Goal: Answer question/provide support: Share knowledge or assist other users

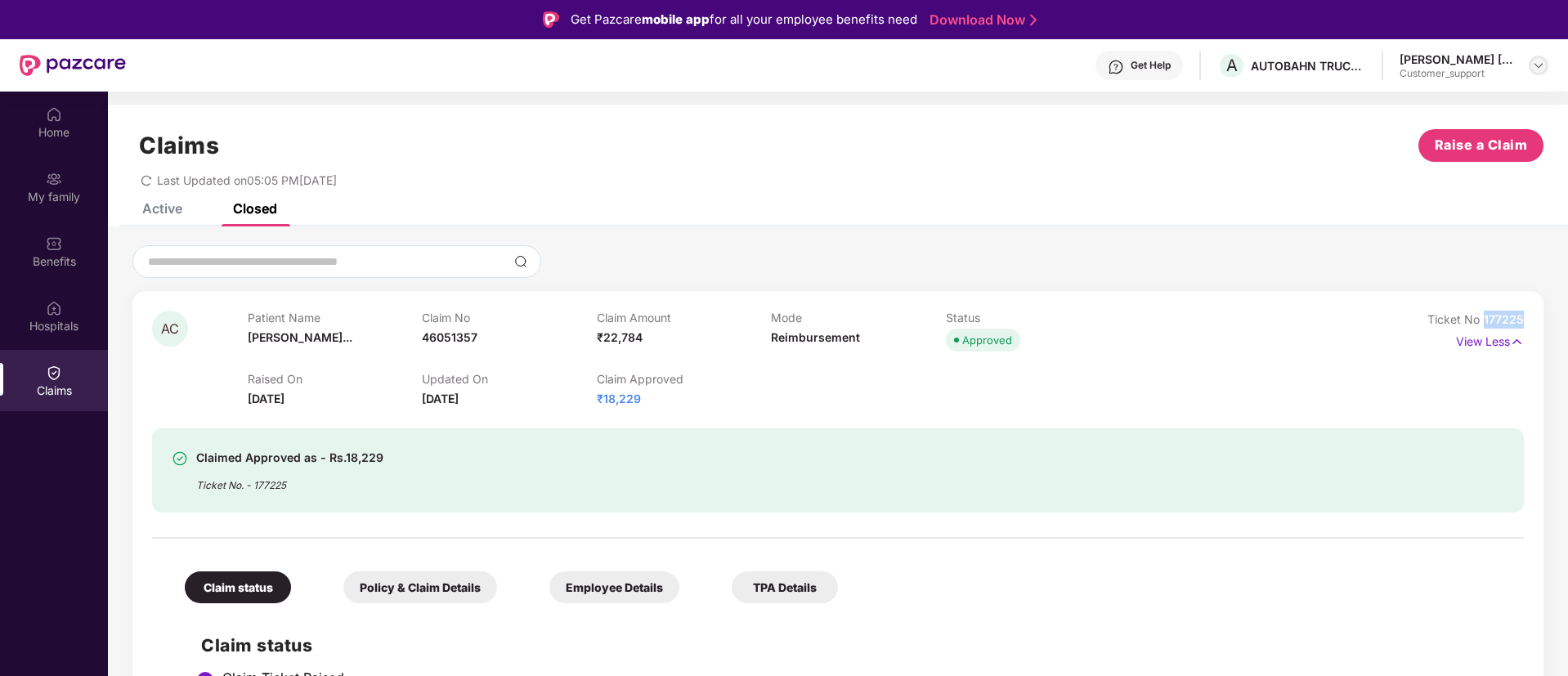
click at [1544, 65] on img at bounding box center [1538, 65] width 13 height 13
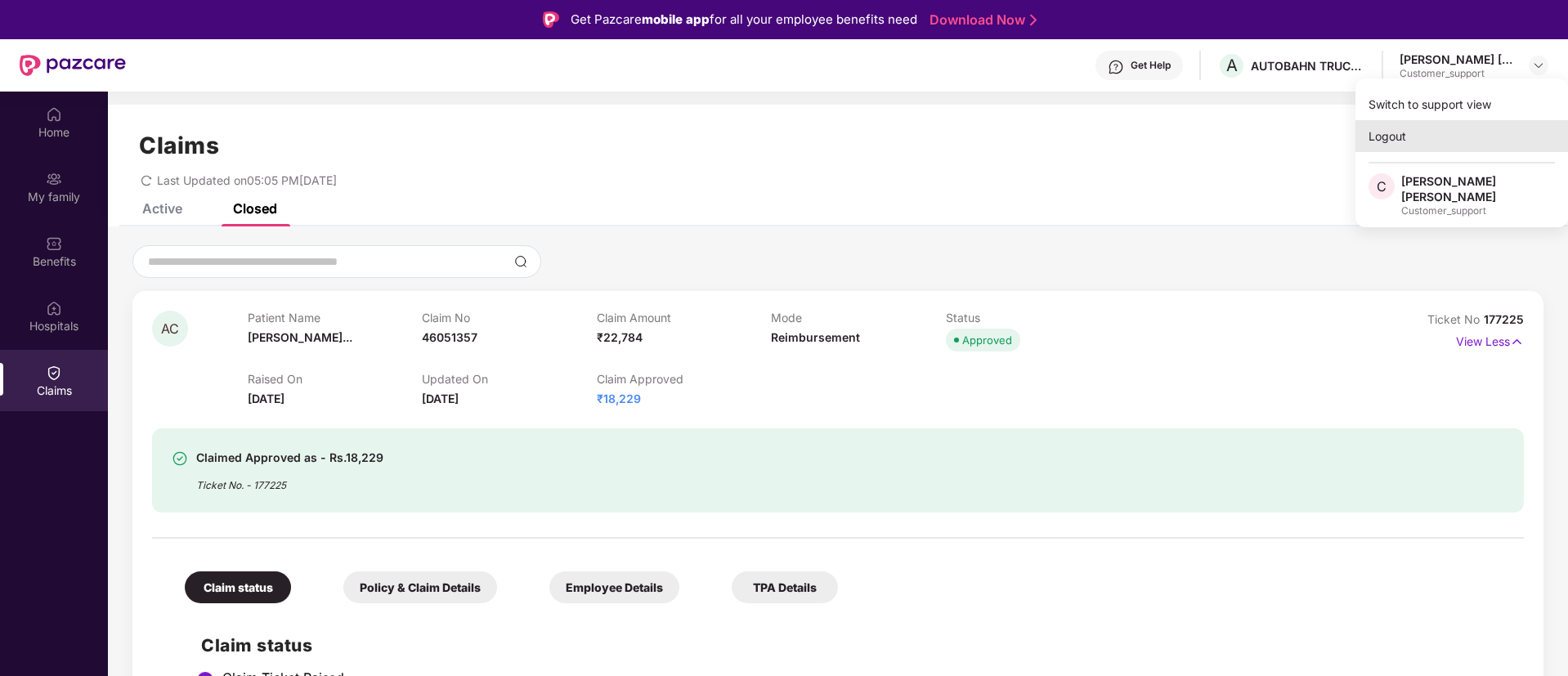
click at [1398, 131] on div "Logout" at bounding box center [1462, 136] width 213 height 32
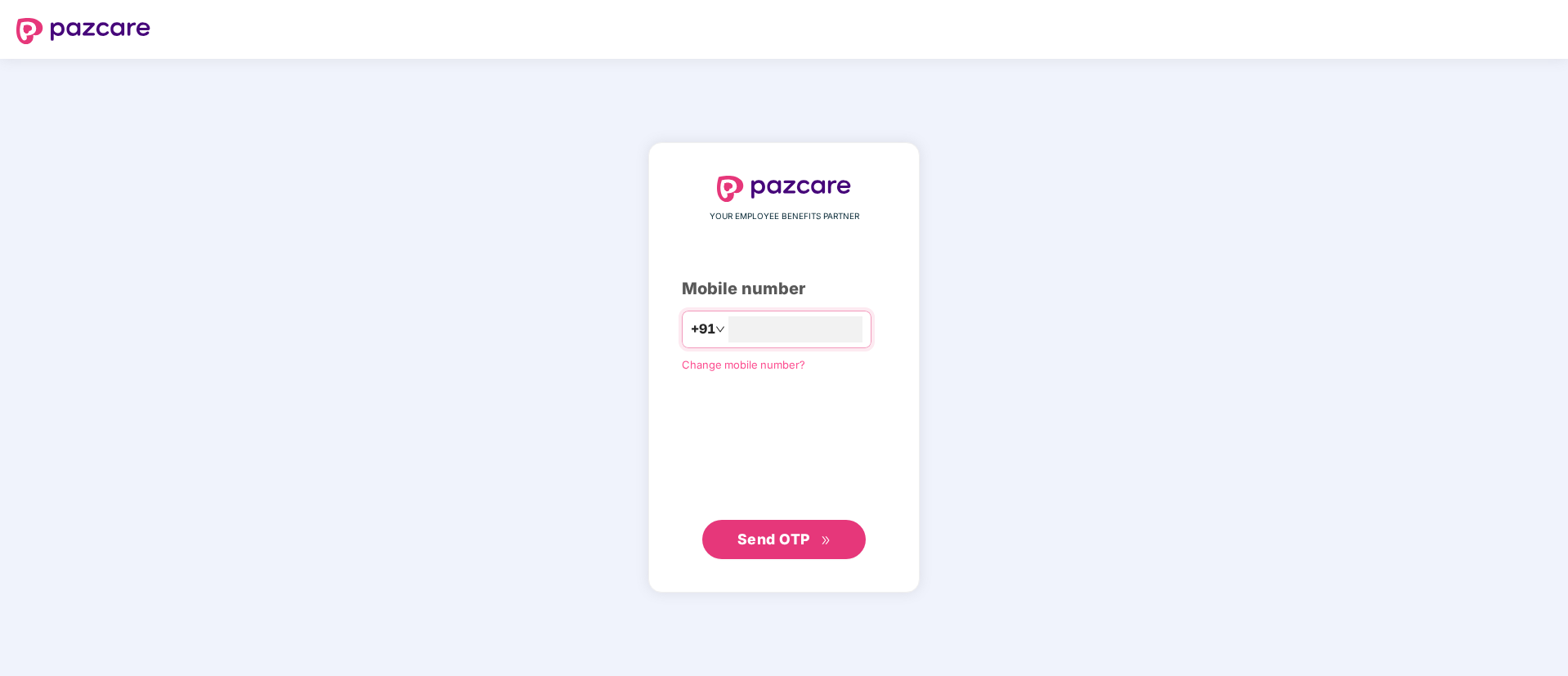
type input "**********"
click at [743, 539] on span "Send OTP" at bounding box center [774, 538] width 73 height 17
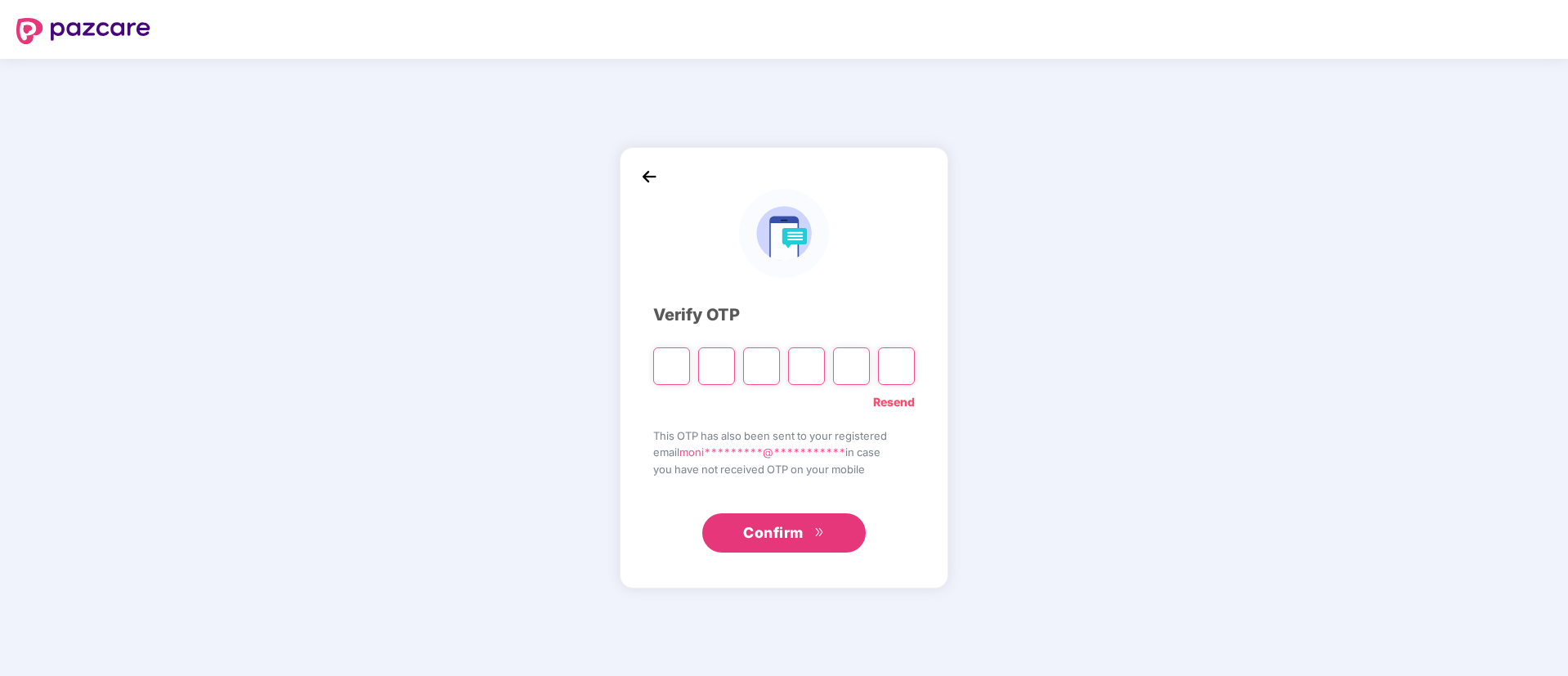
type input "*"
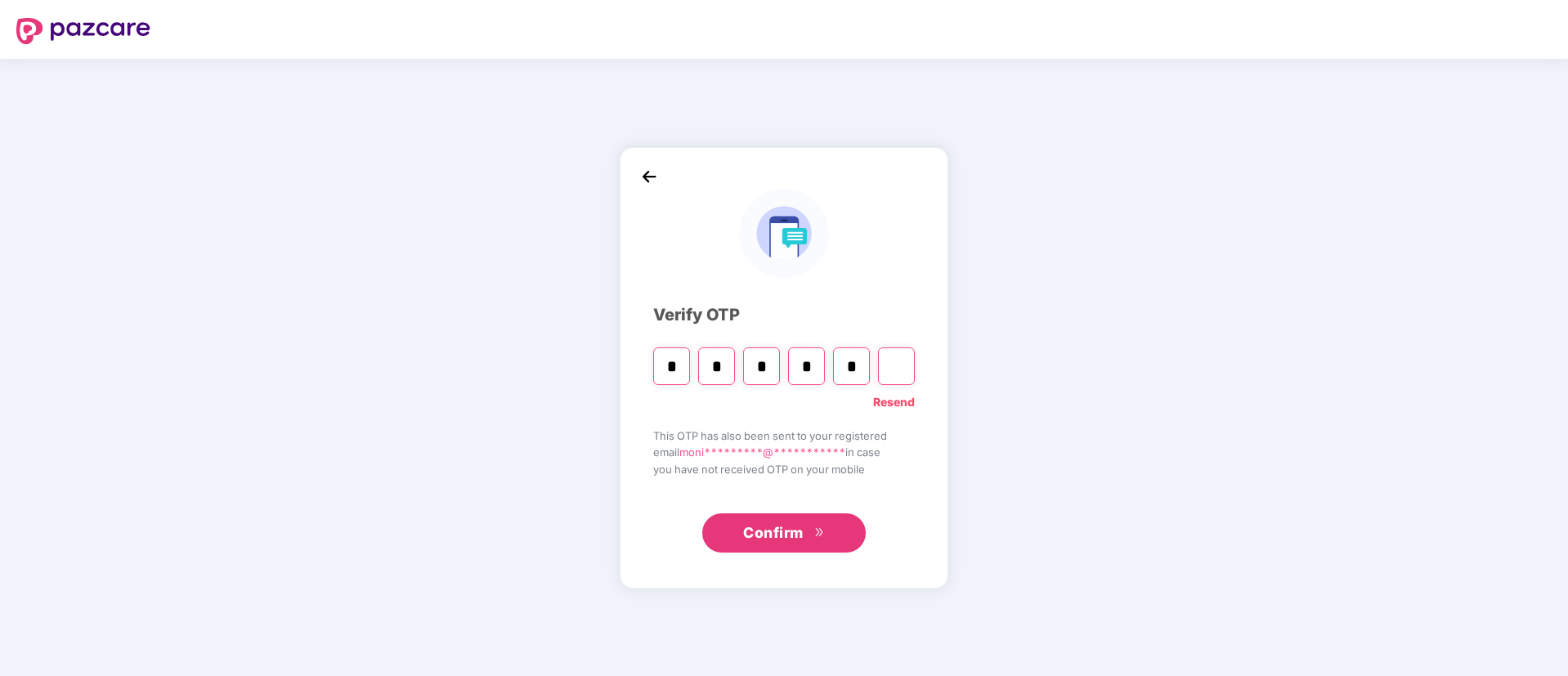
type input "*"
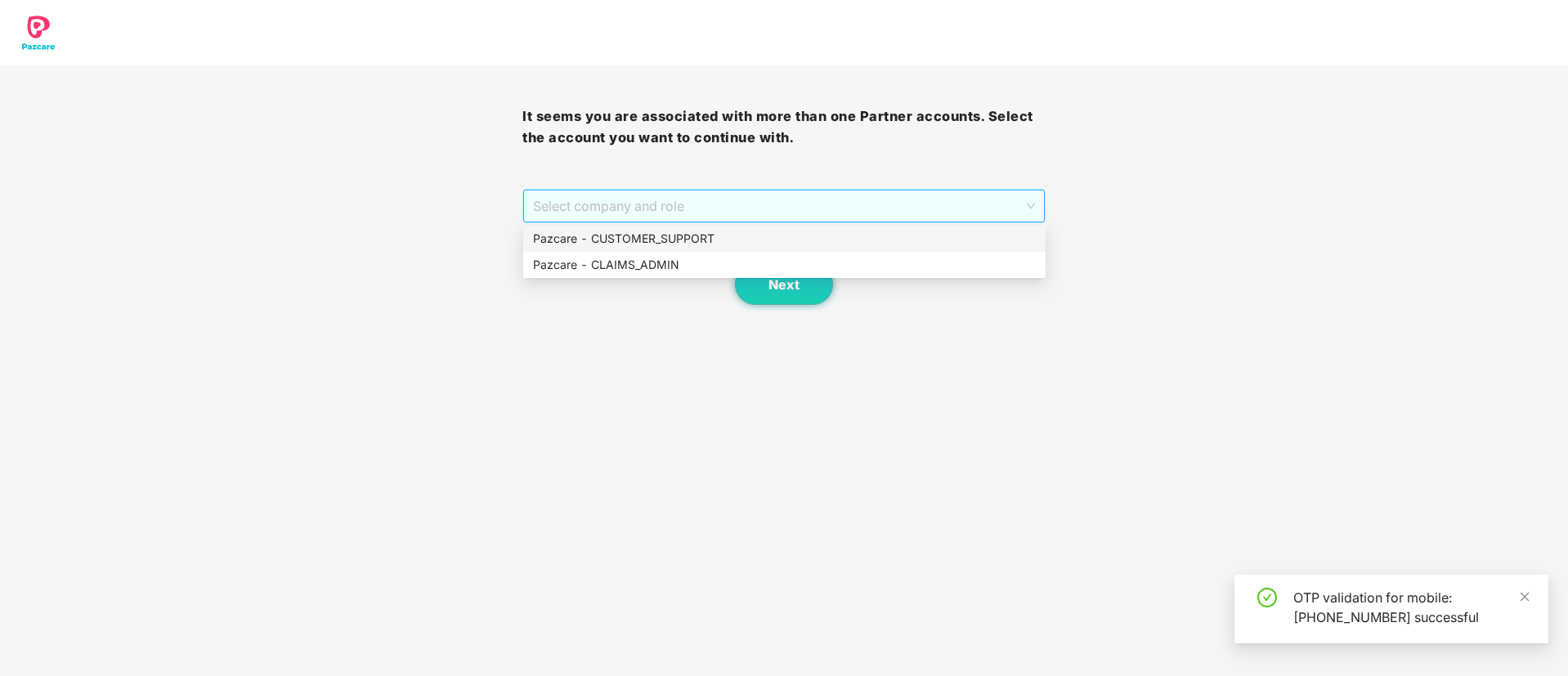
click at [695, 206] on span "Select company and role" at bounding box center [783, 206] width 501 height 31
click at [674, 233] on div "Pazcare - CUSTOMER_SUPPORT" at bounding box center [784, 238] width 503 height 18
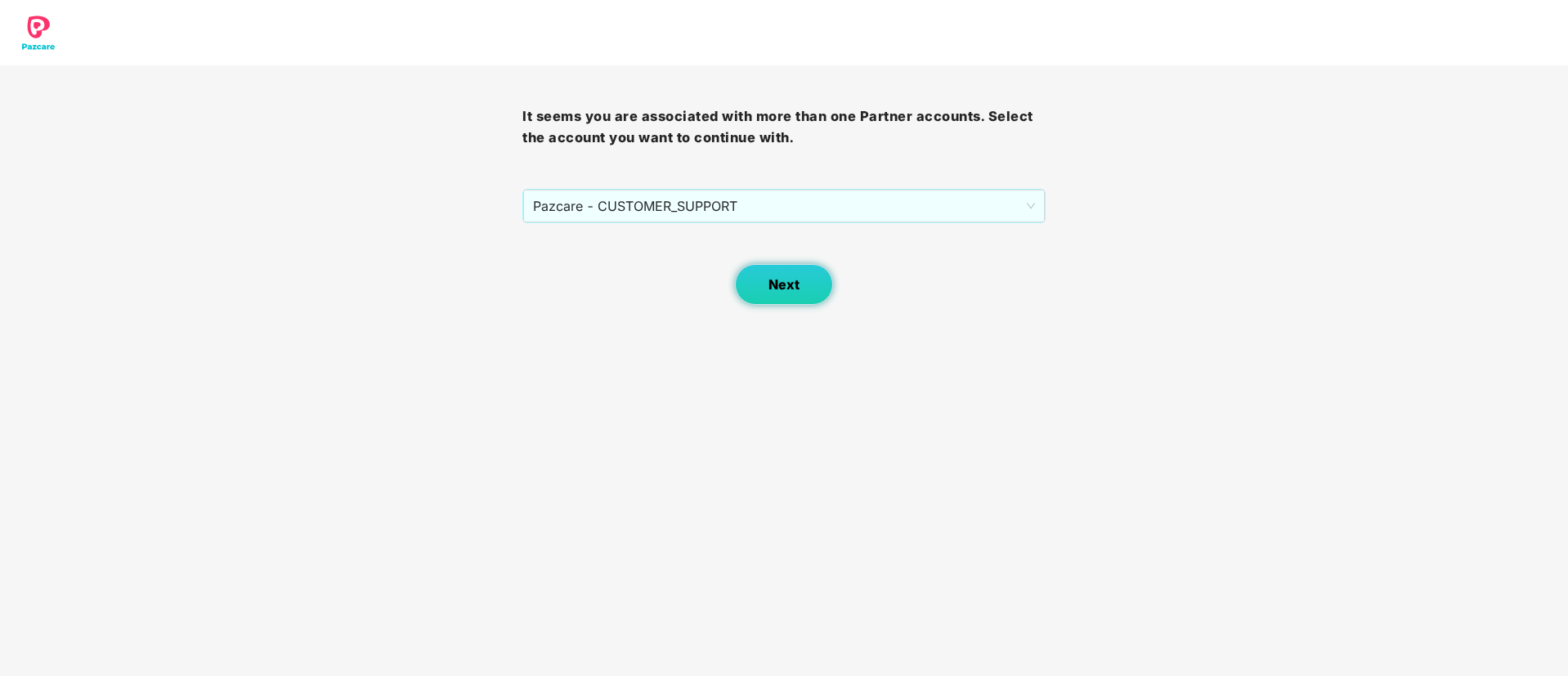
click at [779, 280] on span "Next" at bounding box center [783, 284] width 31 height 15
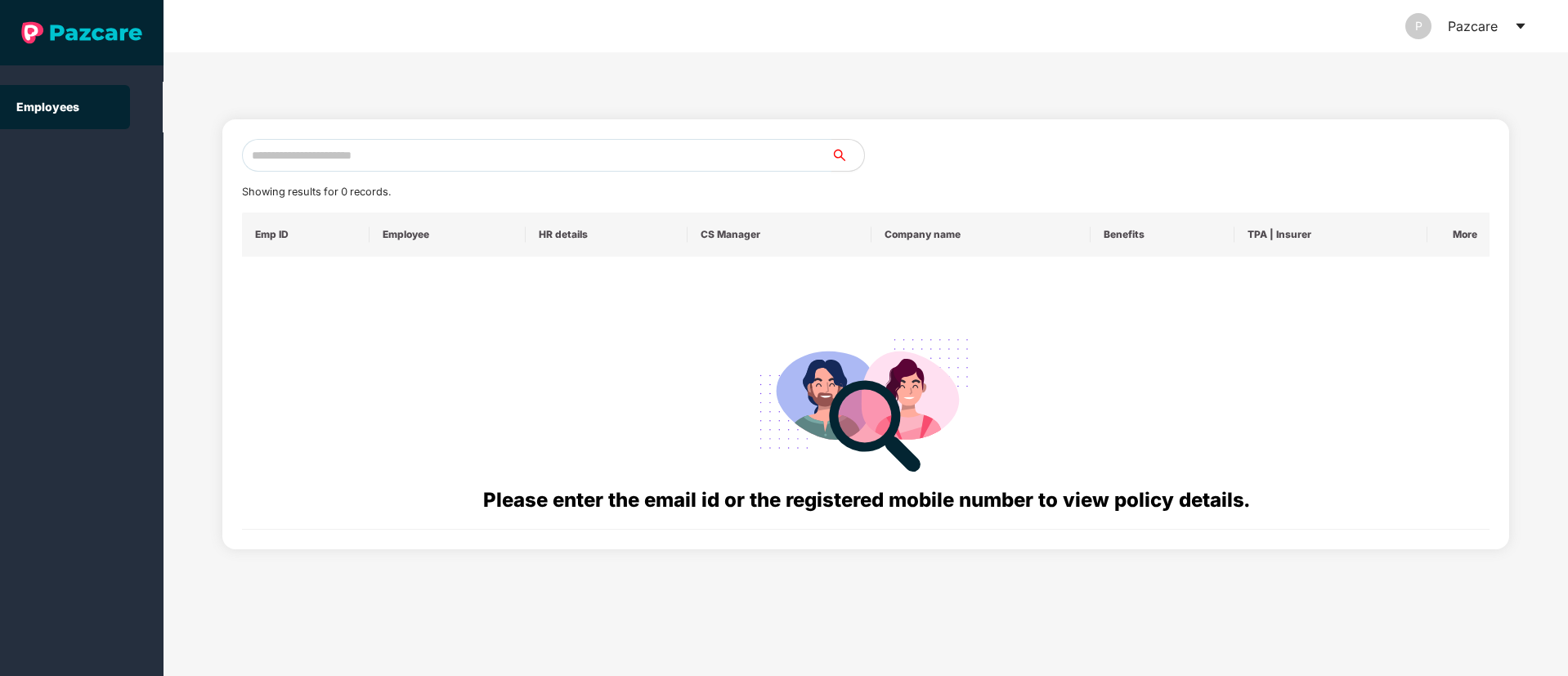
click at [337, 153] on input "text" at bounding box center [537, 155] width 589 height 33
paste input "**********"
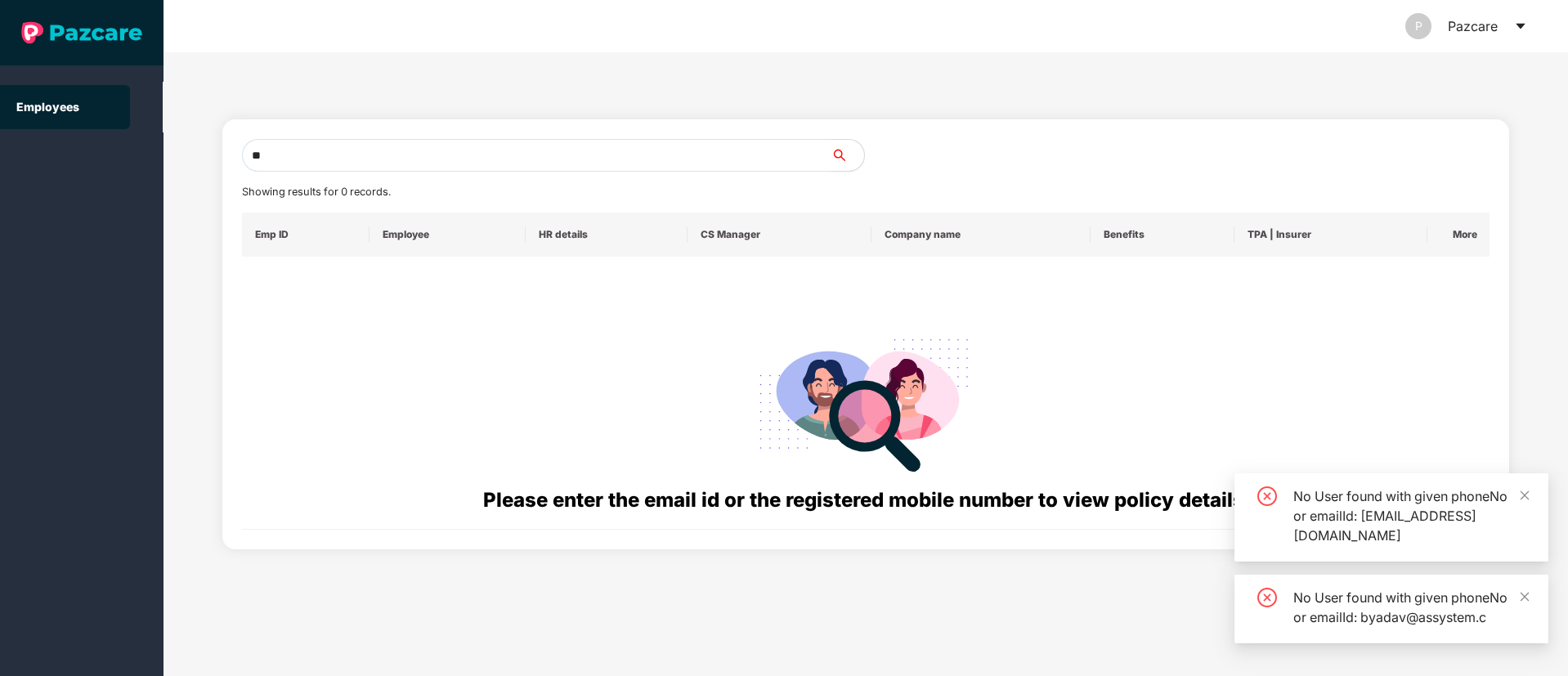
type input "*"
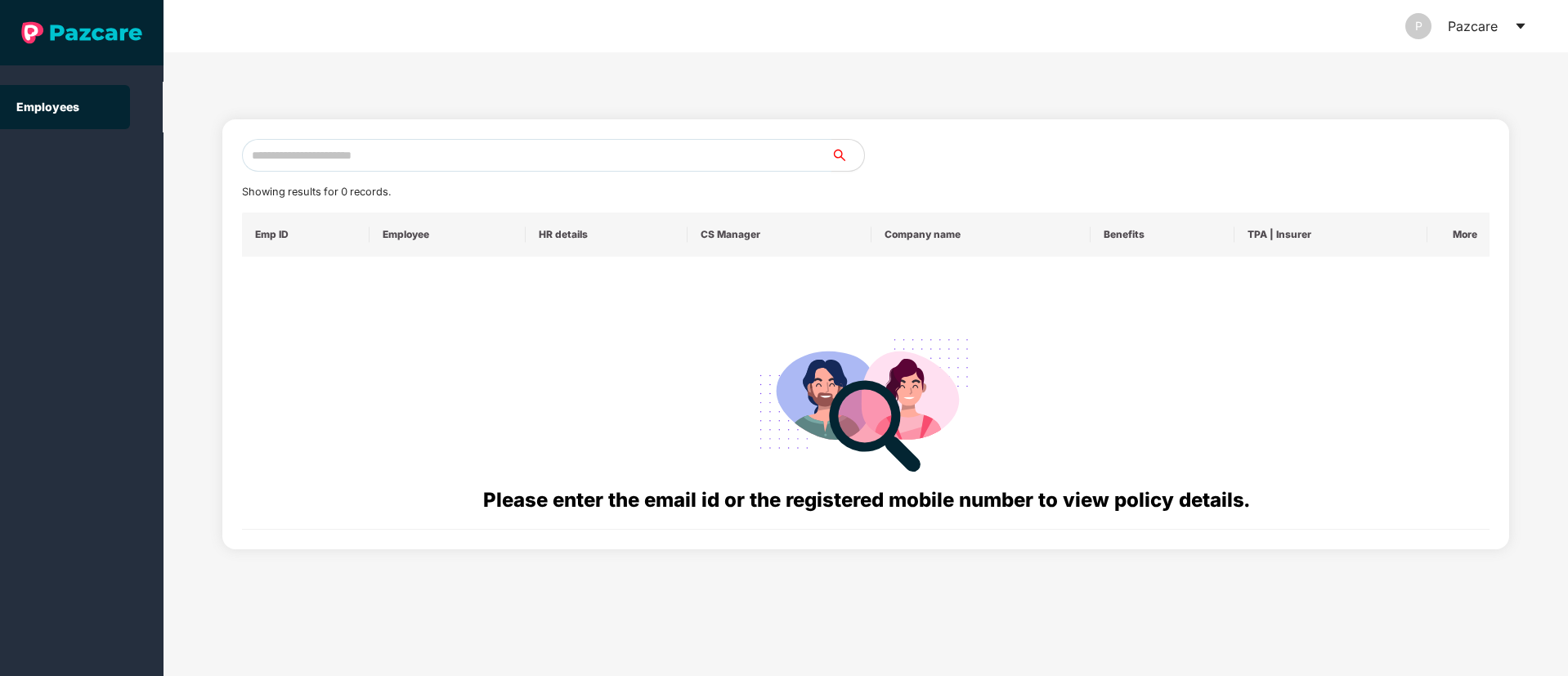
click at [292, 155] on input "text" at bounding box center [537, 155] width 589 height 33
paste input "**********"
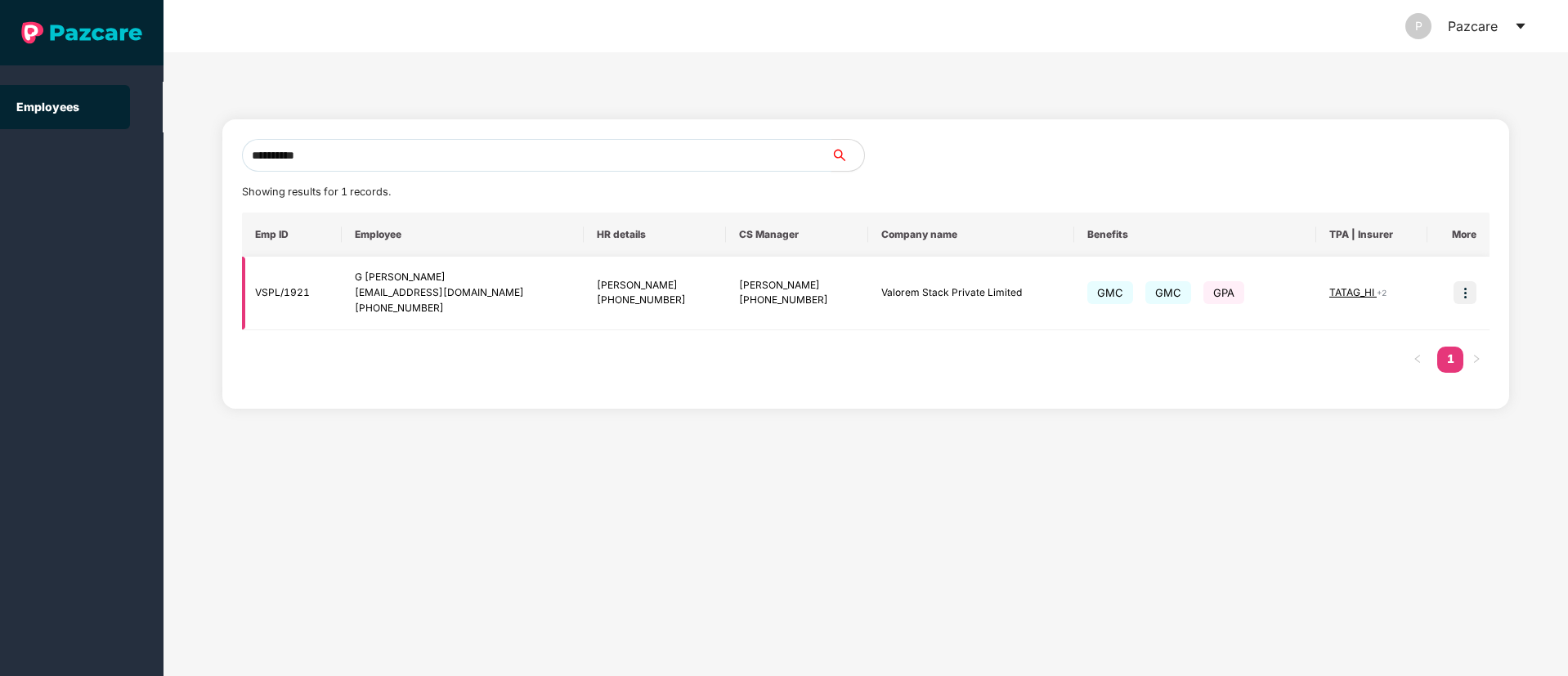
type input "**********"
click at [1360, 293] on span "TATAG_HI" at bounding box center [1353, 292] width 47 height 13
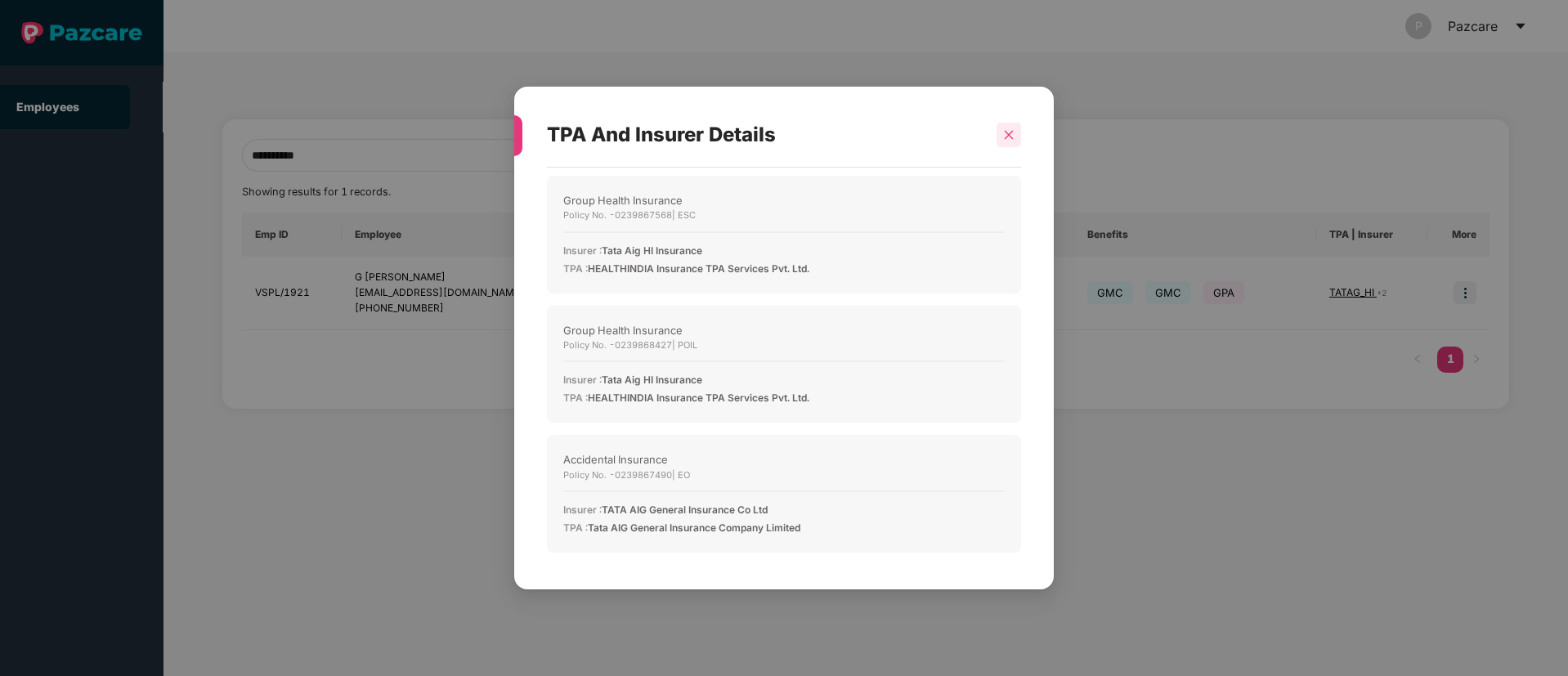
click at [1008, 133] on icon "close" at bounding box center [1008, 134] width 9 height 9
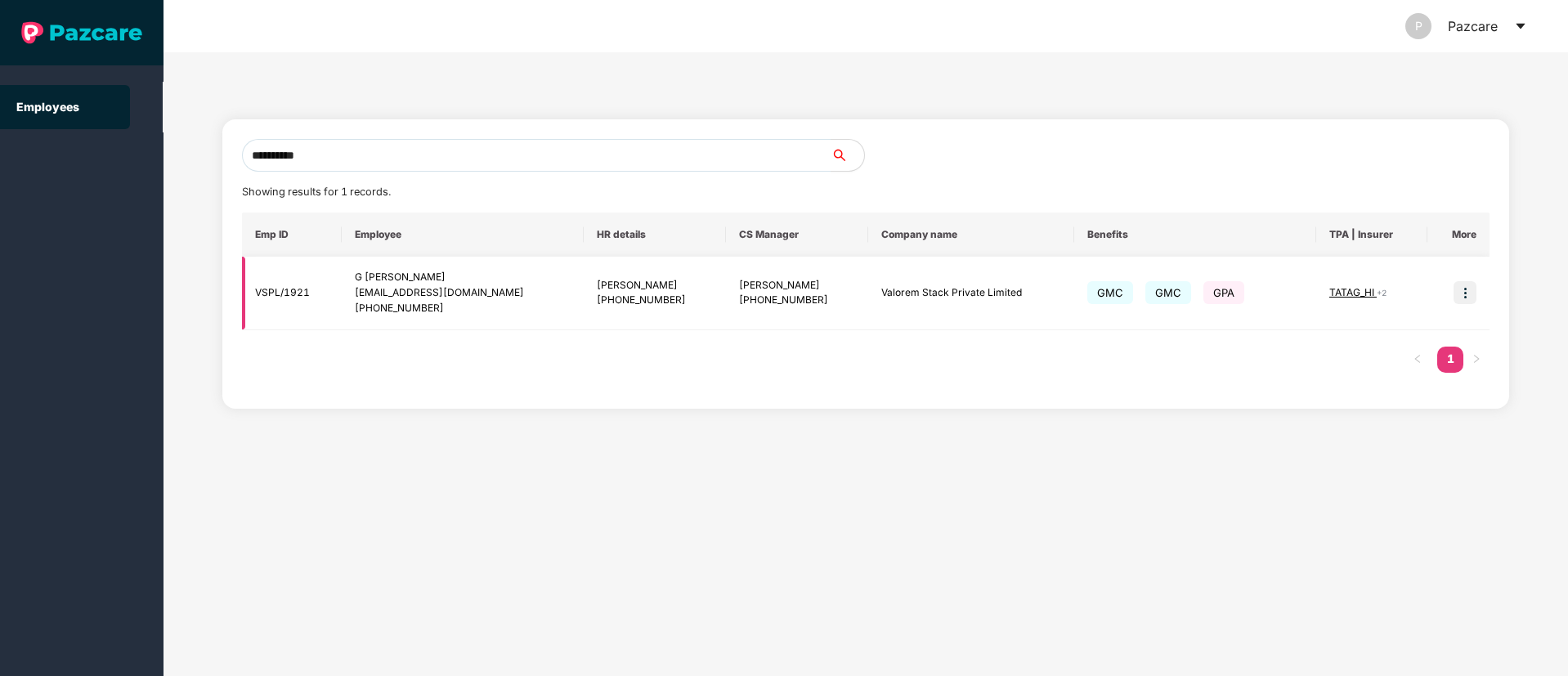
click at [1463, 294] on img at bounding box center [1464, 292] width 23 height 23
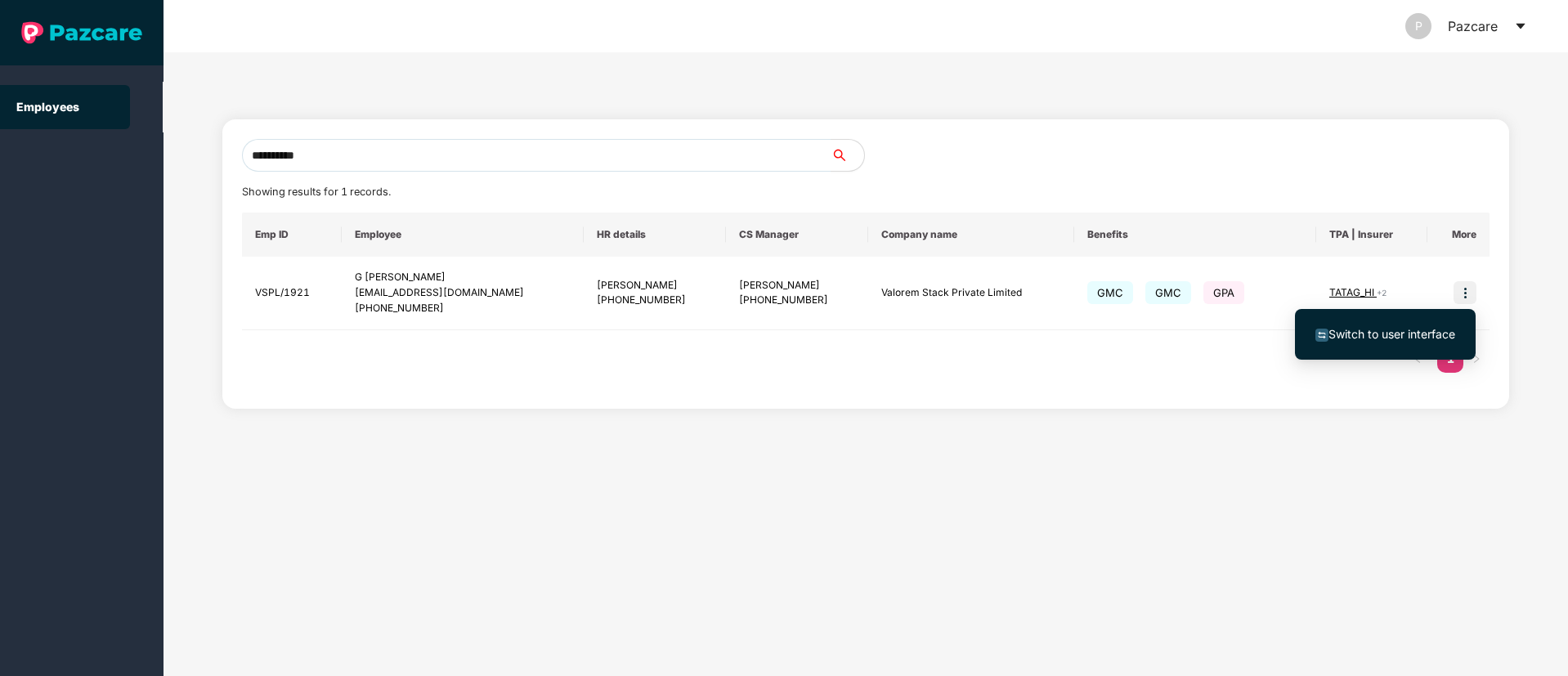
click at [1394, 333] on span "Switch to user interface" at bounding box center [1392, 333] width 127 height 14
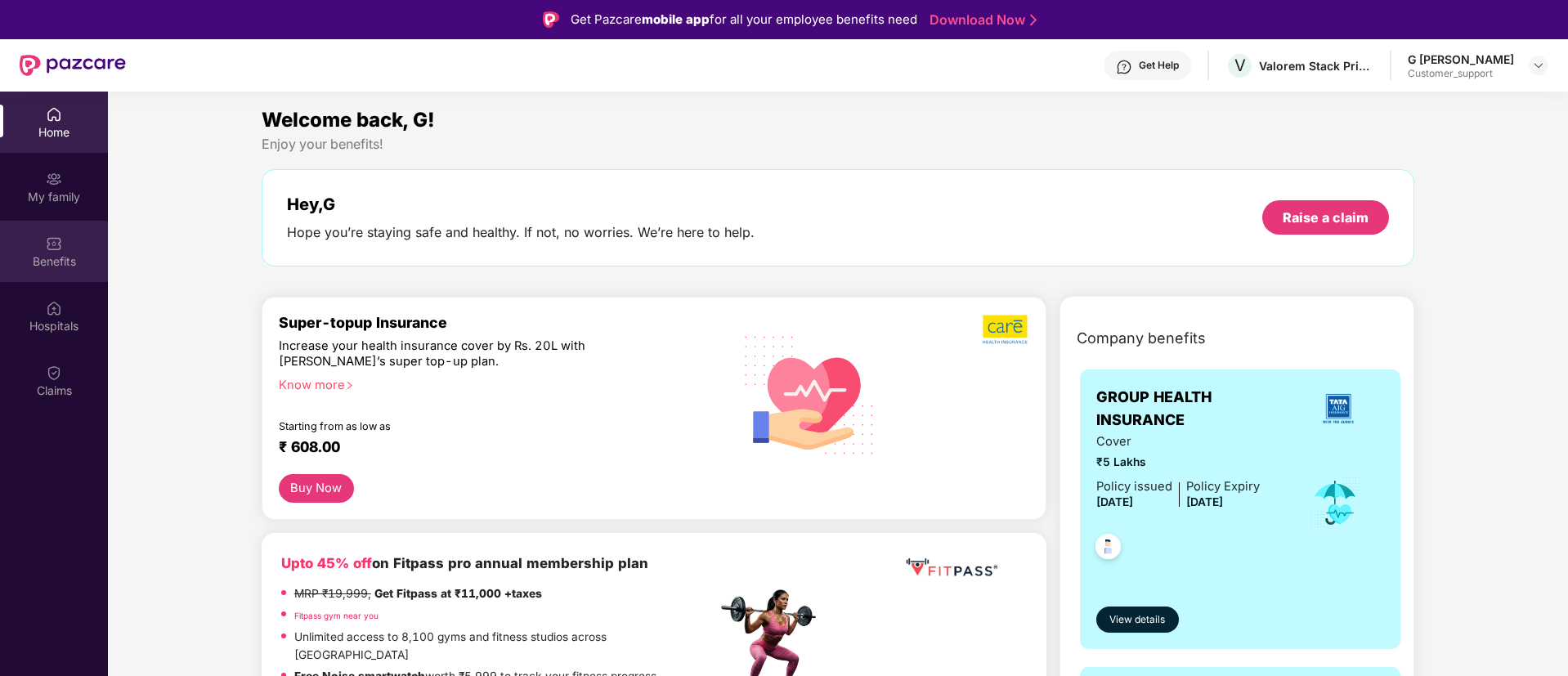
click at [46, 257] on div "Benefits" at bounding box center [54, 261] width 108 height 16
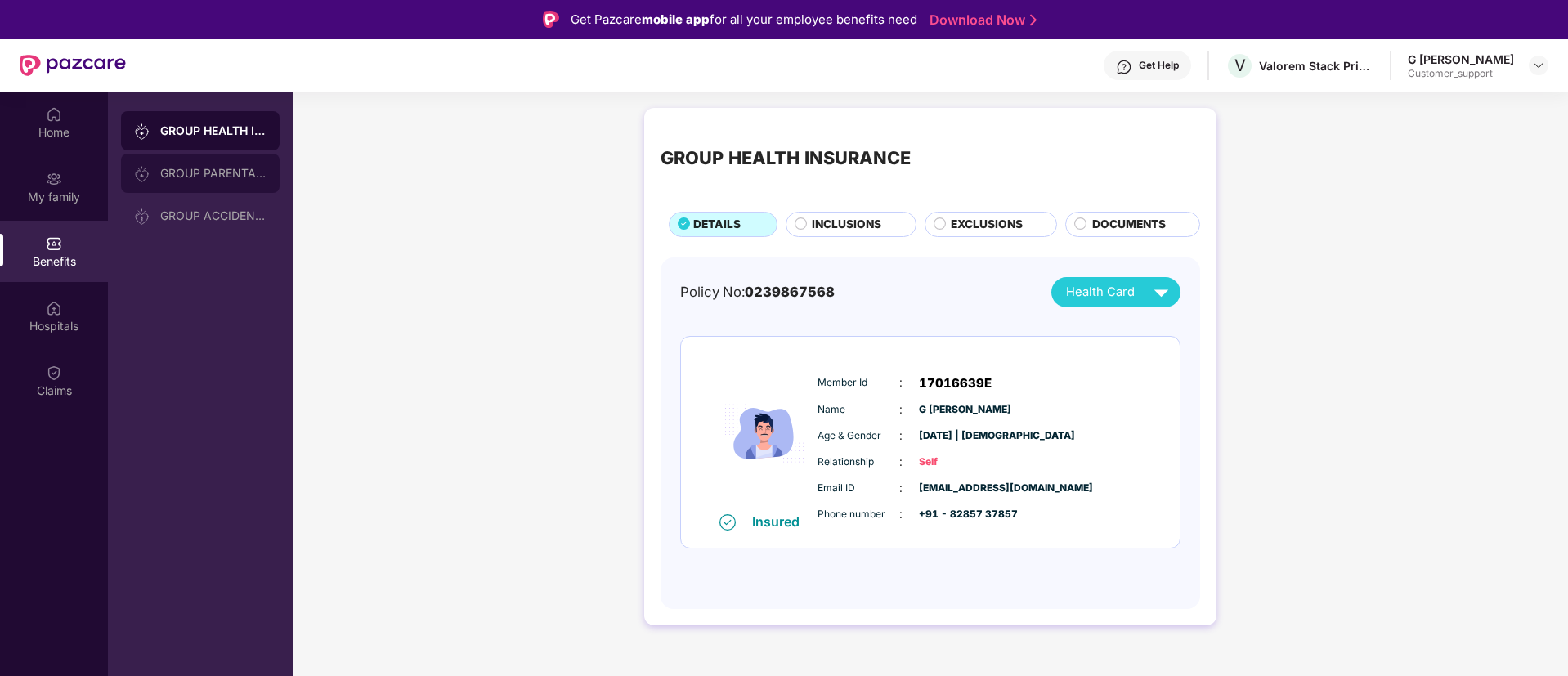
click at [223, 173] on div "GROUP PARENTAL POLICY" at bounding box center [214, 173] width 106 height 13
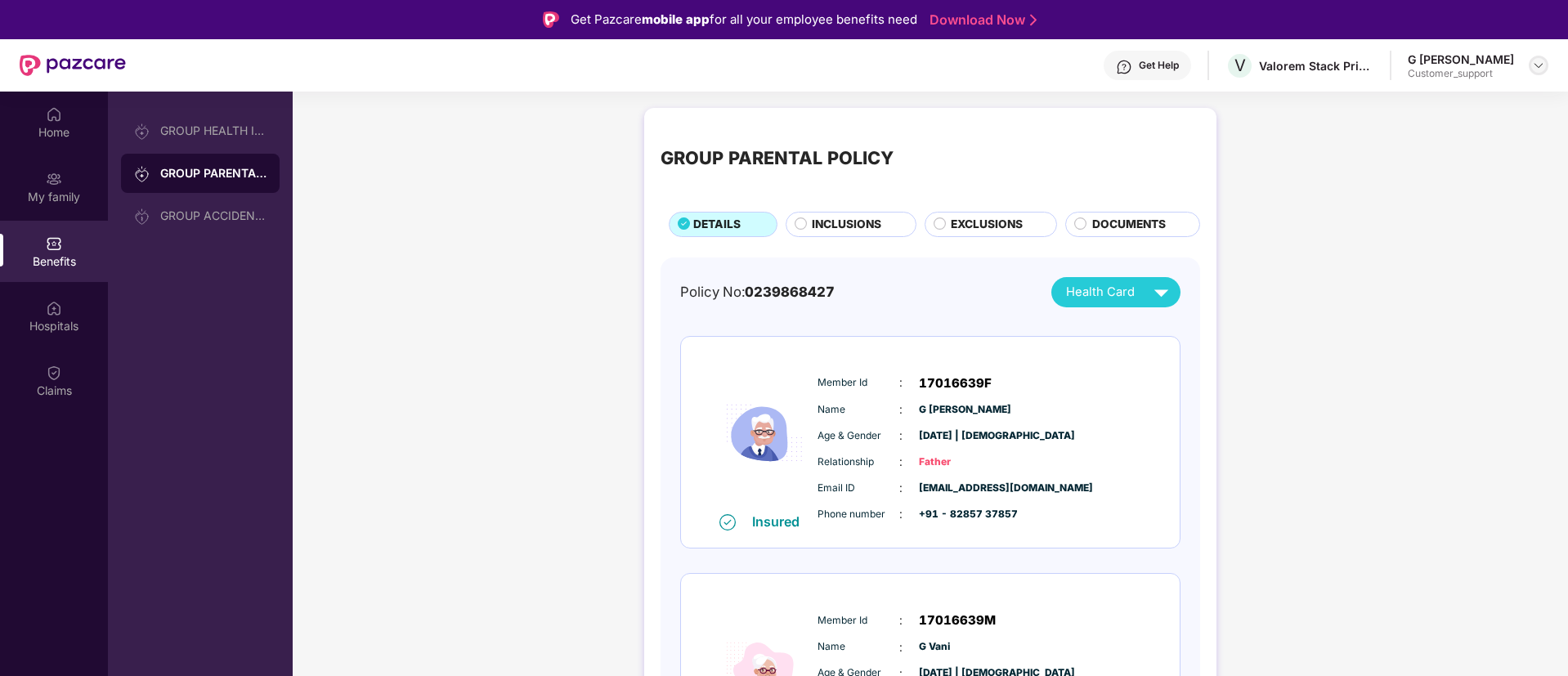
click at [1539, 62] on img at bounding box center [1538, 65] width 13 height 13
click at [1441, 98] on div "Switch to support view" at bounding box center [1462, 105] width 213 height 32
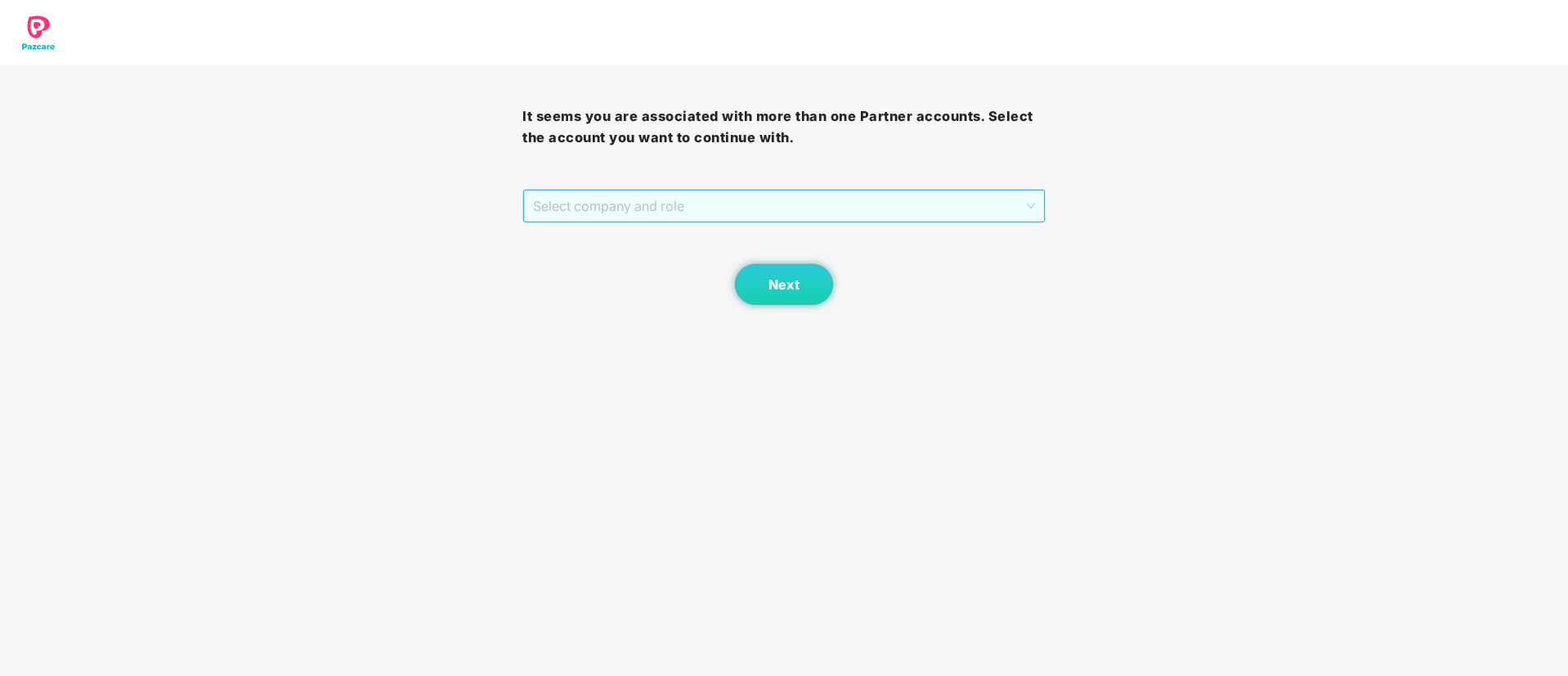
click at [668, 201] on span "Select company and role" at bounding box center [783, 206] width 501 height 31
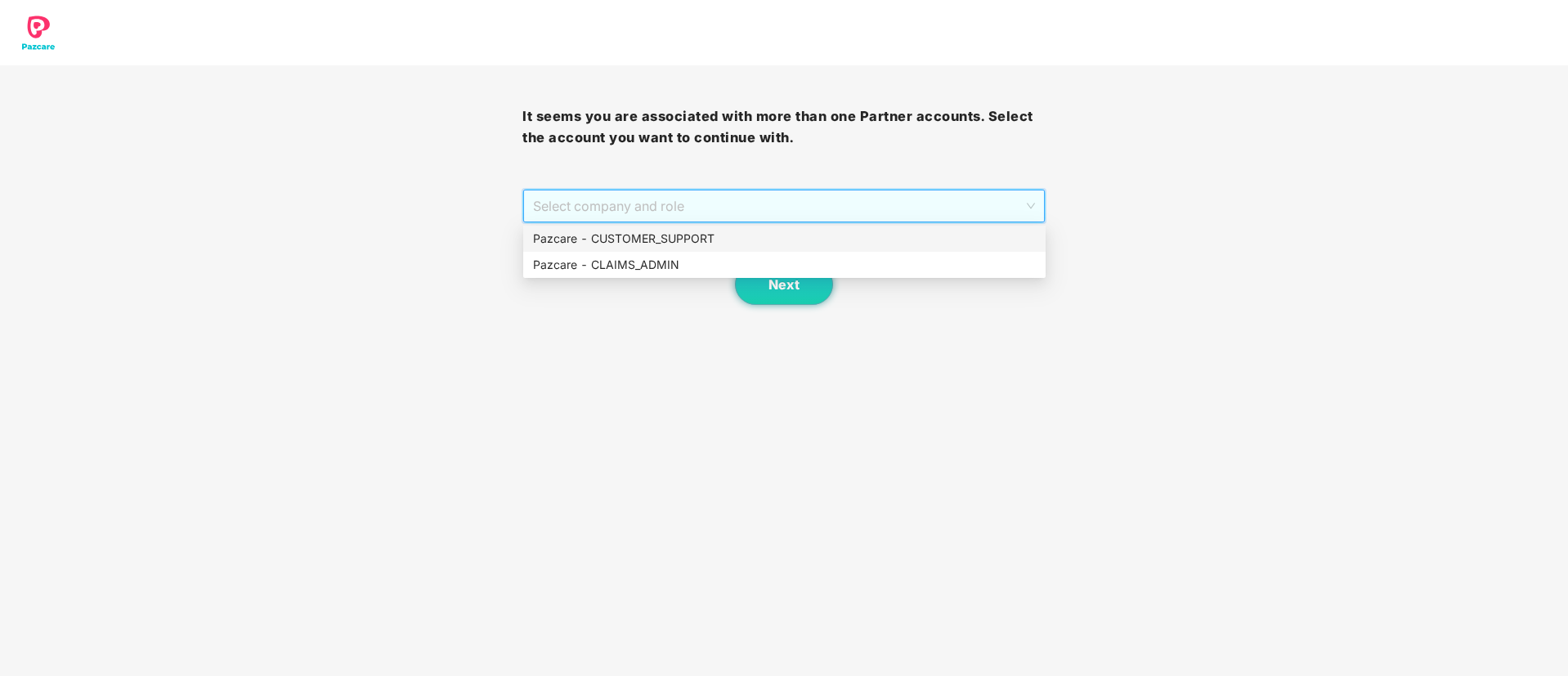
click at [654, 240] on div "Pazcare - CUSTOMER_SUPPORT" at bounding box center [784, 238] width 503 height 18
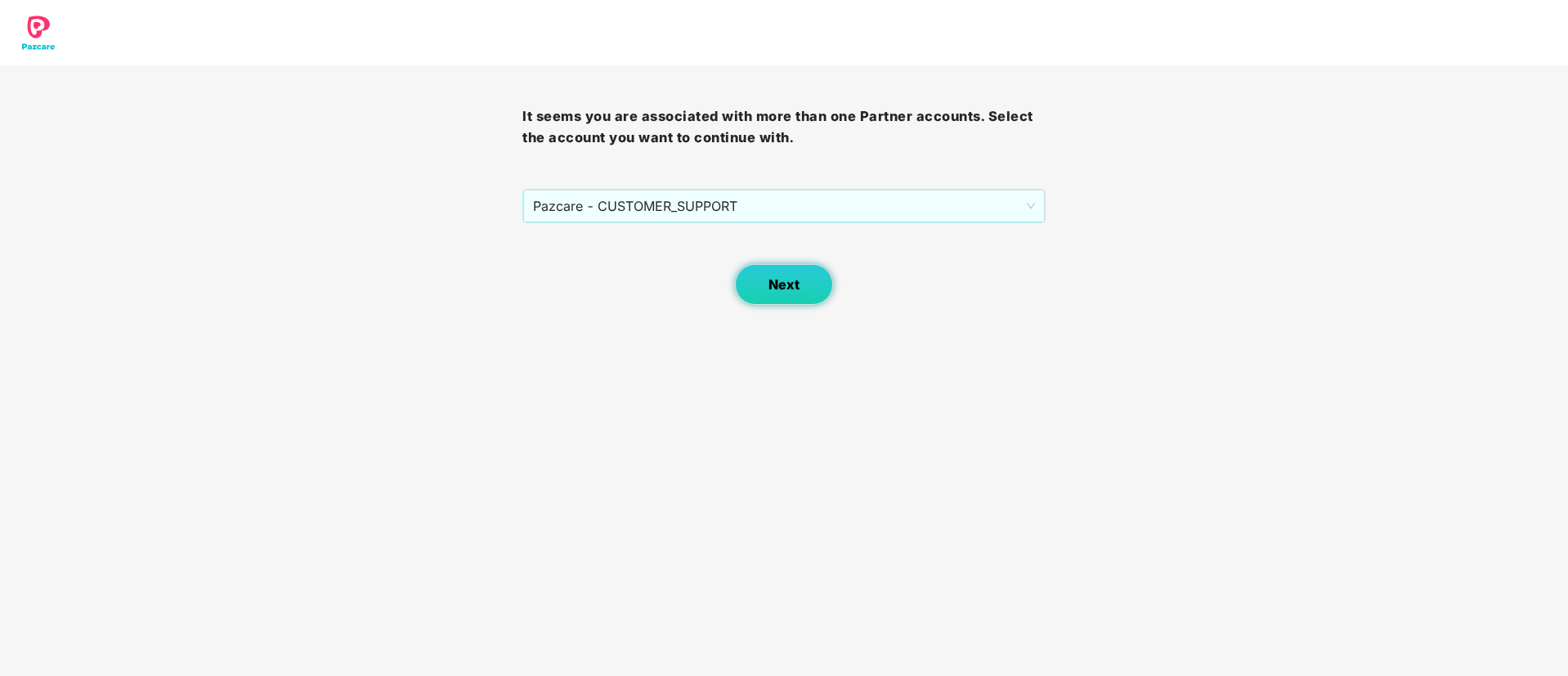
click at [769, 282] on span "Next" at bounding box center [783, 284] width 31 height 15
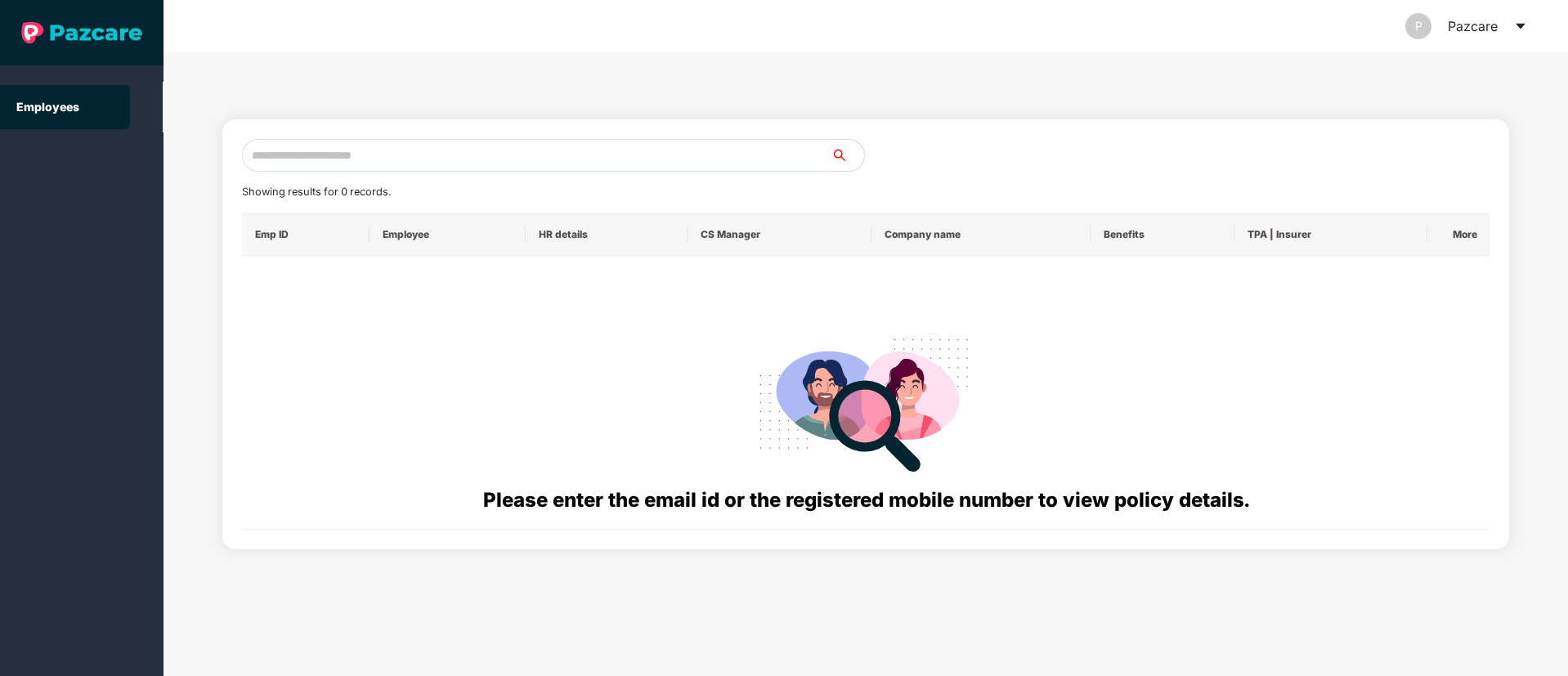
click at [354, 150] on input "text" at bounding box center [537, 155] width 589 height 33
paste input "**********"
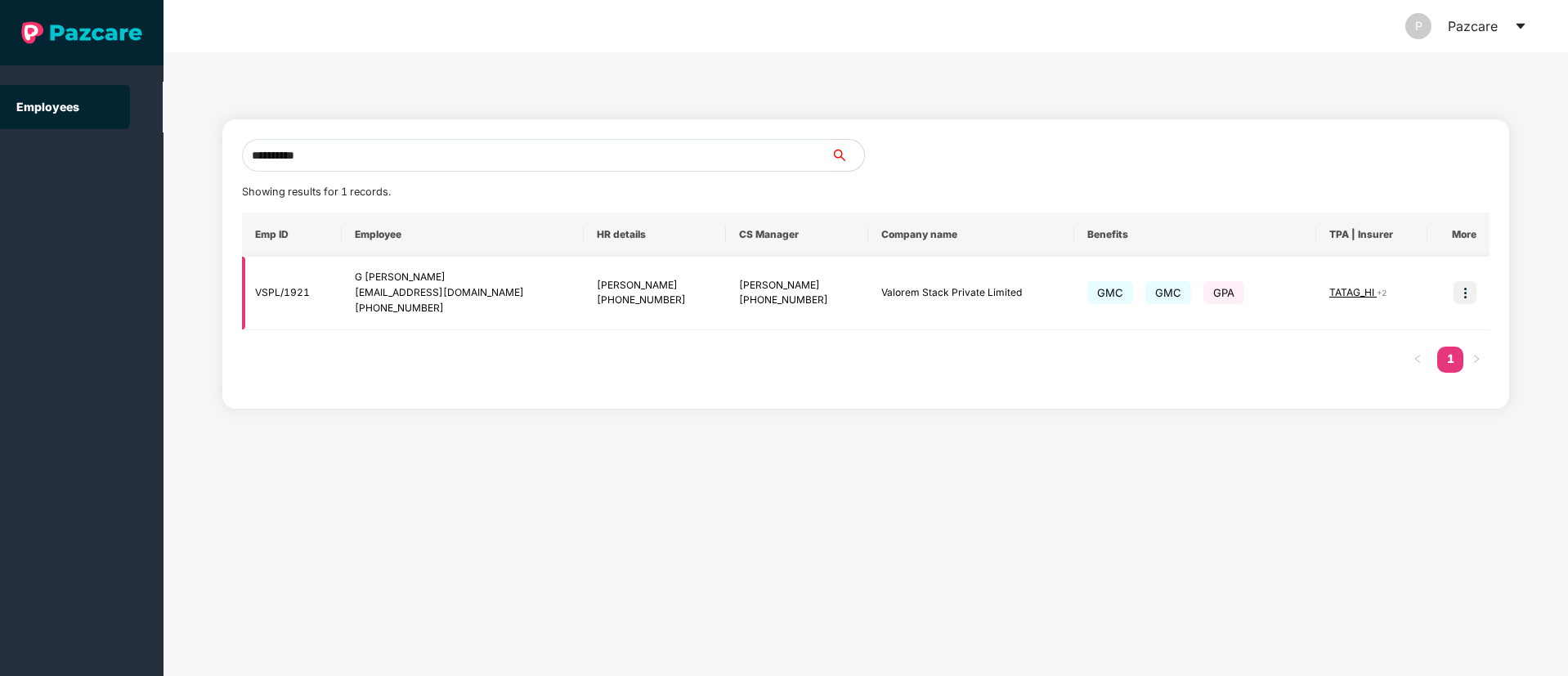
type input "**********"
click at [1376, 289] on span "+ 2" at bounding box center [1381, 293] width 10 height 10
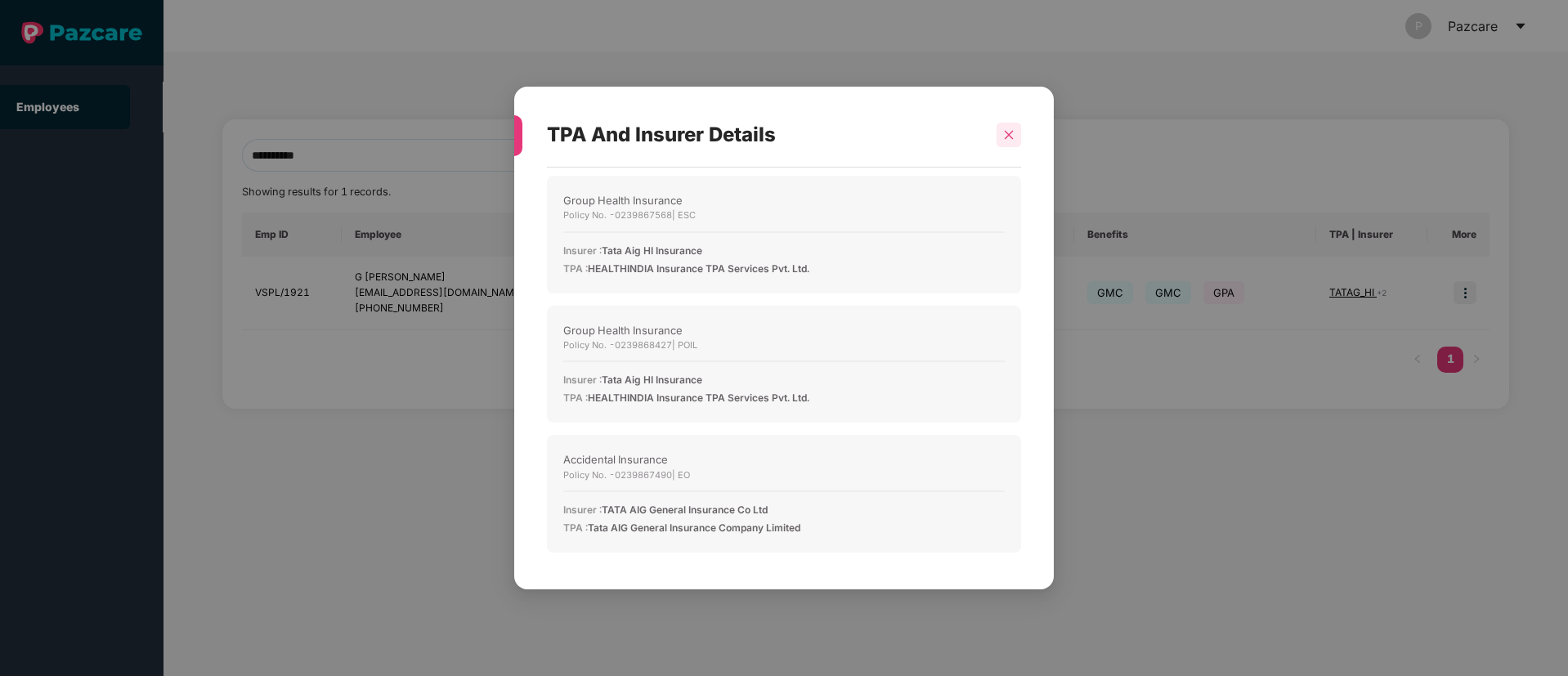
click at [1016, 138] on div at bounding box center [1008, 134] width 24 height 24
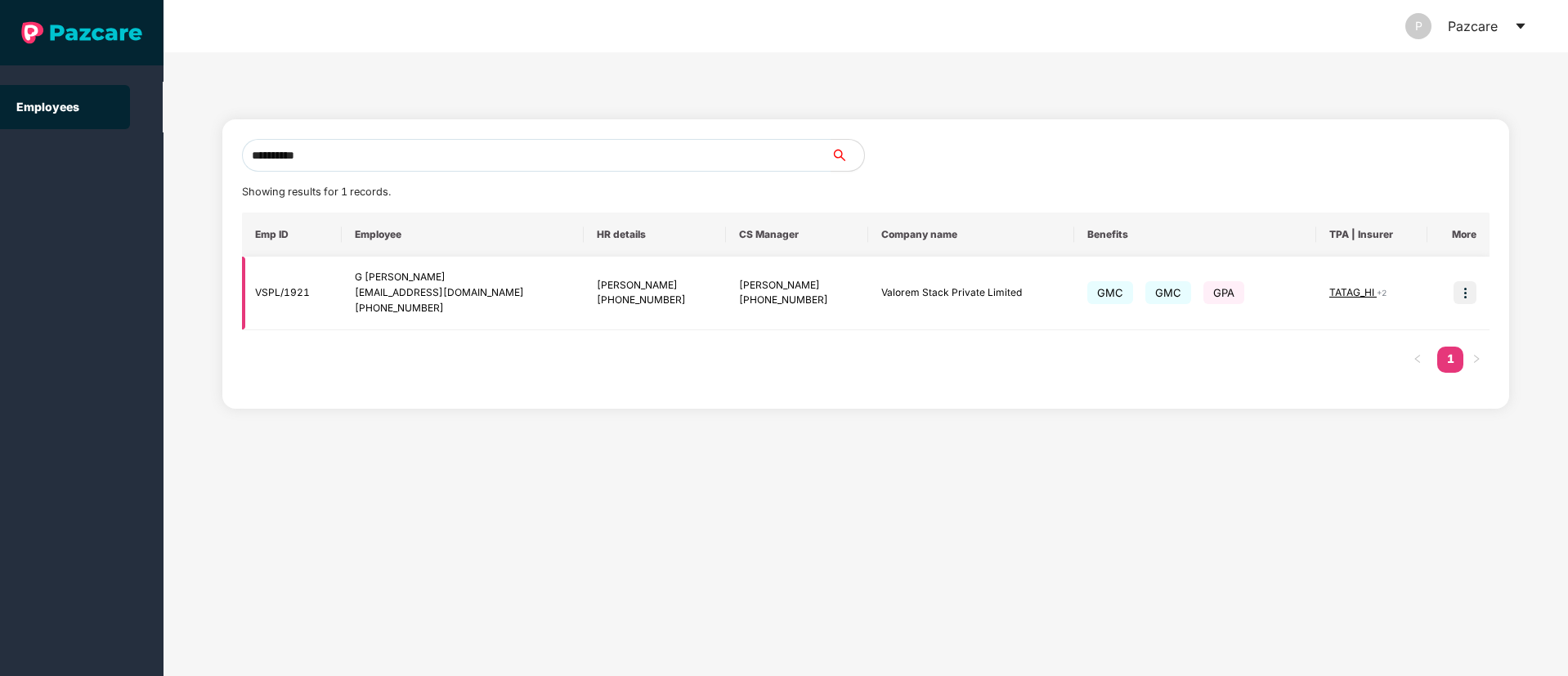
click at [1464, 291] on img at bounding box center [1464, 292] width 23 height 23
click at [1349, 288] on span "TATAG_HI" at bounding box center [1353, 292] width 47 height 13
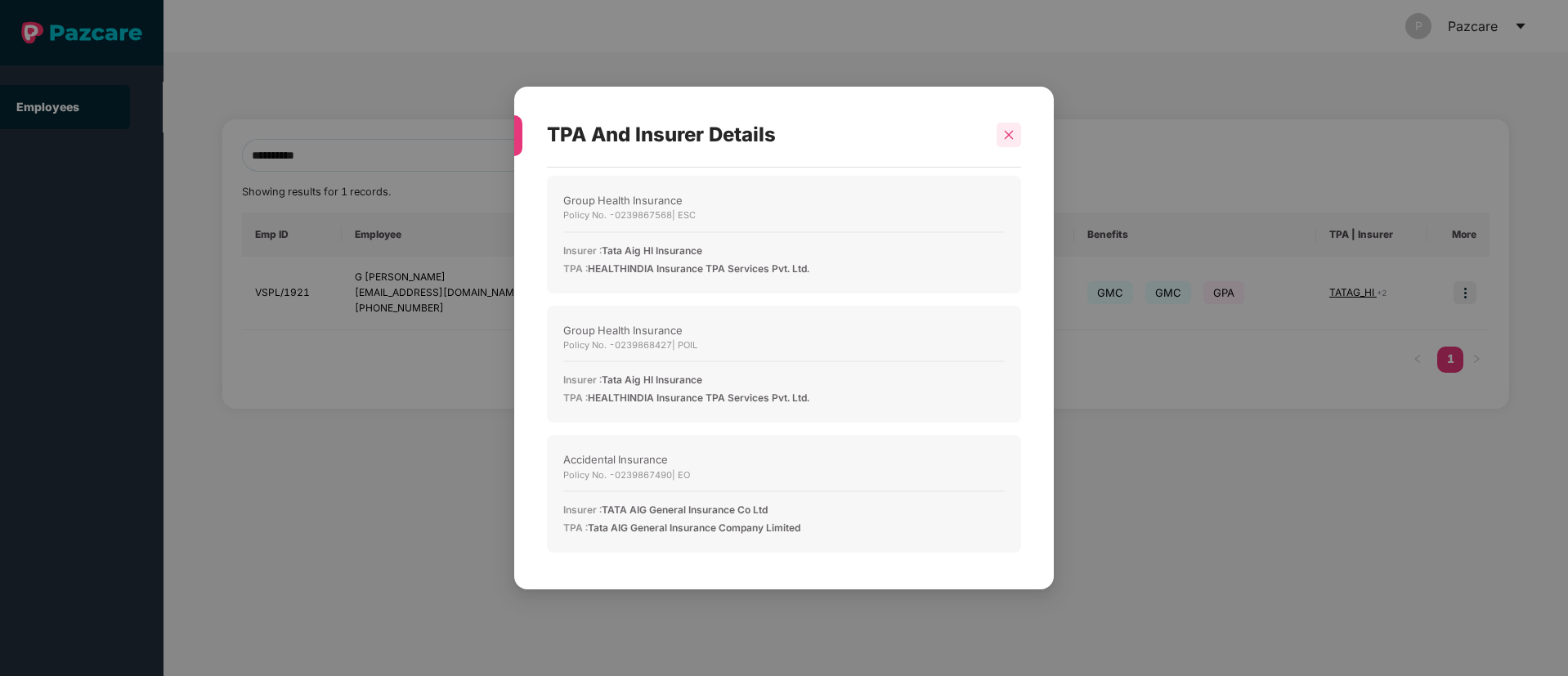
click at [1013, 136] on icon "close" at bounding box center [1008, 135] width 12 height 12
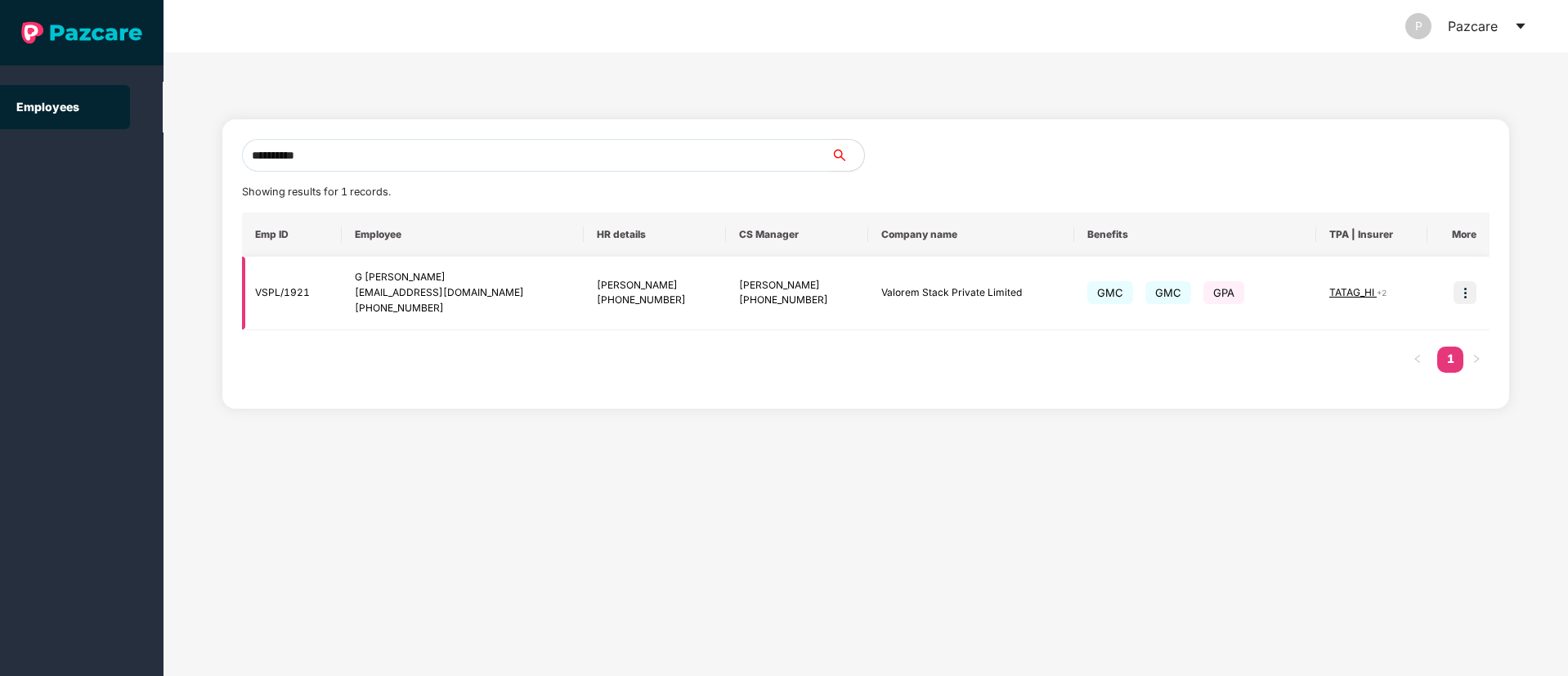
click at [1468, 289] on img at bounding box center [1464, 292] width 23 height 23
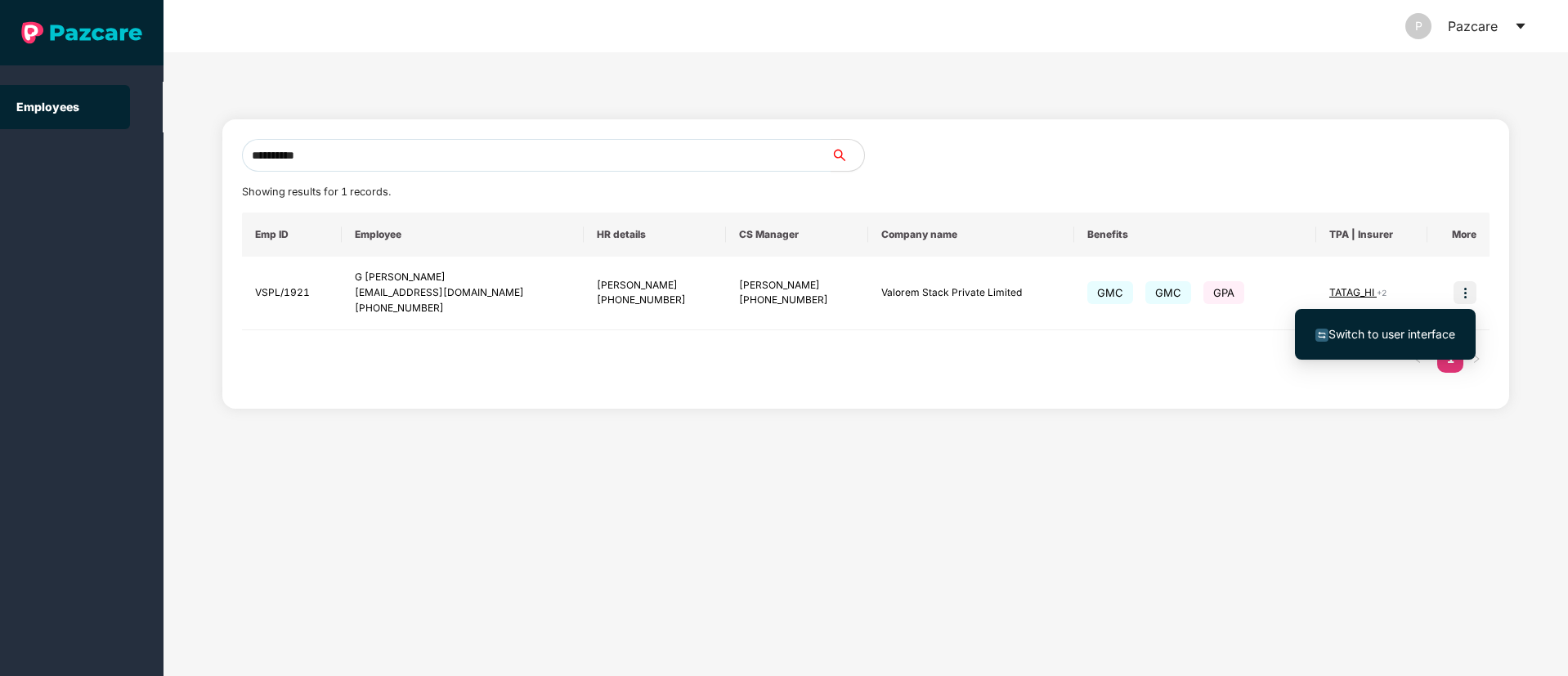
click at [1372, 330] on span "Switch to user interface" at bounding box center [1392, 333] width 127 height 14
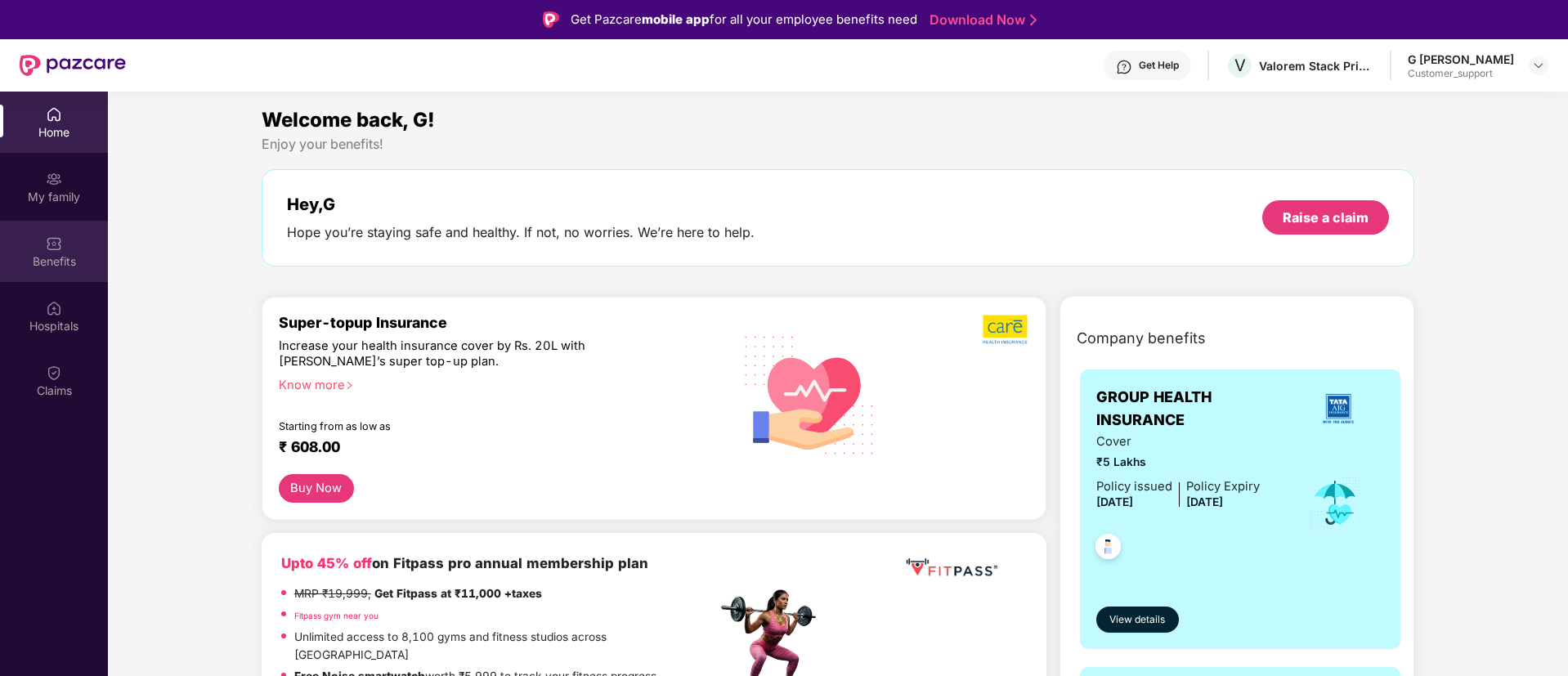
click at [47, 240] on img at bounding box center [53, 243] width 16 height 16
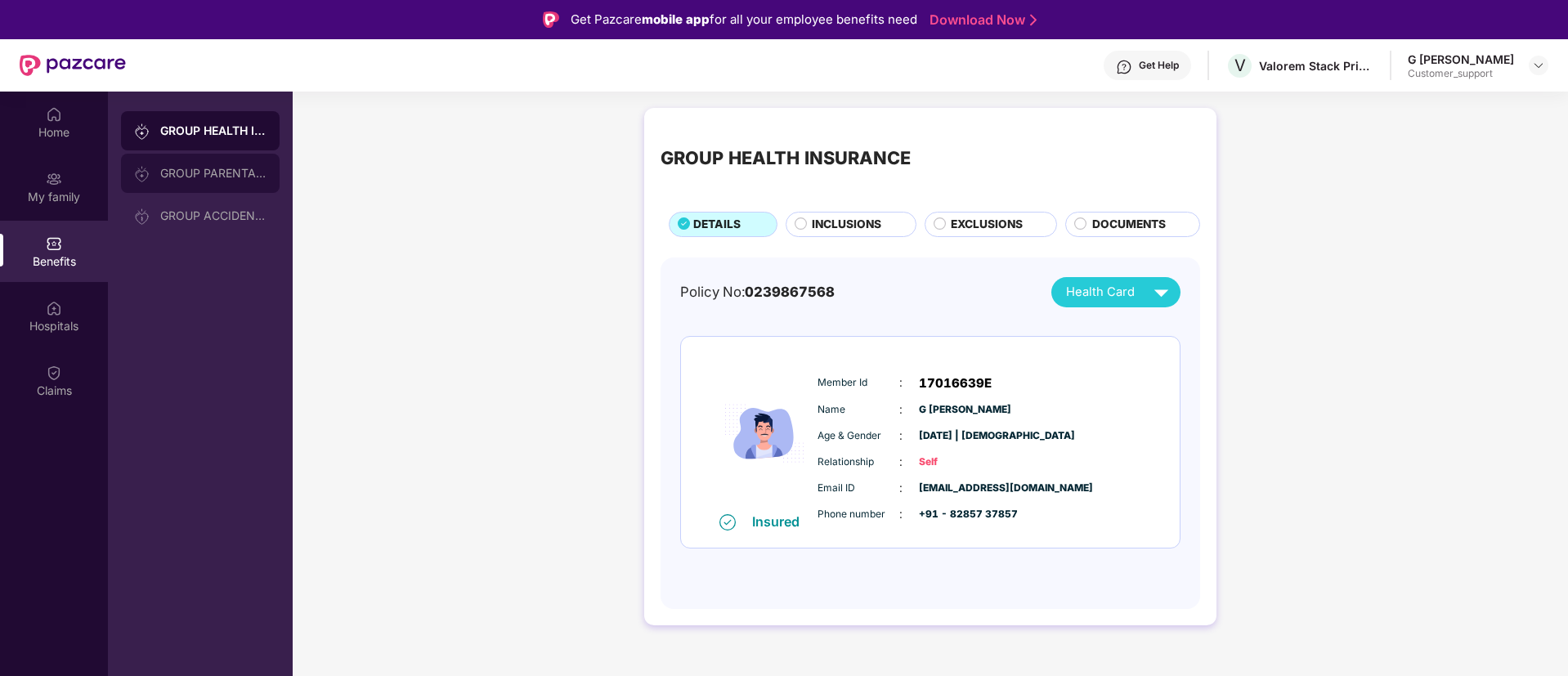
click at [195, 170] on div "GROUP PARENTAL POLICY" at bounding box center [214, 173] width 106 height 13
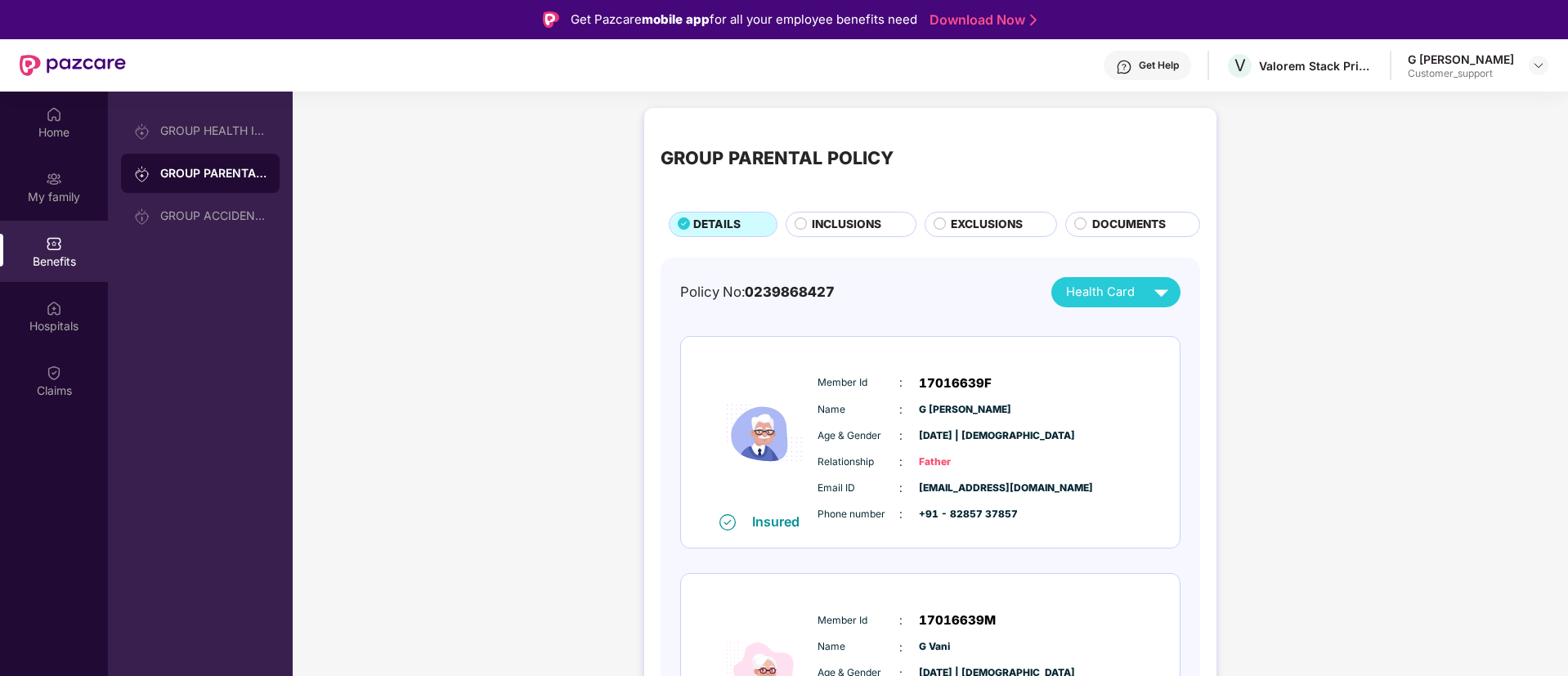
scroll to position [49, 0]
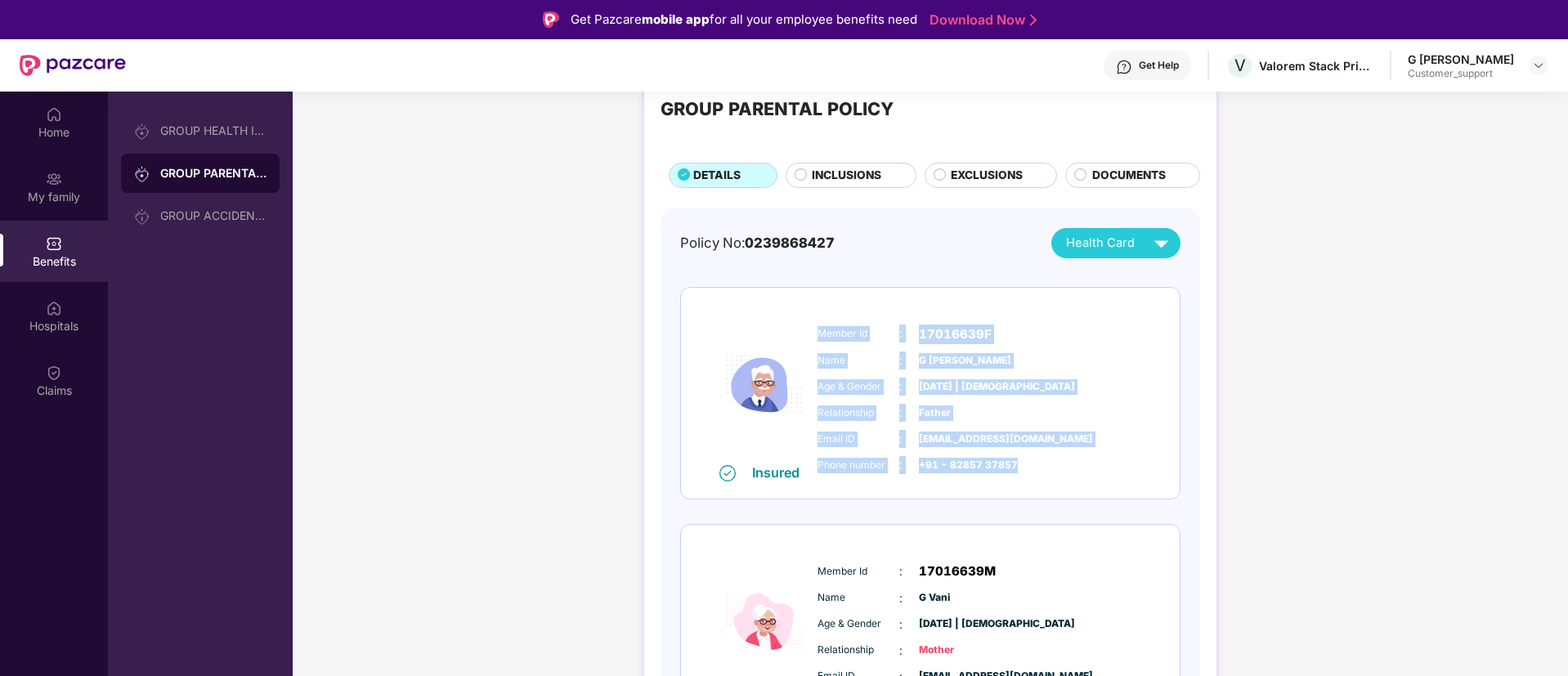
drag, startPoint x: 818, startPoint y: 330, endPoint x: 1029, endPoint y: 466, distance: 251.0
click at [1029, 466] on div "Member Id : 17016639F Name : [PERSON_NAME] Age & Gender : [DATE] | [DEMOGRAPHIC…" at bounding box center [980, 400] width 333 height 167
copy div "Member Id : 17016639F Name : [PERSON_NAME] Age & Gender : [DATE] | [DEMOGRAPHIC…"
click at [1534, 67] on img at bounding box center [1538, 65] width 13 height 13
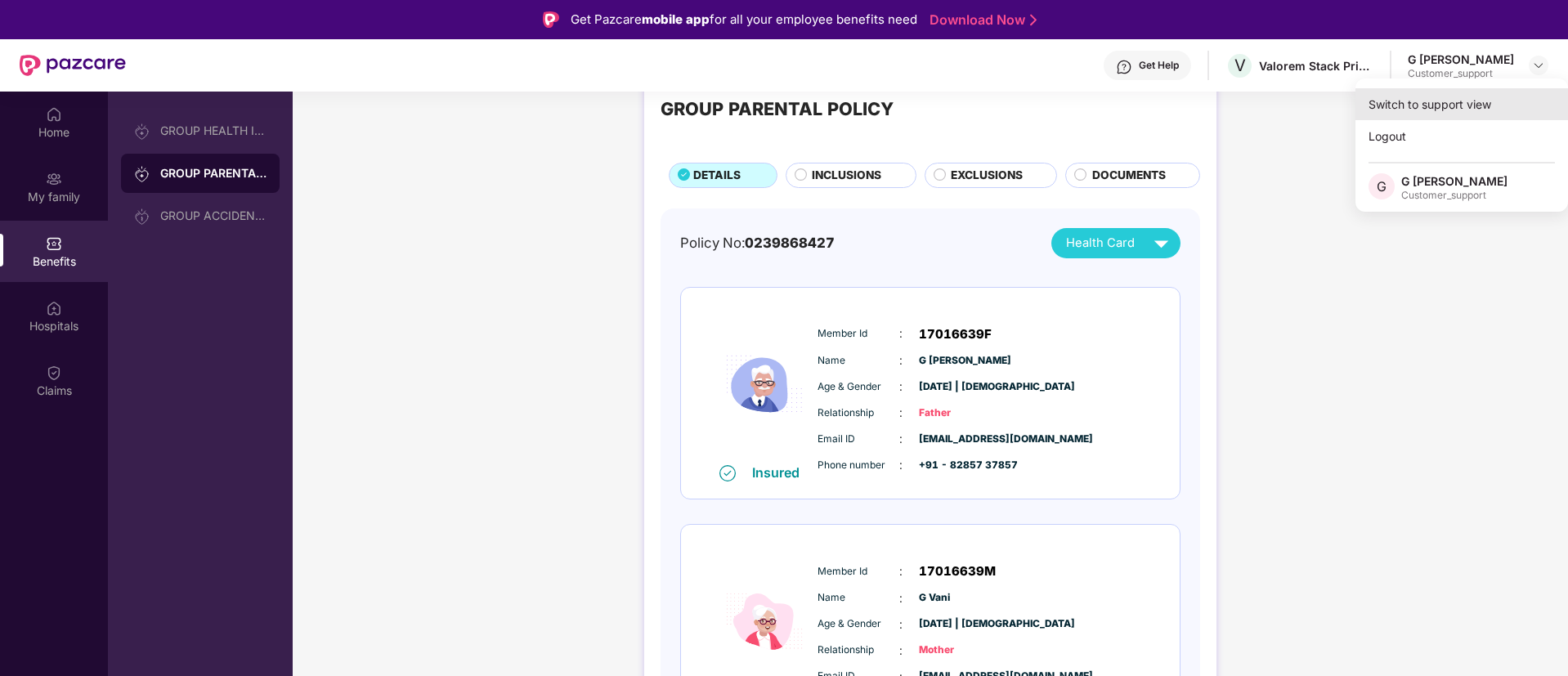
click at [1460, 91] on div "Switch to support view" at bounding box center [1462, 105] width 213 height 32
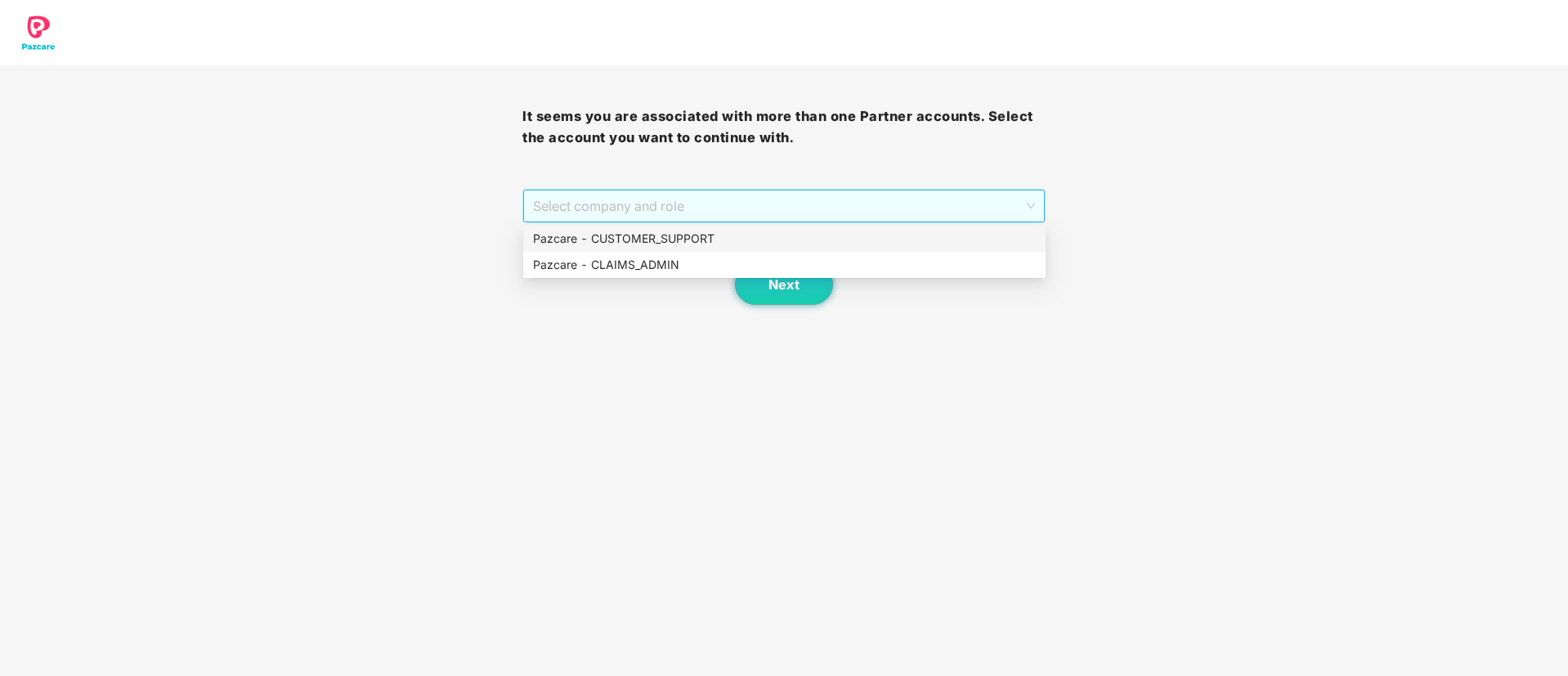
click at [700, 201] on span "Select company and role" at bounding box center [783, 206] width 501 height 31
click at [657, 235] on div "Pazcare - CUSTOMER_SUPPORT" at bounding box center [784, 238] width 503 height 18
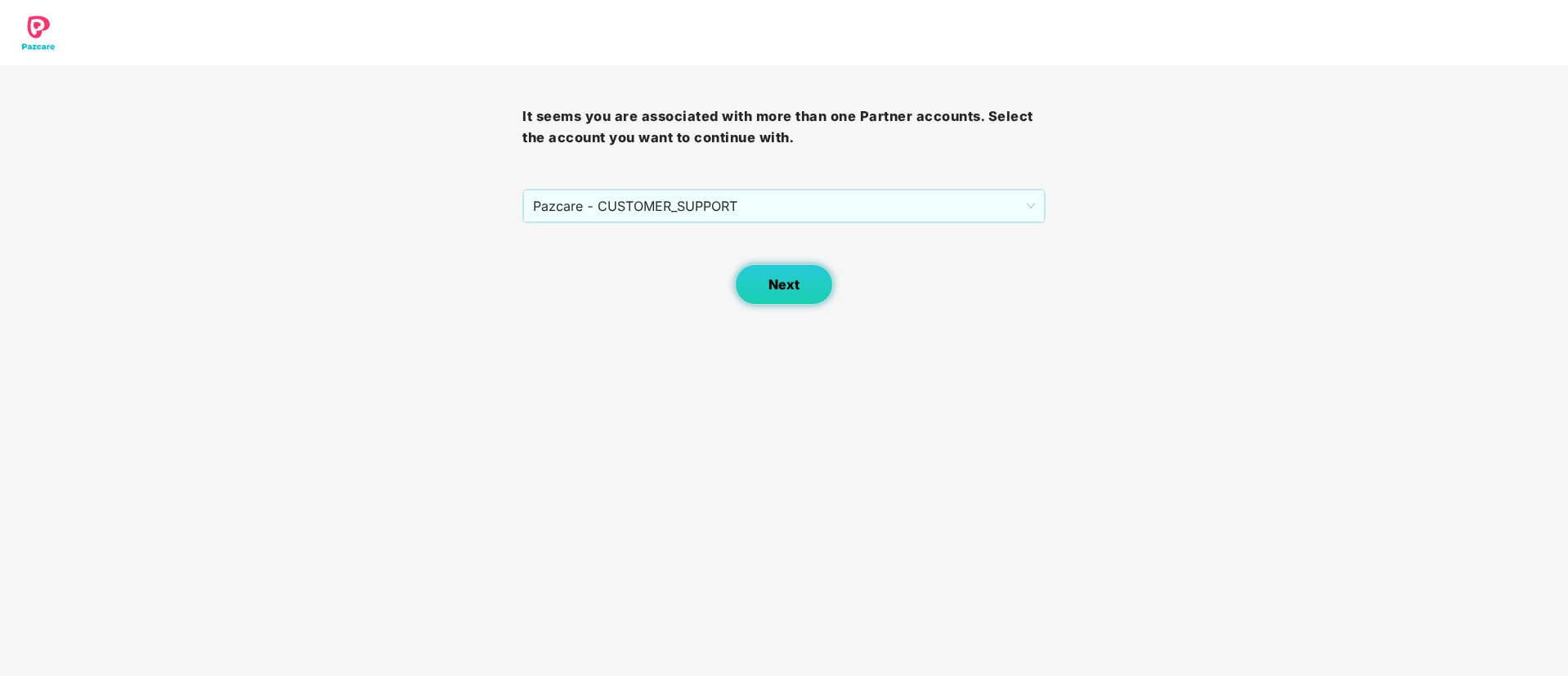
click at [786, 278] on span "Next" at bounding box center [783, 284] width 31 height 15
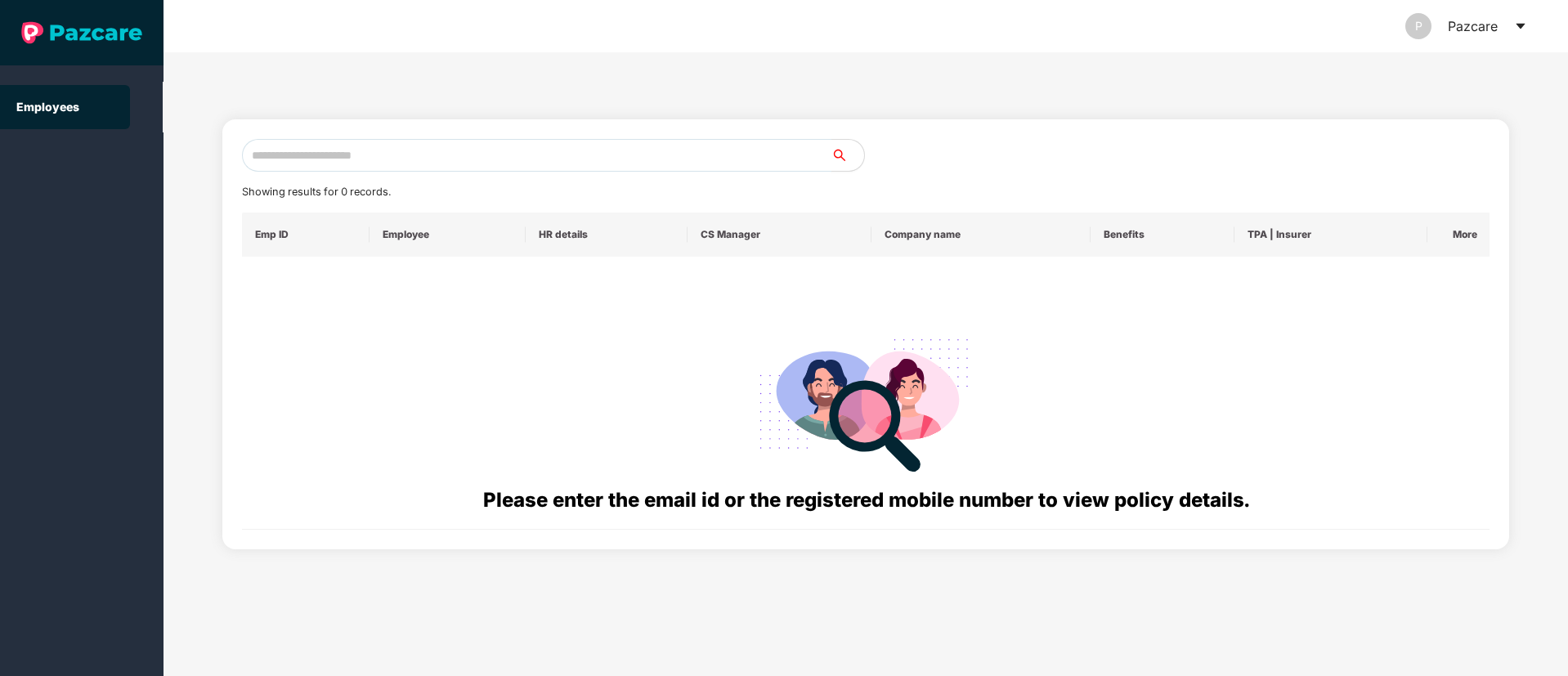
click at [307, 159] on input "text" at bounding box center [537, 155] width 589 height 33
paste input "**********"
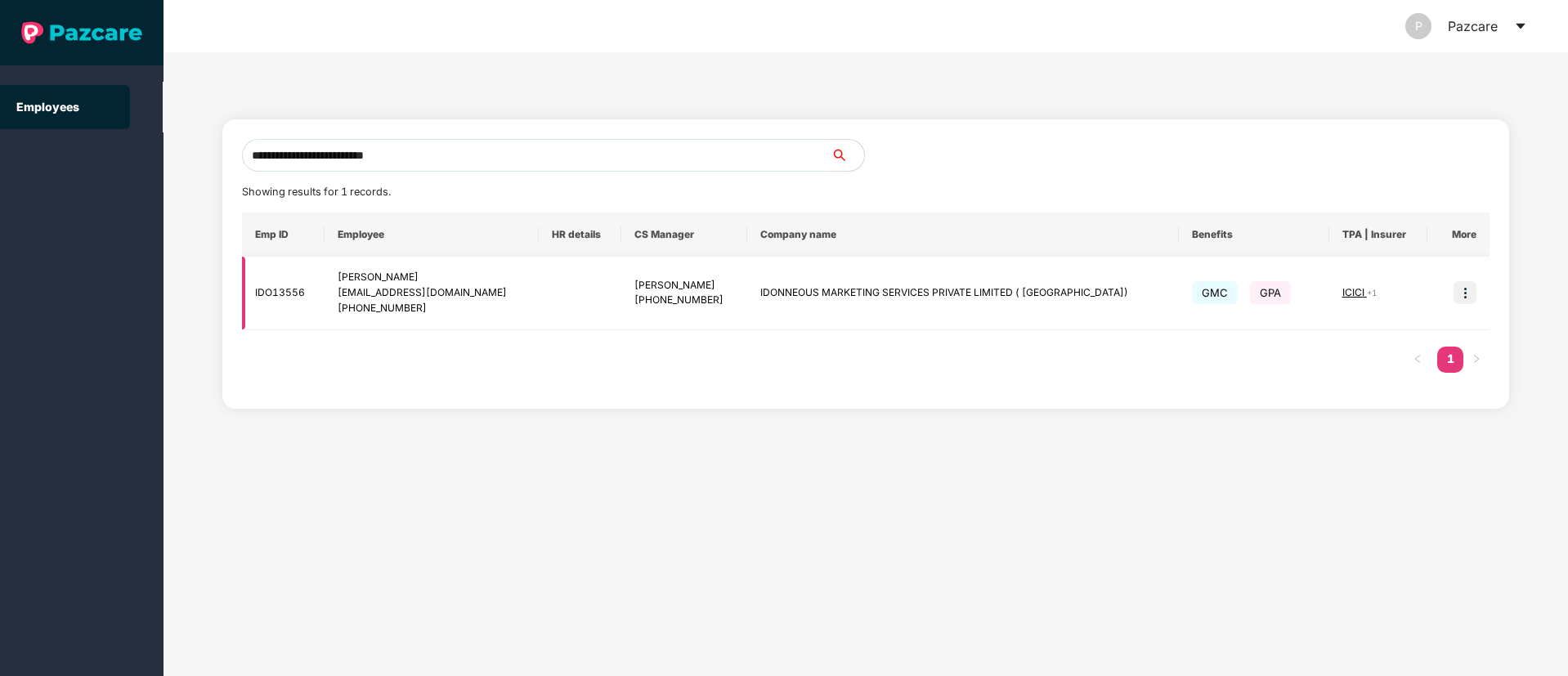
type input "**********"
click at [1468, 299] on img at bounding box center [1464, 292] width 23 height 23
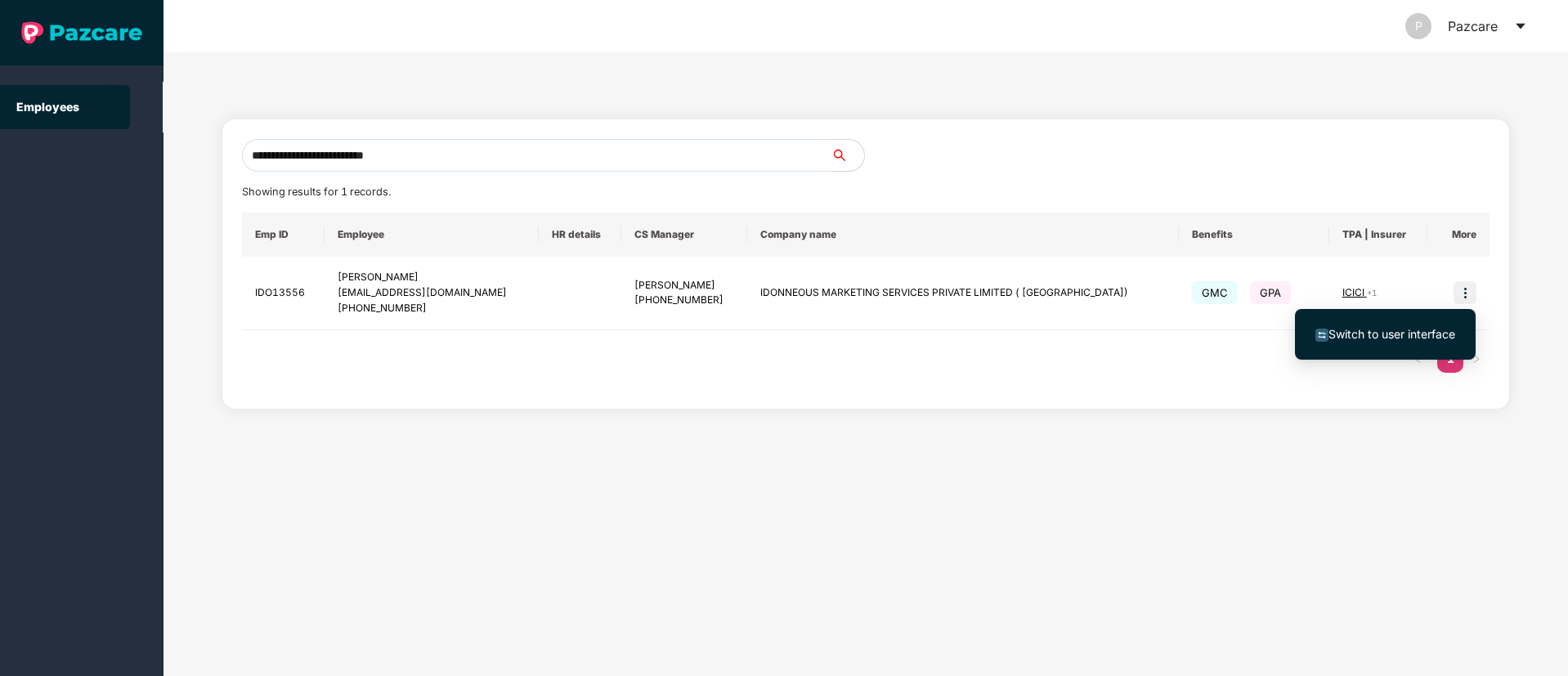
click at [1401, 327] on span "Switch to user interface" at bounding box center [1392, 333] width 127 height 14
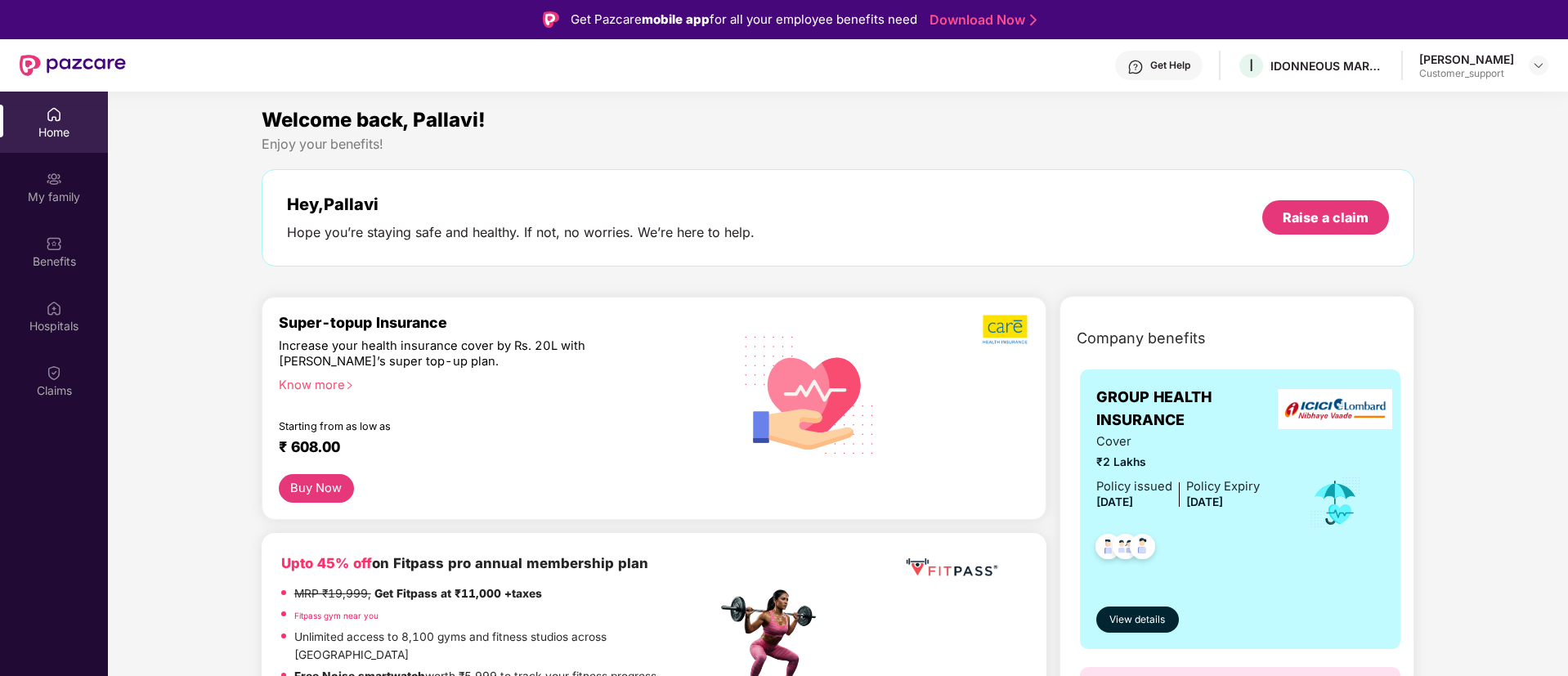
click at [1144, 65] on img at bounding box center [1135, 67] width 16 height 16
click at [68, 249] on div "Benefits" at bounding box center [54, 251] width 108 height 62
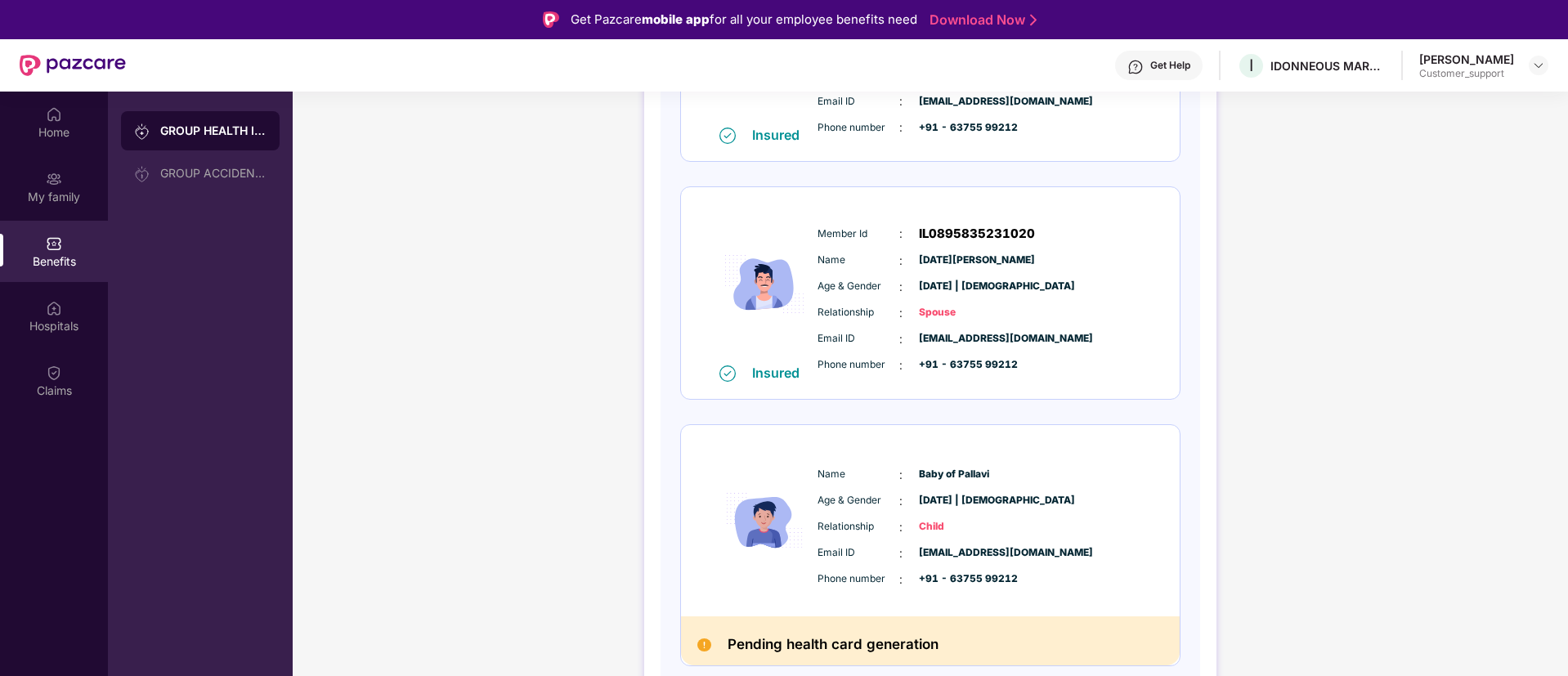
scroll to position [386, 0]
click at [1000, 581] on span "+91 - 63755 99212" at bounding box center [960, 580] width 82 height 15
click at [1127, 54] on div "Get Help I IDONNEOUS MARKETING SERVICES PRIVATE LIMITED ( [GEOGRAPHIC_DATA]) [P…" at bounding box center [836, 65] width 1422 height 52
click at [1141, 65] on img at bounding box center [1135, 67] width 16 height 16
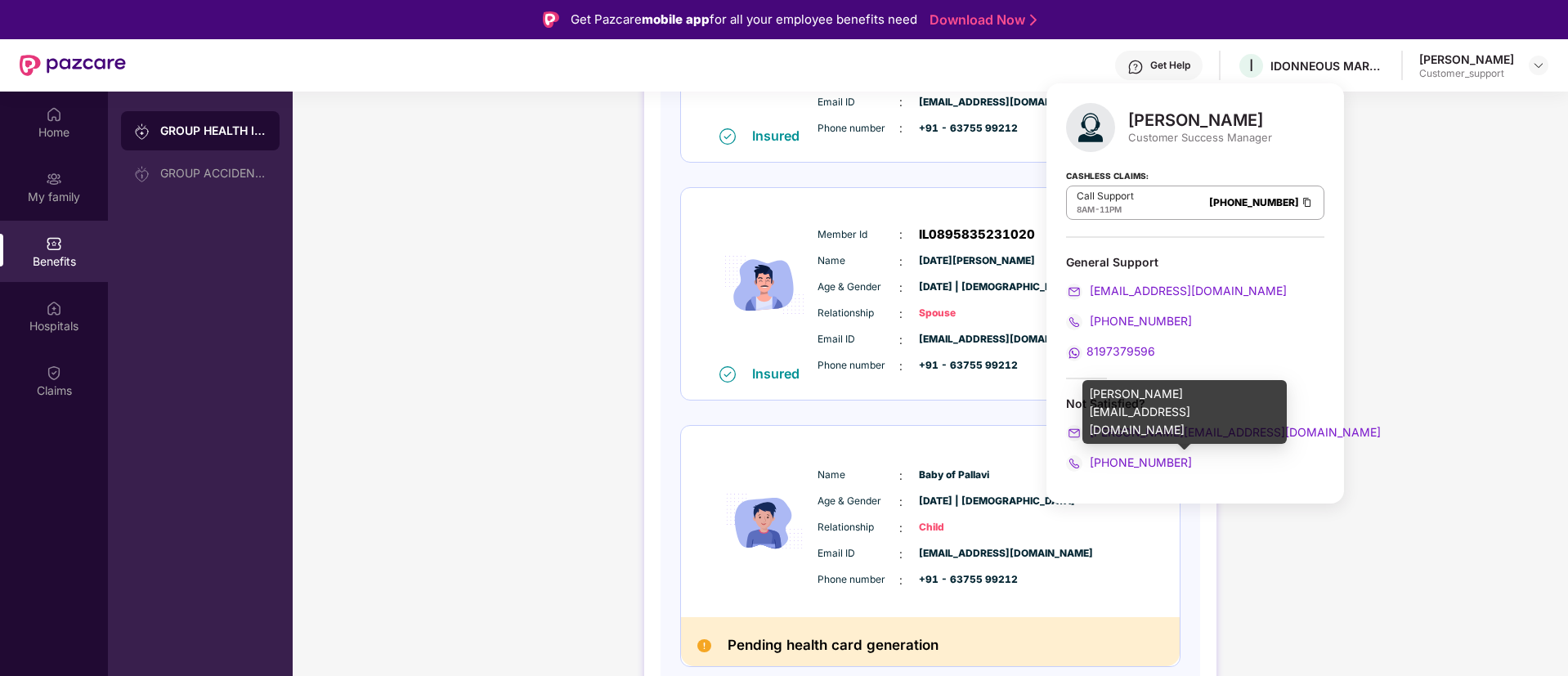
click at [1206, 439] on div "[PERSON_NAME][EMAIL_ADDRESS][DOMAIN_NAME]" at bounding box center [1195, 432] width 258 height 18
drag, startPoint x: 1254, startPoint y: 435, endPoint x: 1084, endPoint y: 436, distance: 170.0
click at [1084, 436] on div "[PERSON_NAME][EMAIL_ADDRESS][DOMAIN_NAME]" at bounding box center [1195, 432] width 258 height 18
copy span "[PERSON_NAME][EMAIL_ADDRESS][DOMAIN_NAME]"
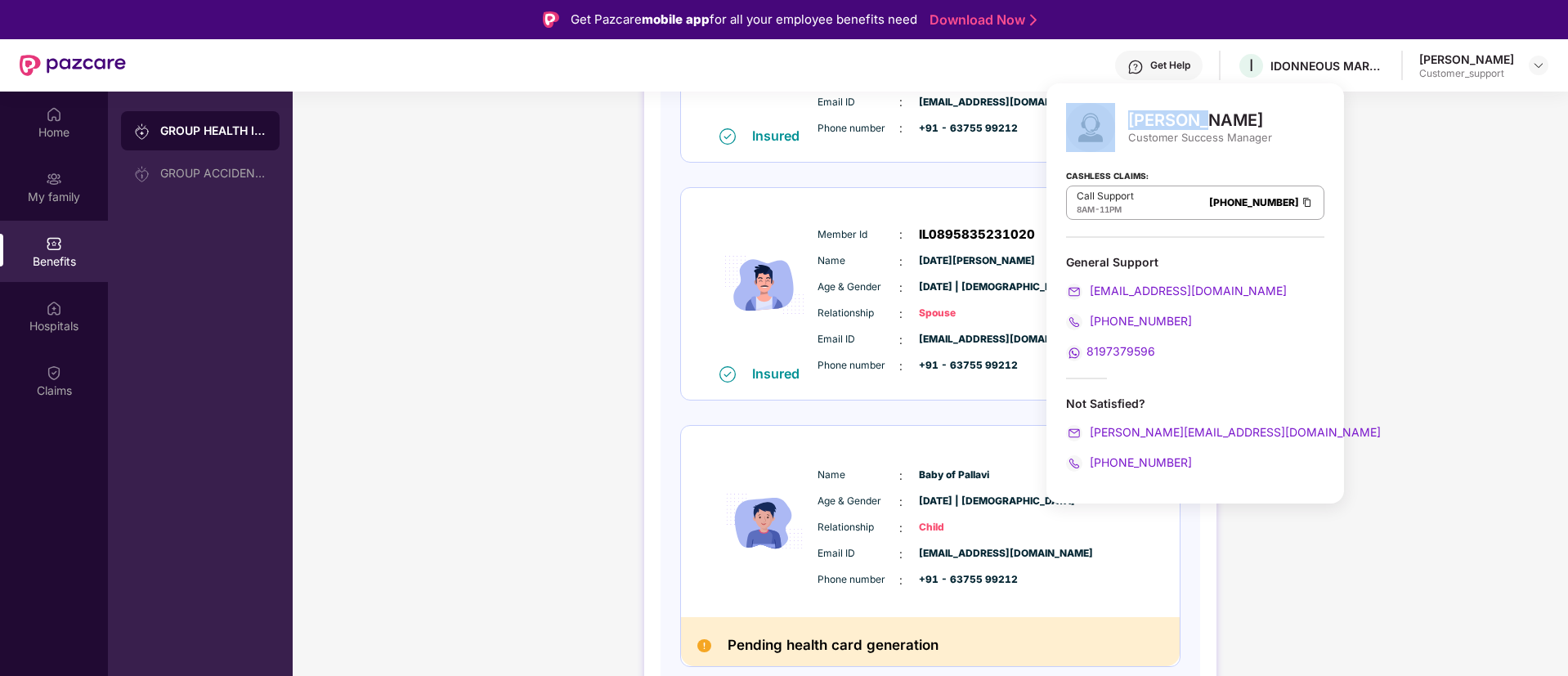
drag, startPoint x: 1122, startPoint y: 125, endPoint x: 1189, endPoint y: 118, distance: 67.4
click at [1189, 118] on div "[PERSON_NAME] Customer Success Manager" at bounding box center [1195, 127] width 258 height 49
copy div "[PERSON_NAME]"
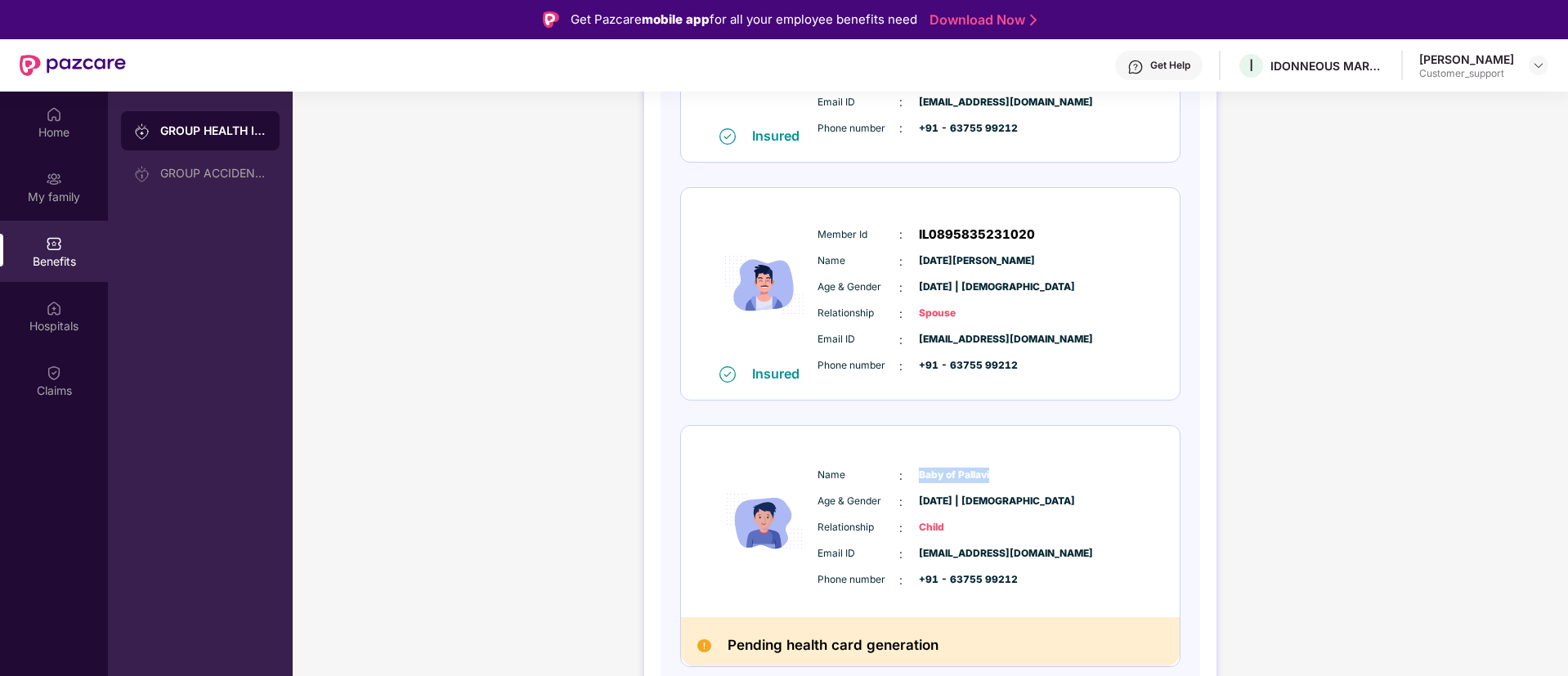
drag, startPoint x: 915, startPoint y: 471, endPoint x: 1000, endPoint y: 471, distance: 85.0
click at [1000, 471] on div "Name : Baby of [PERSON_NAME]" at bounding box center [980, 475] width 325 height 18
copy span "Baby of Pallavi"
drag, startPoint x: 1081, startPoint y: 549, endPoint x: 913, endPoint y: 560, distance: 168.4
click at [913, 560] on div "Email ID : [EMAIL_ADDRESS][DOMAIN_NAME]" at bounding box center [980, 554] width 325 height 18
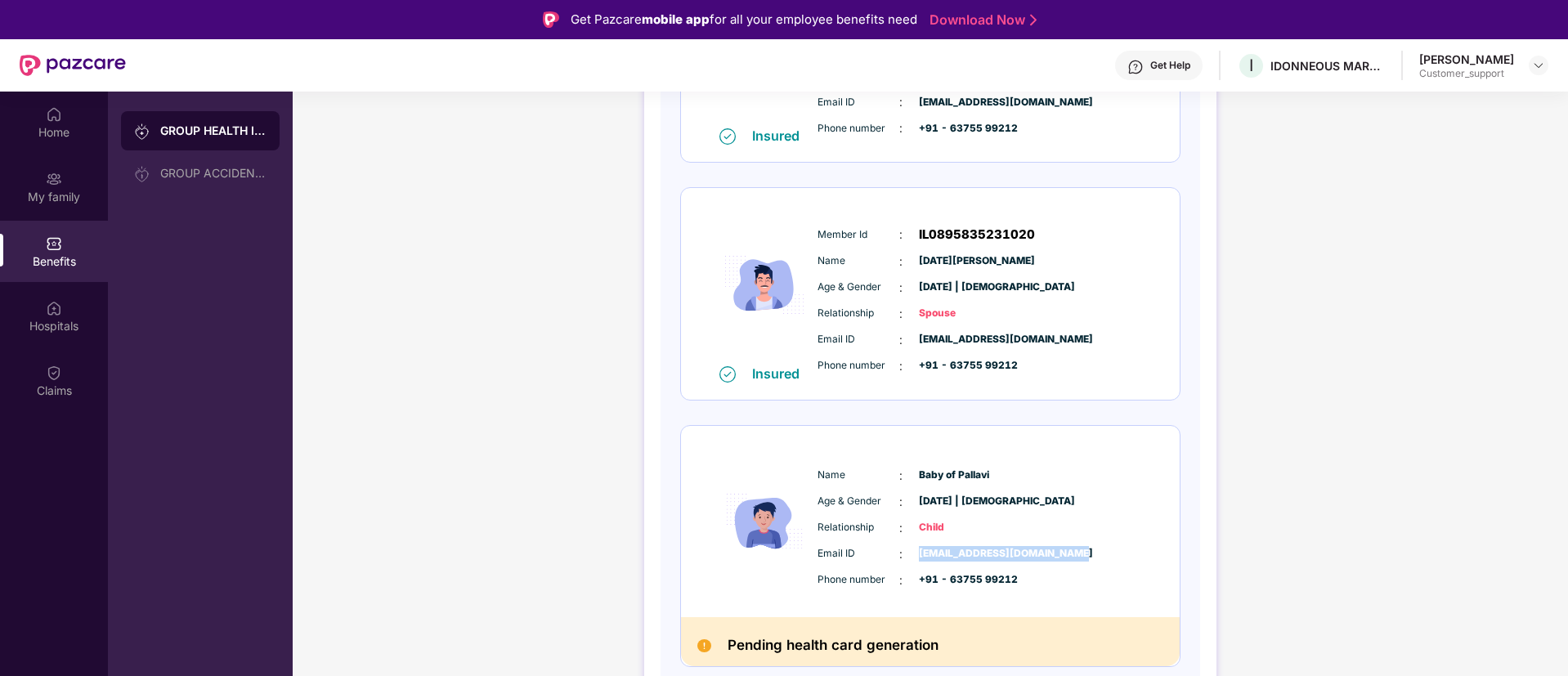
copy span "[EMAIL_ADDRESS][DOMAIN_NAME]"
drag, startPoint x: 1027, startPoint y: 365, endPoint x: 947, endPoint y: 367, distance: 80.0
click at [947, 367] on div "Phone number : +91 - 63755 99212" at bounding box center [980, 365] width 325 height 18
copy span "63755 99212"
click at [43, 174] on div "My family" at bounding box center [54, 187] width 108 height 62
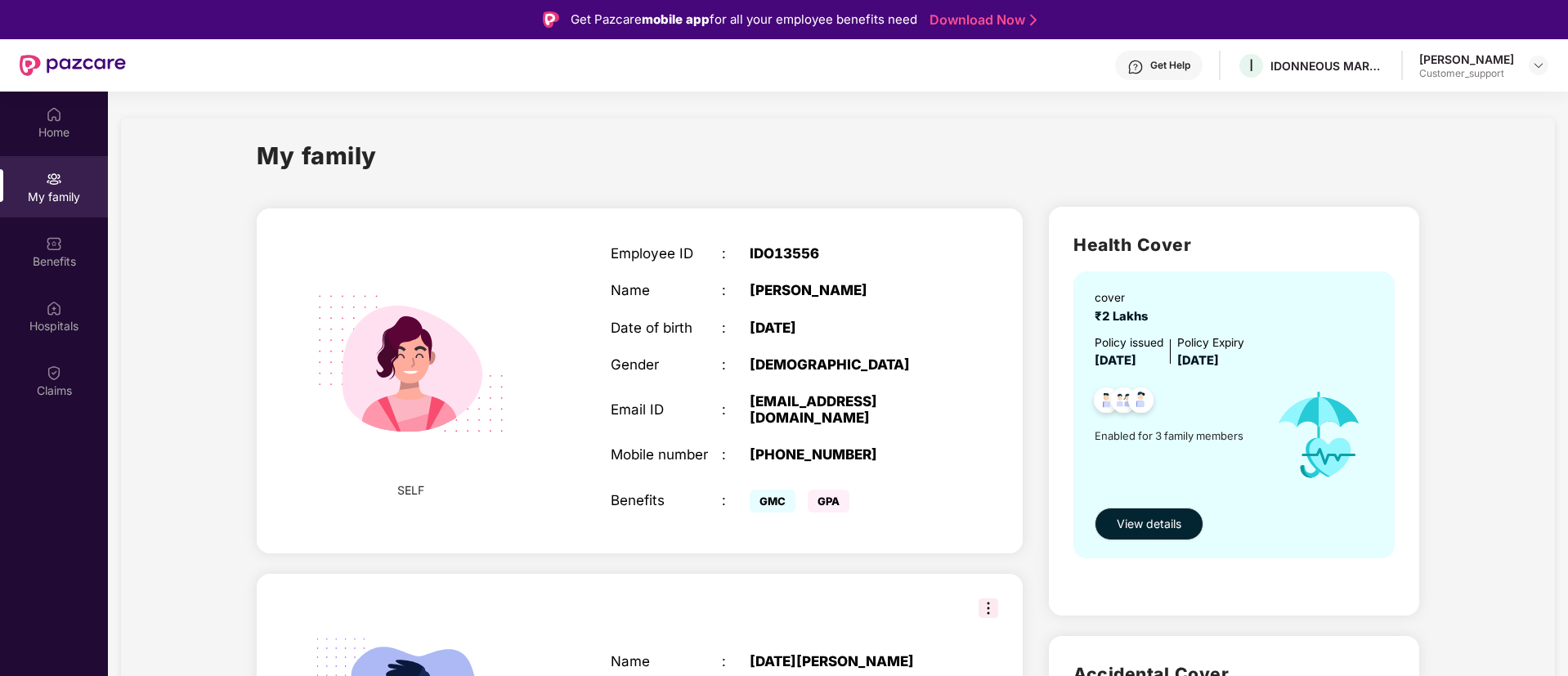
click at [777, 253] on div "IDO13556" at bounding box center [846, 253] width 195 height 16
copy div "IDO13556"
click at [50, 257] on div "Benefits" at bounding box center [54, 261] width 108 height 16
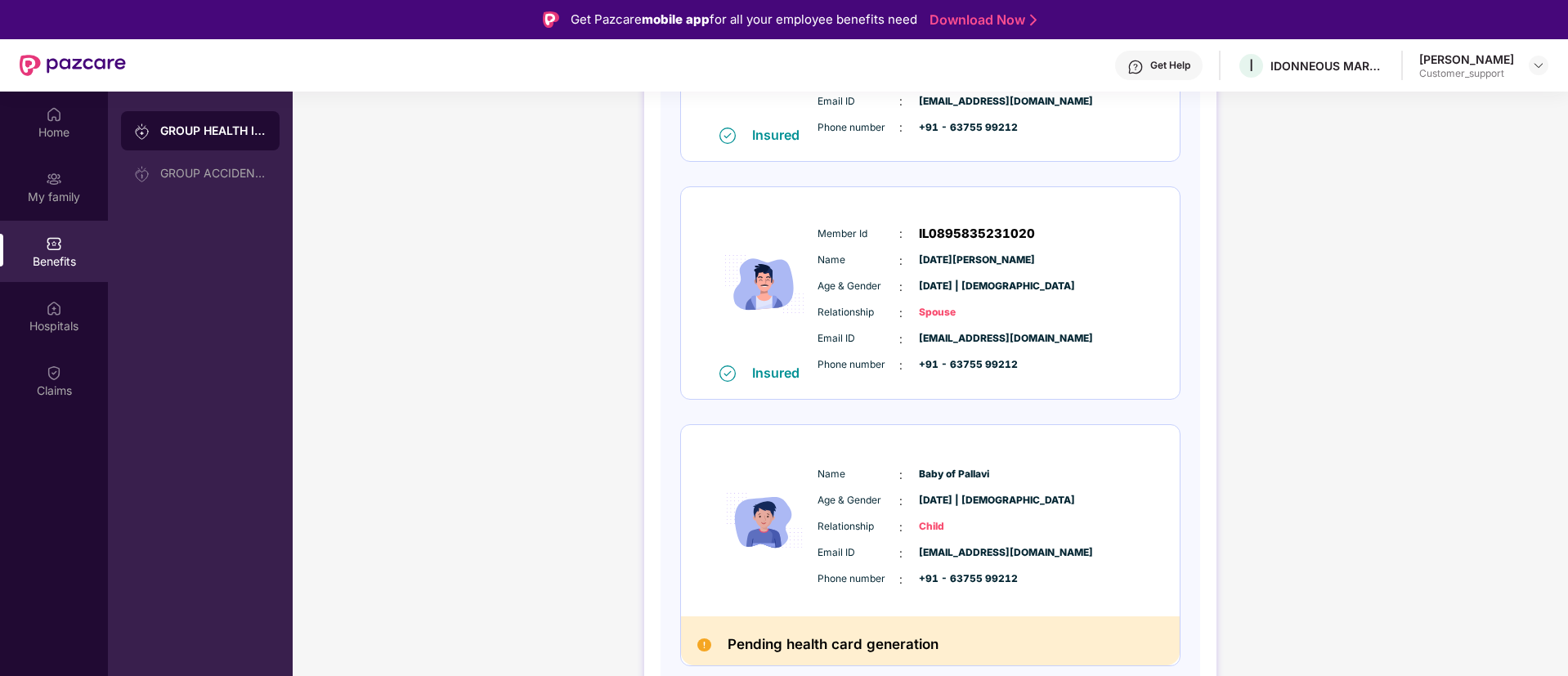
scroll to position [386, 0]
drag, startPoint x: 954, startPoint y: 522, endPoint x: 812, endPoint y: 528, distance: 142.1
click at [814, 528] on div "Name : Baby of Pallavi Age & Gender : [DATE] | [DEMOGRAPHIC_DATA] Relationship …" at bounding box center [980, 527] width 333 height 139
copy div "Relationship : Child"
click at [1537, 63] on img at bounding box center [1538, 65] width 13 height 13
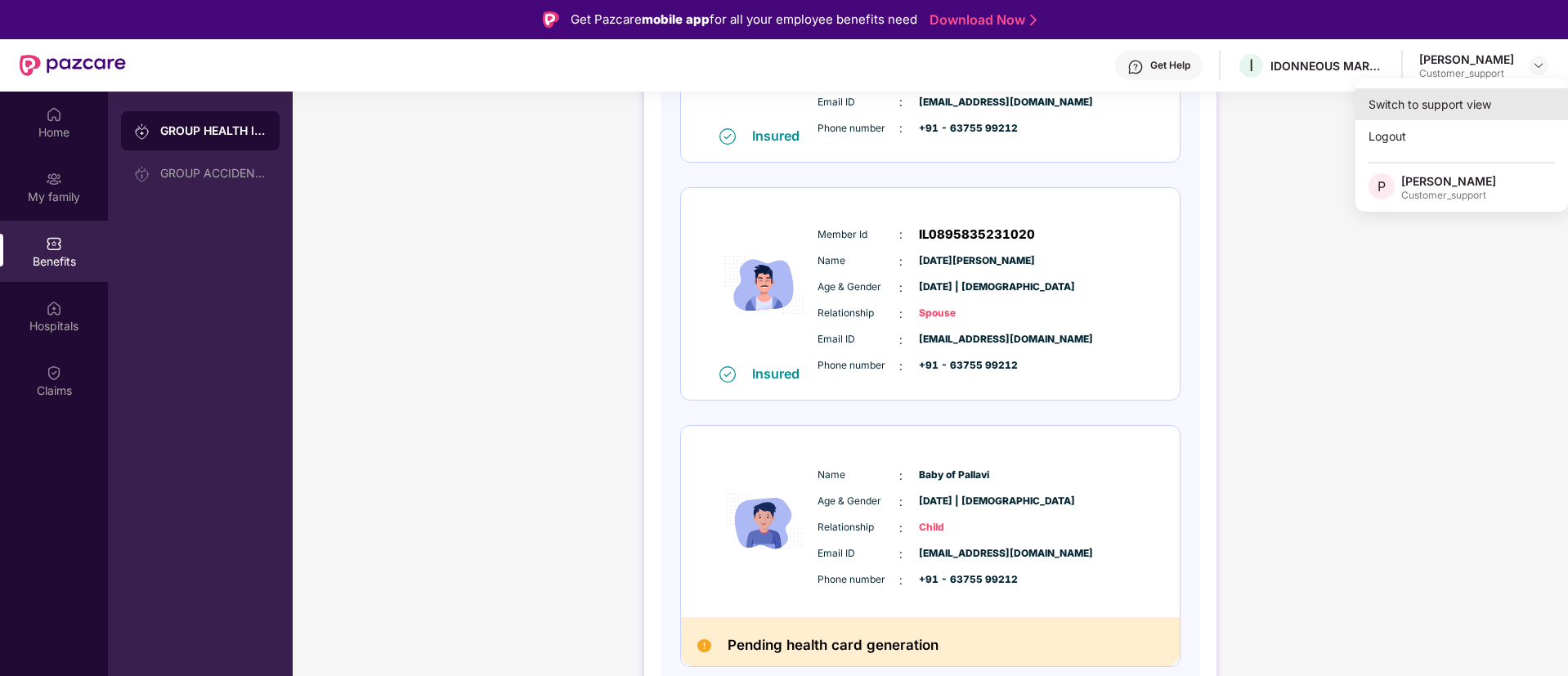
click at [1446, 95] on div "Switch to support view" at bounding box center [1462, 105] width 213 height 32
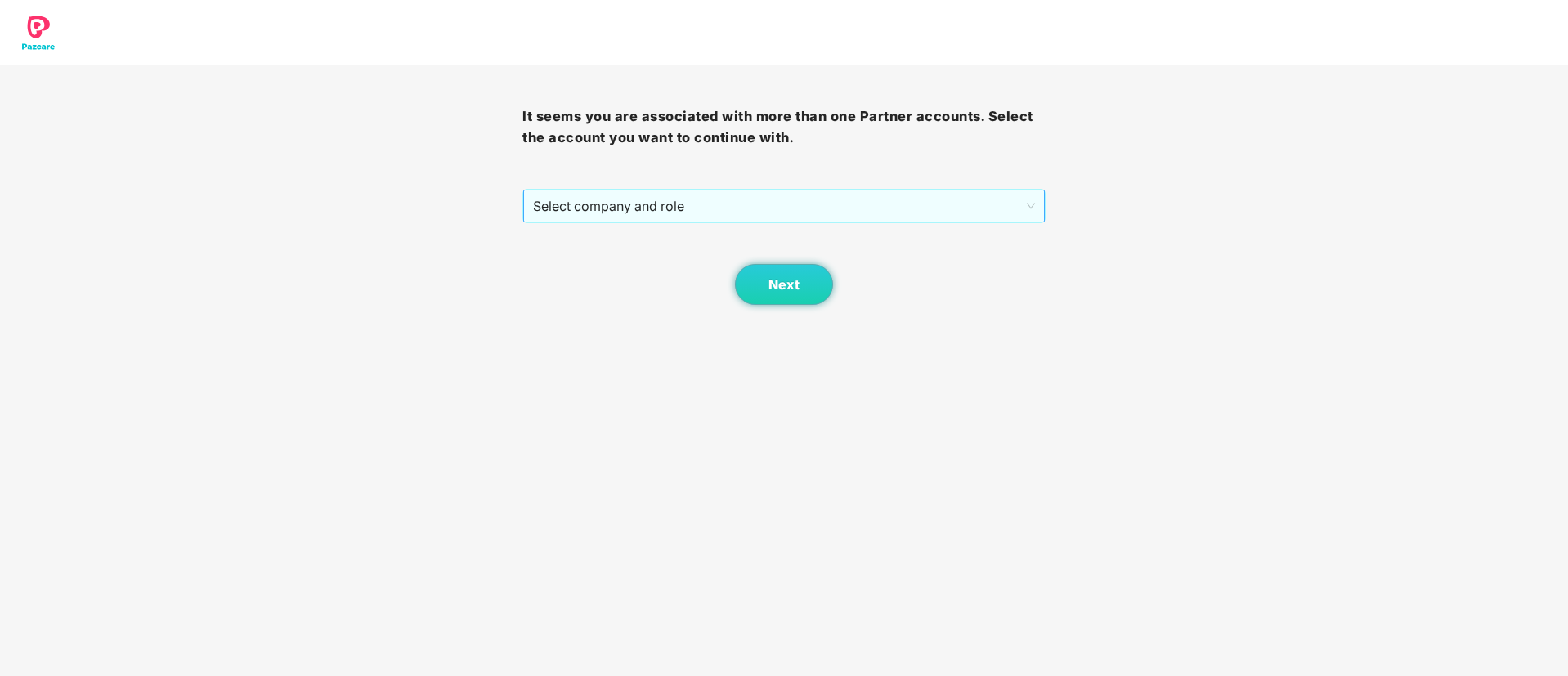
click at [766, 194] on span "Select company and role" at bounding box center [783, 206] width 501 height 31
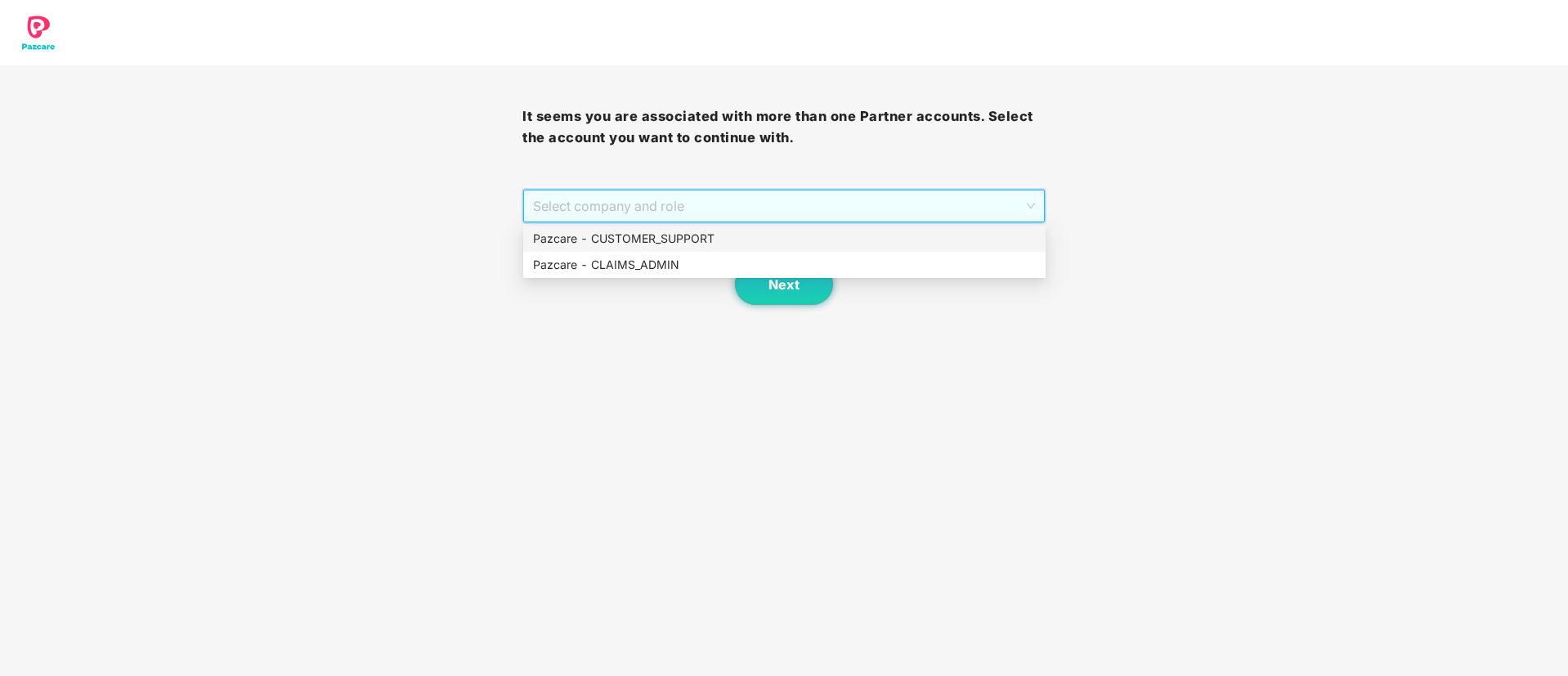
click at [671, 236] on div "Pazcare - CUSTOMER_SUPPORT" at bounding box center [784, 238] width 503 height 18
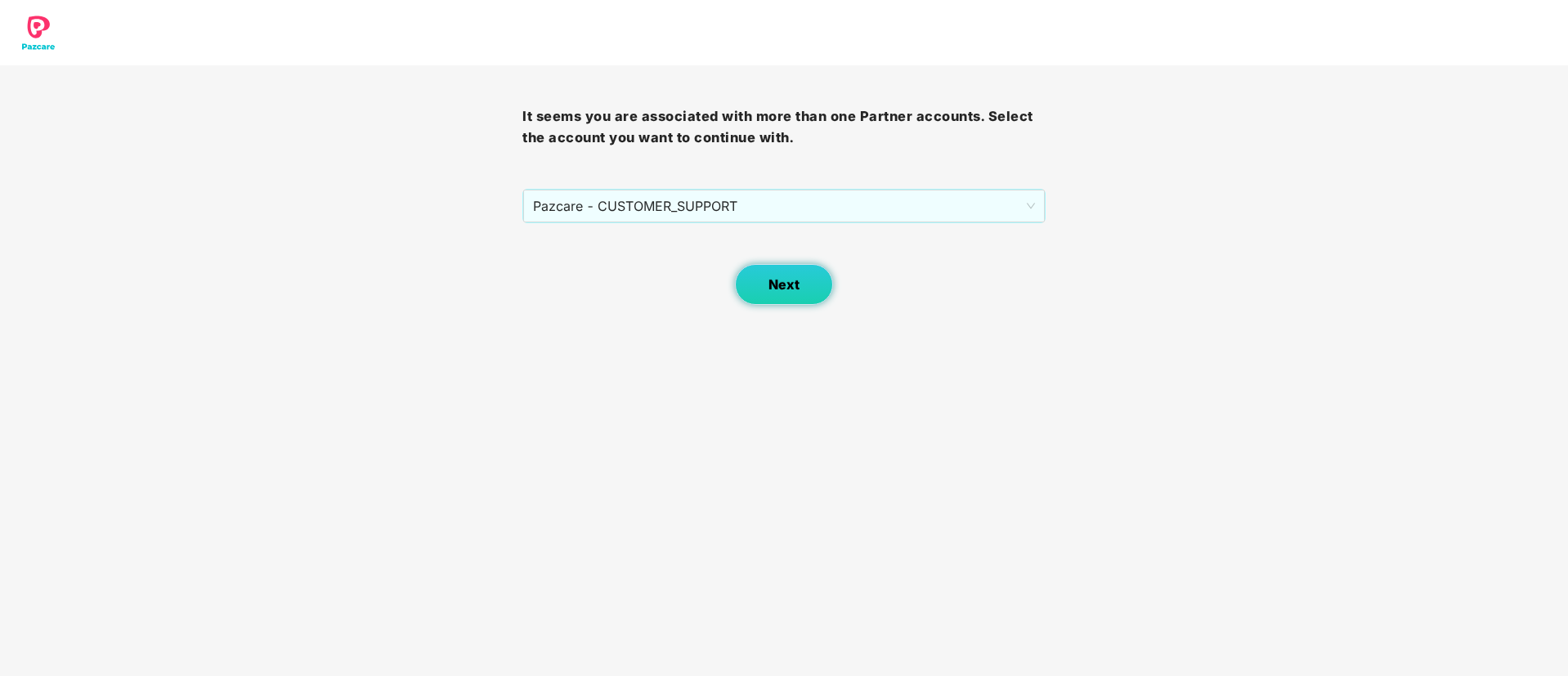
click at [787, 289] on span "Next" at bounding box center [783, 284] width 31 height 15
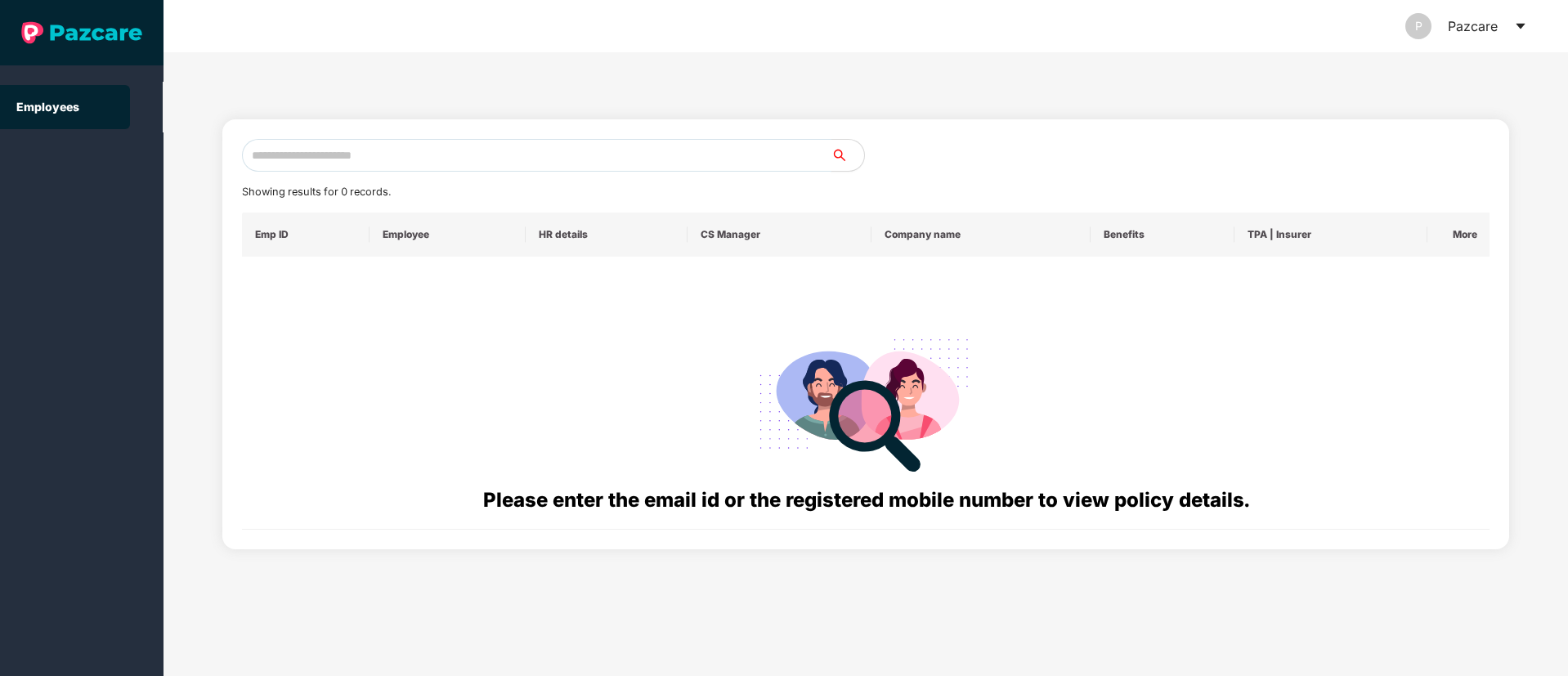
click at [289, 151] on input "text" at bounding box center [537, 155] width 589 height 33
paste input "**********"
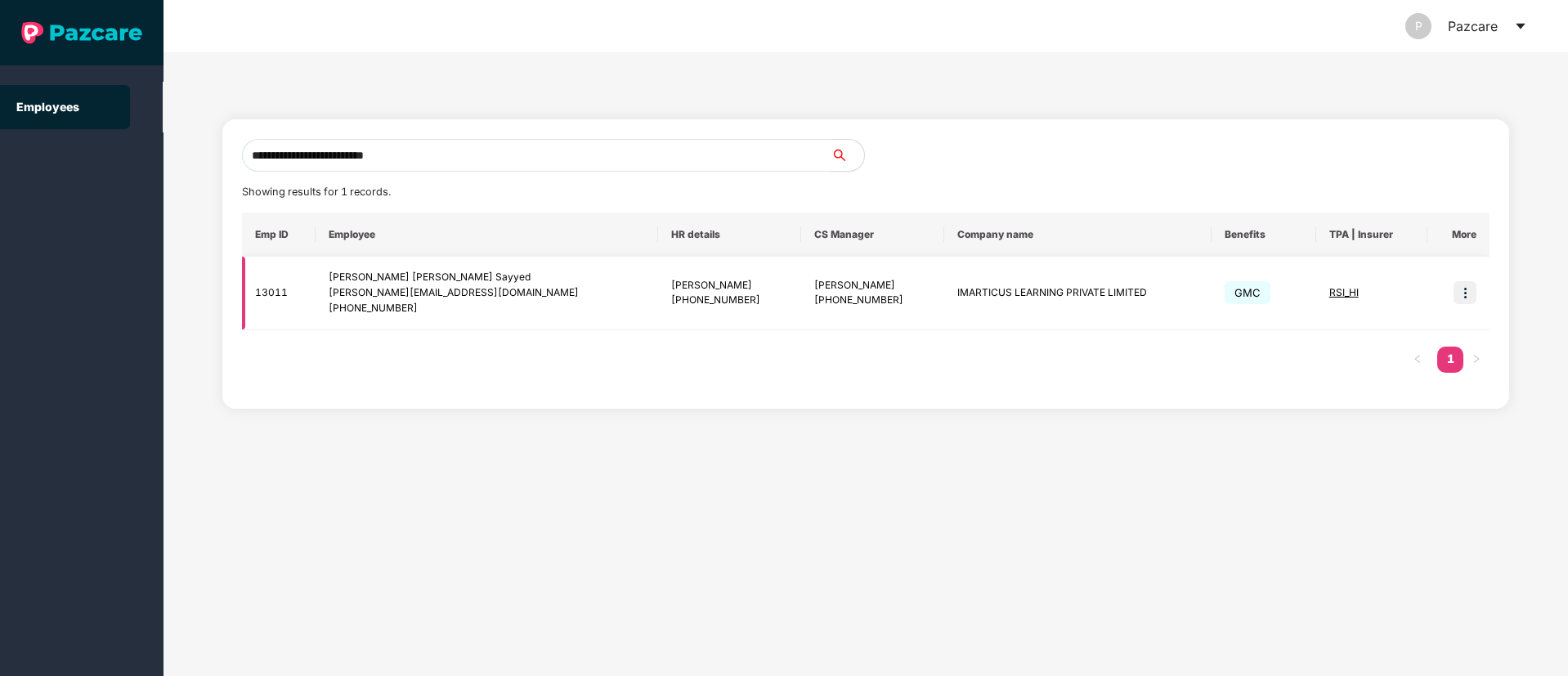
type input "**********"
drag, startPoint x: 729, startPoint y: 285, endPoint x: 769, endPoint y: 279, distance: 40.4
click at [801, 279] on td "[PERSON_NAME] [PHONE_NUMBER]" at bounding box center [872, 293] width 143 height 73
copy div "[PERSON_NAME]"
click at [1466, 287] on img at bounding box center [1464, 292] width 23 height 23
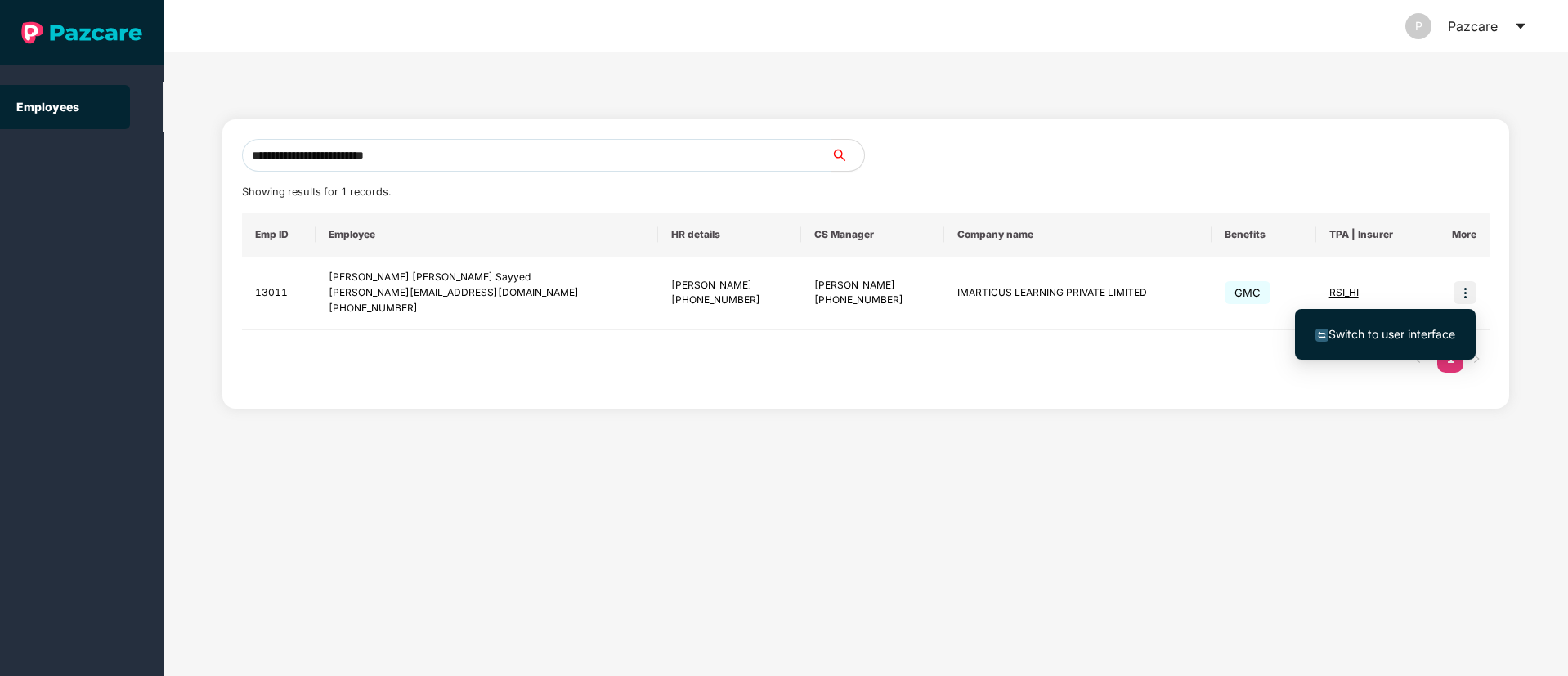
click at [1422, 338] on span "Switch to user interface" at bounding box center [1392, 333] width 127 height 14
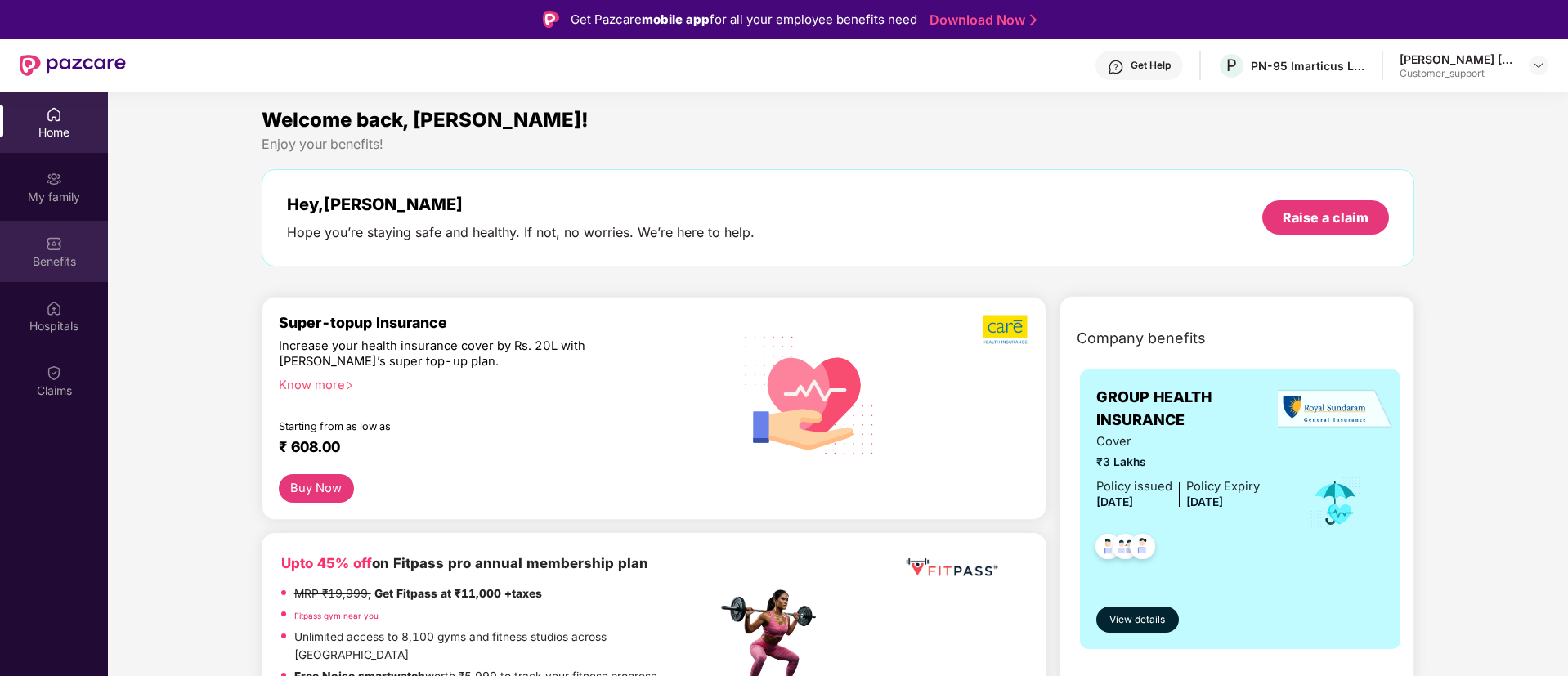
click at [52, 253] on div "Benefits" at bounding box center [54, 261] width 108 height 16
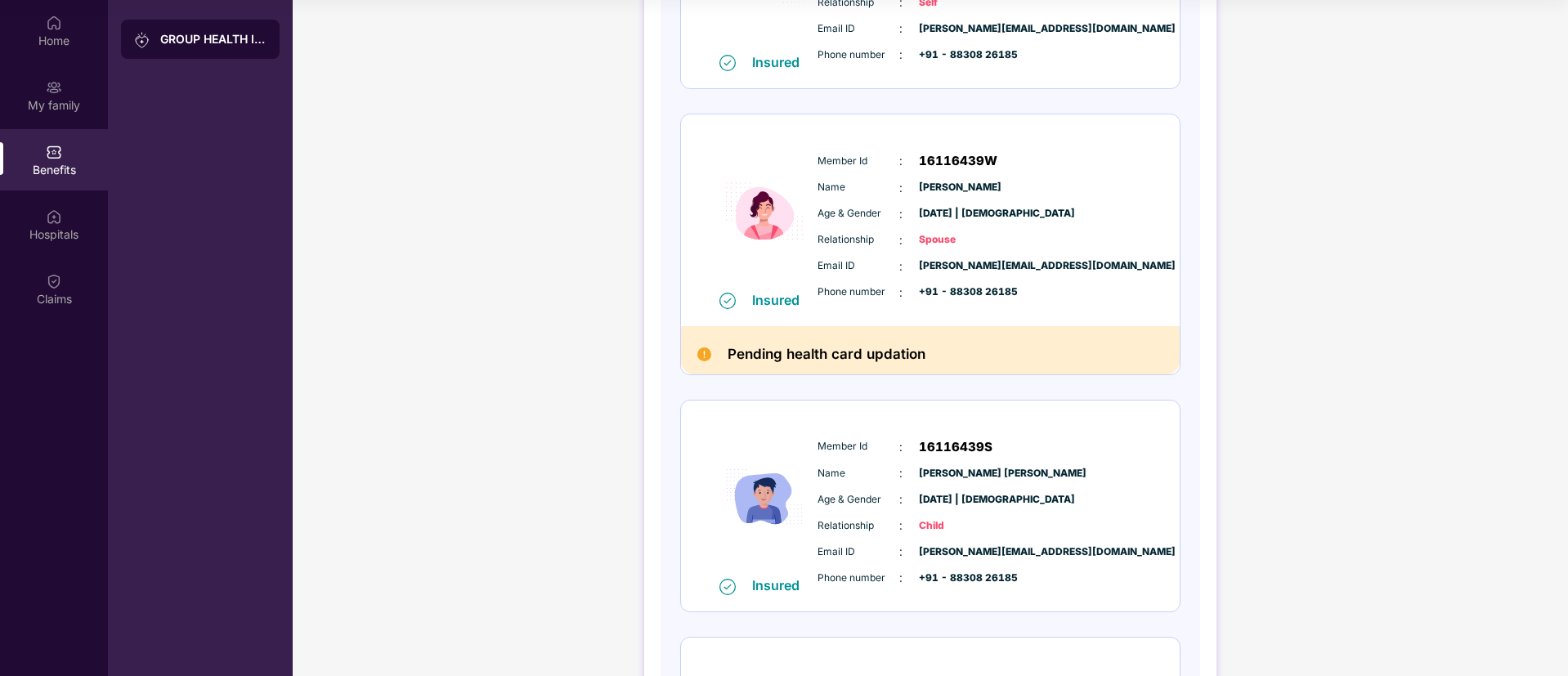
scroll to position [369, 0]
click at [992, 292] on span "+91 - 88308 26185" at bounding box center [960, 291] width 82 height 15
click at [1026, 294] on div "Phone number : +91 - 88308 26185" at bounding box center [980, 291] width 325 height 18
drag, startPoint x: 1014, startPoint y: 289, endPoint x: 944, endPoint y: 289, distance: 70.0
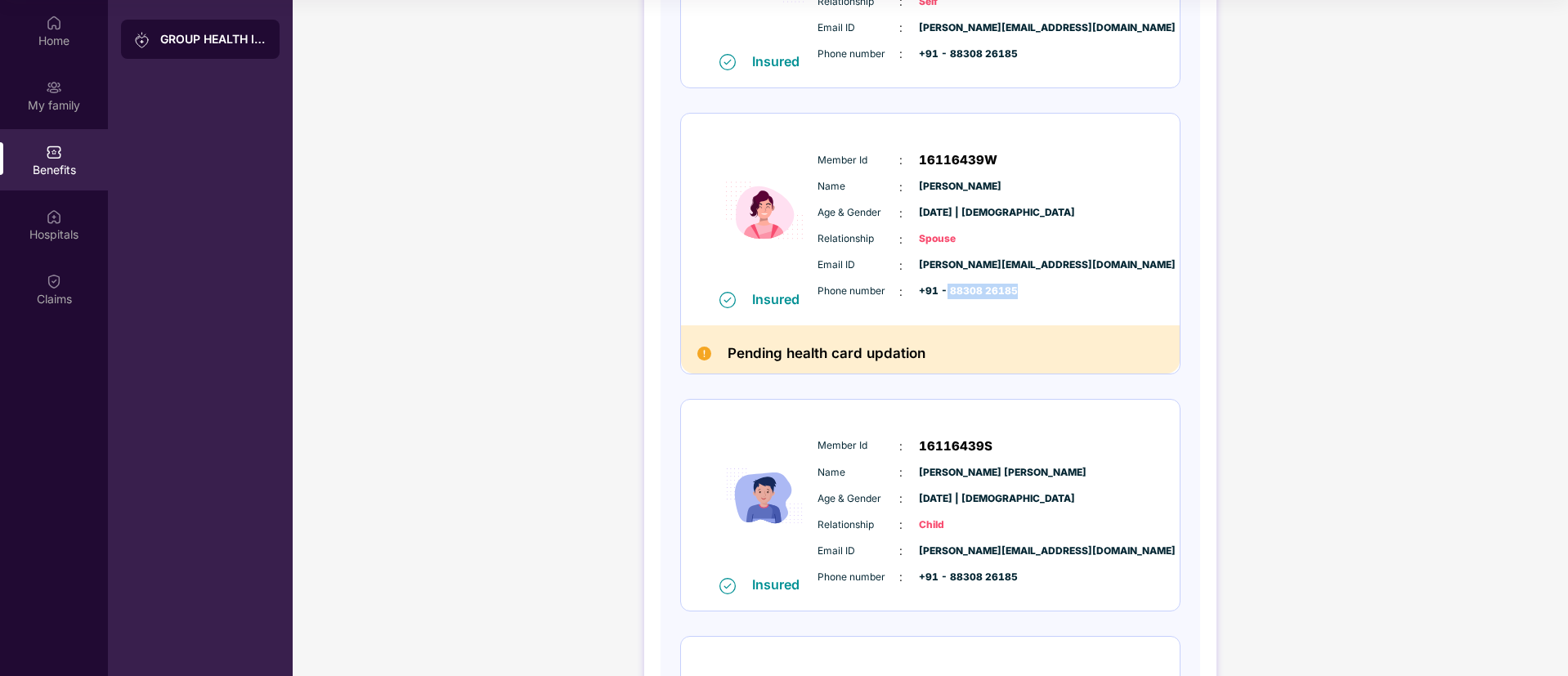
click at [944, 289] on span "+91 - 88308 26185" at bounding box center [960, 291] width 82 height 15
copy span "88308 26185"
drag, startPoint x: 1076, startPoint y: 262, endPoint x: 906, endPoint y: 266, distance: 170.0
click at [906, 266] on div "Email ID : [PERSON_NAME][EMAIL_ADDRESS][DOMAIN_NAME]" at bounding box center [980, 265] width 325 height 18
drag, startPoint x: 1030, startPoint y: 186, endPoint x: 918, endPoint y: 190, distance: 112.1
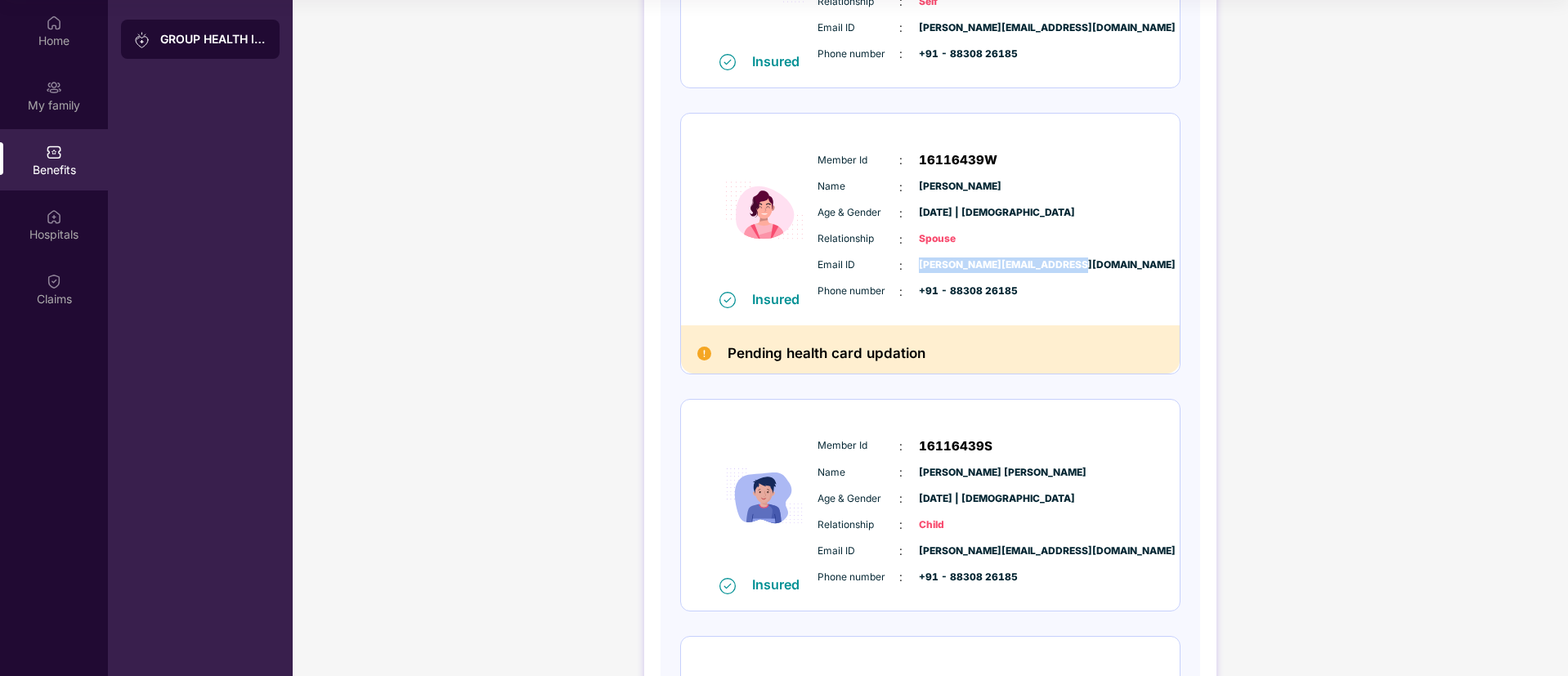
click at [918, 190] on div "Name : [PERSON_NAME]" at bounding box center [980, 187] width 325 height 18
drag, startPoint x: 957, startPoint y: 238, endPoint x: 813, endPoint y: 233, distance: 144.1
click at [814, 233] on div "Member Id : 16116439W Name : [PERSON_NAME] Age & Gender : [DATE] | [DEMOGRAPHIC…" at bounding box center [980, 226] width 333 height 167
click at [57, 94] on img at bounding box center [53, 87] width 16 height 16
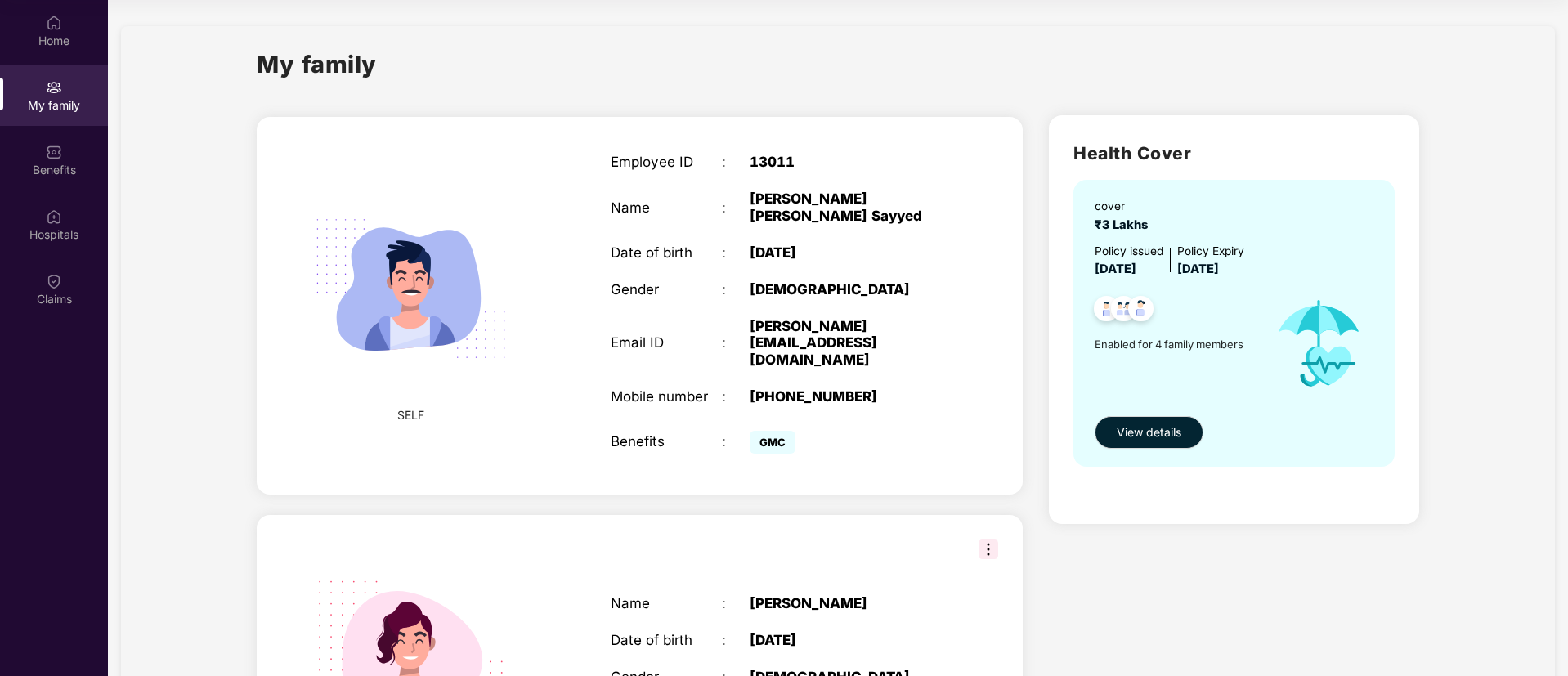
click at [776, 160] on div "13011" at bounding box center [846, 161] width 195 height 16
click at [42, 25] on div "Home" at bounding box center [54, 30] width 108 height 62
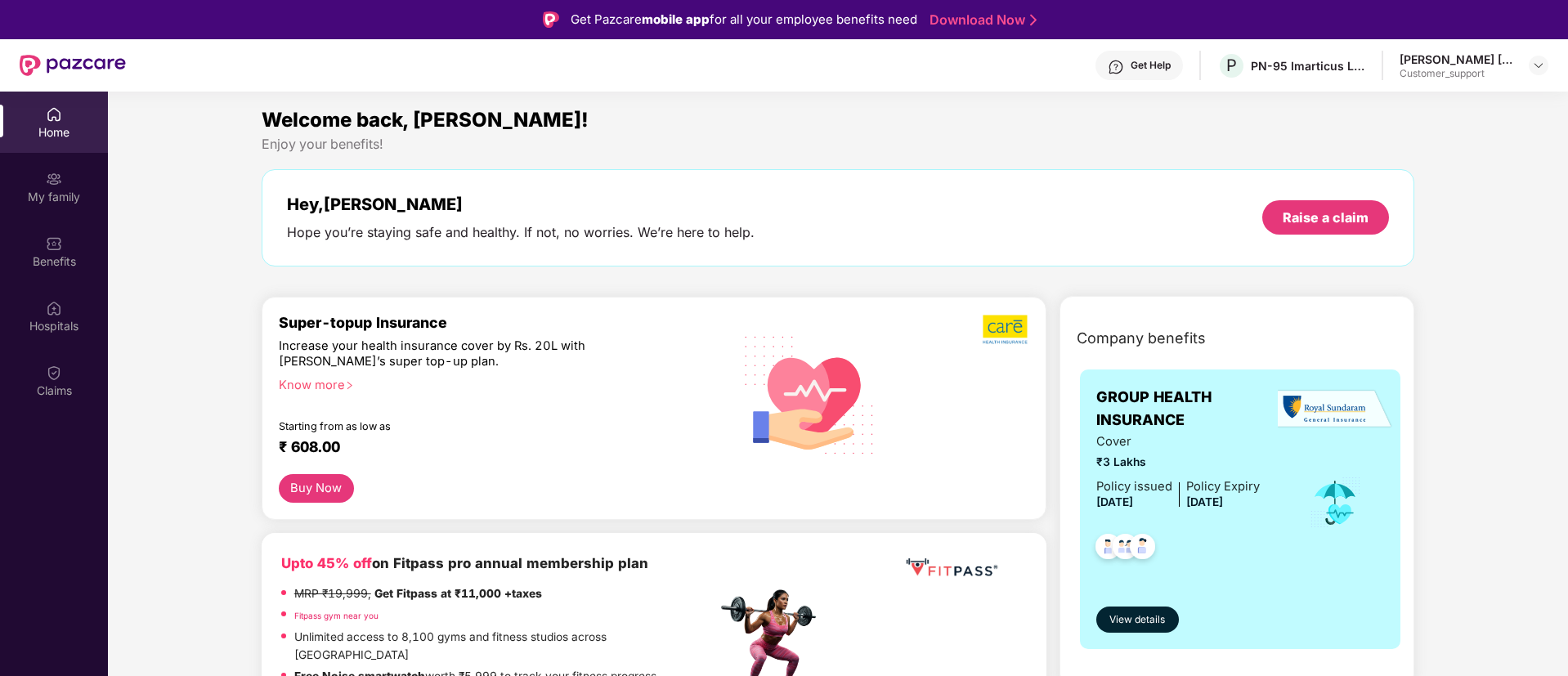
click at [1115, 60] on img at bounding box center [1115, 67] width 16 height 16
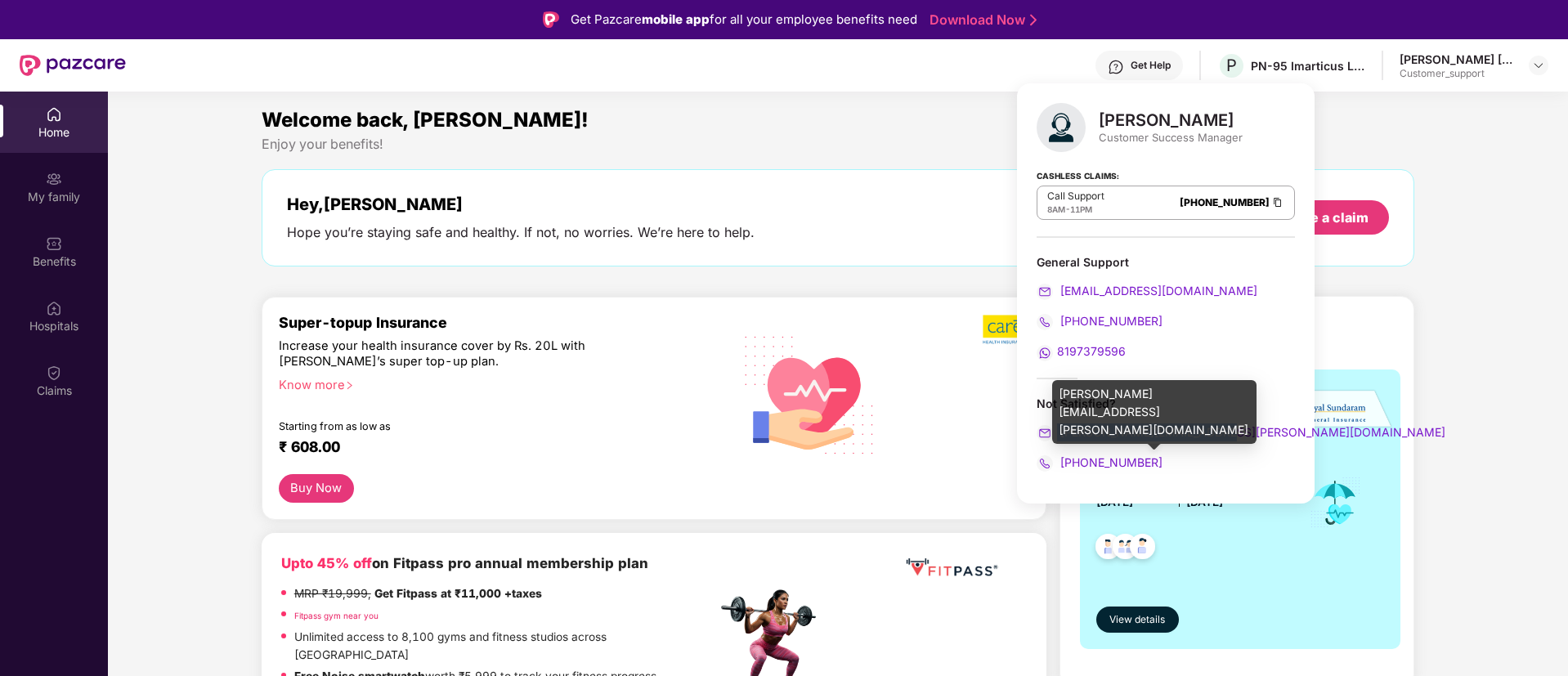
drag, startPoint x: 1220, startPoint y: 427, endPoint x: 1054, endPoint y: 435, distance: 166.2
click at [1054, 435] on div "[PERSON_NAME][EMAIL_ADDRESS][PERSON_NAME][DOMAIN_NAME]" at bounding box center [1165, 432] width 258 height 18
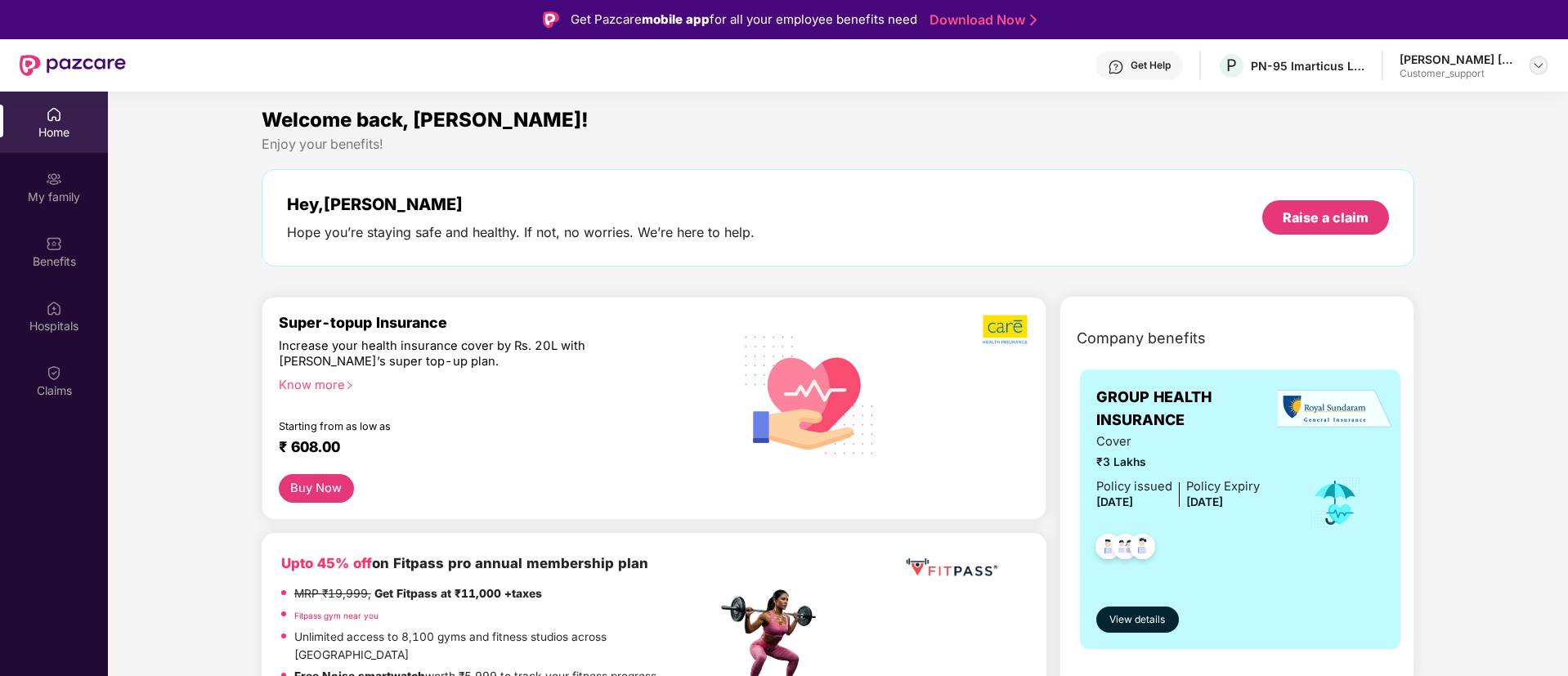
click at [1534, 70] on img at bounding box center [1538, 65] width 13 height 13
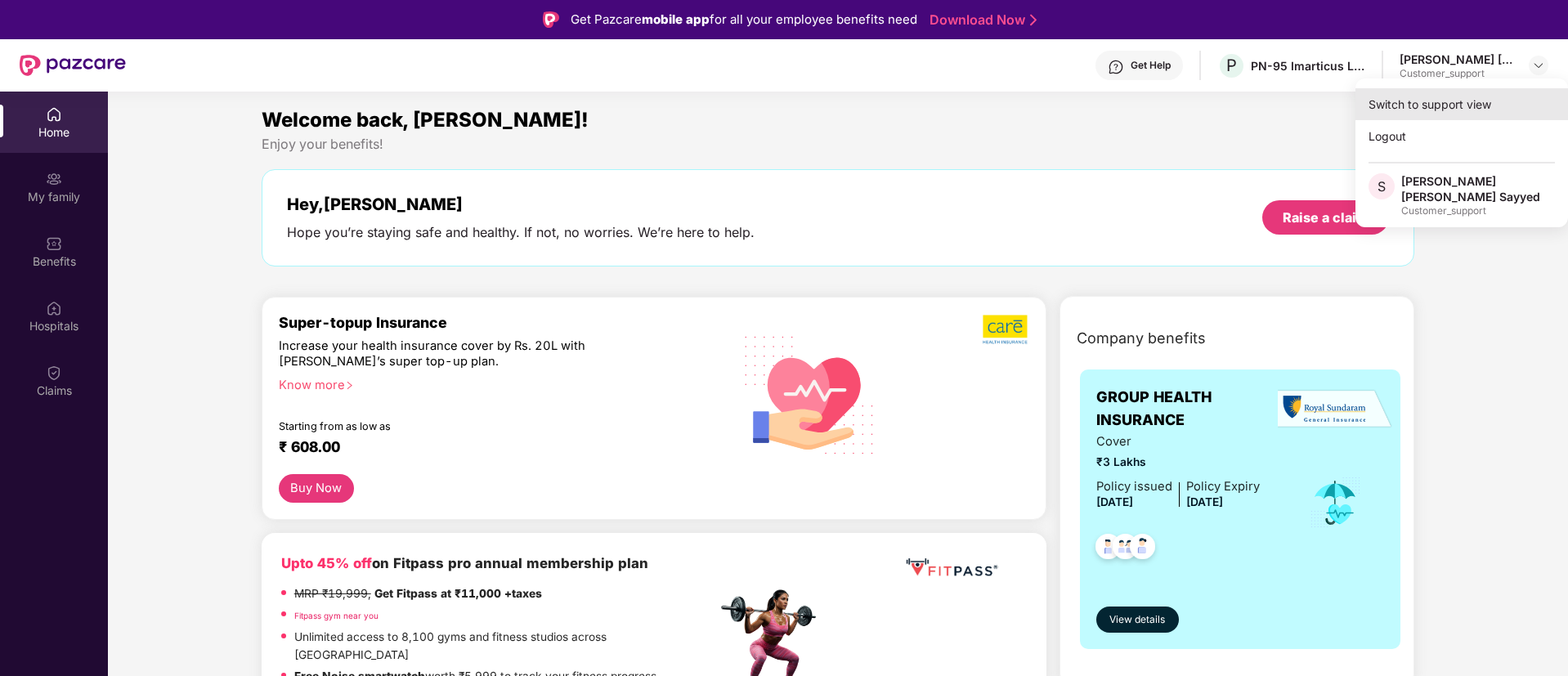
click at [1473, 100] on div "Switch to support view" at bounding box center [1462, 105] width 213 height 32
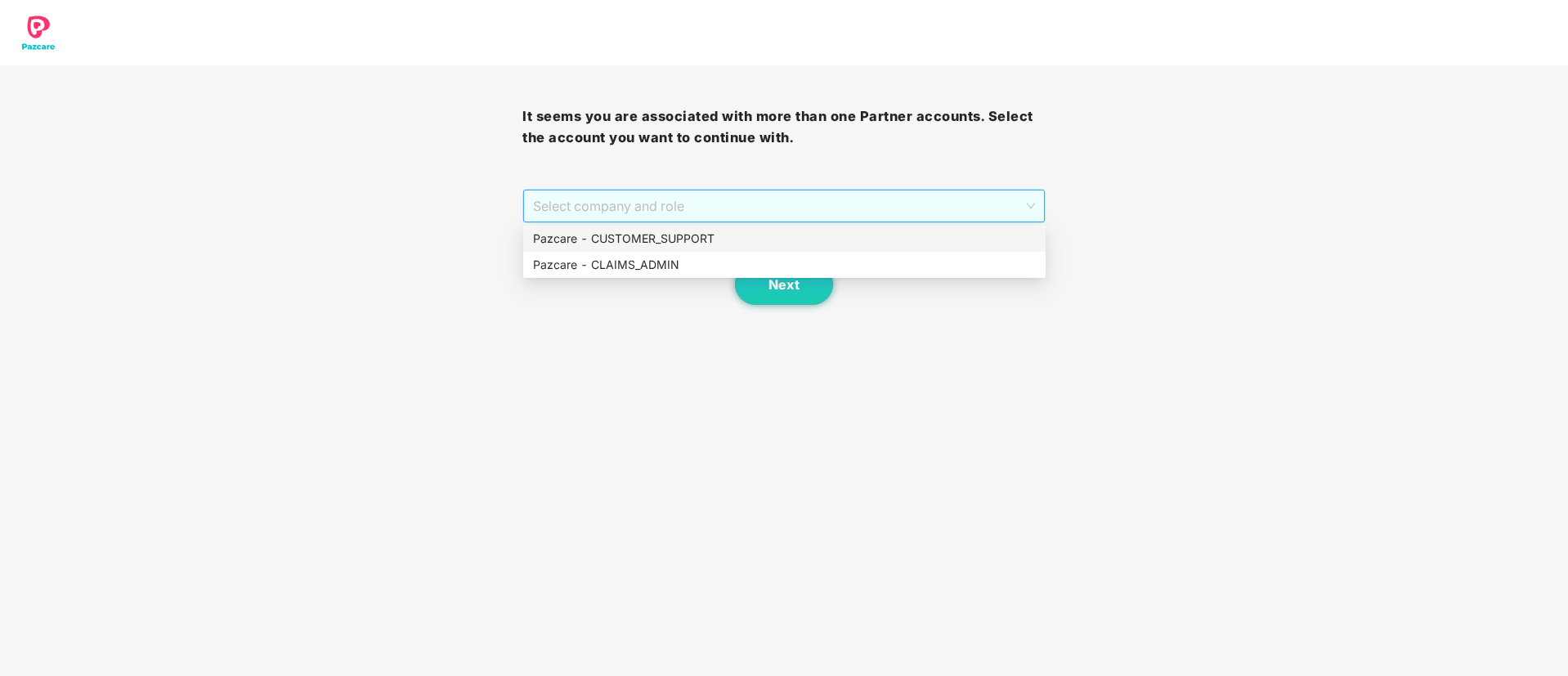
click at [760, 209] on span "Select company and role" at bounding box center [783, 206] width 501 height 31
click at [699, 235] on div "Pazcare - CUSTOMER_SUPPORT" at bounding box center [784, 238] width 503 height 18
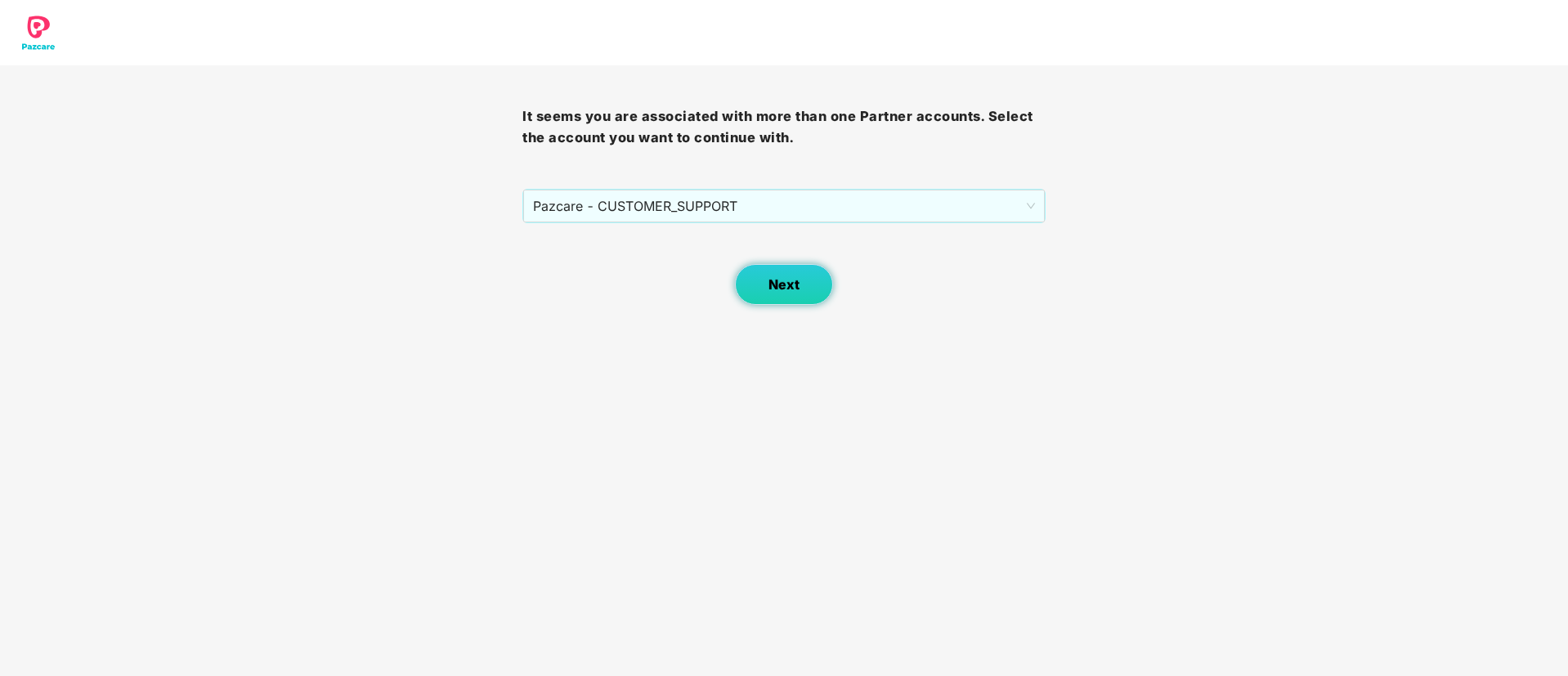
click at [789, 278] on span "Next" at bounding box center [783, 284] width 31 height 15
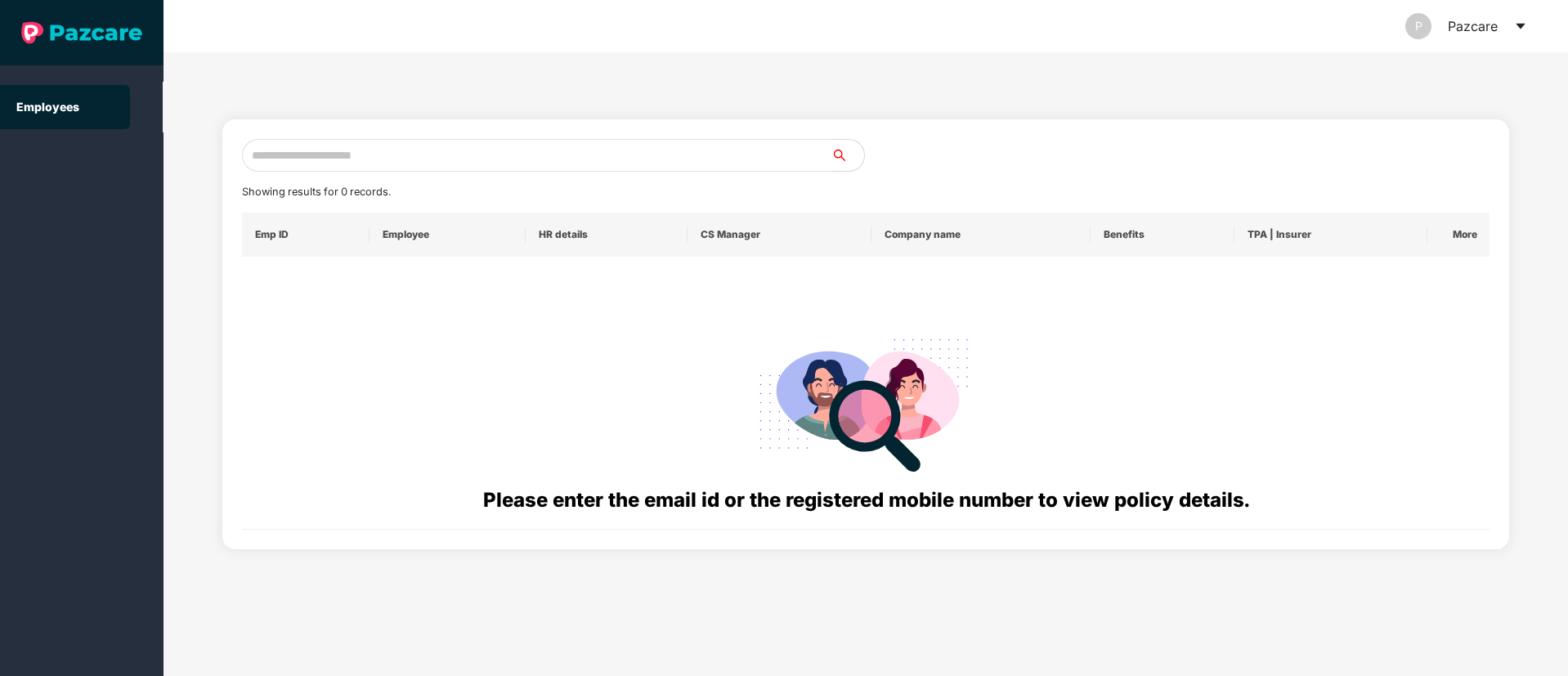
click at [289, 156] on input "text" at bounding box center [537, 155] width 589 height 33
paste input "**********"
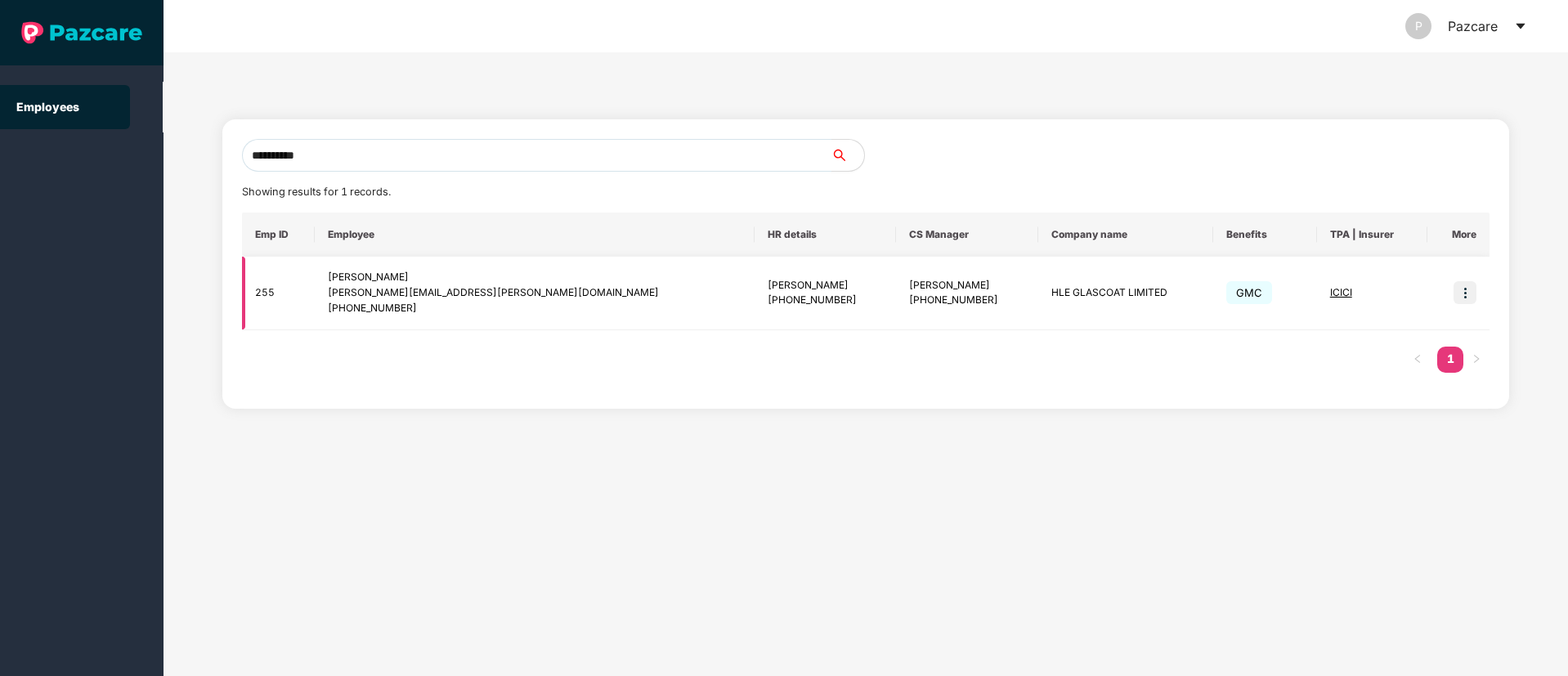
type input "**********"
click at [1463, 291] on img at bounding box center [1464, 292] width 23 height 23
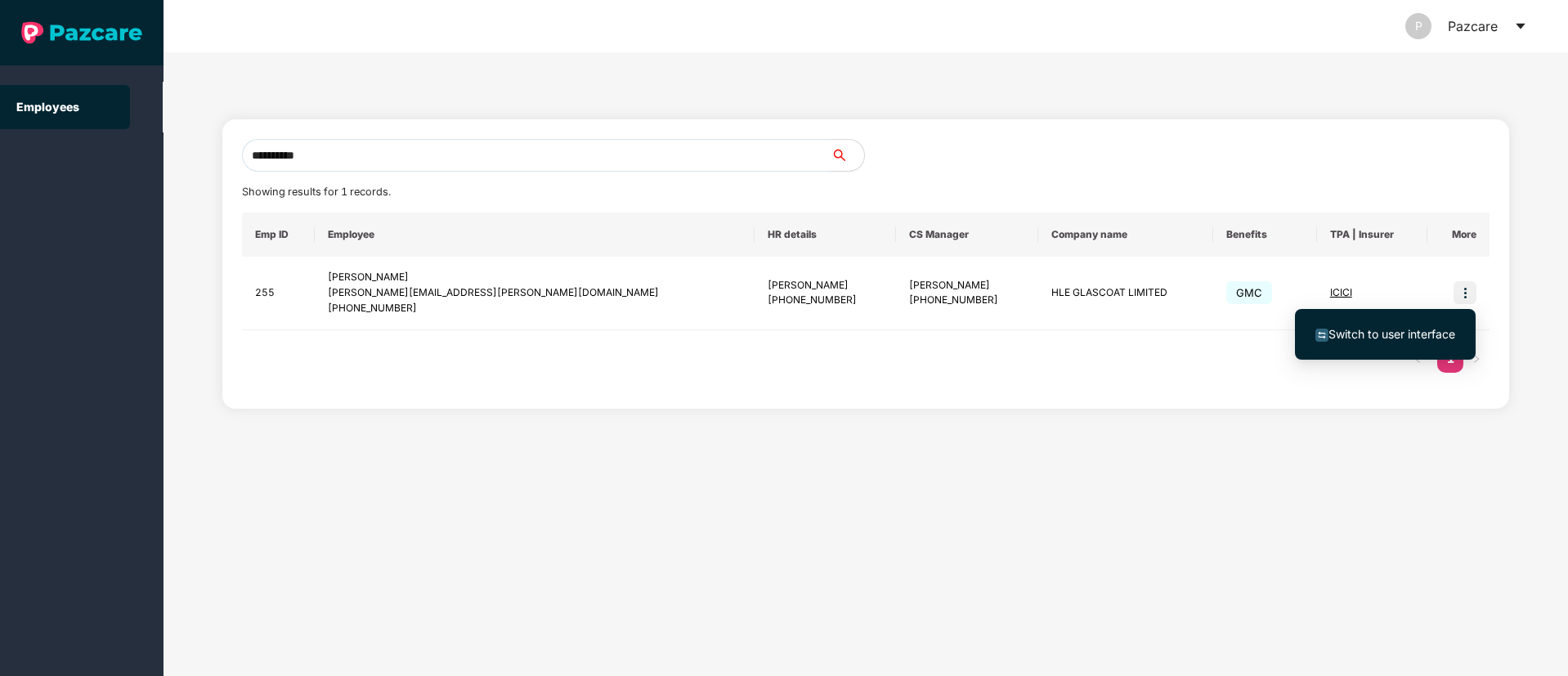
click at [1390, 340] on span "Switch to user interface" at bounding box center [1392, 333] width 127 height 14
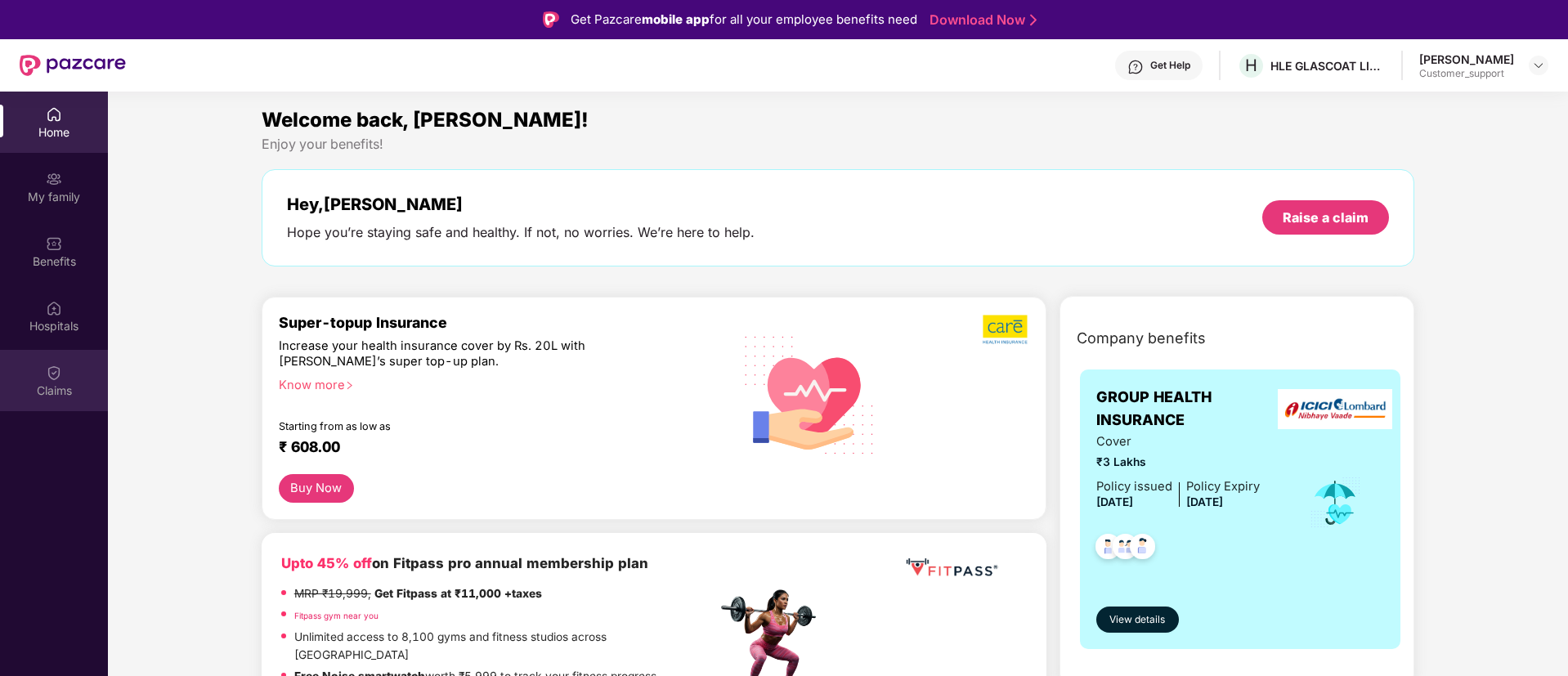
click at [40, 381] on div "Claims" at bounding box center [54, 381] width 108 height 62
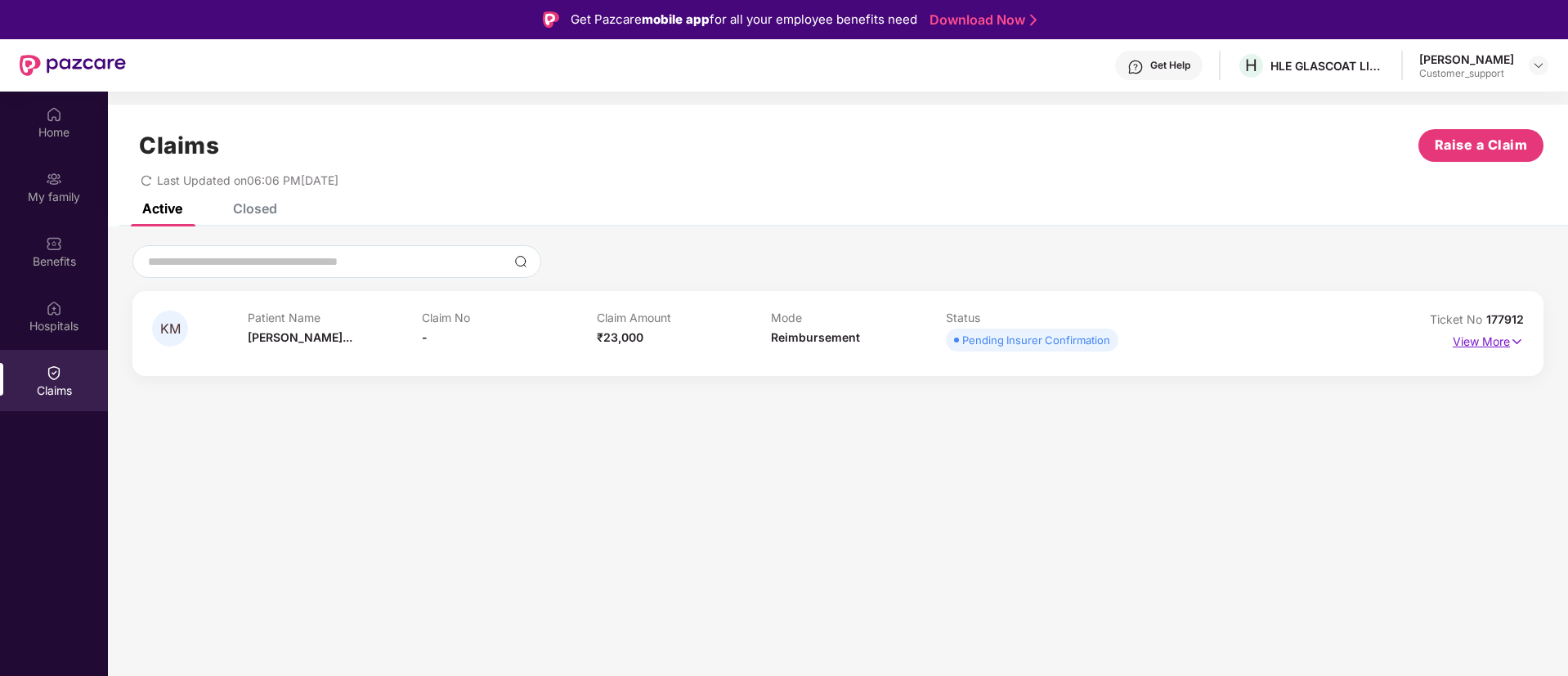
click at [1515, 339] on img at bounding box center [1517, 341] width 14 height 18
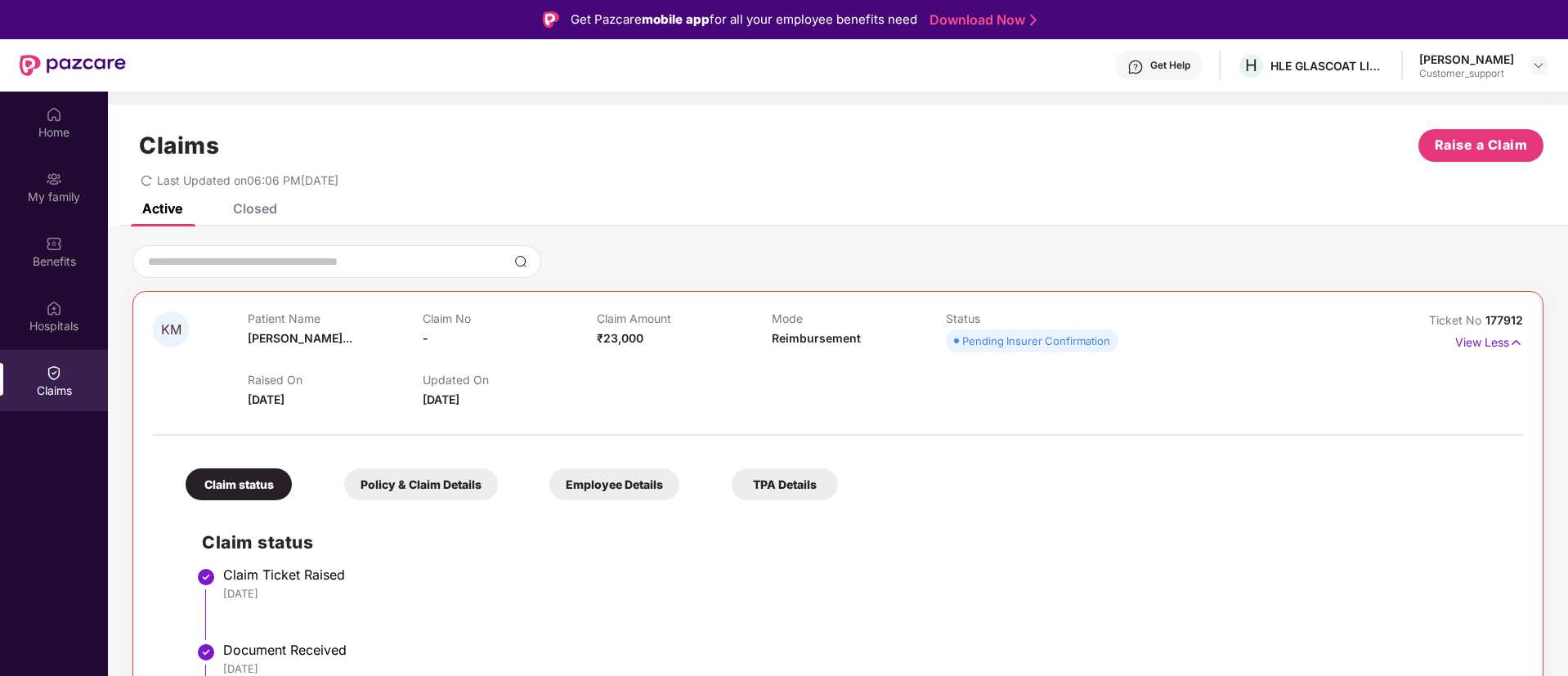
click at [1498, 314] on span "177912" at bounding box center [1504, 320] width 38 height 14
click at [1520, 324] on span "177912" at bounding box center [1504, 320] width 38 height 14
drag, startPoint x: 1520, startPoint y: 319, endPoint x: 1483, endPoint y: 319, distance: 37.0
click at [1483, 319] on div "KM Patient Name [PERSON_NAME]... Claim No - Claim Amount ₹23,000 Mode Reimburse…" at bounding box center [838, 574] width 1411 height 566
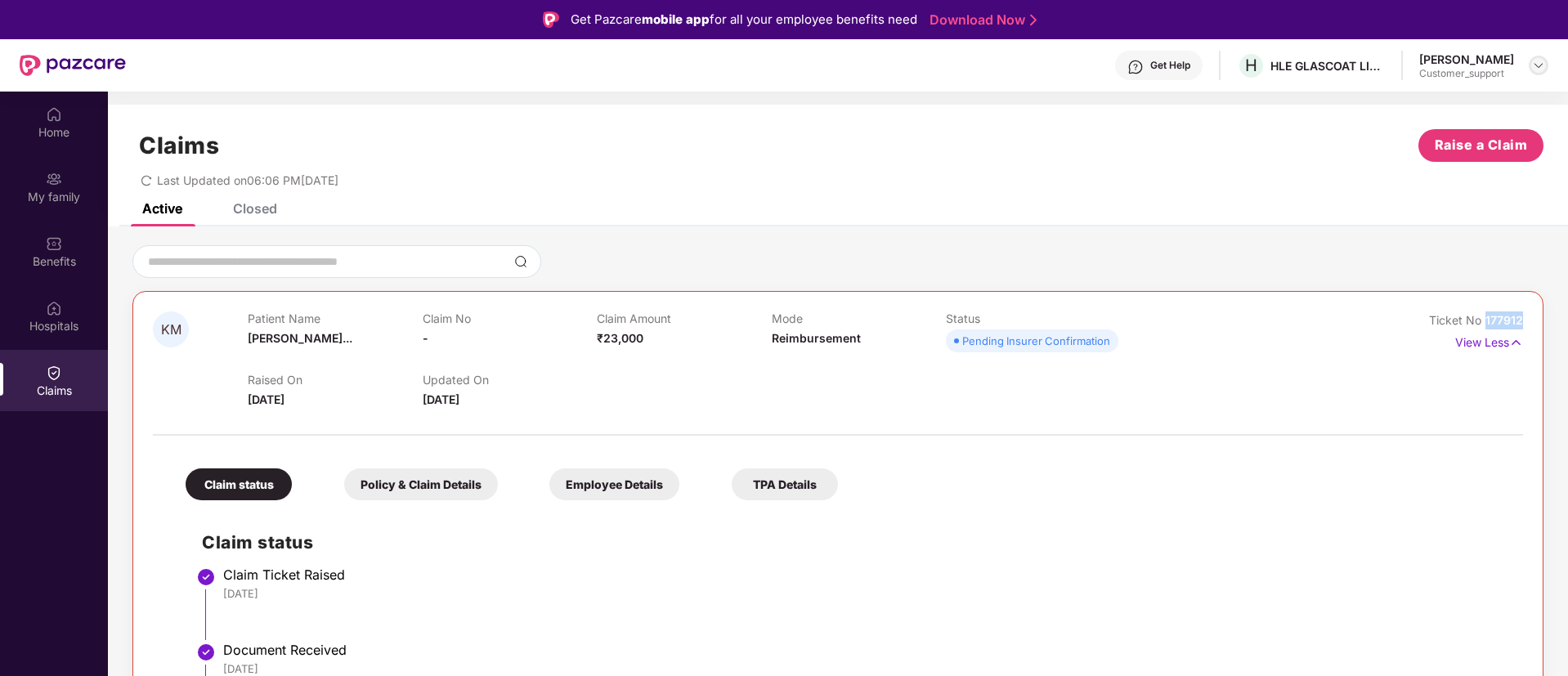
click at [1538, 68] on img at bounding box center [1538, 65] width 13 height 13
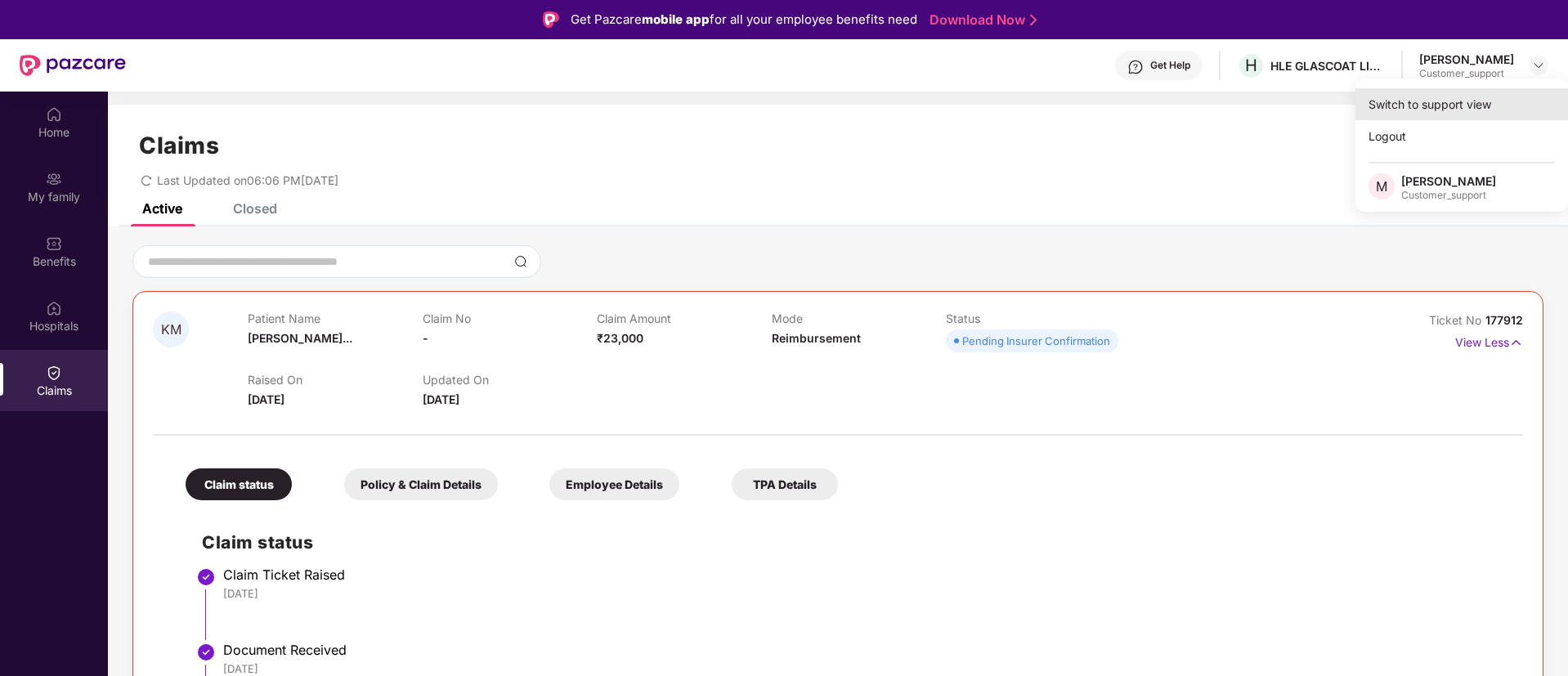
click at [1413, 99] on div "Switch to support view" at bounding box center [1462, 105] width 213 height 32
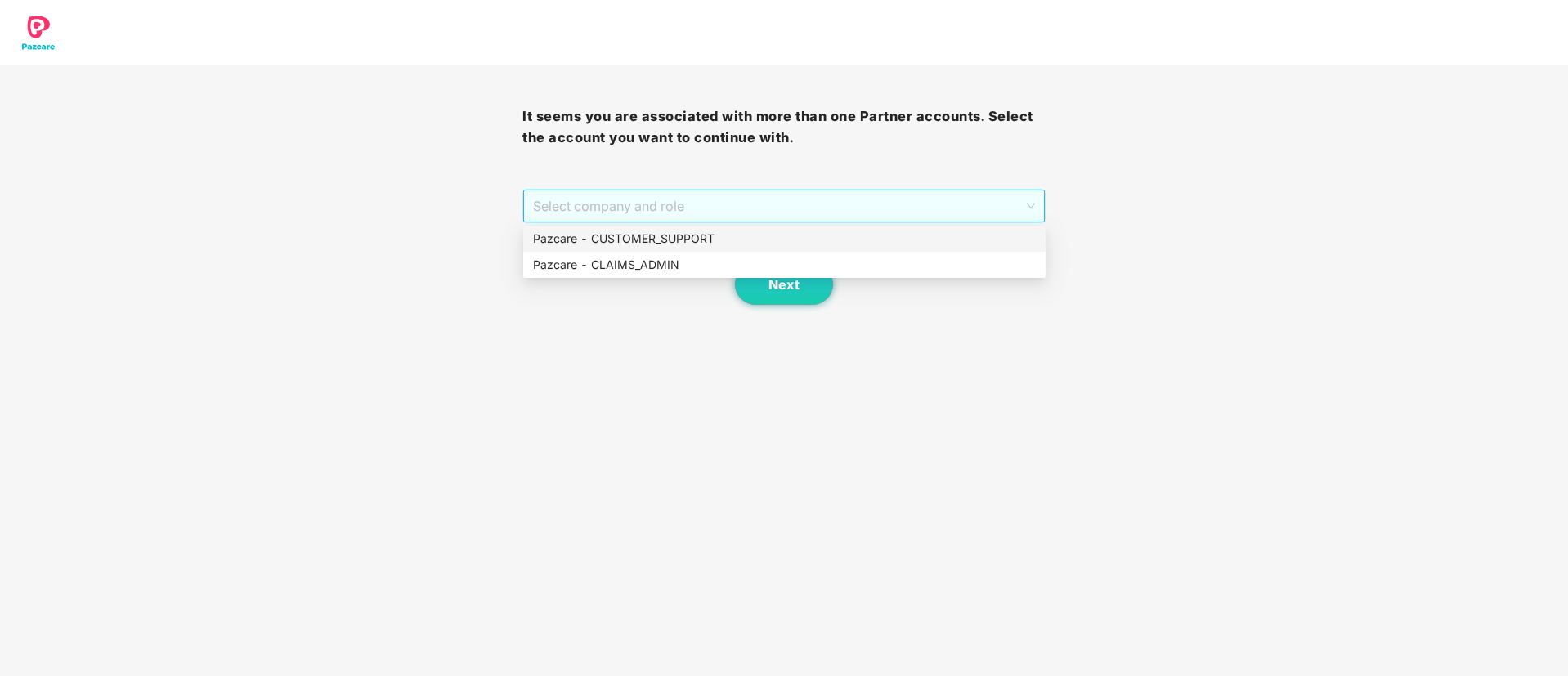
click at [841, 209] on span "Select company and role" at bounding box center [783, 206] width 501 height 31
click at [711, 241] on div "Pazcare - CUSTOMER_SUPPORT" at bounding box center [784, 238] width 503 height 18
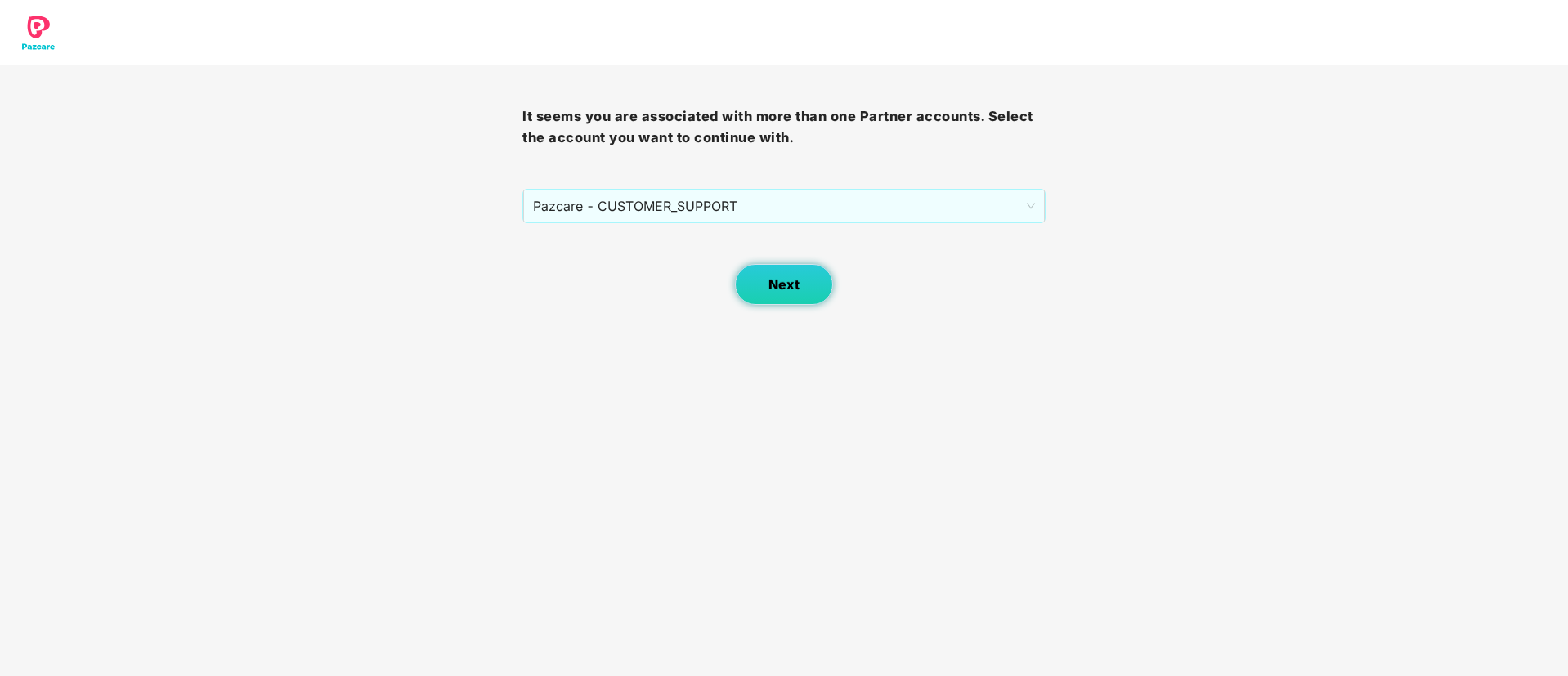
click at [782, 295] on button "Next" at bounding box center [784, 284] width 98 height 41
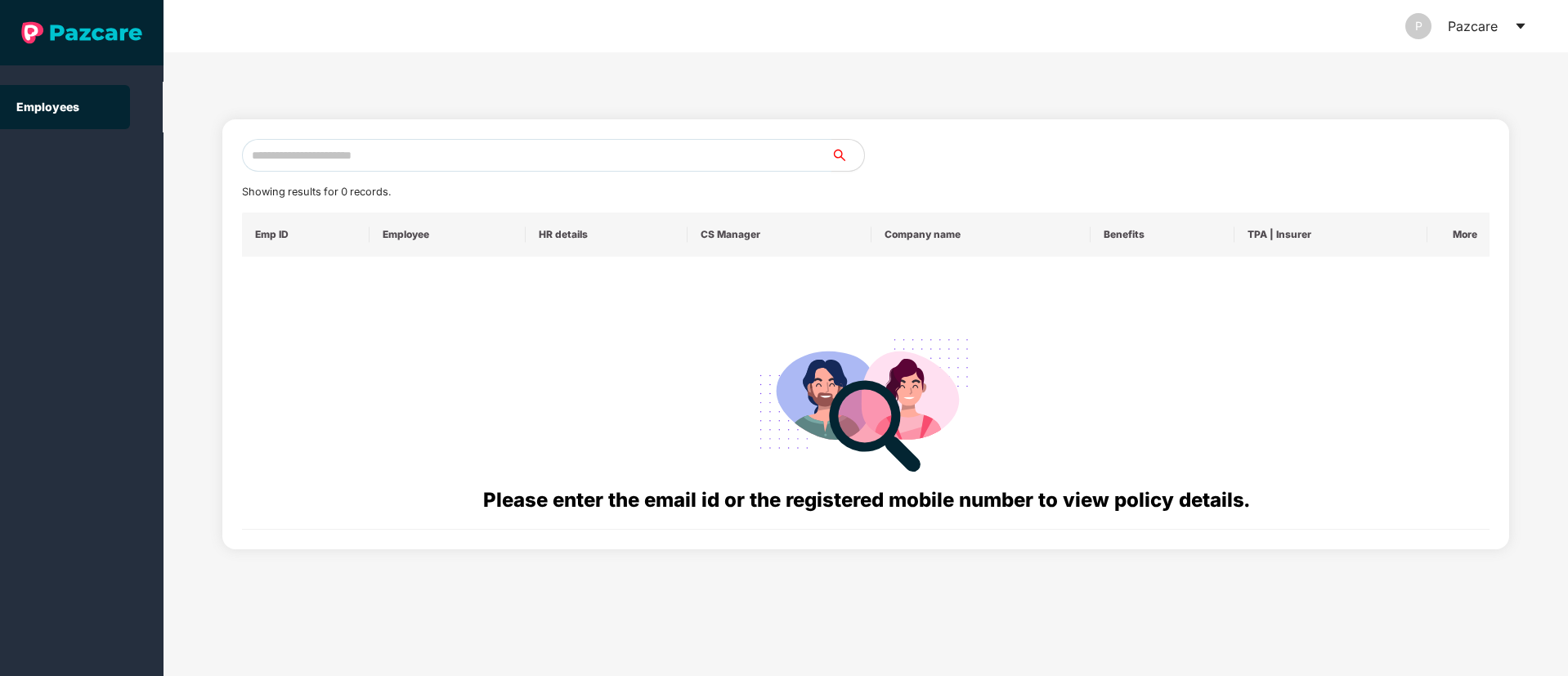
click at [323, 154] on input "text" at bounding box center [537, 155] width 589 height 33
paste input "**********"
type input "*"
click at [285, 150] on input "text" at bounding box center [537, 155] width 589 height 33
paste input "**********"
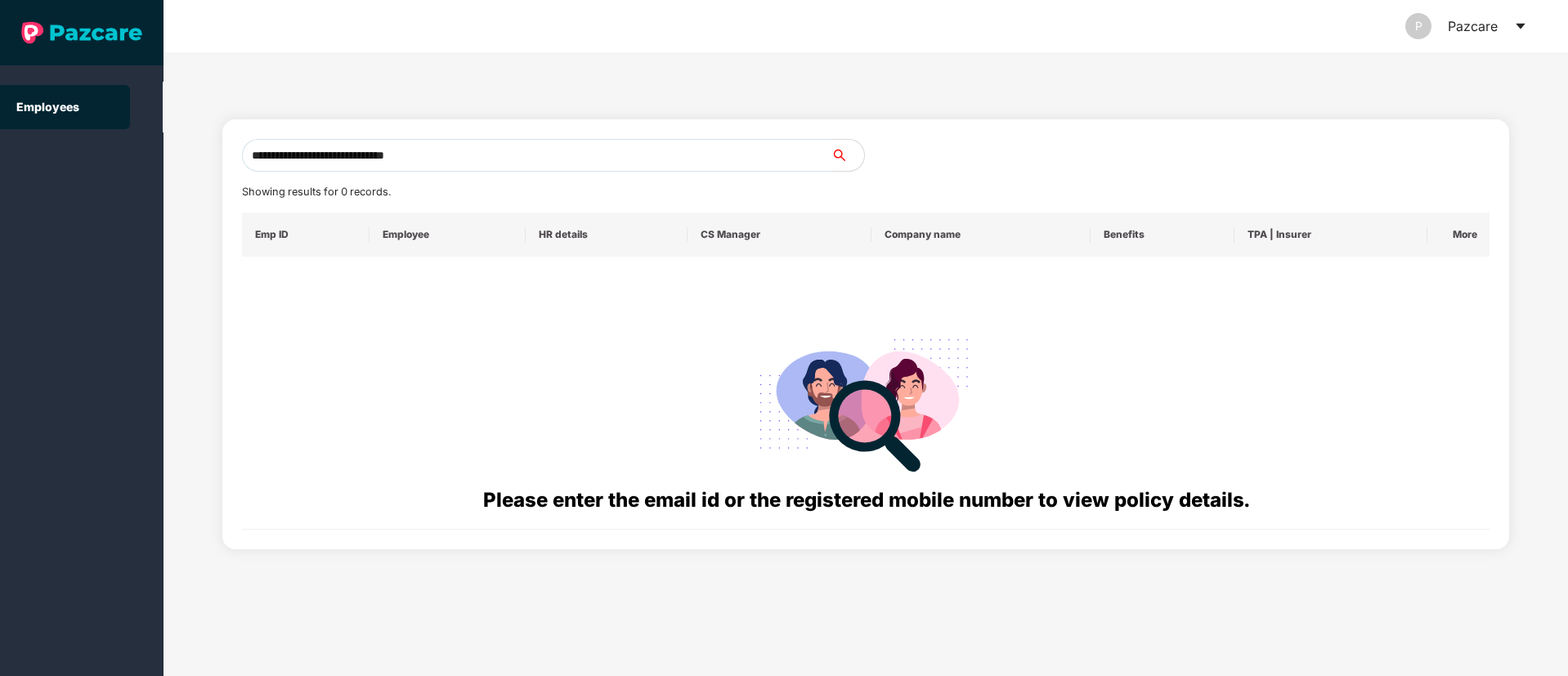
click at [255, 152] on input "**********" at bounding box center [537, 155] width 589 height 33
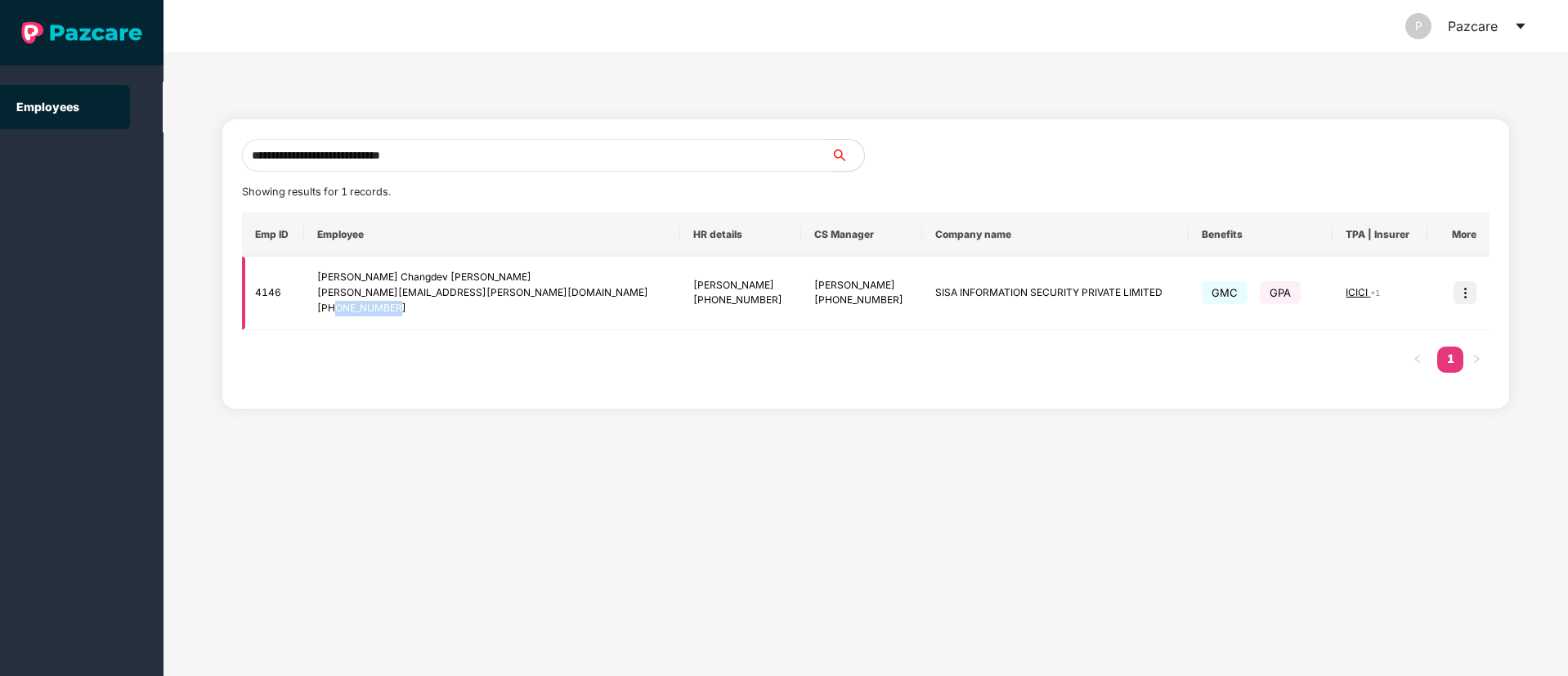
drag, startPoint x: 414, startPoint y: 304, endPoint x: 348, endPoint y: 314, distance: 66.8
click at [348, 314] on div "[PHONE_NUMBER]" at bounding box center [492, 308] width 349 height 15
click at [444, 159] on input "**********" at bounding box center [537, 155] width 589 height 33
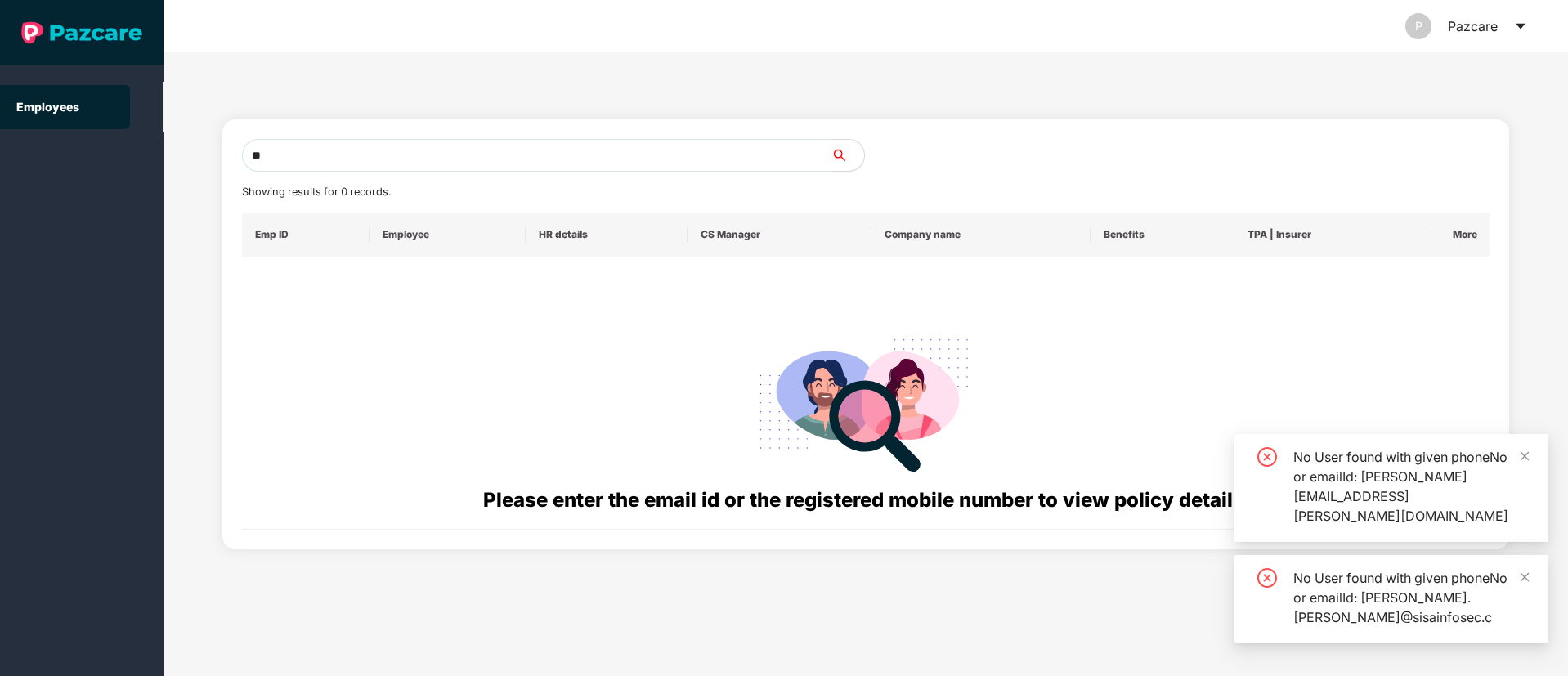
type input "*"
paste input "**********"
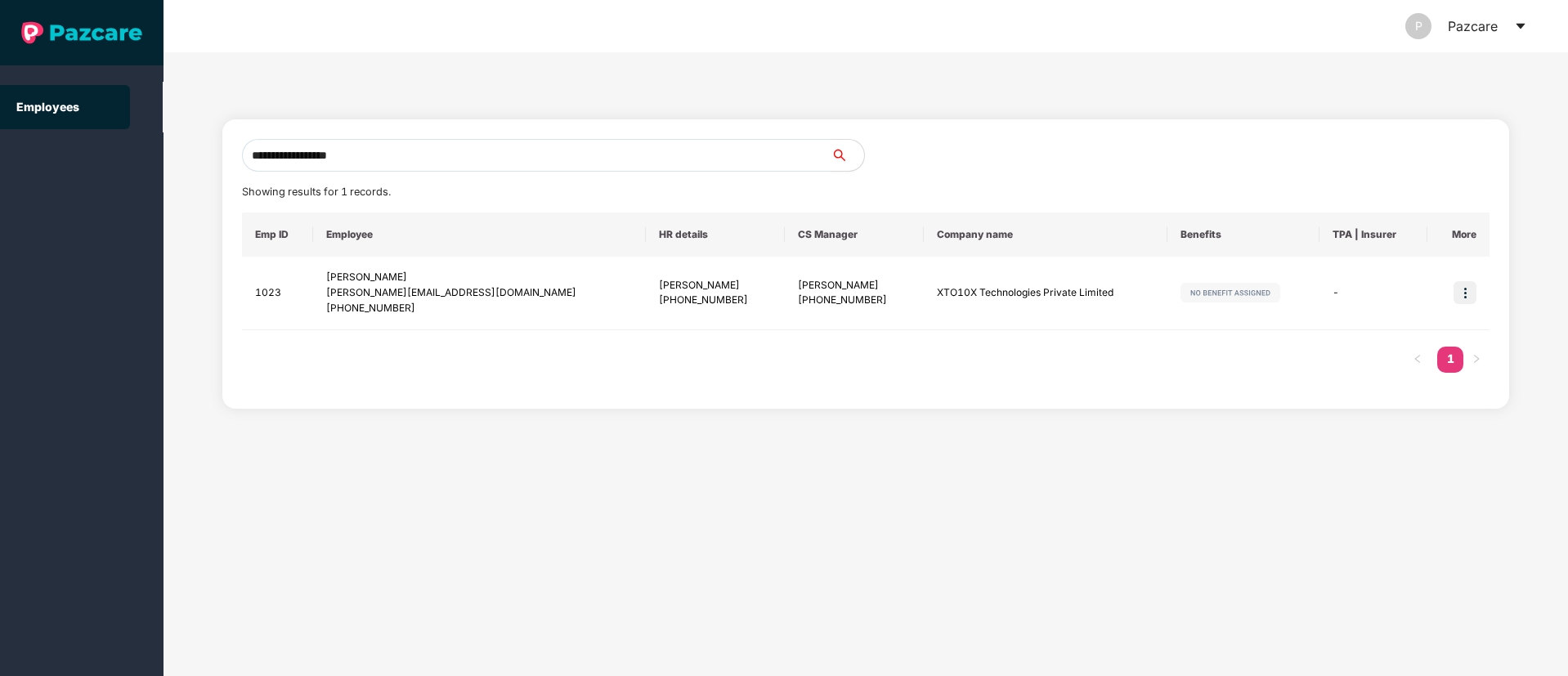
click at [385, 154] on input "**********" at bounding box center [537, 155] width 589 height 33
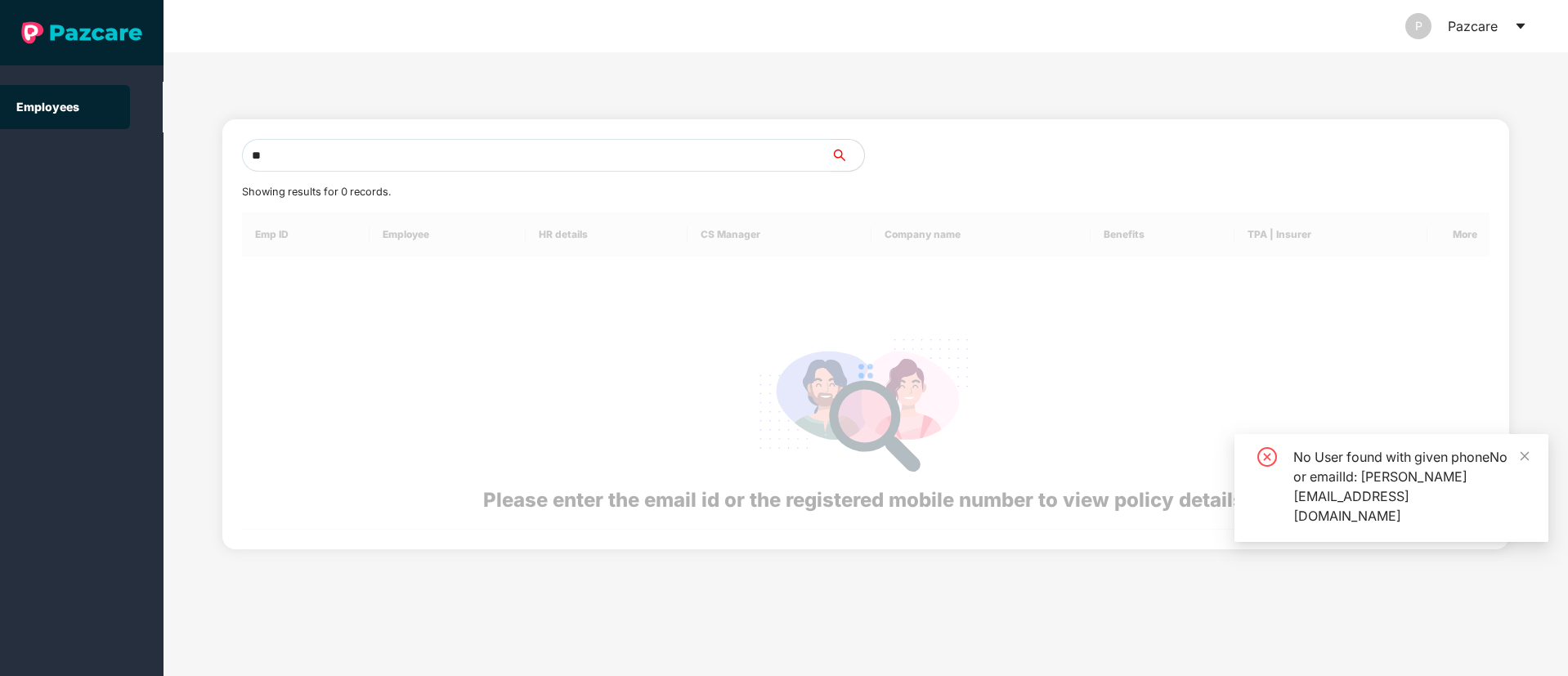
type input "*"
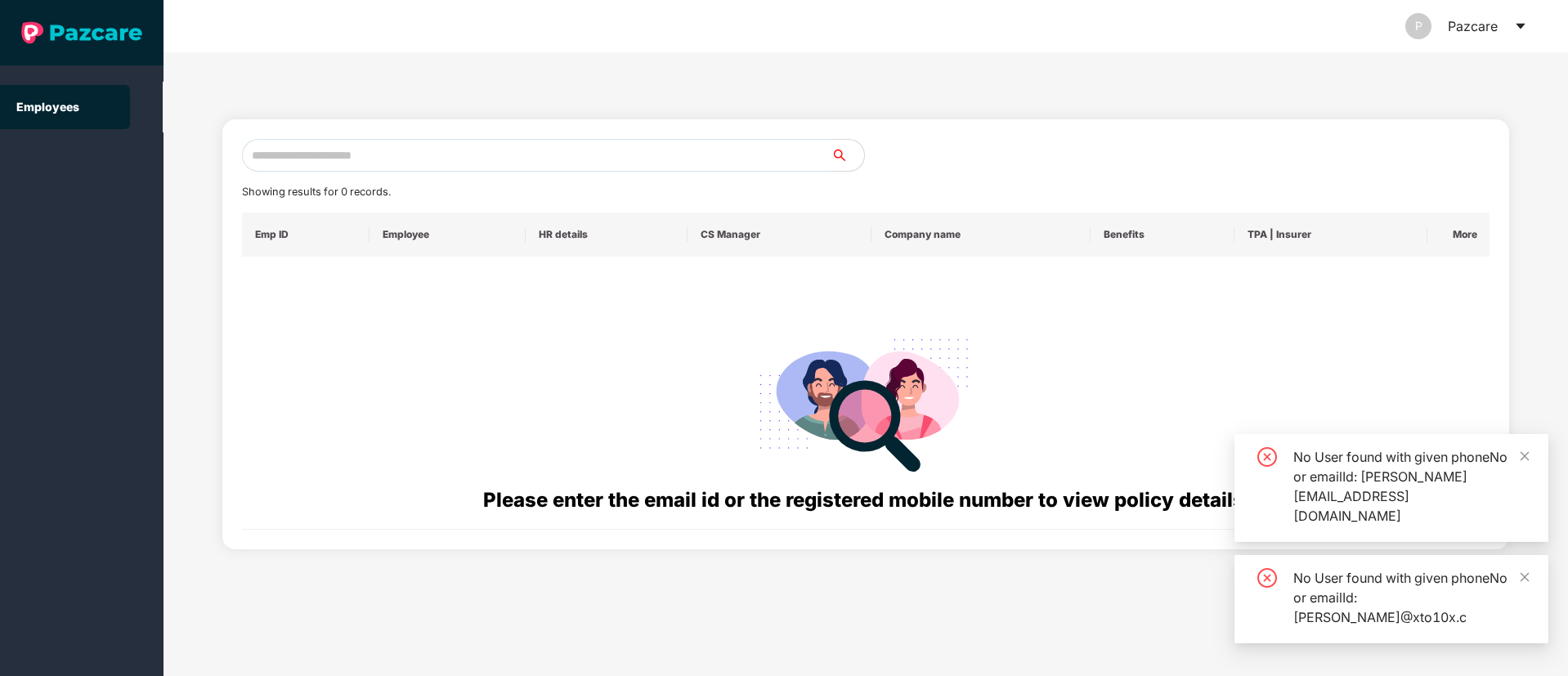
paste input "**********"
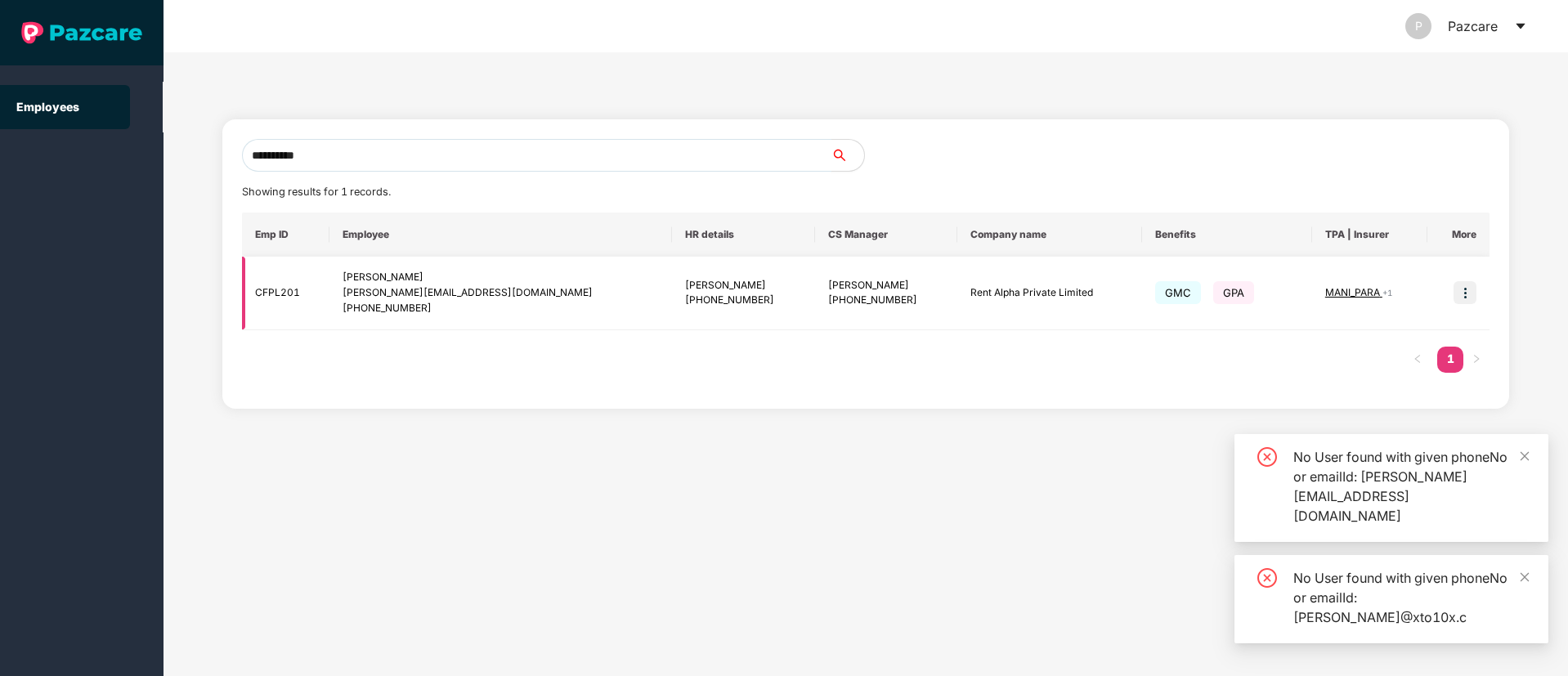
type input "**********"
click at [1468, 295] on img at bounding box center [1464, 292] width 23 height 23
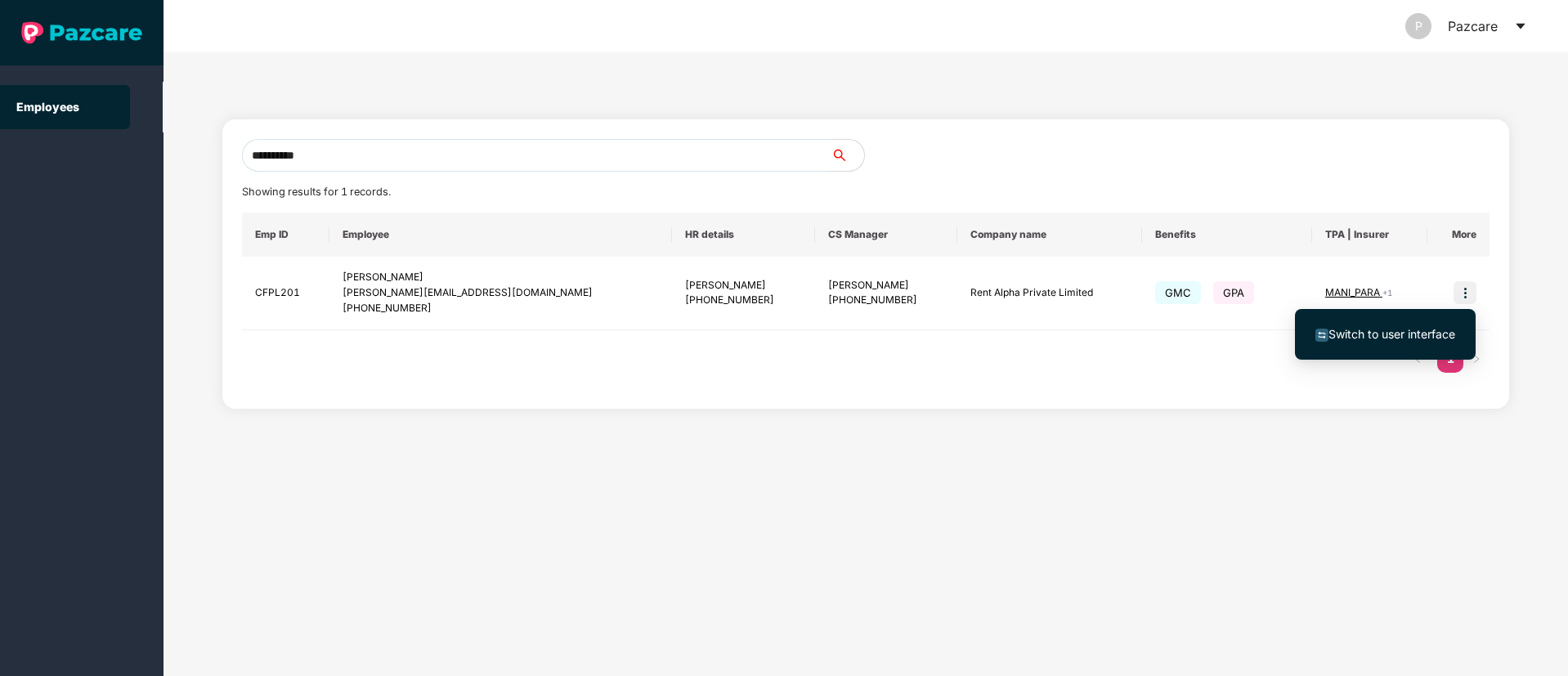
click at [1413, 328] on span "Switch to user interface" at bounding box center [1392, 333] width 127 height 14
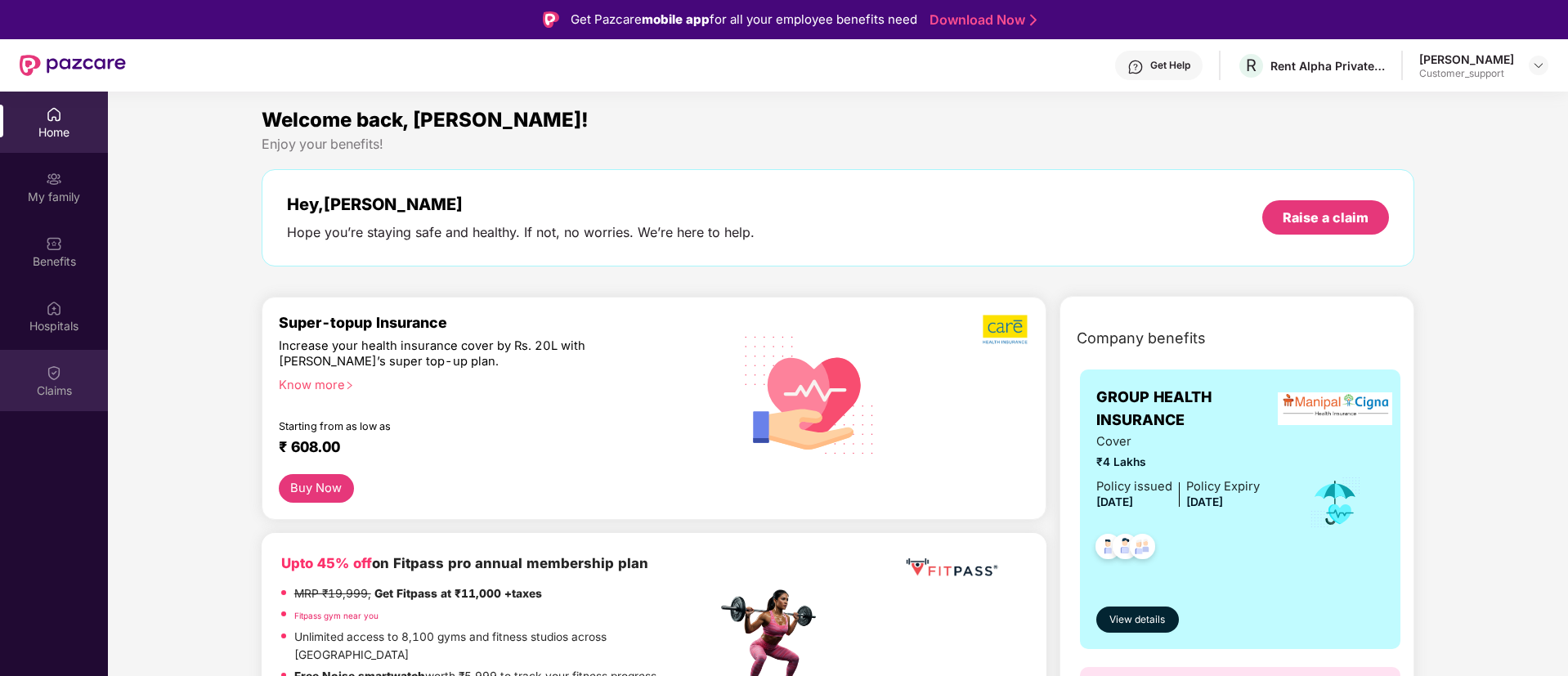
click at [57, 380] on img at bounding box center [53, 372] width 16 height 16
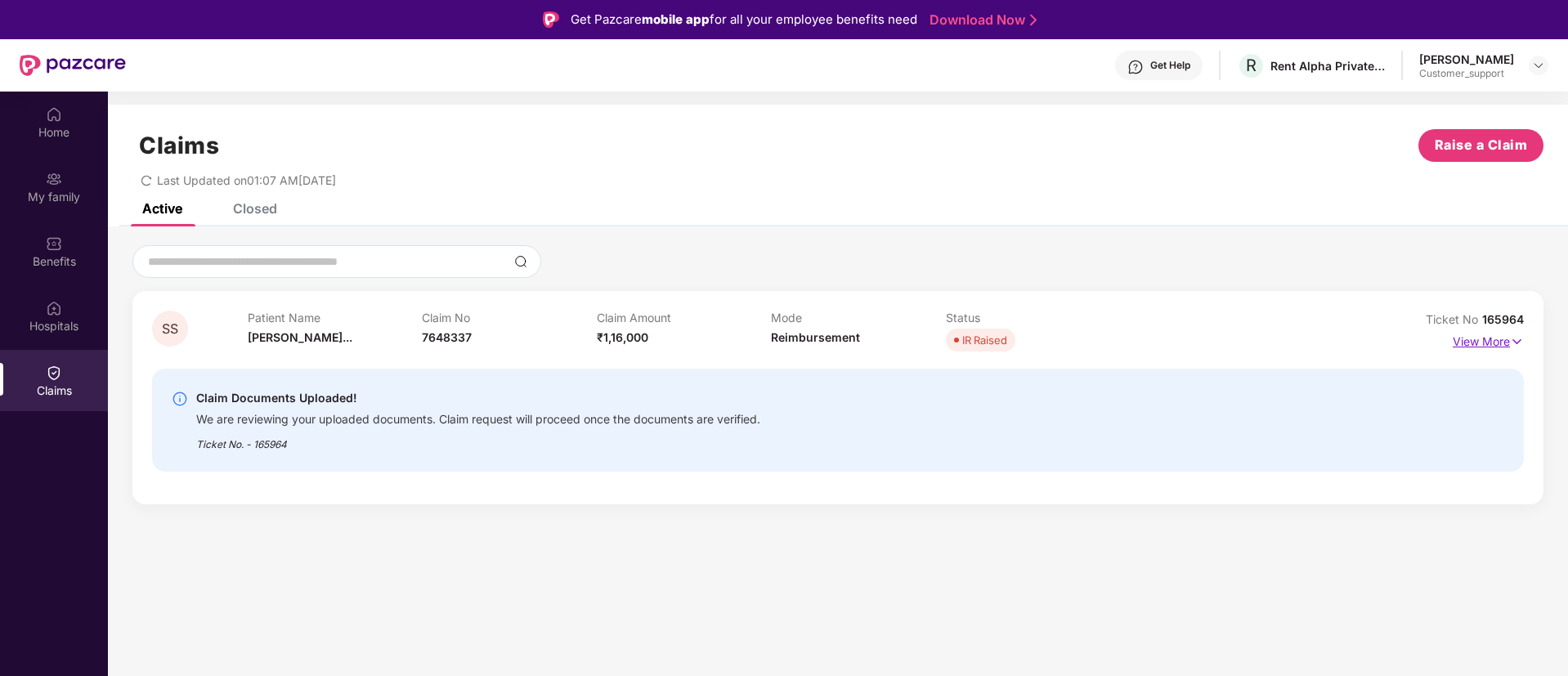
click at [1514, 344] on img at bounding box center [1517, 341] width 14 height 18
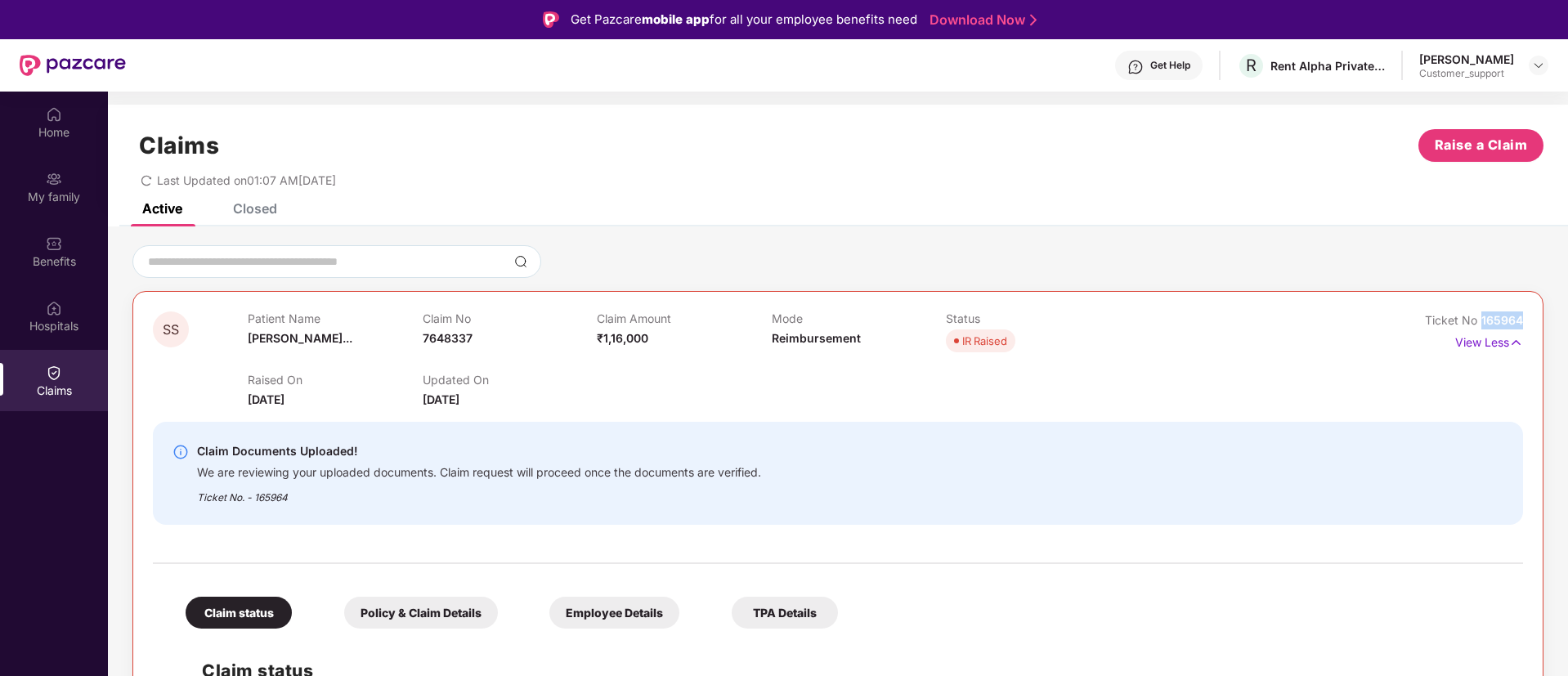
drag, startPoint x: 1522, startPoint y: 316, endPoint x: 1477, endPoint y: 322, distance: 45.4
click at [1533, 62] on img at bounding box center [1538, 65] width 13 height 13
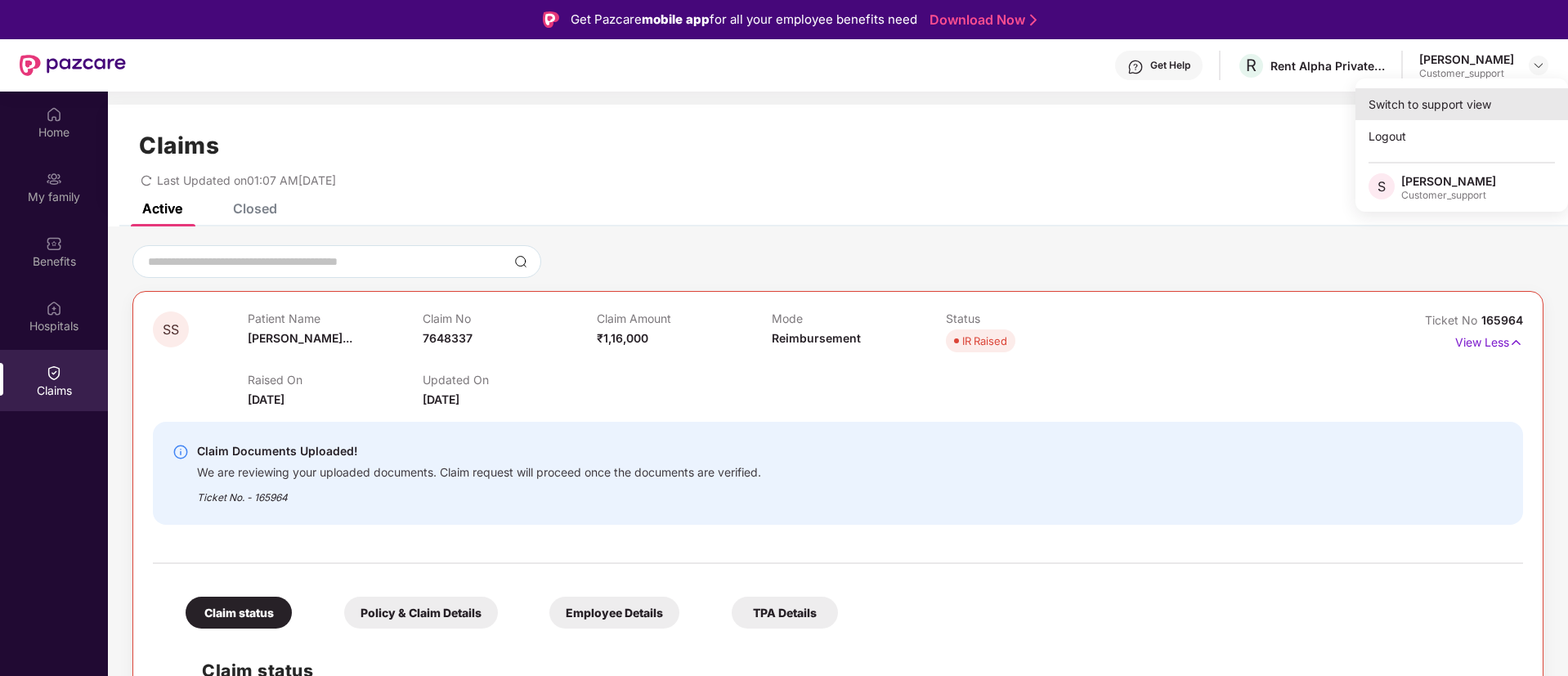
click at [1432, 105] on div "Switch to support view" at bounding box center [1462, 105] width 213 height 32
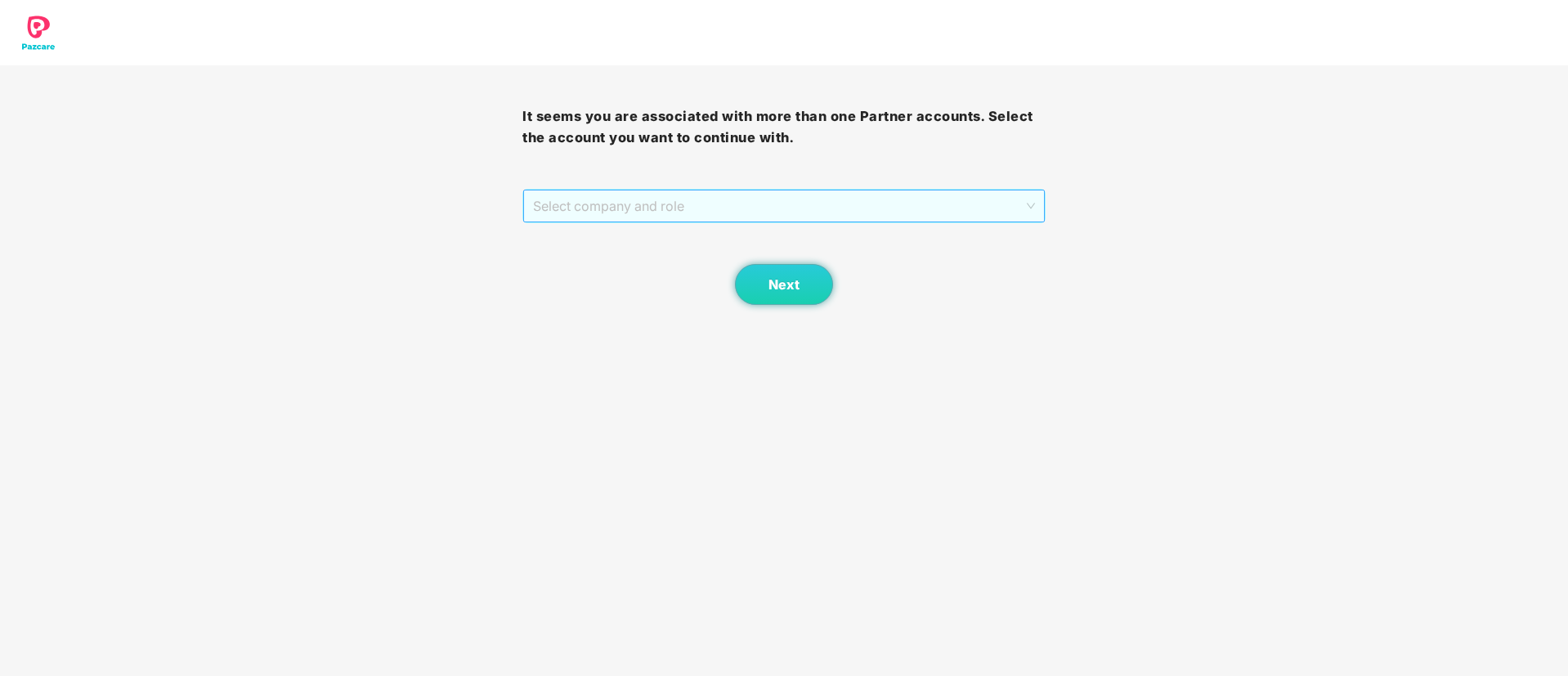
click at [821, 213] on span "Select company and role" at bounding box center [783, 206] width 501 height 31
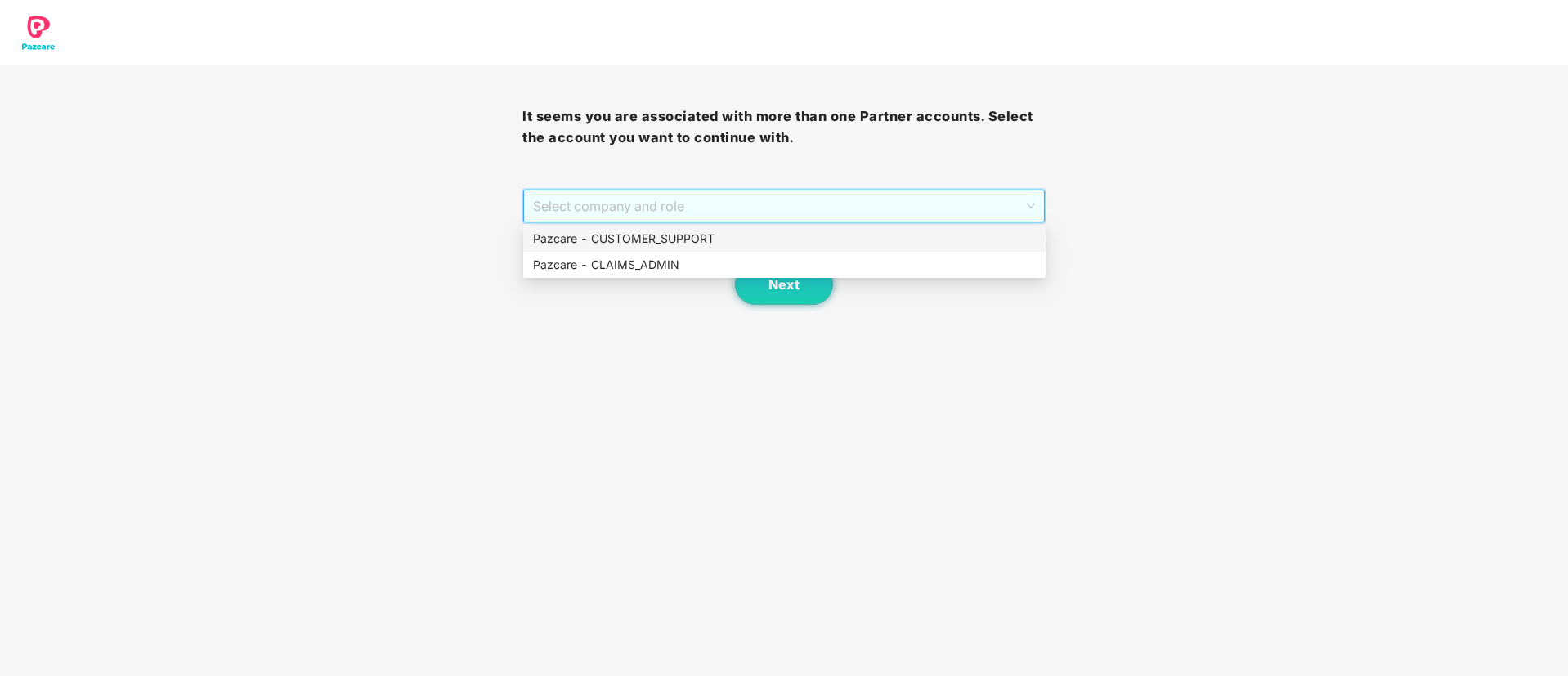
click at [747, 241] on div "Pazcare - CUSTOMER_SUPPORT" at bounding box center [784, 238] width 503 height 18
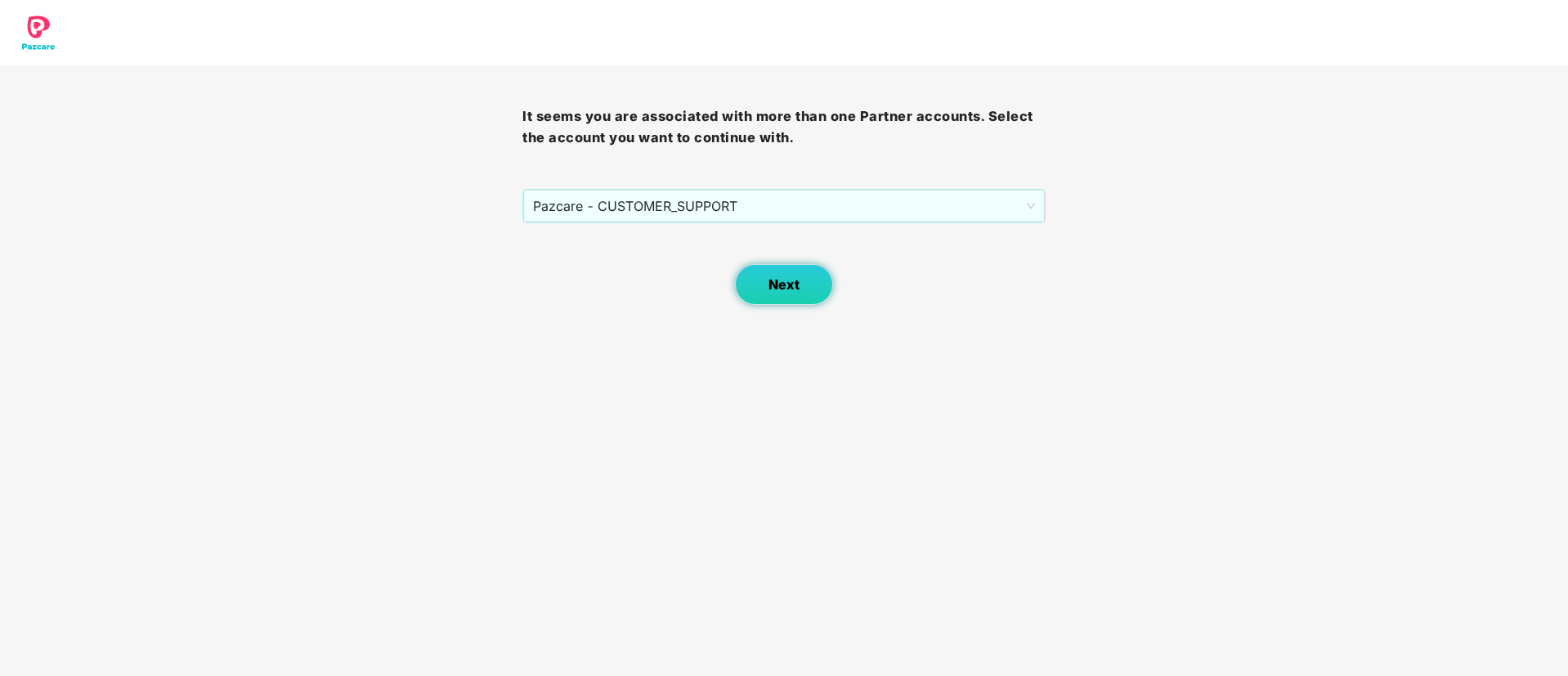
click at [782, 279] on span "Next" at bounding box center [783, 284] width 31 height 15
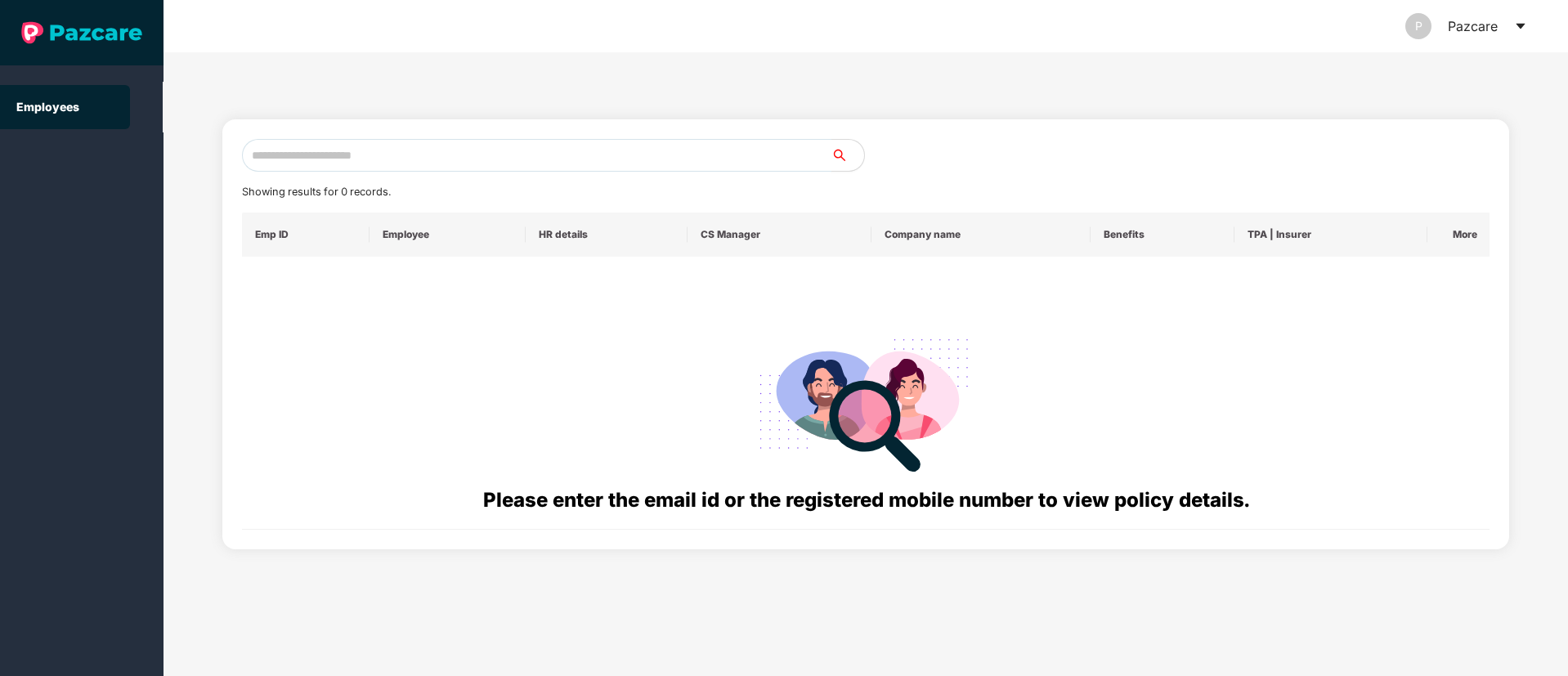
click at [328, 143] on input "text" at bounding box center [537, 155] width 589 height 33
paste input "**********"
type input "*"
click at [277, 151] on input "text" at bounding box center [537, 155] width 589 height 33
paste input "**********"
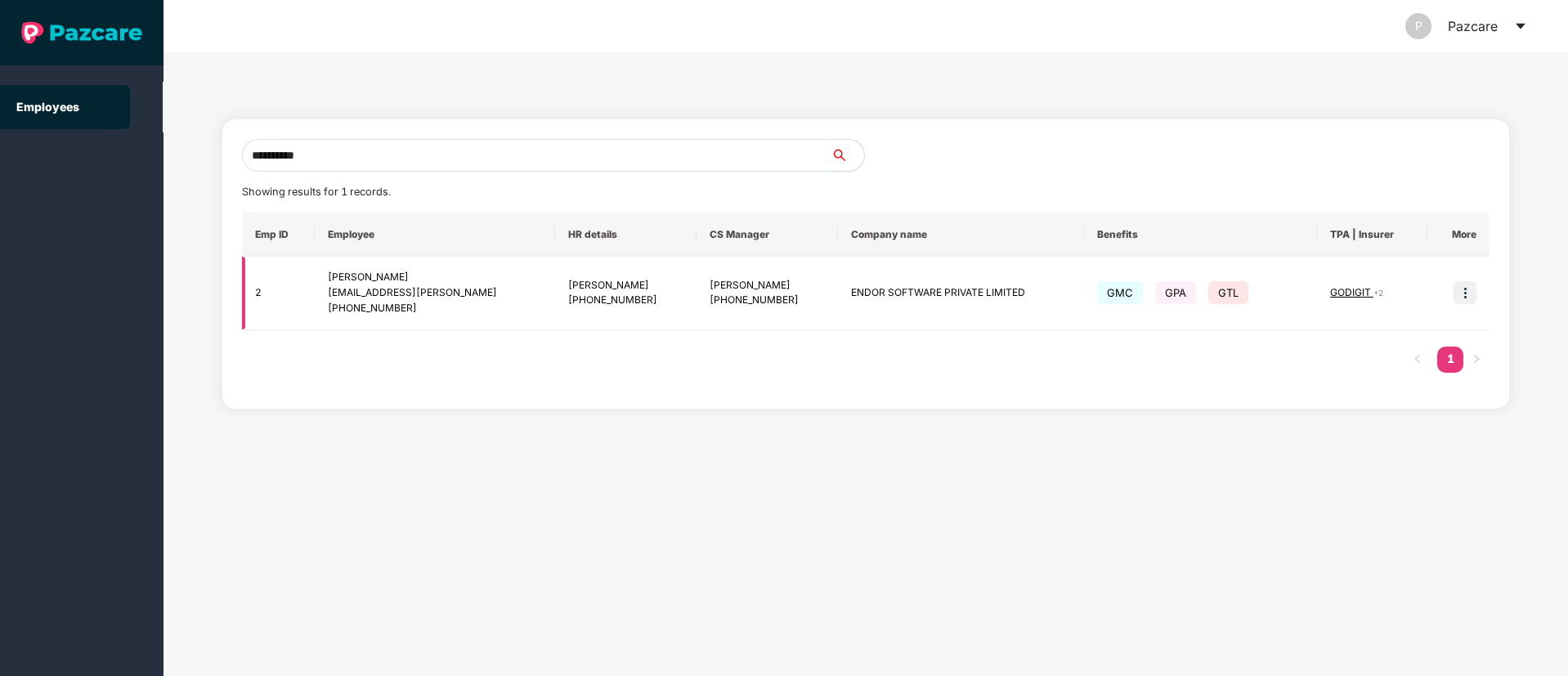
type input "**********"
click at [1467, 299] on img at bounding box center [1464, 292] width 23 height 23
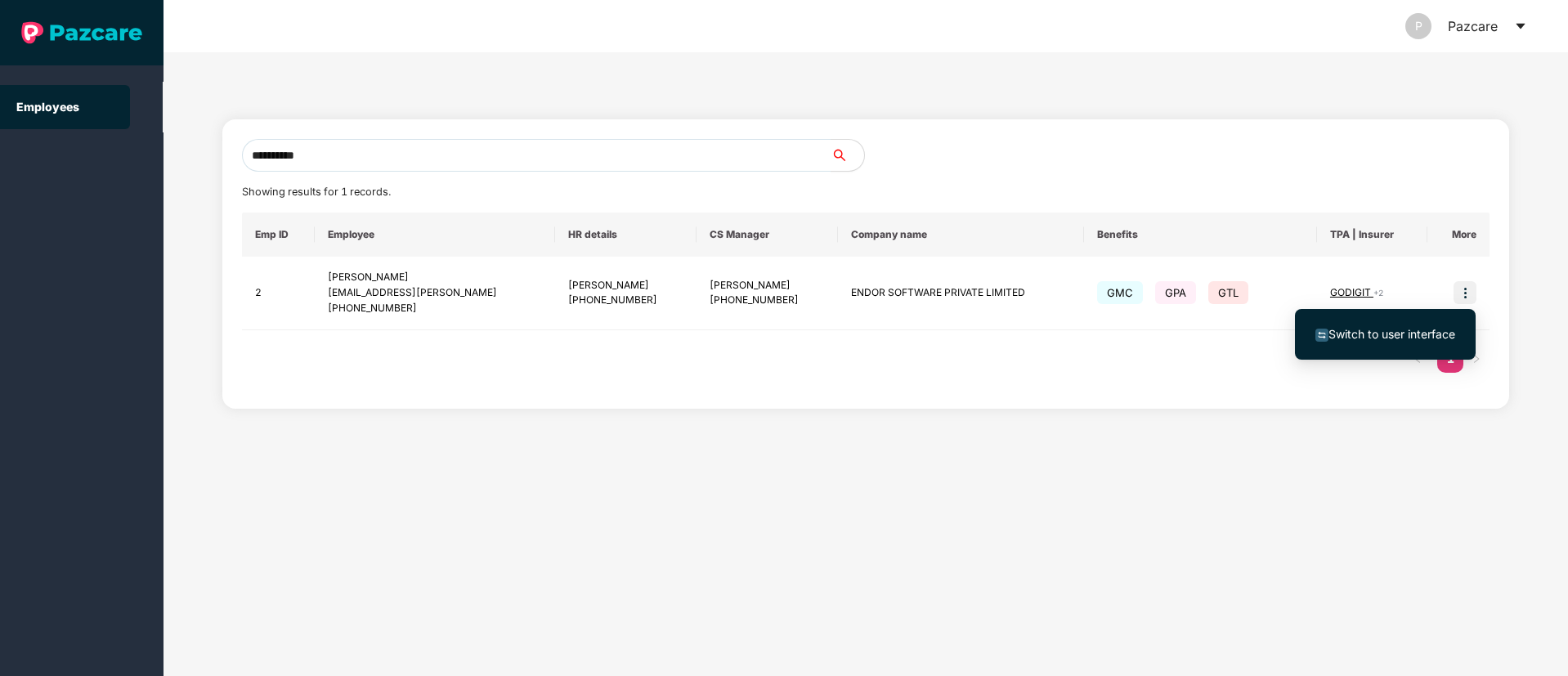
click at [1376, 335] on span "Switch to user interface" at bounding box center [1392, 333] width 127 height 14
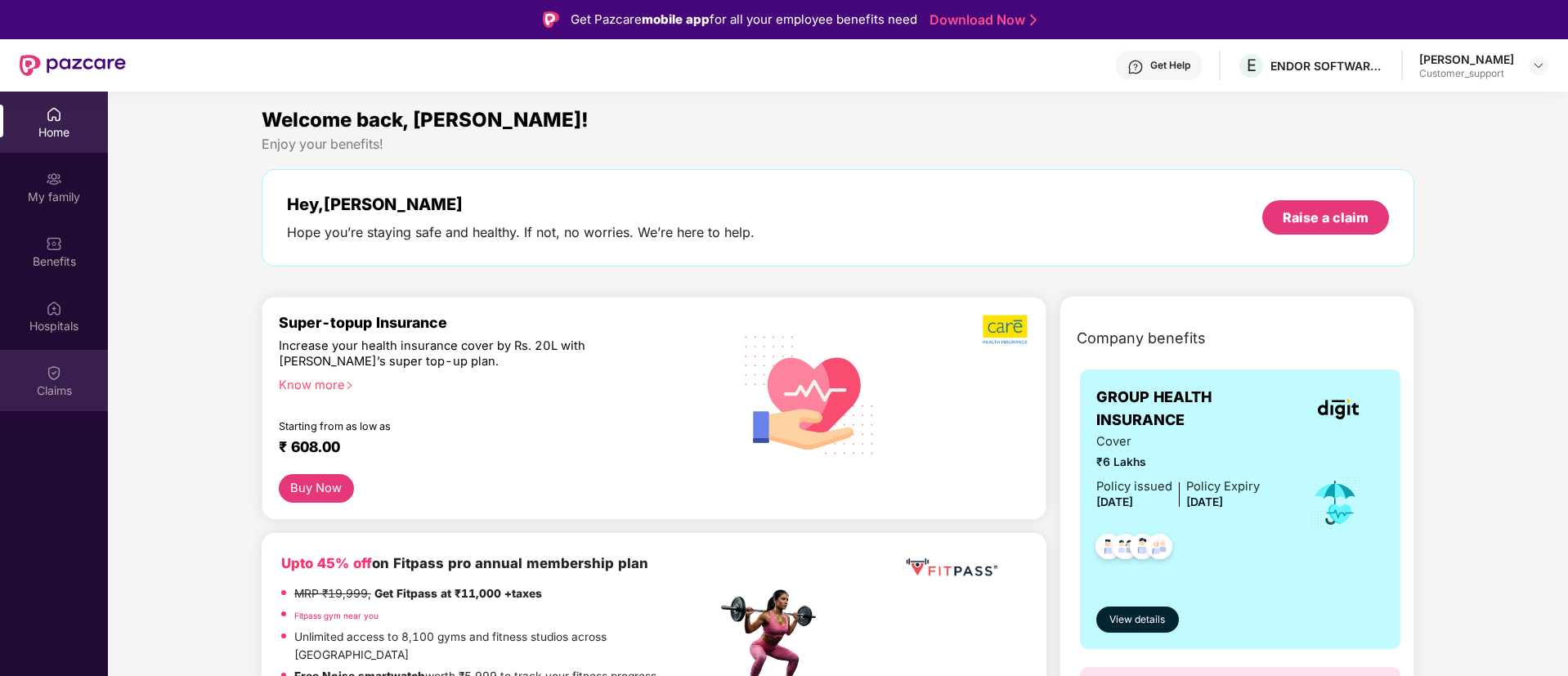
click at [41, 380] on div "Claims" at bounding box center [54, 381] width 108 height 62
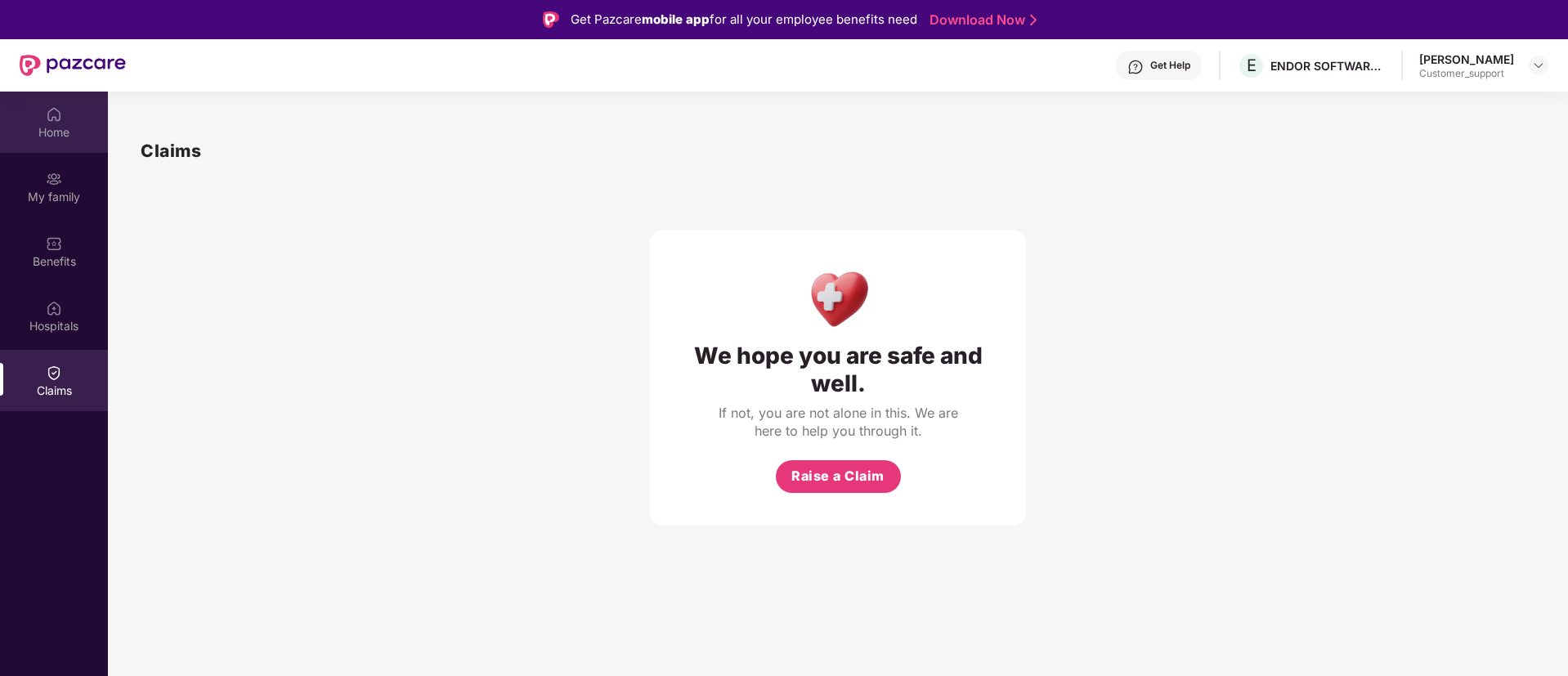
click at [52, 118] on img at bounding box center [53, 114] width 16 height 16
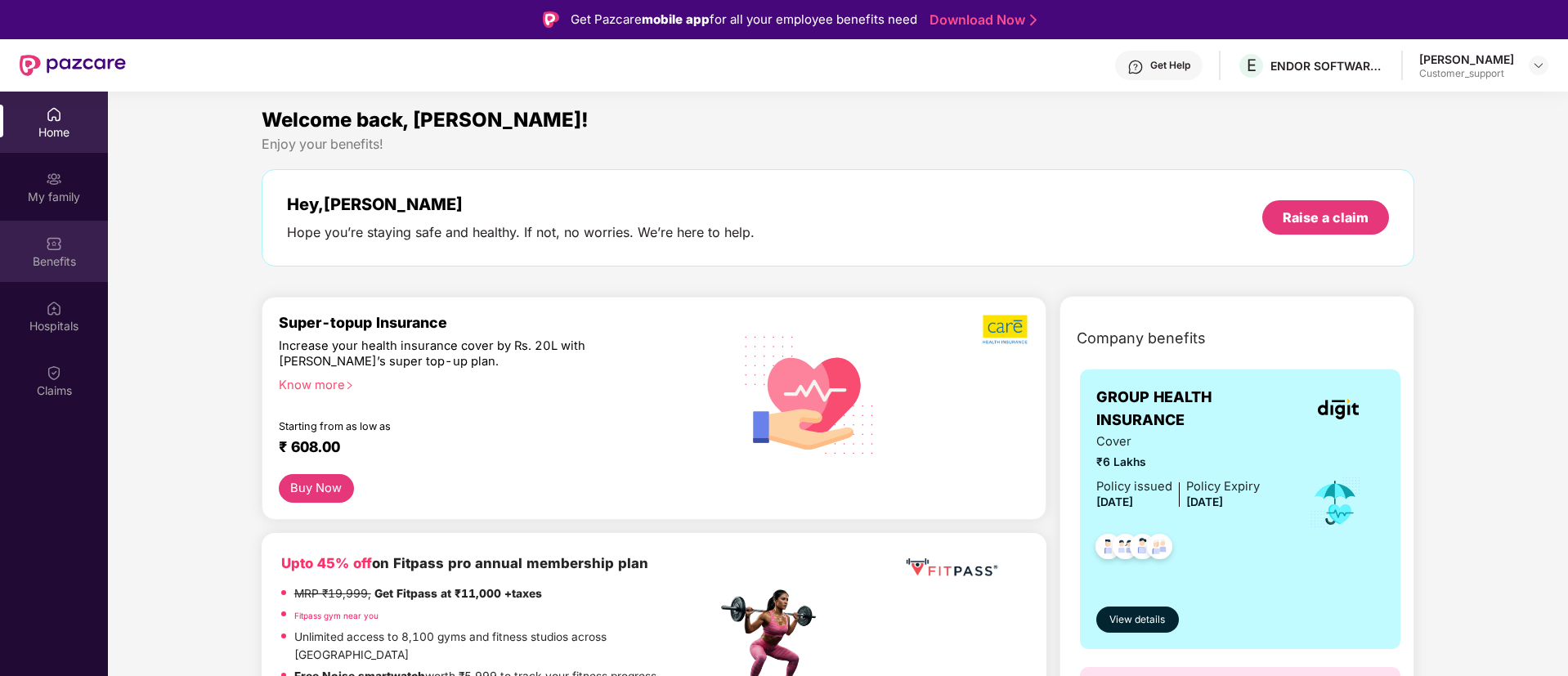
click at [59, 249] on img at bounding box center [53, 243] width 16 height 16
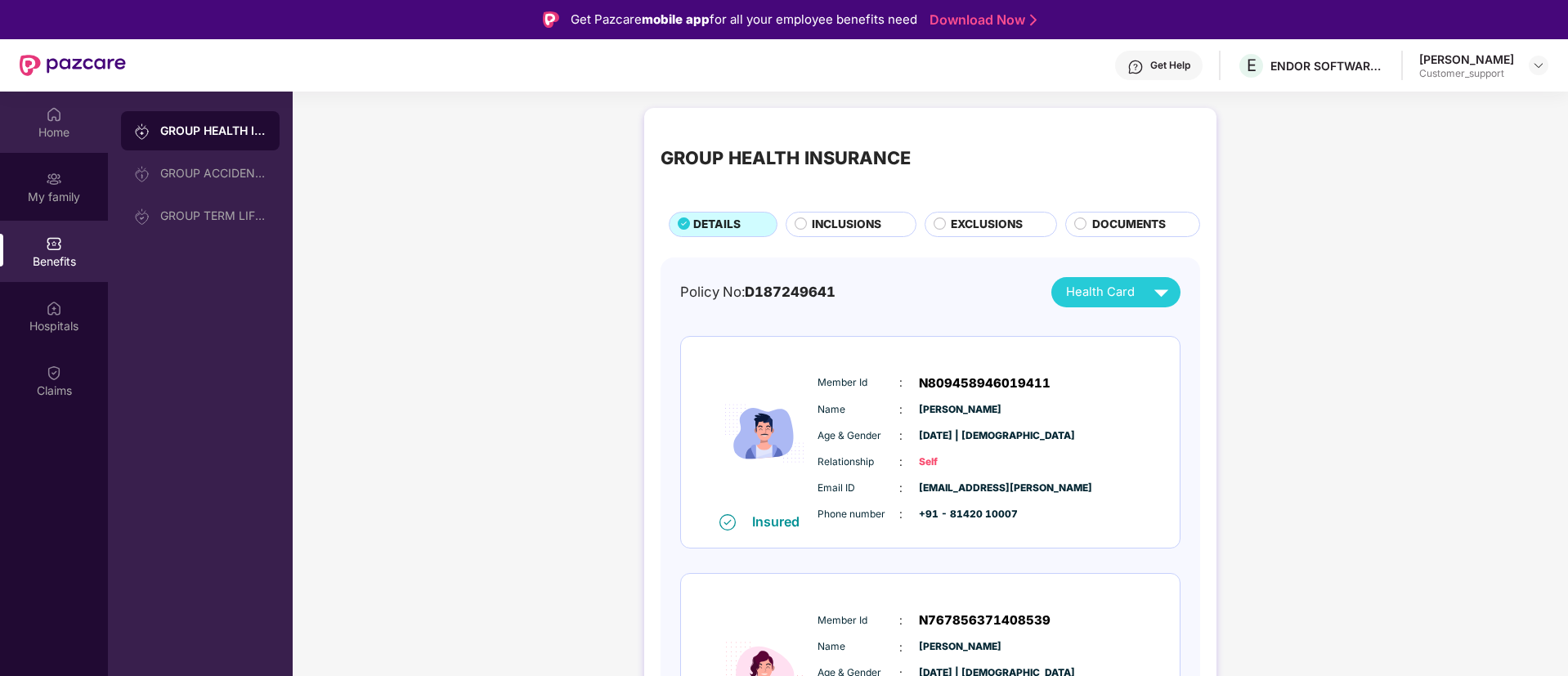
click at [46, 114] on img at bounding box center [53, 114] width 16 height 16
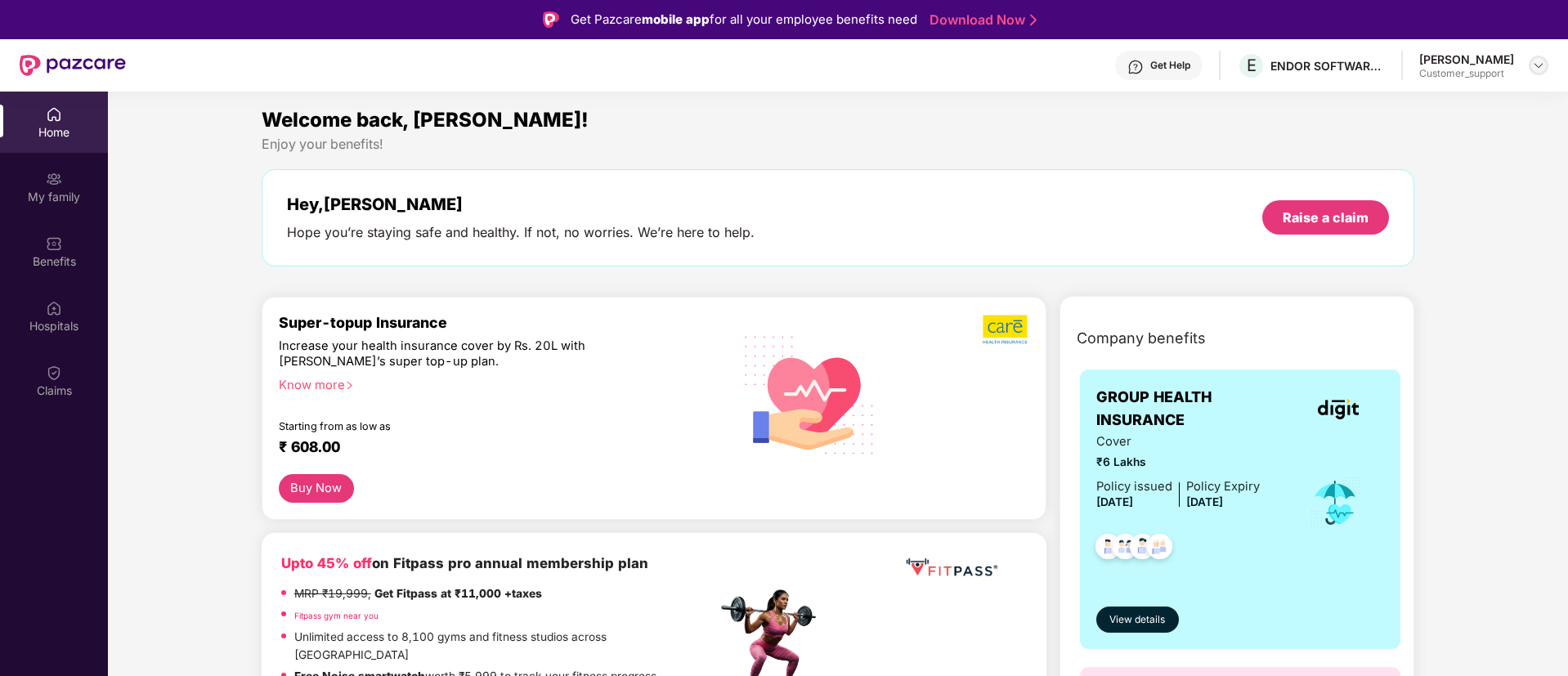
click at [1539, 70] on img at bounding box center [1538, 65] width 13 height 13
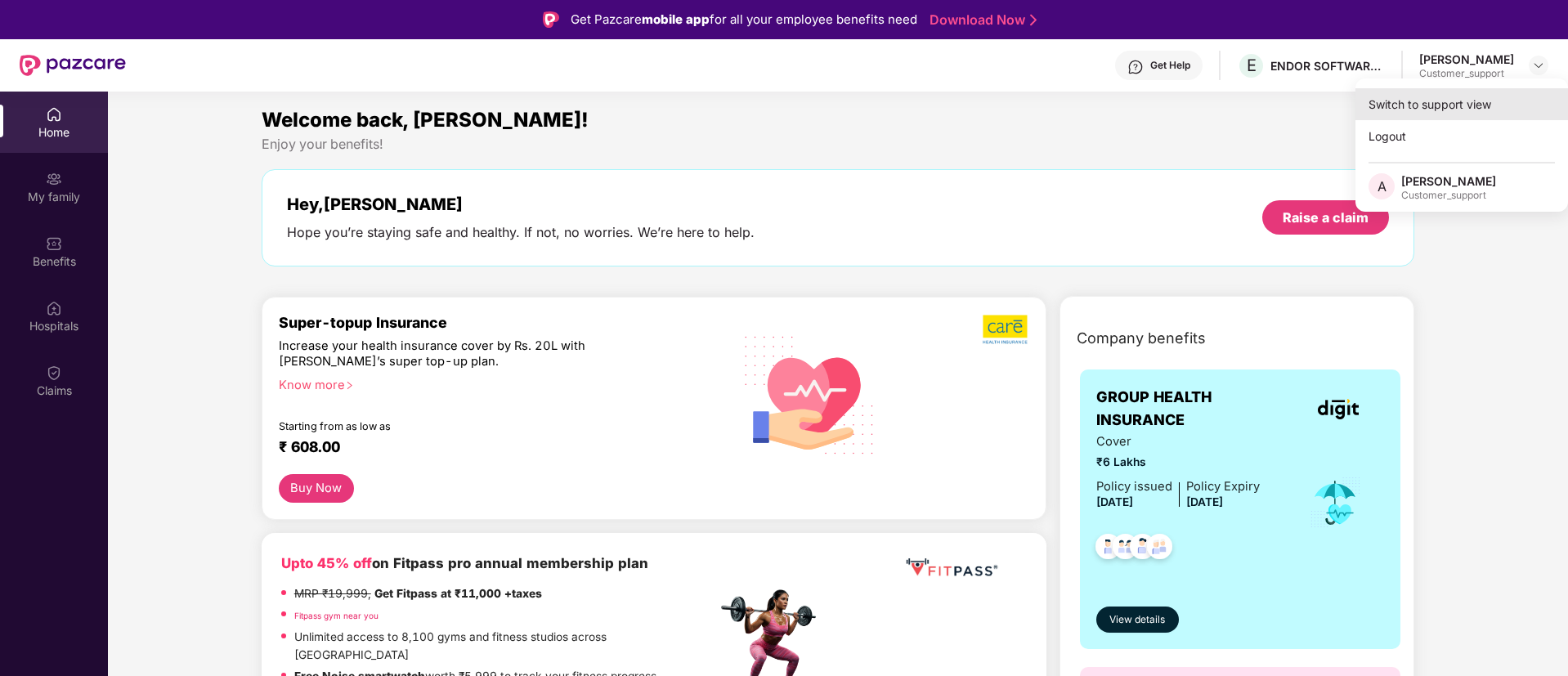
click at [1459, 92] on div "Switch to support view" at bounding box center [1462, 105] width 213 height 32
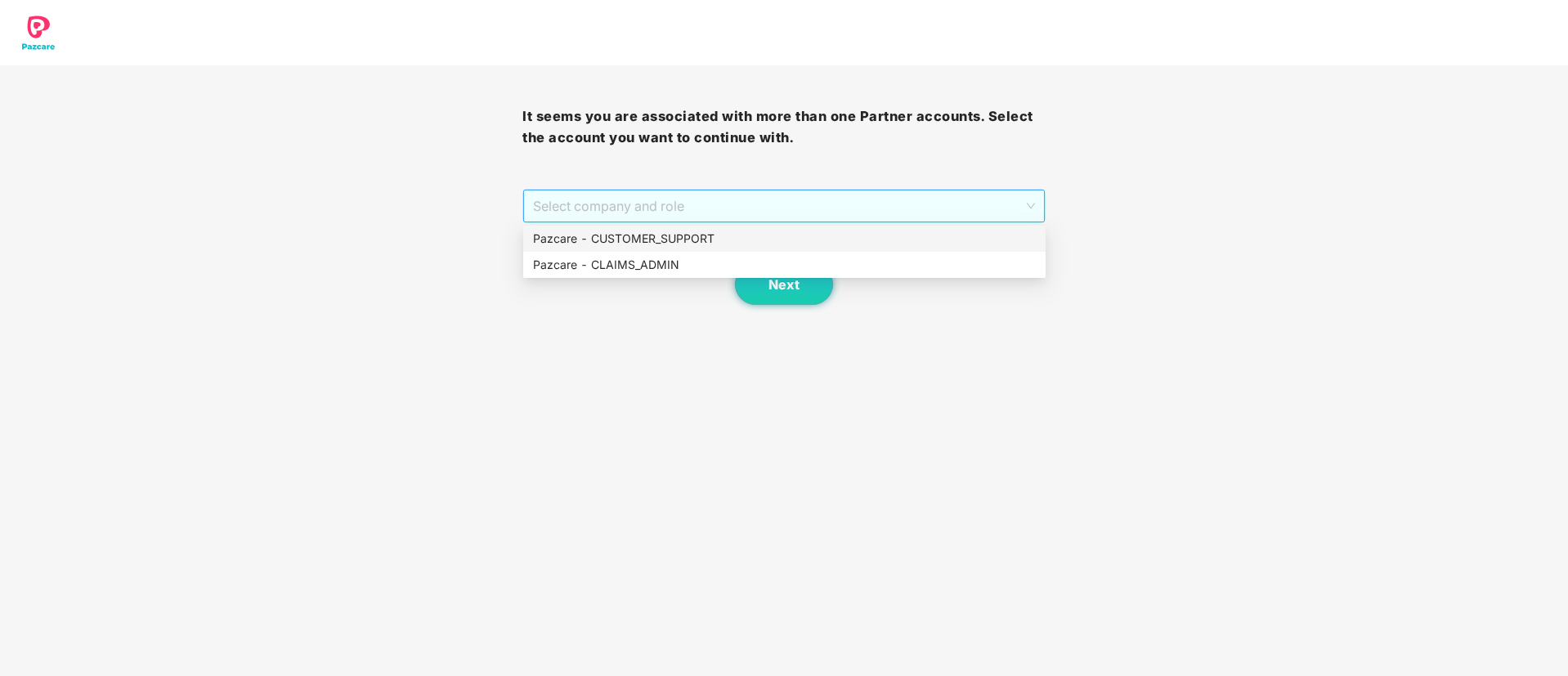
click at [728, 209] on span "Select company and role" at bounding box center [783, 206] width 501 height 31
click at [683, 230] on div "Pazcare - CUSTOMER_SUPPORT" at bounding box center [784, 238] width 503 height 18
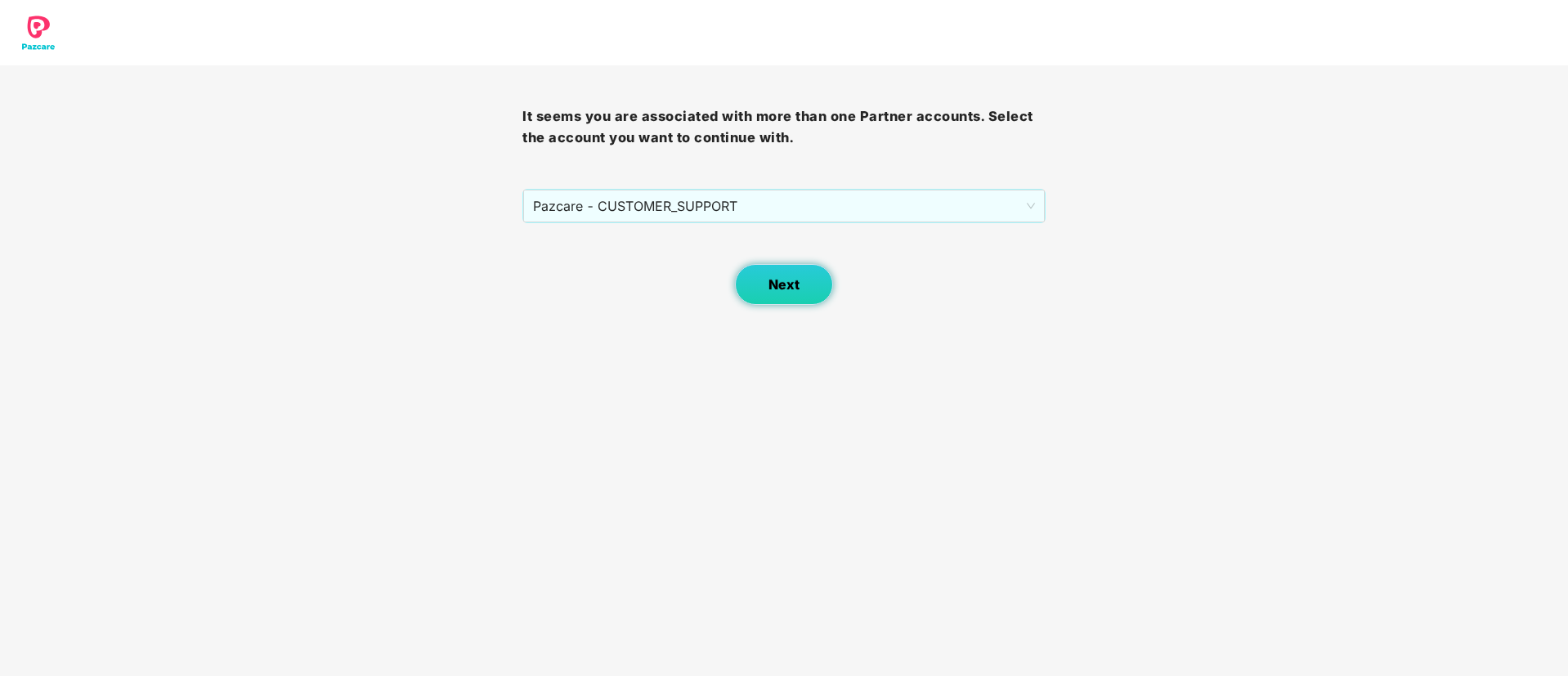
click at [776, 289] on span "Next" at bounding box center [783, 284] width 31 height 15
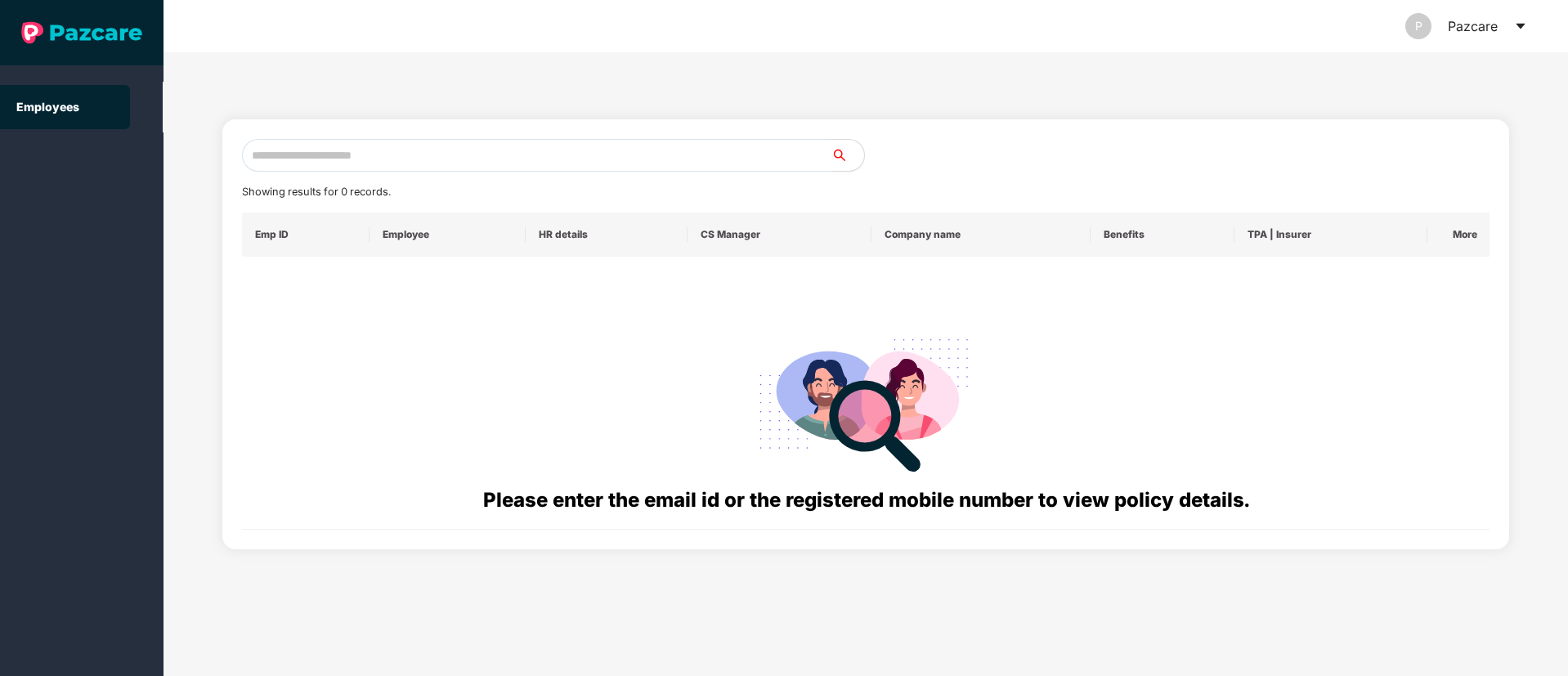
click at [327, 153] on input "text" at bounding box center [537, 155] width 589 height 33
click at [300, 144] on input "text" at bounding box center [537, 155] width 589 height 33
paste input "**********"
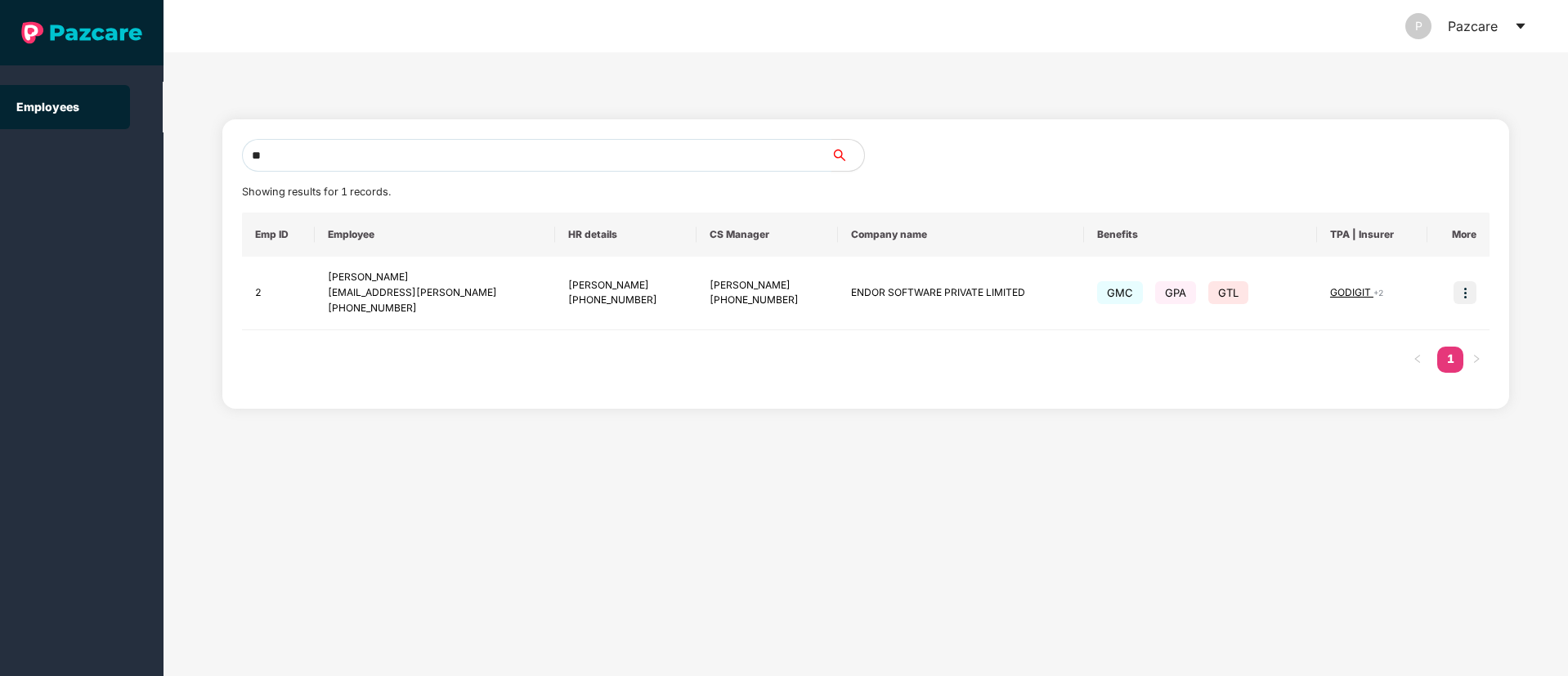
type input "*"
click at [315, 160] on input "text" at bounding box center [537, 155] width 589 height 33
paste input "**********"
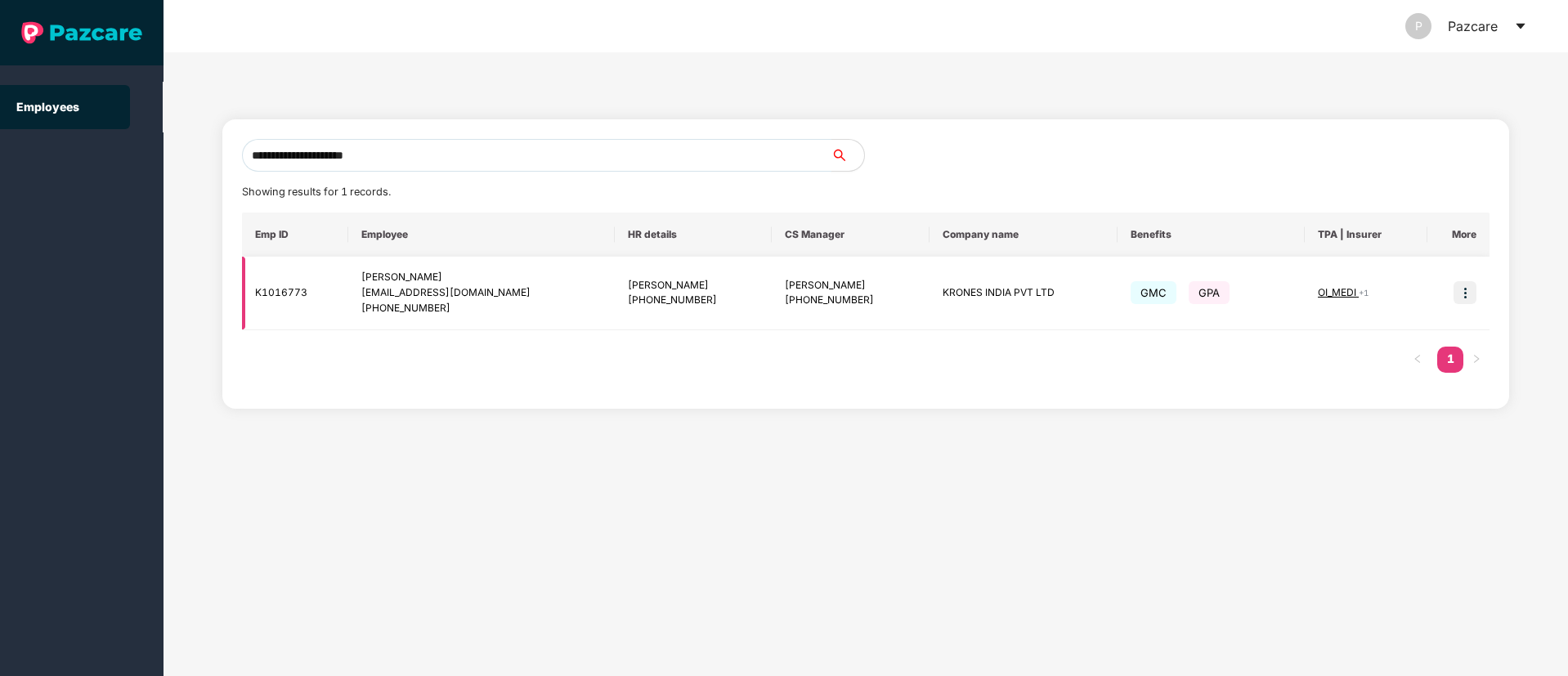
type input "**********"
click at [1466, 298] on img at bounding box center [1464, 292] width 23 height 23
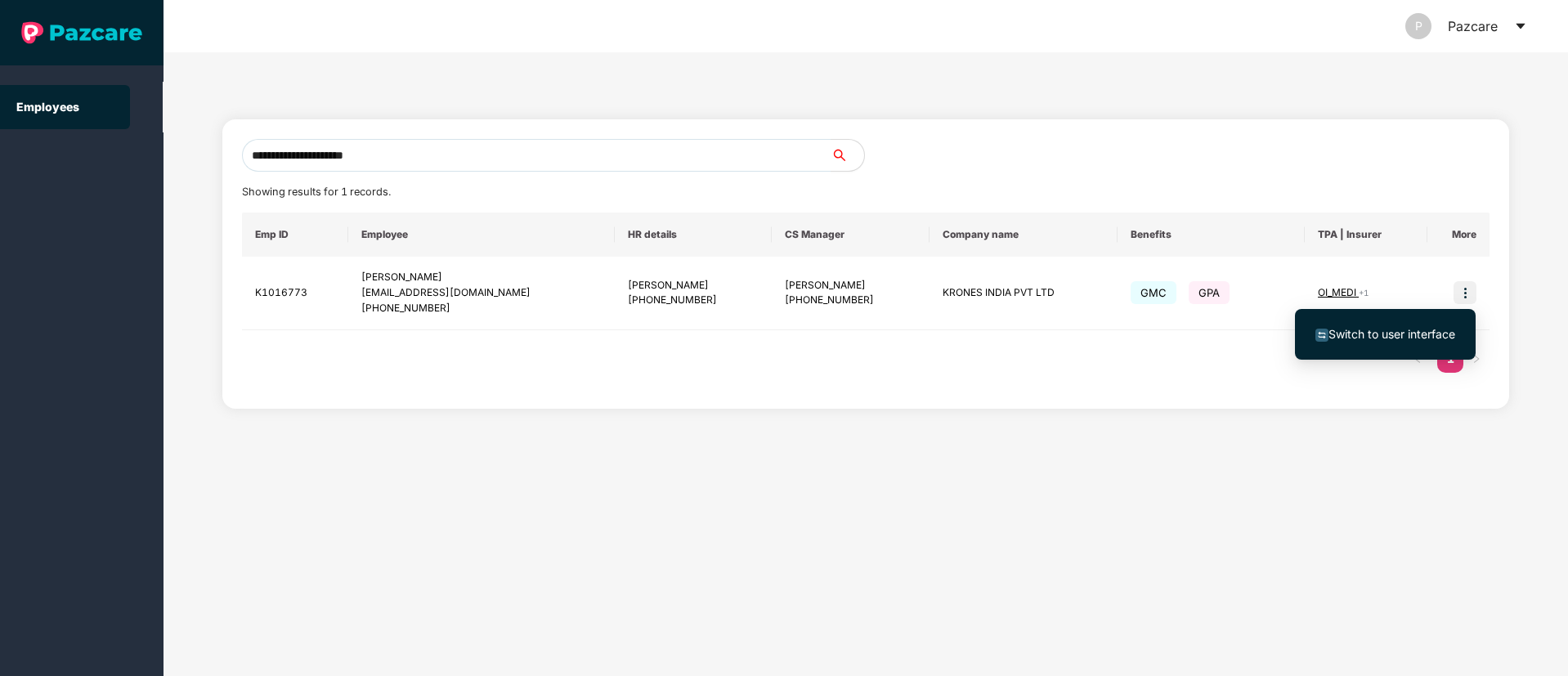
click at [1397, 330] on span "Switch to user interface" at bounding box center [1392, 333] width 127 height 14
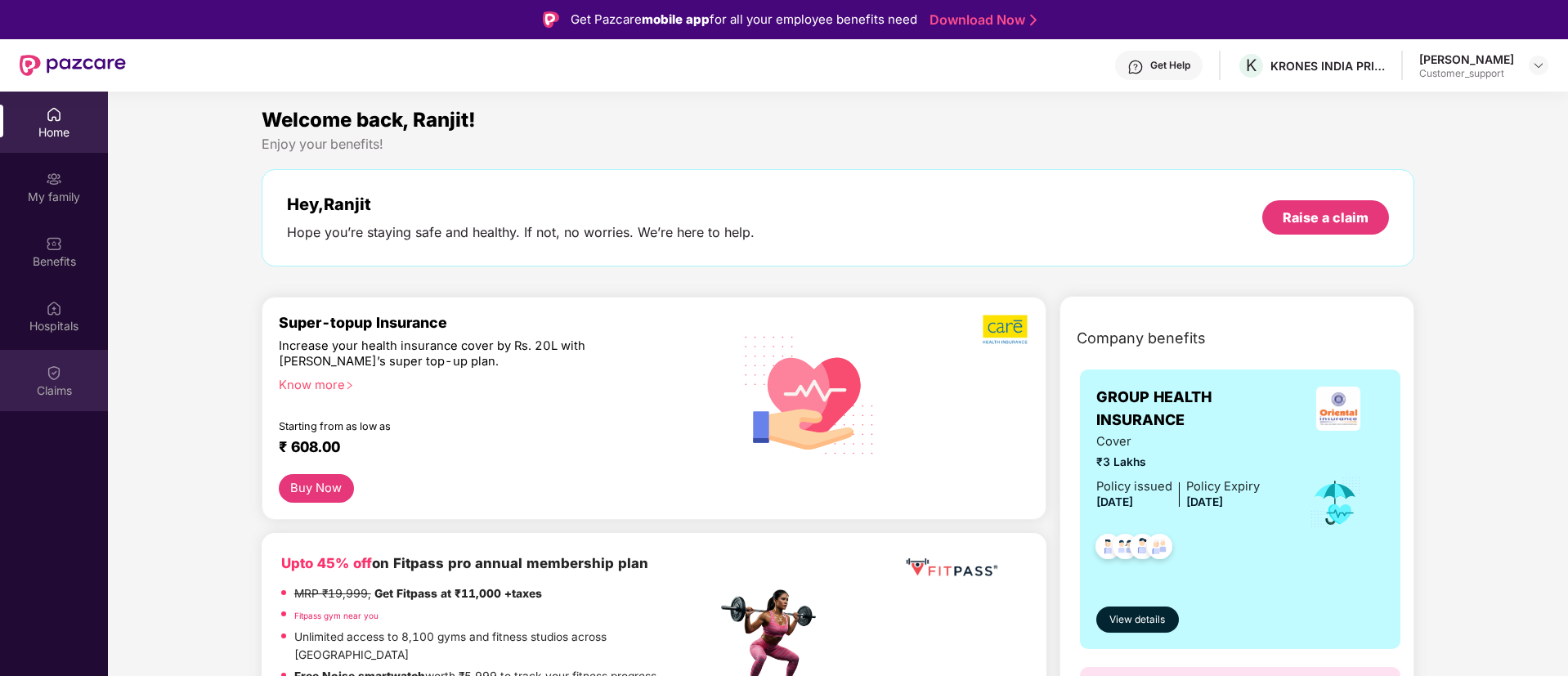
click at [49, 376] on img at bounding box center [53, 372] width 16 height 16
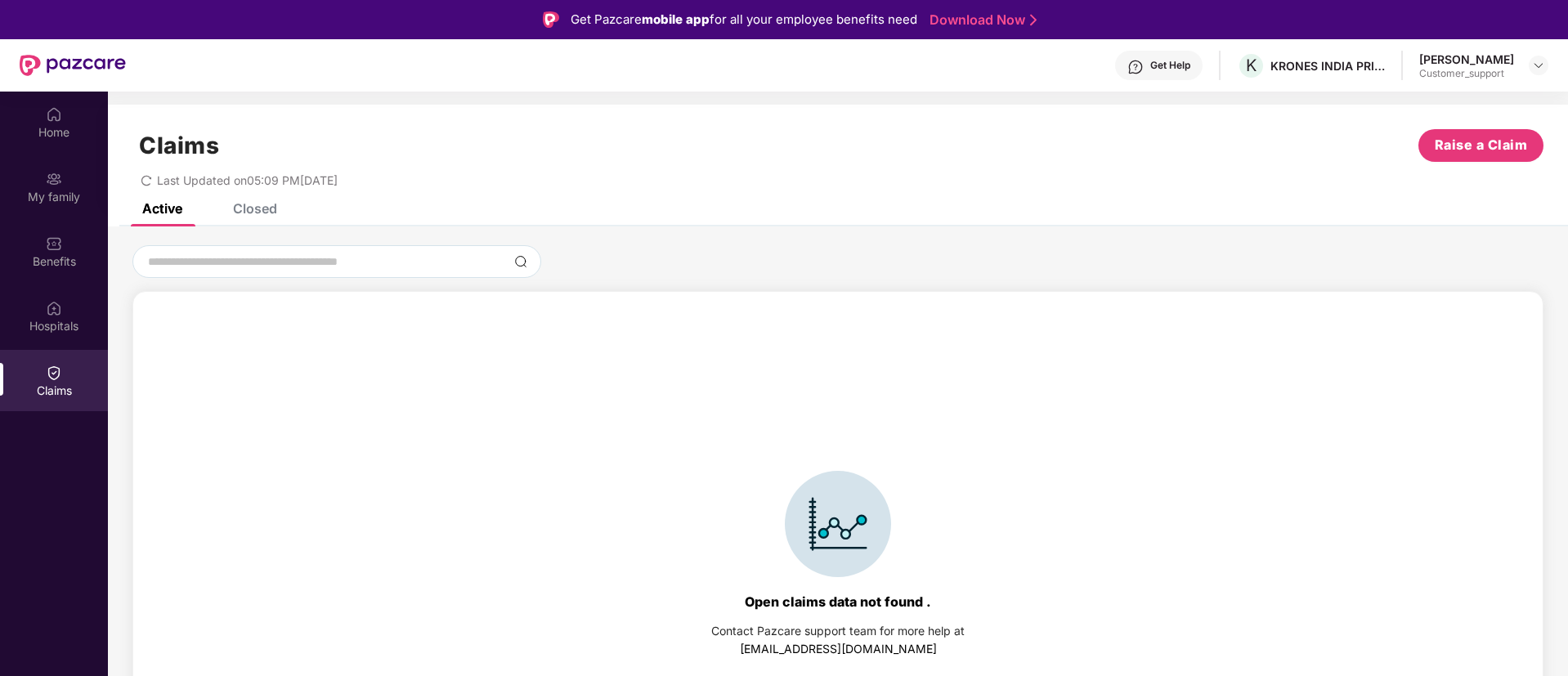
click at [258, 206] on div "Closed" at bounding box center [255, 208] width 44 height 16
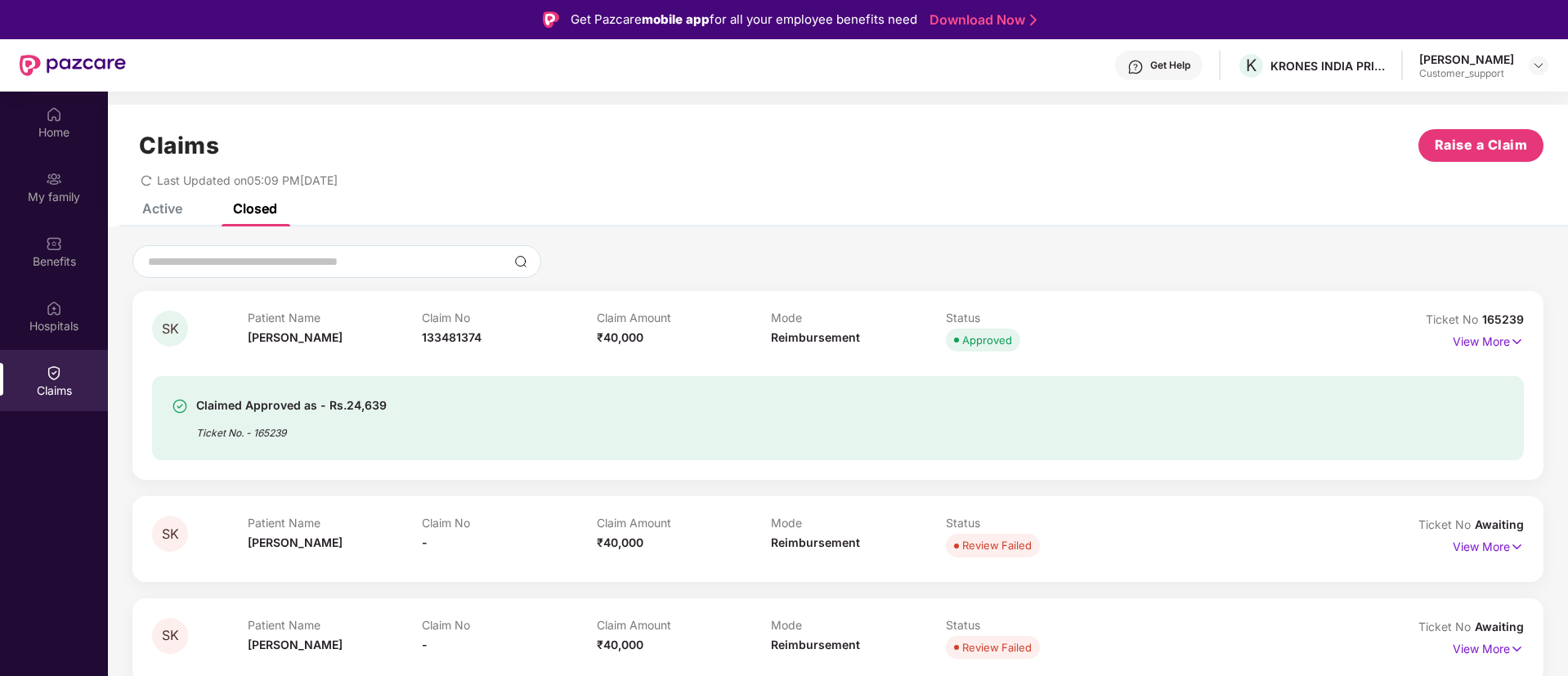
click at [1494, 322] on span "165239" at bounding box center [1502, 319] width 41 height 14
click at [1540, 322] on div "SK Patient Name [PERSON_NAME] Claim No 133481374 Claim Amount ₹40,000 Mode Reim…" at bounding box center [838, 386] width 1411 height 189
drag, startPoint x: 1522, startPoint y: 314, endPoint x: 1480, endPoint y: 320, distance: 42.4
click at [1480, 320] on div "Ticket No 165239" at bounding box center [1474, 319] width 98 height 18
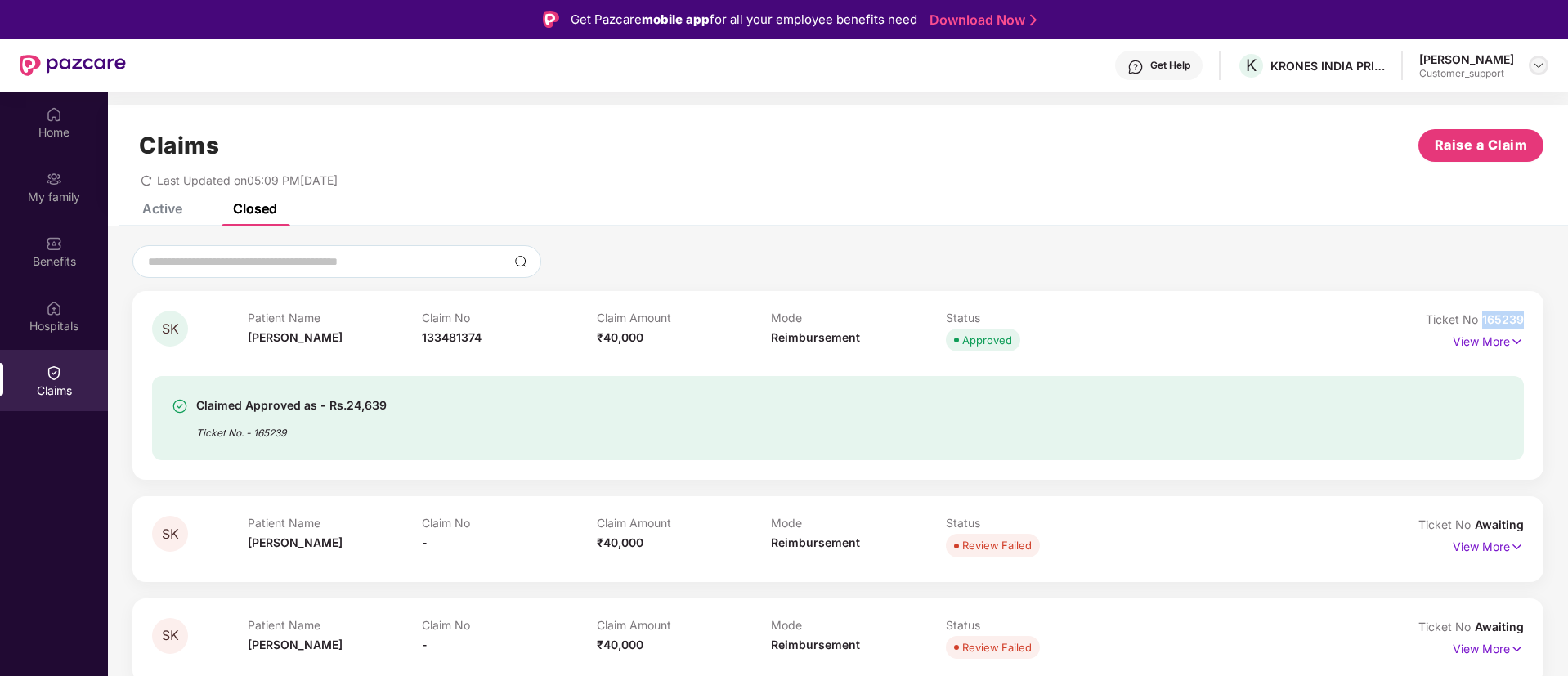
click at [1537, 65] on img at bounding box center [1538, 65] width 13 height 13
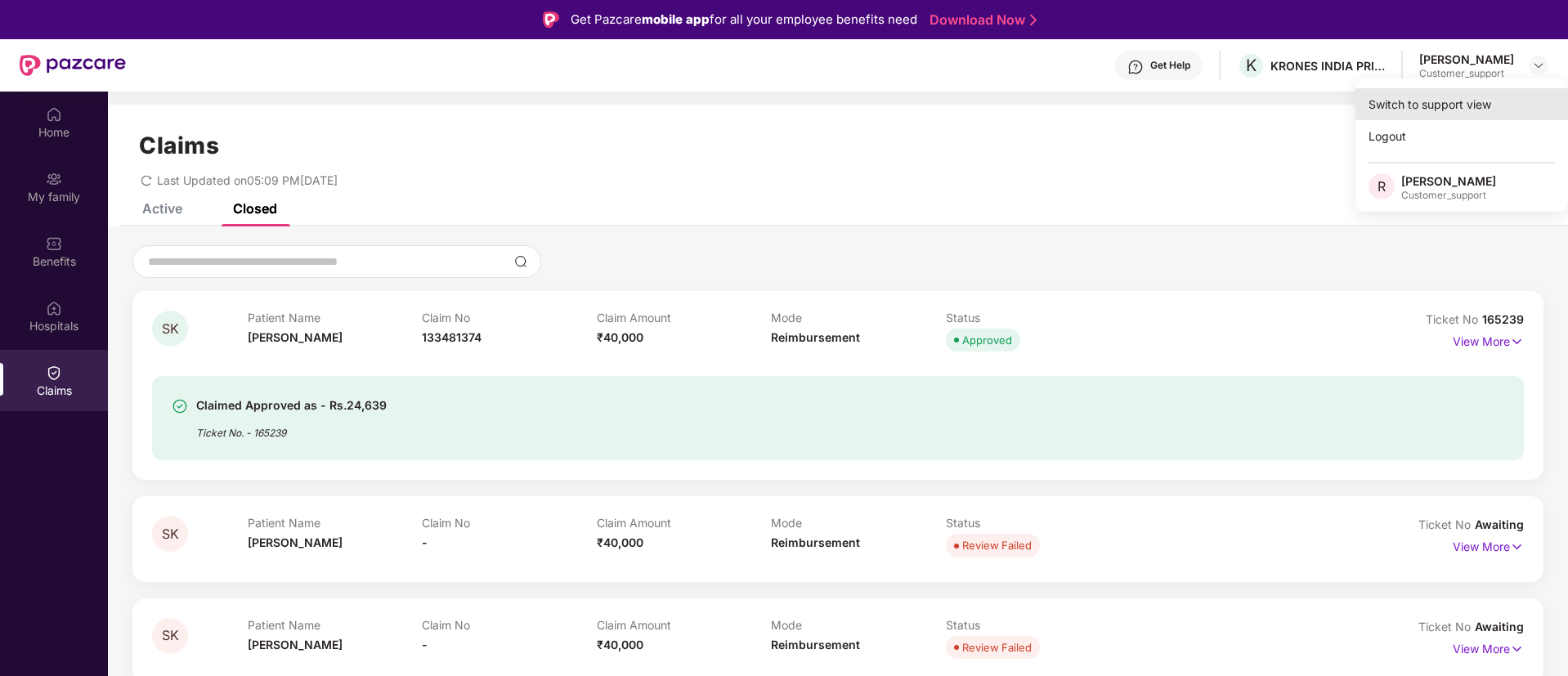
click at [1447, 95] on div "Switch to support view" at bounding box center [1462, 105] width 213 height 32
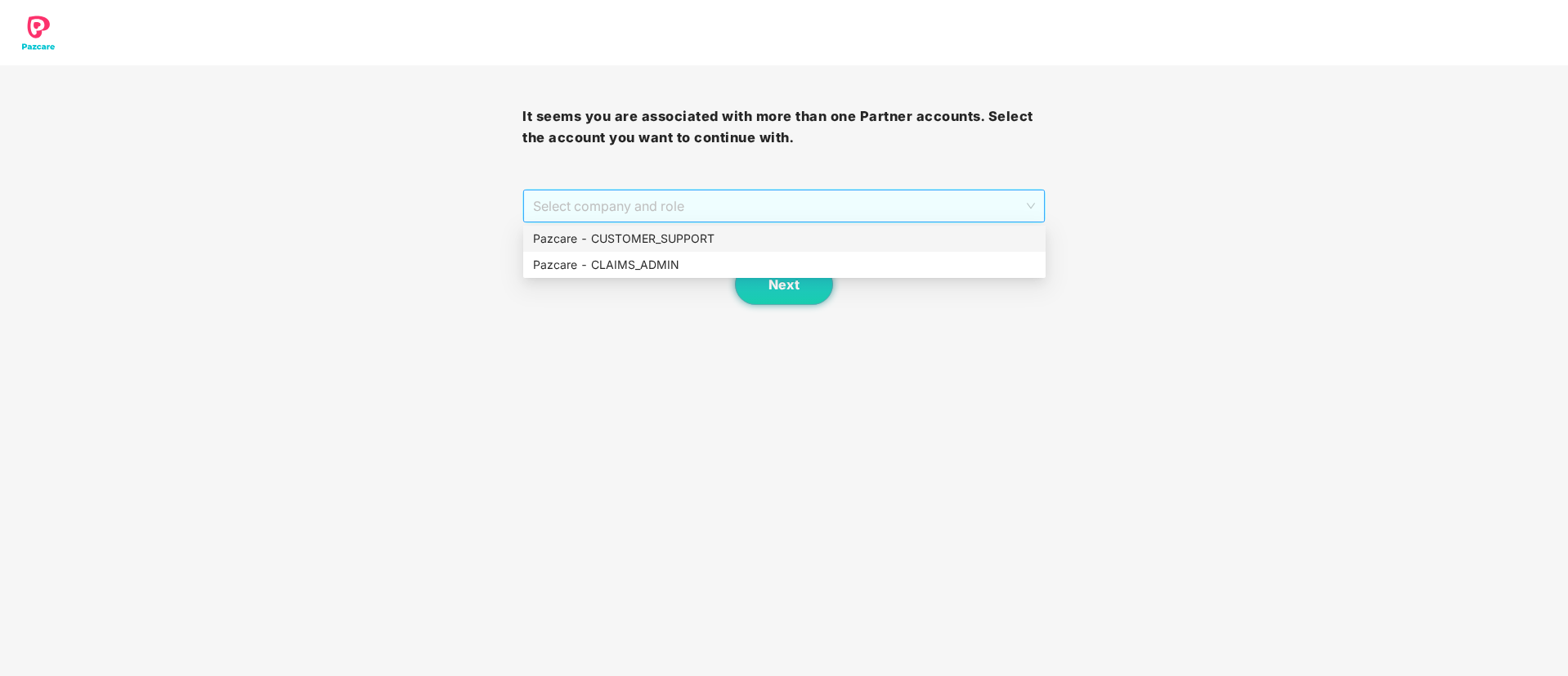
click at [727, 214] on span "Select company and role" at bounding box center [783, 206] width 501 height 31
click at [684, 237] on div "Pazcare - CUSTOMER_SUPPORT" at bounding box center [784, 238] width 503 height 18
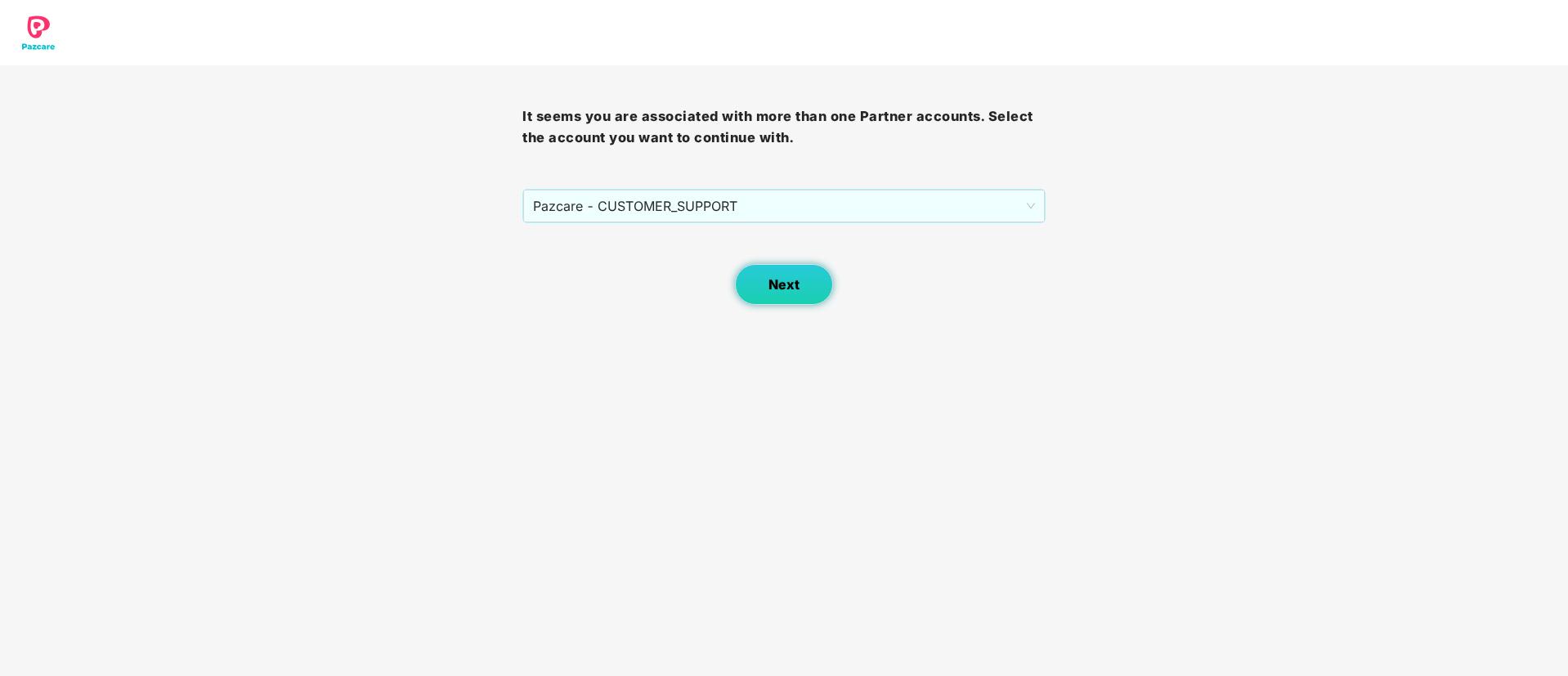
click at [783, 284] on span "Next" at bounding box center [783, 284] width 31 height 15
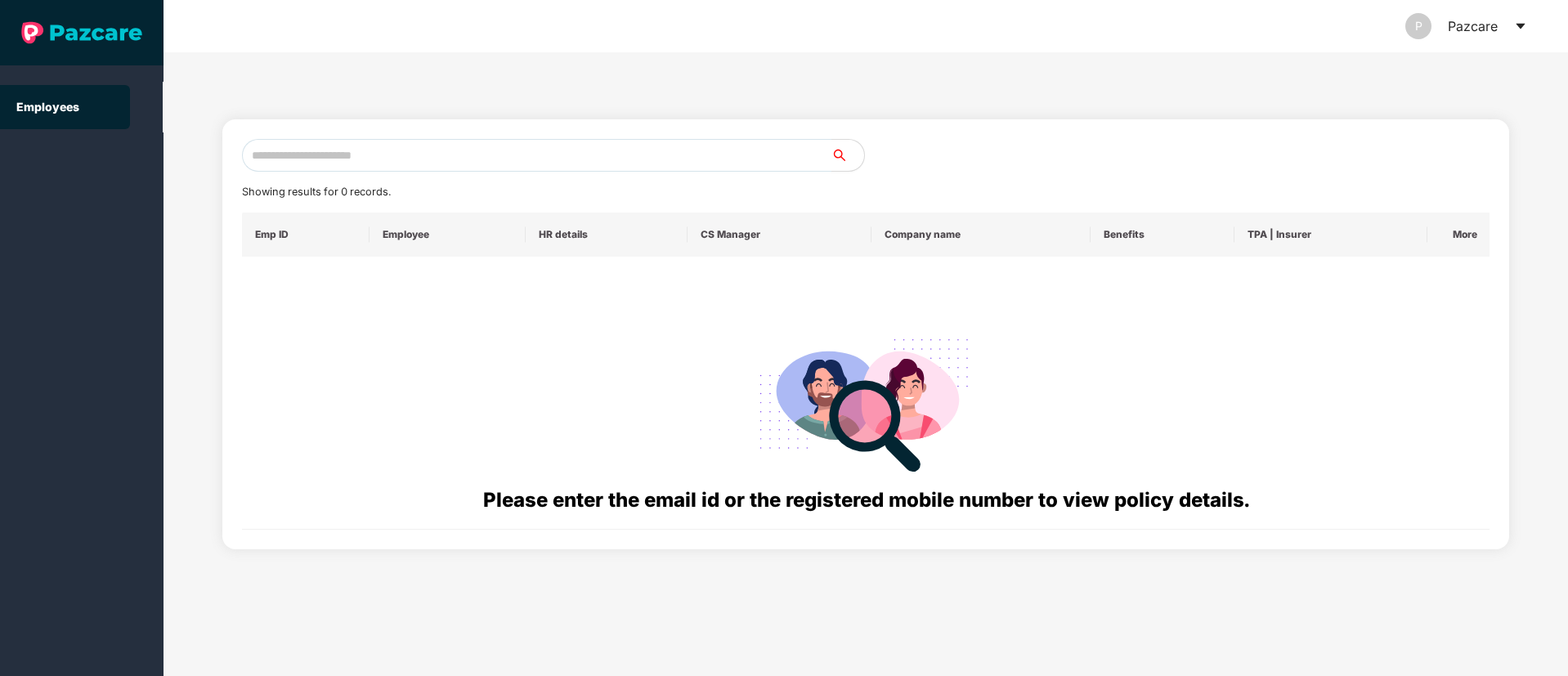
click at [362, 143] on input "text" at bounding box center [537, 155] width 589 height 33
paste input "**********"
click at [344, 162] on input "**********" at bounding box center [537, 155] width 589 height 33
type input "*"
paste input "**********"
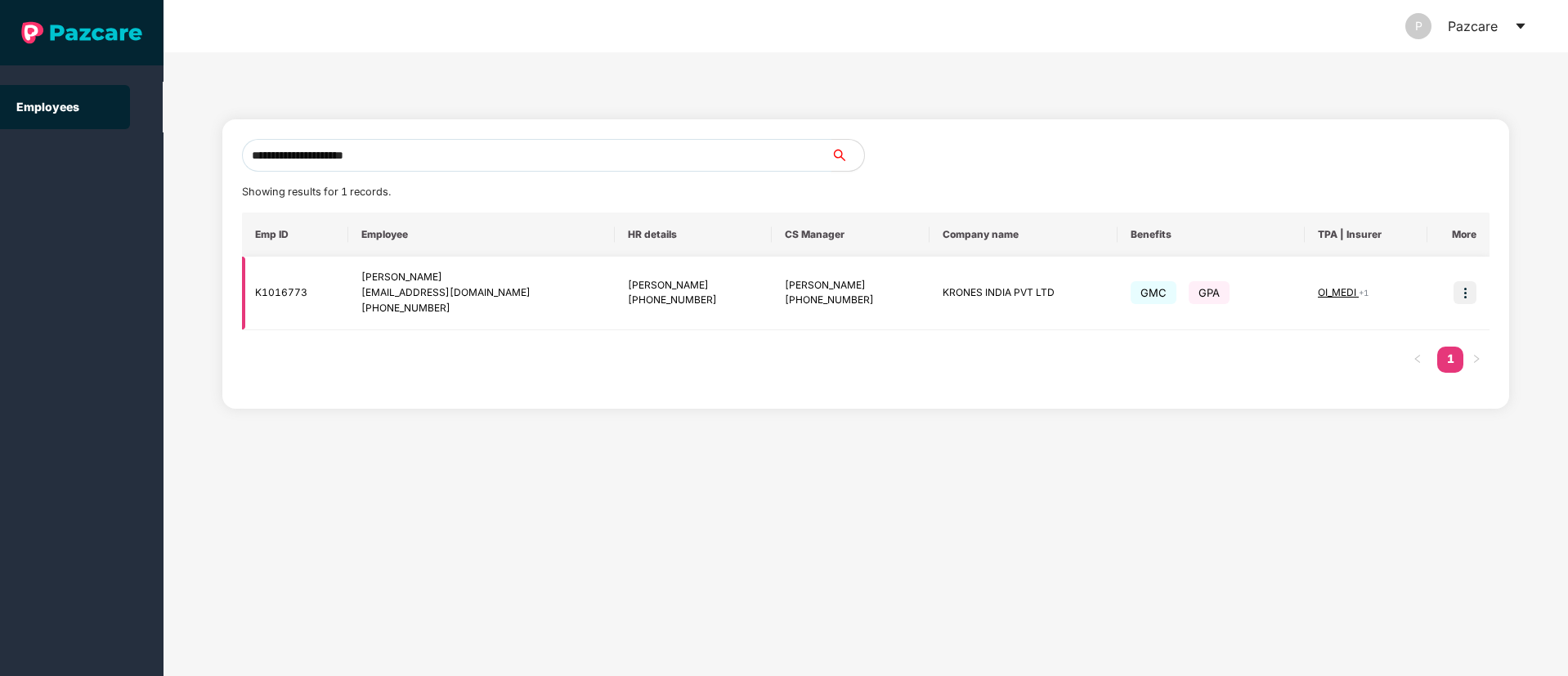
type input "**********"
click at [1458, 295] on img at bounding box center [1464, 292] width 23 height 23
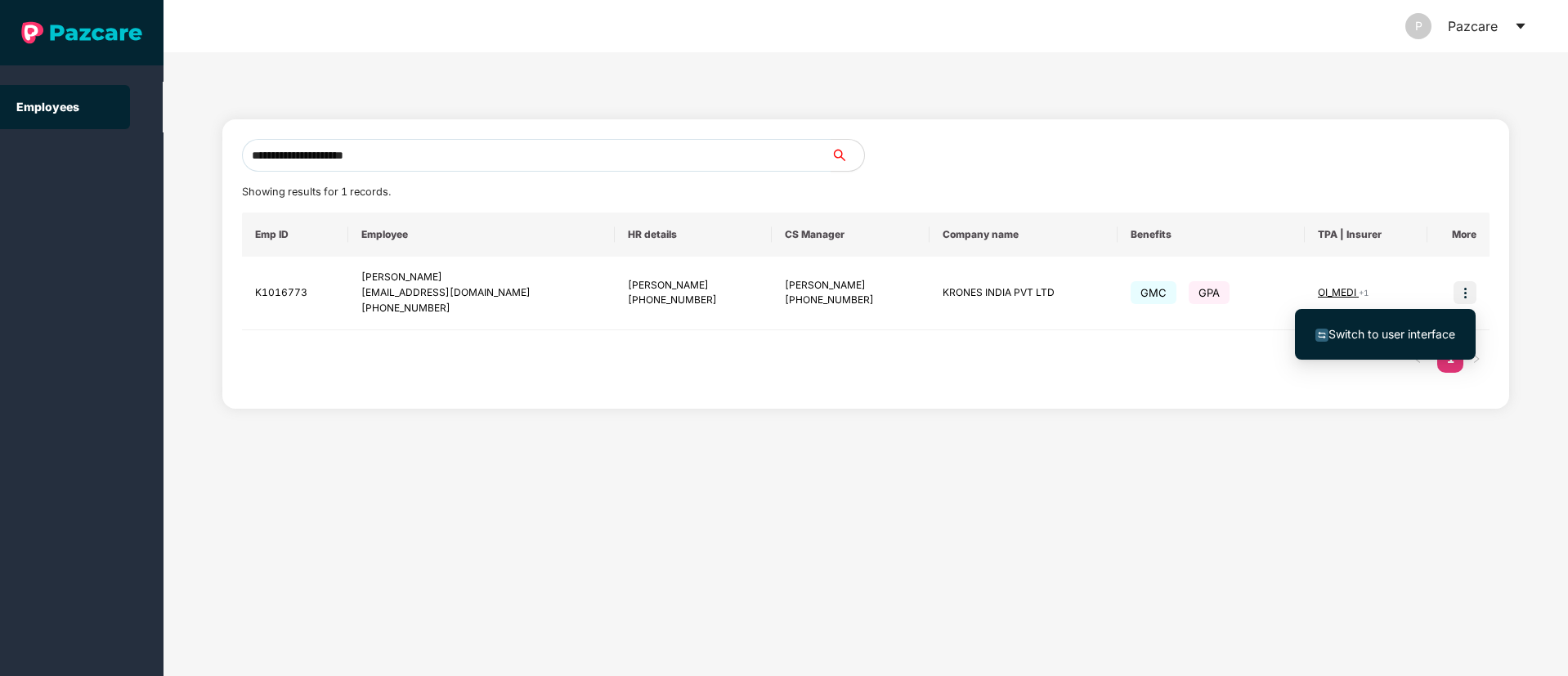
click at [1400, 340] on span "Switch to user interface" at bounding box center [1392, 333] width 127 height 14
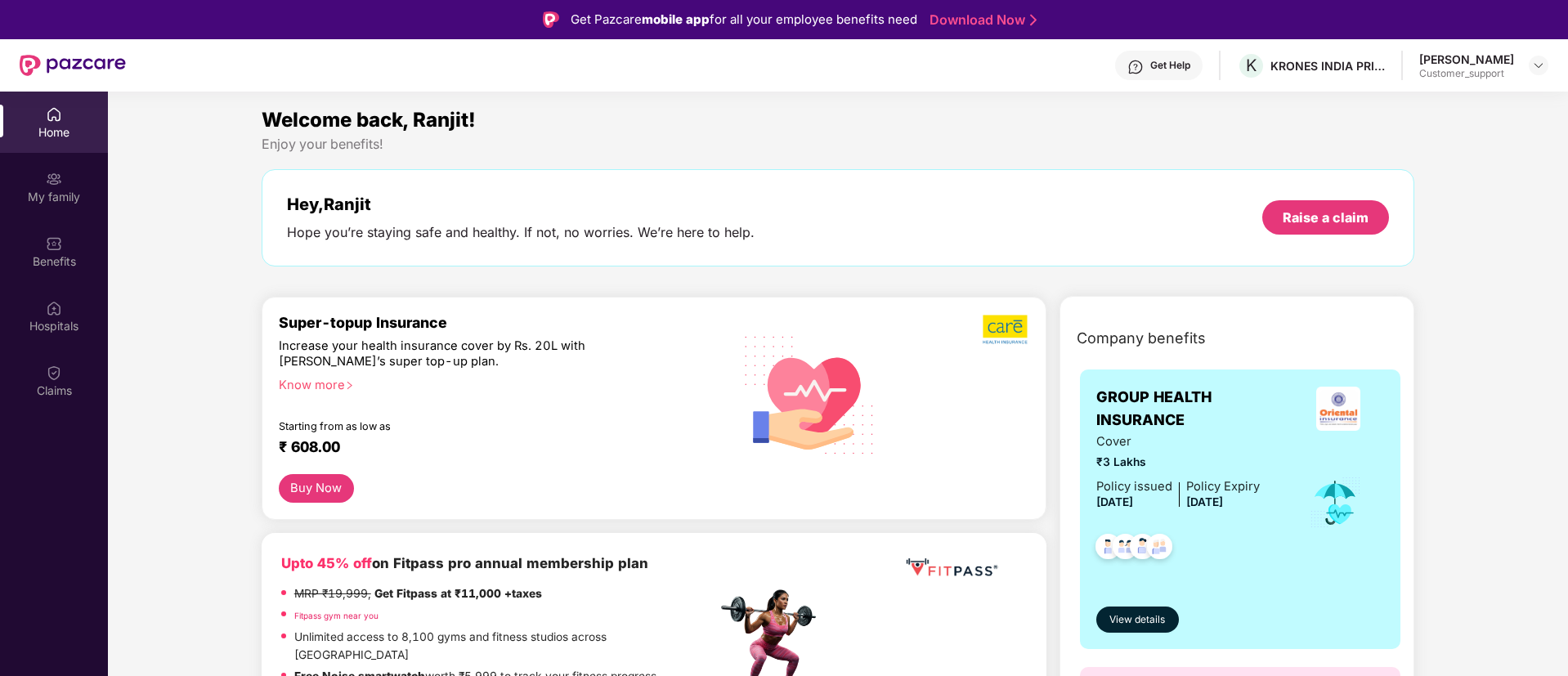
click at [63, 382] on div "Claims" at bounding box center [54, 390] width 108 height 16
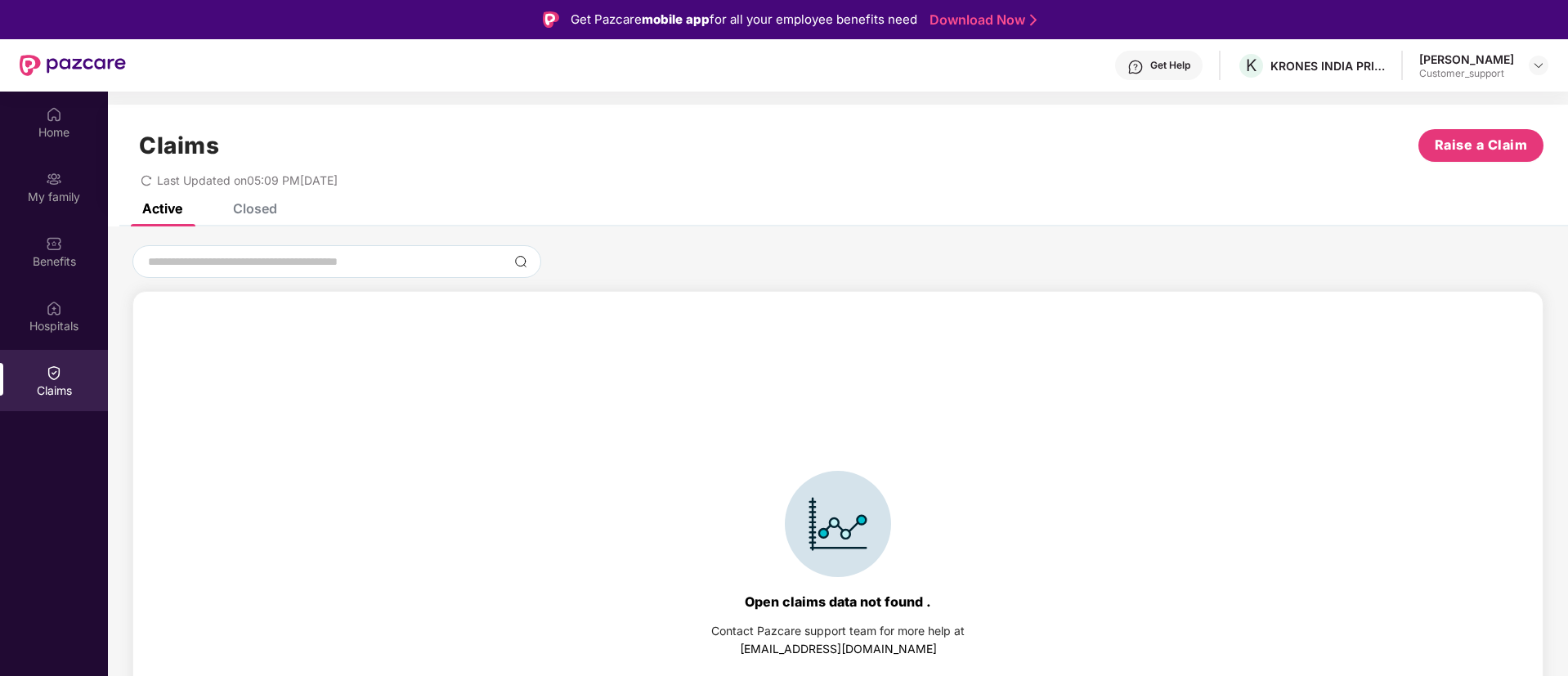
click at [254, 205] on div "Closed" at bounding box center [255, 208] width 44 height 16
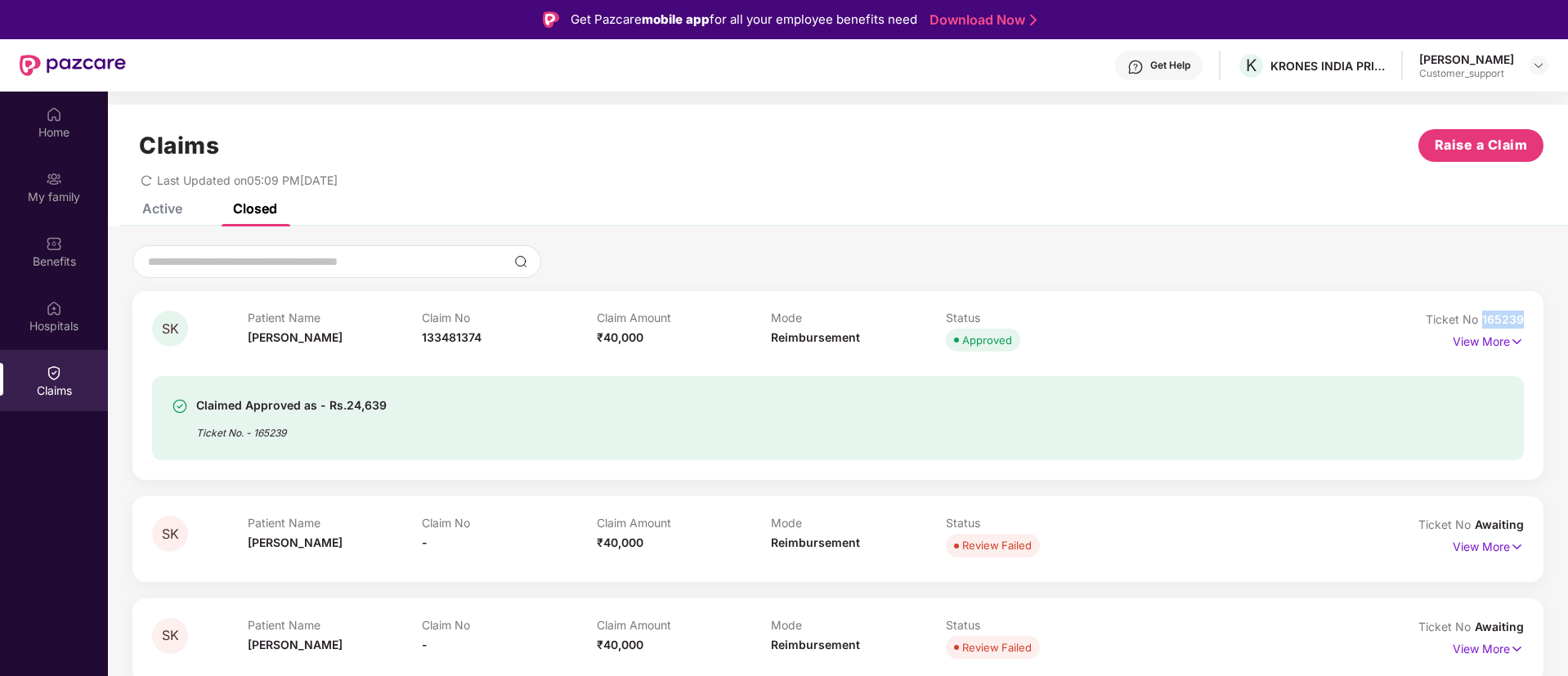
drag, startPoint x: 1522, startPoint y: 316, endPoint x: 1483, endPoint y: 319, distance: 39.1
click at [1483, 319] on span "165239" at bounding box center [1502, 319] width 41 height 14
click at [1517, 338] on img at bounding box center [1517, 341] width 14 height 18
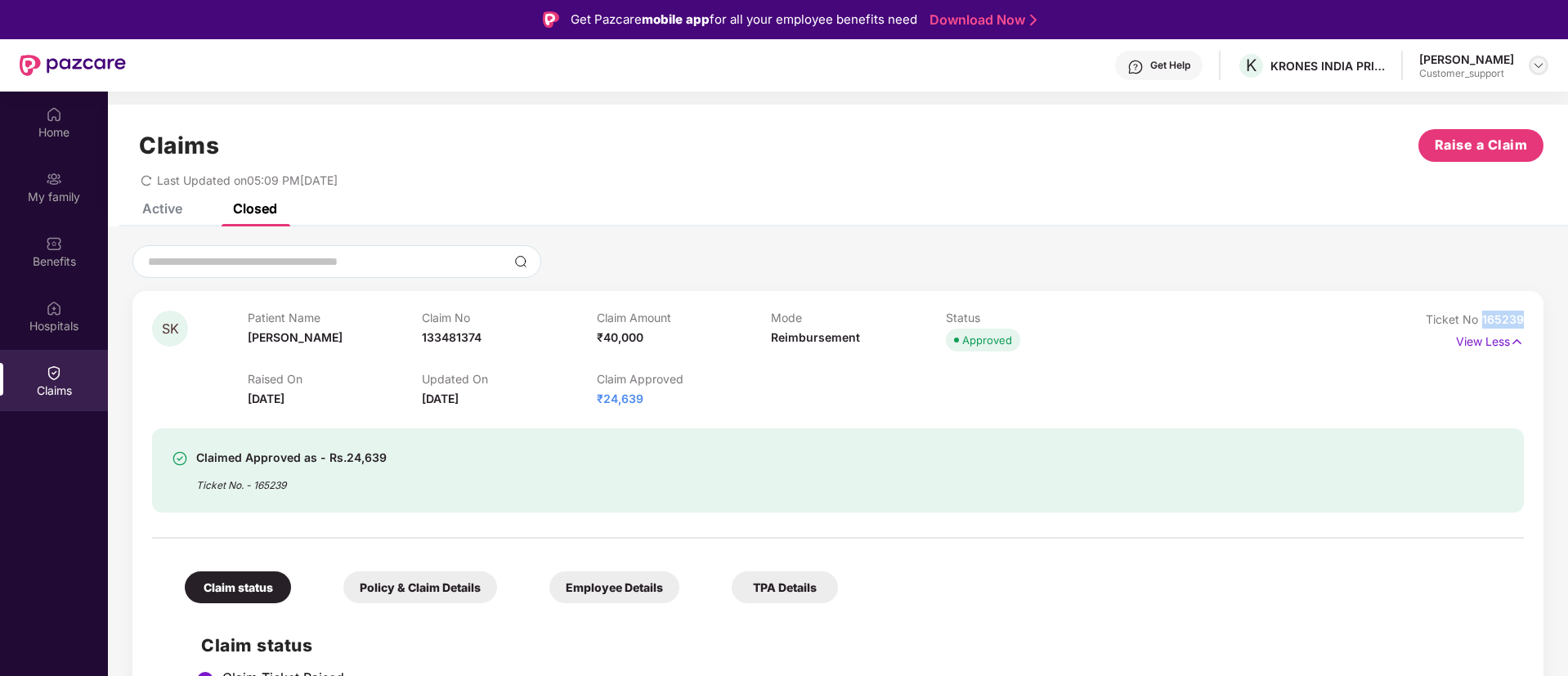
click at [1538, 69] on img at bounding box center [1538, 65] width 13 height 13
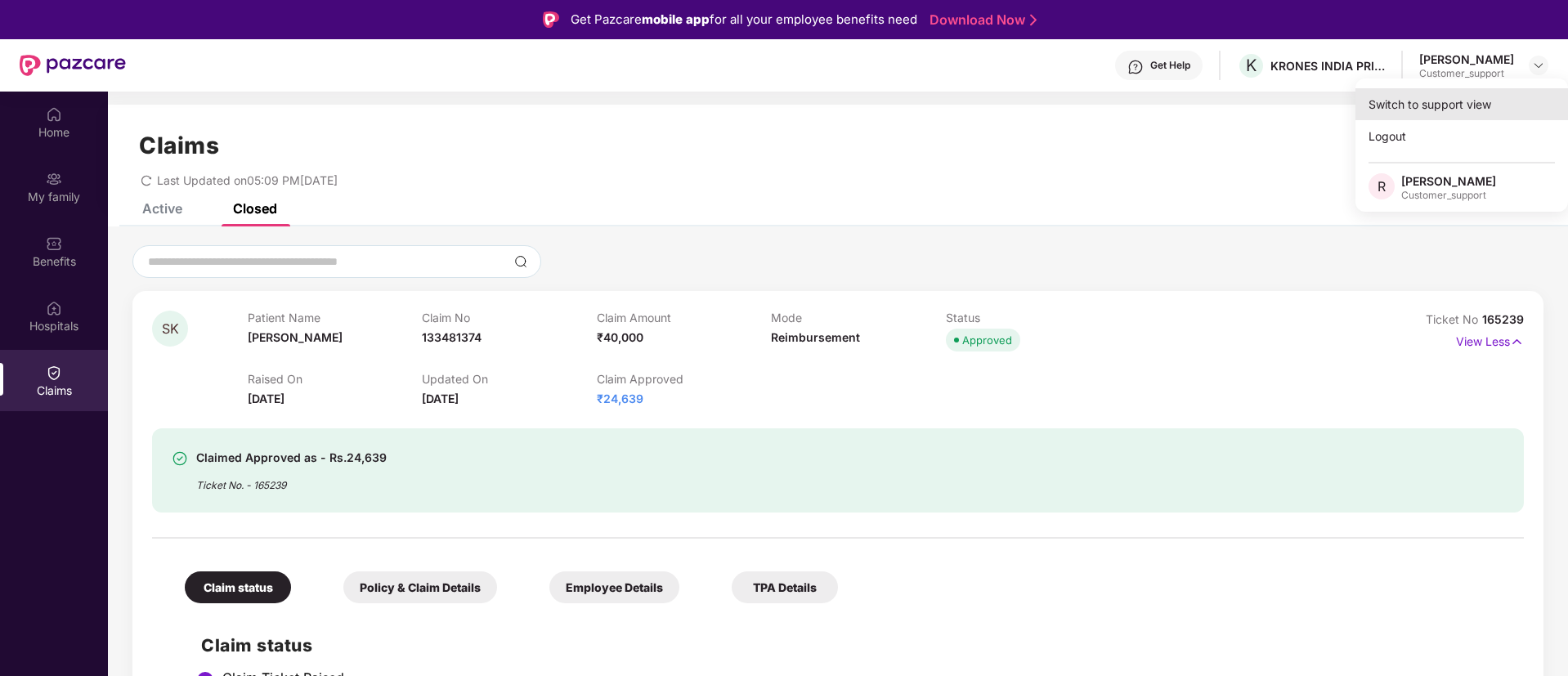
click at [1439, 102] on div "Switch to support view" at bounding box center [1462, 105] width 213 height 32
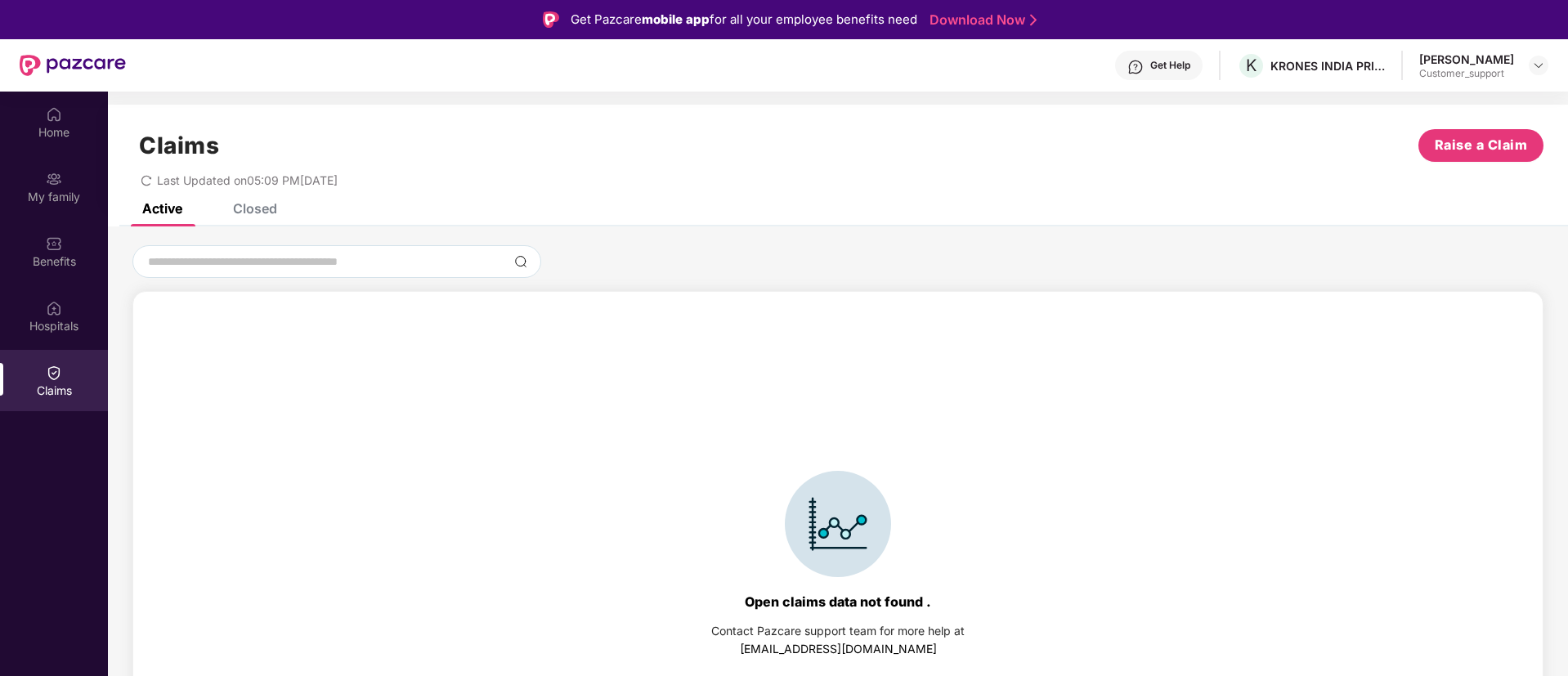
click at [253, 200] on div "Claims Raise a Claim Last Updated on 05:09 PM[DATE]" at bounding box center [838, 154] width 1460 height 99
click at [262, 208] on div "Closed" at bounding box center [255, 208] width 44 height 16
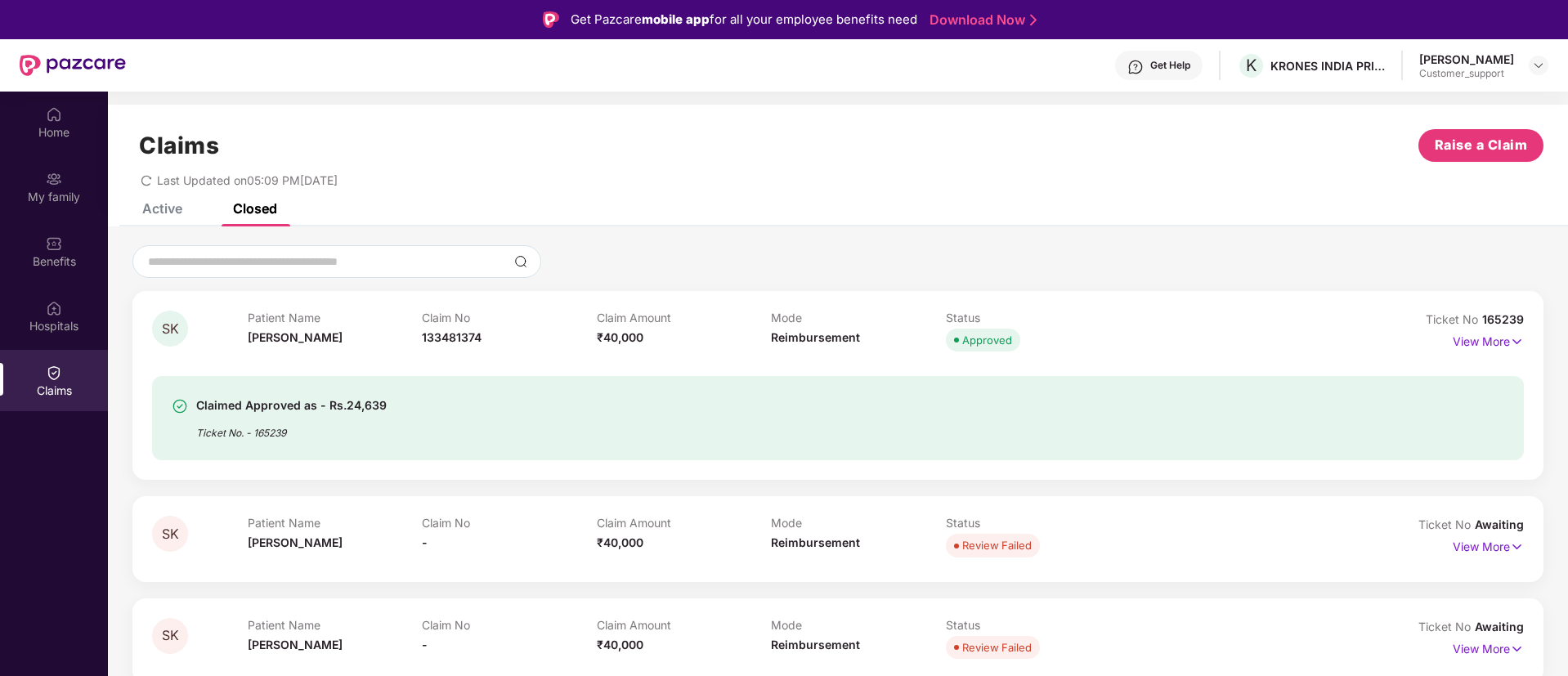
click at [1526, 342] on div "SK Patient Name [PERSON_NAME] Claim No 133481374 Claim Amount ₹40,000 Mode Reim…" at bounding box center [838, 386] width 1411 height 189
click at [1510, 342] on img at bounding box center [1517, 341] width 14 height 18
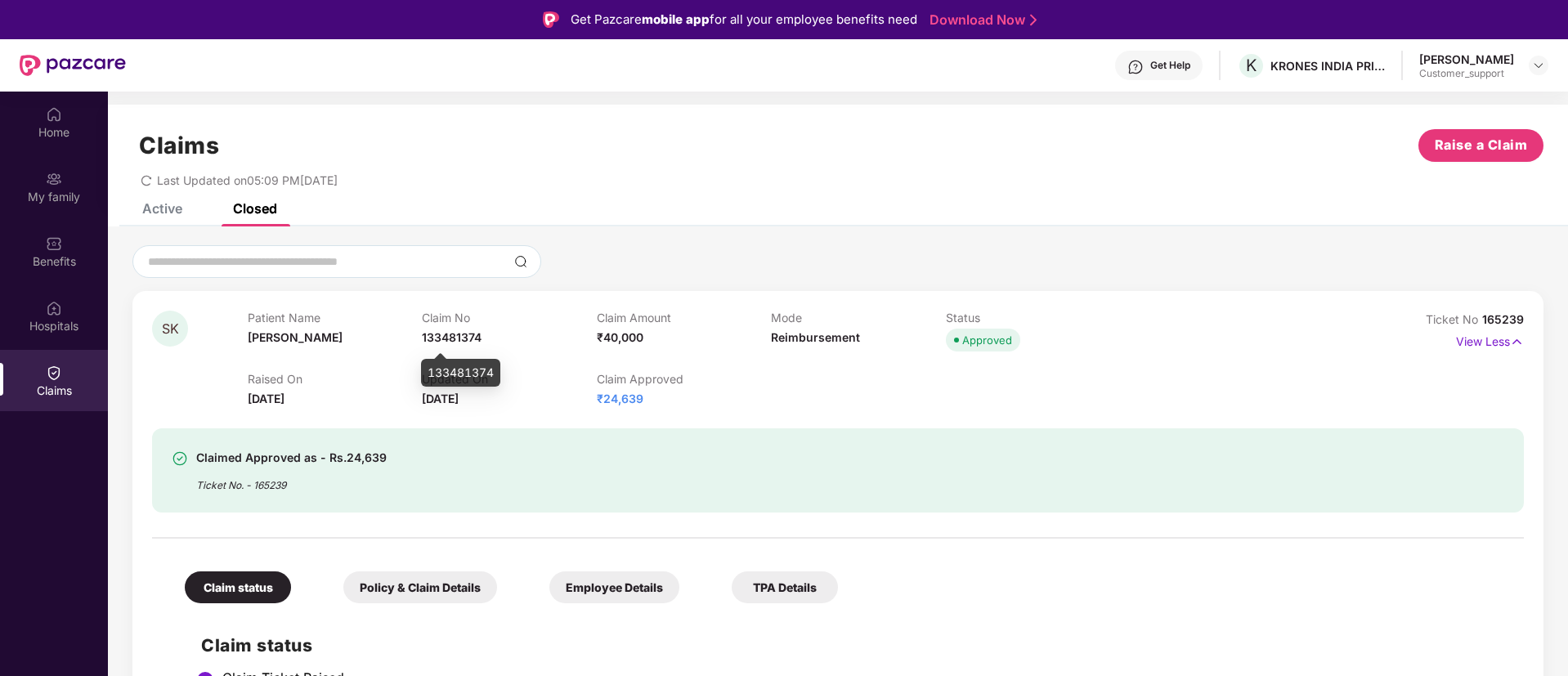
click at [456, 331] on span "133481374" at bounding box center [451, 337] width 60 height 14
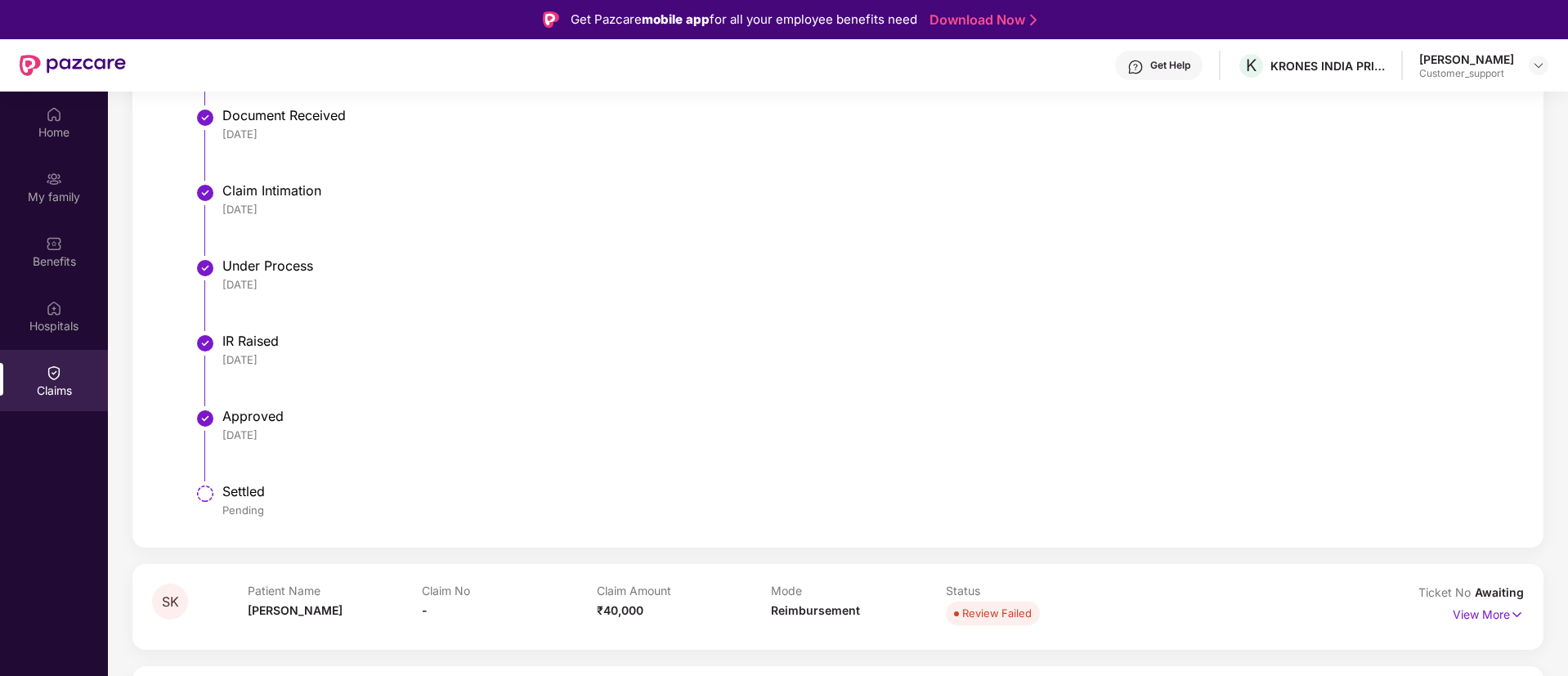
scroll to position [636, 0]
click at [1516, 612] on img at bounding box center [1517, 615] width 14 height 18
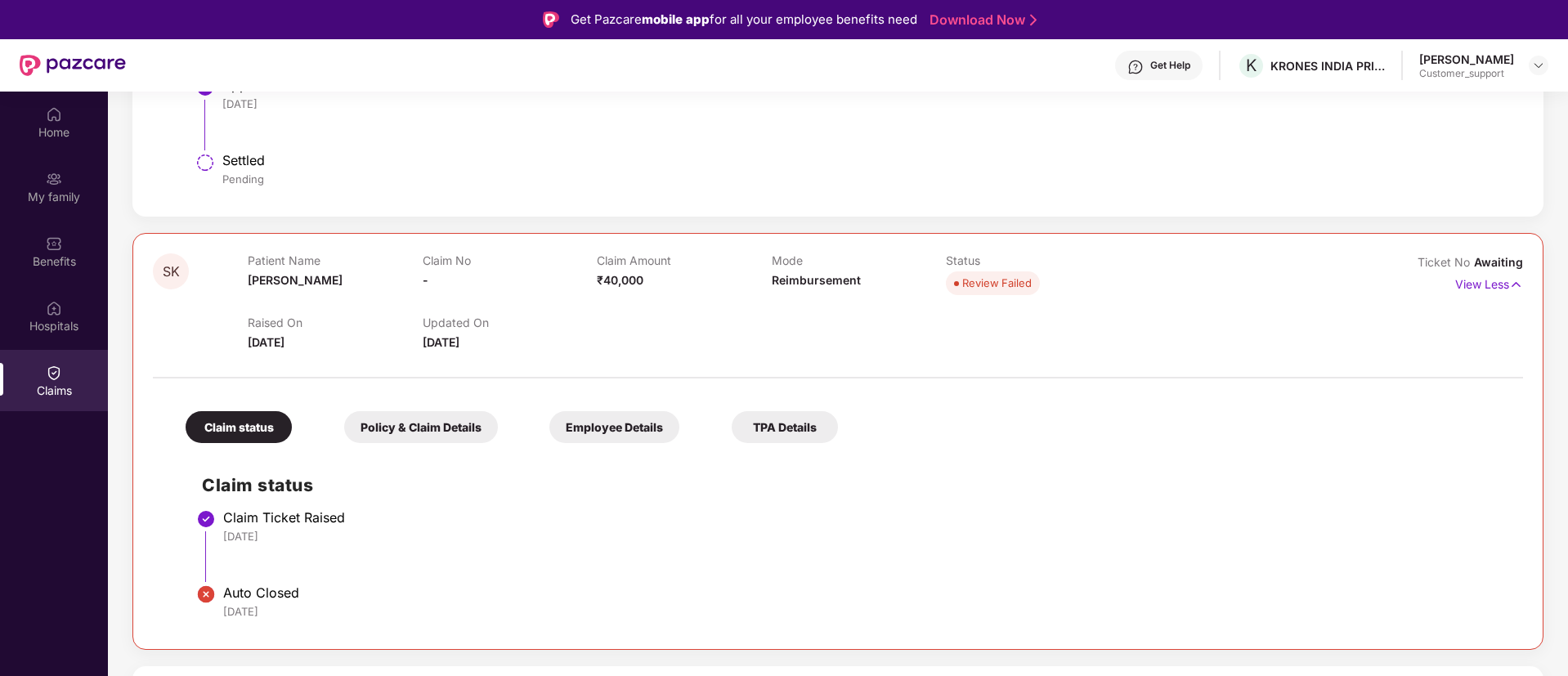
scroll to position [0, 0]
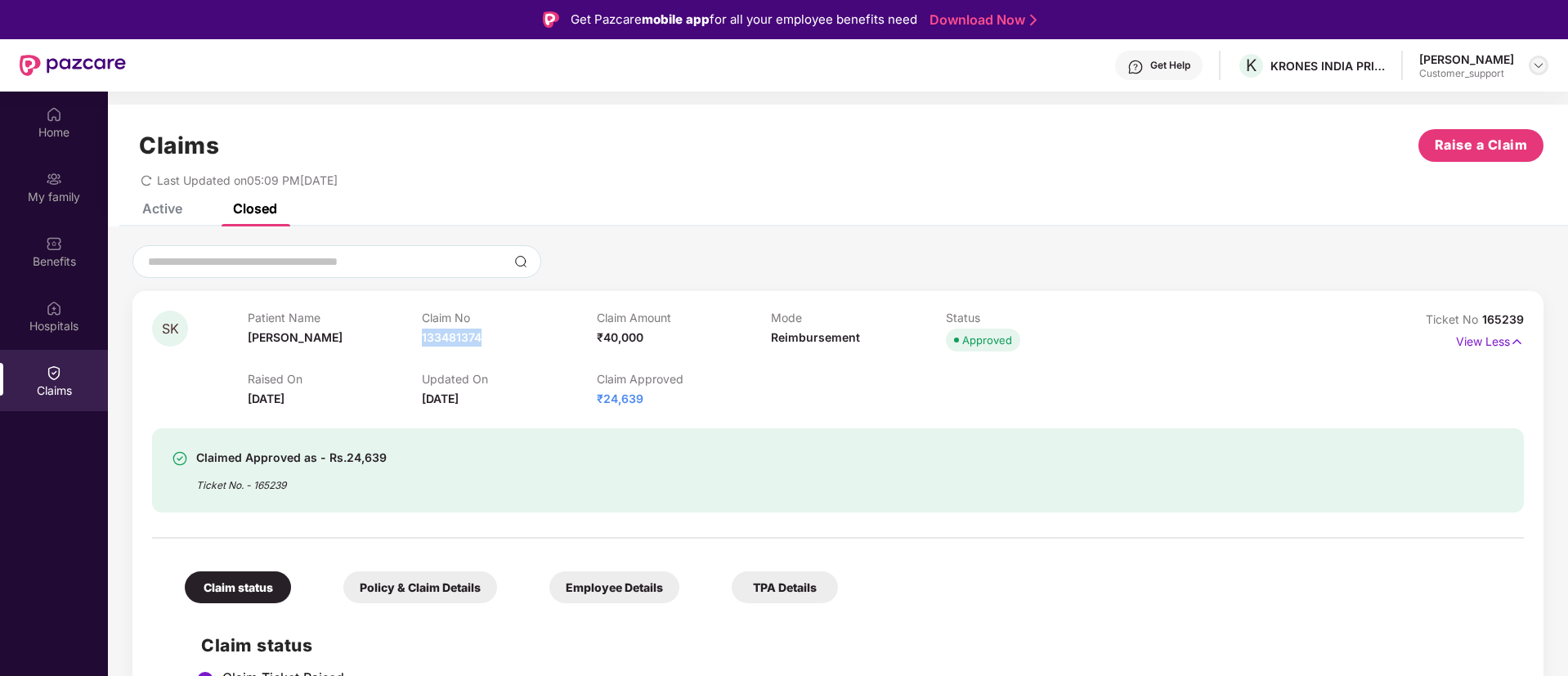
click at [1539, 62] on img at bounding box center [1538, 65] width 13 height 13
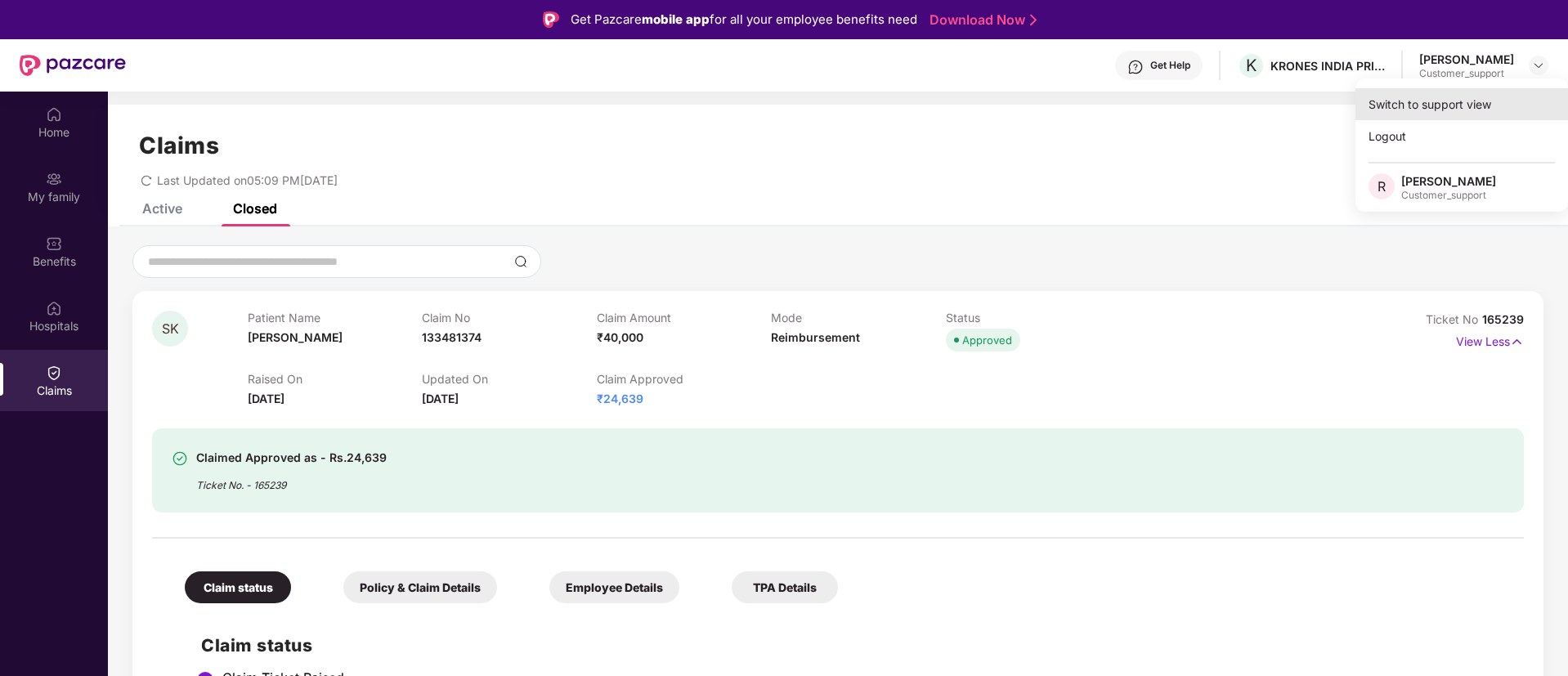
click at [1441, 97] on div "Switch to support view" at bounding box center [1462, 105] width 213 height 32
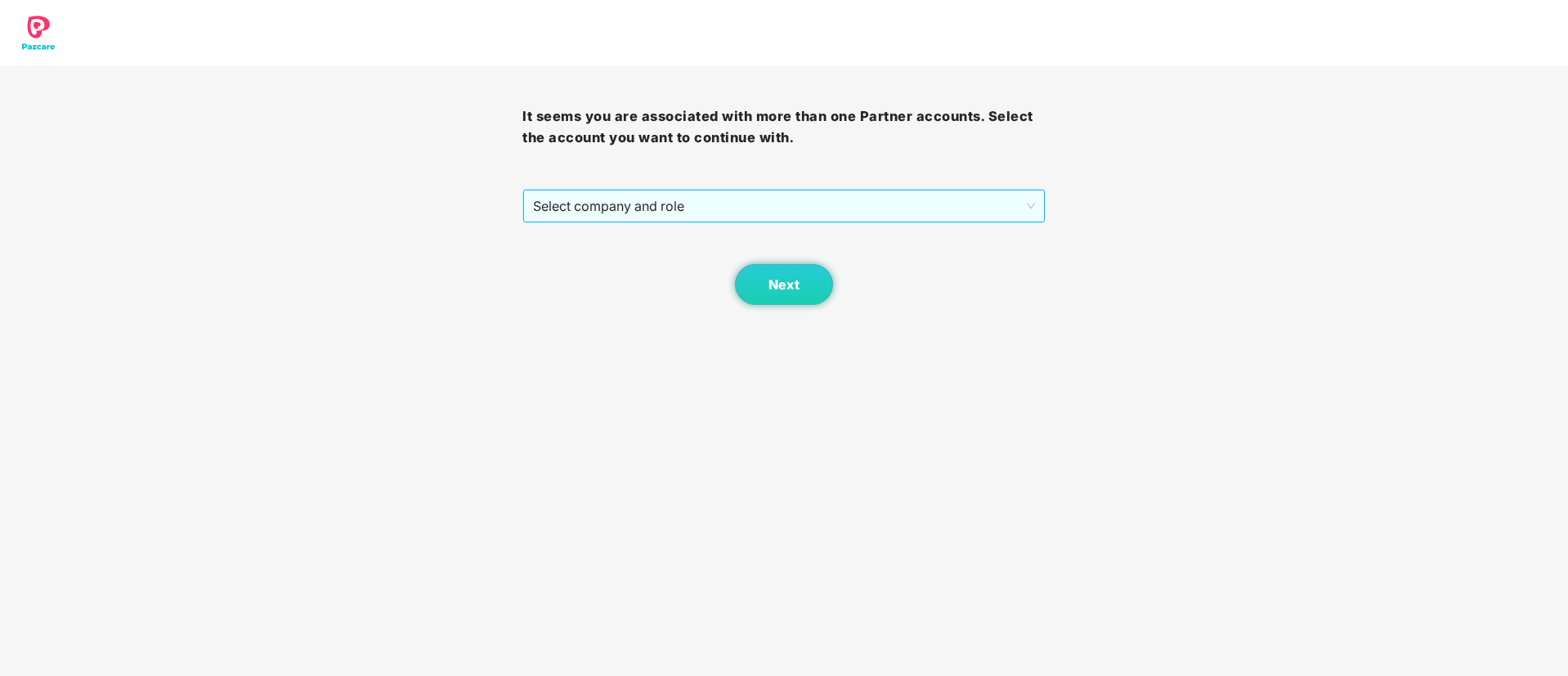
click at [798, 200] on span "Select company and role" at bounding box center [783, 206] width 501 height 31
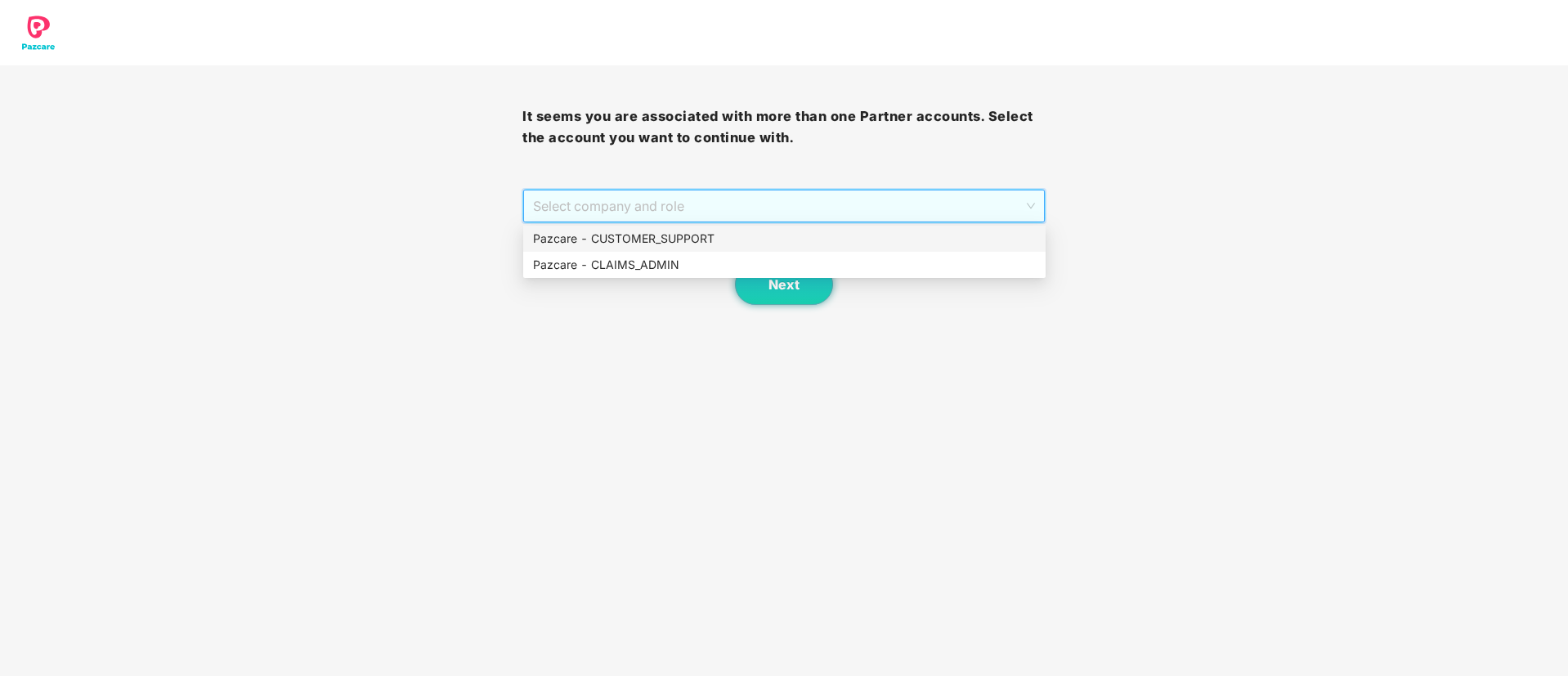
click at [700, 230] on div "Pazcare - CUSTOMER_SUPPORT" at bounding box center [784, 238] width 503 height 18
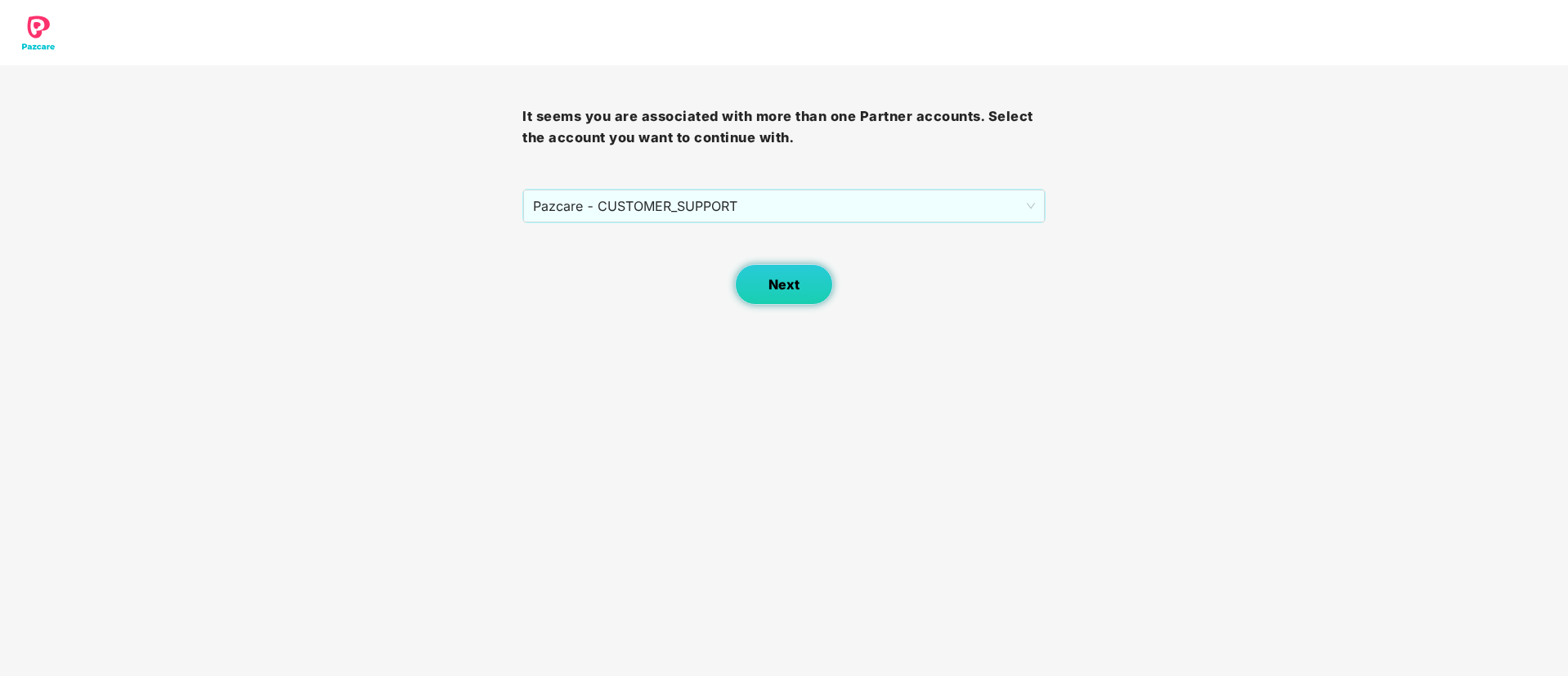
click at [780, 277] on span "Next" at bounding box center [783, 284] width 31 height 15
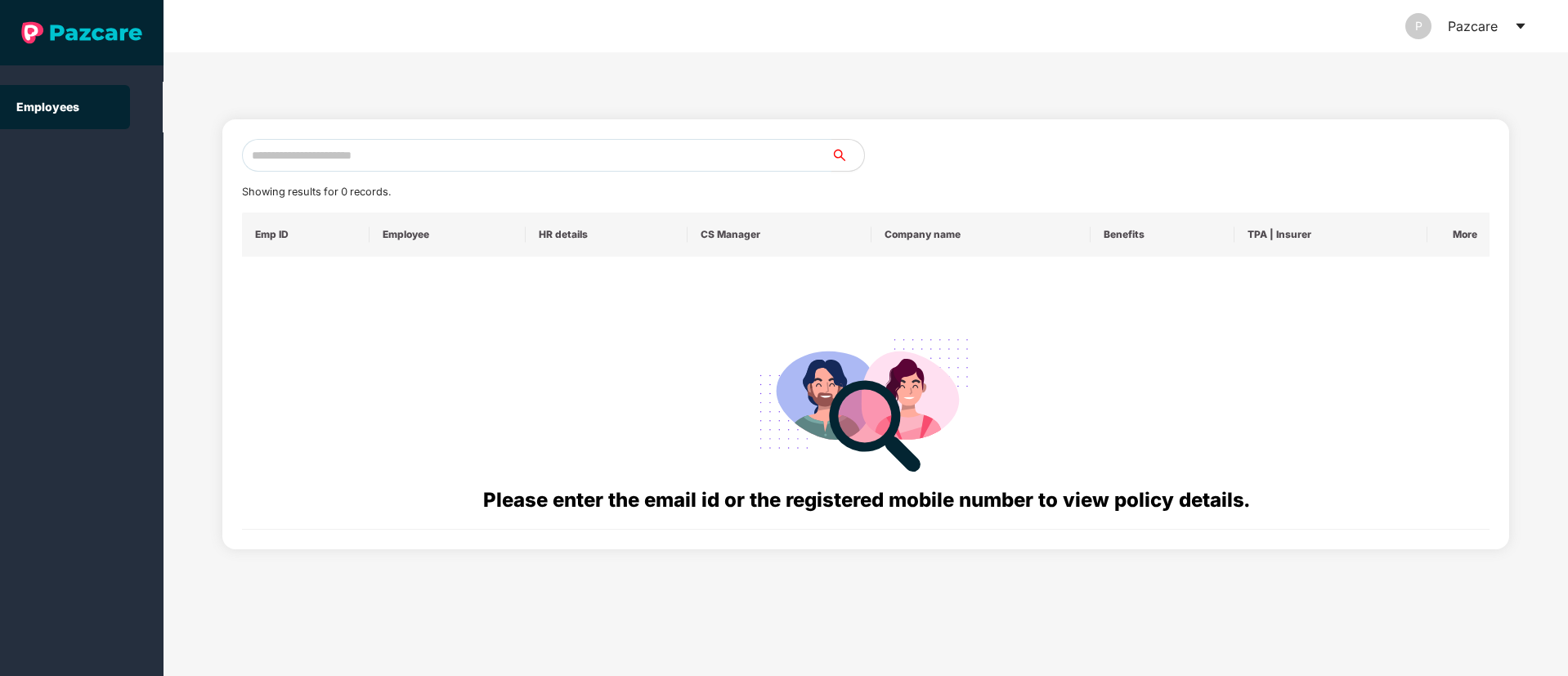
click at [283, 156] on input "text" at bounding box center [537, 155] width 589 height 33
paste input "**********"
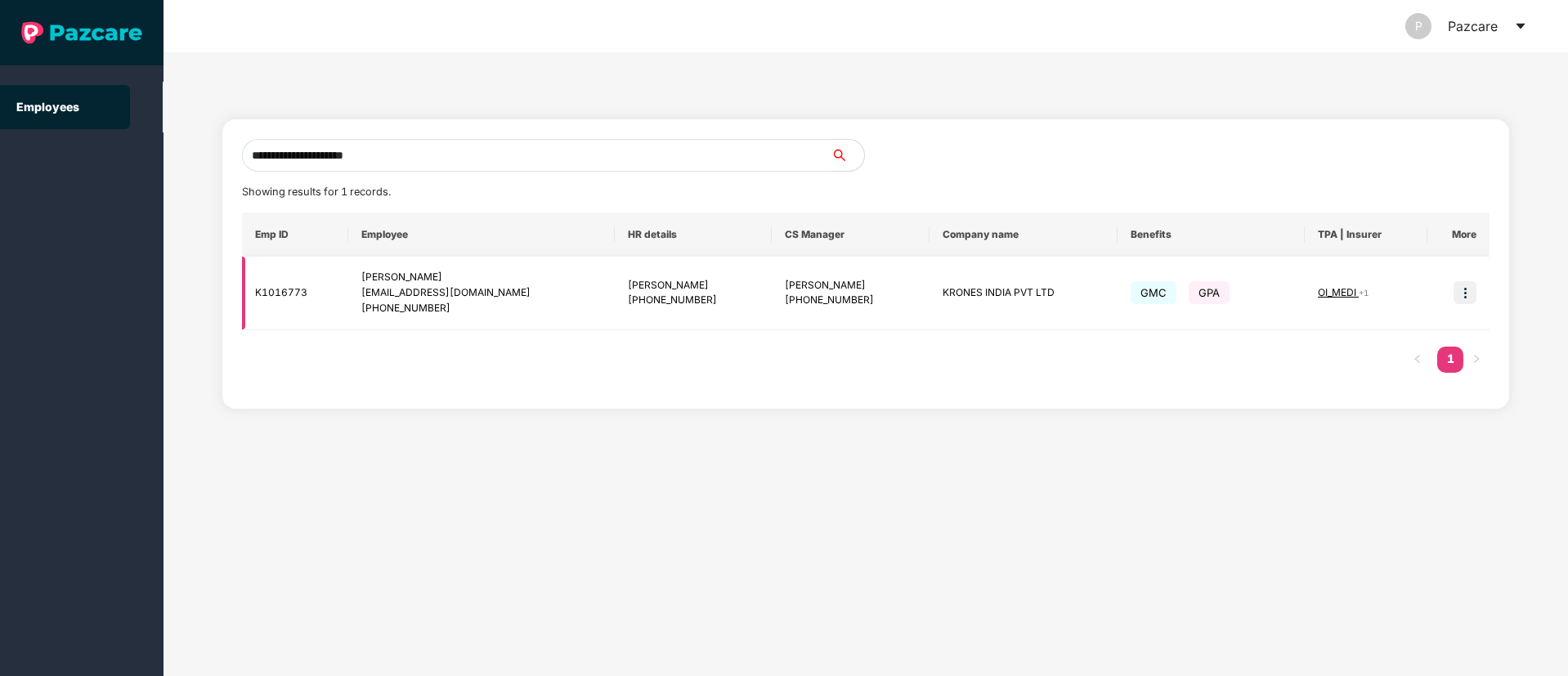
type input "**********"
click at [1359, 294] on span "+ 1" at bounding box center [1364, 293] width 10 height 10
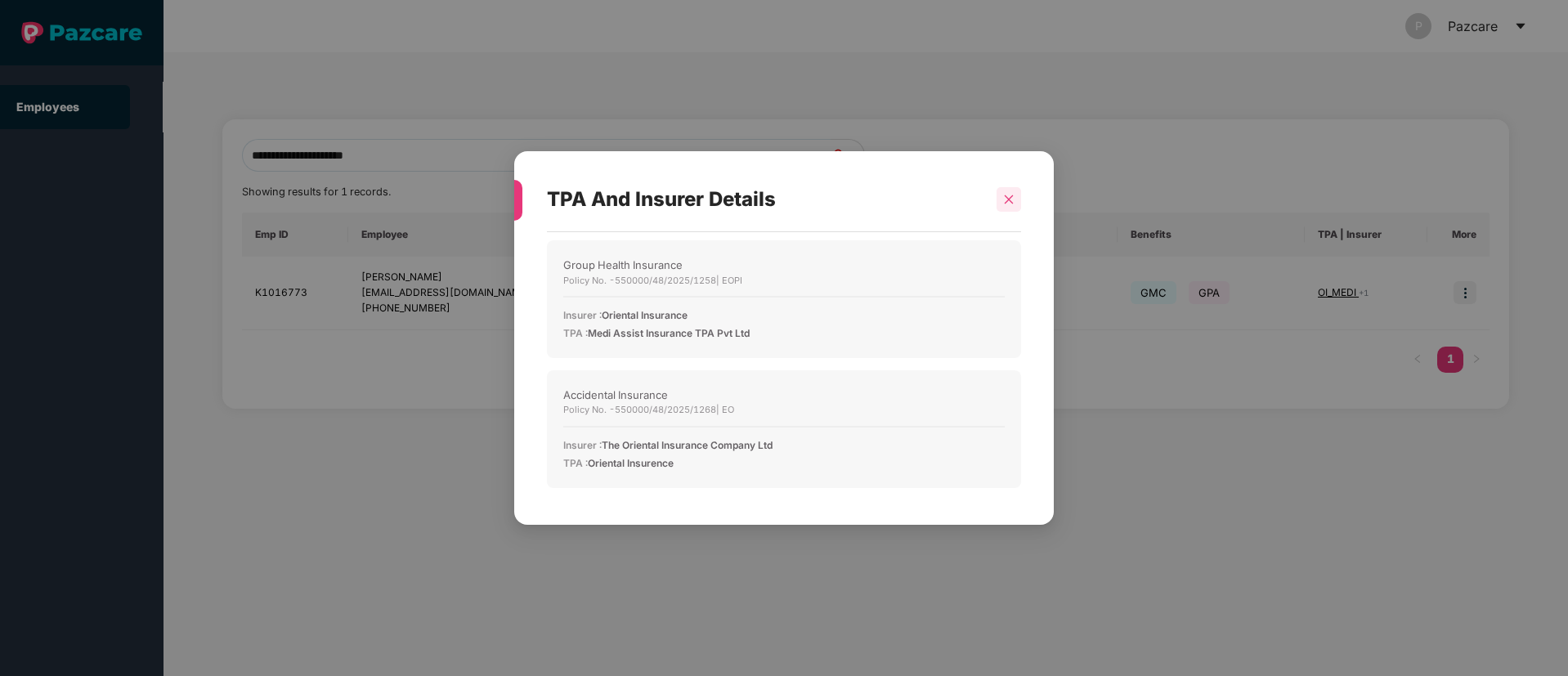
click at [1005, 199] on icon "close" at bounding box center [1008, 200] width 12 height 12
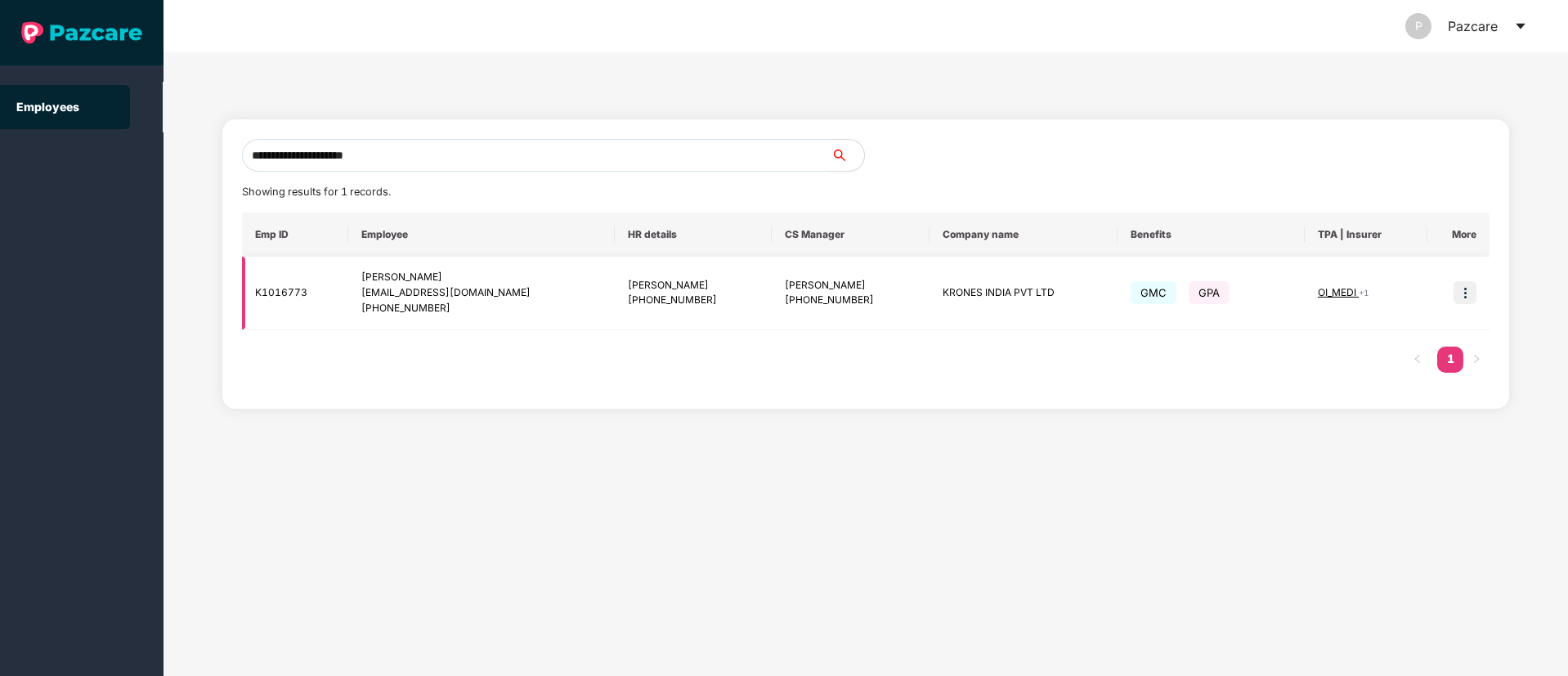
click at [1467, 295] on img at bounding box center [1464, 292] width 23 height 23
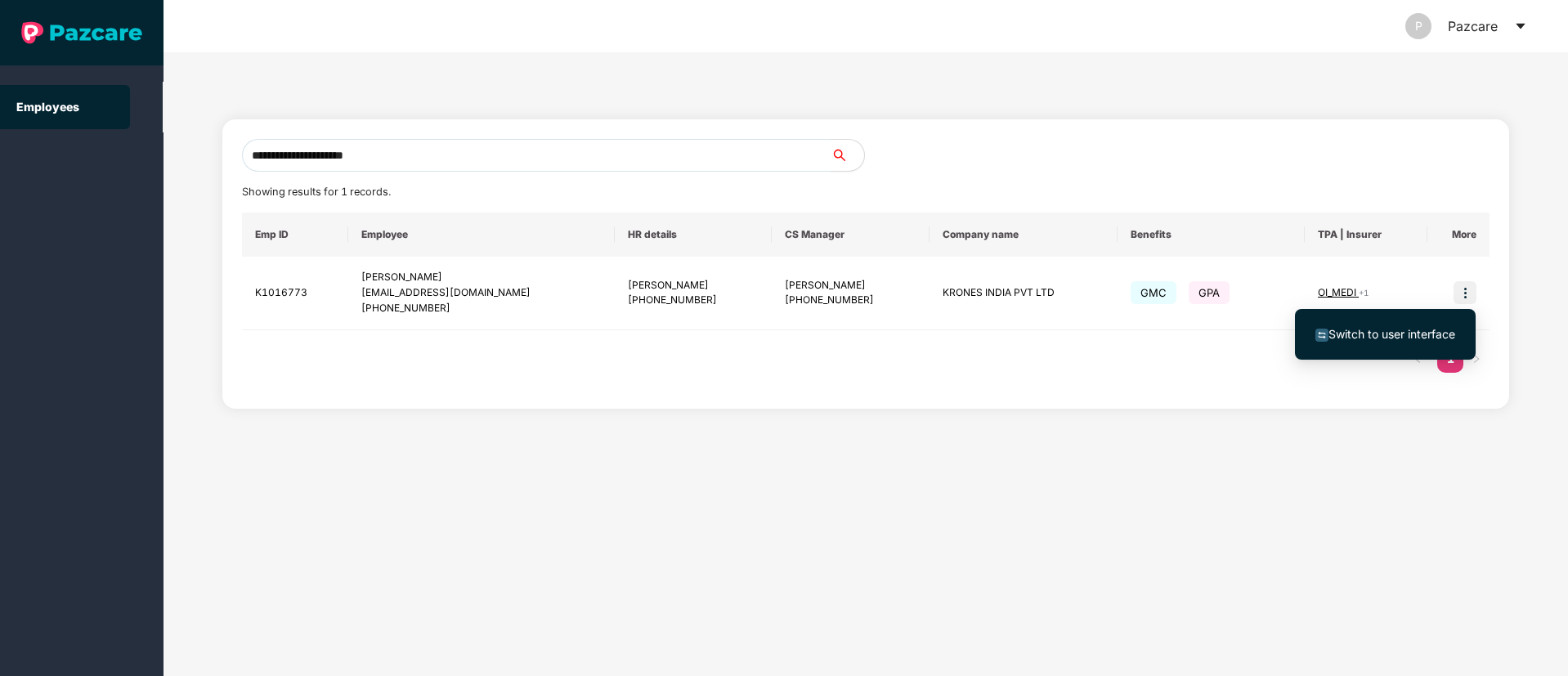
click at [1394, 333] on span "Switch to user interface" at bounding box center [1392, 333] width 127 height 14
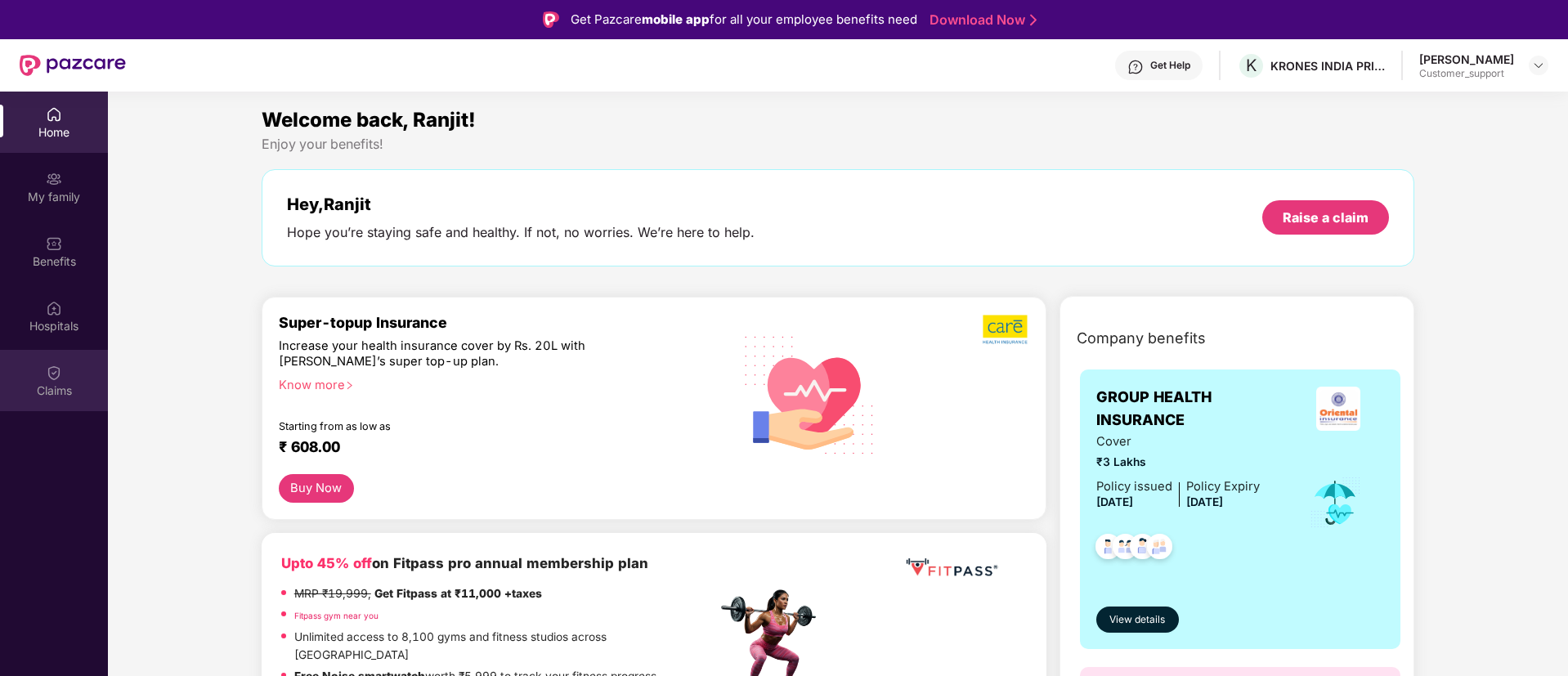
click at [56, 379] on img at bounding box center [53, 372] width 16 height 16
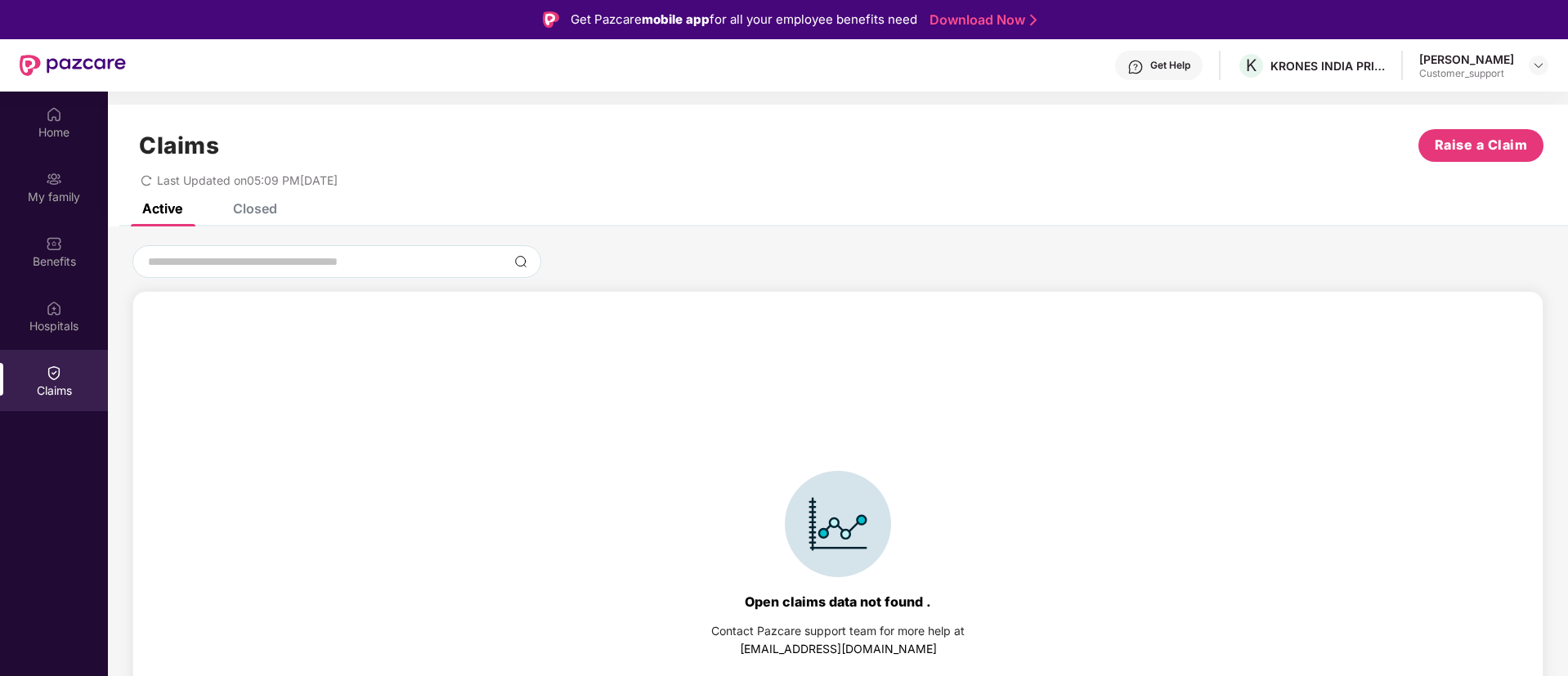
click at [257, 209] on div "Closed" at bounding box center [255, 208] width 44 height 16
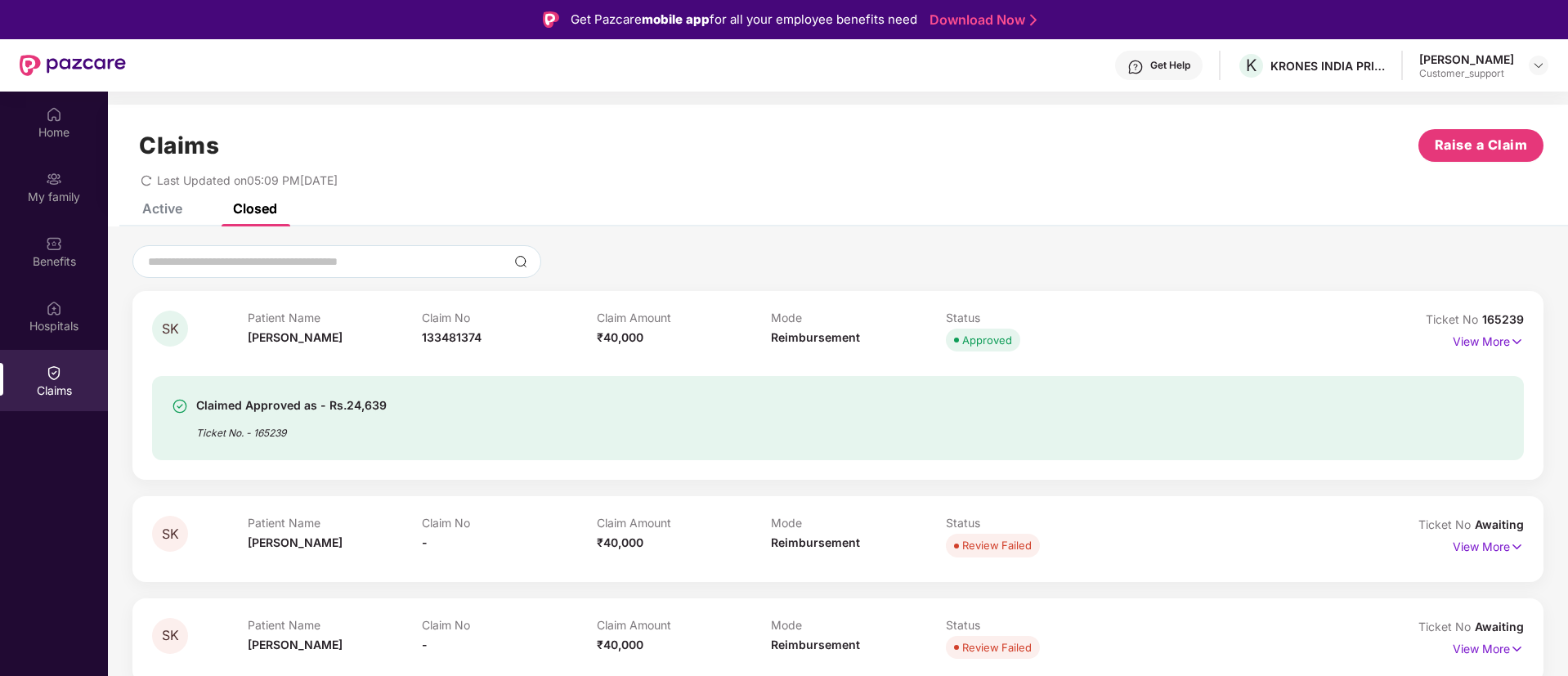
click at [1497, 313] on span "165239" at bounding box center [1502, 319] width 41 height 14
click at [1517, 340] on img at bounding box center [1517, 341] width 14 height 18
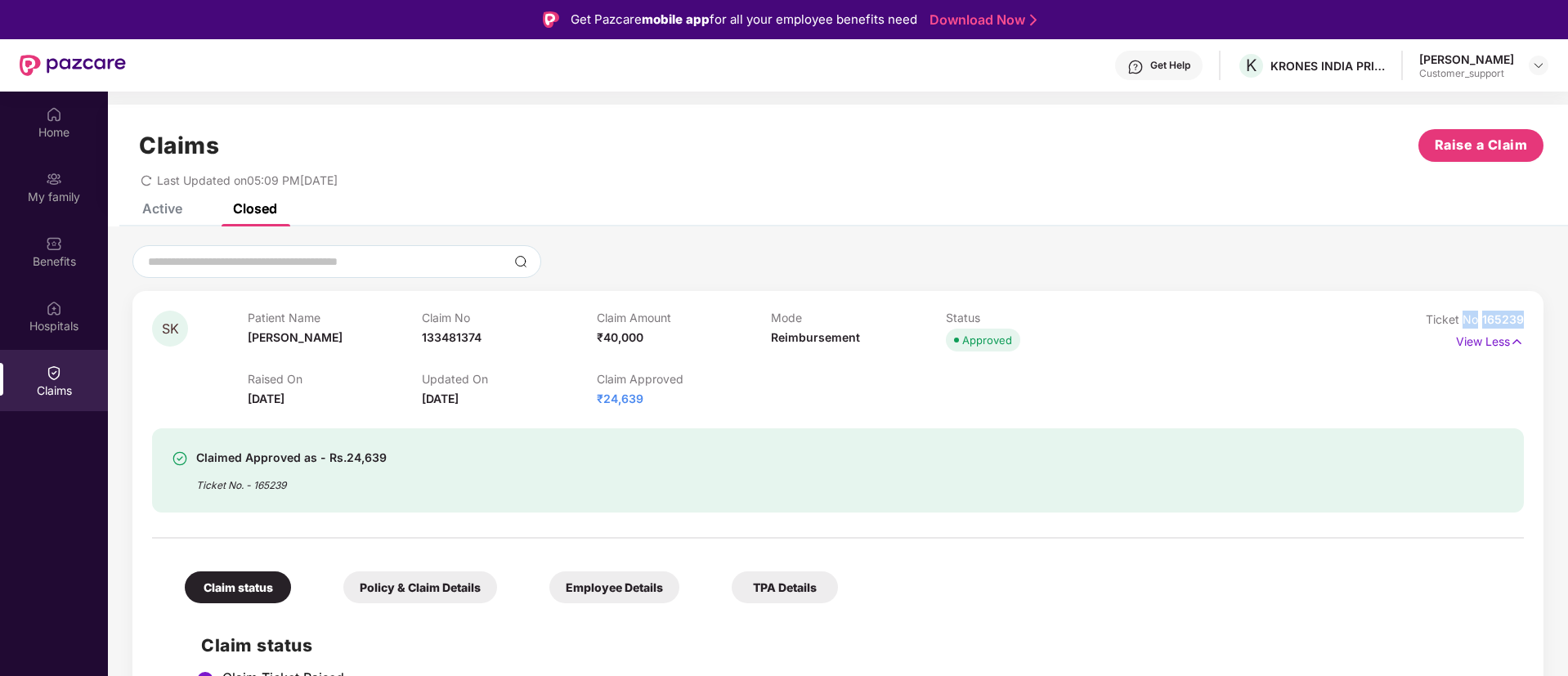
click at [47, 185] on img at bounding box center [53, 178] width 16 height 16
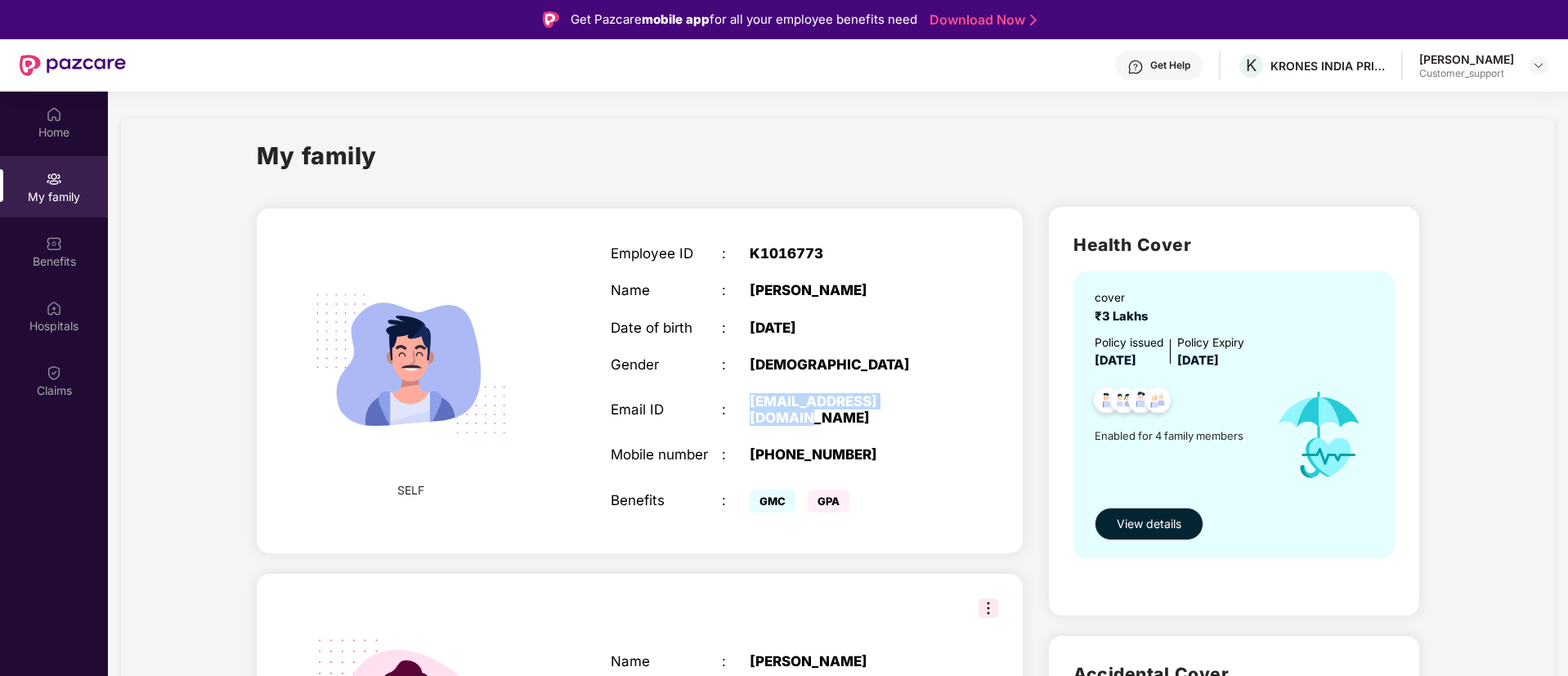
drag, startPoint x: 909, startPoint y: 394, endPoint x: 747, endPoint y: 402, distance: 162.2
click at [747, 402] on div "Email ID : [EMAIL_ADDRESS][DOMAIN_NAME]" at bounding box center [777, 409] width 334 height 33
click at [1539, 65] on img at bounding box center [1538, 65] width 13 height 13
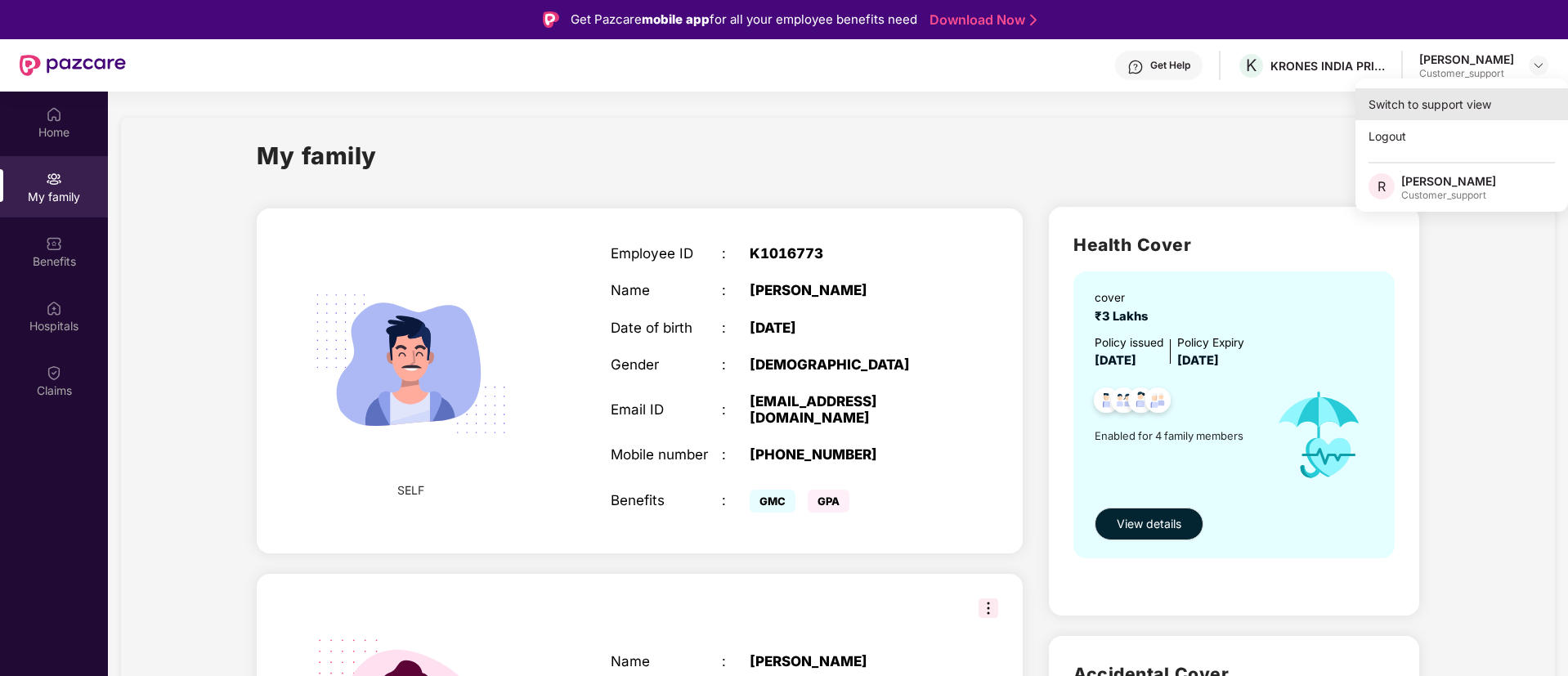
click at [1418, 102] on div "Switch to support view" at bounding box center [1462, 105] width 213 height 32
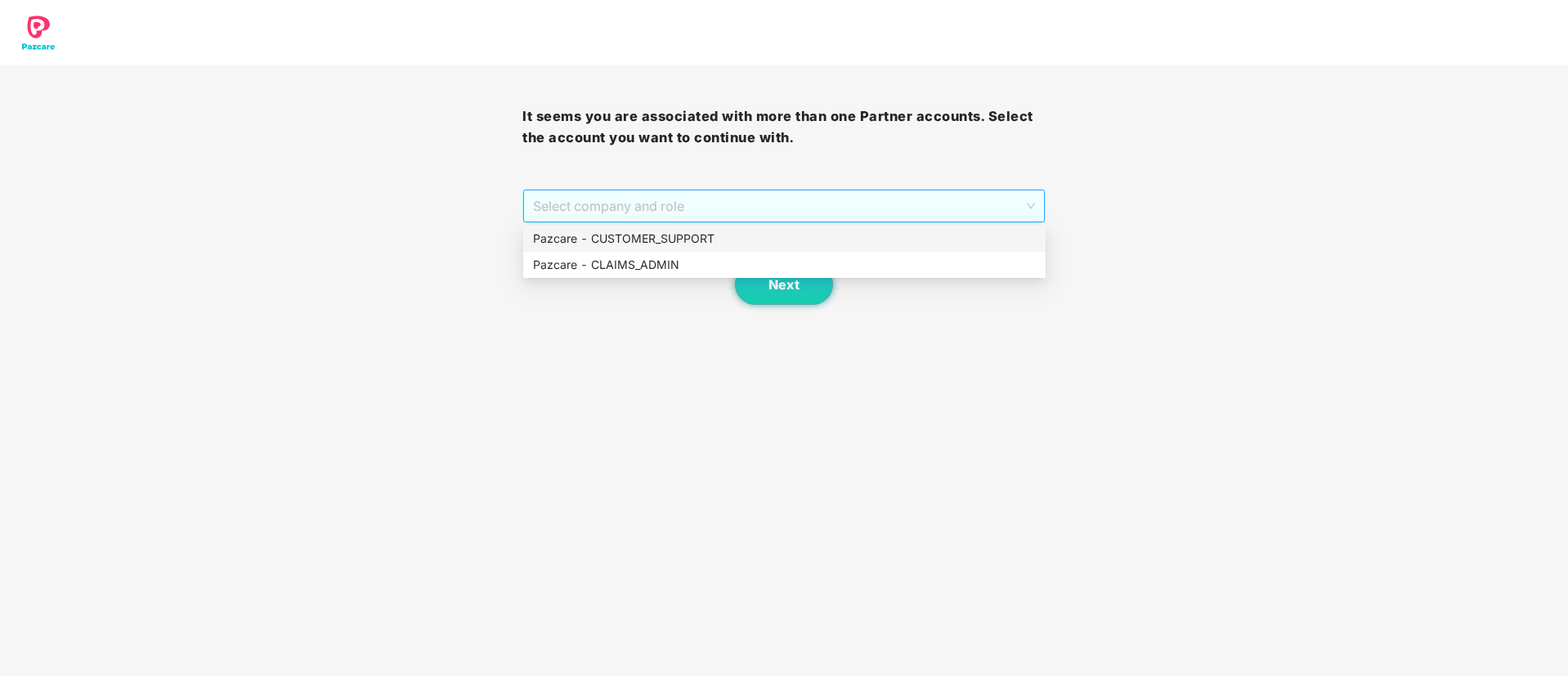
click at [737, 205] on span "Select company and role" at bounding box center [783, 206] width 501 height 31
click at [684, 230] on div "Pazcare - CUSTOMER_SUPPORT" at bounding box center [784, 238] width 503 height 18
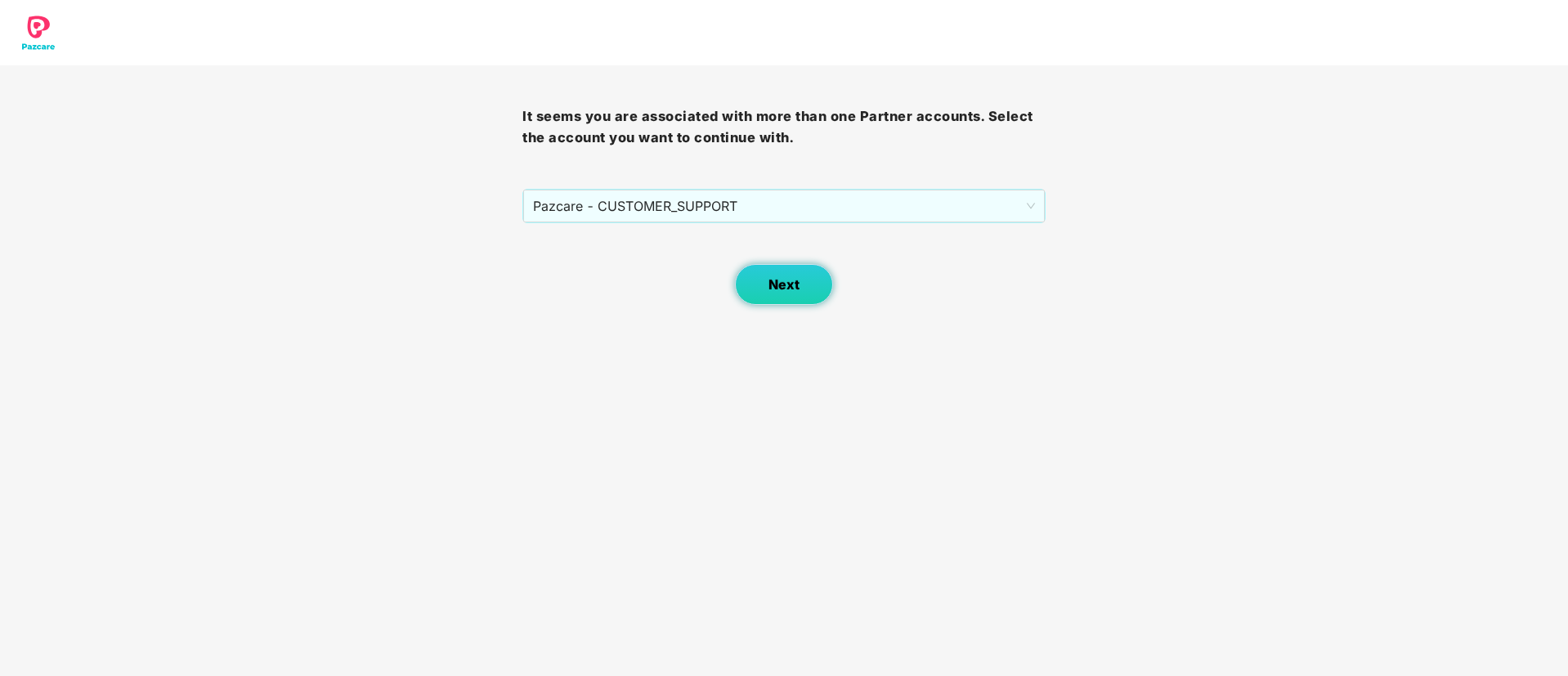
click at [776, 278] on span "Next" at bounding box center [783, 284] width 31 height 15
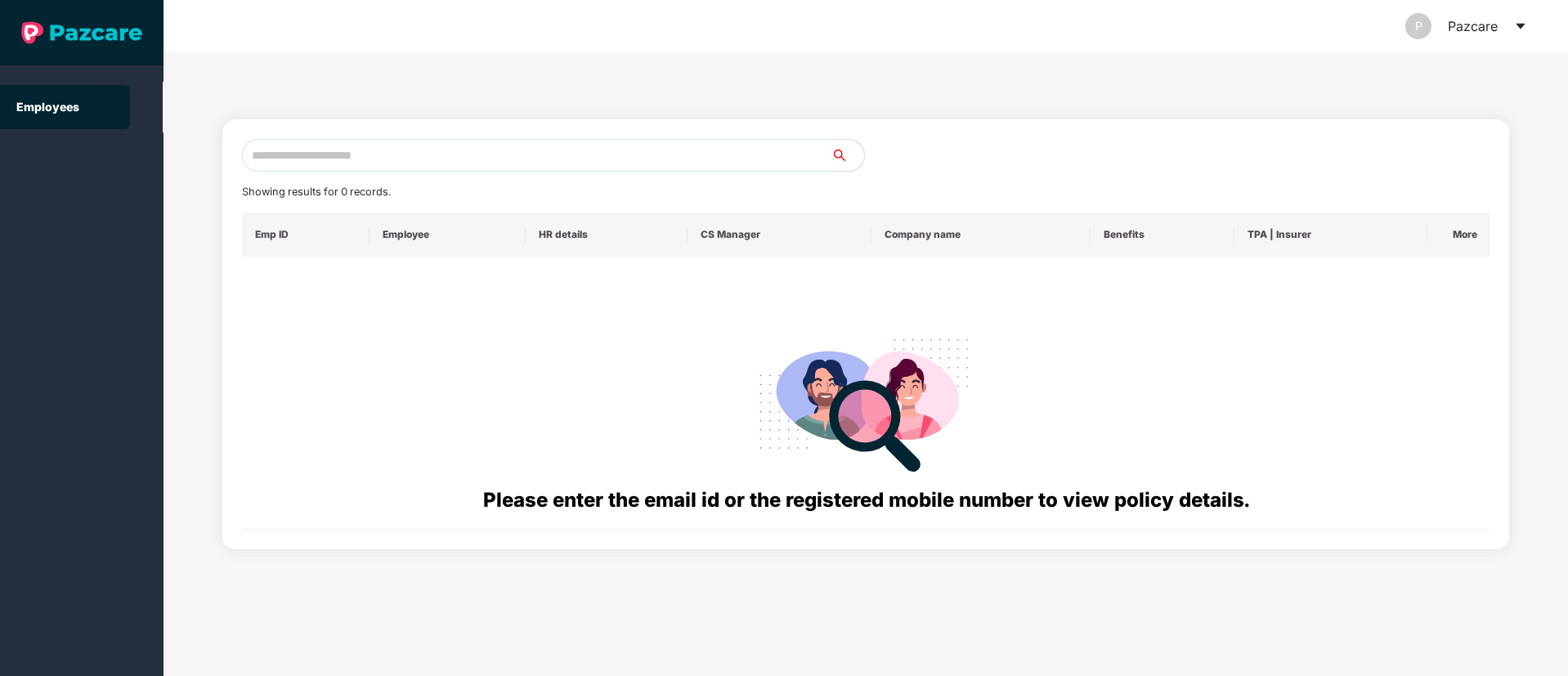
click at [312, 144] on input "text" at bounding box center [537, 155] width 589 height 33
paste input "**********"
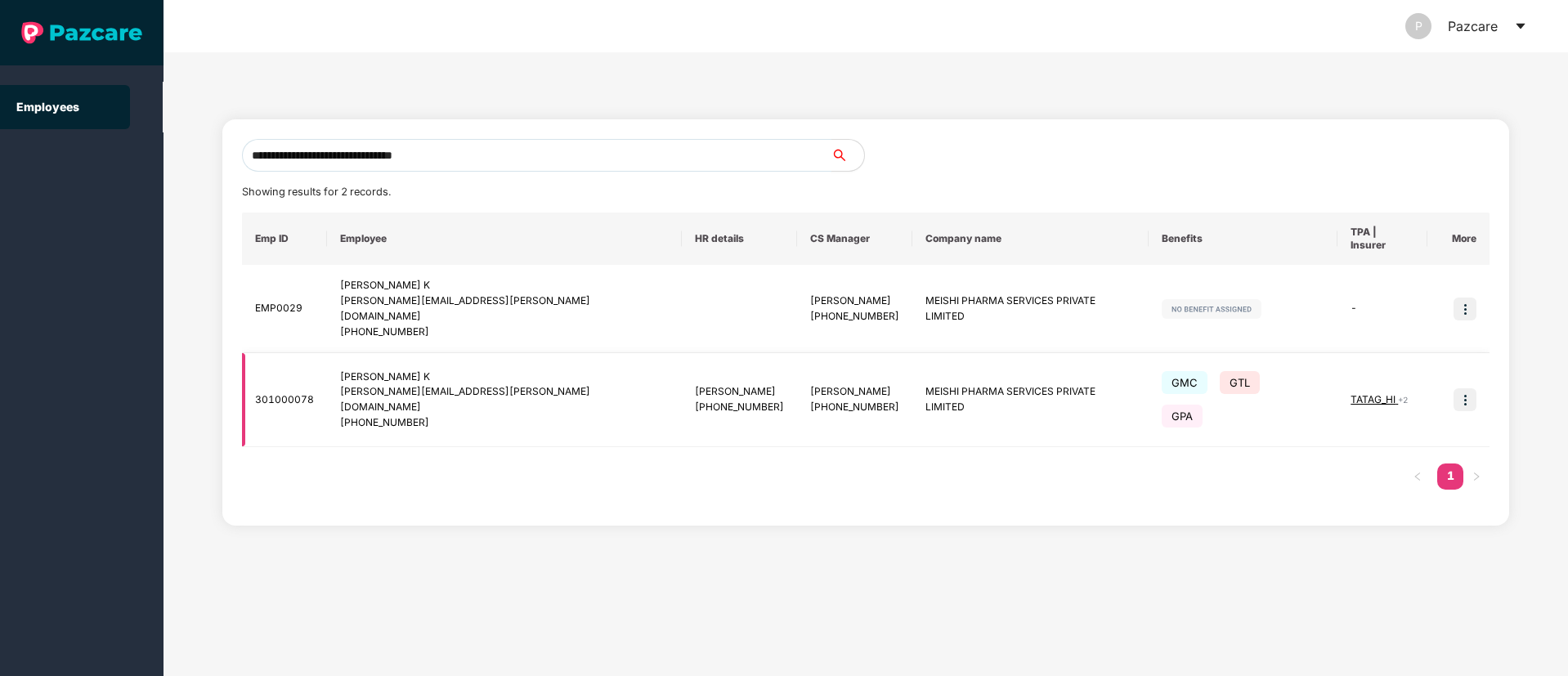
type input "**********"
click at [1460, 388] on img at bounding box center [1464, 399] width 23 height 23
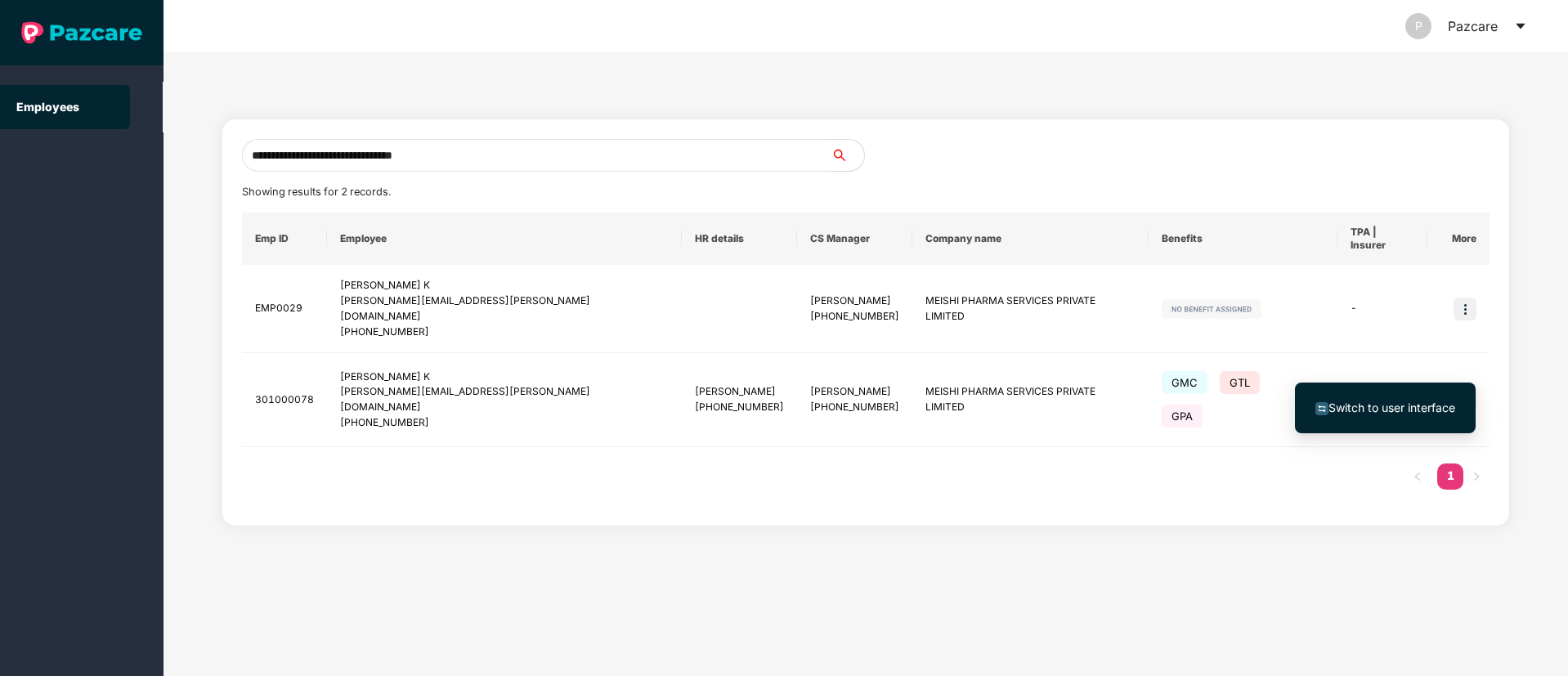
click at [1378, 403] on span "Switch to user interface" at bounding box center [1392, 408] width 127 height 14
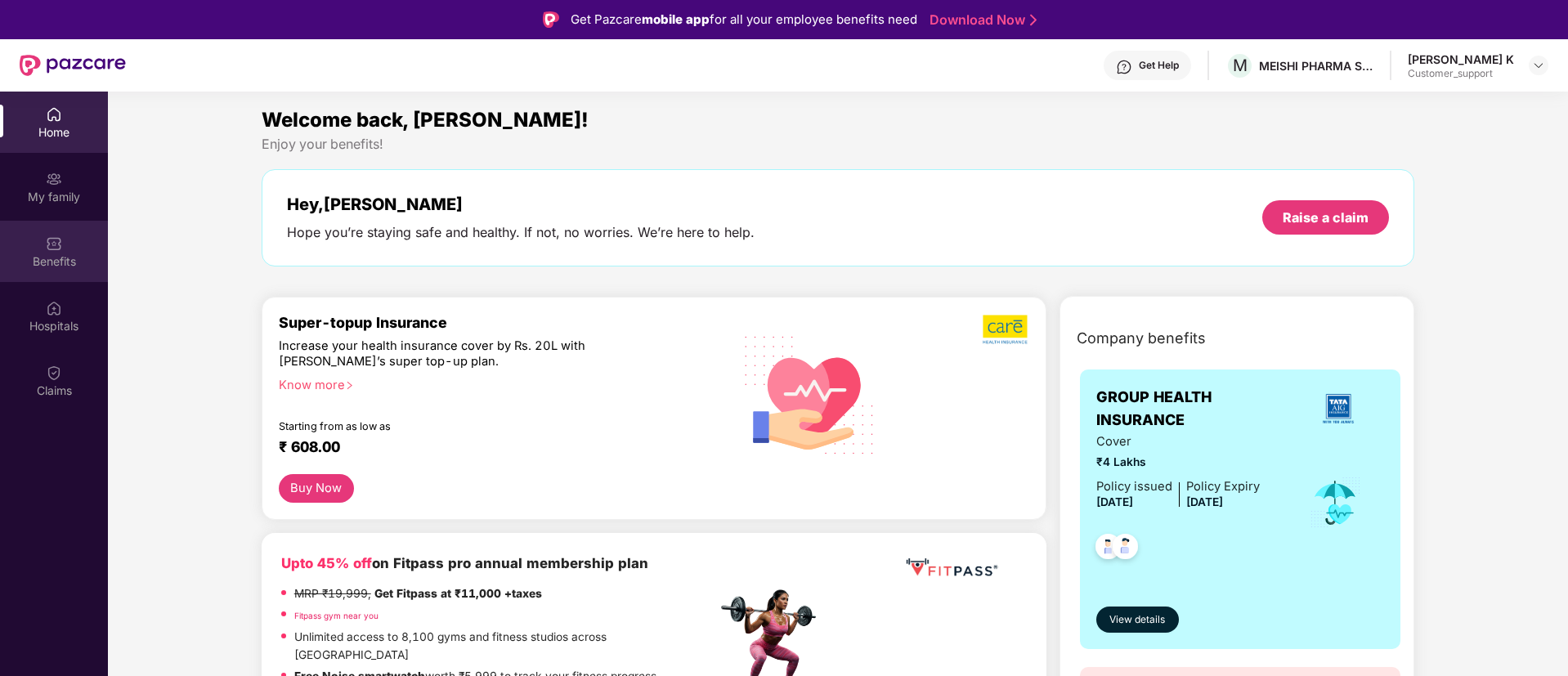
click at [56, 251] on div "Benefits" at bounding box center [54, 251] width 108 height 62
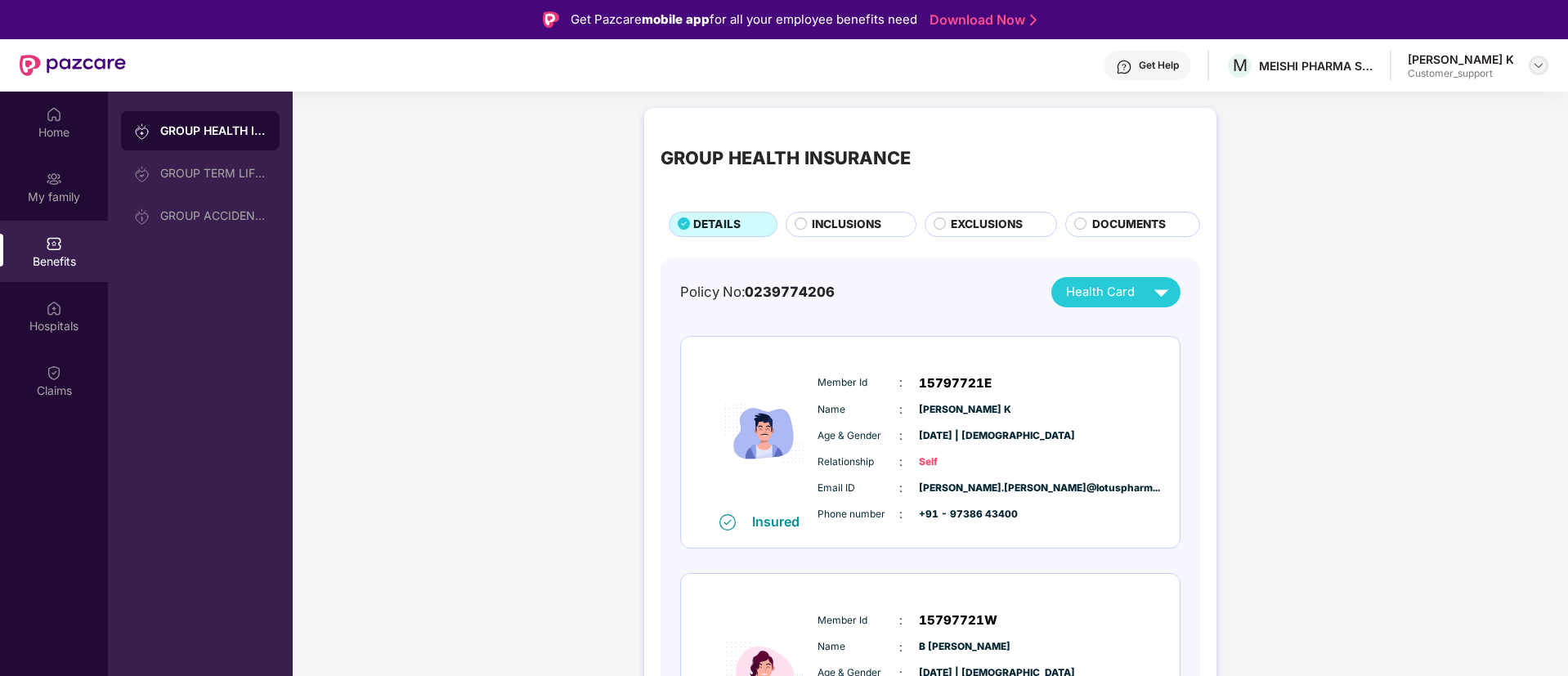
click at [1539, 68] on img at bounding box center [1538, 65] width 13 height 13
click at [1418, 105] on div "Switch to support view" at bounding box center [1462, 105] width 213 height 32
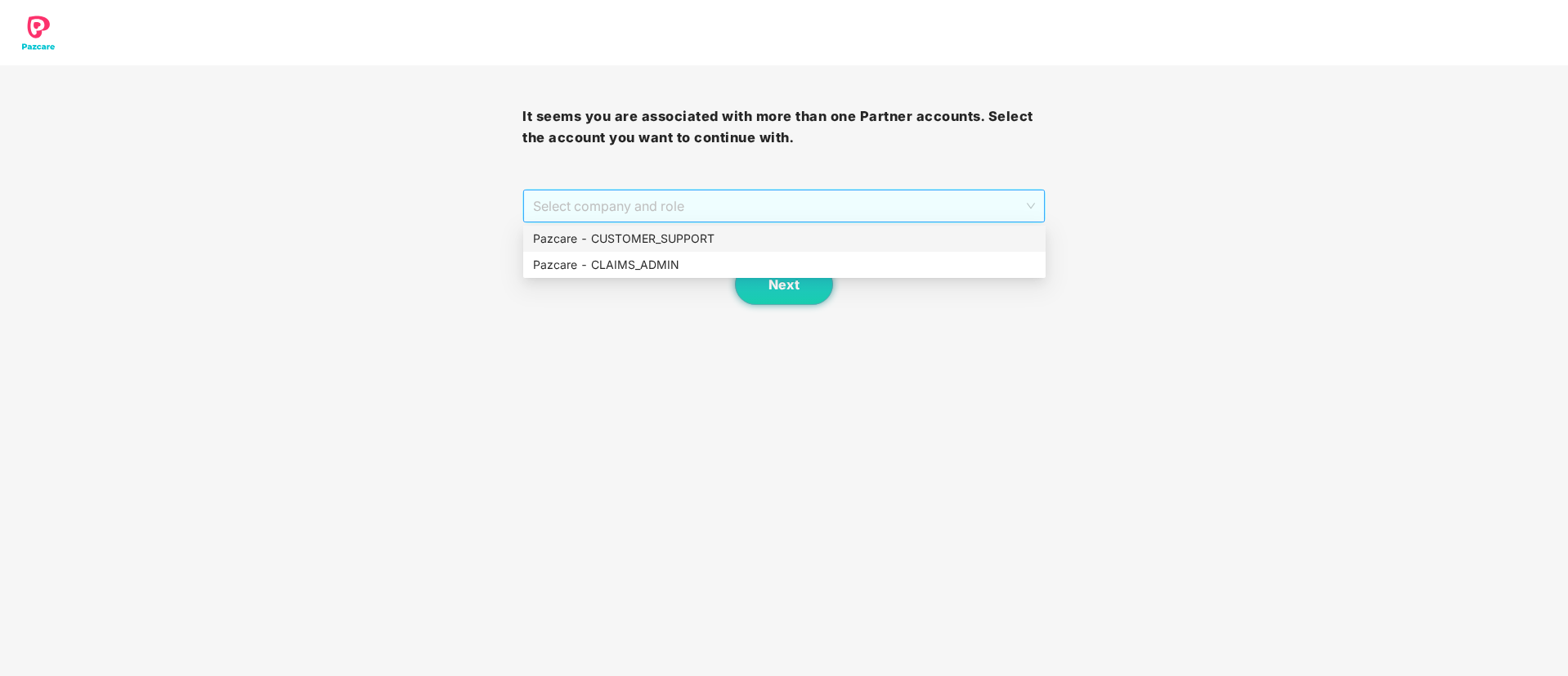
click at [784, 206] on span "Select company and role" at bounding box center [783, 206] width 501 height 31
click at [637, 235] on div "Pazcare - CUSTOMER_SUPPORT" at bounding box center [784, 238] width 503 height 18
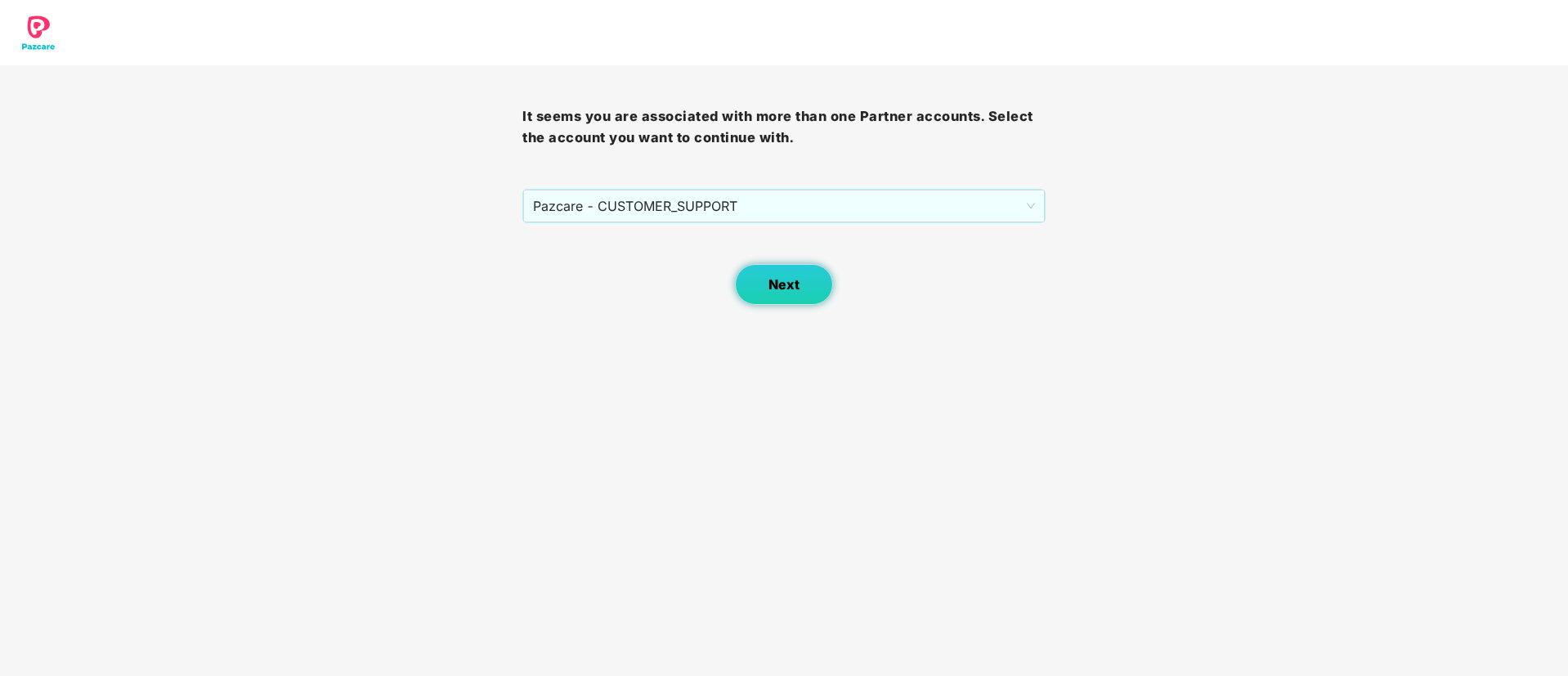
click at [767, 284] on button "Next" at bounding box center [784, 284] width 98 height 41
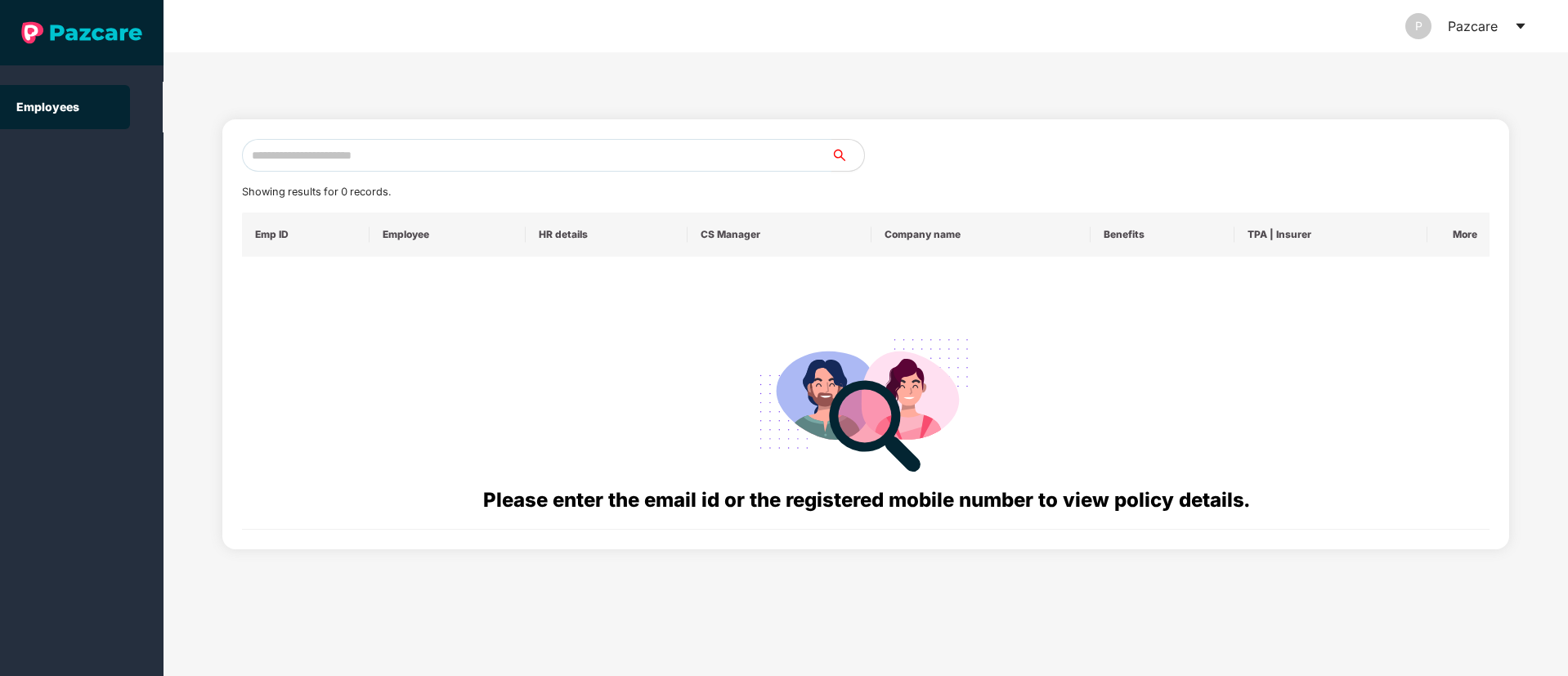
click at [259, 160] on input "text" at bounding box center [537, 155] width 589 height 33
paste input "**********"
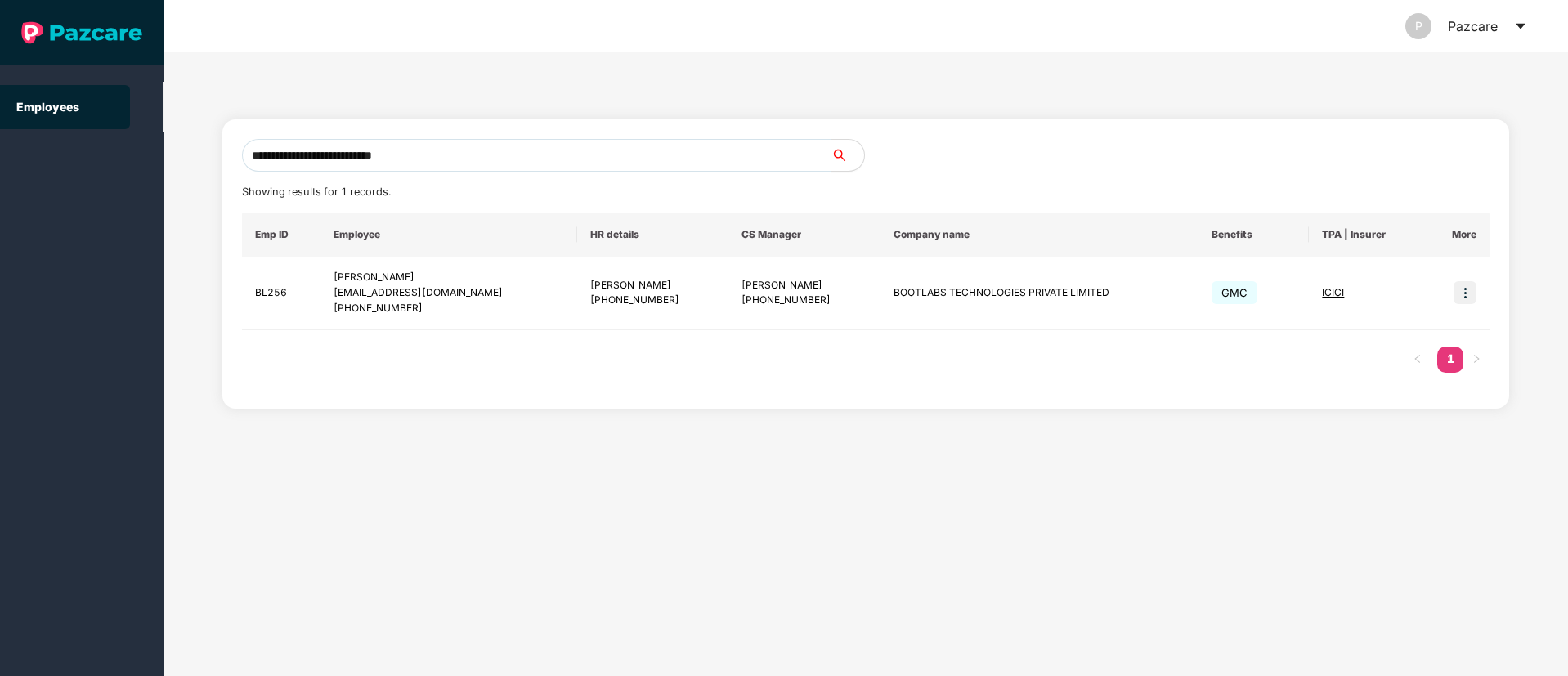
click at [453, 159] on input "**********" at bounding box center [537, 155] width 589 height 33
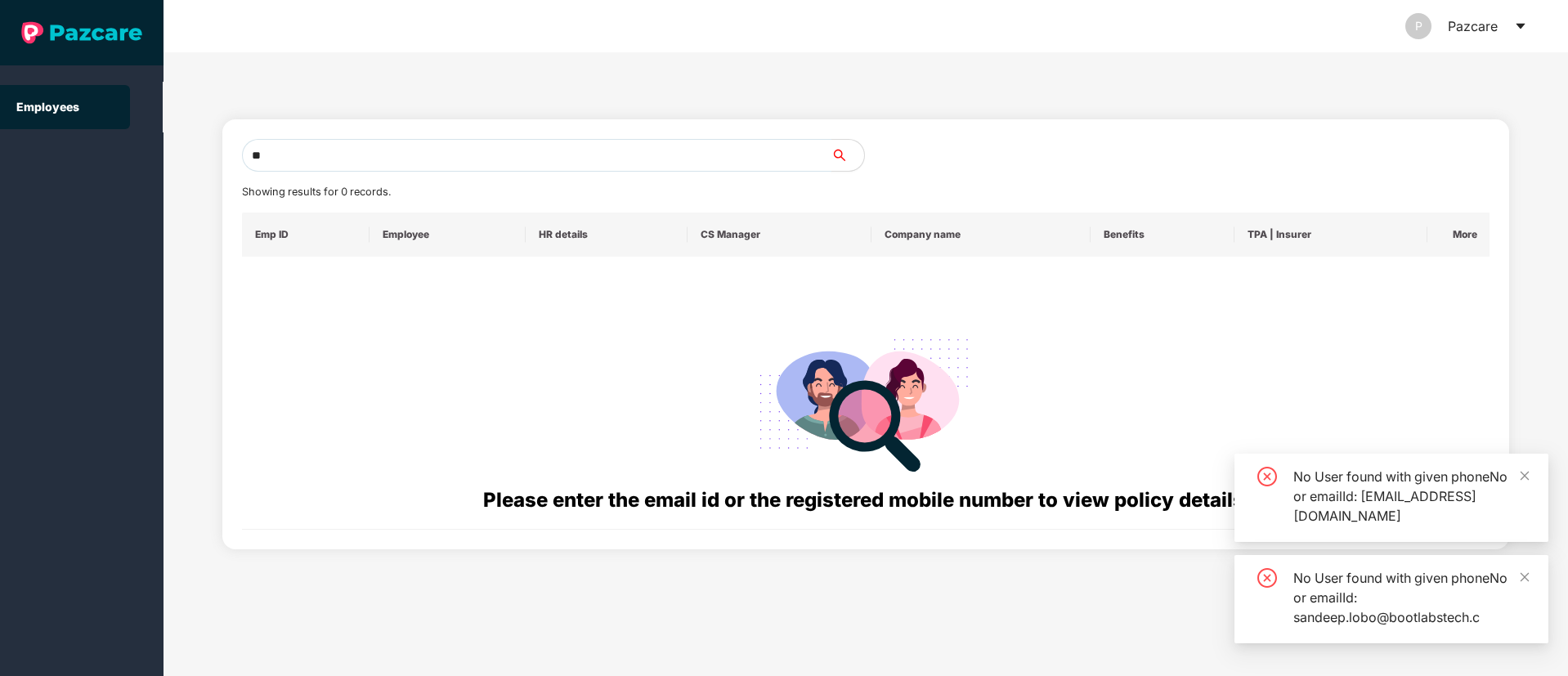
type input "*"
paste input "**********"
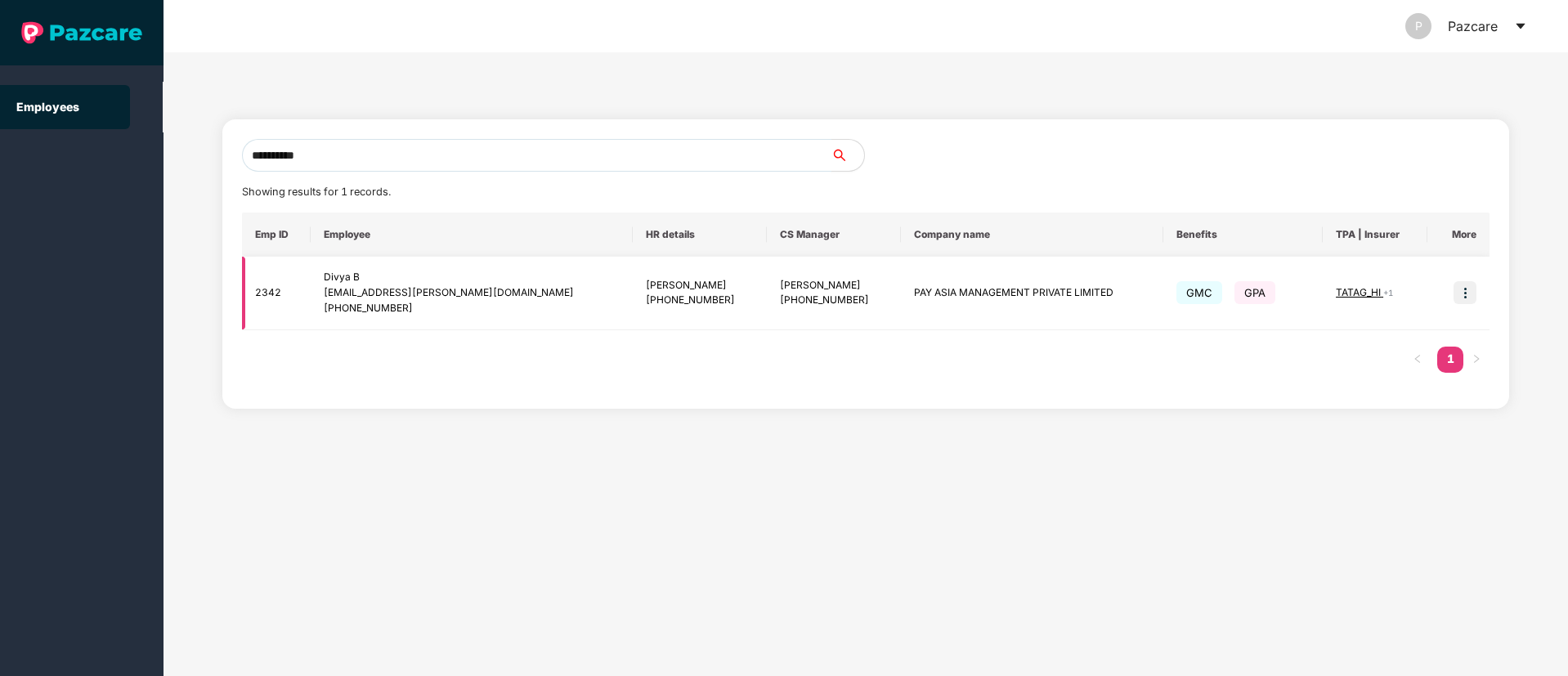
type input "**********"
click at [1462, 302] on img at bounding box center [1464, 292] width 23 height 23
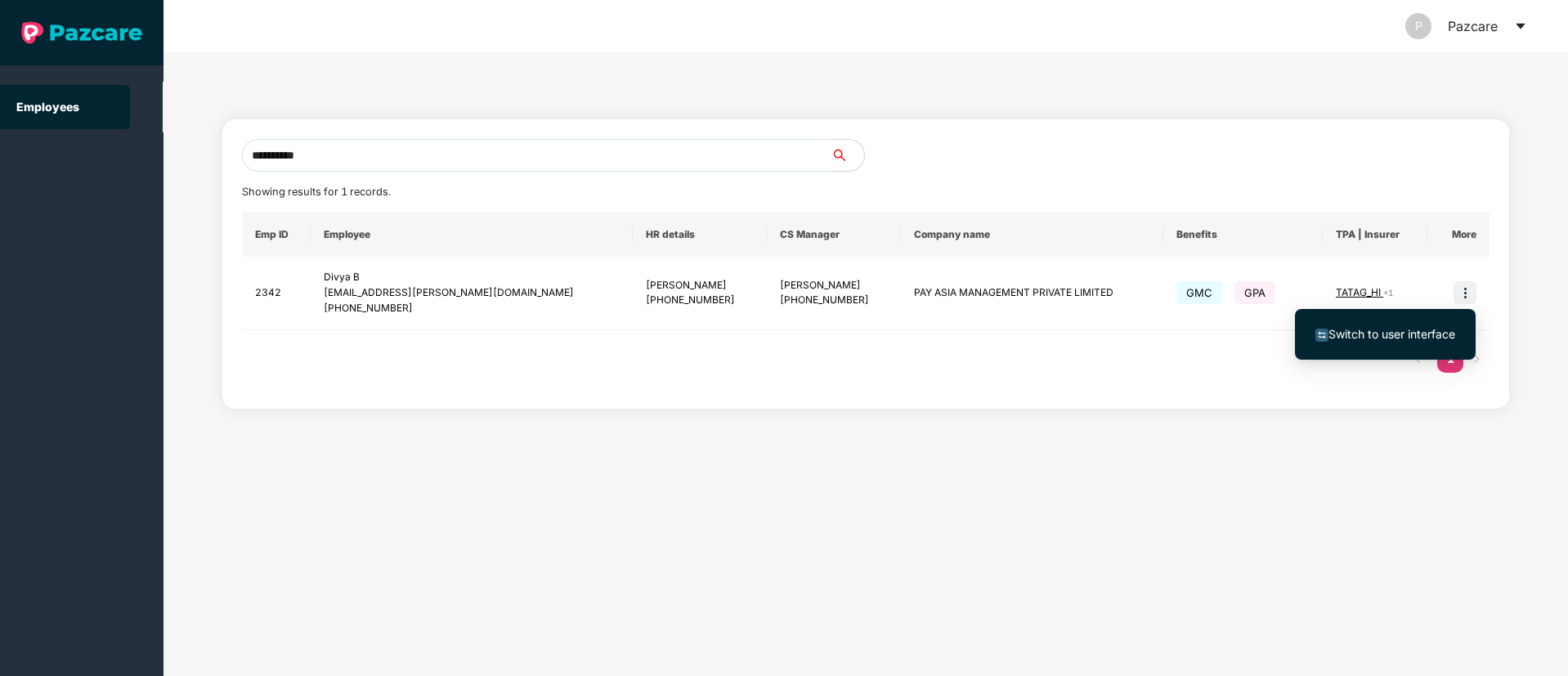
click at [1383, 338] on span "Switch to user interface" at bounding box center [1392, 333] width 127 height 14
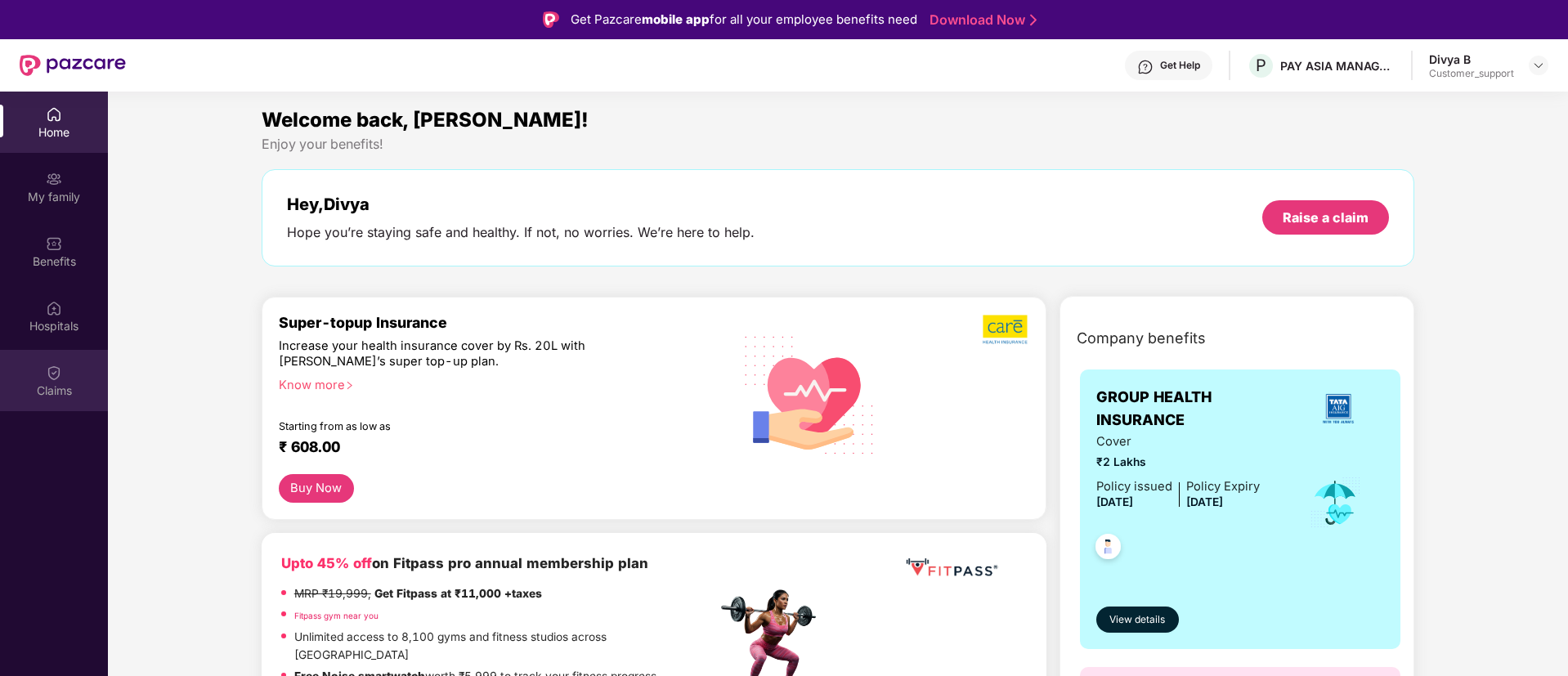
click at [54, 378] on img at bounding box center [53, 372] width 16 height 16
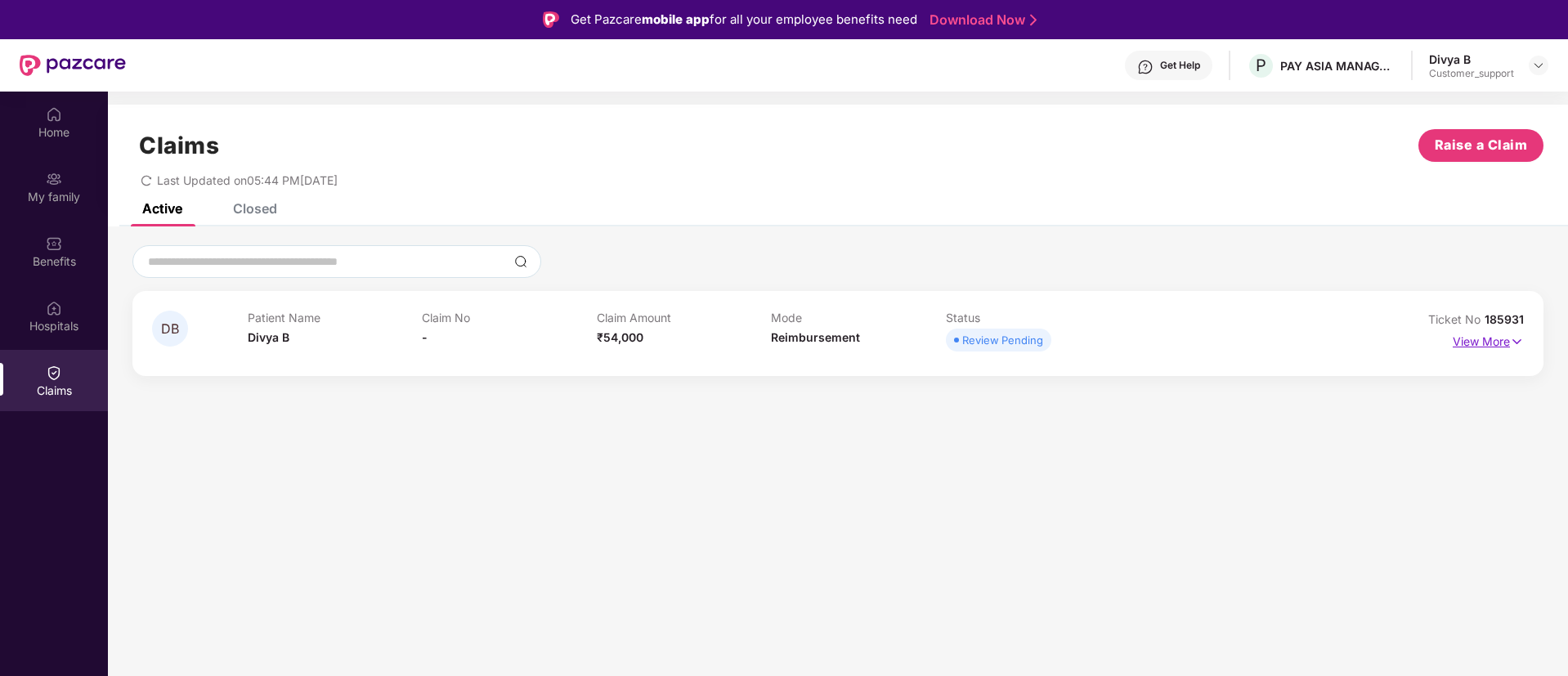
click at [1522, 340] on img at bounding box center [1517, 341] width 14 height 18
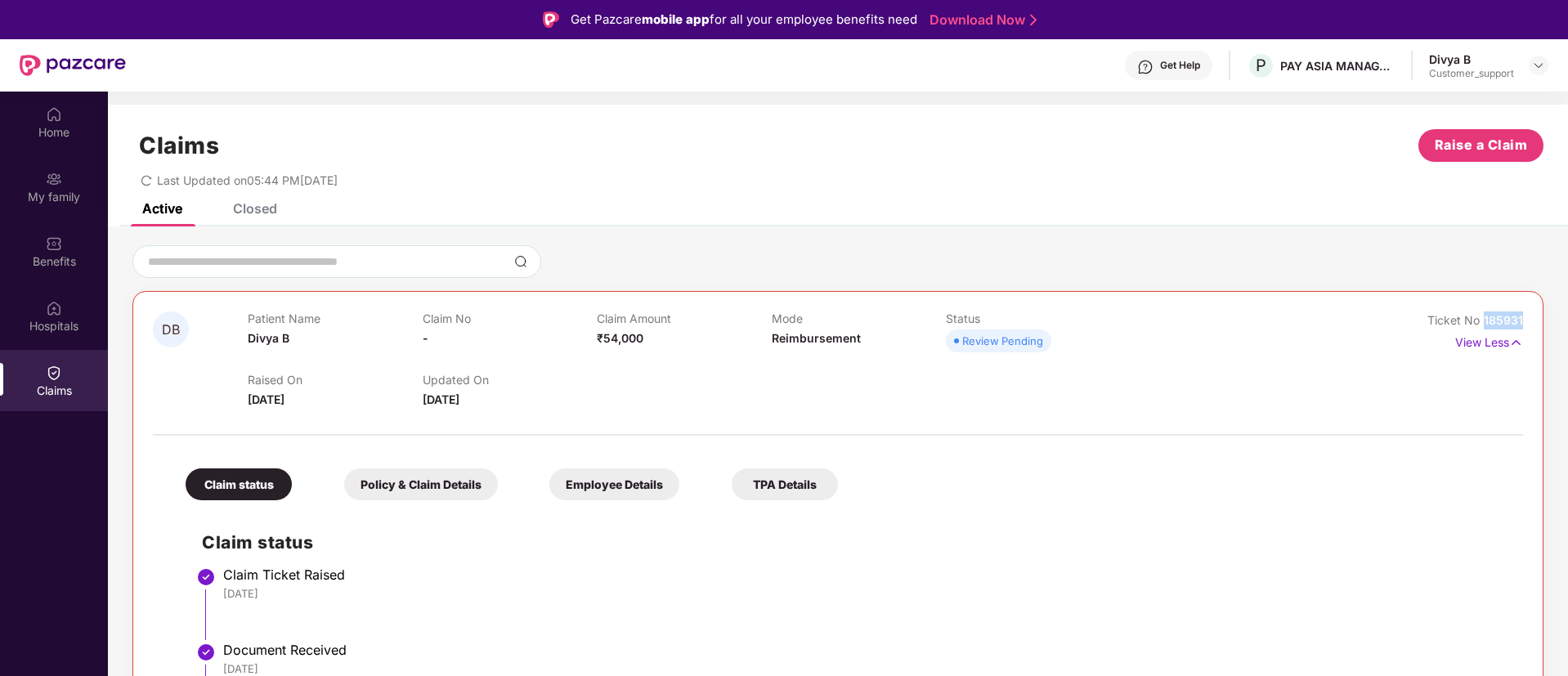
drag, startPoint x: 1520, startPoint y: 323, endPoint x: 1484, endPoint y: 316, distance: 36.7
click at [1484, 316] on span "185931" at bounding box center [1503, 320] width 39 height 14
click at [1538, 60] on img at bounding box center [1538, 65] width 13 height 13
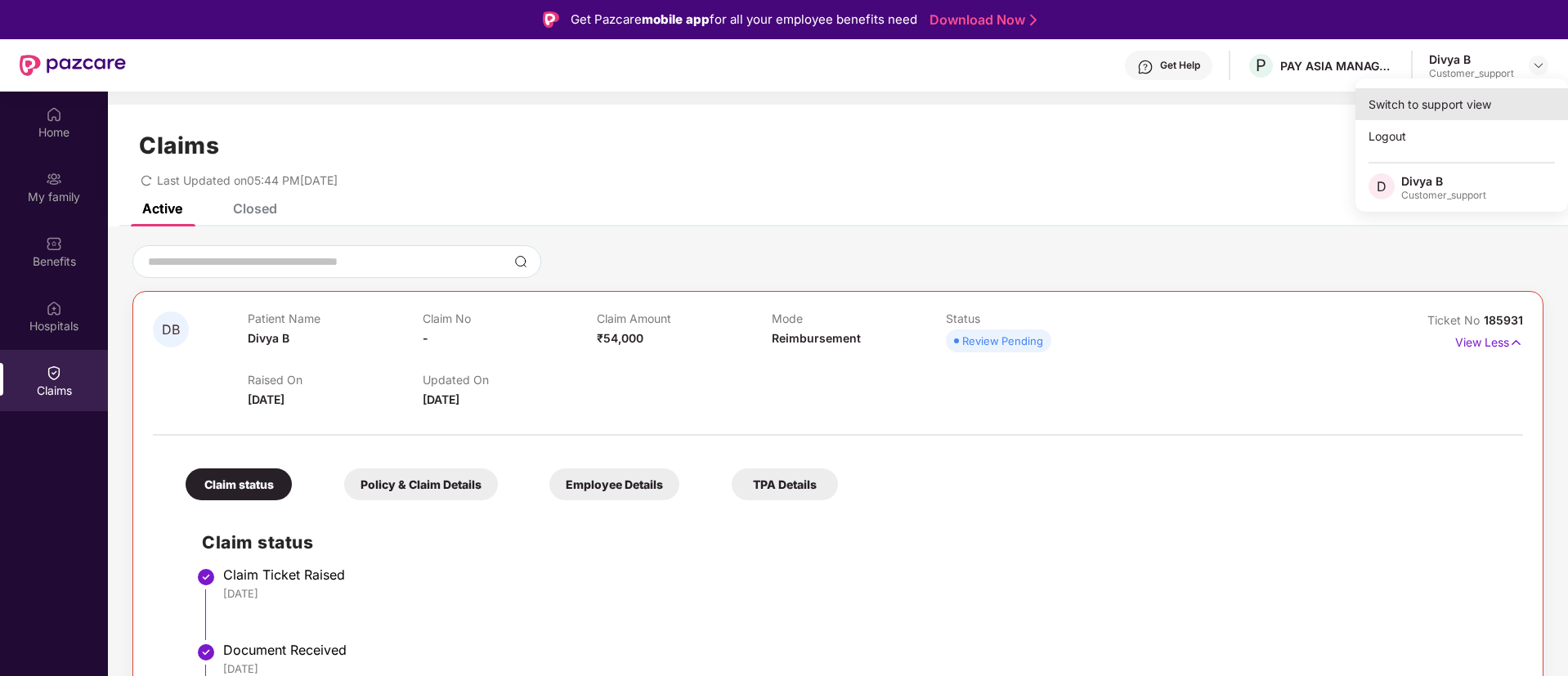
click at [1429, 100] on div "Switch to support view" at bounding box center [1462, 105] width 213 height 32
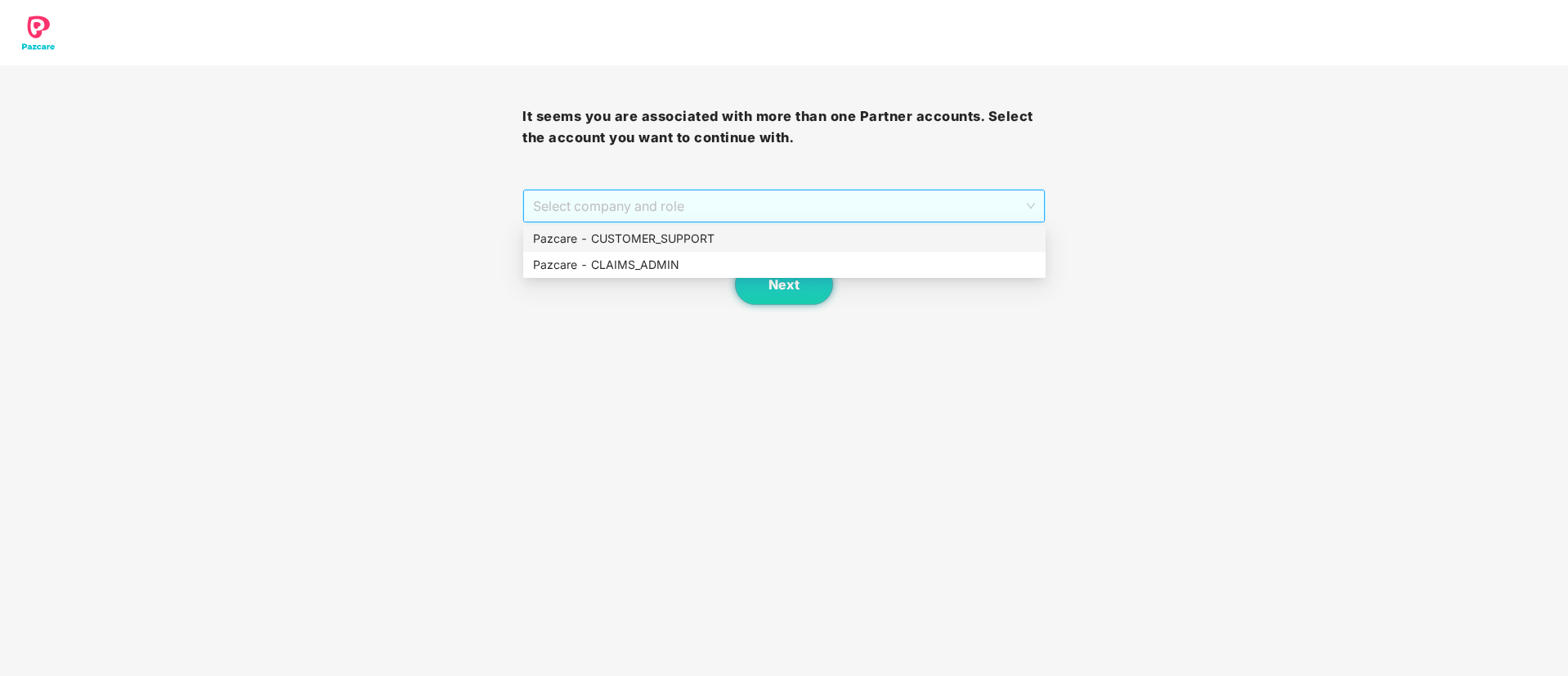
click at [718, 196] on span "Select company and role" at bounding box center [783, 206] width 501 height 31
click at [654, 237] on div "Pazcare - CUSTOMER_SUPPORT" at bounding box center [784, 238] width 503 height 18
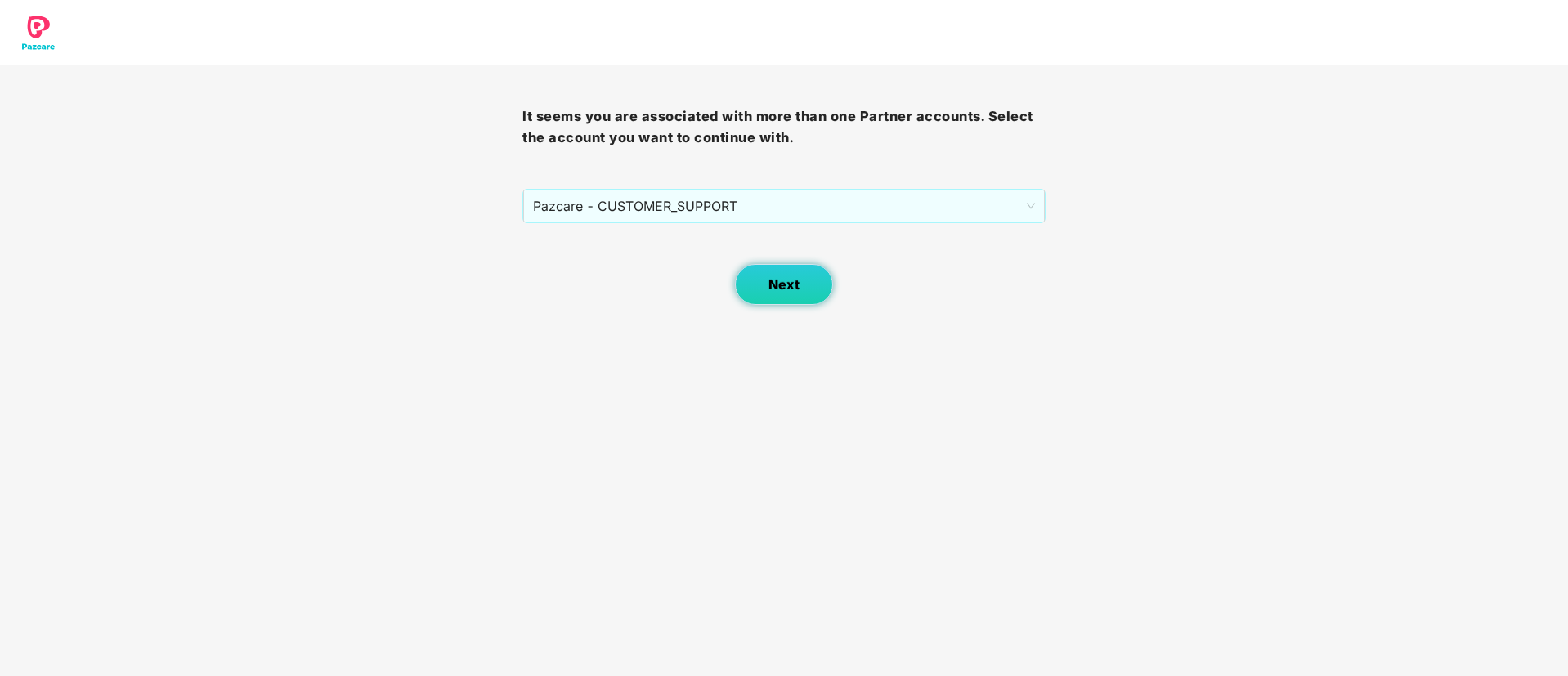
click at [760, 285] on button "Next" at bounding box center [784, 284] width 98 height 41
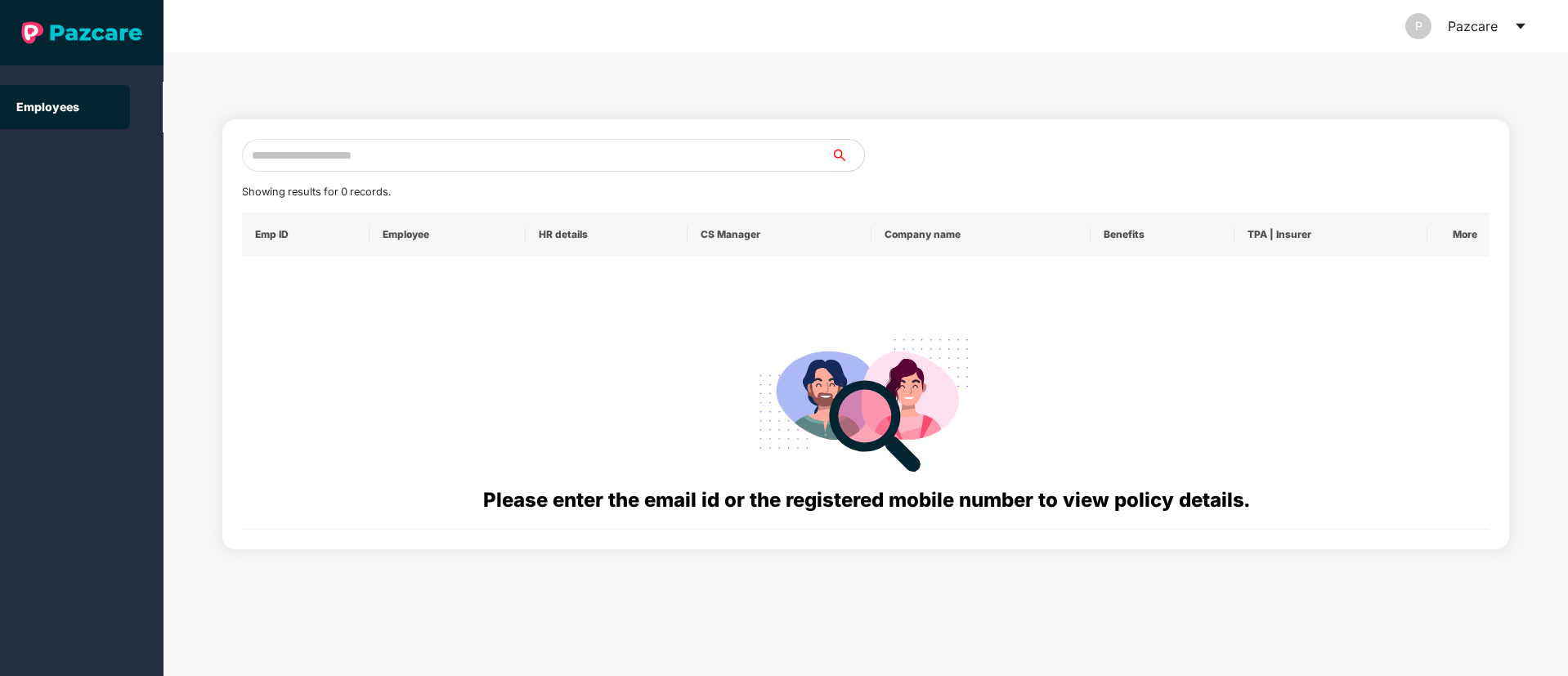
click at [299, 149] on input "text" at bounding box center [537, 155] width 589 height 33
paste input "**********"
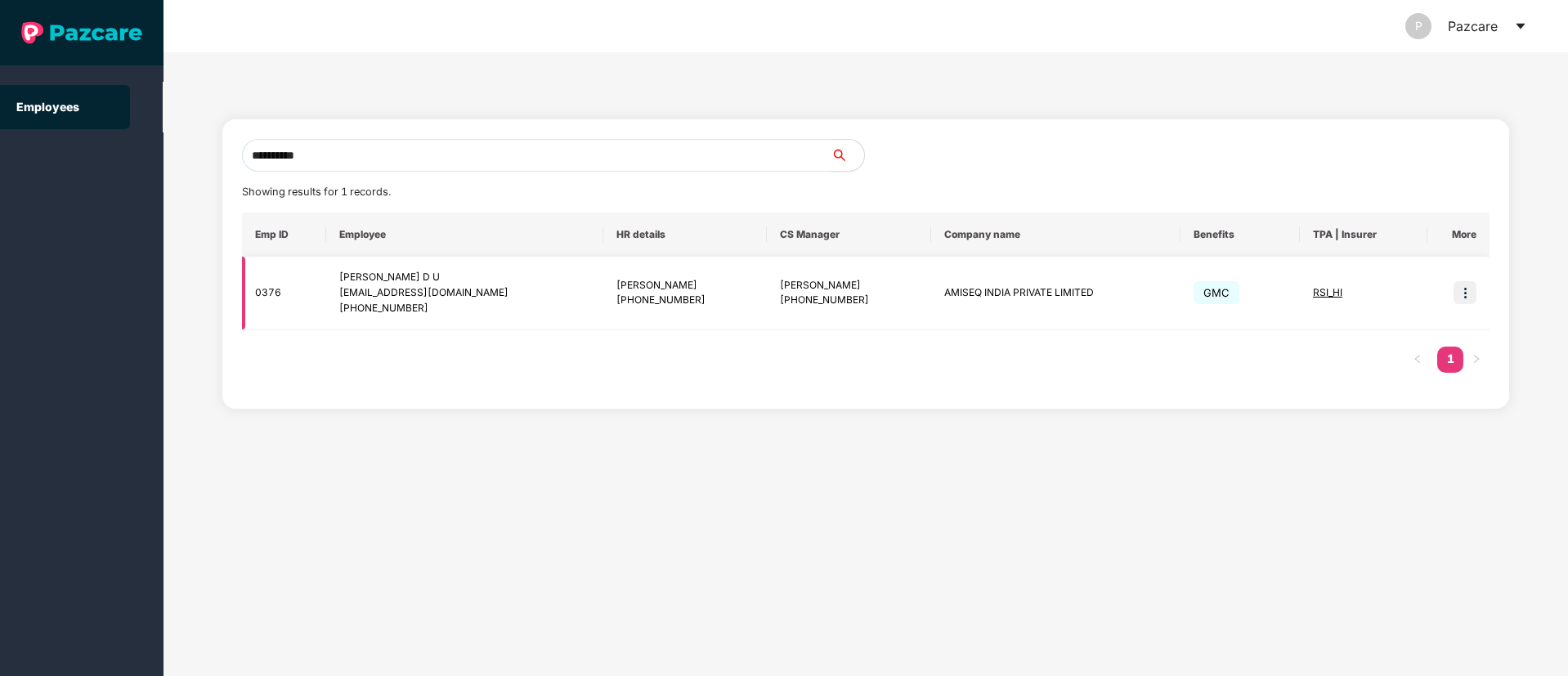
type input "**********"
click at [1465, 290] on img at bounding box center [1464, 292] width 23 height 23
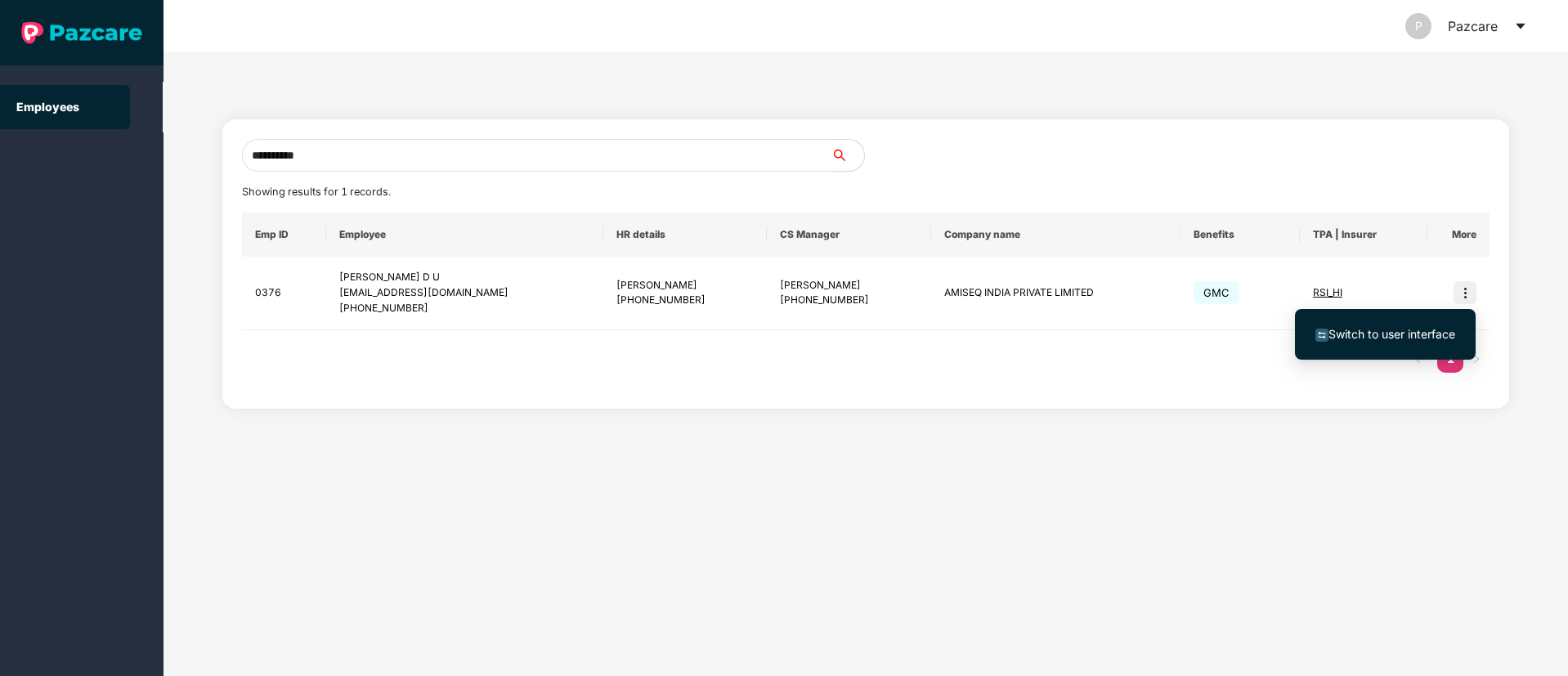
click at [1379, 339] on span "Switch to user interface" at bounding box center [1392, 333] width 127 height 14
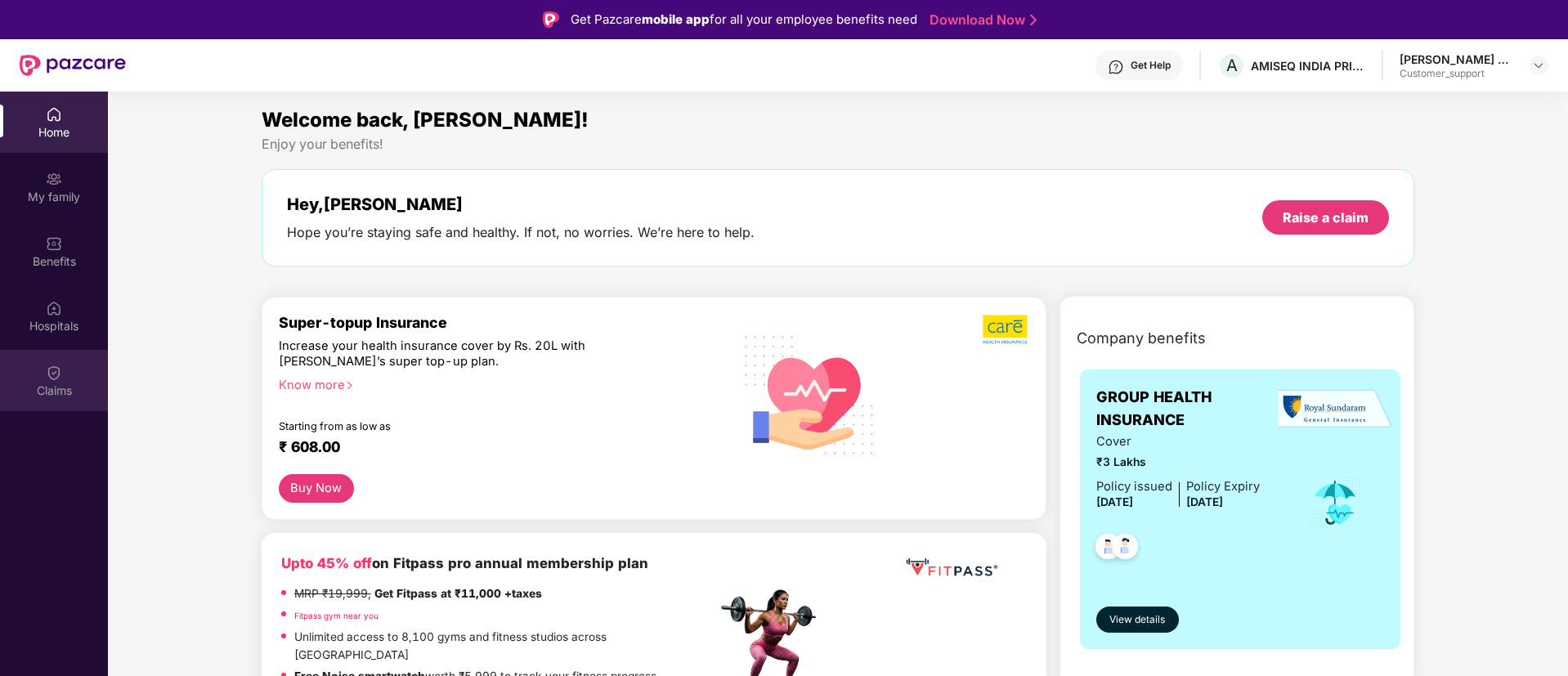
click at [54, 390] on div "Claims" at bounding box center [54, 390] width 108 height 16
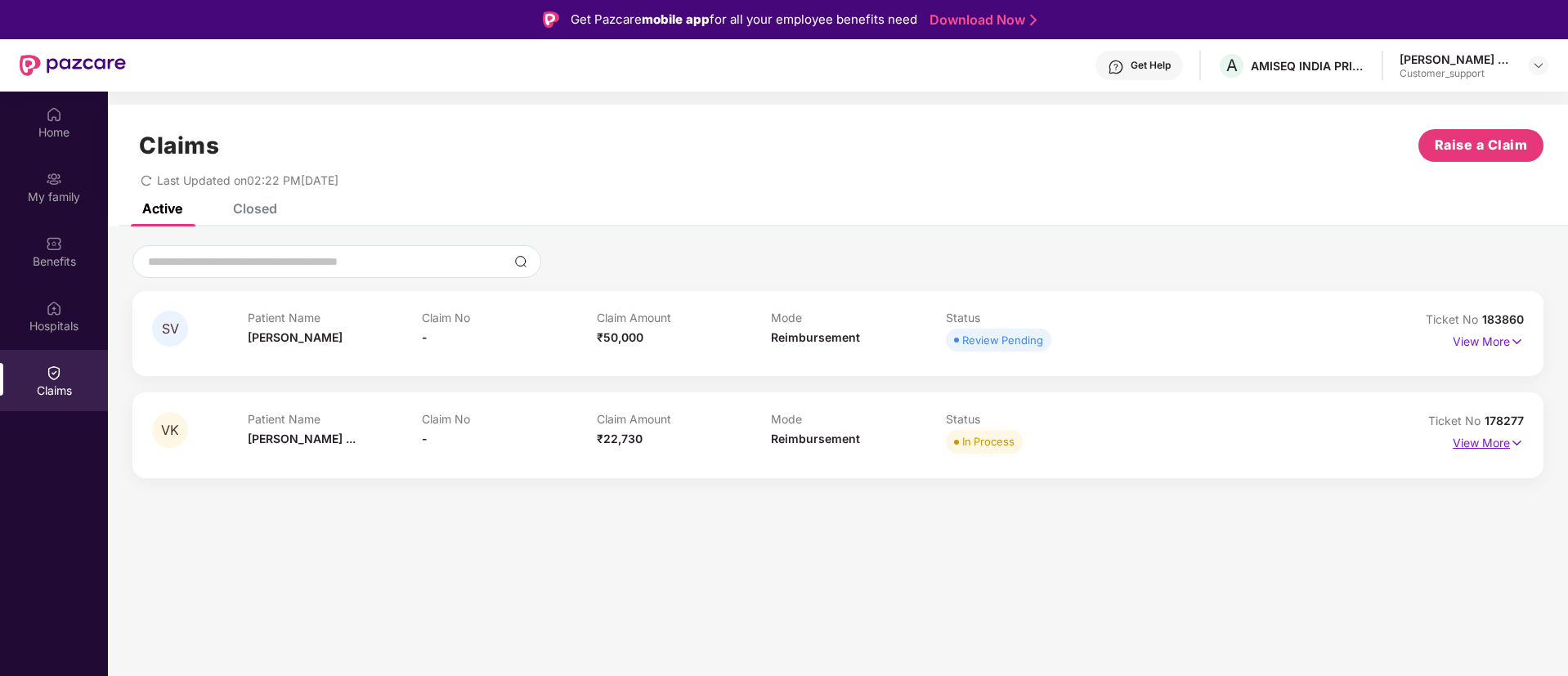
click at [1518, 441] on img at bounding box center [1517, 442] width 14 height 18
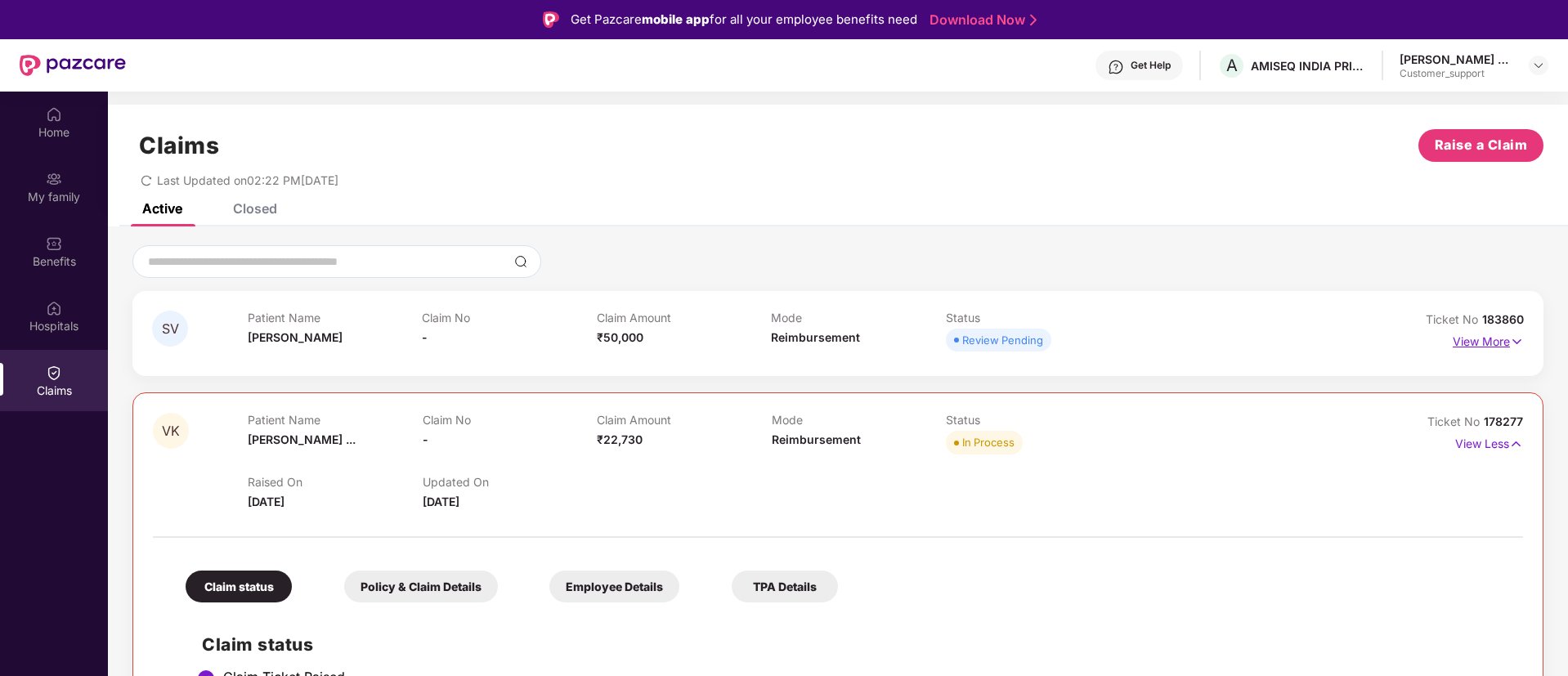
click at [1517, 336] on img at bounding box center [1517, 341] width 14 height 18
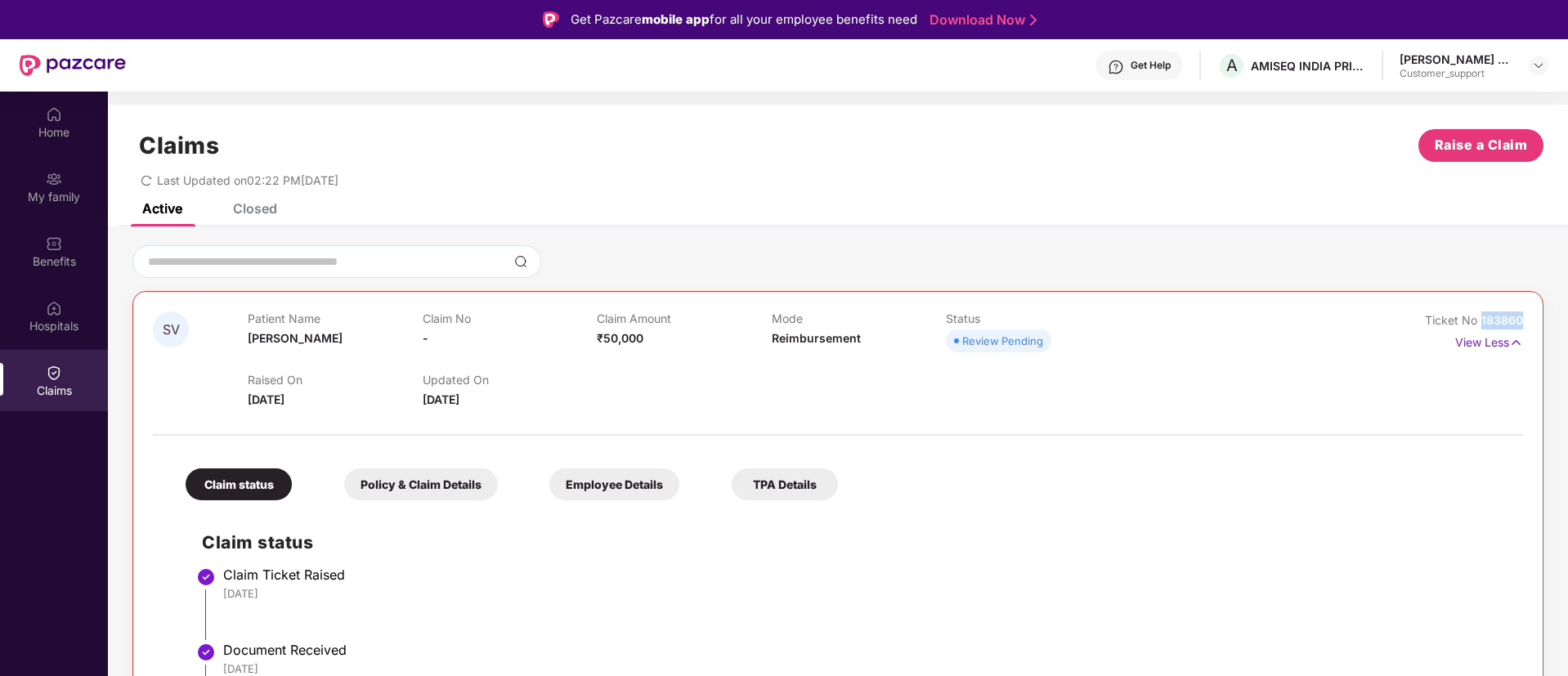
drag, startPoint x: 1523, startPoint y: 322, endPoint x: 1474, endPoint y: 324, distance: 49.0
click at [1474, 324] on div "SV Patient Name [PERSON_NAME] Claim No - Claim Amount ₹50,000 Mode Reimbursemen…" at bounding box center [838, 537] width 1411 height 491
click at [48, 251] on div "Benefits" at bounding box center [54, 251] width 108 height 62
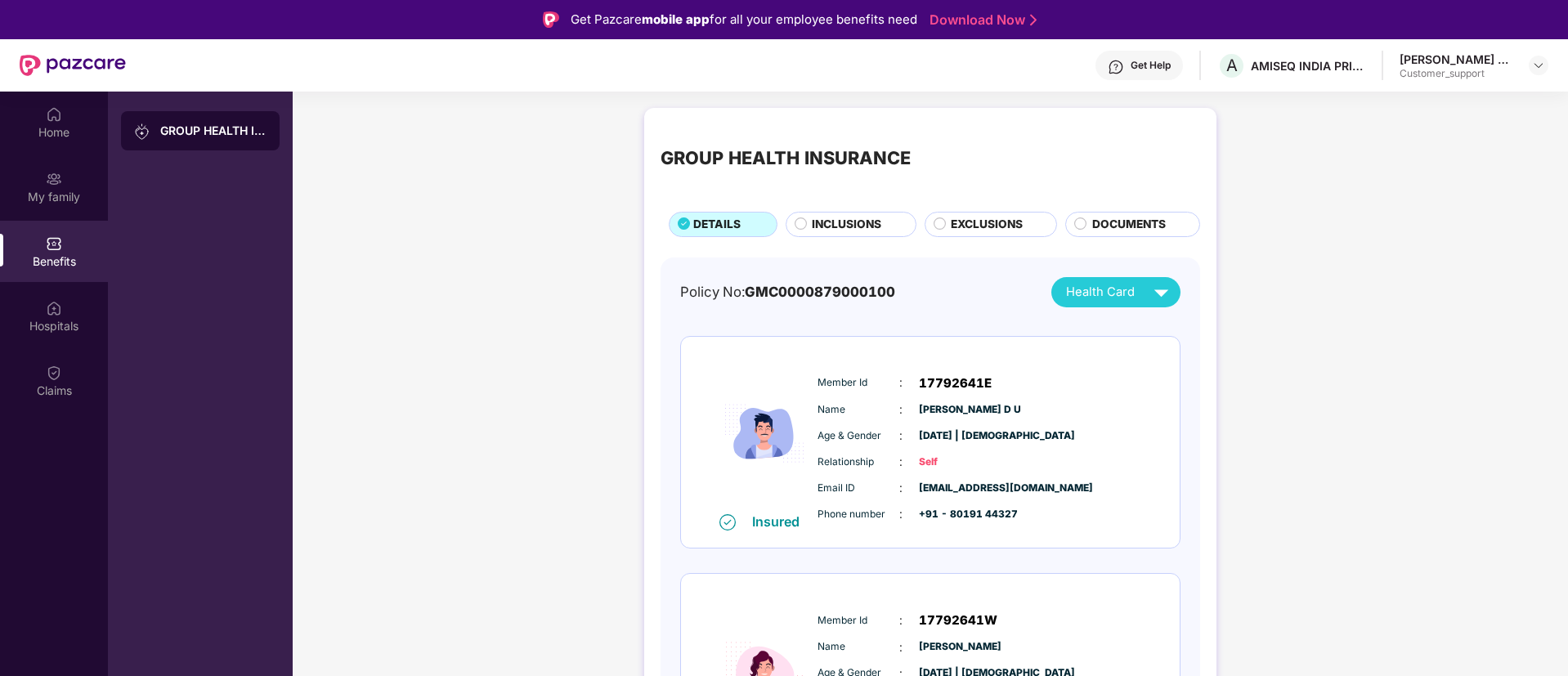
click at [835, 226] on span "INCLUSIONS" at bounding box center [846, 224] width 69 height 18
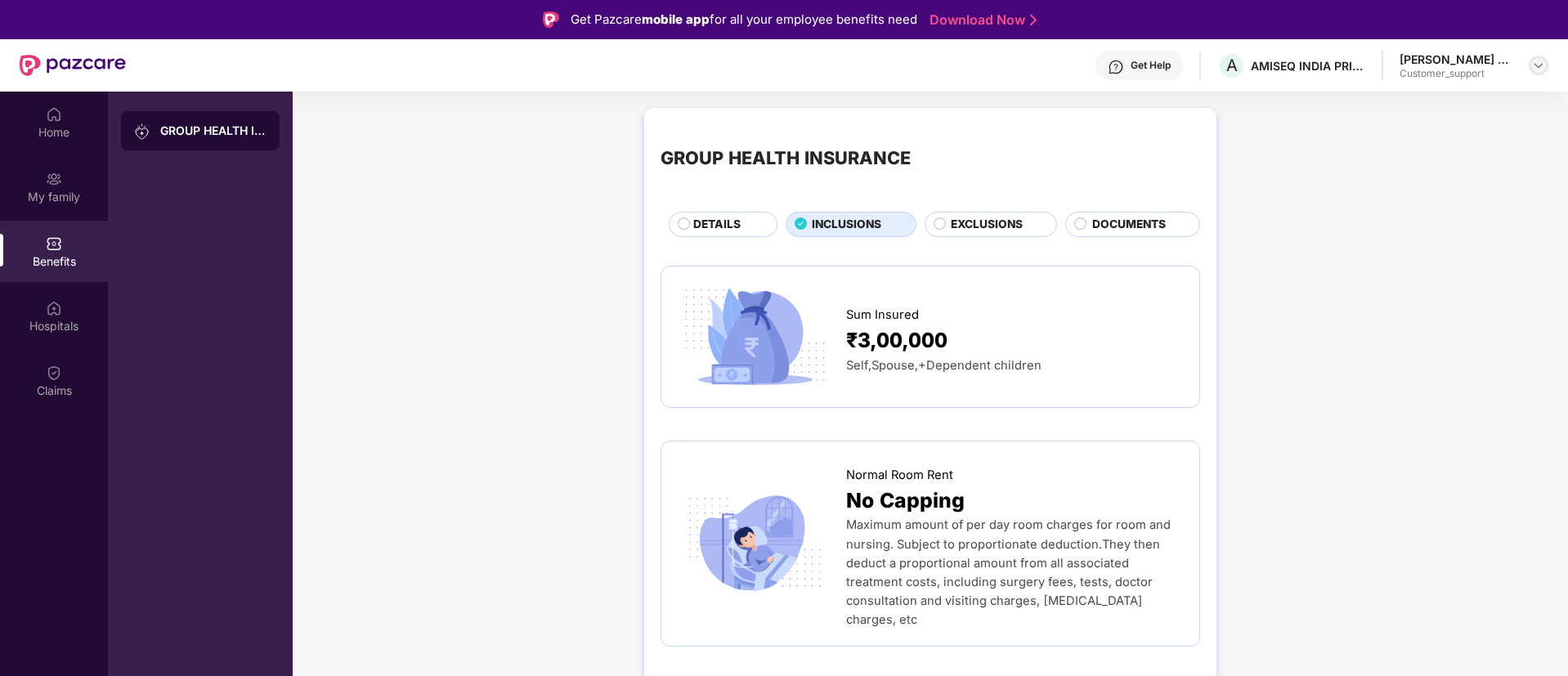
click at [1541, 68] on img at bounding box center [1538, 65] width 13 height 13
click at [1465, 100] on div "Switch to support view" at bounding box center [1462, 105] width 213 height 32
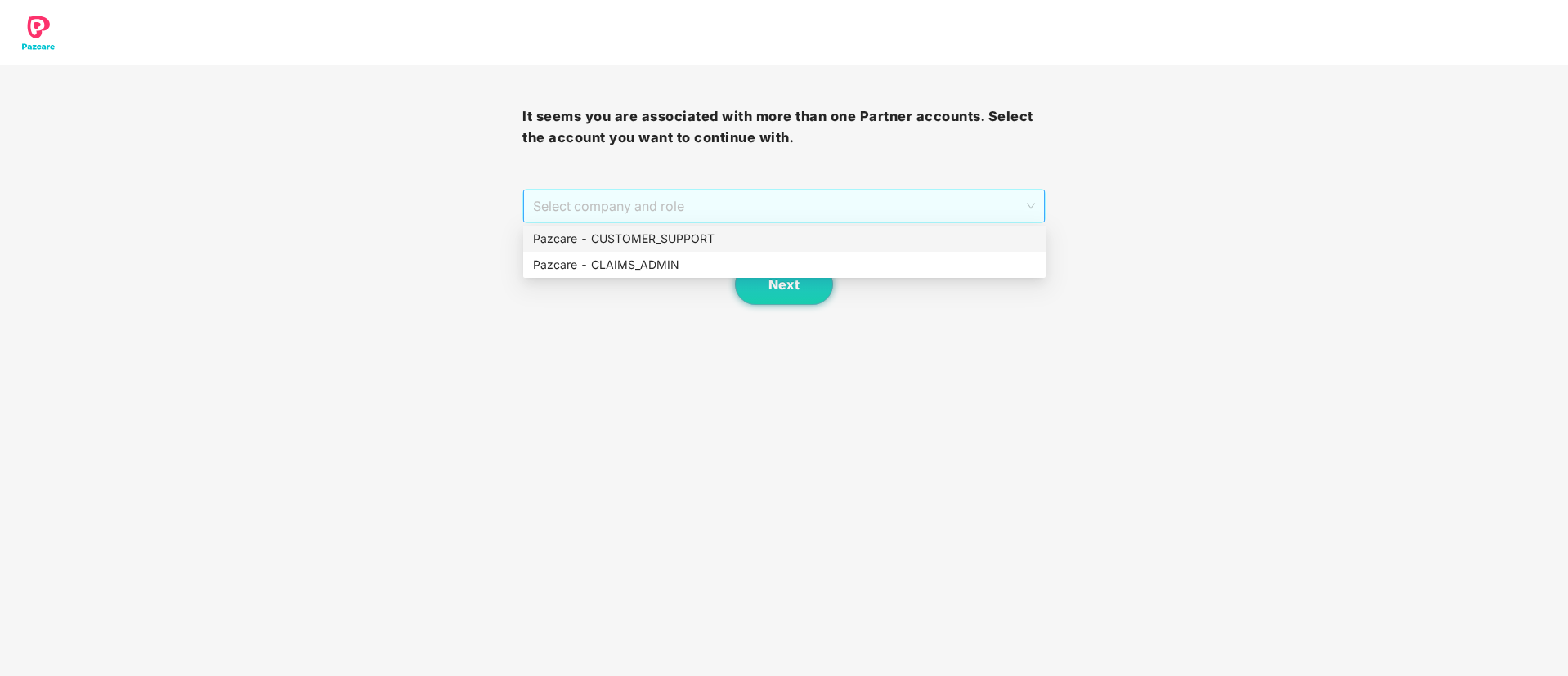
click at [763, 208] on span "Select company and role" at bounding box center [783, 206] width 501 height 31
click at [664, 239] on div "Pazcare - CUSTOMER_SUPPORT" at bounding box center [784, 238] width 503 height 18
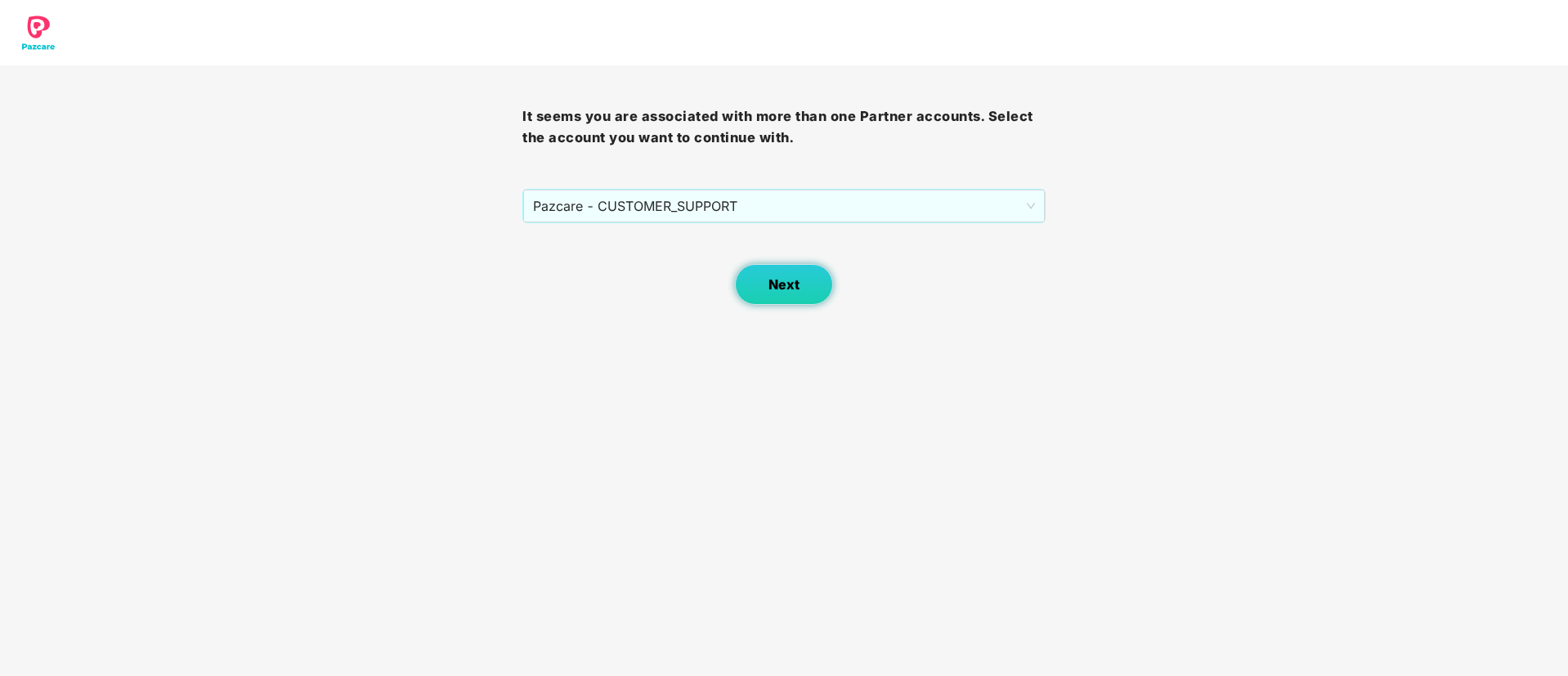
click at [759, 283] on button "Next" at bounding box center [784, 284] width 98 height 41
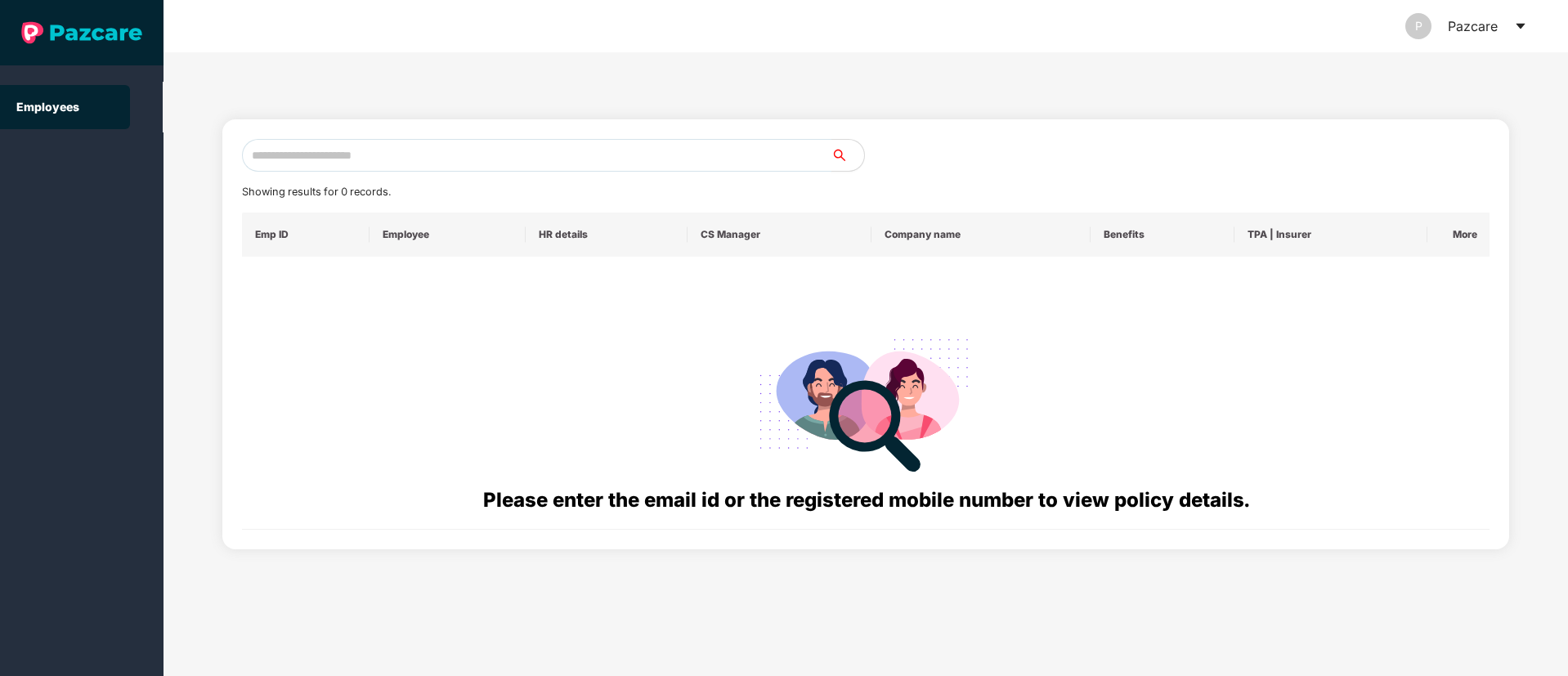
click at [274, 149] on input "text" at bounding box center [537, 155] width 589 height 33
paste input "**********"
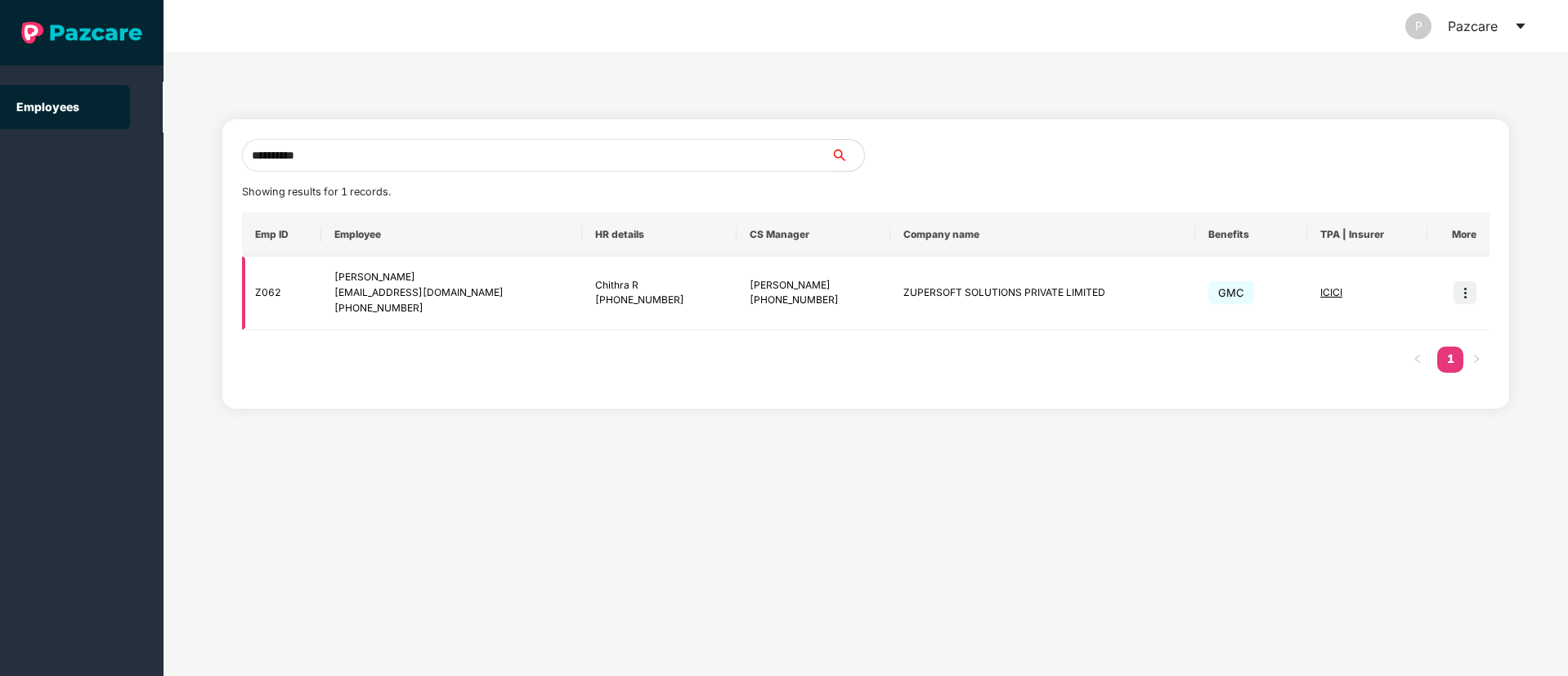
type input "**********"
click at [1467, 300] on img at bounding box center [1464, 292] width 23 height 23
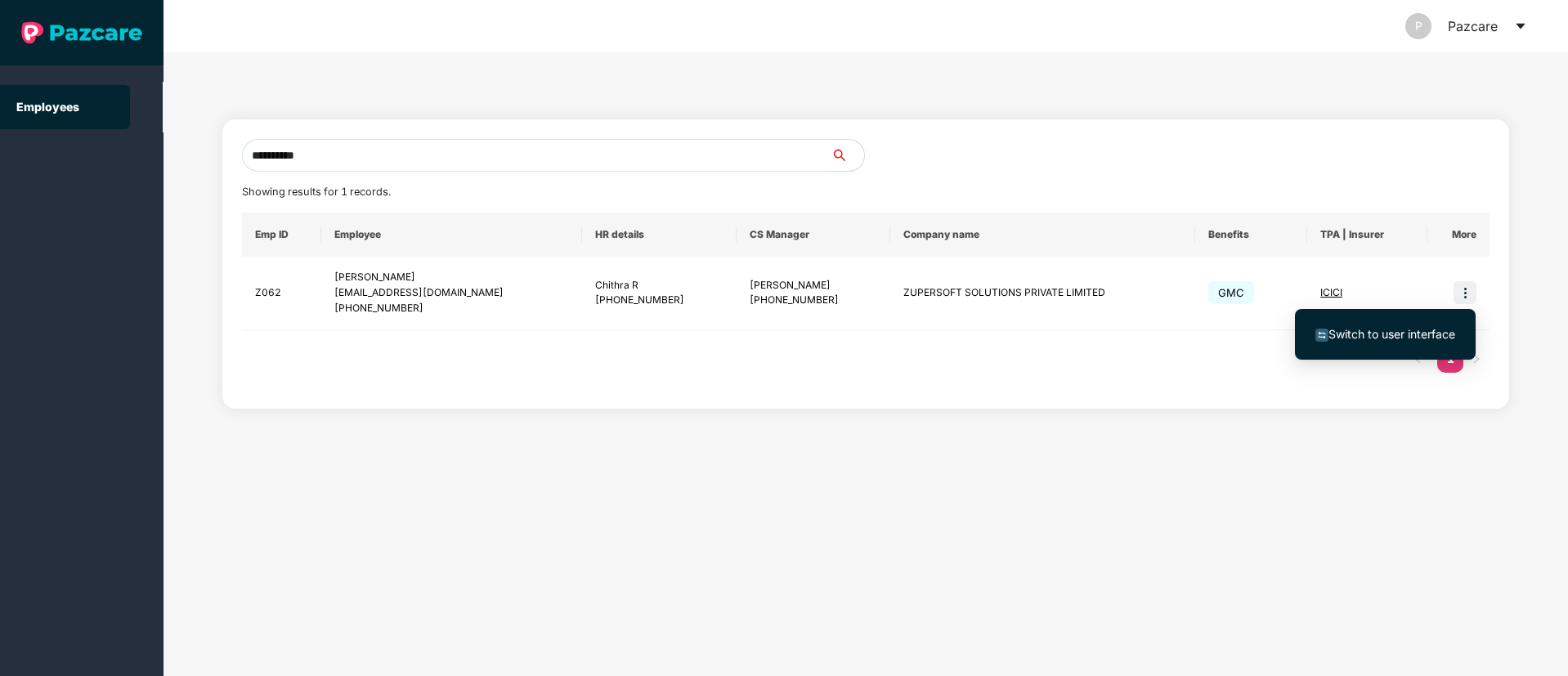
click at [1403, 339] on span "Switch to user interface" at bounding box center [1392, 333] width 127 height 14
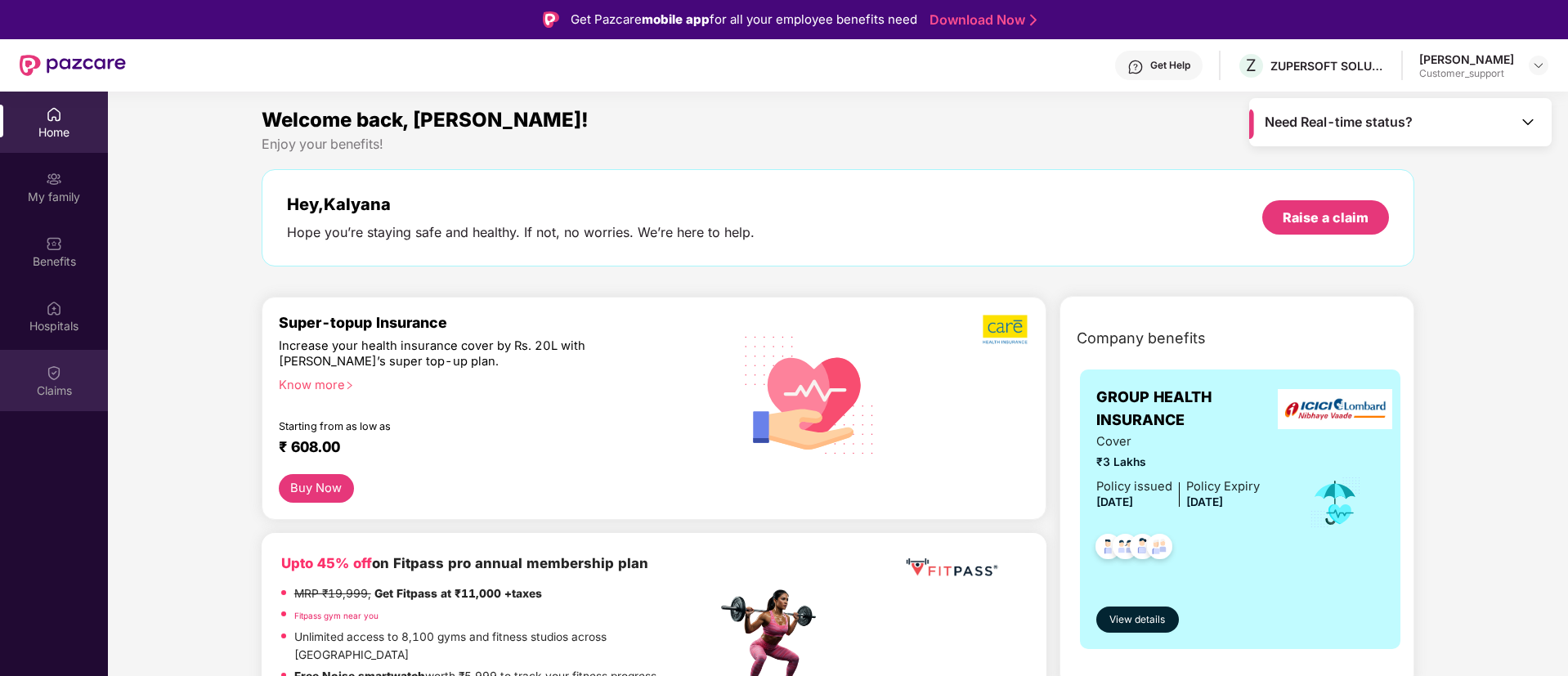
click at [51, 378] on img at bounding box center [53, 372] width 16 height 16
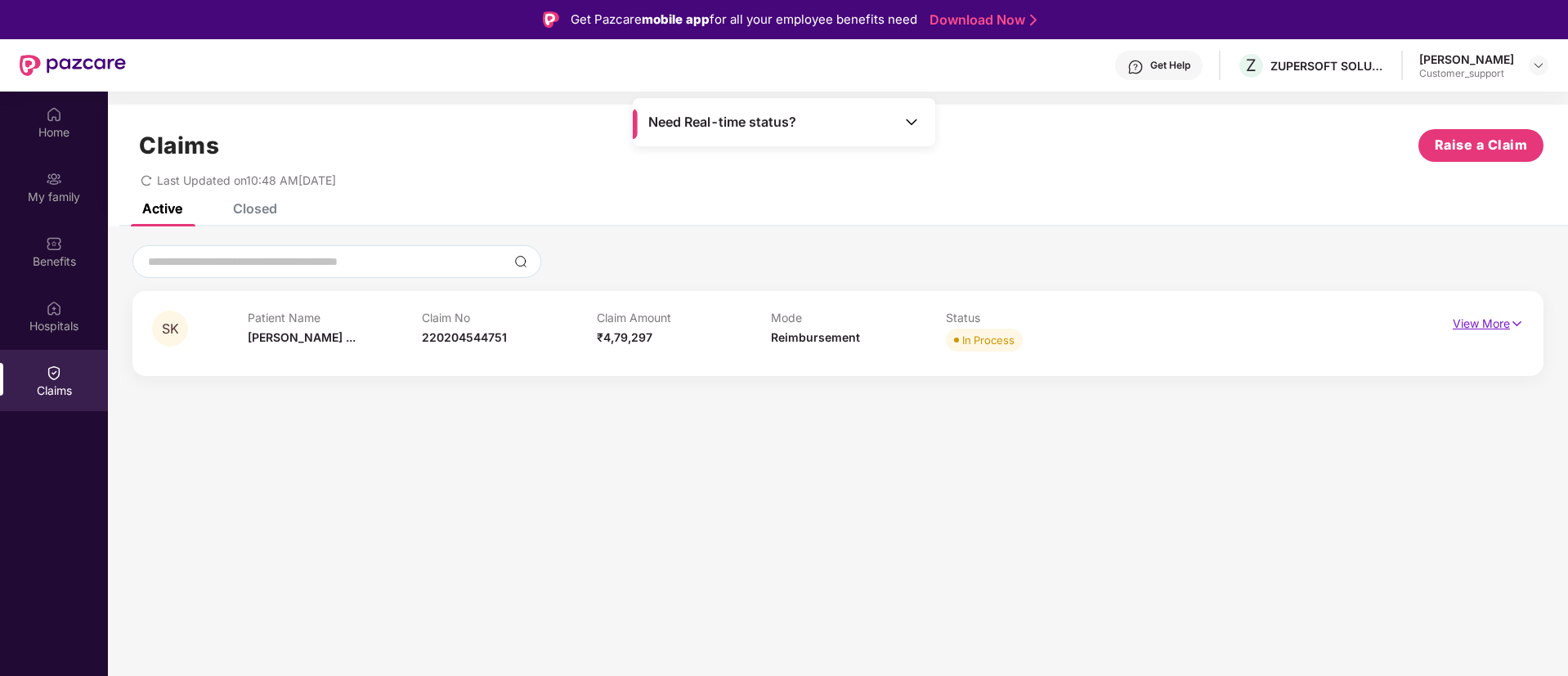
click at [1518, 320] on img at bounding box center [1517, 323] width 14 height 18
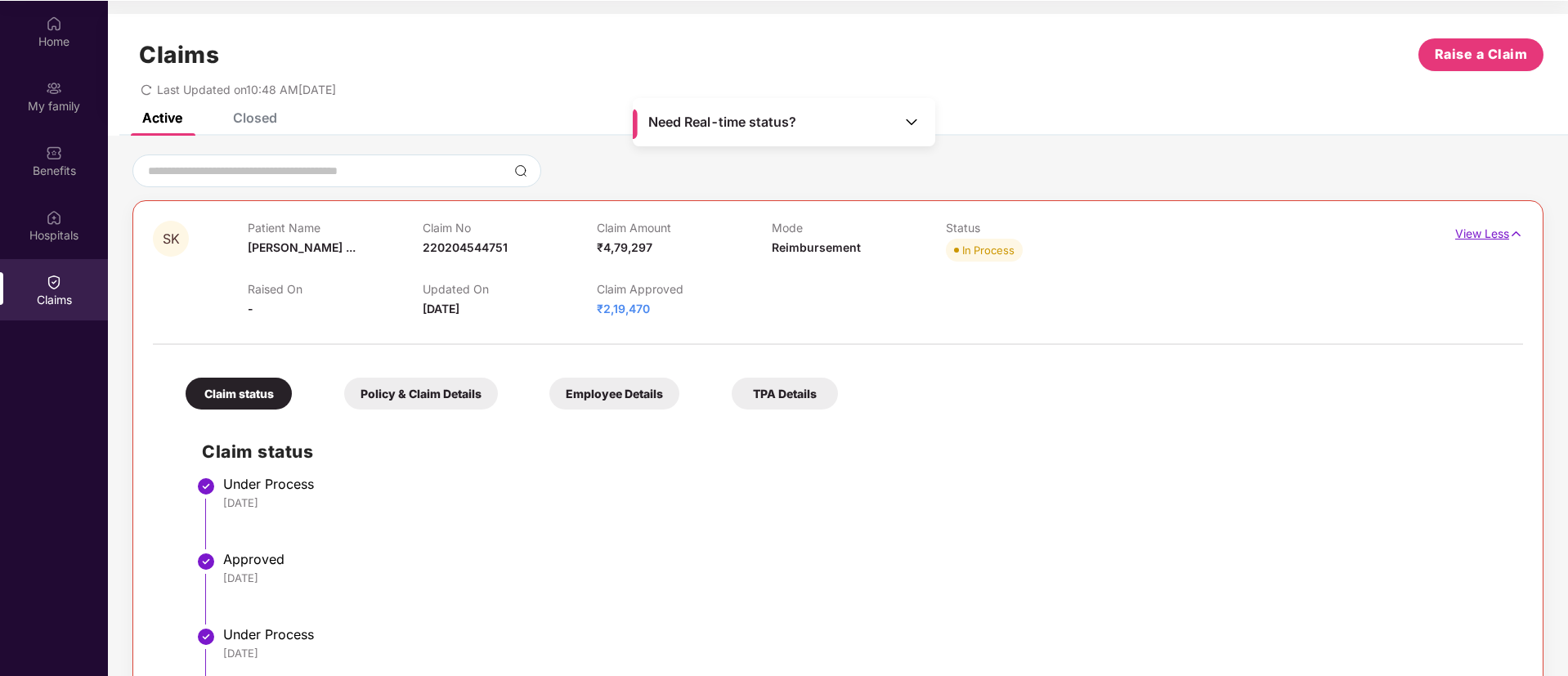
click at [1516, 233] on img at bounding box center [1516, 233] width 14 height 18
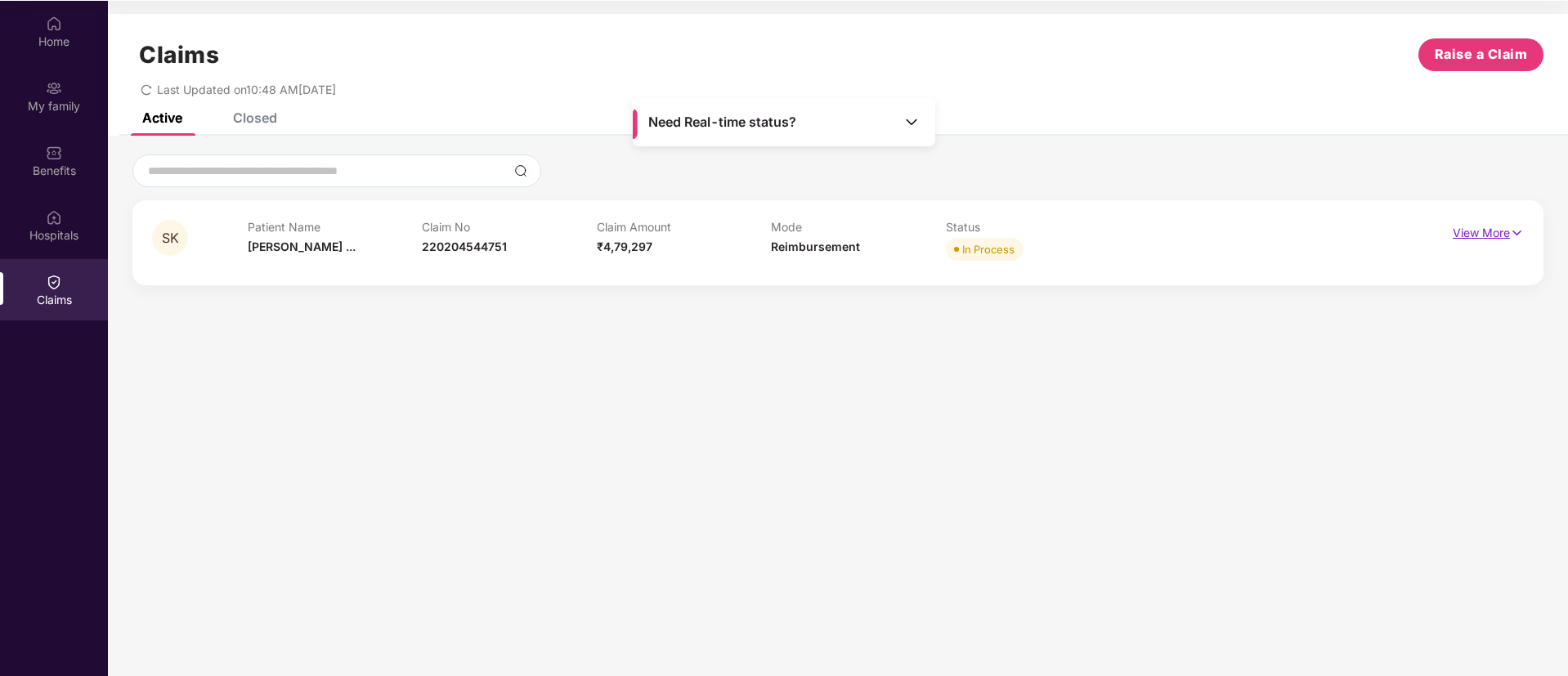
click at [1516, 233] on img at bounding box center [1517, 232] width 14 height 18
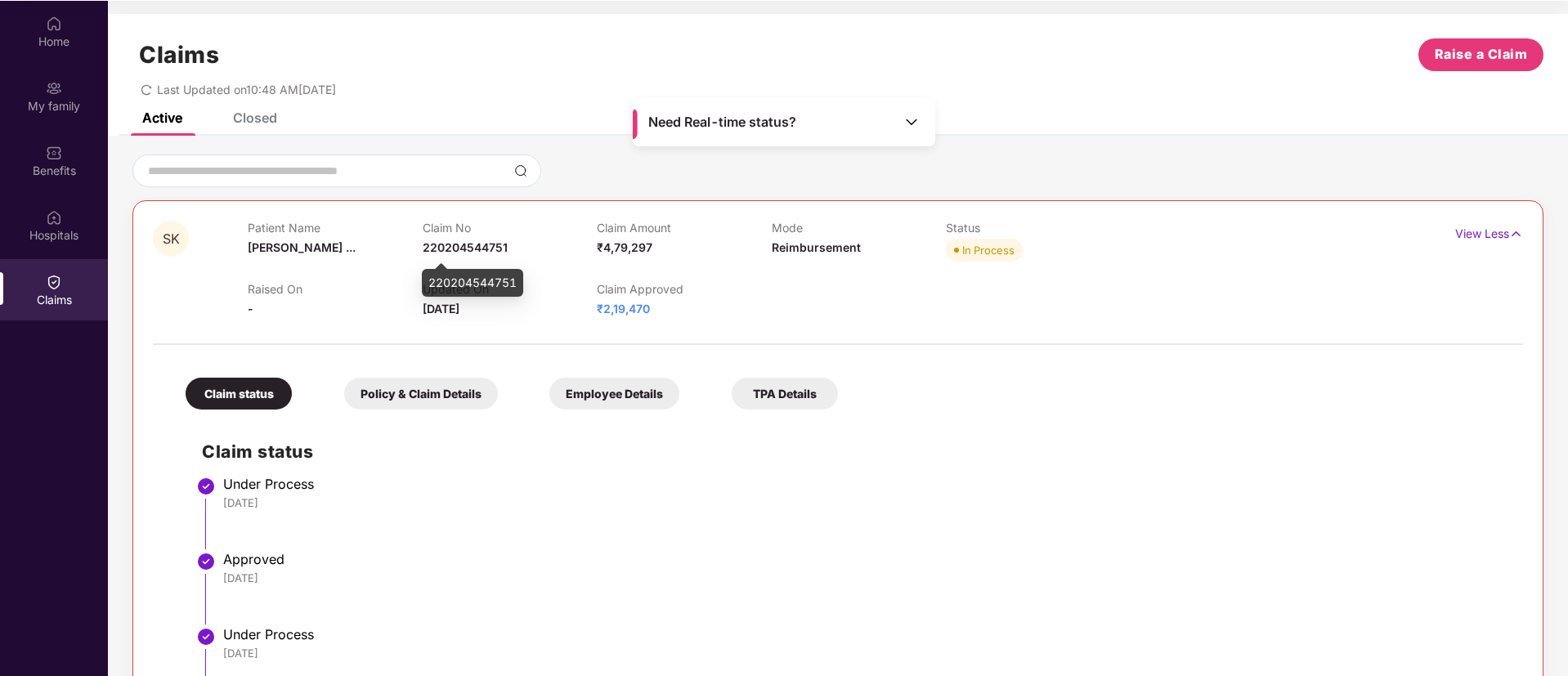
click at [461, 245] on span "220204544751" at bounding box center [465, 247] width 85 height 14
click at [911, 122] on img at bounding box center [911, 122] width 16 height 16
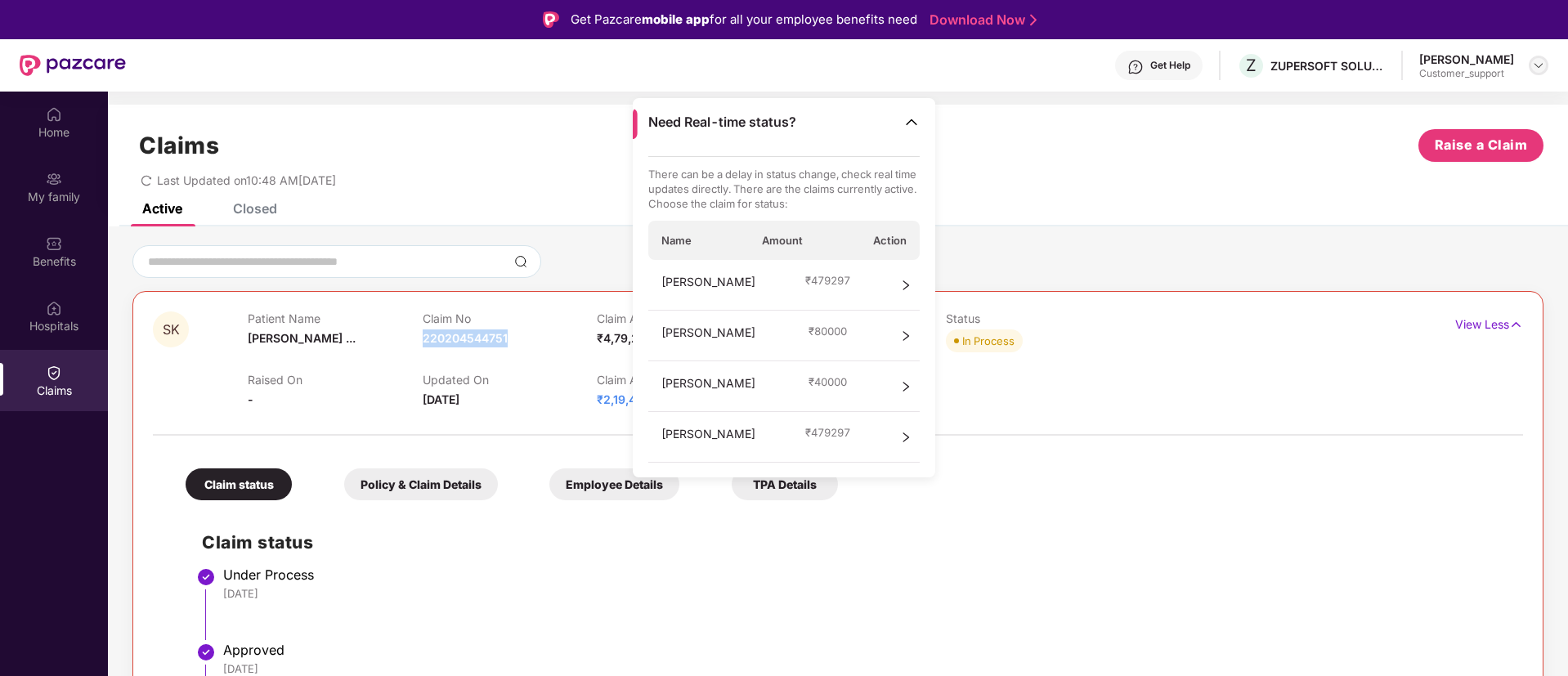
click at [1534, 67] on img at bounding box center [1538, 65] width 13 height 13
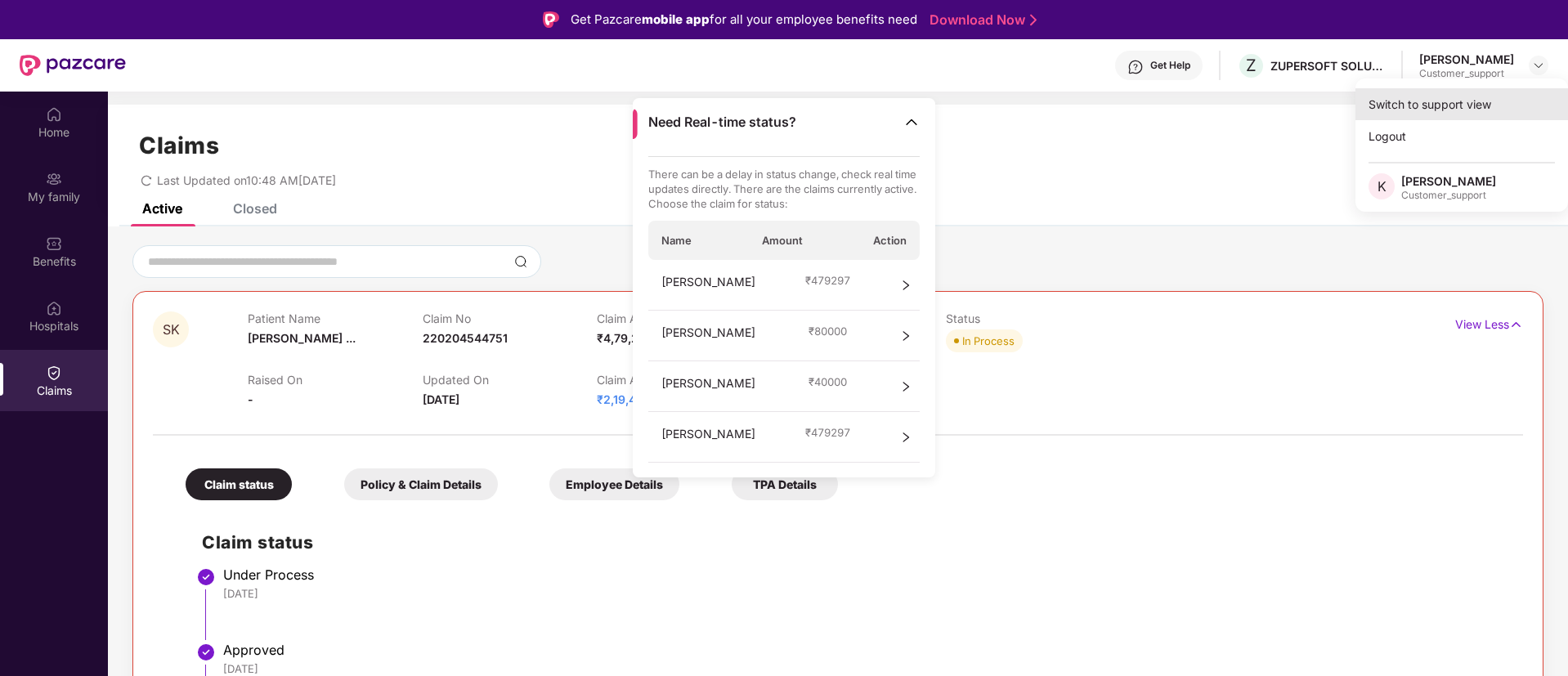
click at [1419, 100] on div "Switch to support view" at bounding box center [1462, 105] width 213 height 32
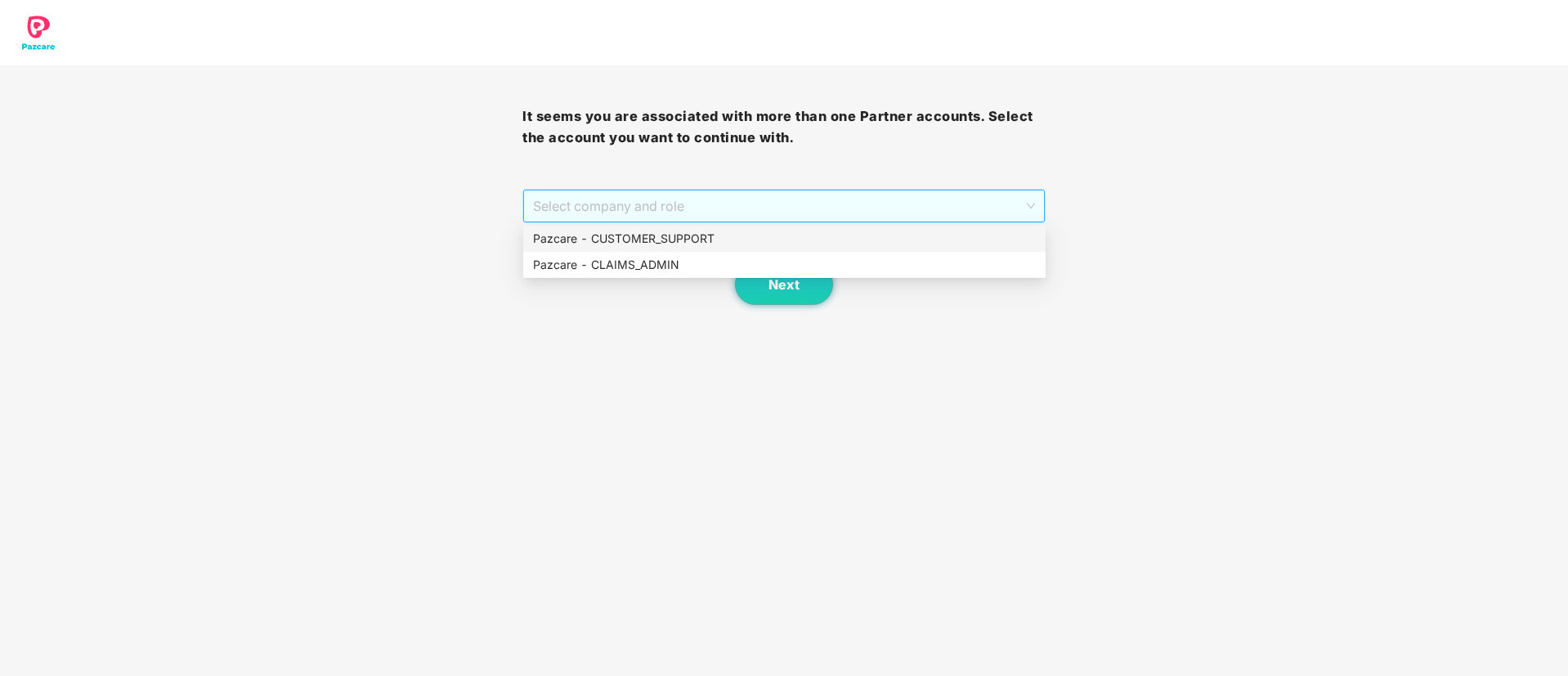
click at [753, 198] on span "Select company and role" at bounding box center [783, 206] width 501 height 31
click at [645, 234] on div "Pazcare - CUSTOMER_SUPPORT" at bounding box center [784, 238] width 503 height 18
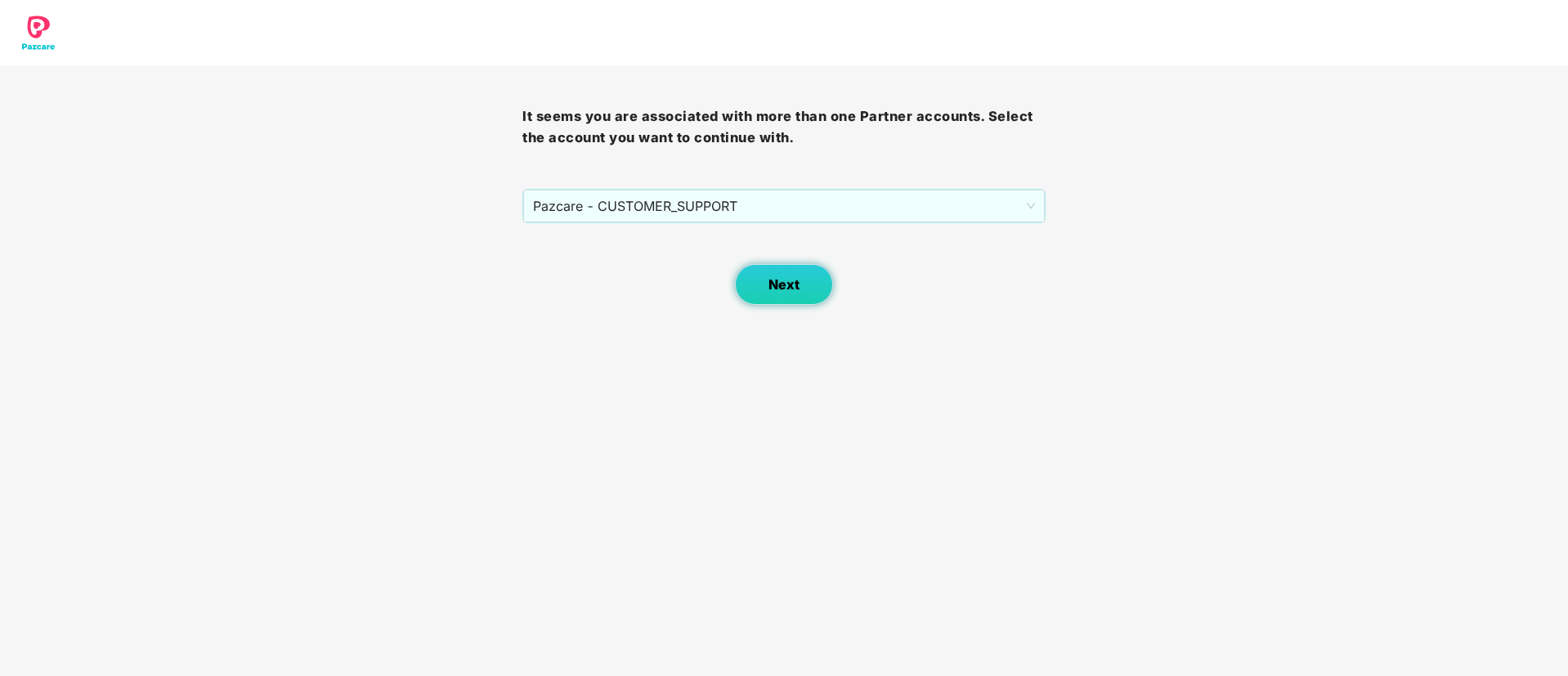
click at [769, 286] on span "Next" at bounding box center [783, 284] width 31 height 15
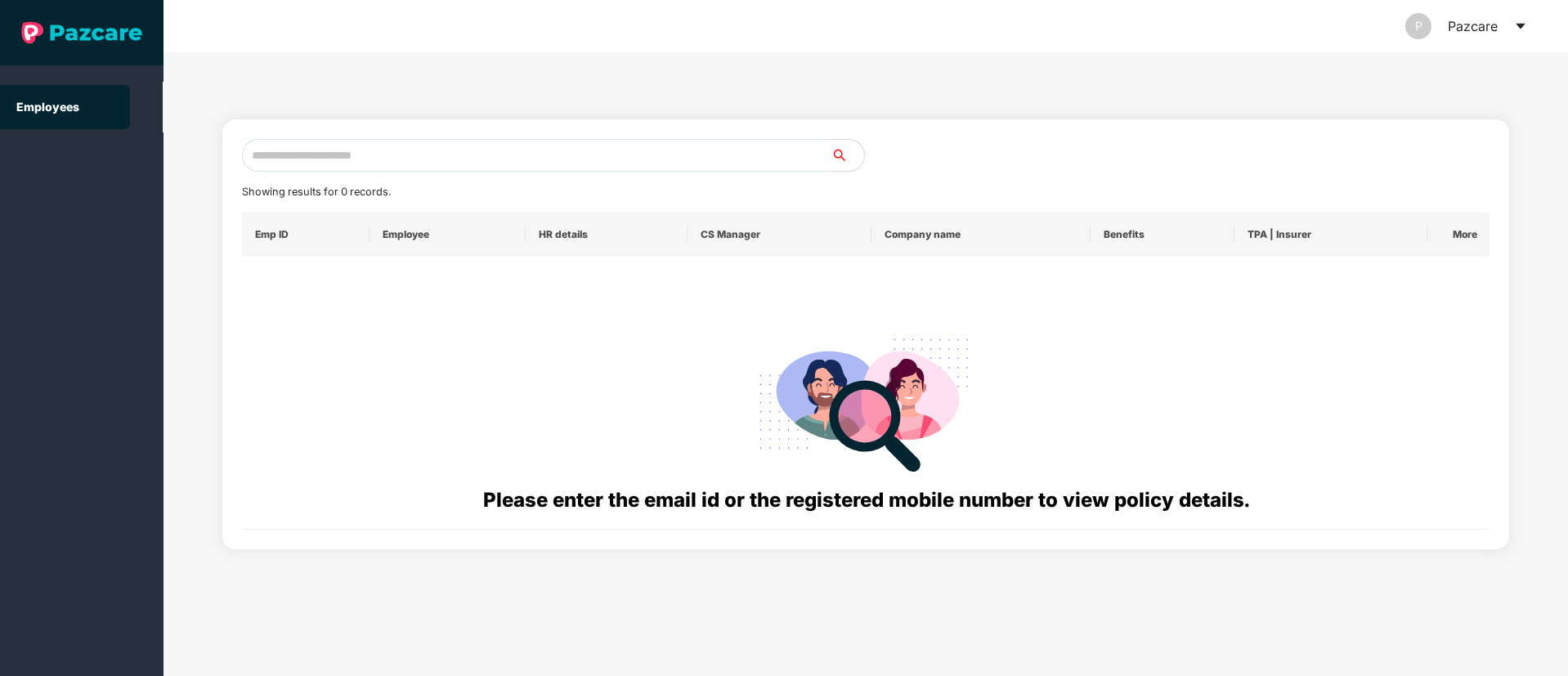
click at [270, 154] on input "text" at bounding box center [537, 155] width 589 height 33
paste input "**********"
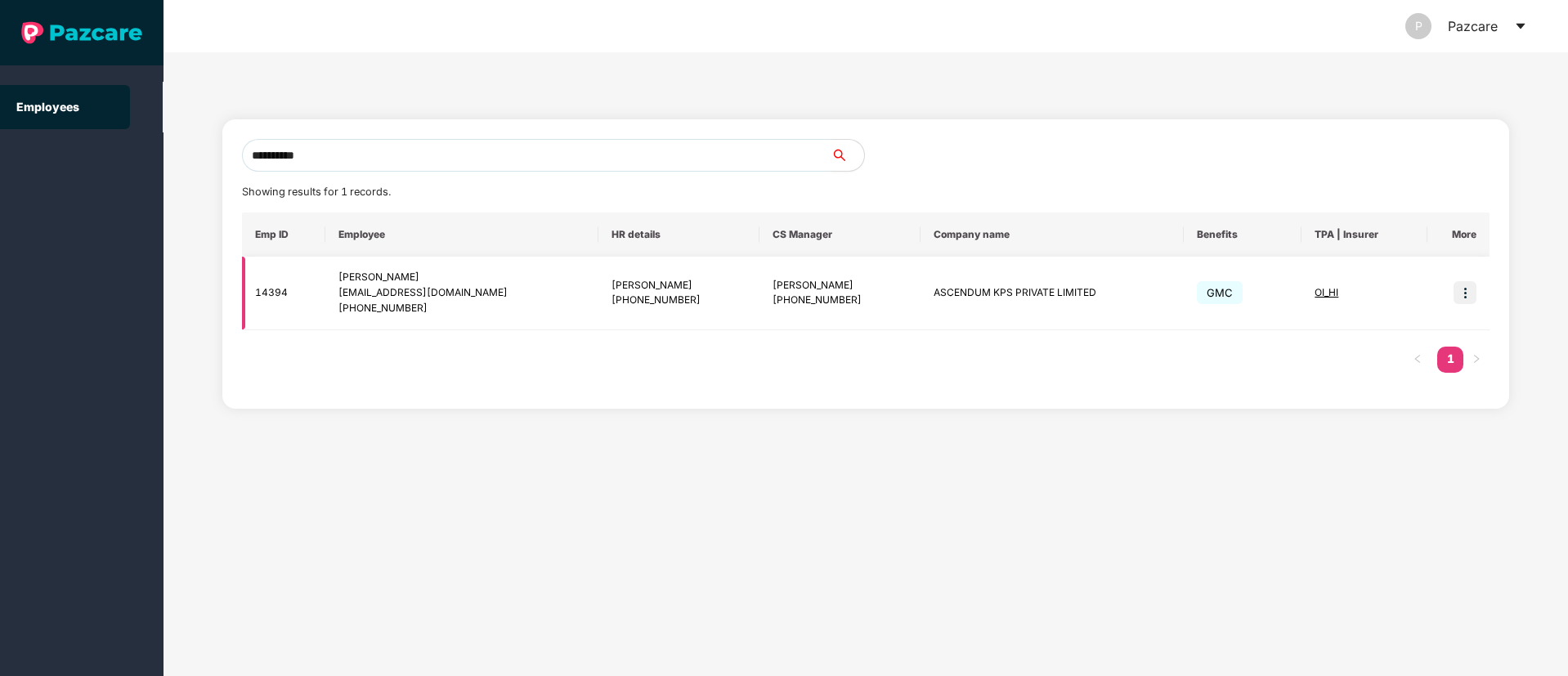
type input "**********"
click at [1460, 300] on img at bounding box center [1464, 292] width 23 height 23
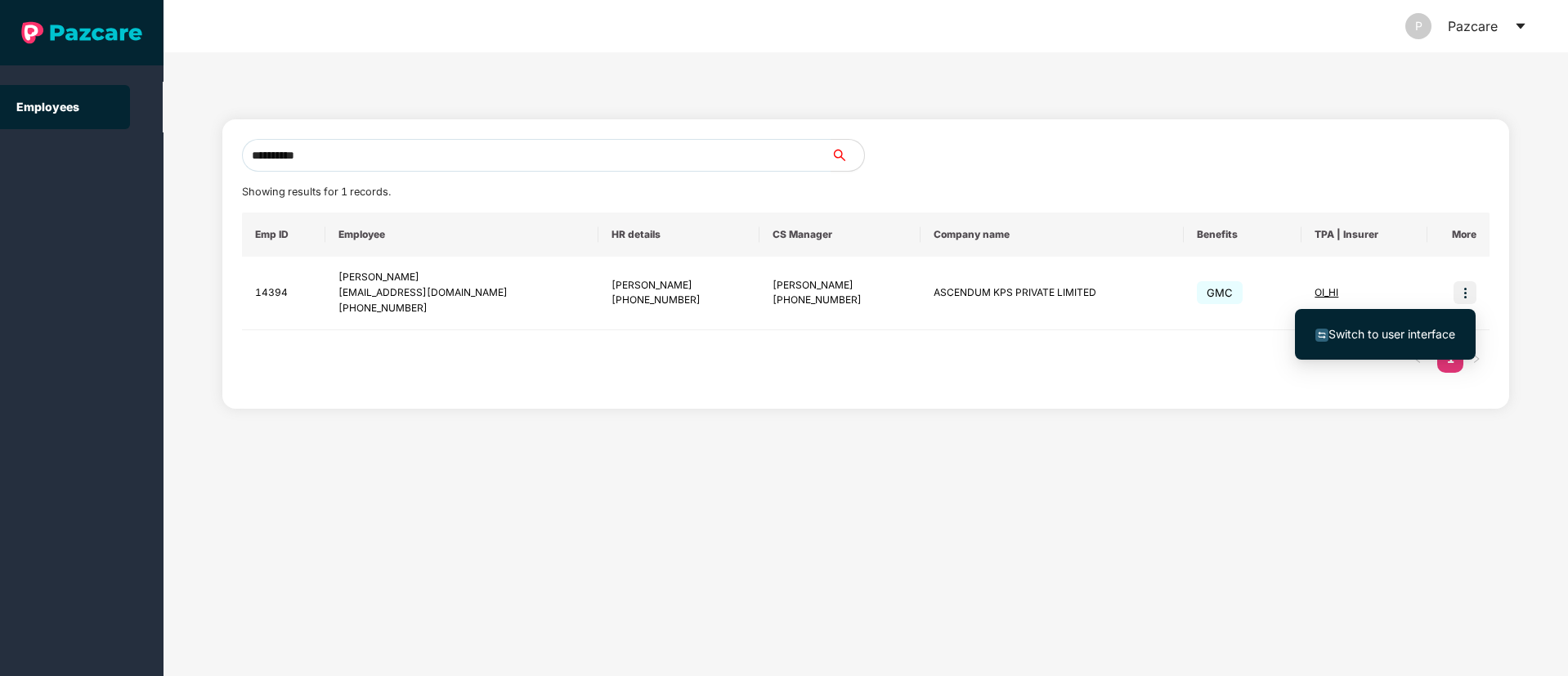
click at [1392, 332] on span "Switch to user interface" at bounding box center [1392, 333] width 127 height 14
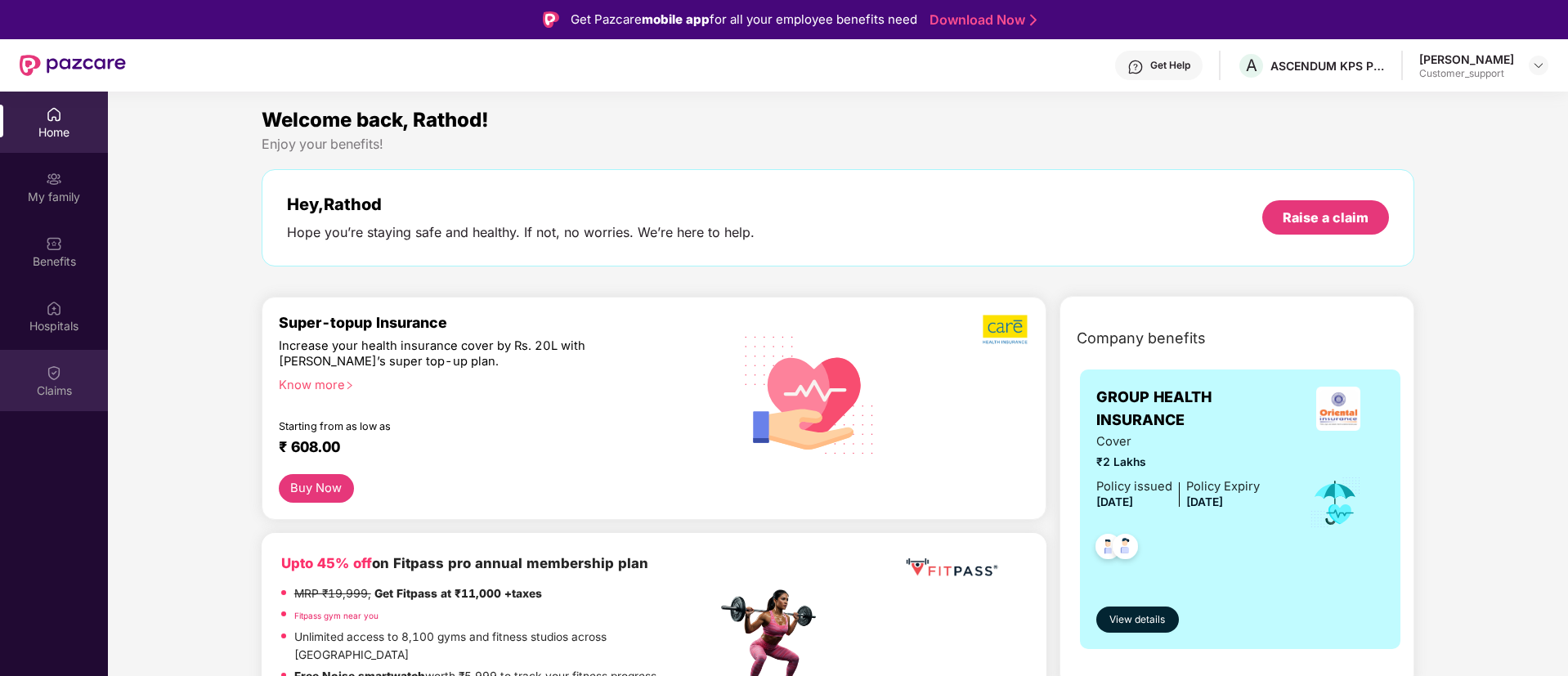
click at [54, 370] on img at bounding box center [53, 372] width 16 height 16
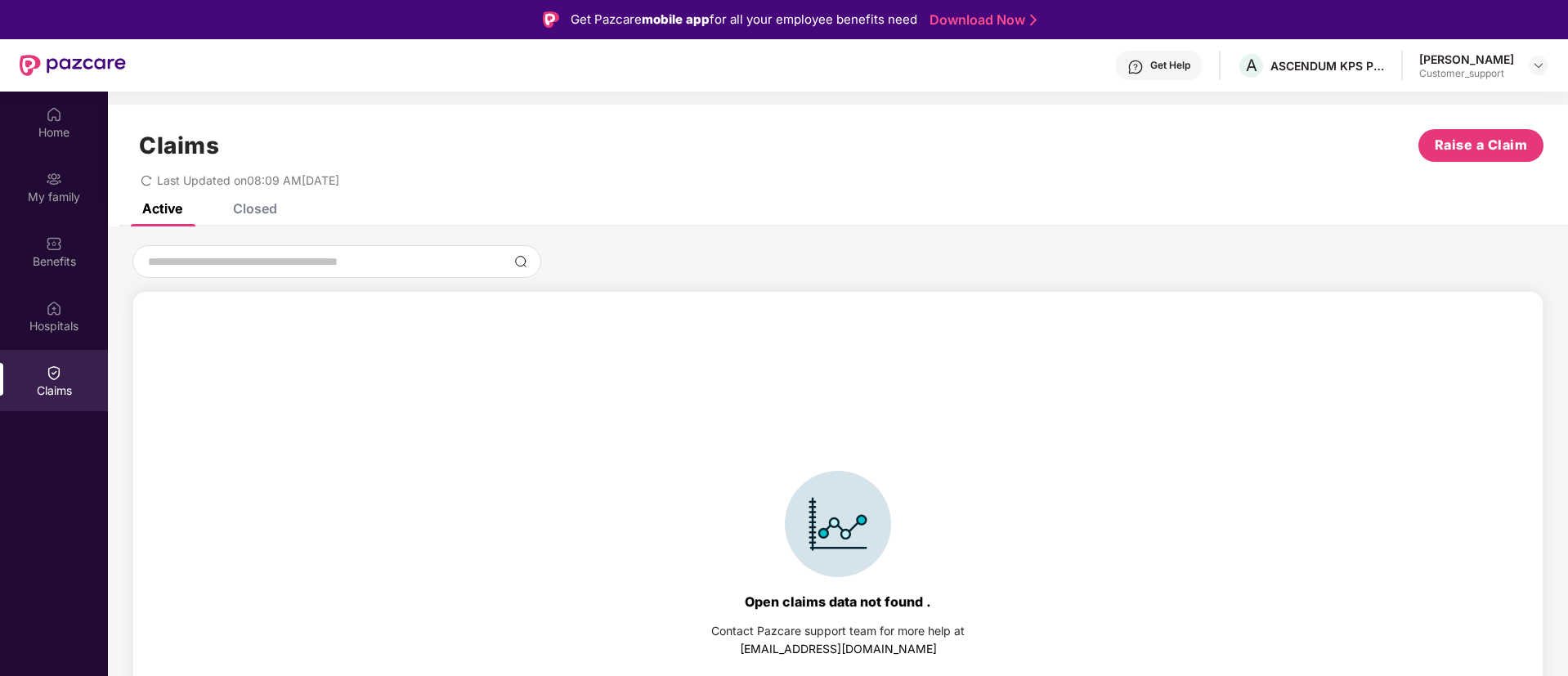
click at [251, 207] on div "Closed" at bounding box center [255, 208] width 44 height 16
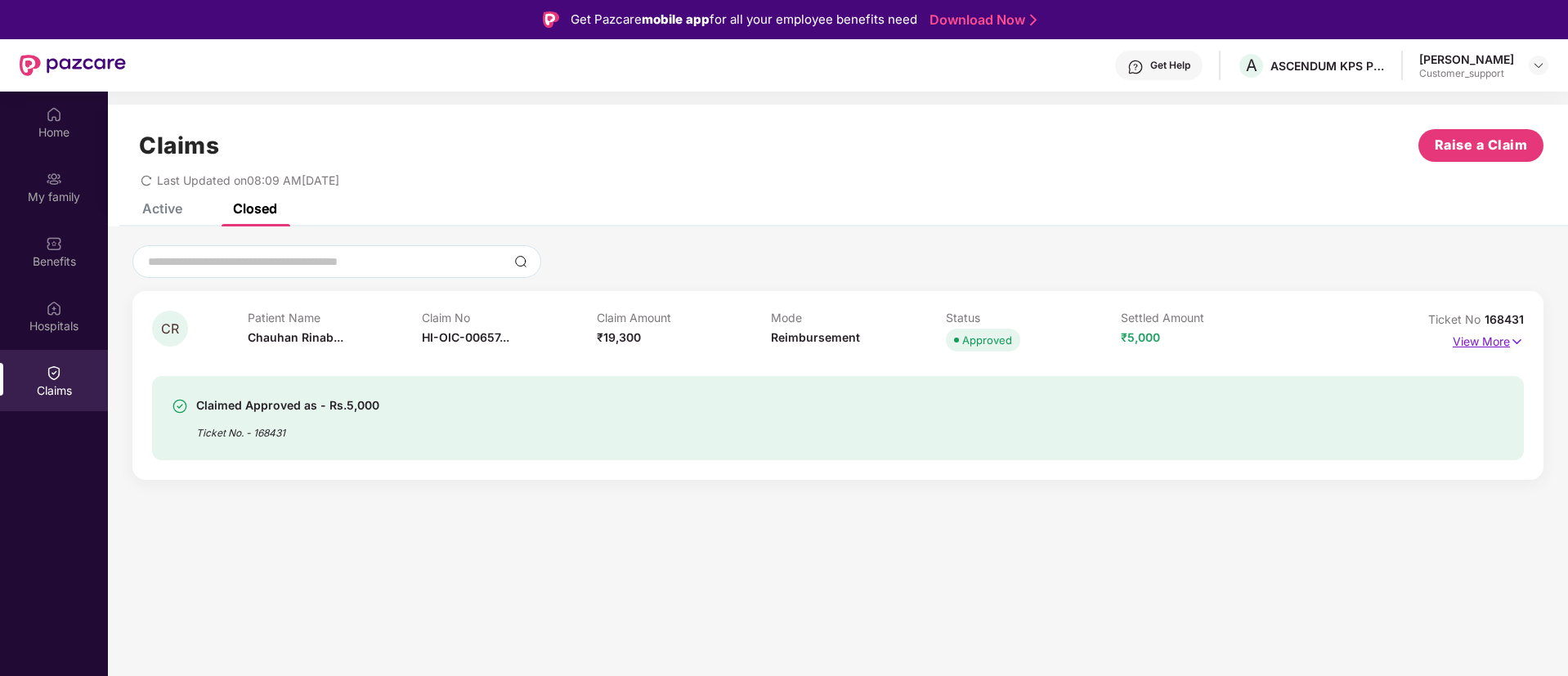
click at [1517, 340] on img at bounding box center [1517, 341] width 14 height 18
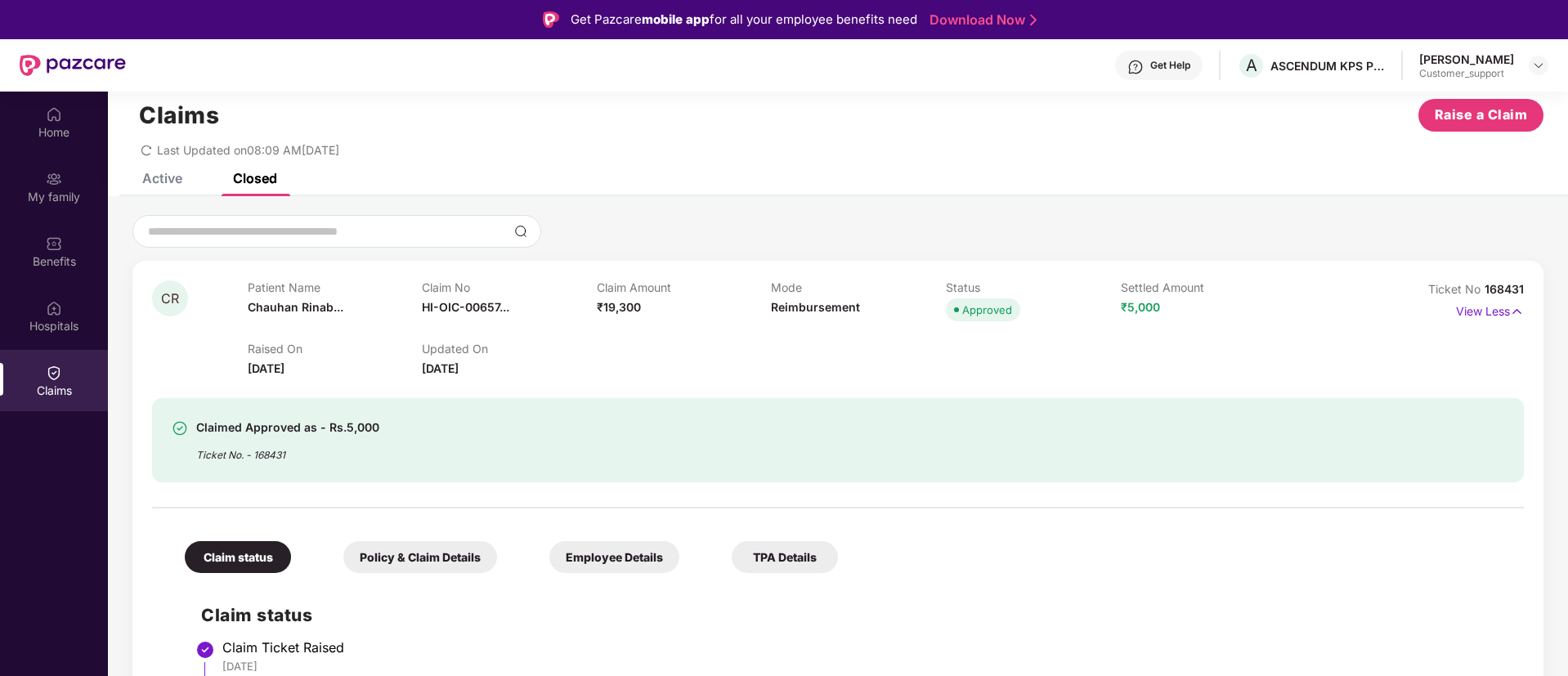
scroll to position [29, 0]
click at [1541, 61] on img at bounding box center [1538, 65] width 13 height 13
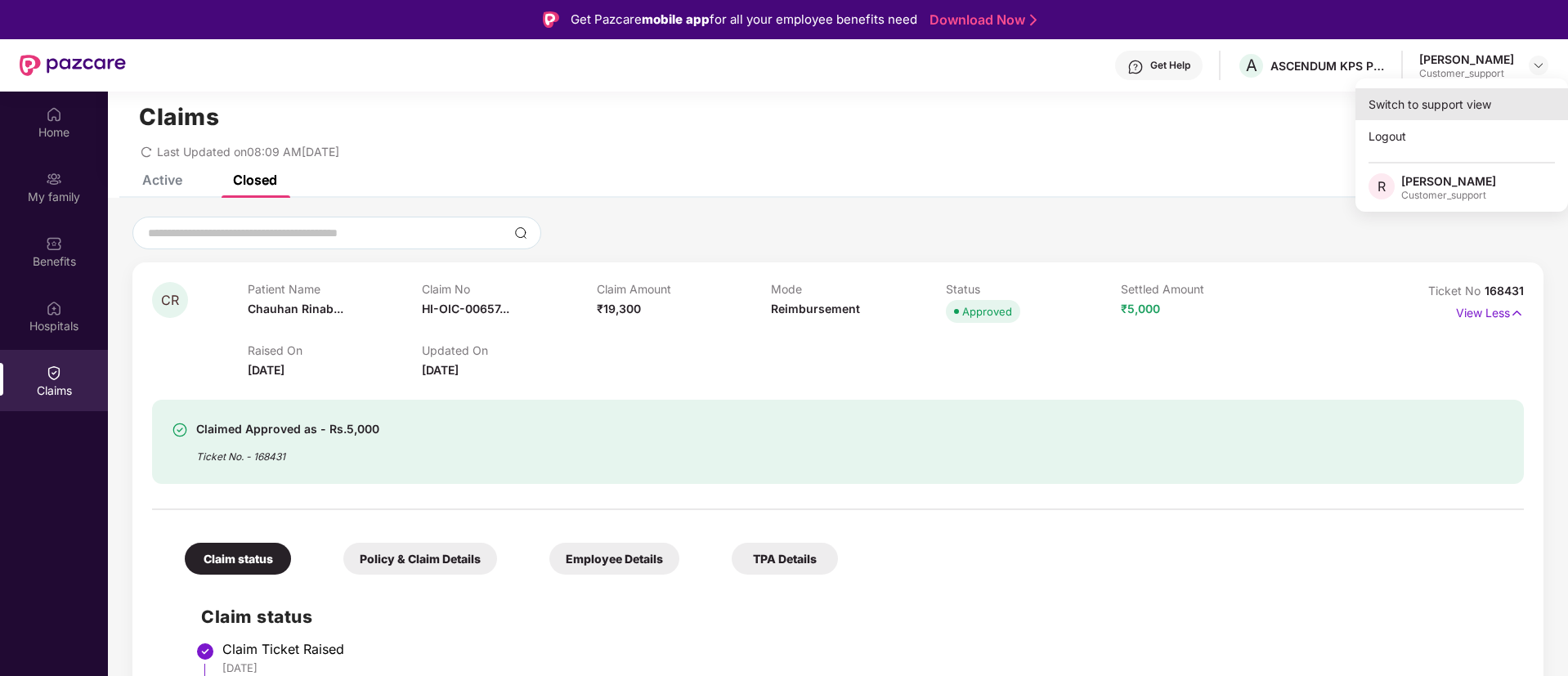
click at [1424, 100] on div "Switch to support view" at bounding box center [1462, 105] width 213 height 32
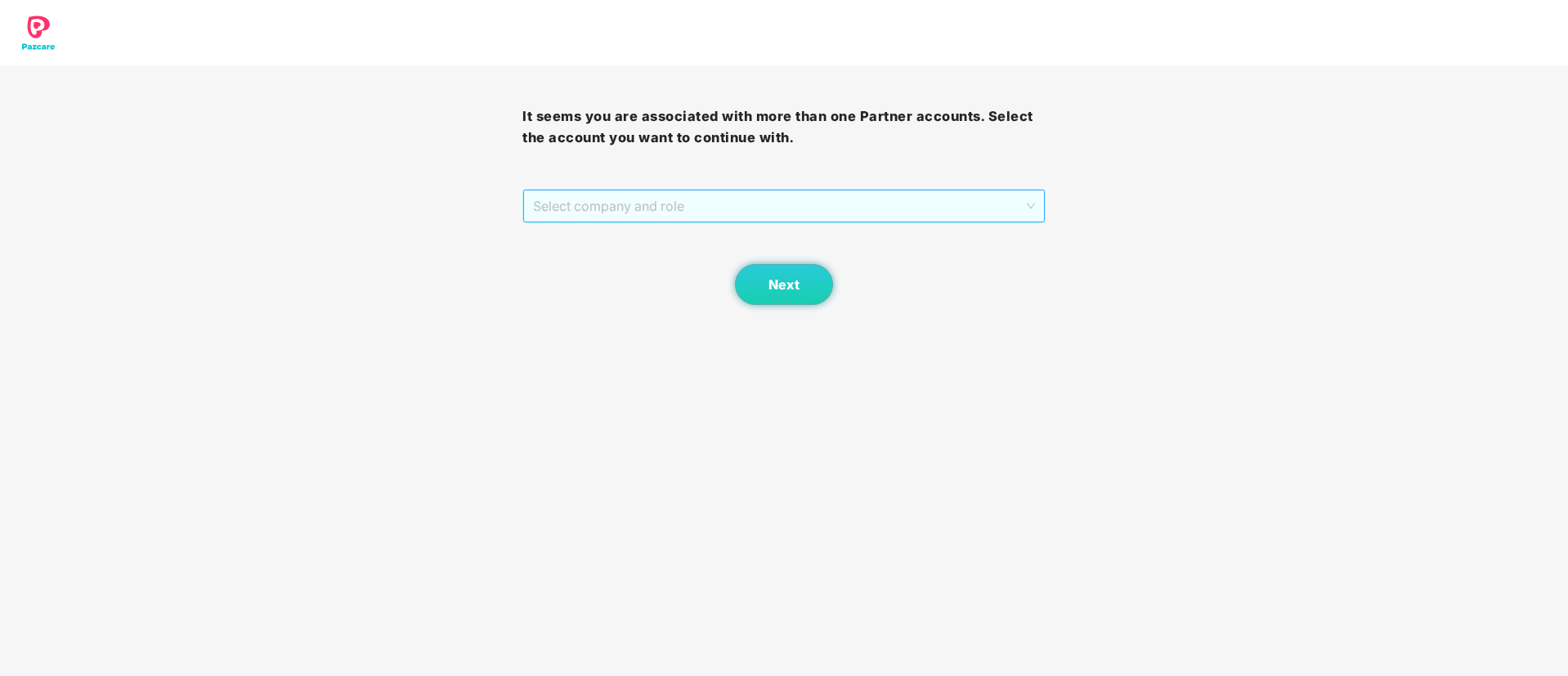
click at [741, 208] on span "Select company and role" at bounding box center [783, 206] width 501 height 31
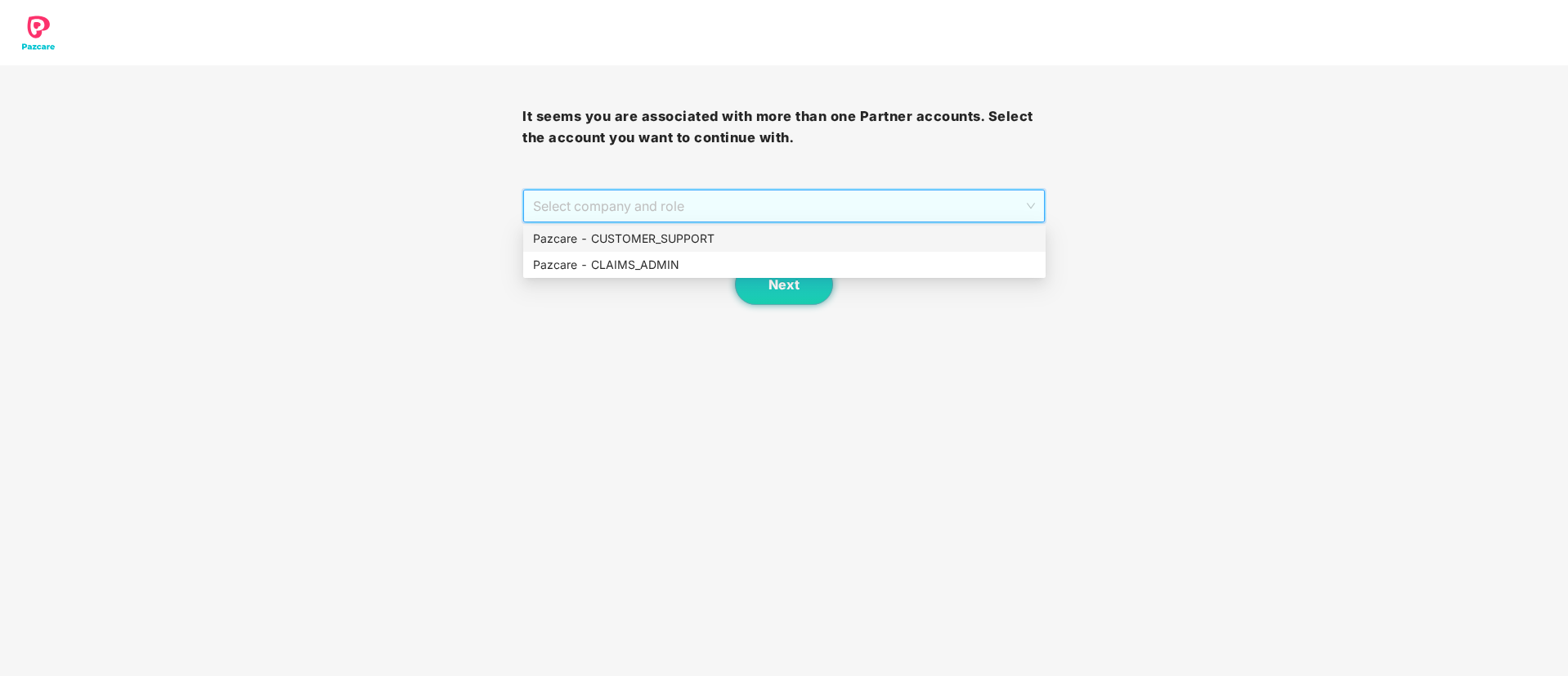
click at [678, 236] on div "Pazcare - CUSTOMER_SUPPORT" at bounding box center [784, 238] width 503 height 18
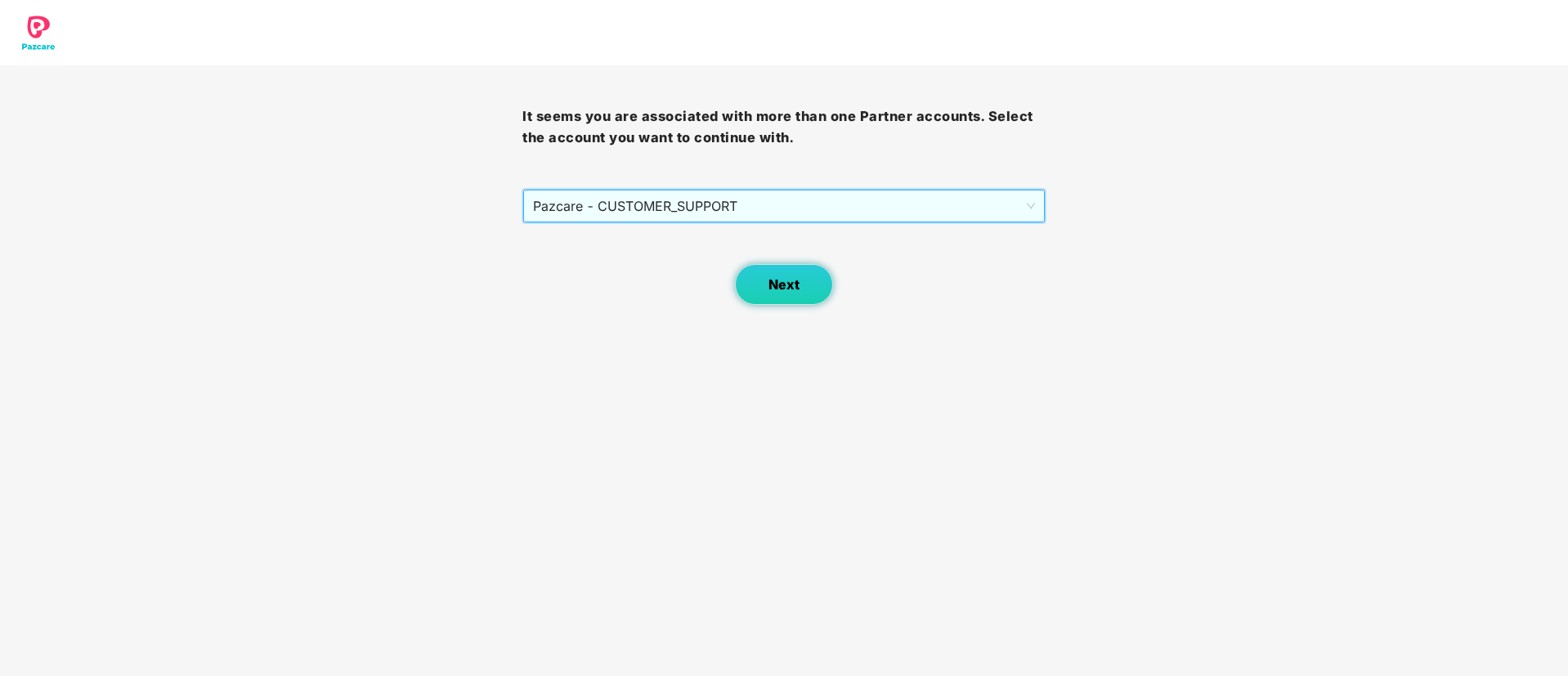
click at [766, 273] on button "Next" at bounding box center [784, 284] width 98 height 41
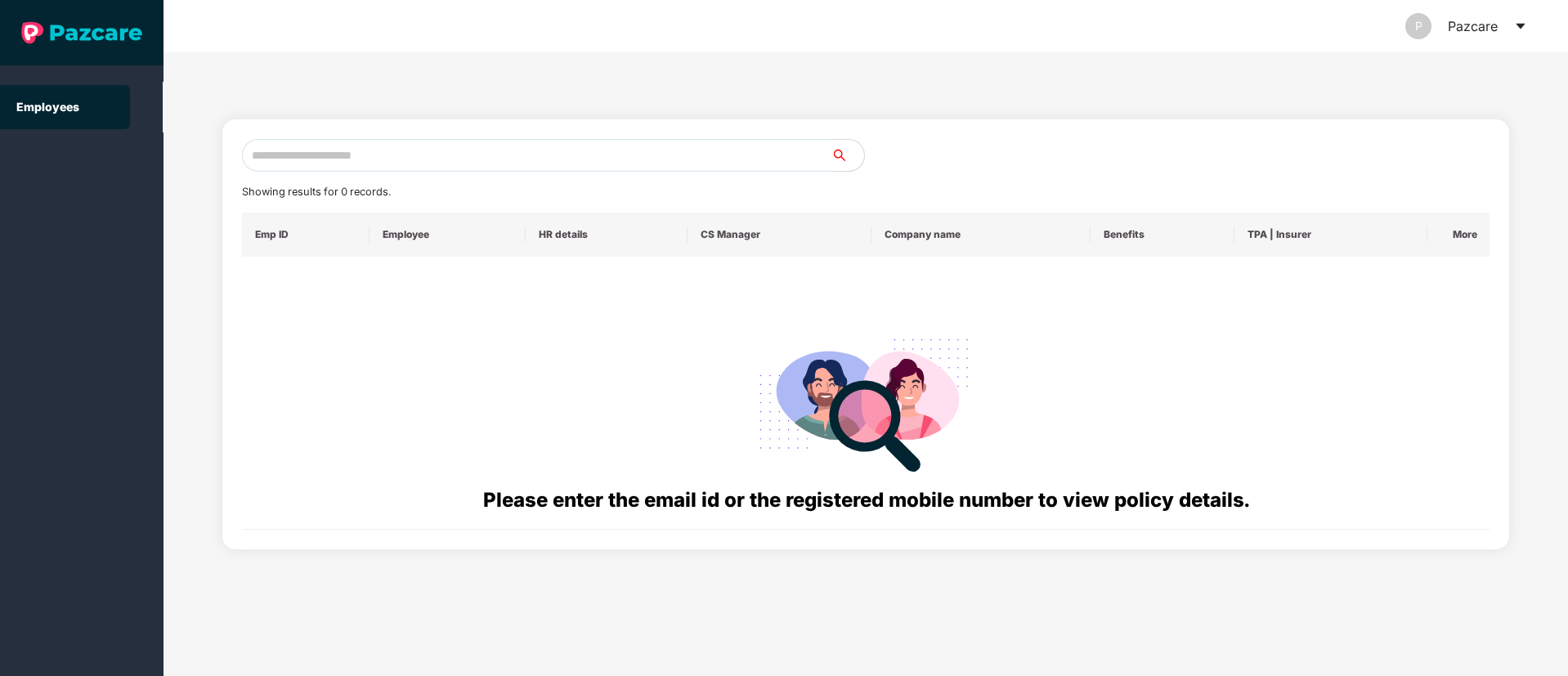
click at [295, 164] on input "text" at bounding box center [537, 155] width 589 height 33
paste input "**********"
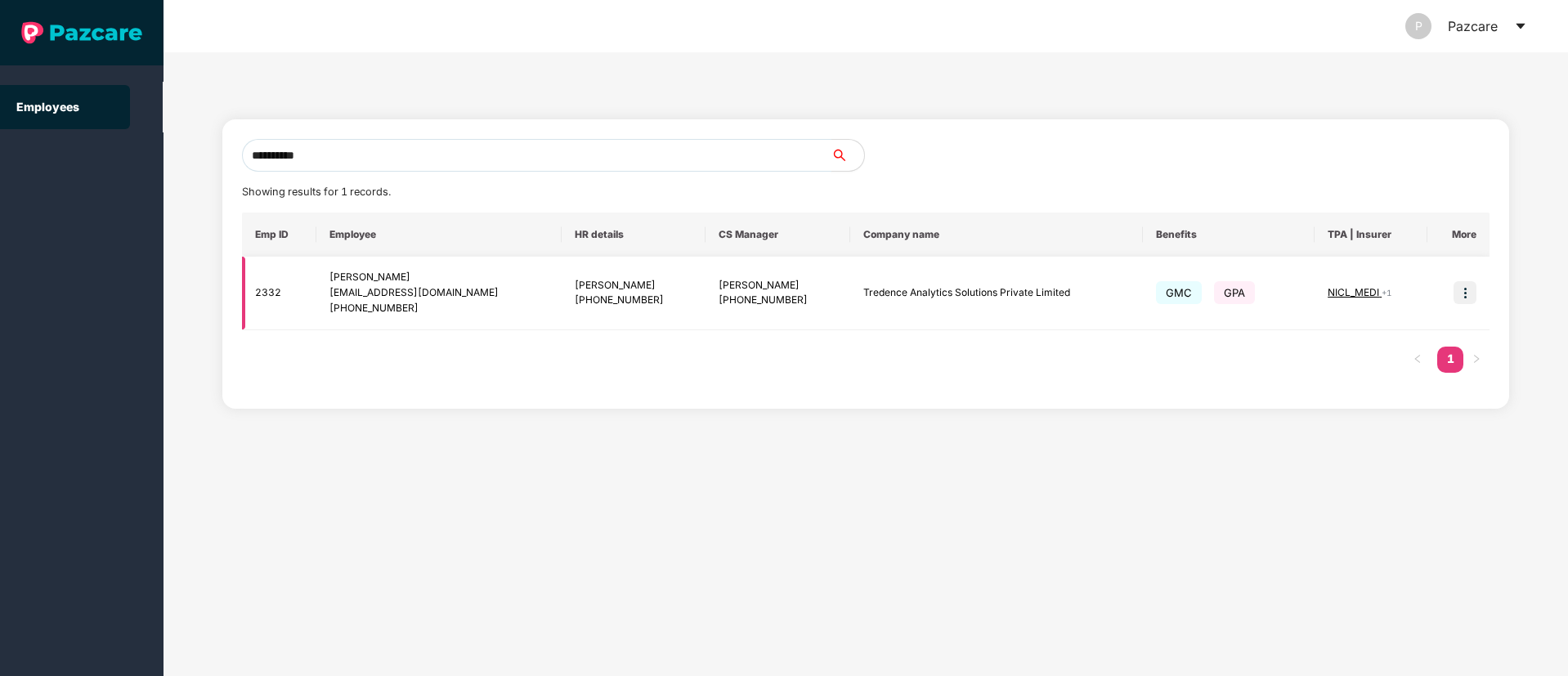
type input "**********"
click at [1463, 295] on img at bounding box center [1464, 292] width 23 height 23
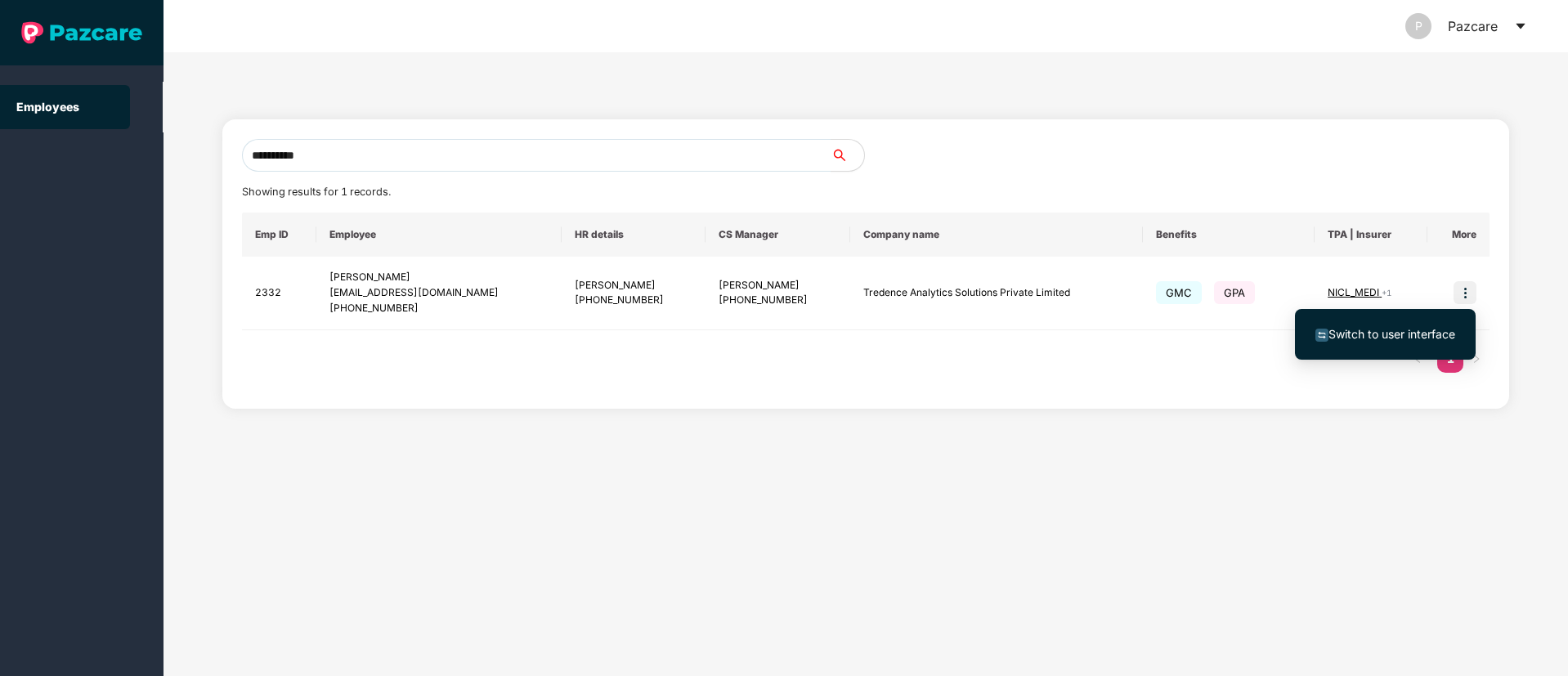
click at [1384, 335] on span "Switch to user interface" at bounding box center [1392, 333] width 127 height 14
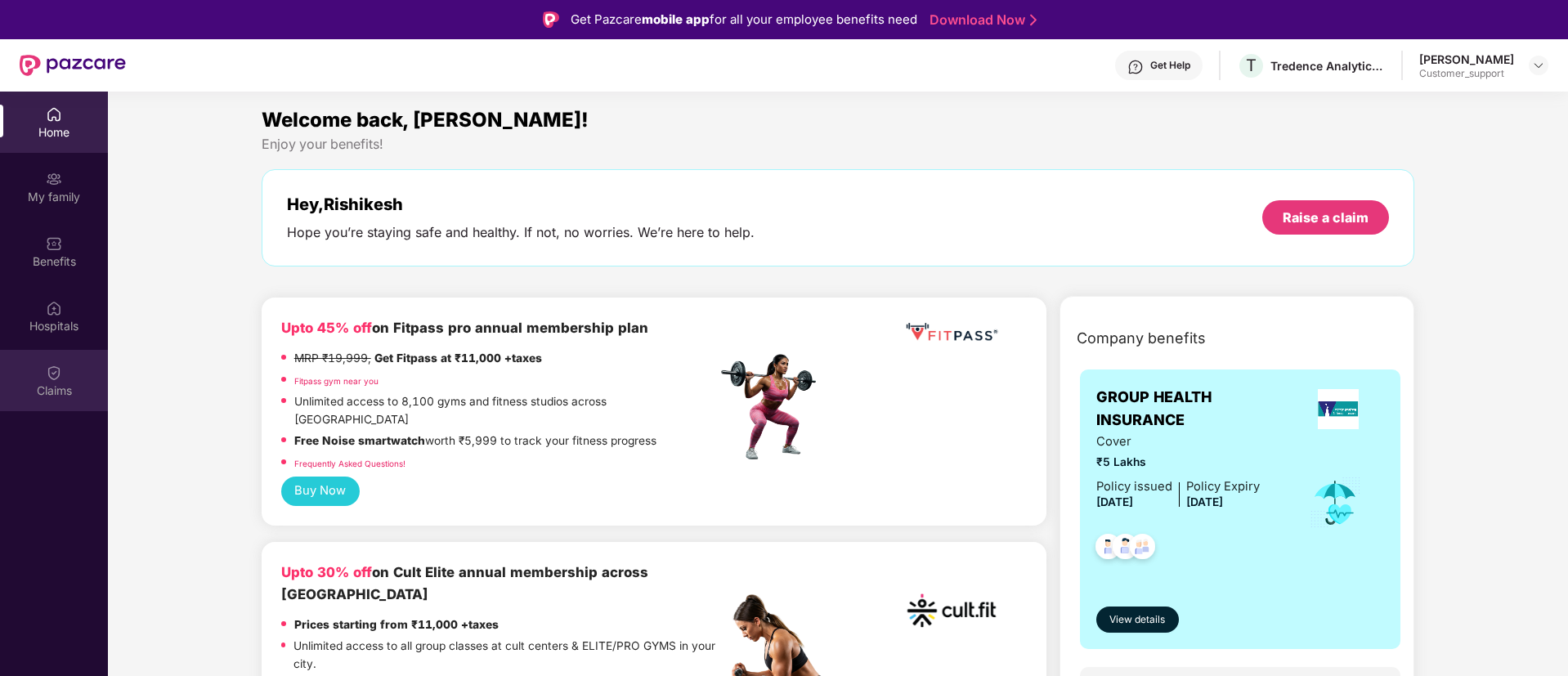
click at [45, 392] on div "Claims" at bounding box center [54, 390] width 108 height 16
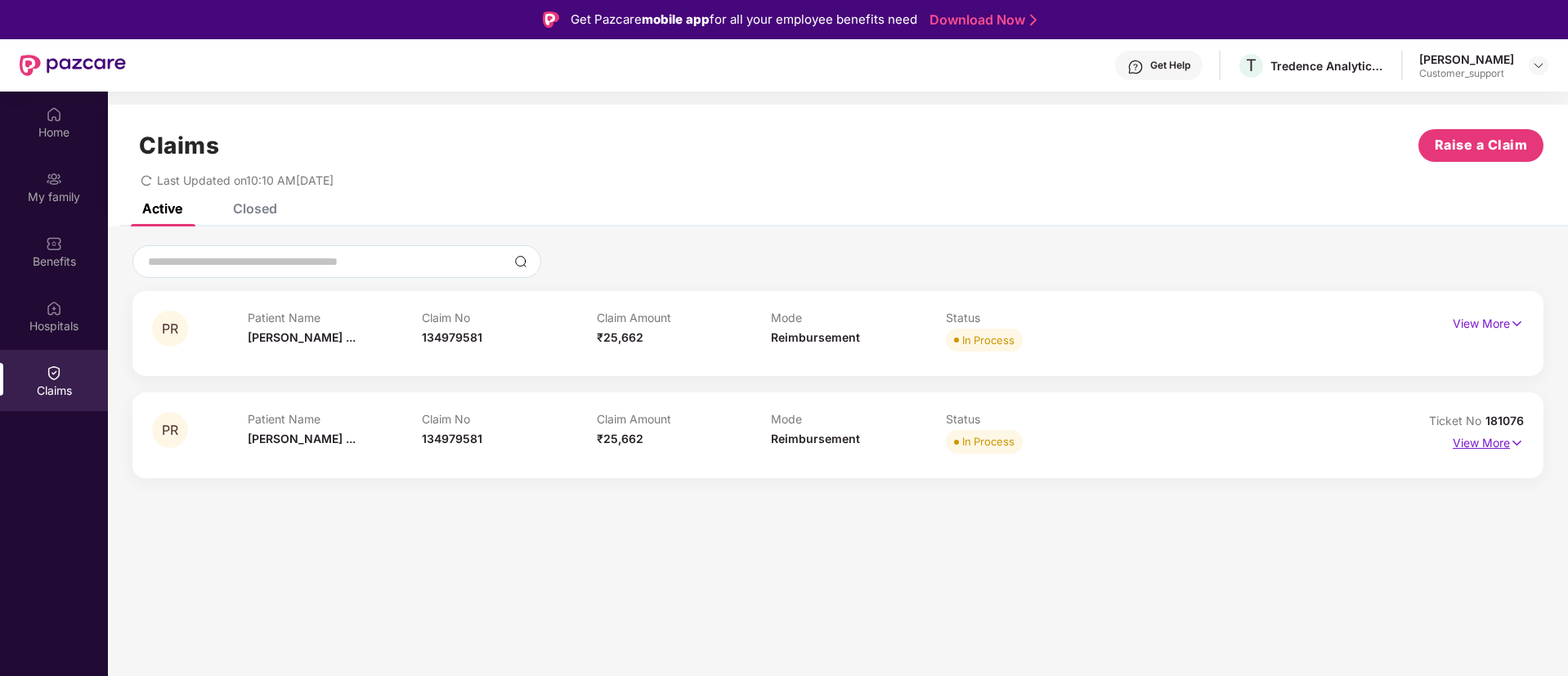
click at [1518, 435] on img at bounding box center [1517, 442] width 14 height 18
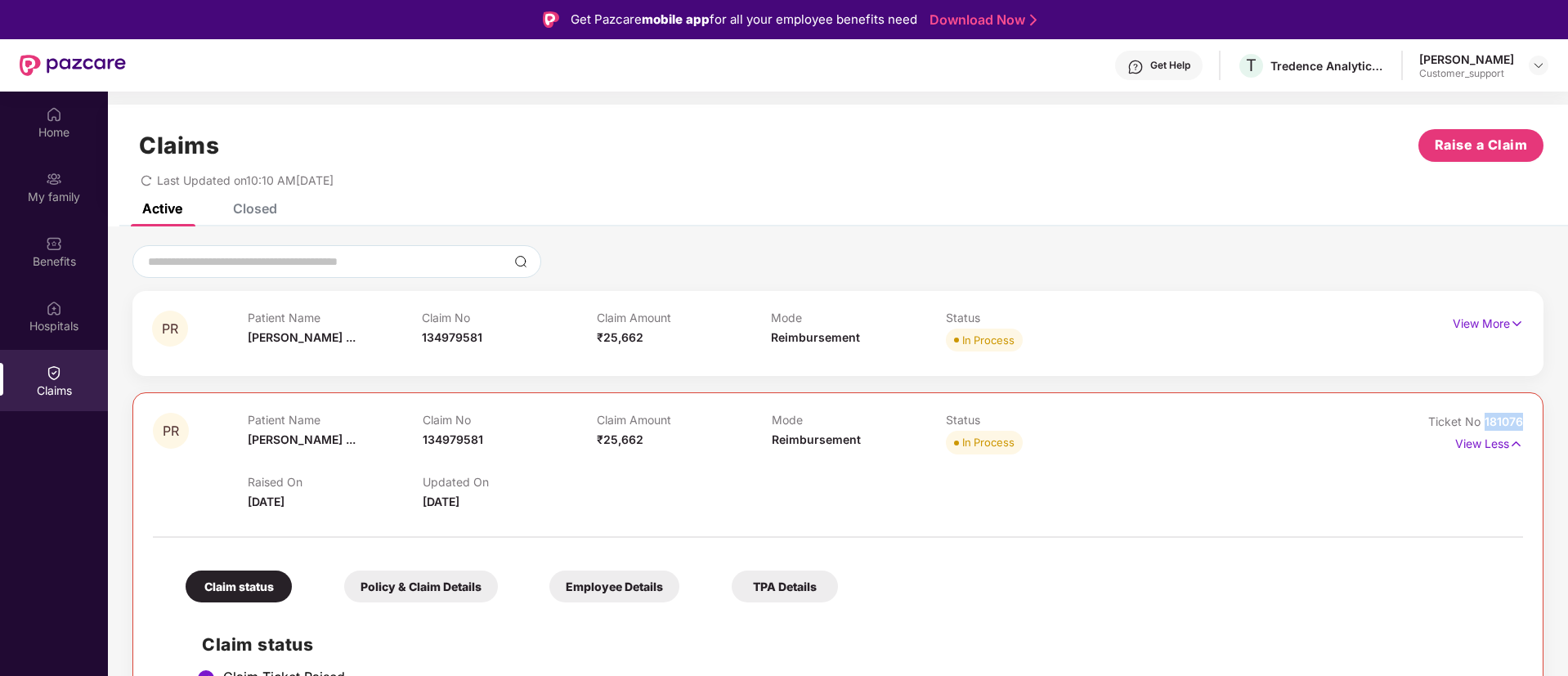
drag, startPoint x: 1527, startPoint y: 421, endPoint x: 1482, endPoint y: 429, distance: 45.7
click at [1538, 68] on img at bounding box center [1538, 65] width 13 height 13
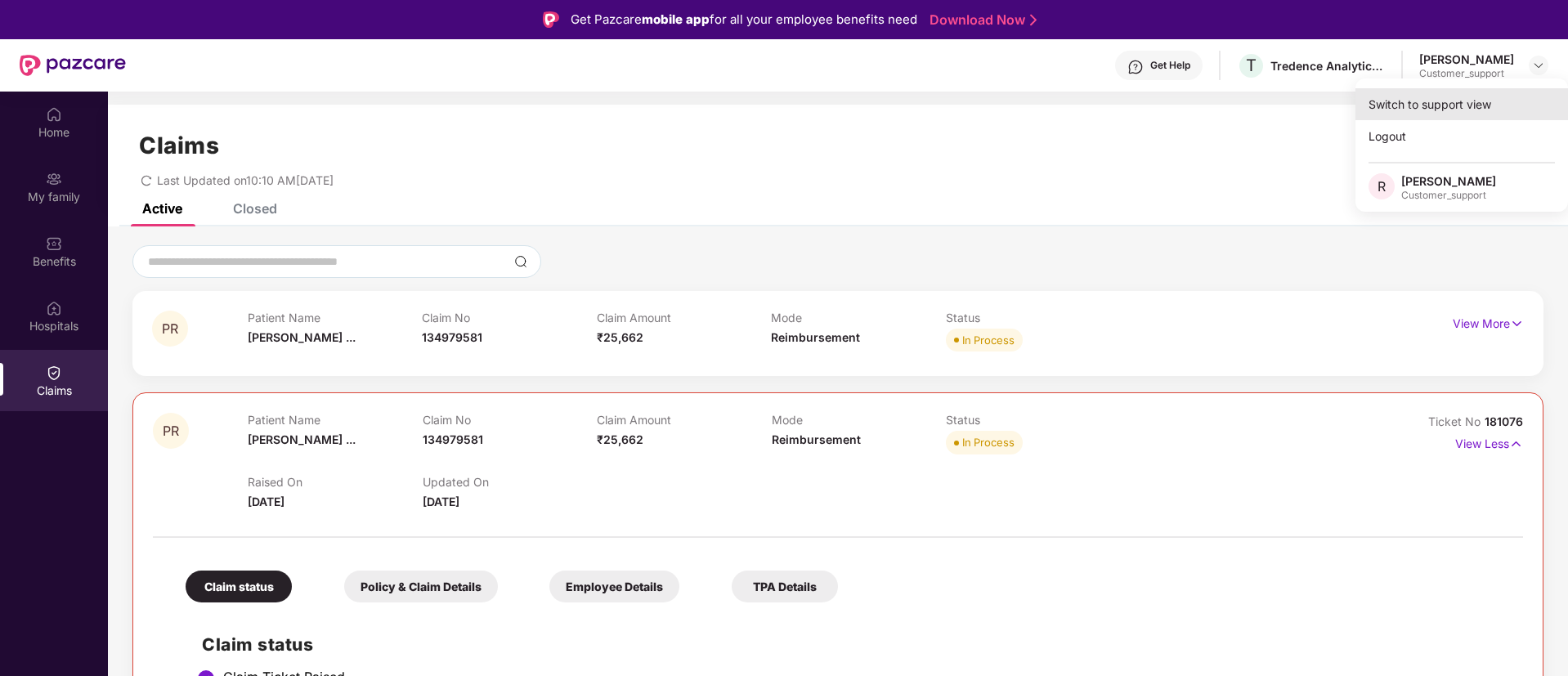
click at [1437, 101] on div "Switch to support view" at bounding box center [1462, 105] width 213 height 32
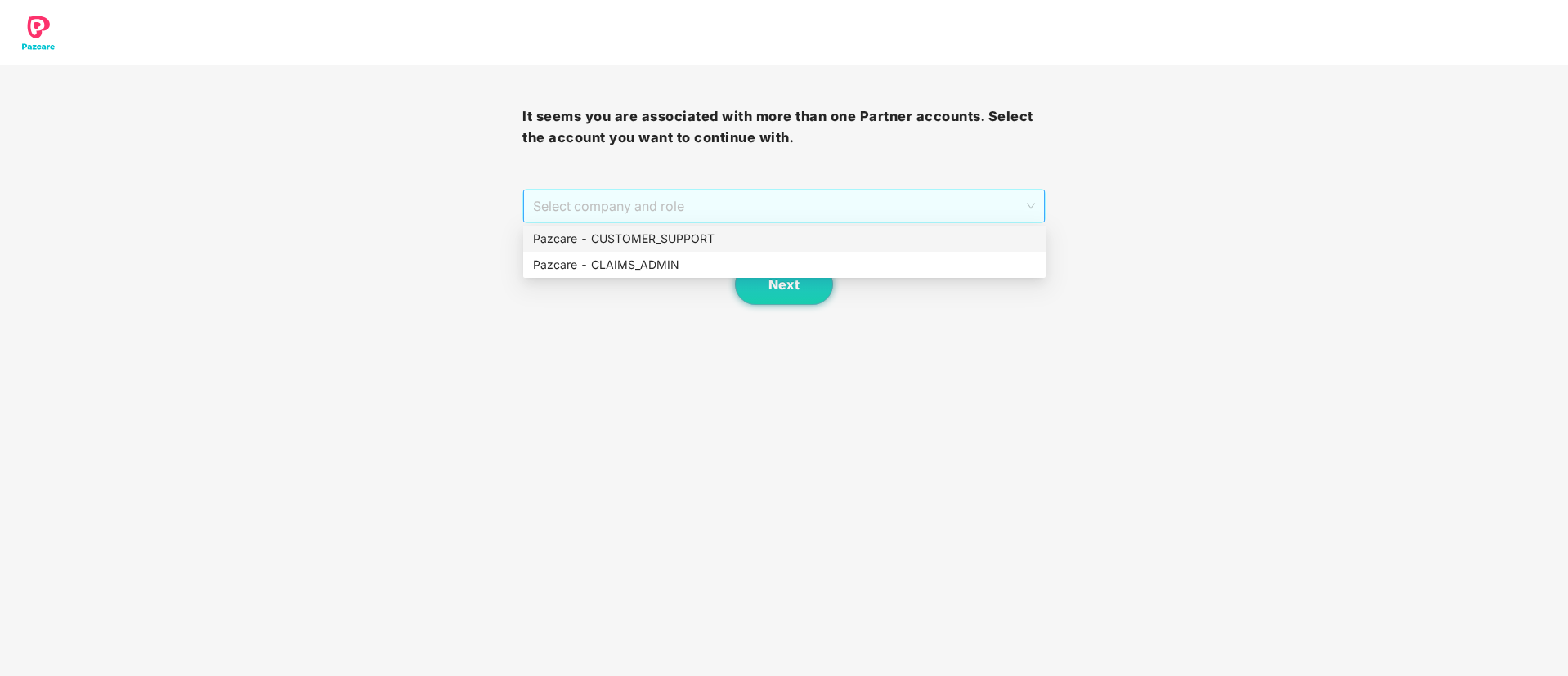
click at [721, 210] on span "Select company and role" at bounding box center [783, 206] width 501 height 31
click at [663, 236] on div "Pazcare - CUSTOMER_SUPPORT" at bounding box center [784, 238] width 503 height 18
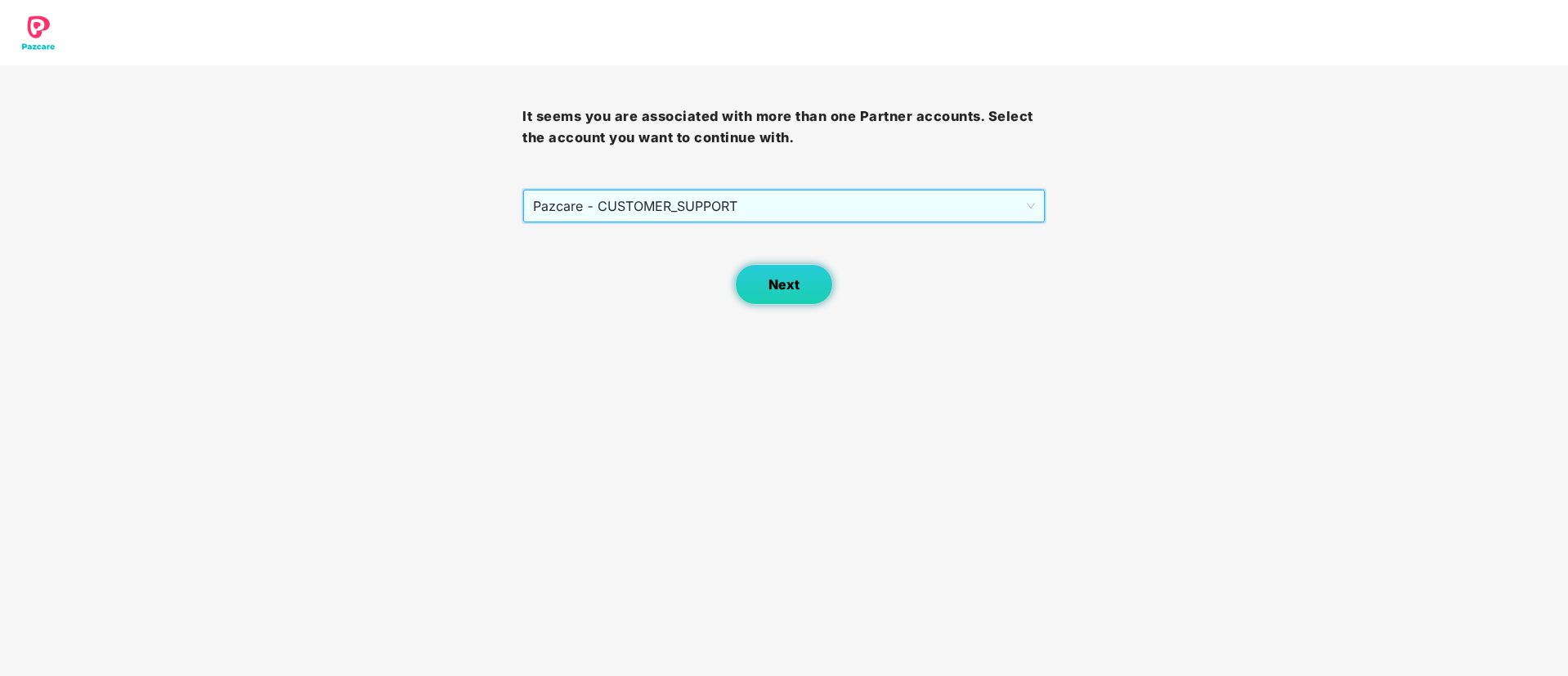
click at [771, 282] on span "Next" at bounding box center [783, 284] width 31 height 15
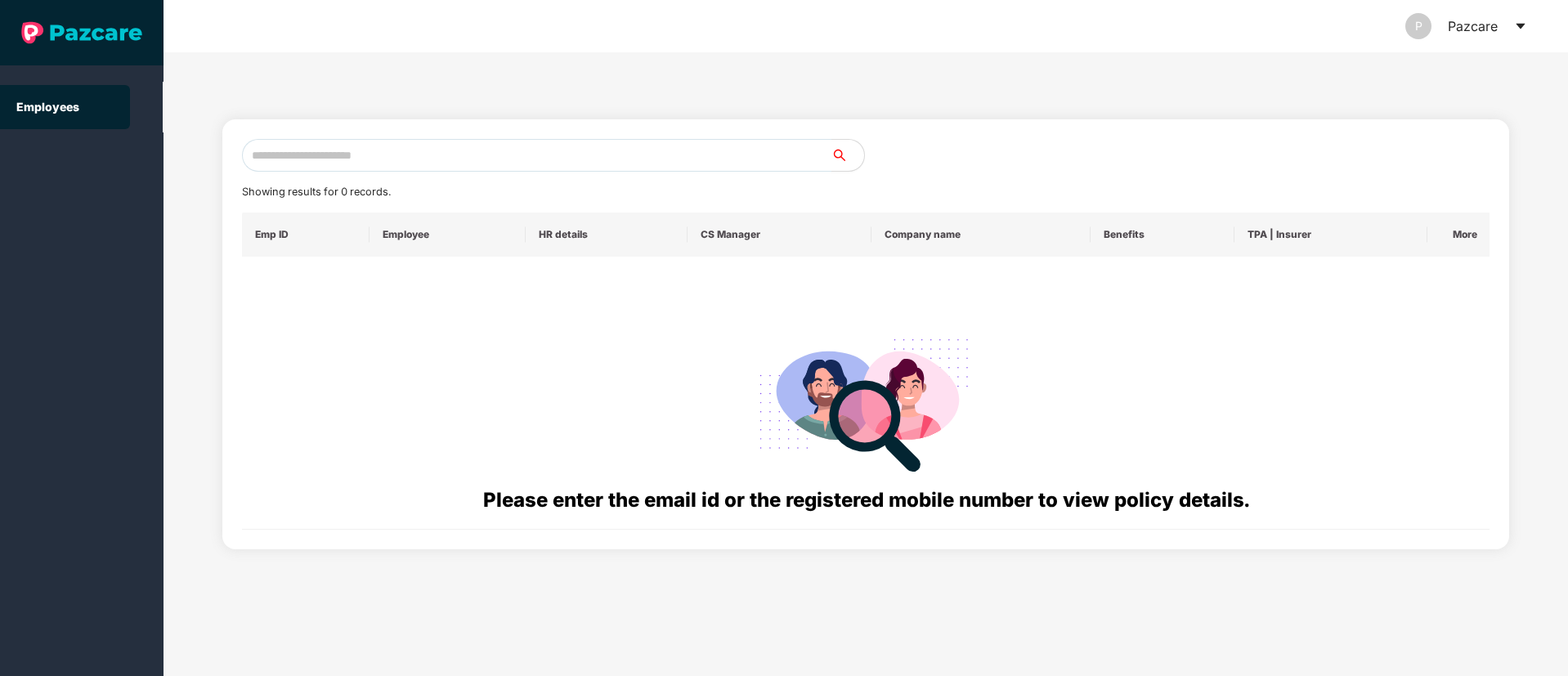
click at [311, 147] on input "text" at bounding box center [537, 155] width 589 height 33
paste input "**********"
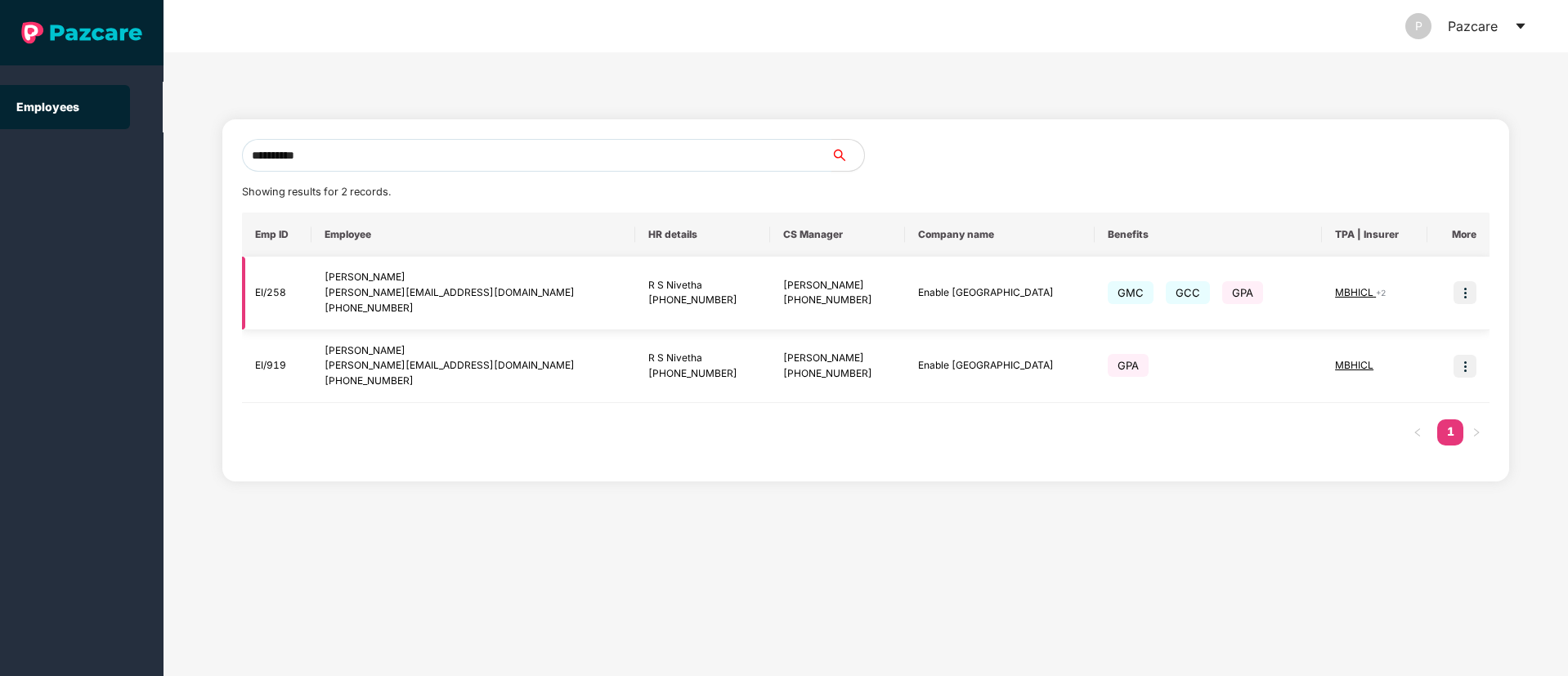
type input "**********"
click at [1467, 293] on img at bounding box center [1464, 292] width 23 height 23
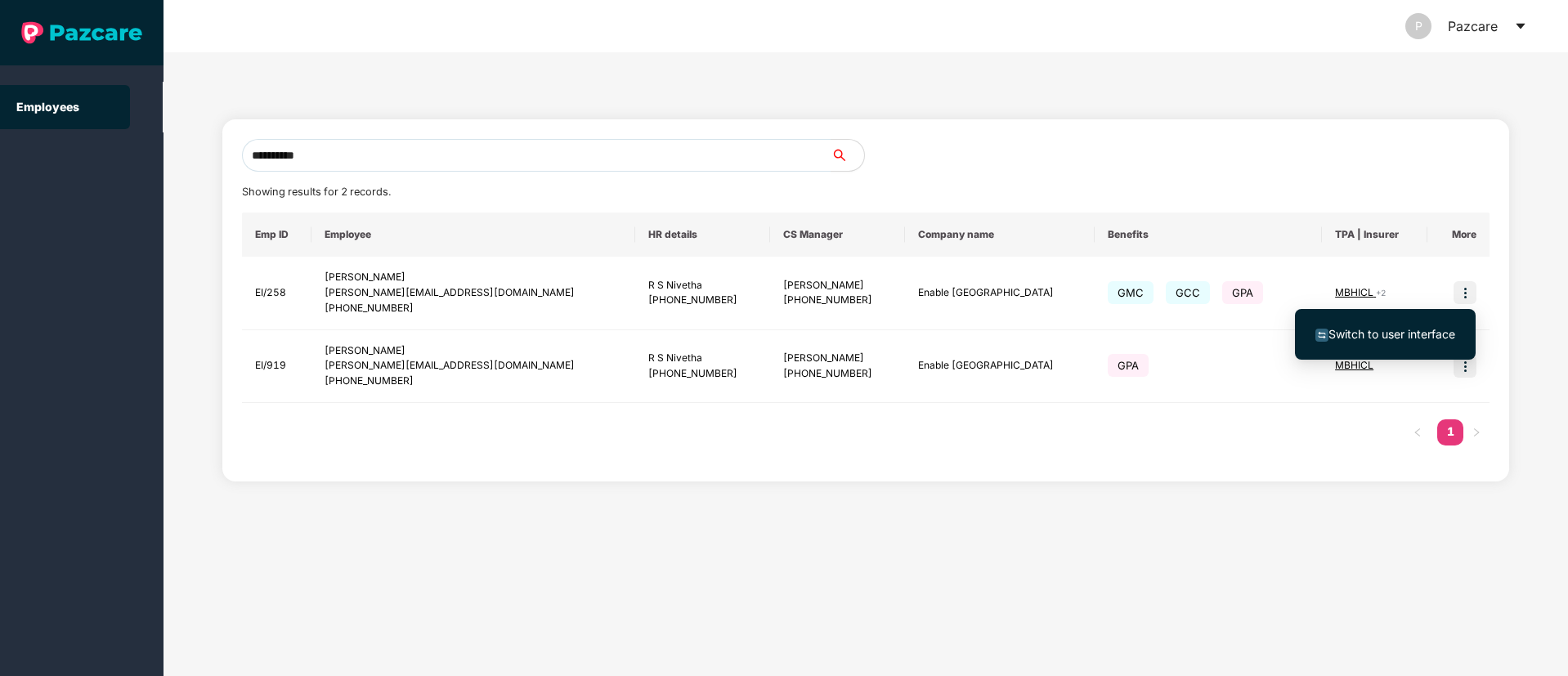
click at [1381, 337] on span "Switch to user interface" at bounding box center [1392, 333] width 127 height 14
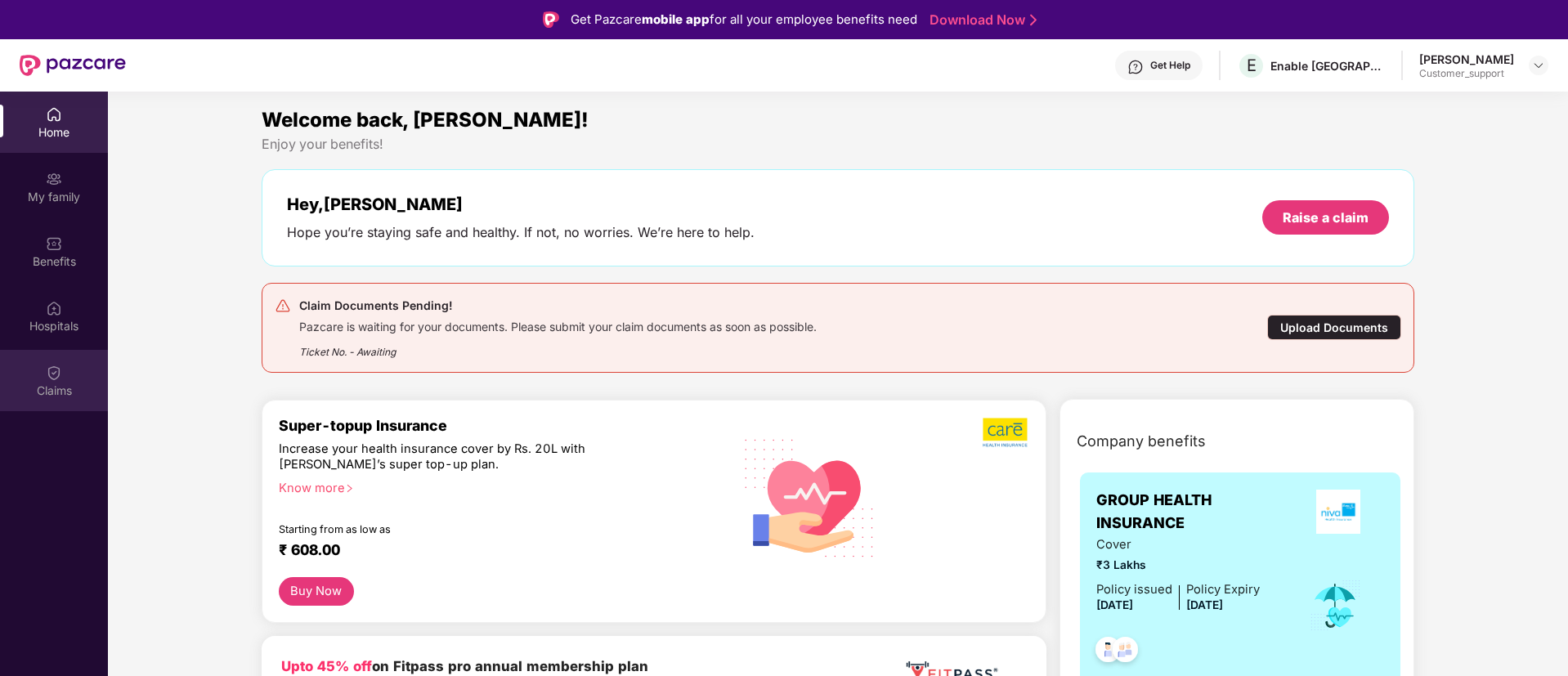
click at [53, 380] on img at bounding box center [53, 372] width 16 height 16
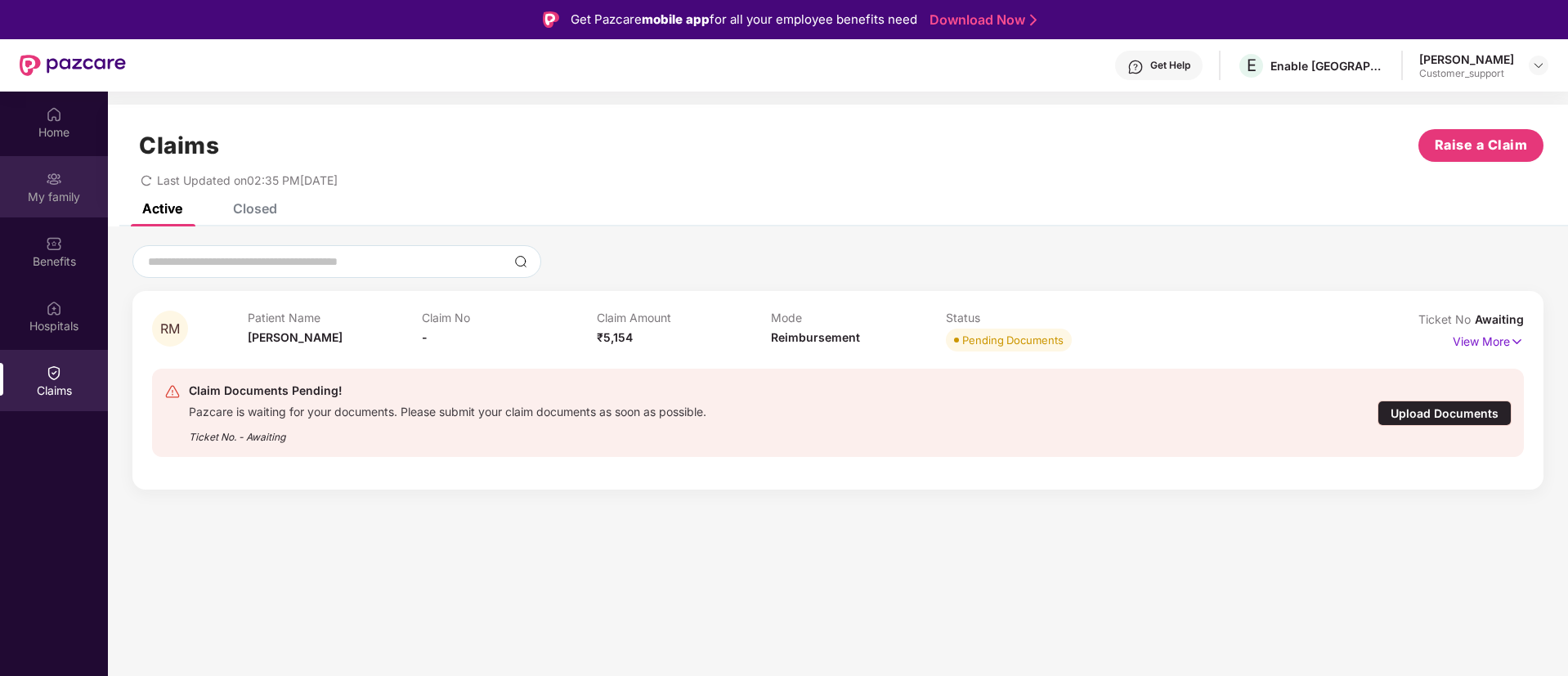
click at [48, 192] on div "My family" at bounding box center [54, 197] width 108 height 16
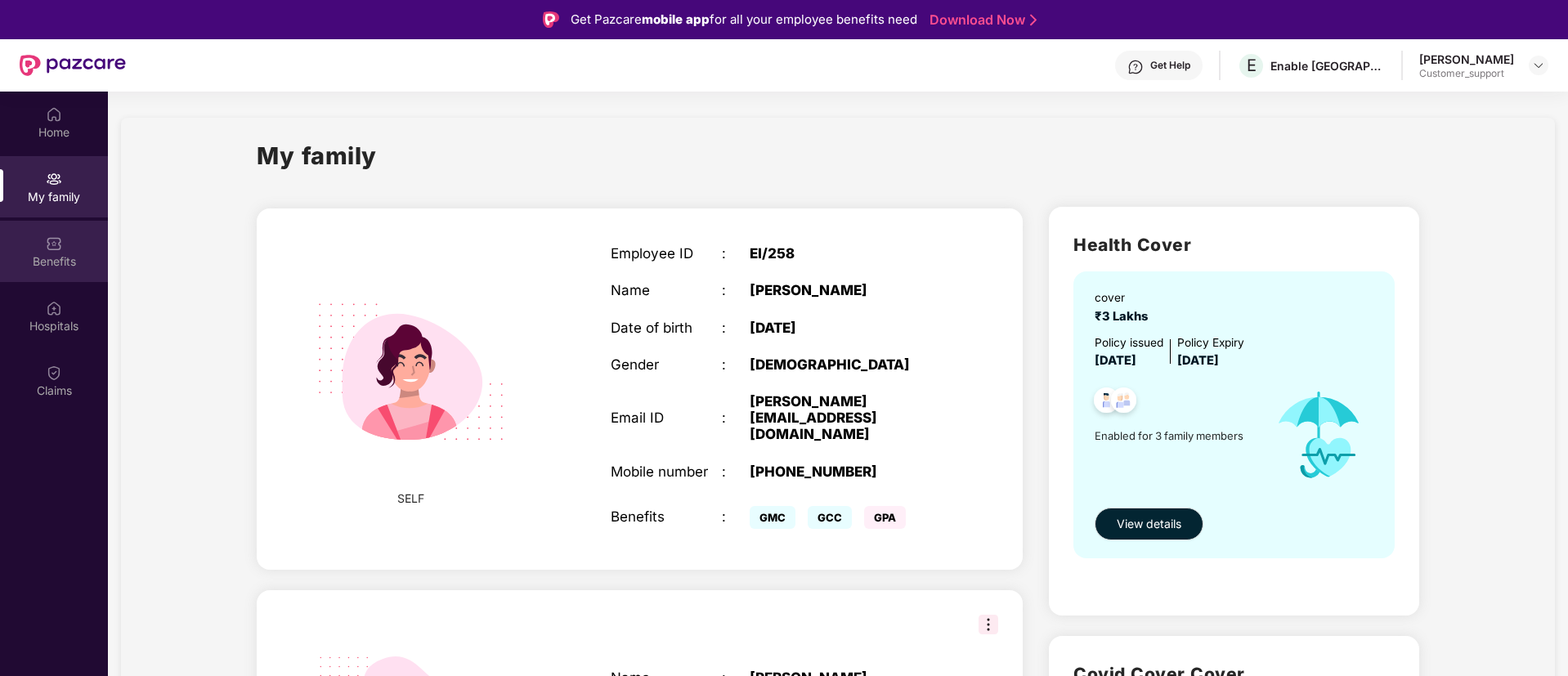
click at [50, 255] on div "Benefits" at bounding box center [54, 261] width 108 height 16
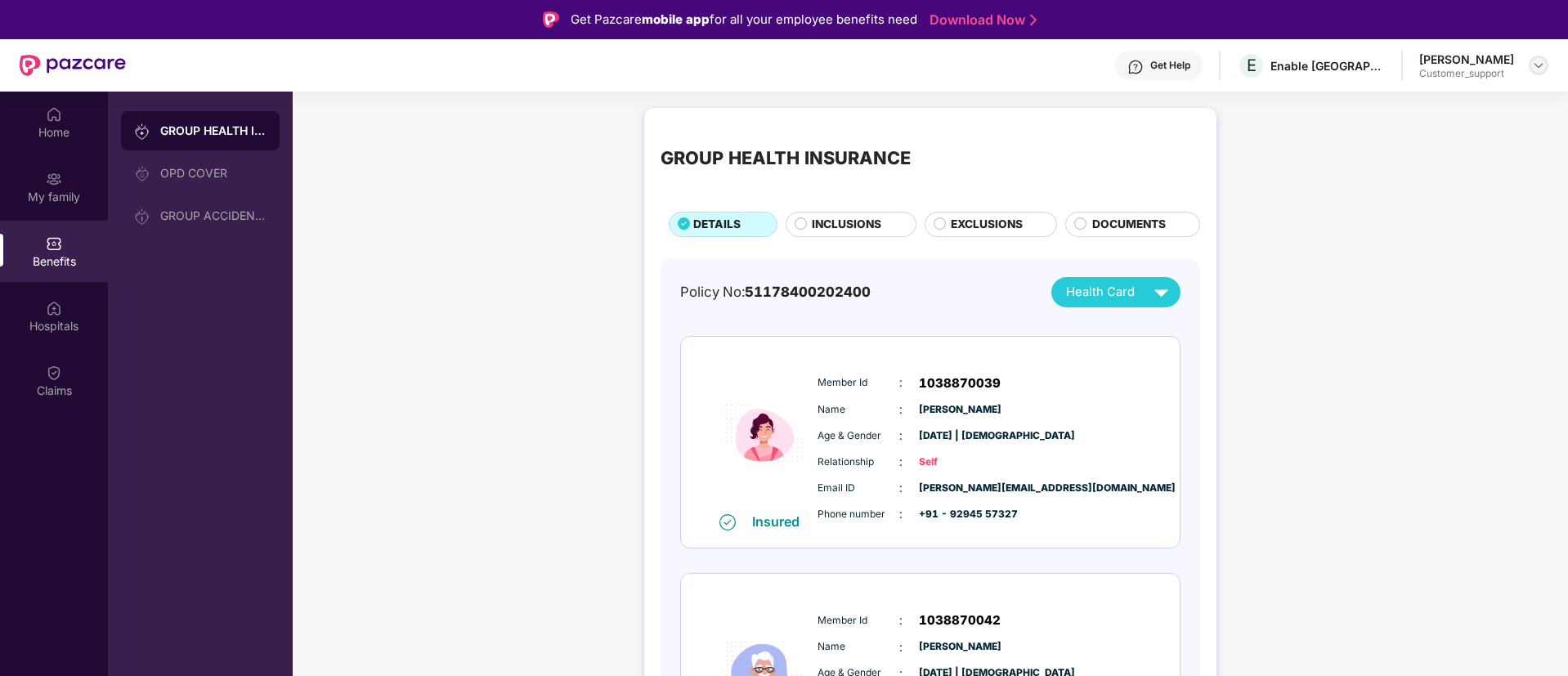
click at [1533, 64] on img at bounding box center [1538, 65] width 13 height 13
click at [1474, 101] on div "Switch to support view" at bounding box center [1462, 105] width 213 height 32
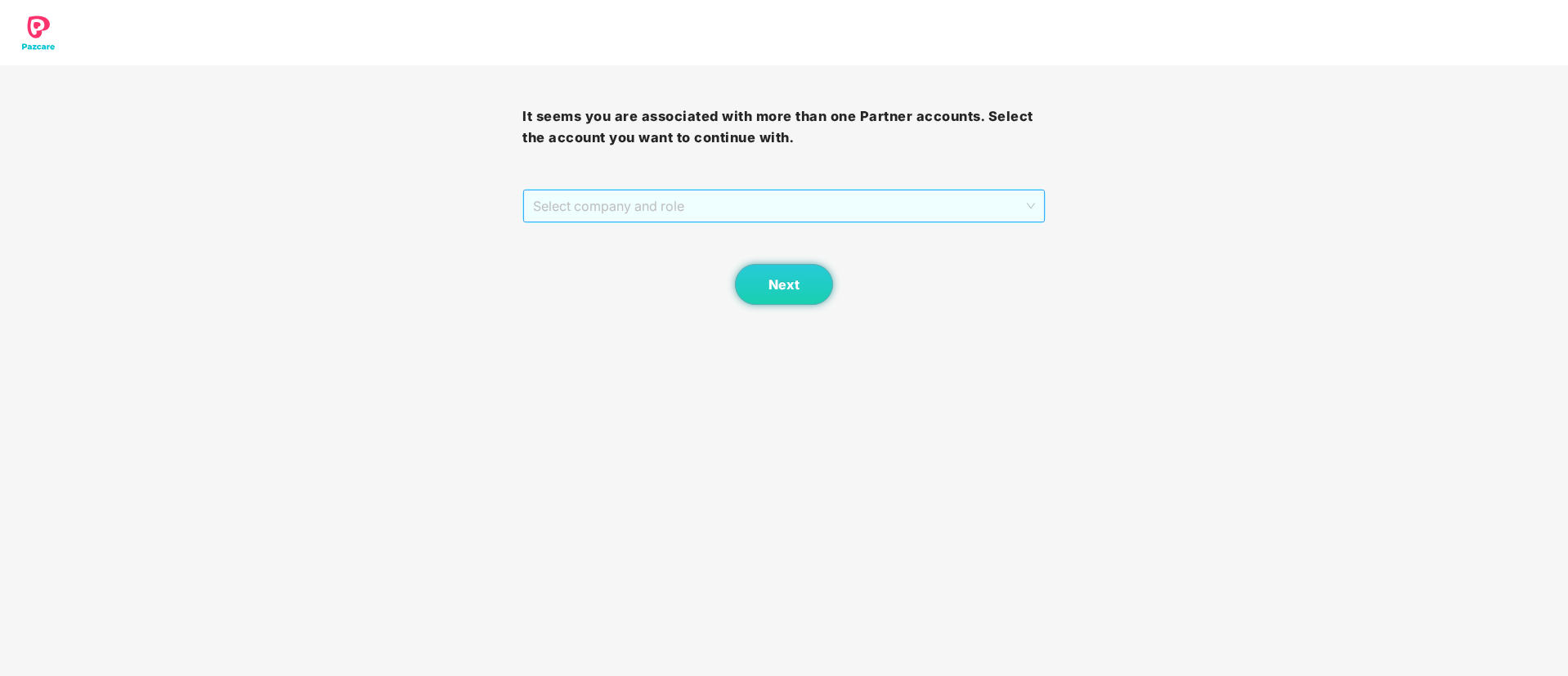
click at [818, 191] on span "Select company and role" at bounding box center [783, 206] width 501 height 31
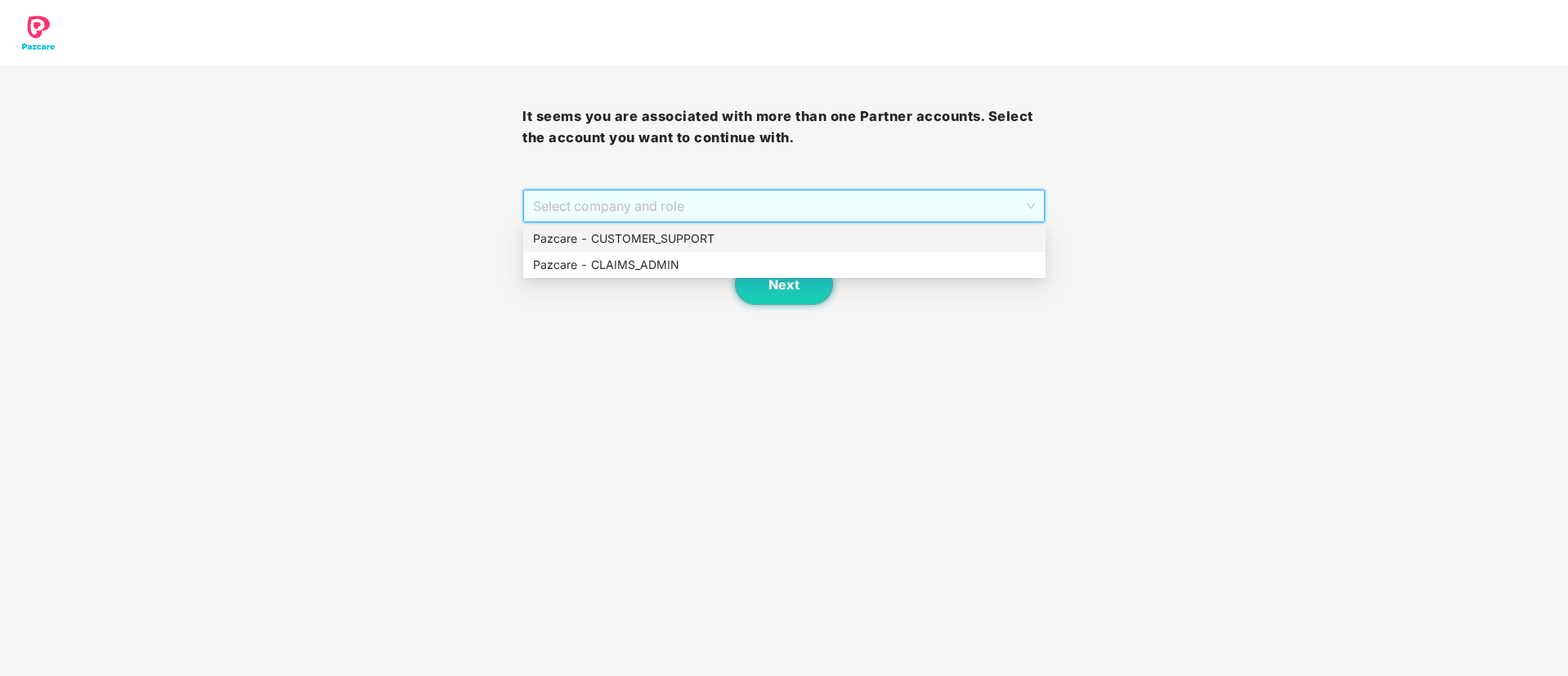
click at [700, 230] on div "Pazcare - CUSTOMER_SUPPORT" at bounding box center [784, 238] width 503 height 18
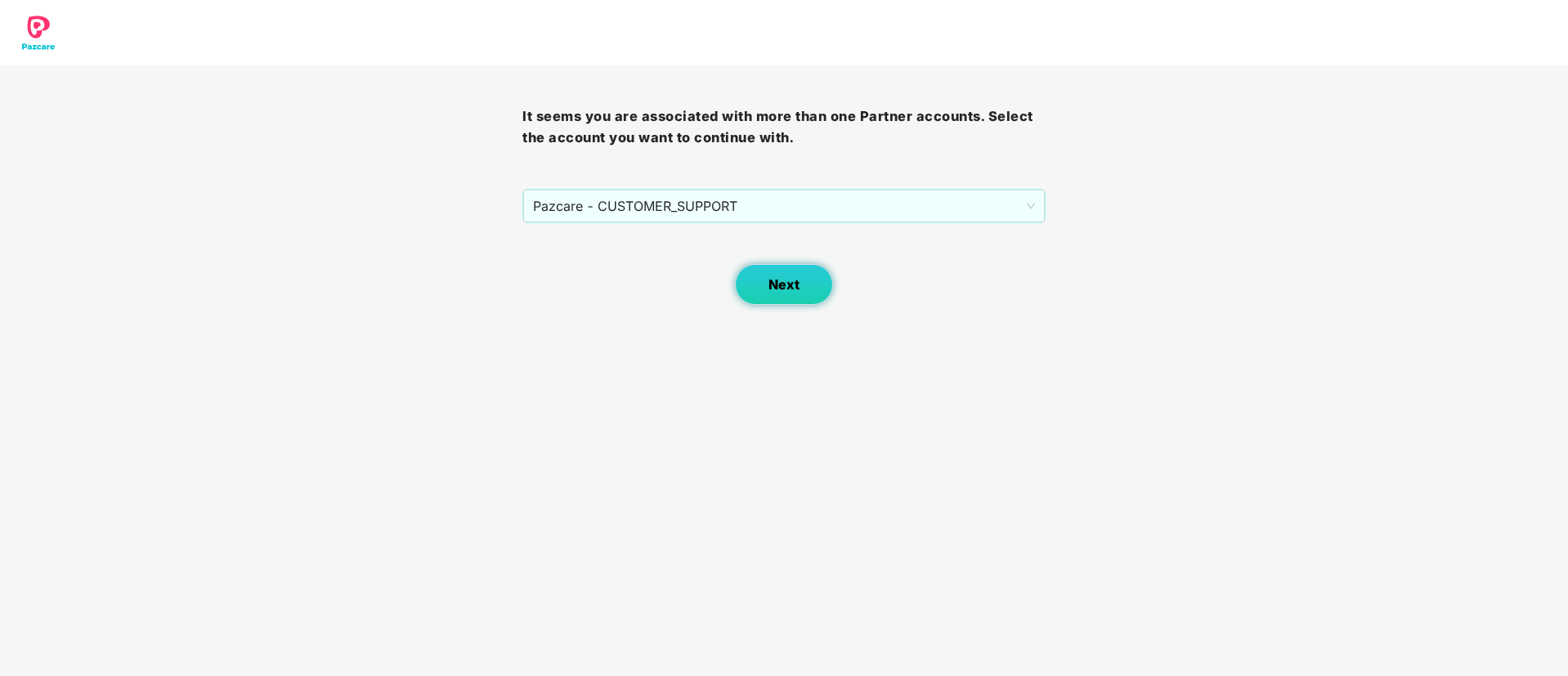
click at [784, 284] on span "Next" at bounding box center [783, 284] width 31 height 15
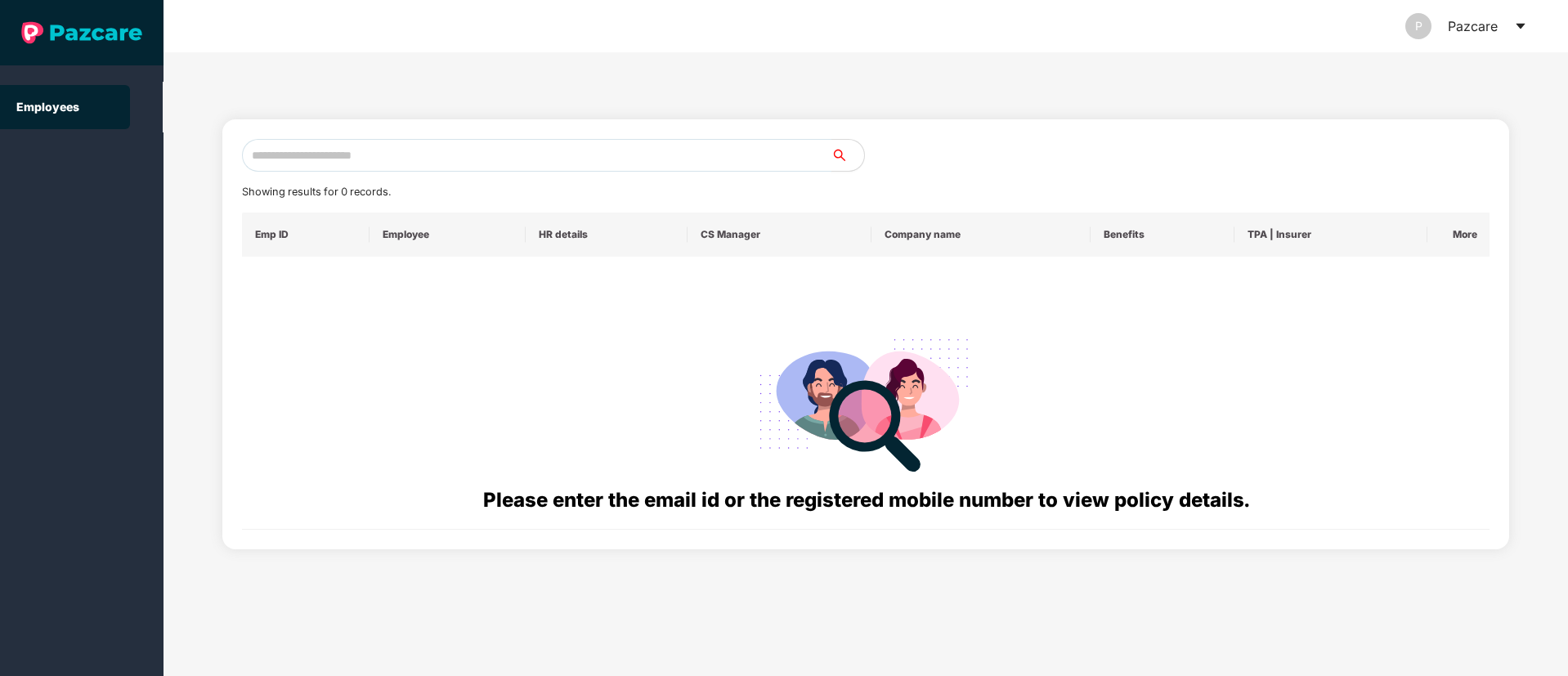
click at [351, 153] on input "text" at bounding box center [537, 155] width 589 height 33
paste input "**********"
type input "*"
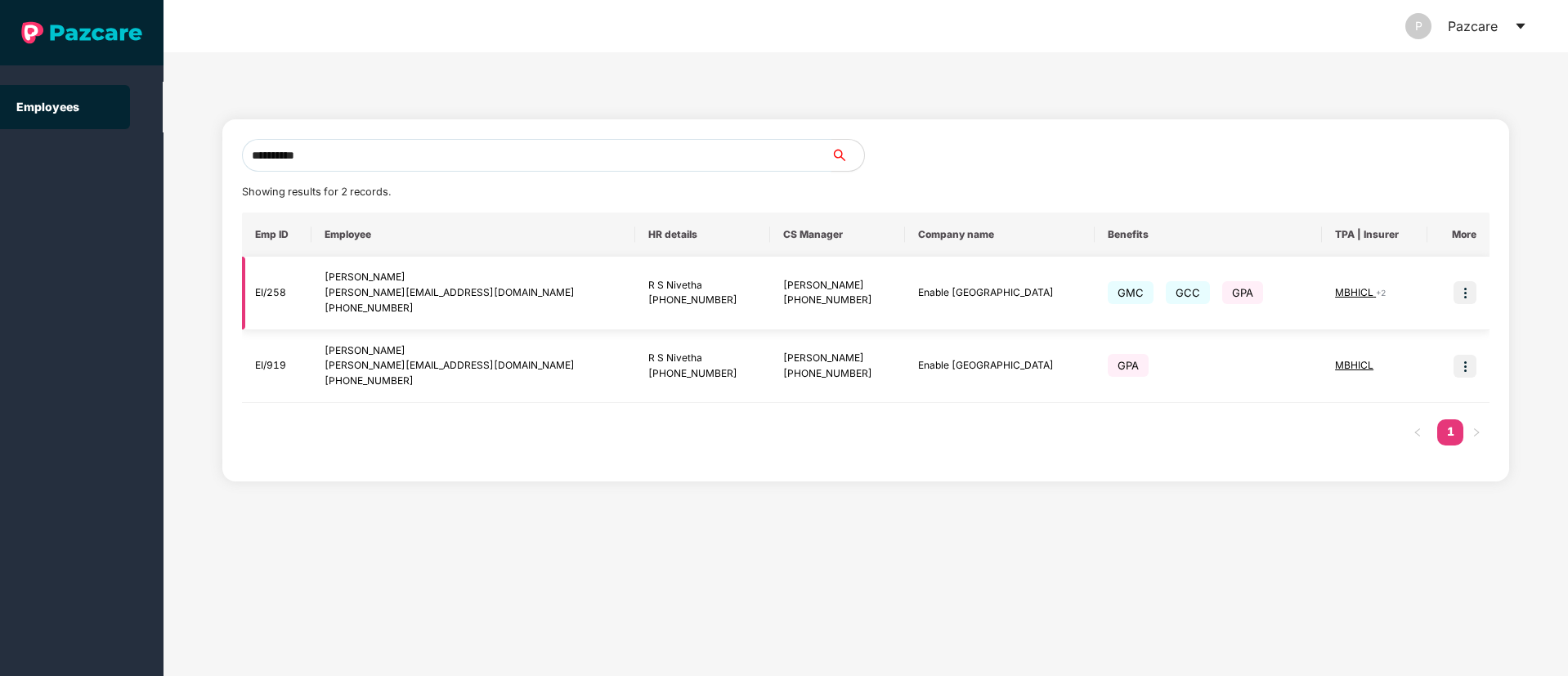
type input "**********"
click at [1470, 295] on img at bounding box center [1464, 292] width 23 height 23
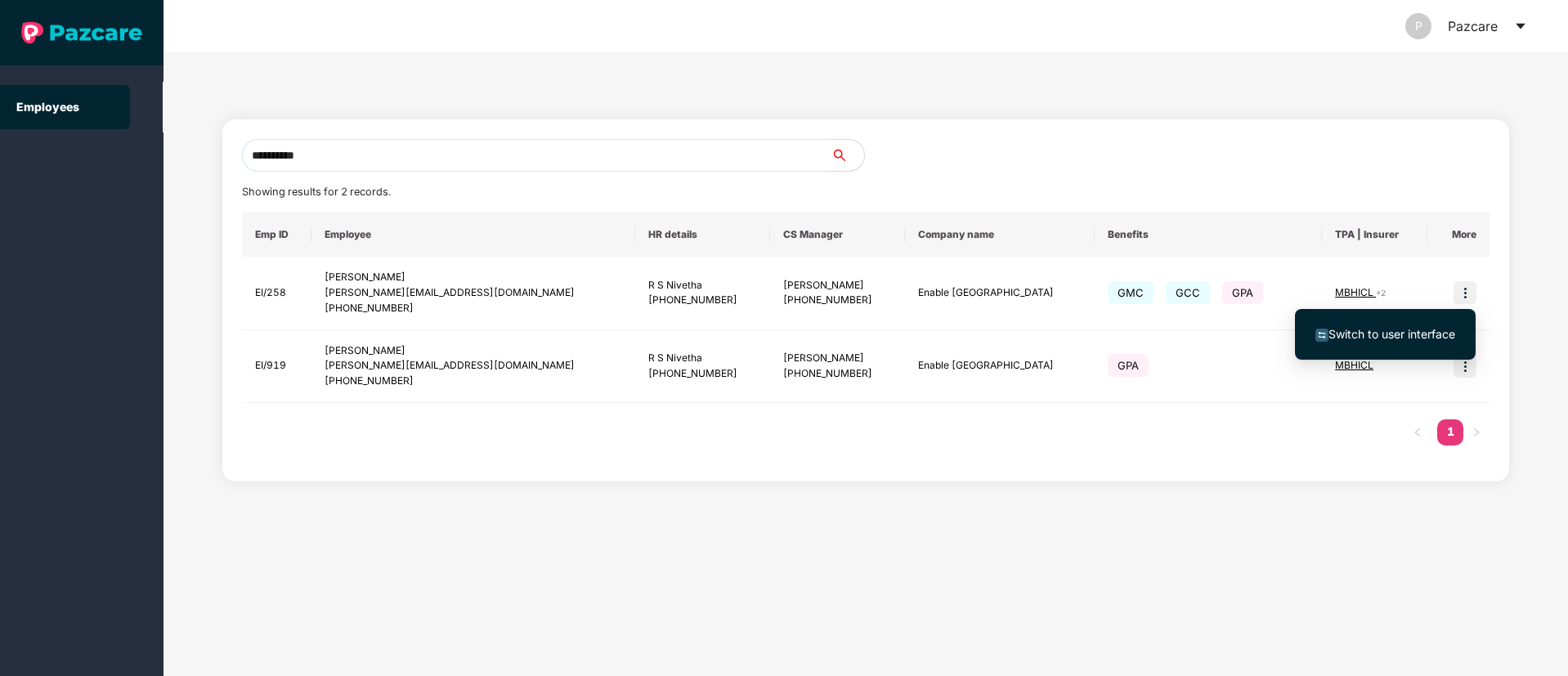
click at [1401, 333] on span "Switch to user interface" at bounding box center [1392, 333] width 127 height 14
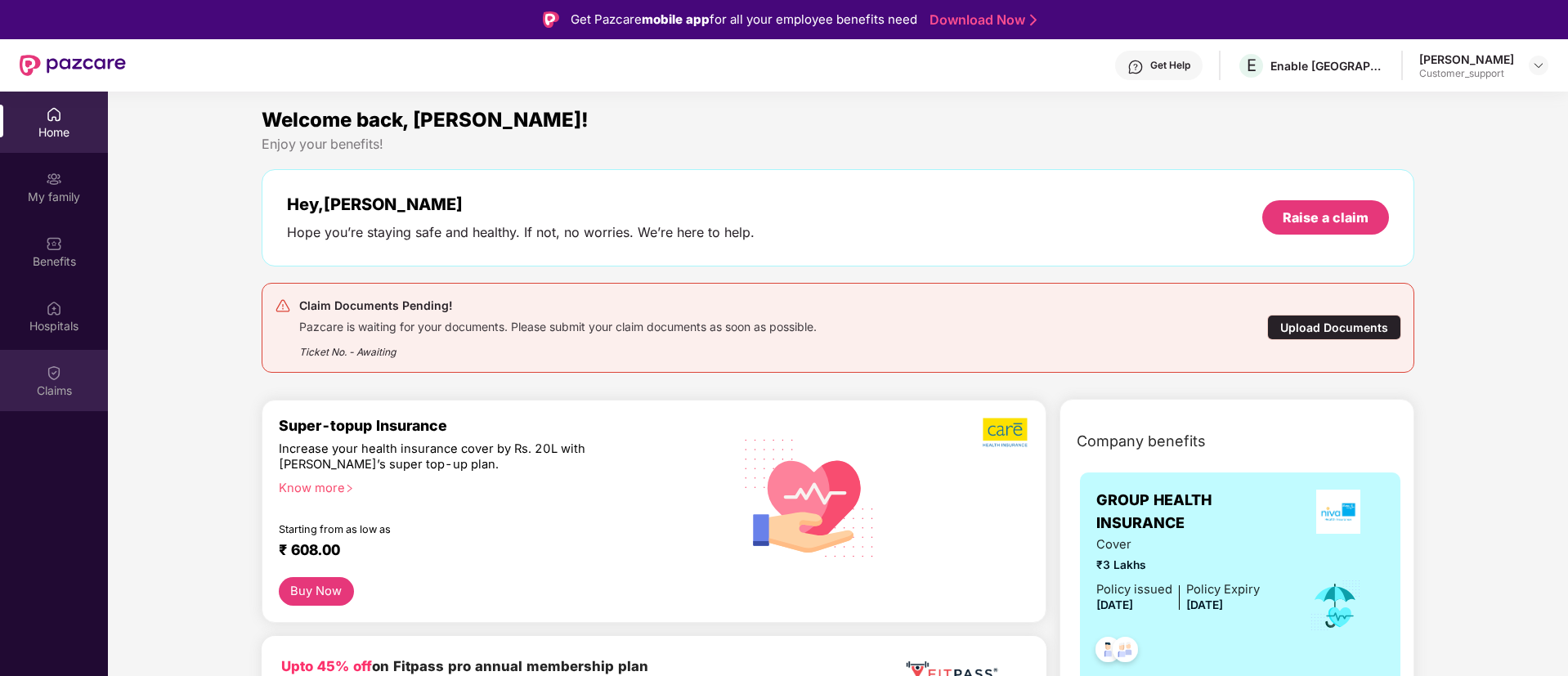
click at [50, 383] on div "Claims" at bounding box center [54, 390] width 108 height 16
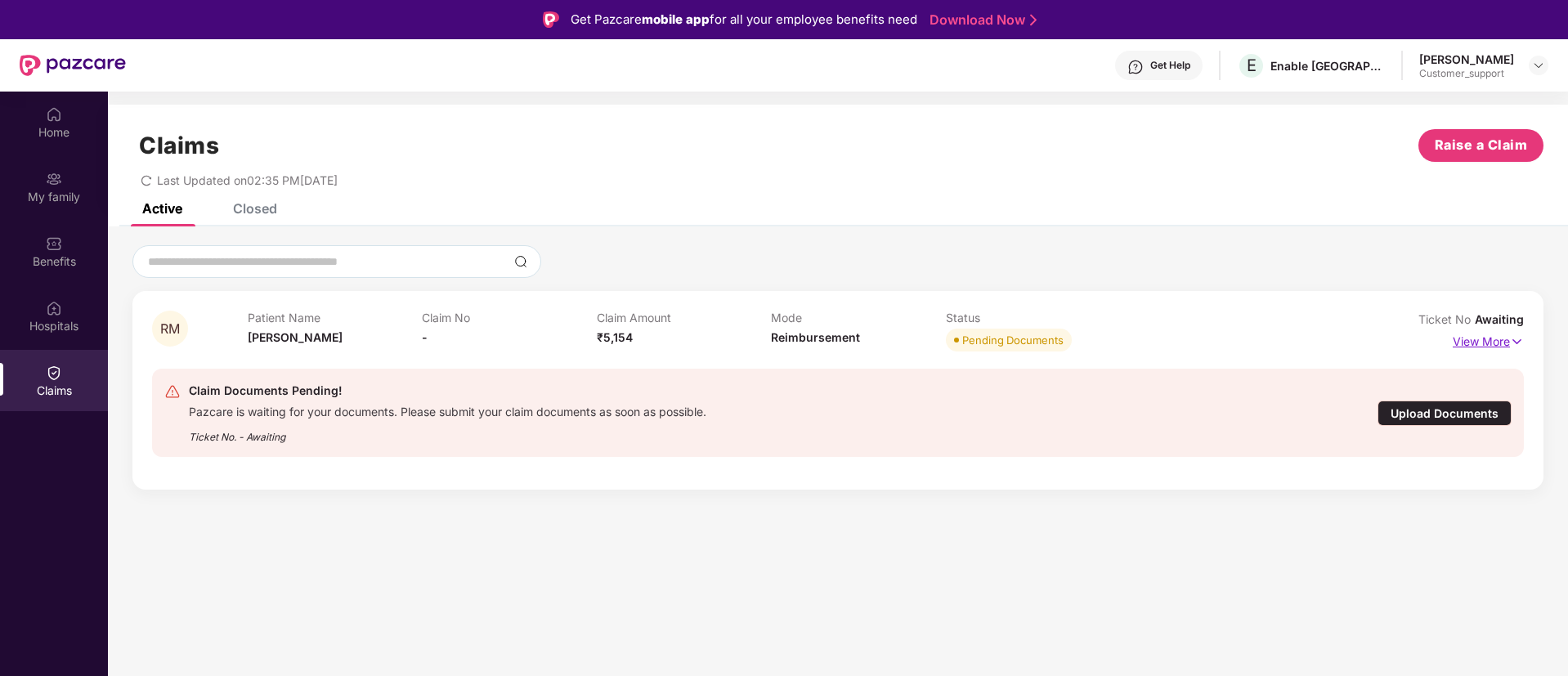
click at [1521, 338] on img at bounding box center [1517, 341] width 14 height 18
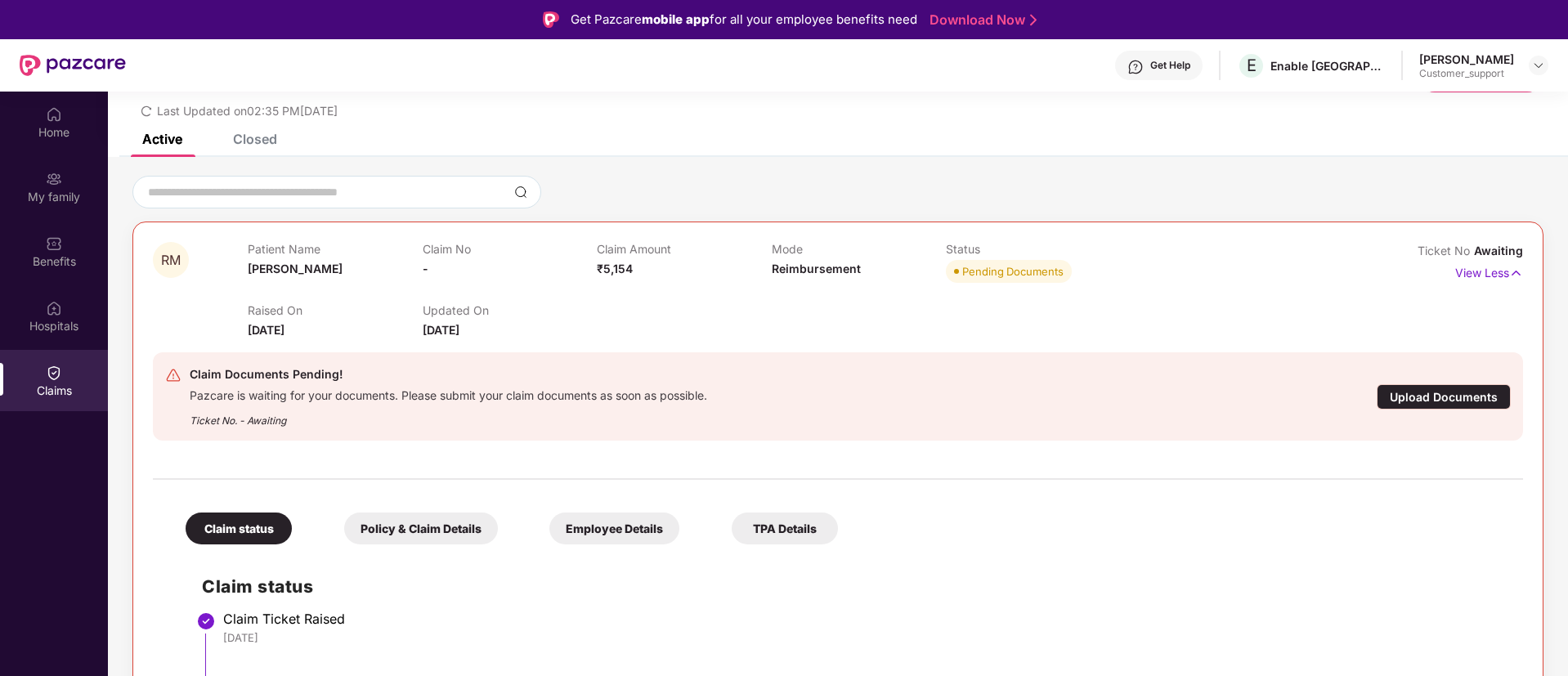
scroll to position [68, 0]
click at [46, 255] on div "Benefits" at bounding box center [54, 261] width 108 height 16
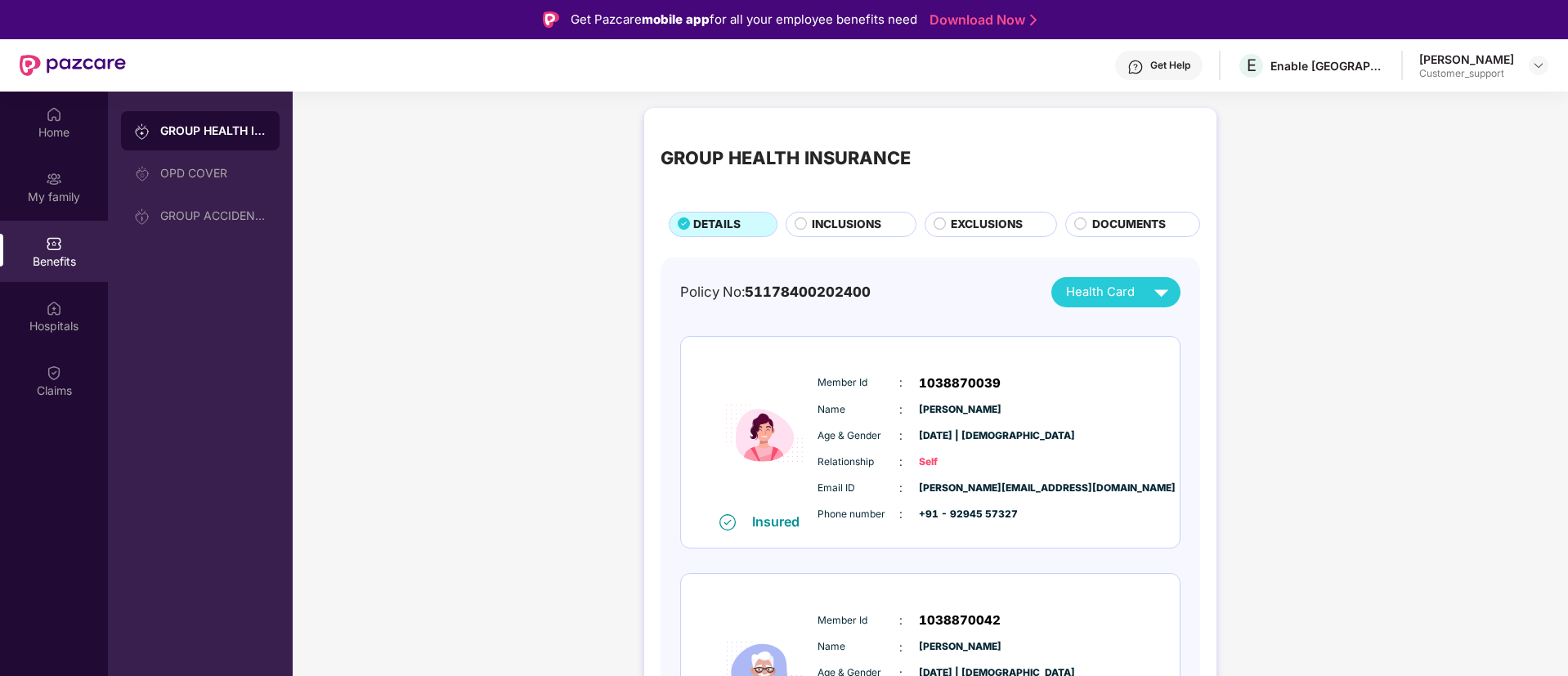
click at [971, 214] on div "EXCLUSIONS" at bounding box center [991, 224] width 133 height 25
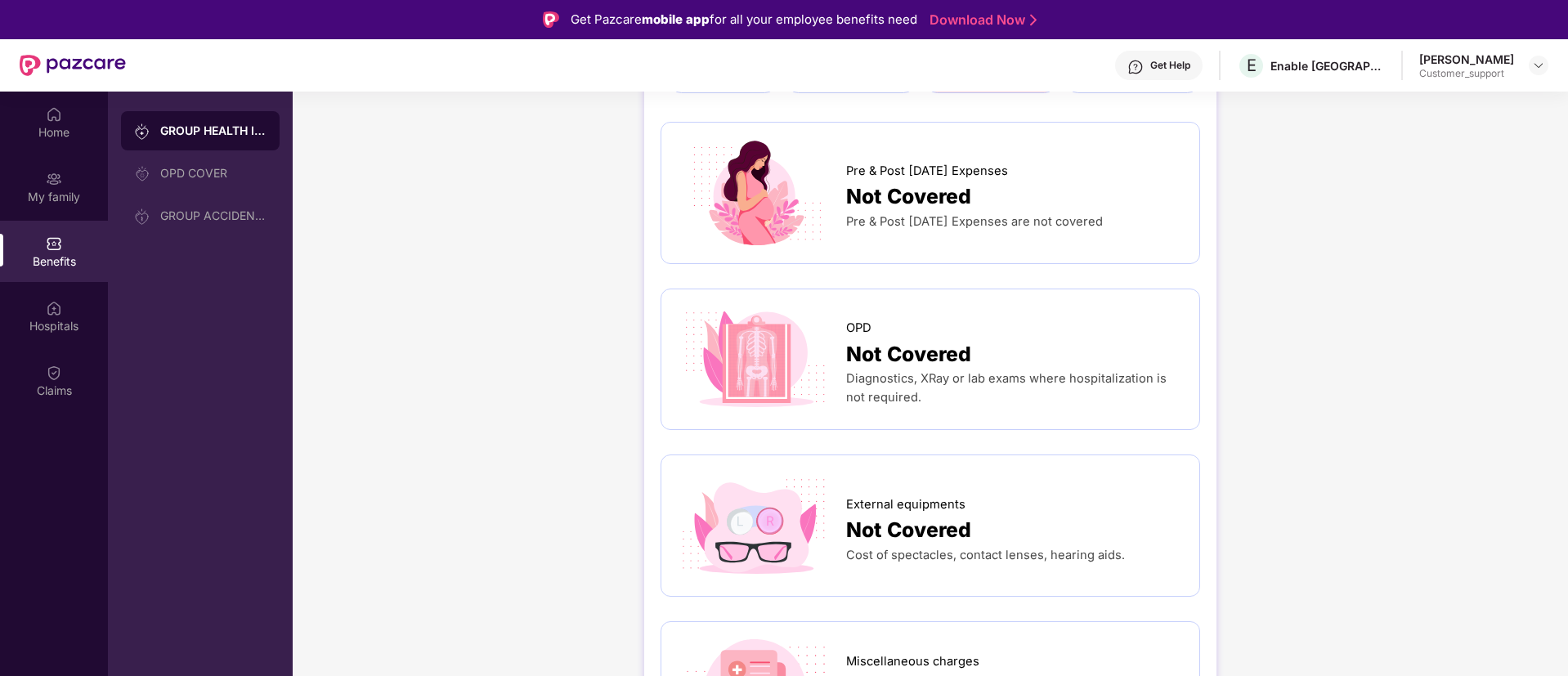
scroll to position [143, 0]
click at [200, 171] on div "OPD COVER" at bounding box center [214, 173] width 106 height 13
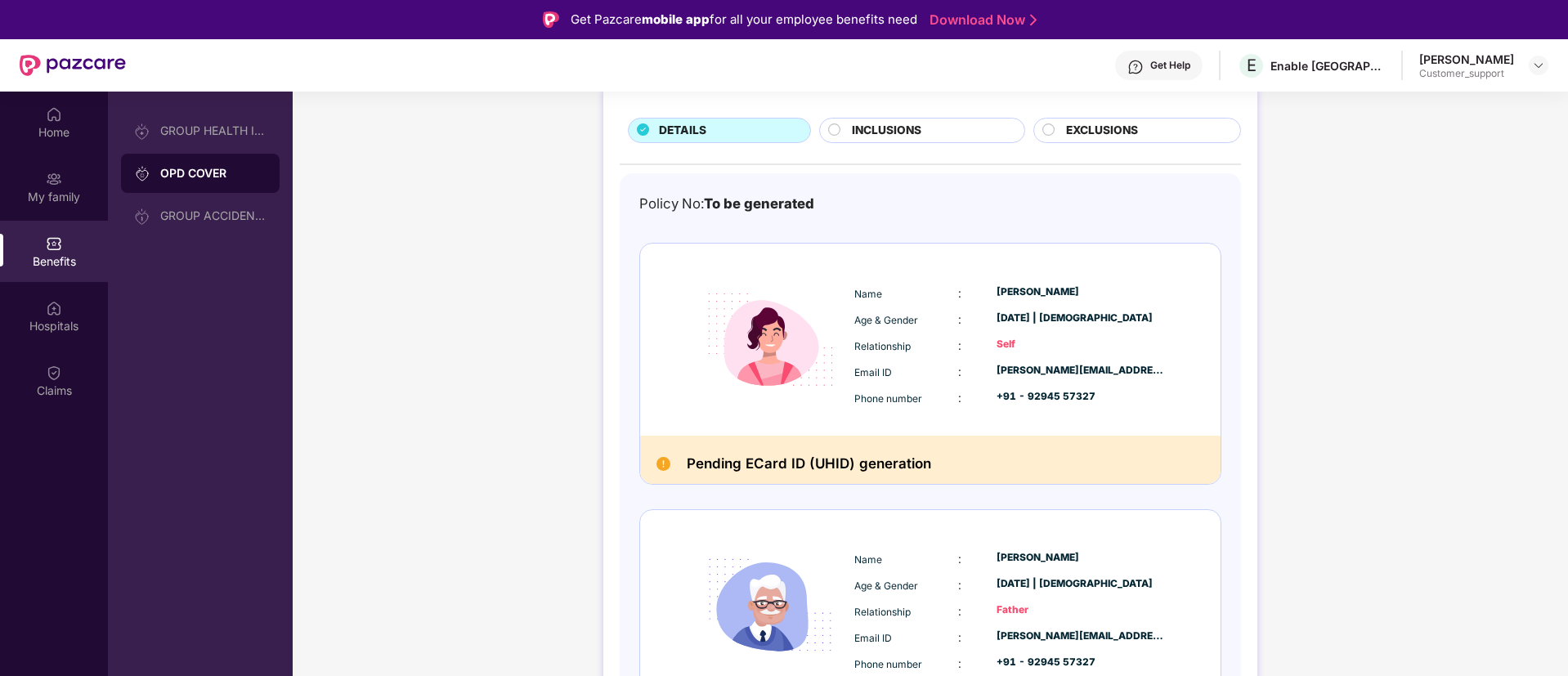
scroll to position [89, 0]
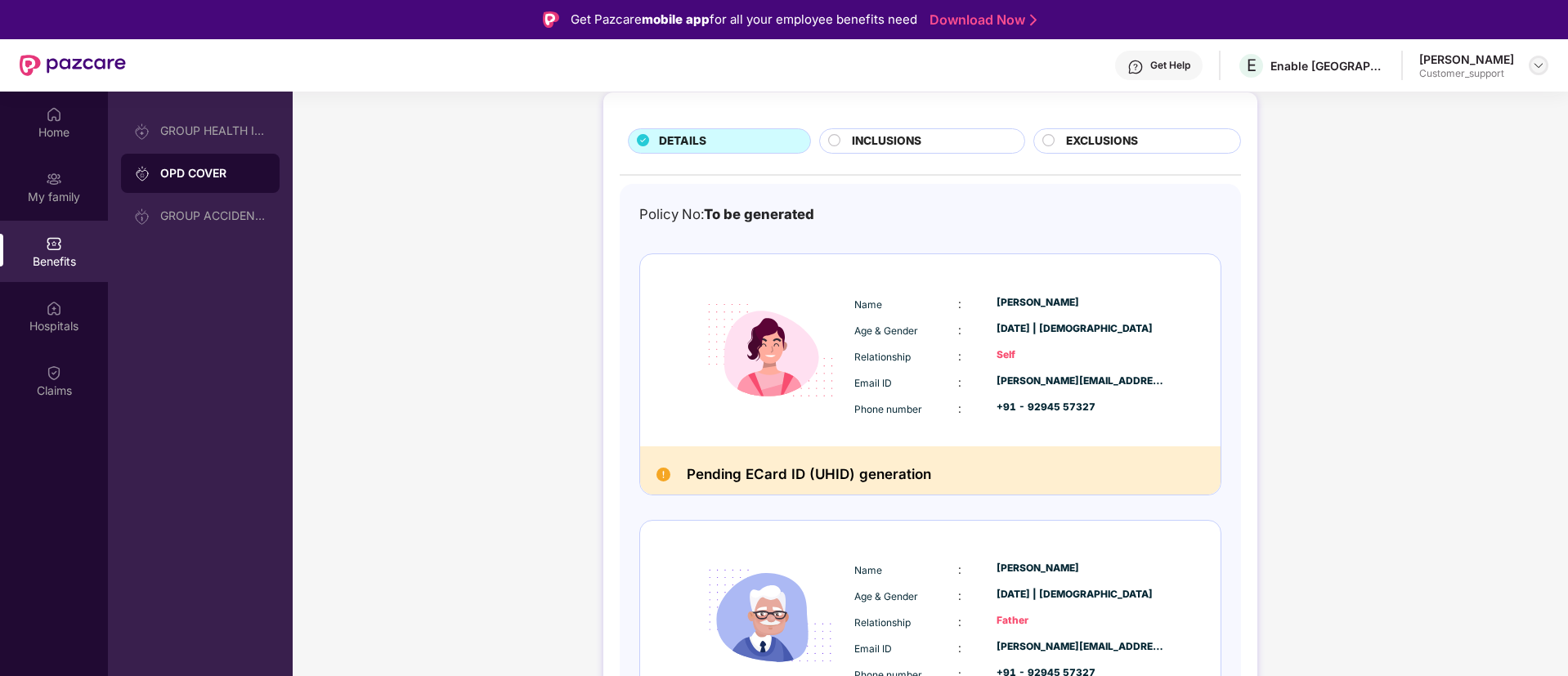
click at [1534, 62] on img at bounding box center [1538, 65] width 13 height 13
click at [1438, 101] on div "Switch to support view" at bounding box center [1462, 105] width 213 height 32
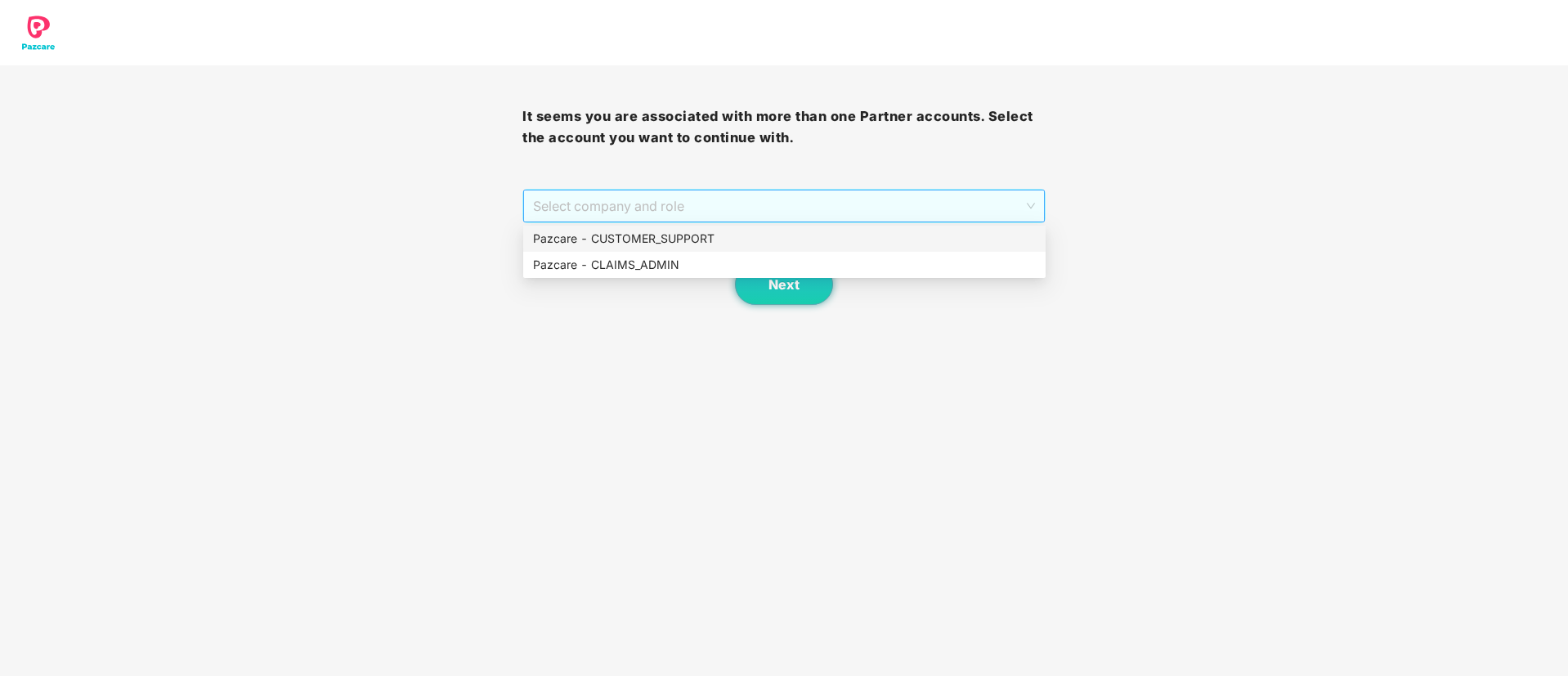
click at [698, 210] on span "Select company and role" at bounding box center [783, 206] width 501 height 31
click at [659, 241] on div "Pazcare - CUSTOMER_SUPPORT" at bounding box center [784, 238] width 503 height 18
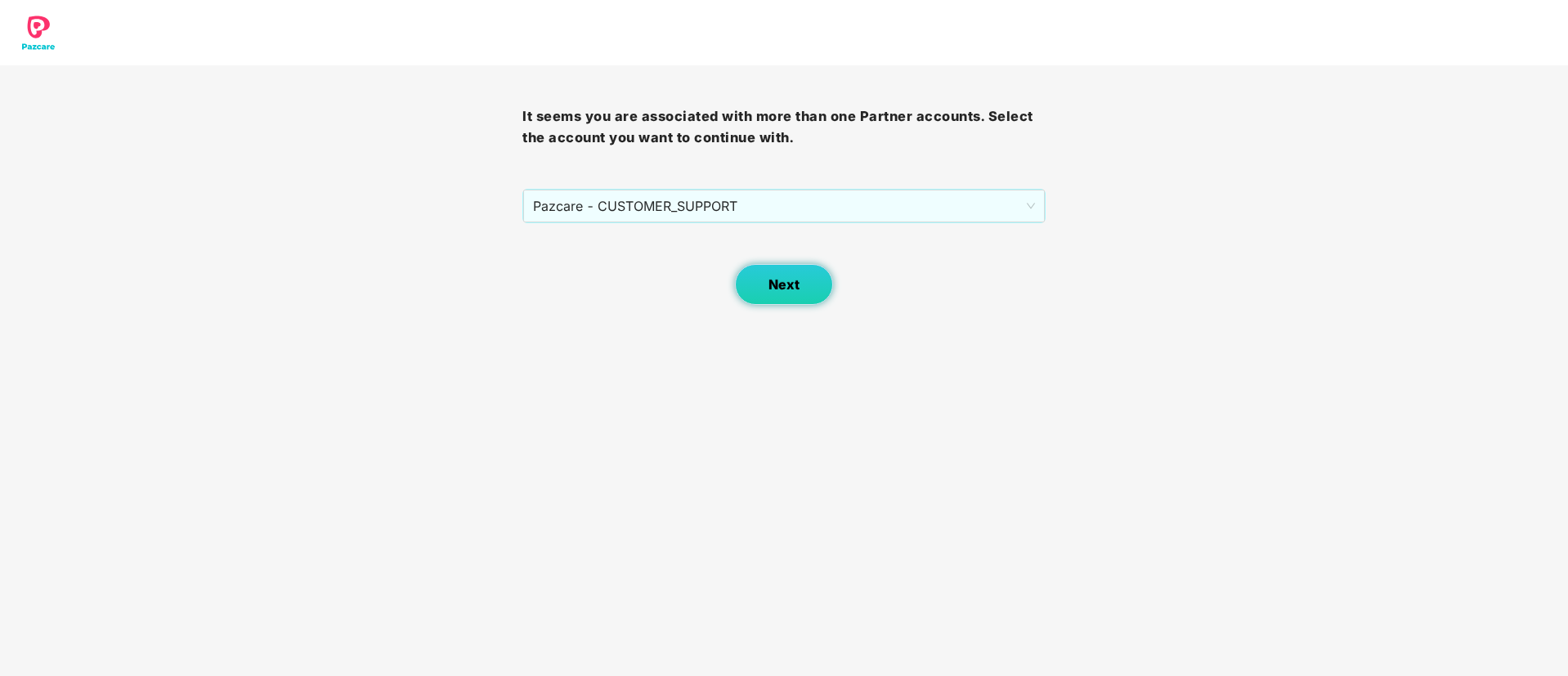
click at [767, 286] on button "Next" at bounding box center [784, 284] width 98 height 41
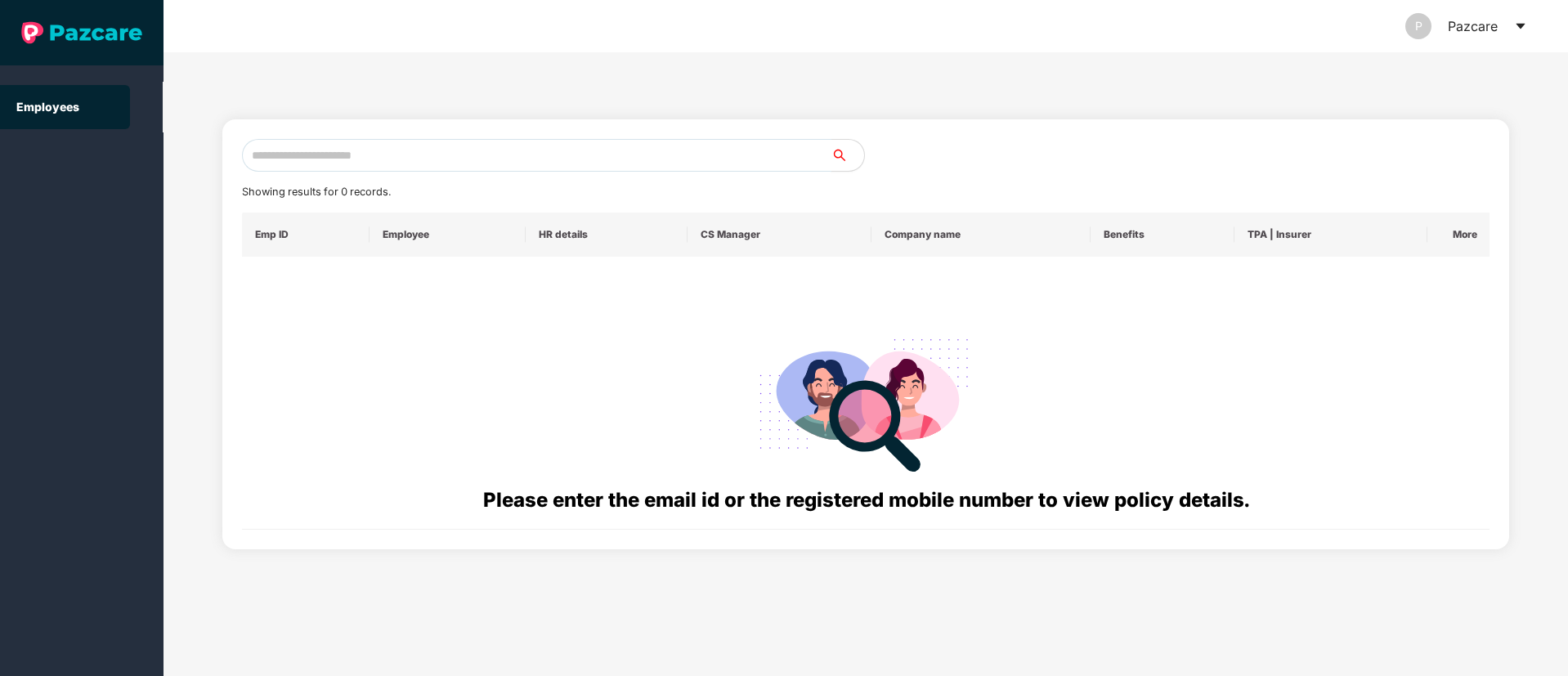
click at [278, 165] on input "text" at bounding box center [537, 155] width 589 height 33
paste input "**********"
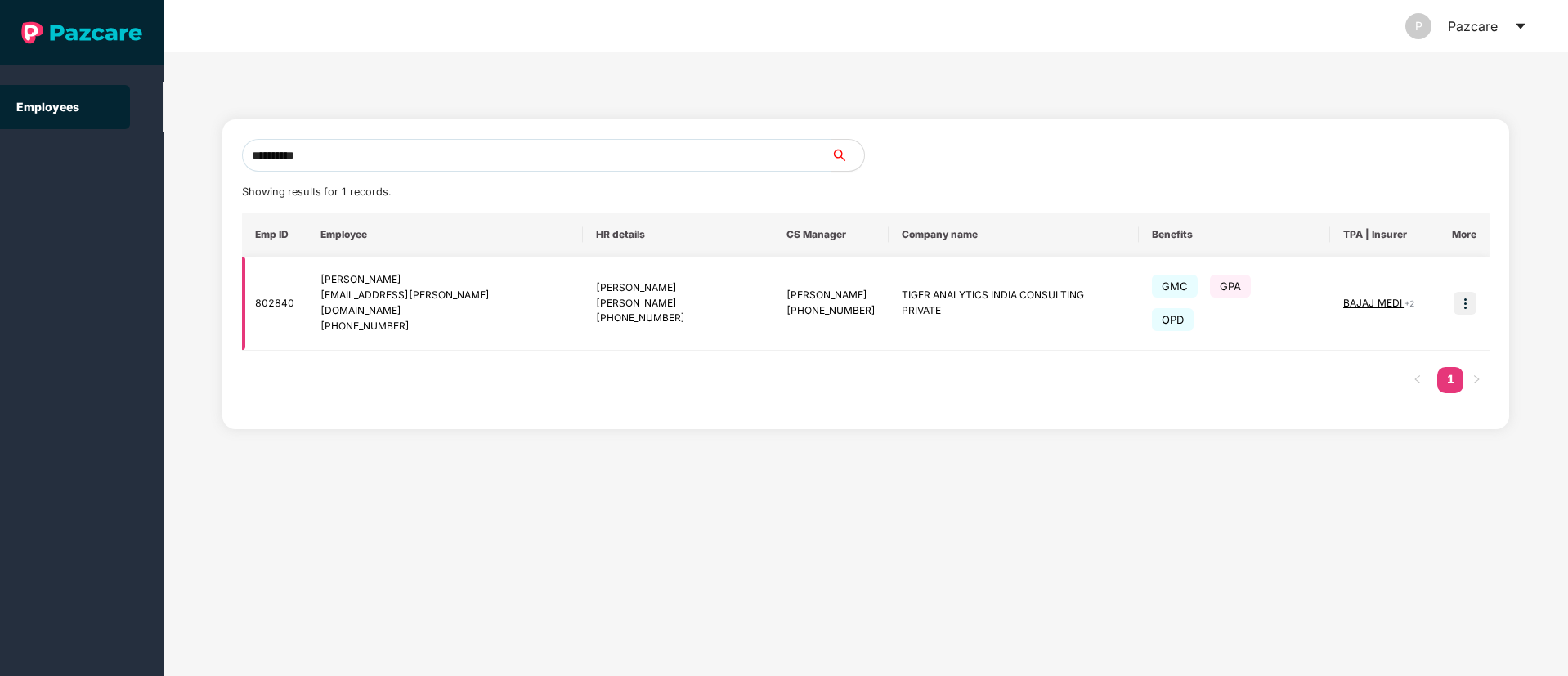
type input "**********"
click at [1467, 295] on img at bounding box center [1464, 303] width 23 height 23
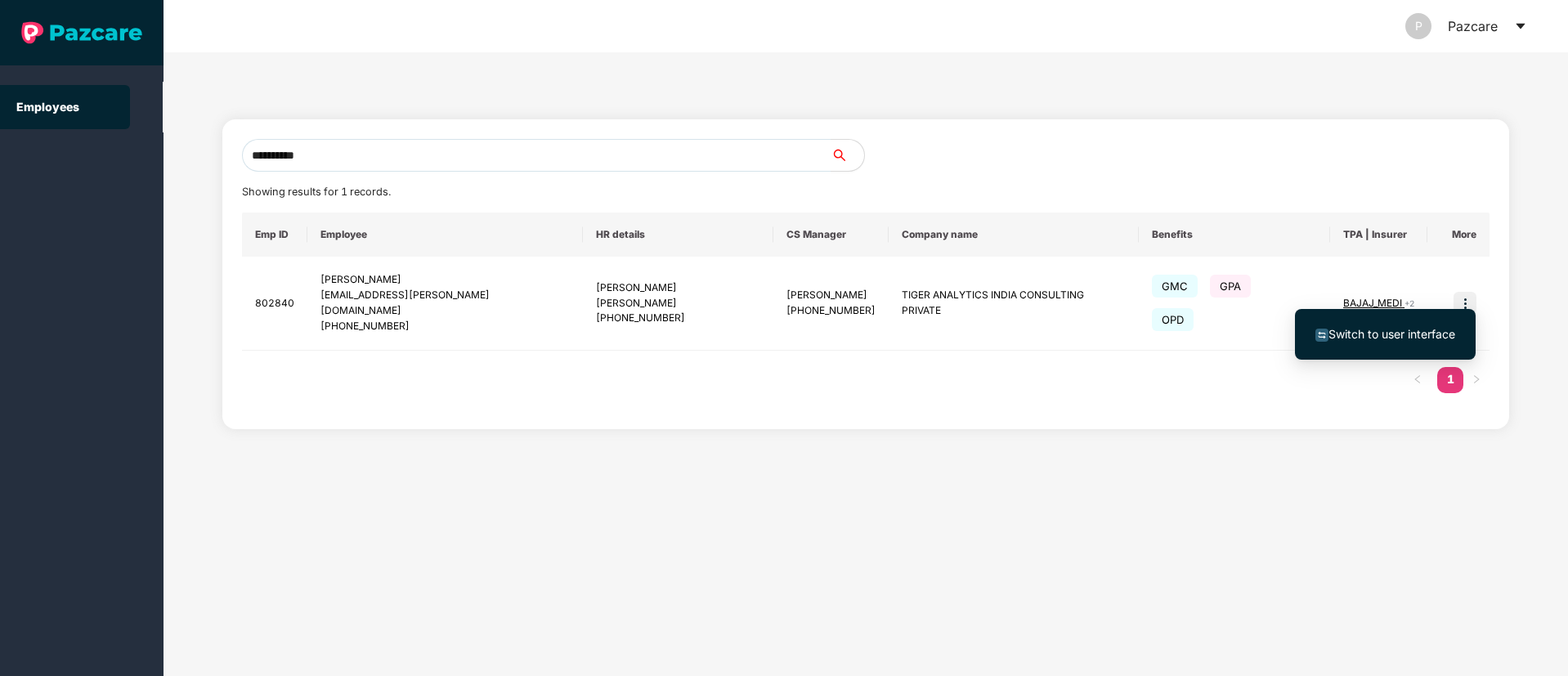
click at [1392, 333] on span "Switch to user interface" at bounding box center [1392, 333] width 127 height 14
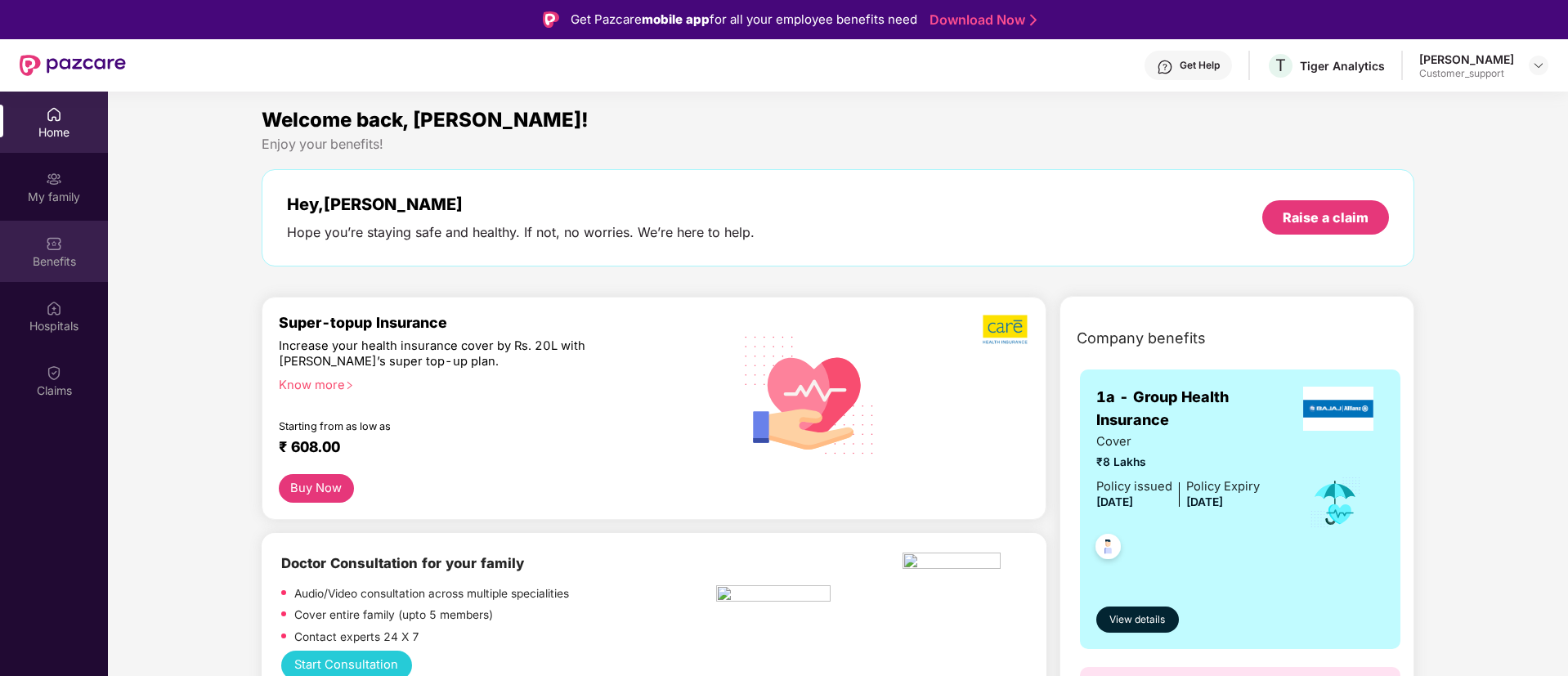
click at [46, 254] on div "Benefits" at bounding box center [54, 261] width 108 height 16
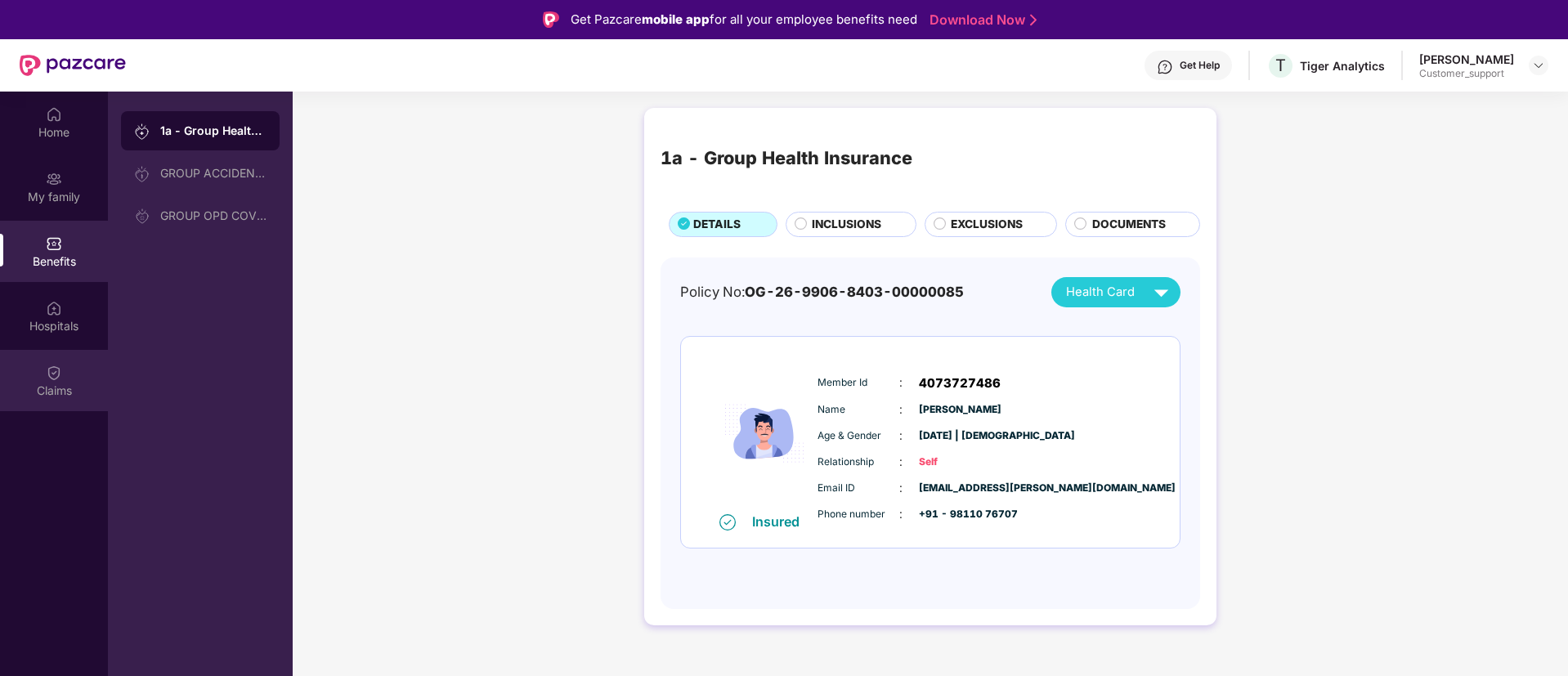
click at [51, 380] on img at bounding box center [53, 372] width 16 height 16
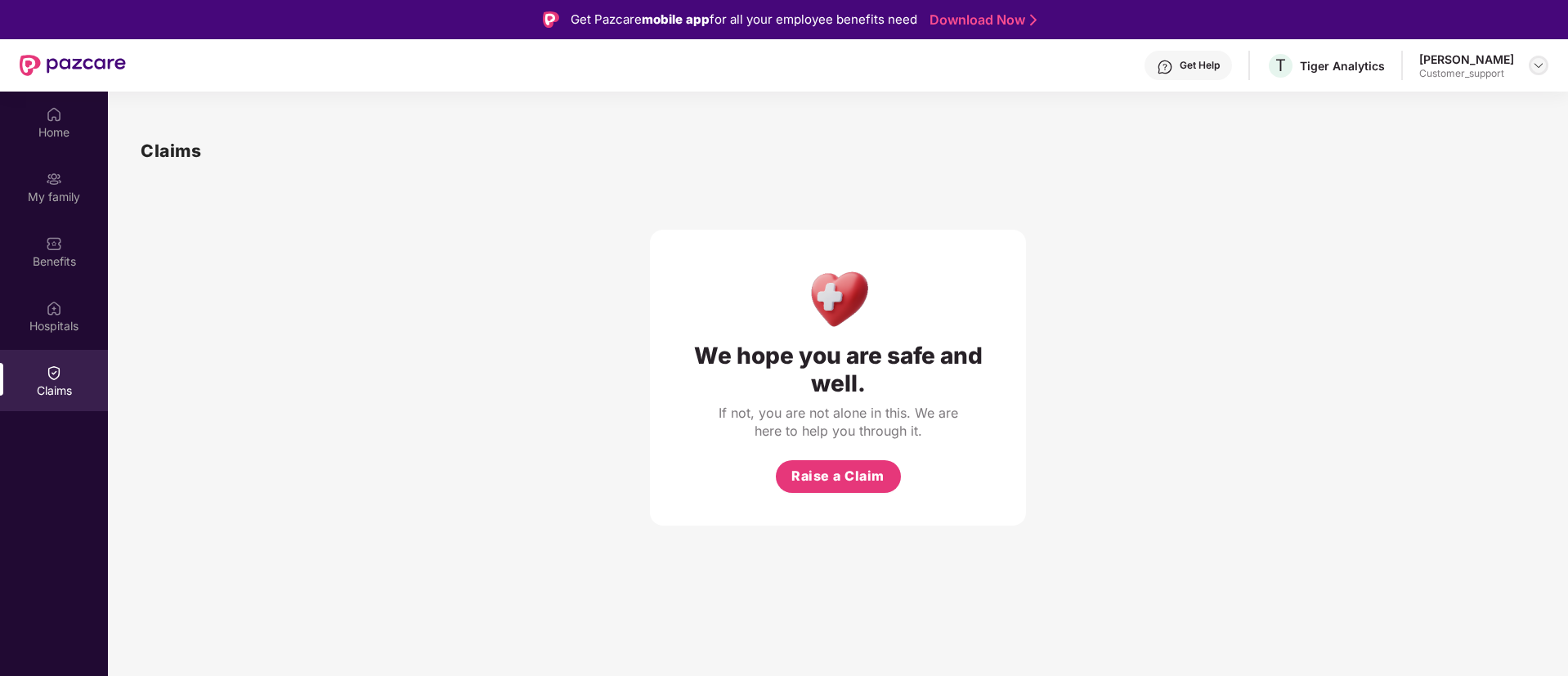
click at [1534, 65] on img at bounding box center [1538, 65] width 13 height 13
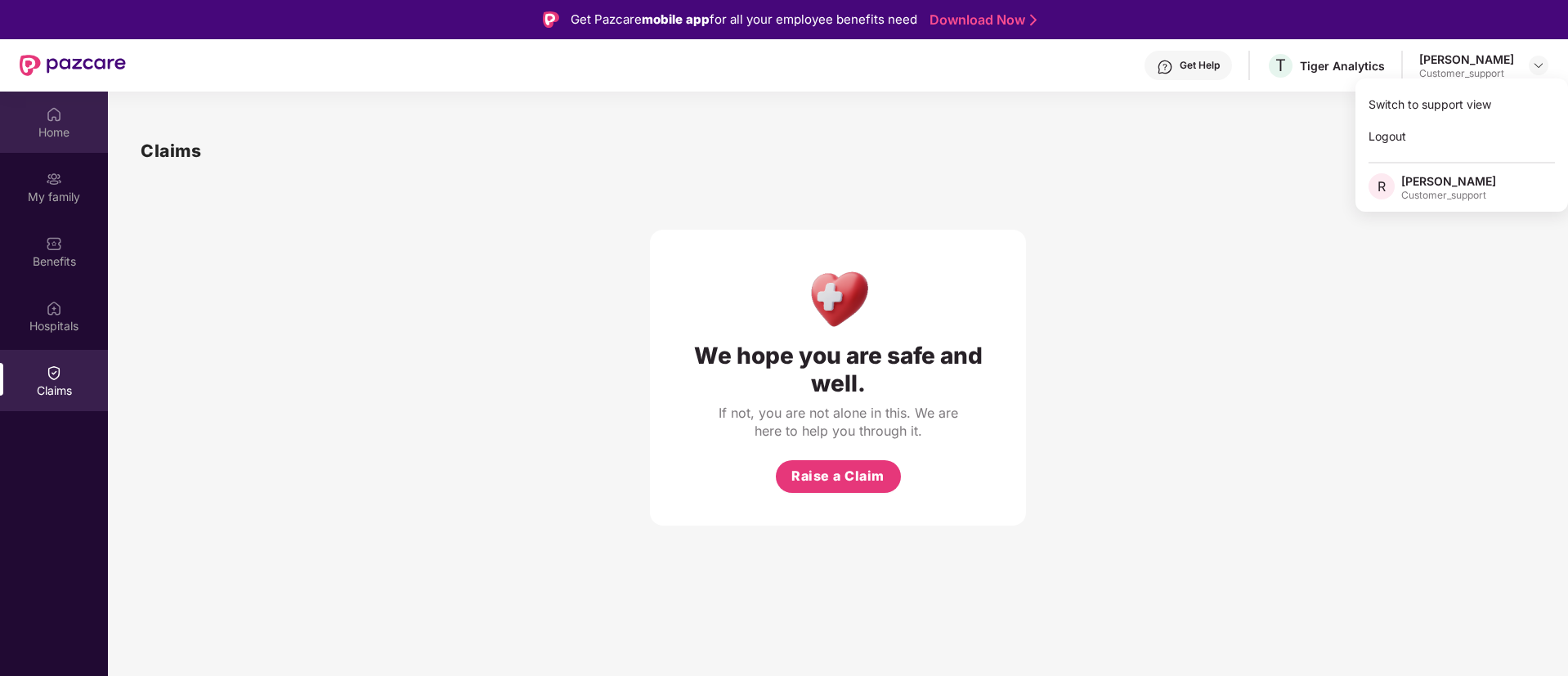
click at [51, 121] on img at bounding box center [53, 114] width 16 height 16
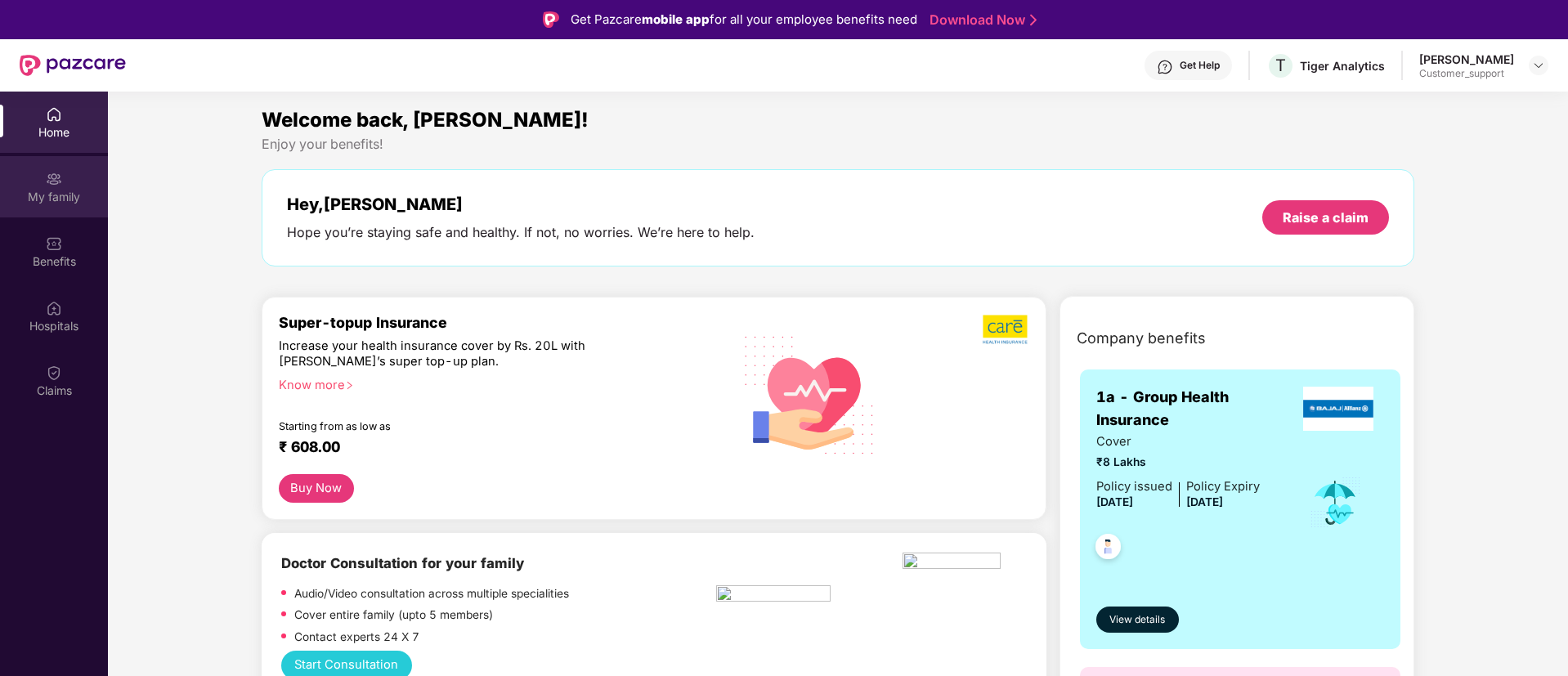
click at [63, 190] on div "My family" at bounding box center [54, 197] width 108 height 16
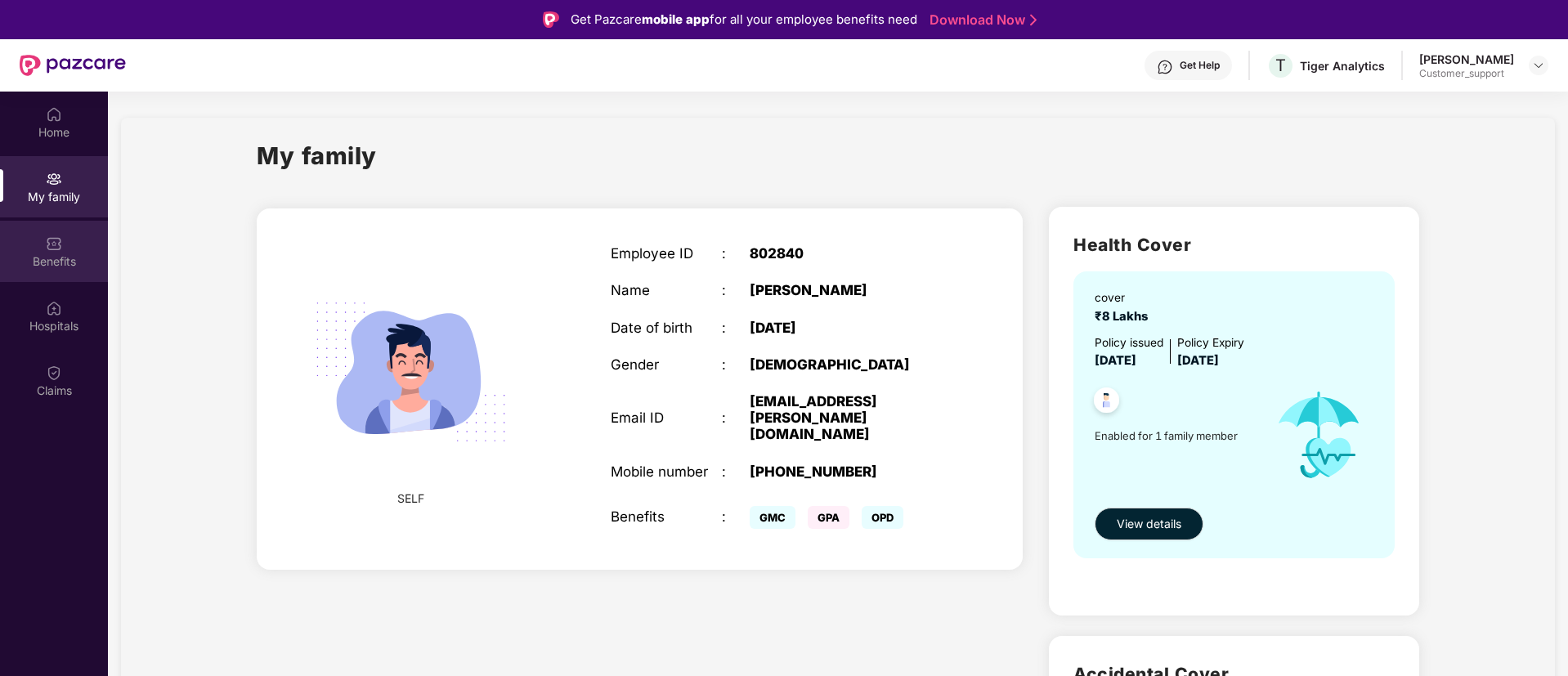
click at [53, 249] on img at bounding box center [53, 243] width 16 height 16
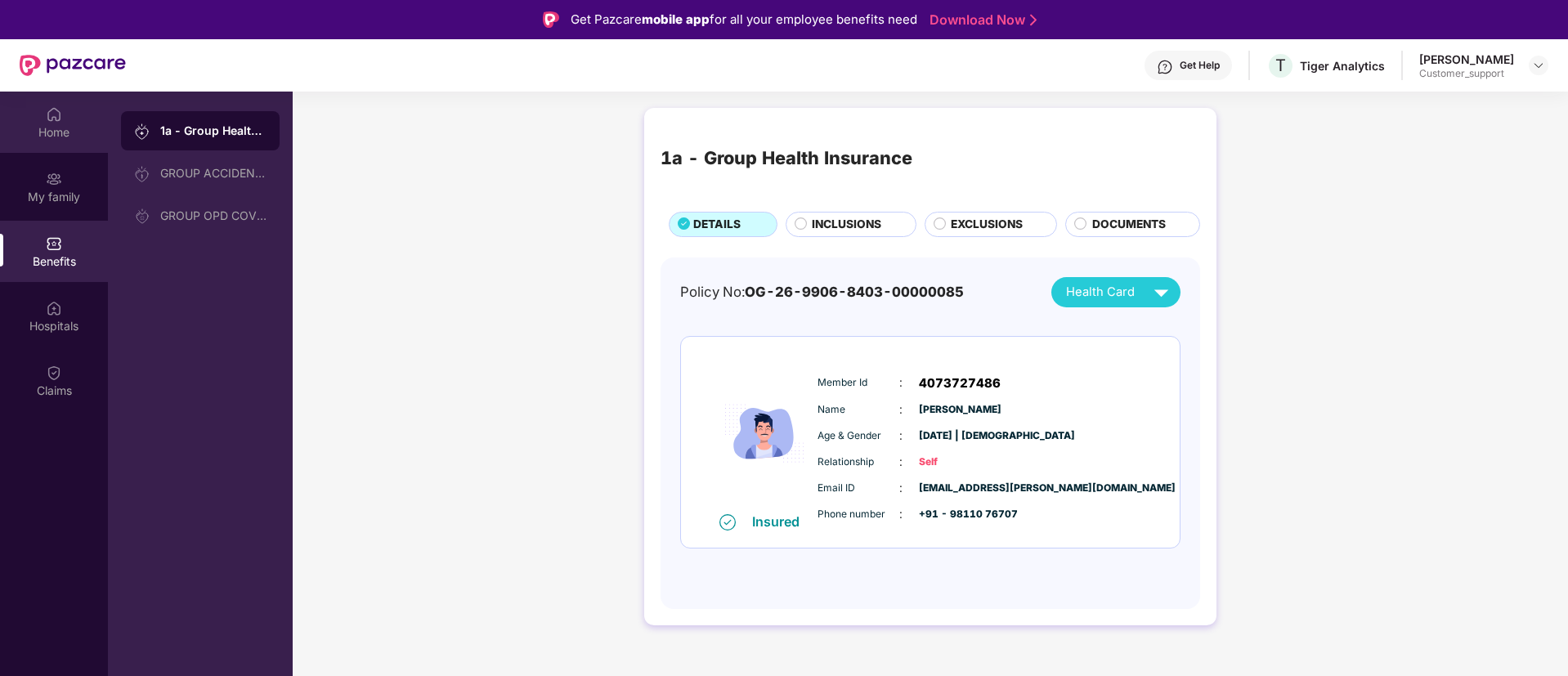
click at [57, 132] on div "Home" at bounding box center [54, 132] width 108 height 16
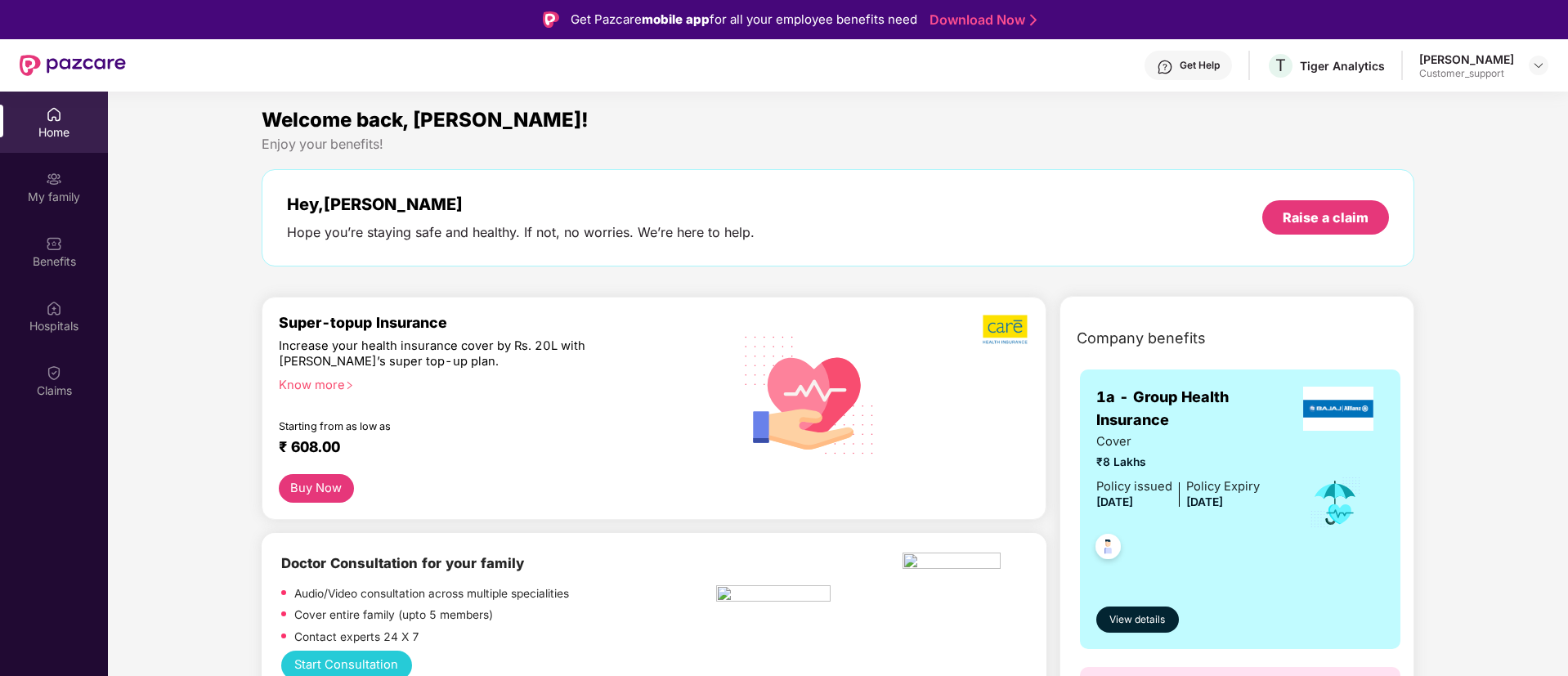
click at [1171, 71] on img at bounding box center [1164, 67] width 16 height 16
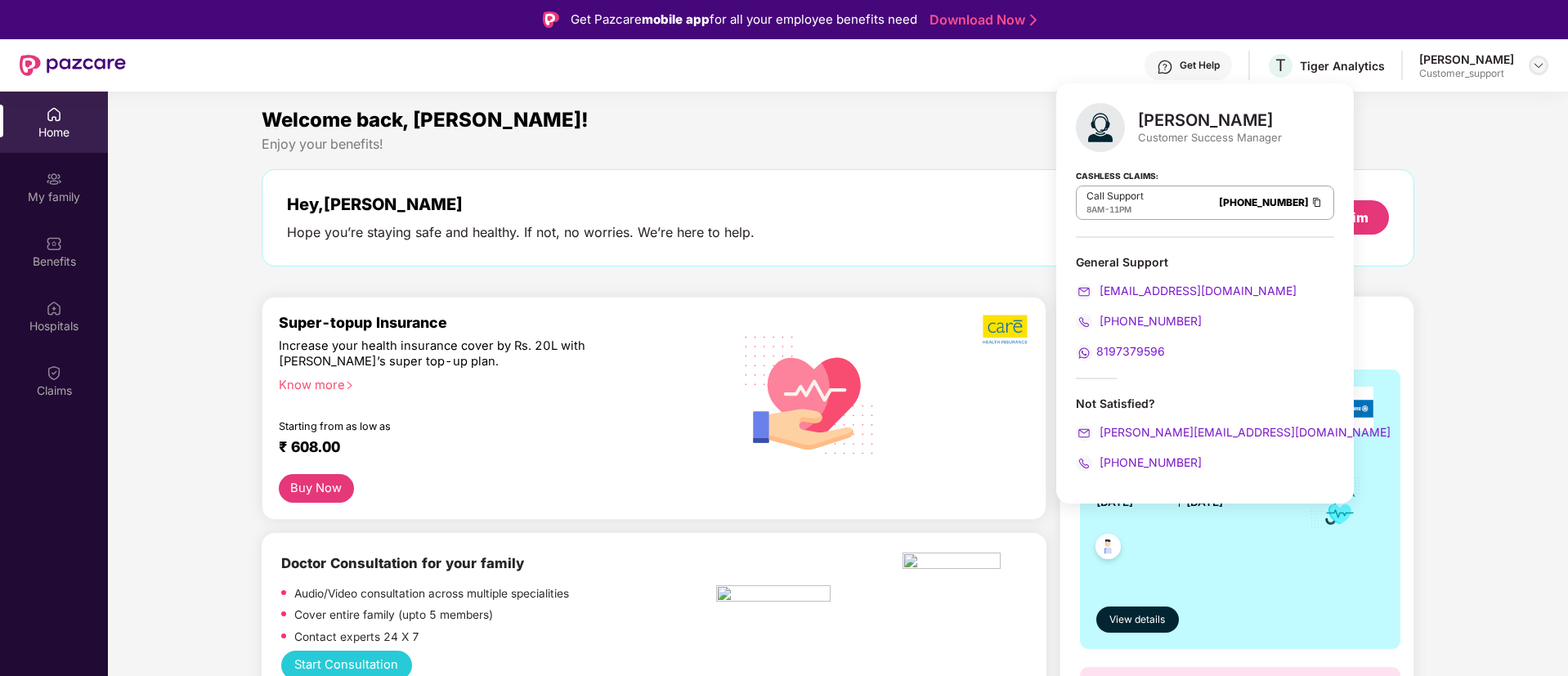
click at [1542, 65] on img at bounding box center [1538, 65] width 13 height 13
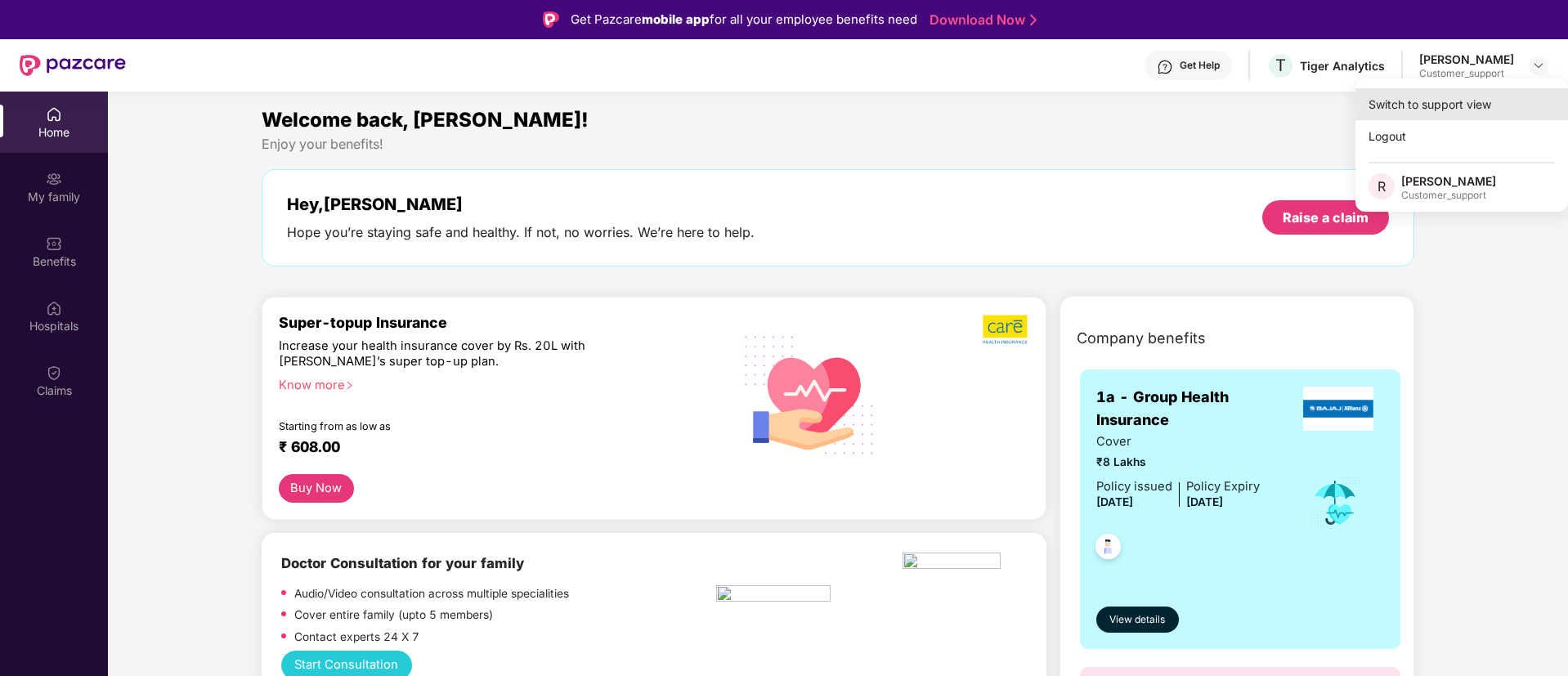
click at [1415, 108] on div "Switch to support view" at bounding box center [1462, 105] width 213 height 32
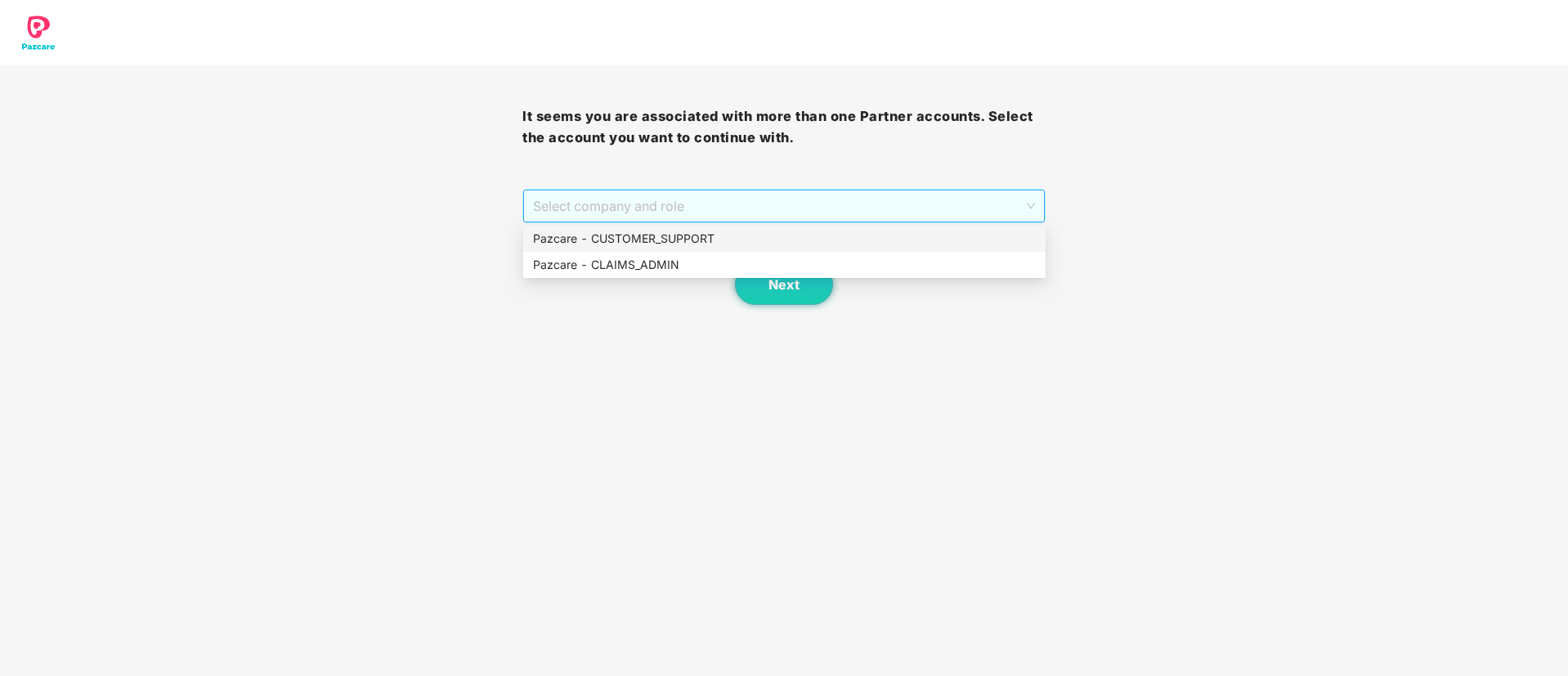
click at [668, 198] on span "Select company and role" at bounding box center [783, 206] width 501 height 31
click at [648, 246] on div "Pazcare - CUSTOMER_SUPPORT" at bounding box center [784, 238] width 503 height 18
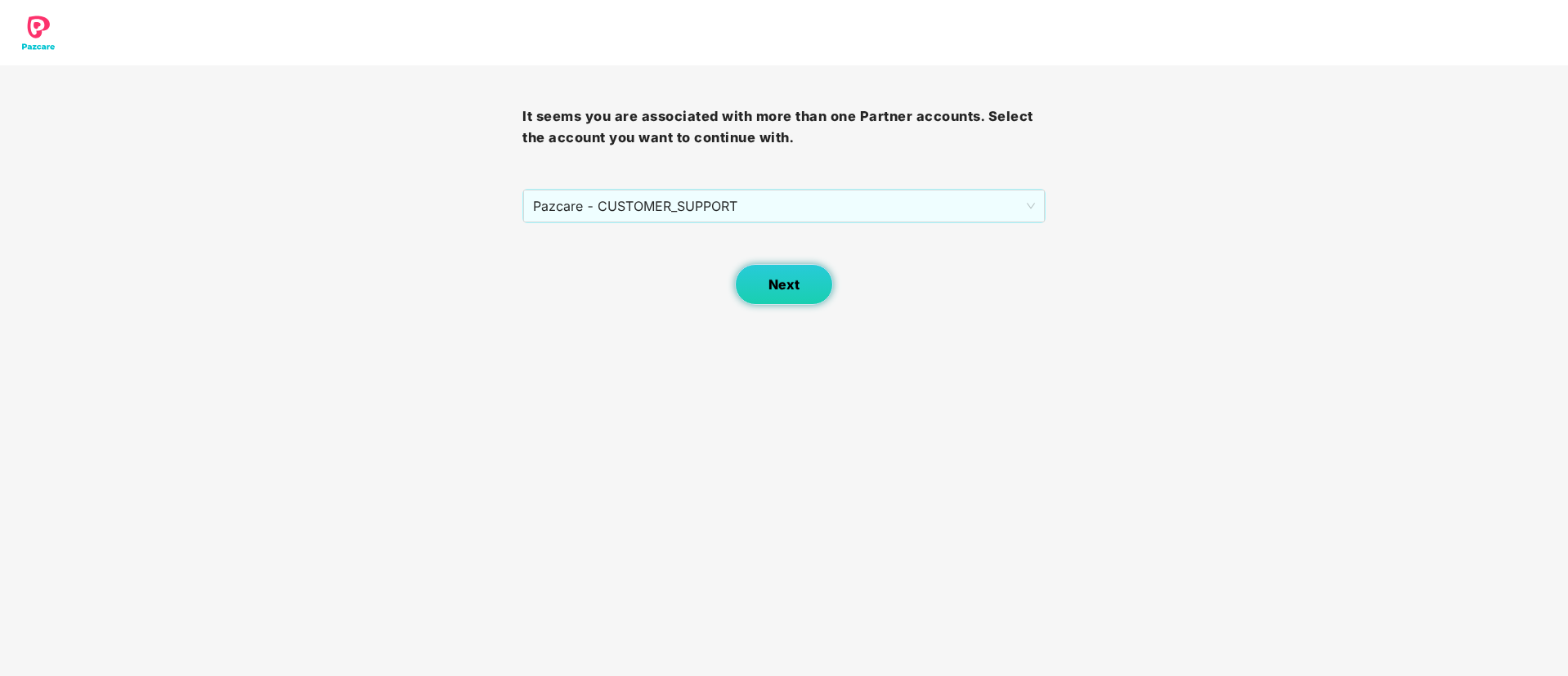
click at [765, 292] on button "Next" at bounding box center [784, 284] width 98 height 41
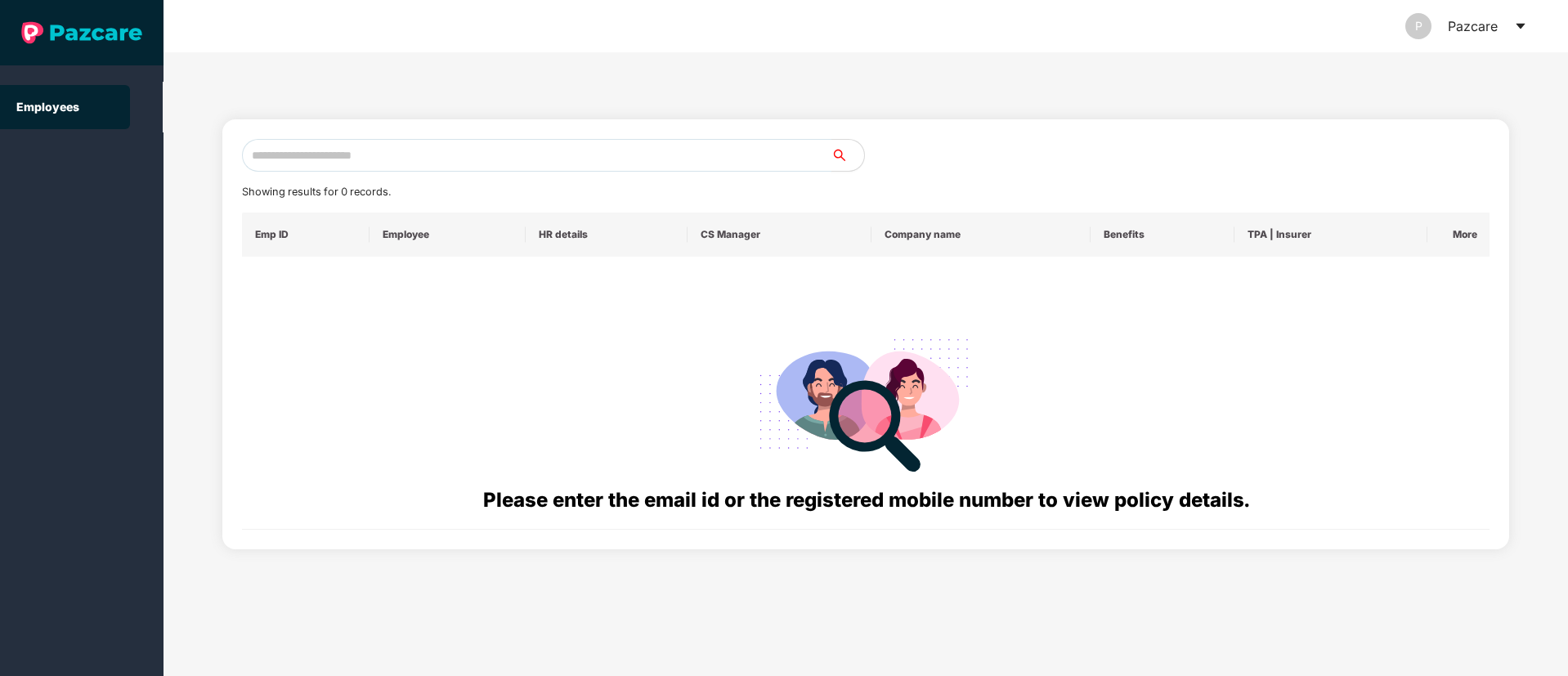
click at [300, 157] on input "text" at bounding box center [537, 155] width 589 height 33
paste input "**********"
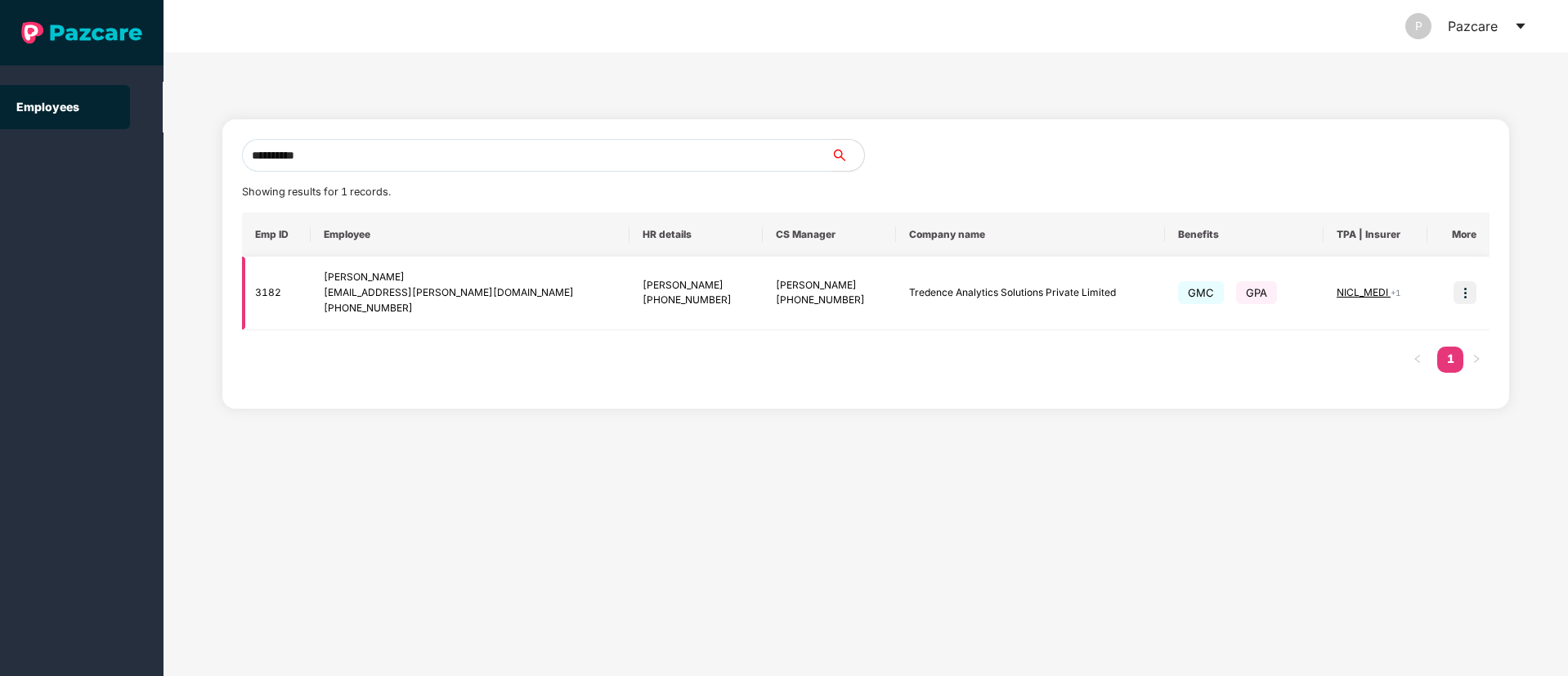
type input "**********"
click at [1463, 295] on img at bounding box center [1464, 292] width 23 height 23
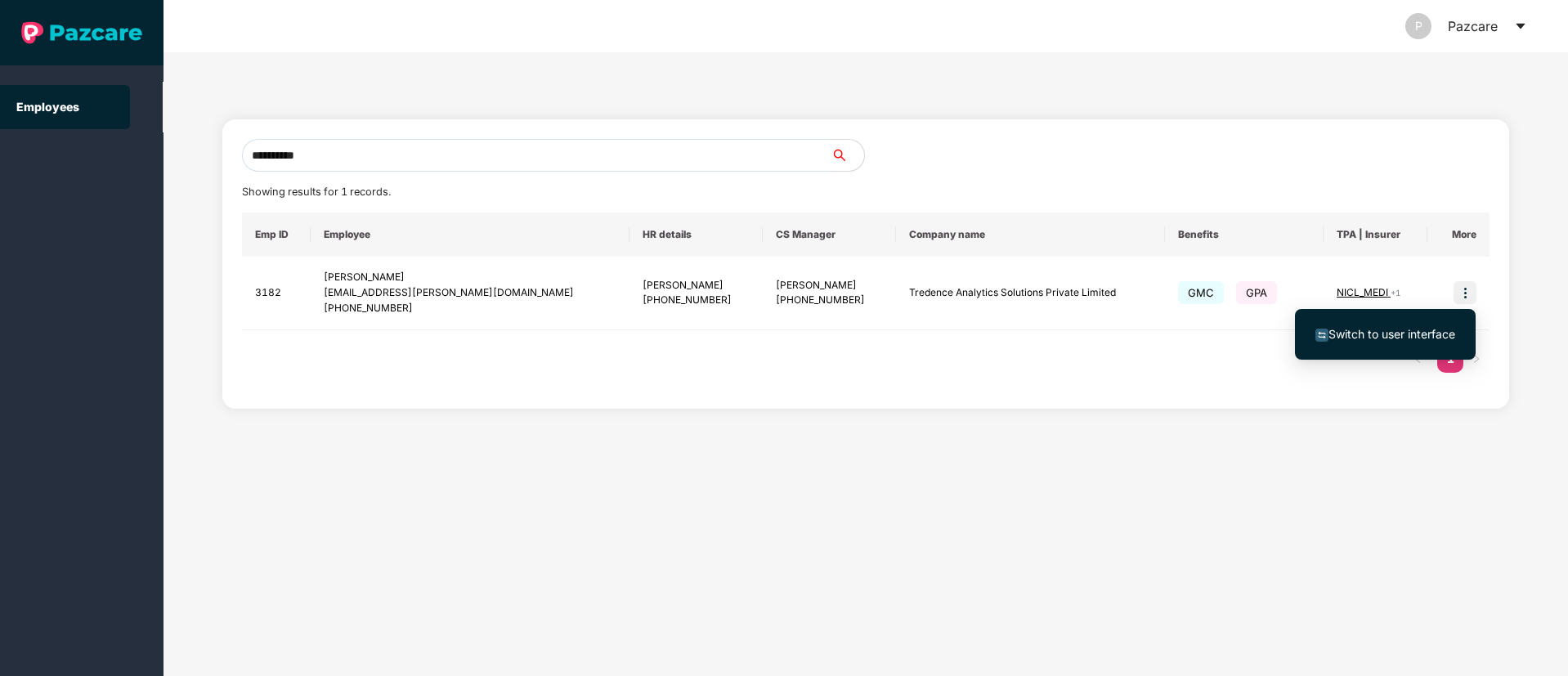
click at [1409, 329] on span "Switch to user interface" at bounding box center [1392, 333] width 127 height 14
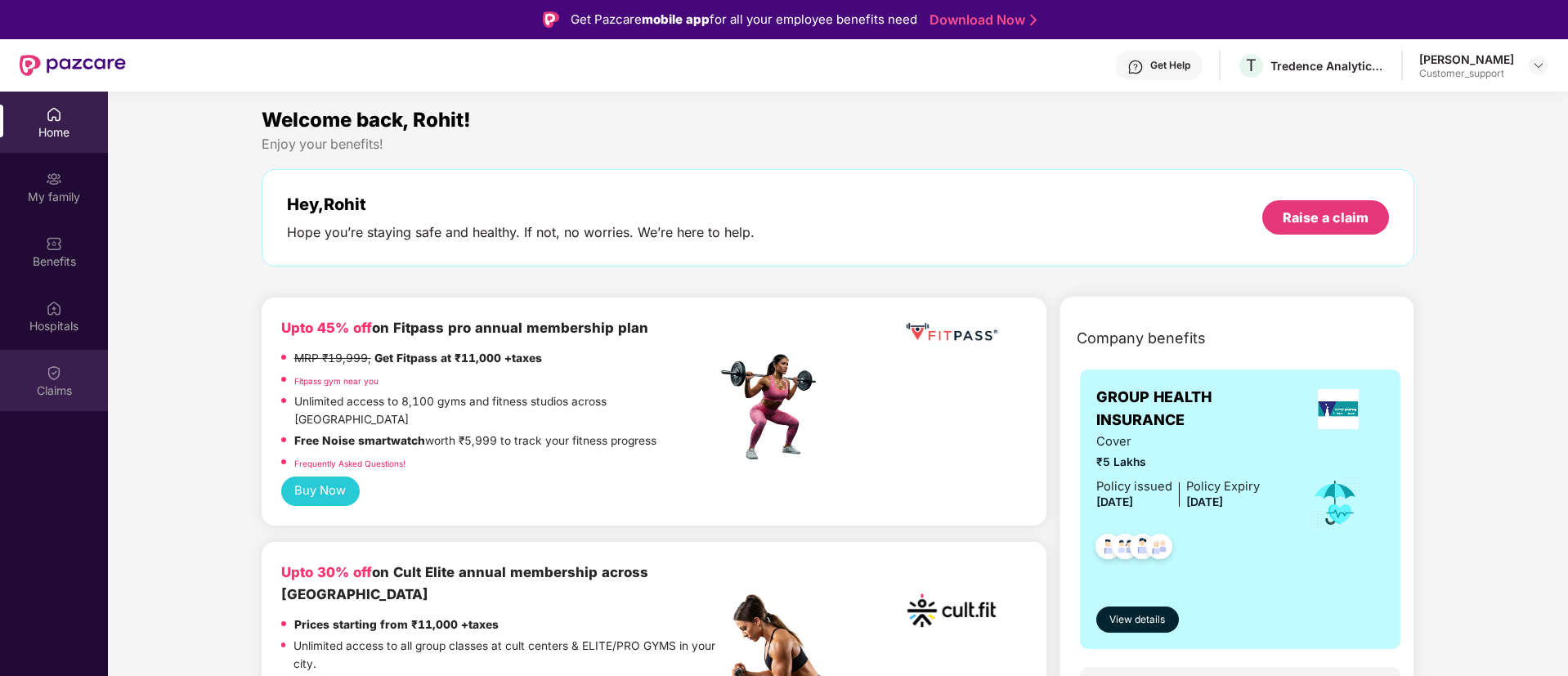
click at [53, 383] on div "Claims" at bounding box center [54, 390] width 108 height 16
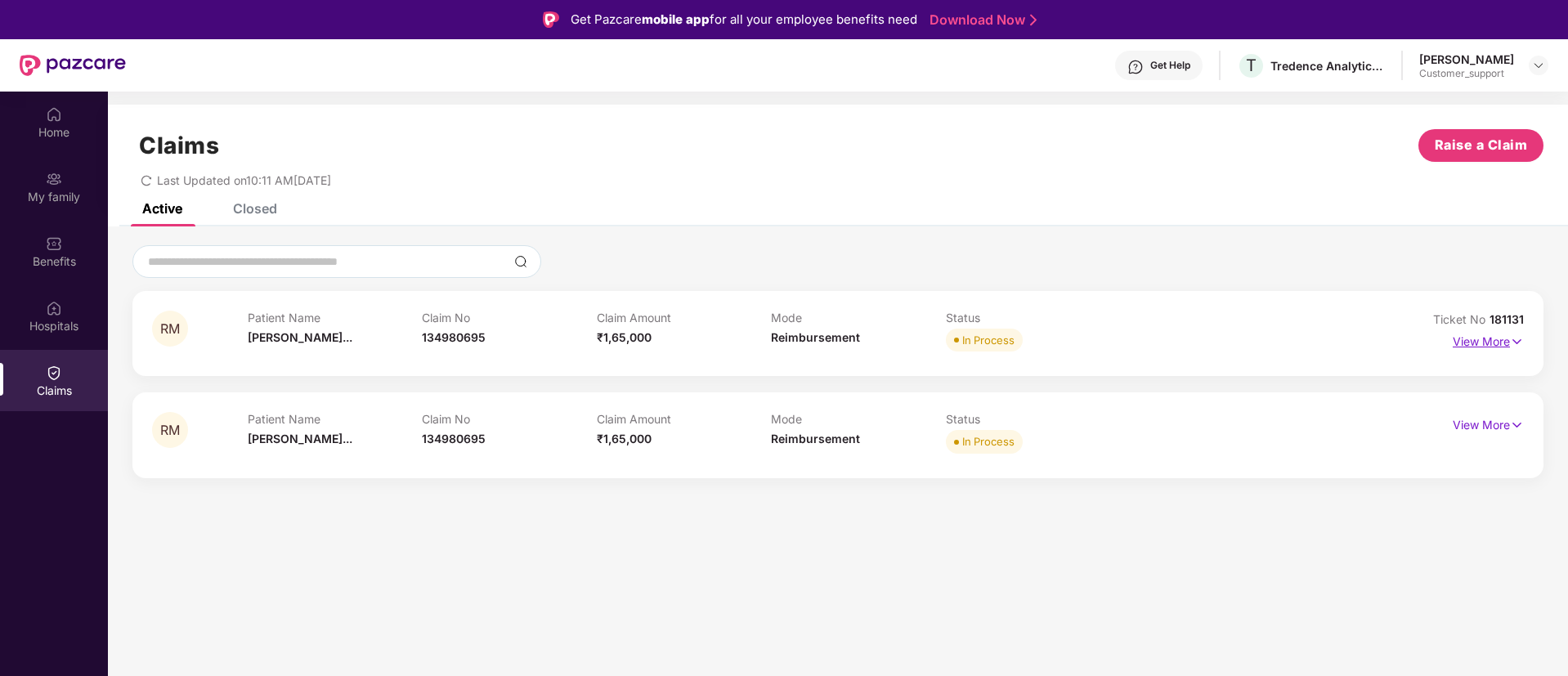
click at [1517, 343] on img at bounding box center [1517, 341] width 14 height 18
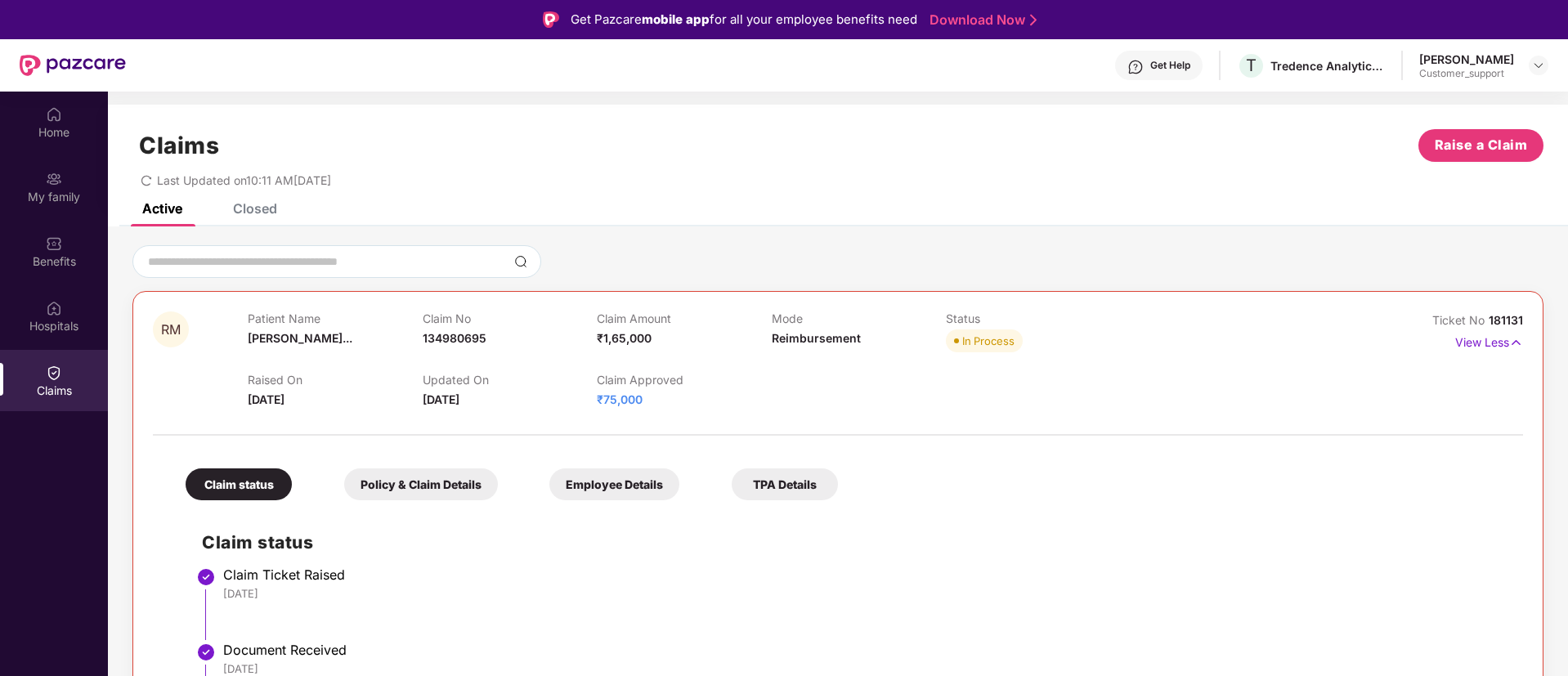
scroll to position [2, 0]
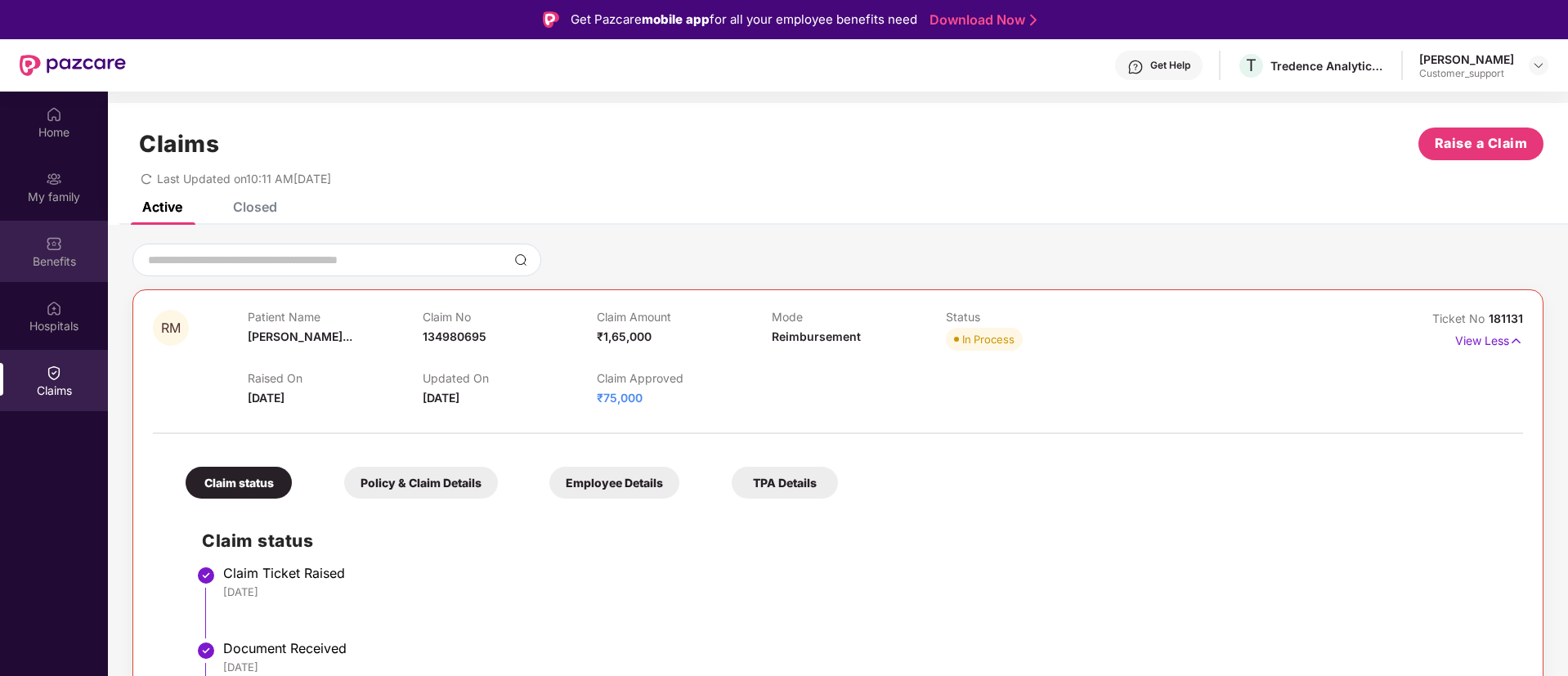
click at [63, 251] on div "Benefits" at bounding box center [54, 251] width 108 height 62
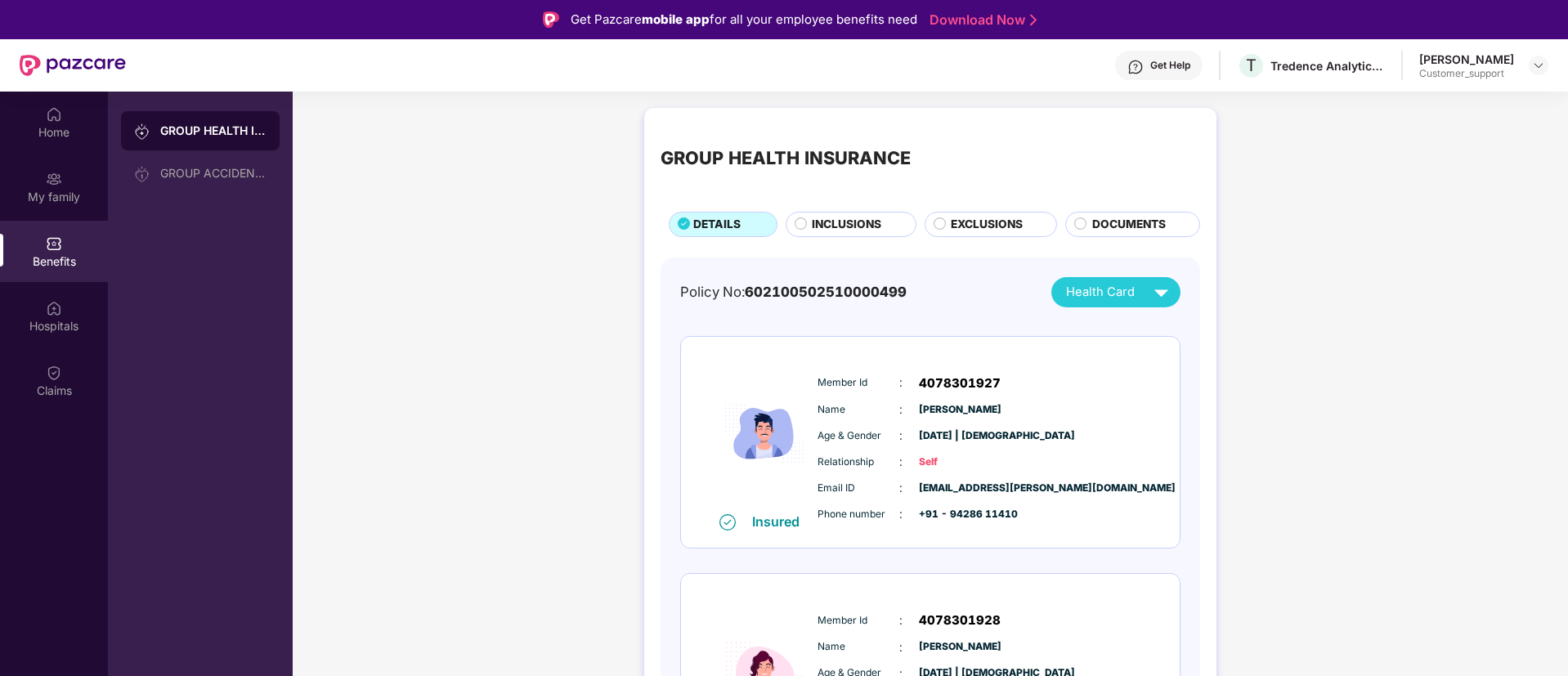
click at [835, 225] on span "INCLUSIONS" at bounding box center [846, 224] width 69 height 18
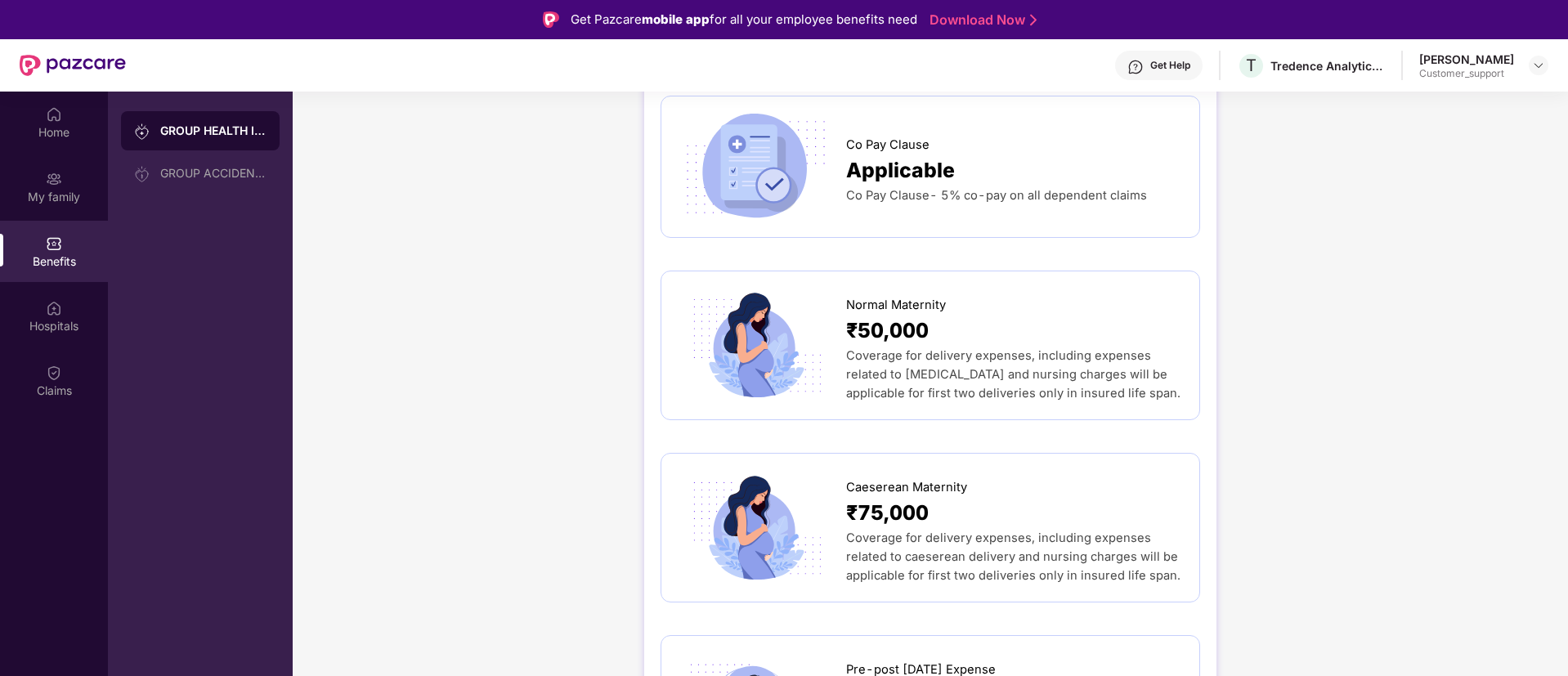
scroll to position [1538, 0]
click at [54, 375] on img at bounding box center [53, 372] width 16 height 16
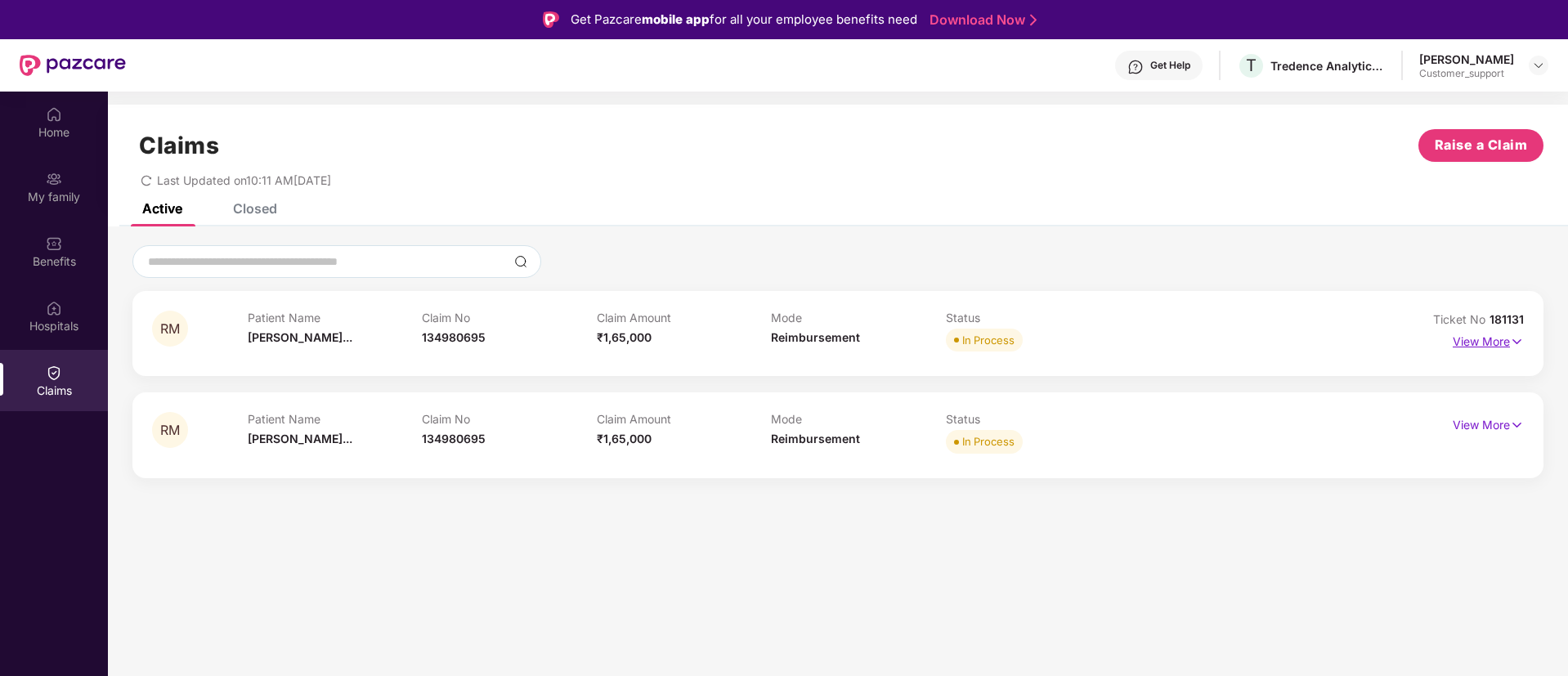
click at [1512, 338] on img at bounding box center [1517, 341] width 14 height 18
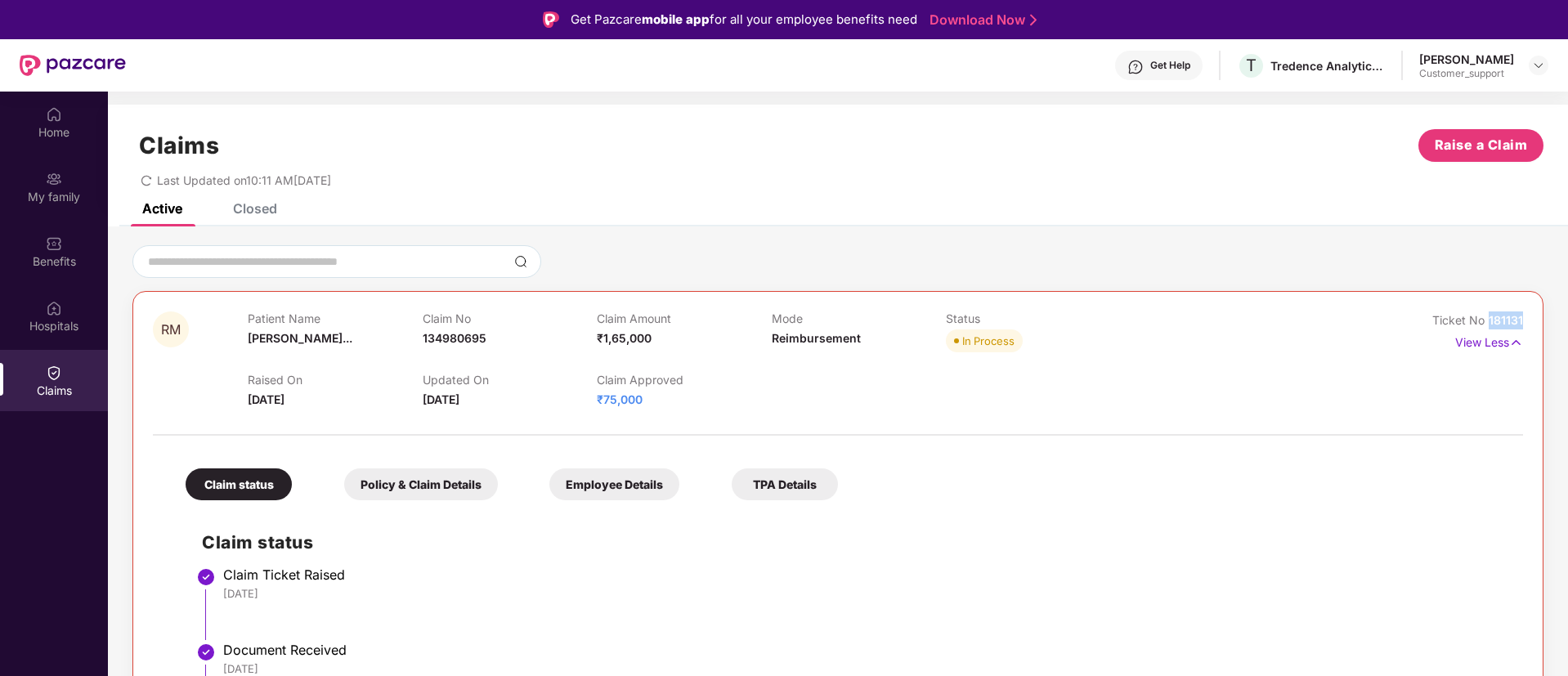
drag, startPoint x: 1522, startPoint y: 316, endPoint x: 1484, endPoint y: 316, distance: 38.0
click at [1537, 59] on img at bounding box center [1538, 65] width 13 height 13
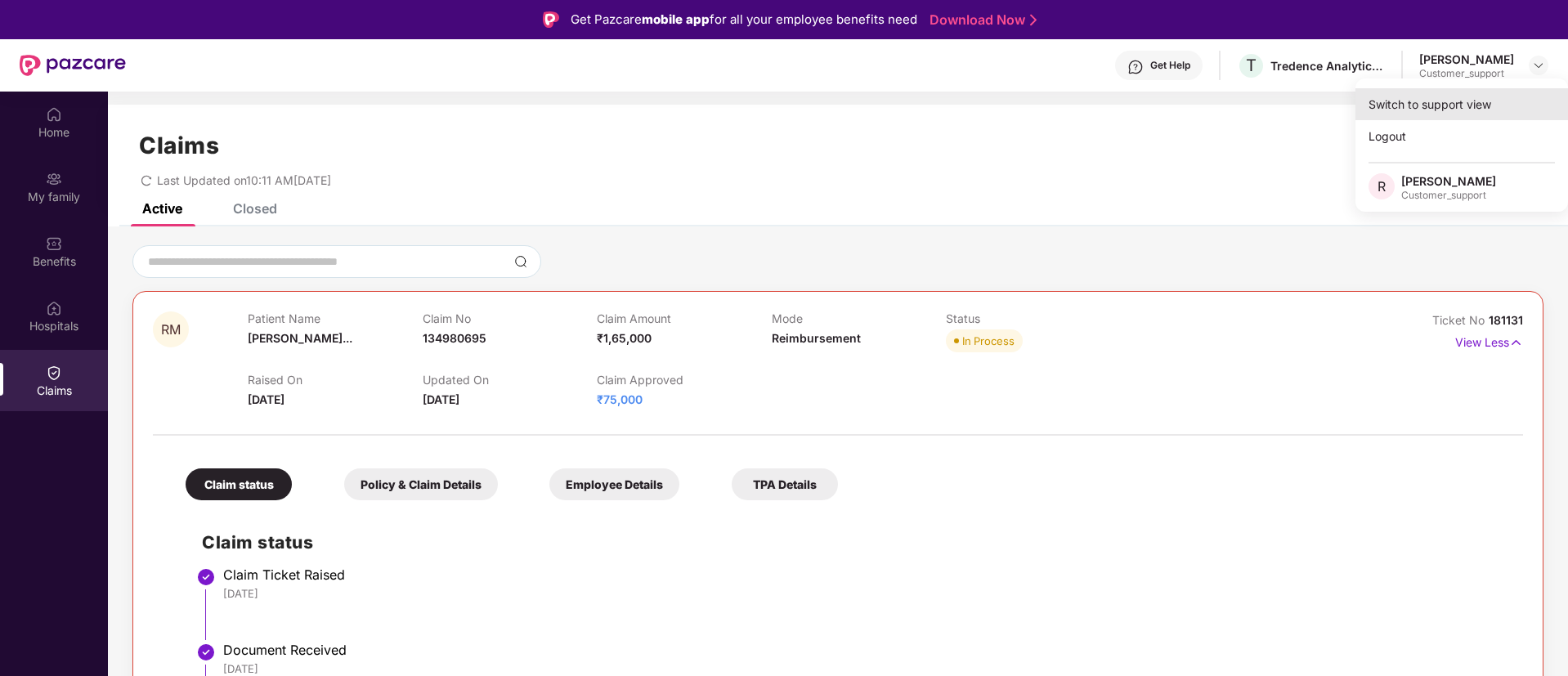
click at [1398, 107] on div "Switch to support view" at bounding box center [1462, 105] width 213 height 32
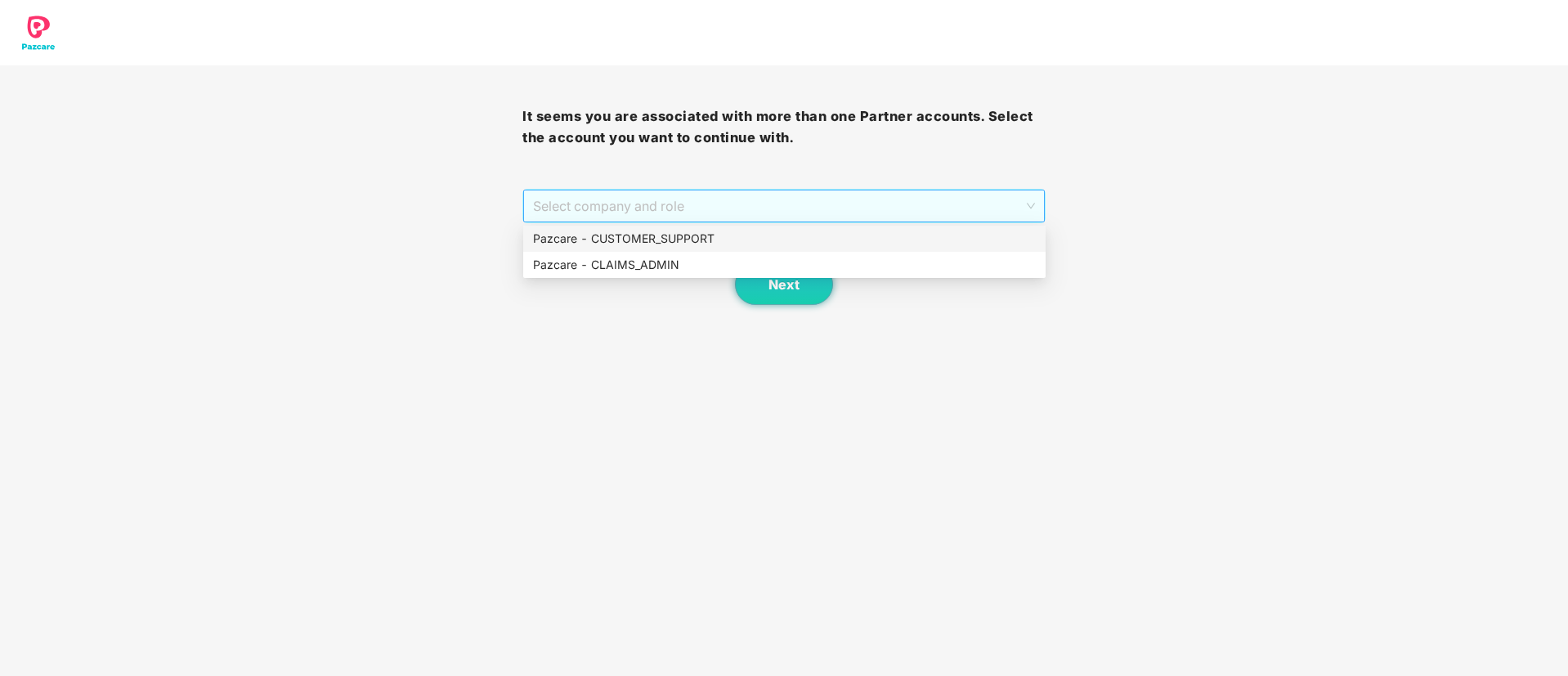
click at [746, 202] on span "Select company and role" at bounding box center [783, 206] width 501 height 31
click at [652, 238] on div "Pazcare - CUSTOMER_SUPPORT" at bounding box center [784, 238] width 503 height 18
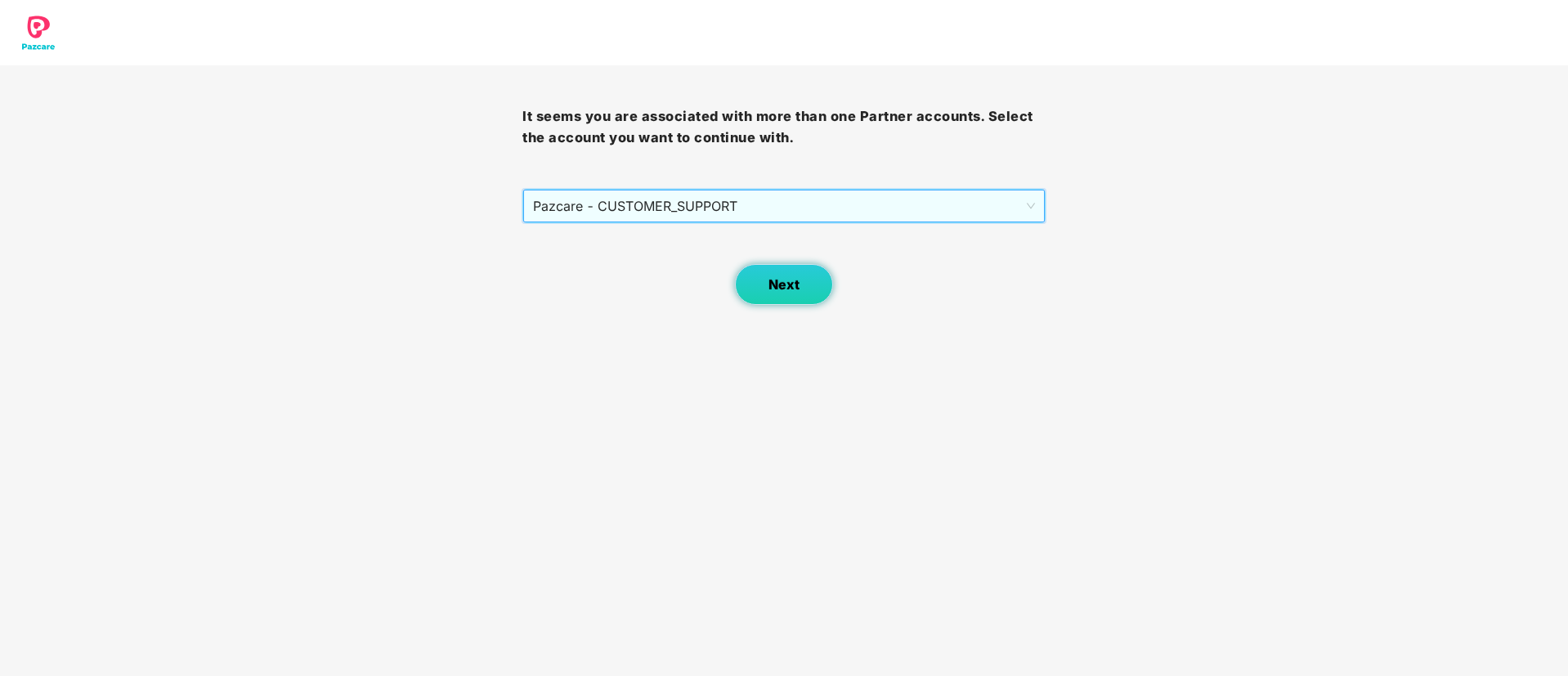
click at [765, 290] on button "Next" at bounding box center [784, 284] width 98 height 41
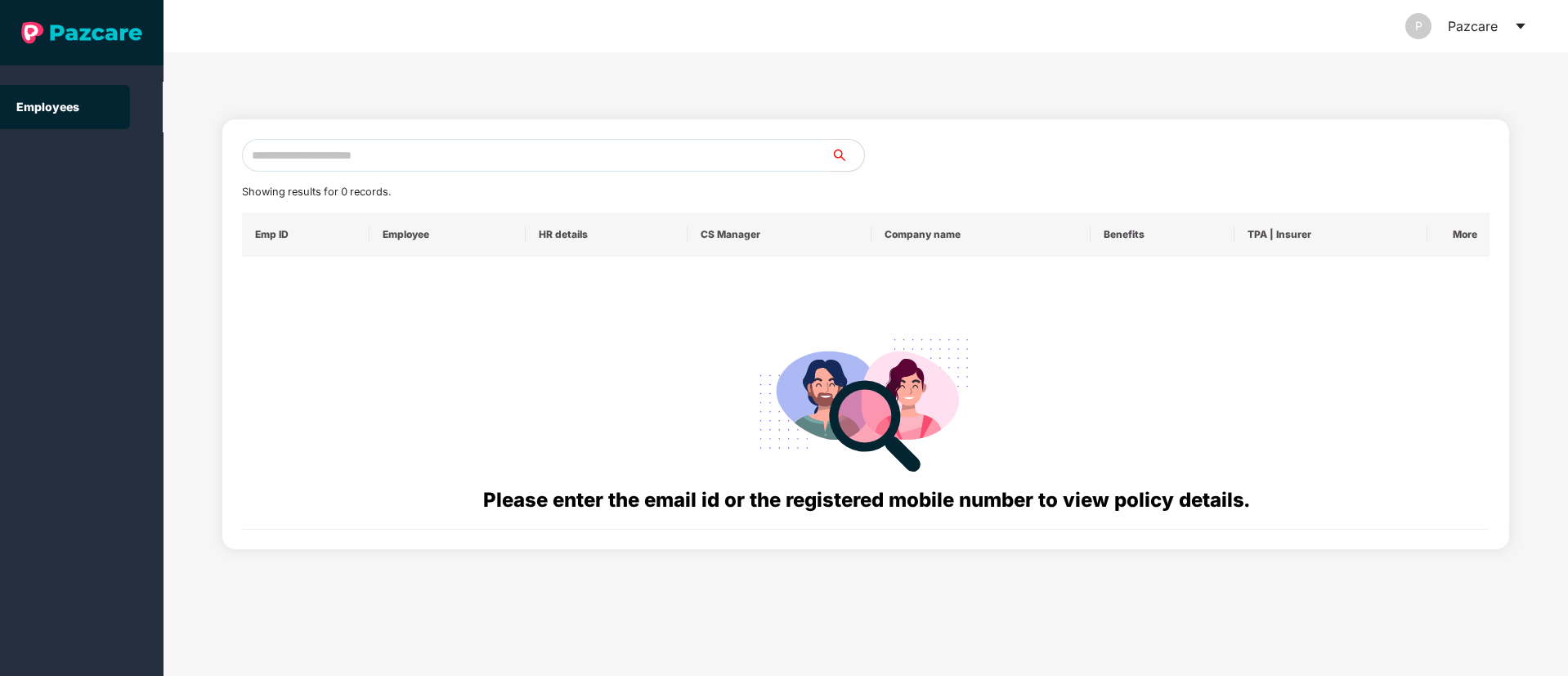
click at [284, 149] on input "text" at bounding box center [537, 155] width 589 height 33
paste input "**********"
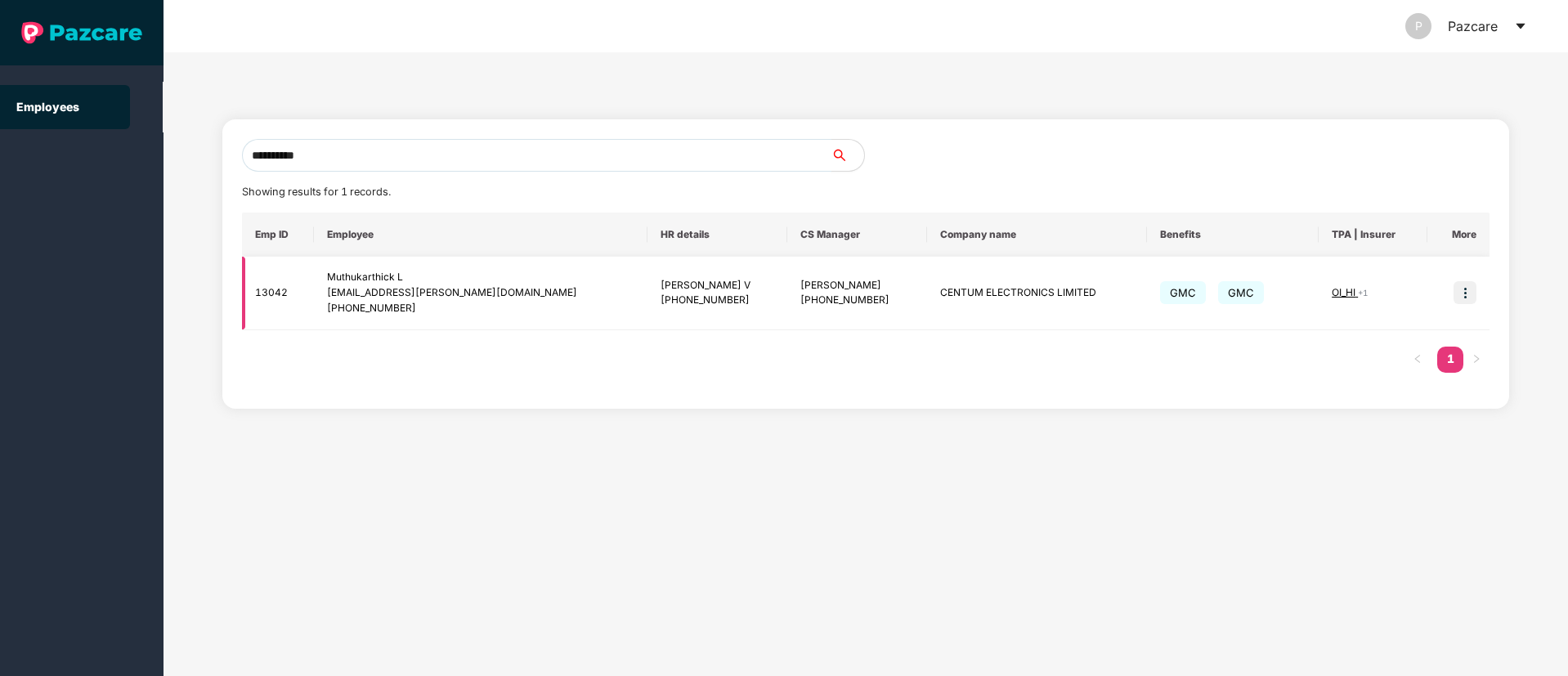
type input "**********"
click at [1466, 289] on img at bounding box center [1464, 292] width 23 height 23
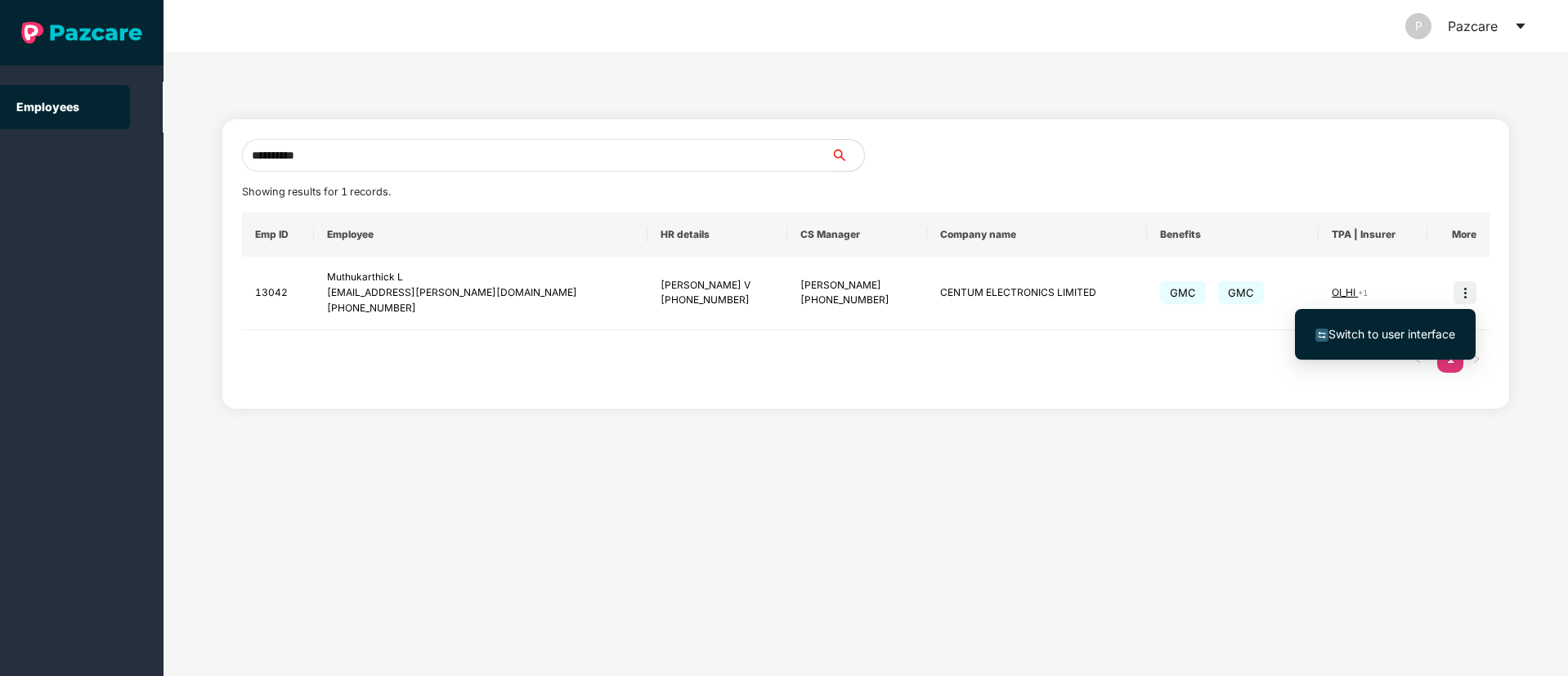
click at [1393, 328] on span "Switch to user interface" at bounding box center [1392, 333] width 127 height 14
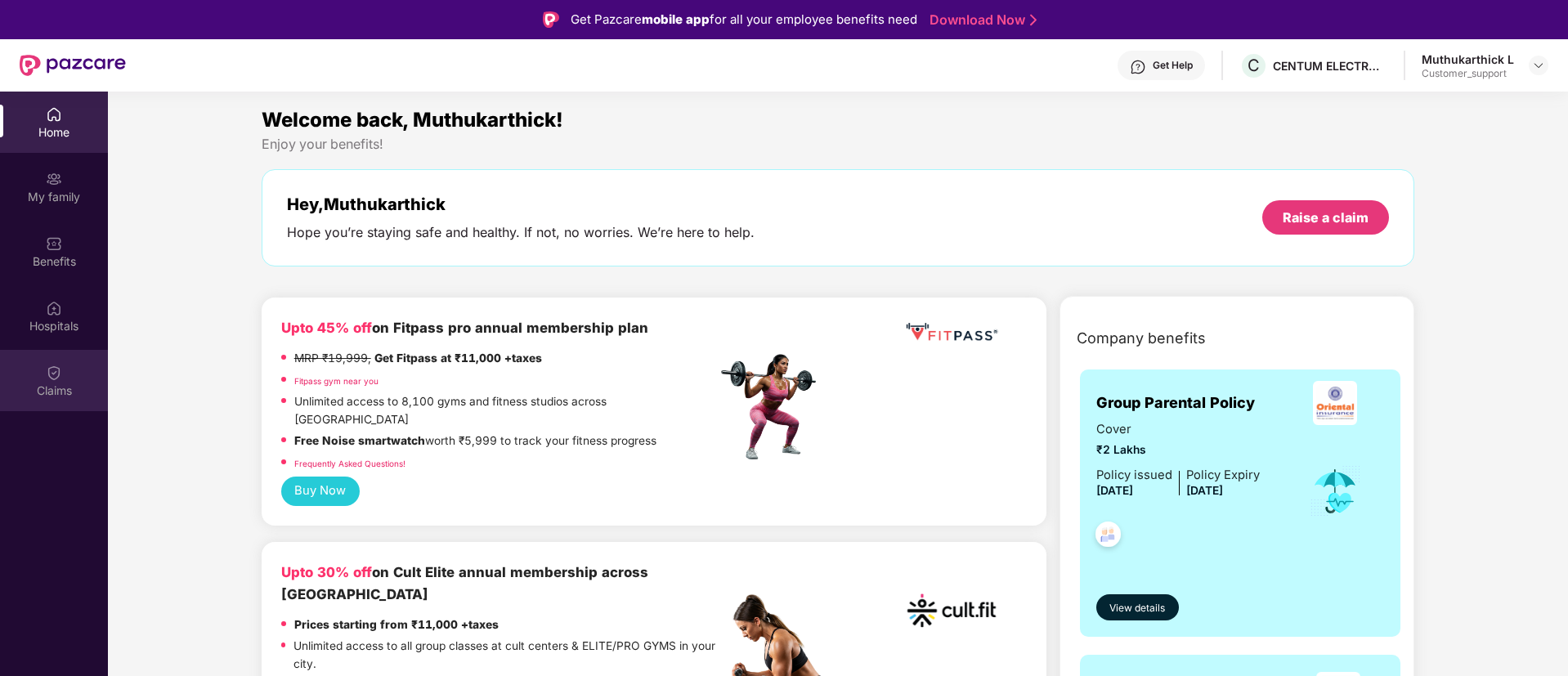
click at [46, 381] on div "Claims" at bounding box center [54, 381] width 108 height 62
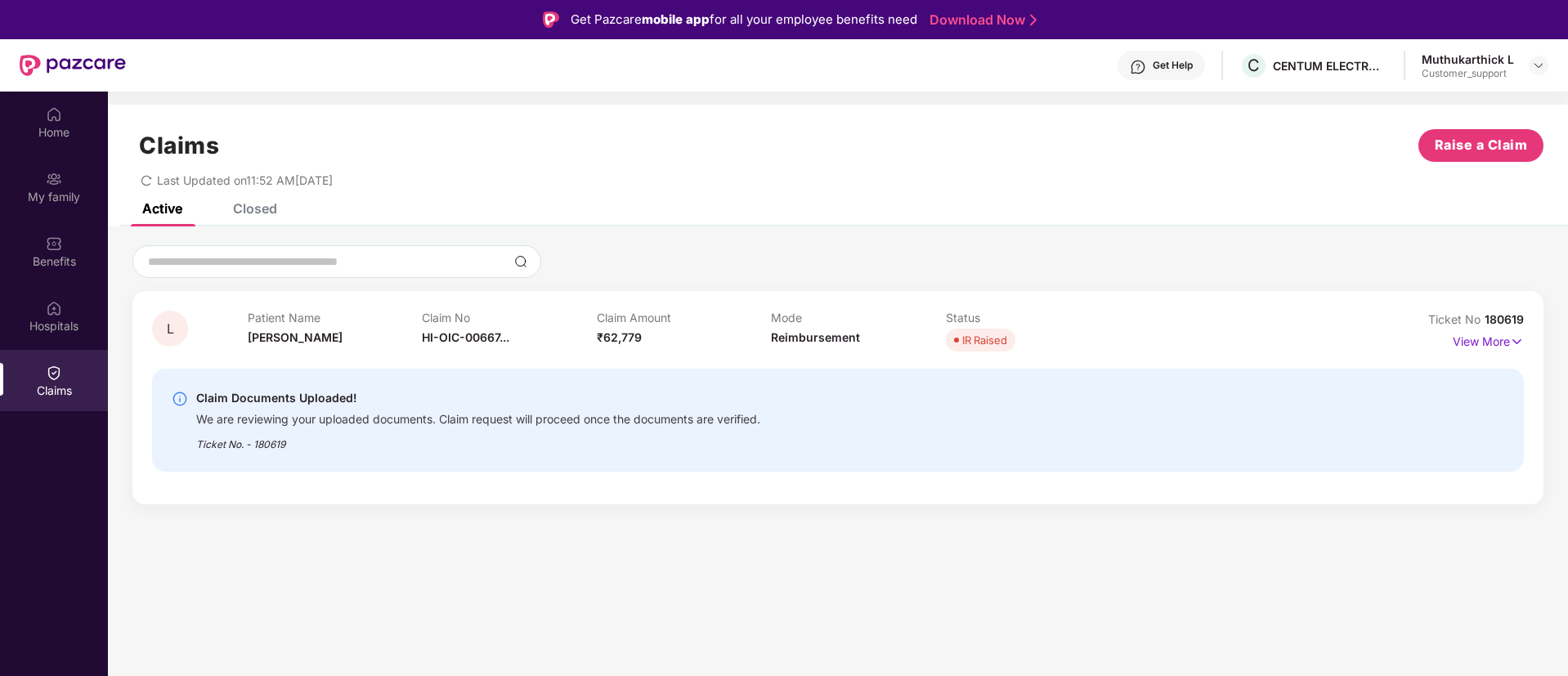
click at [275, 443] on div "Ticket No. - 180619" at bounding box center [478, 440] width 564 height 25
click at [1540, 71] on img at bounding box center [1538, 65] width 13 height 13
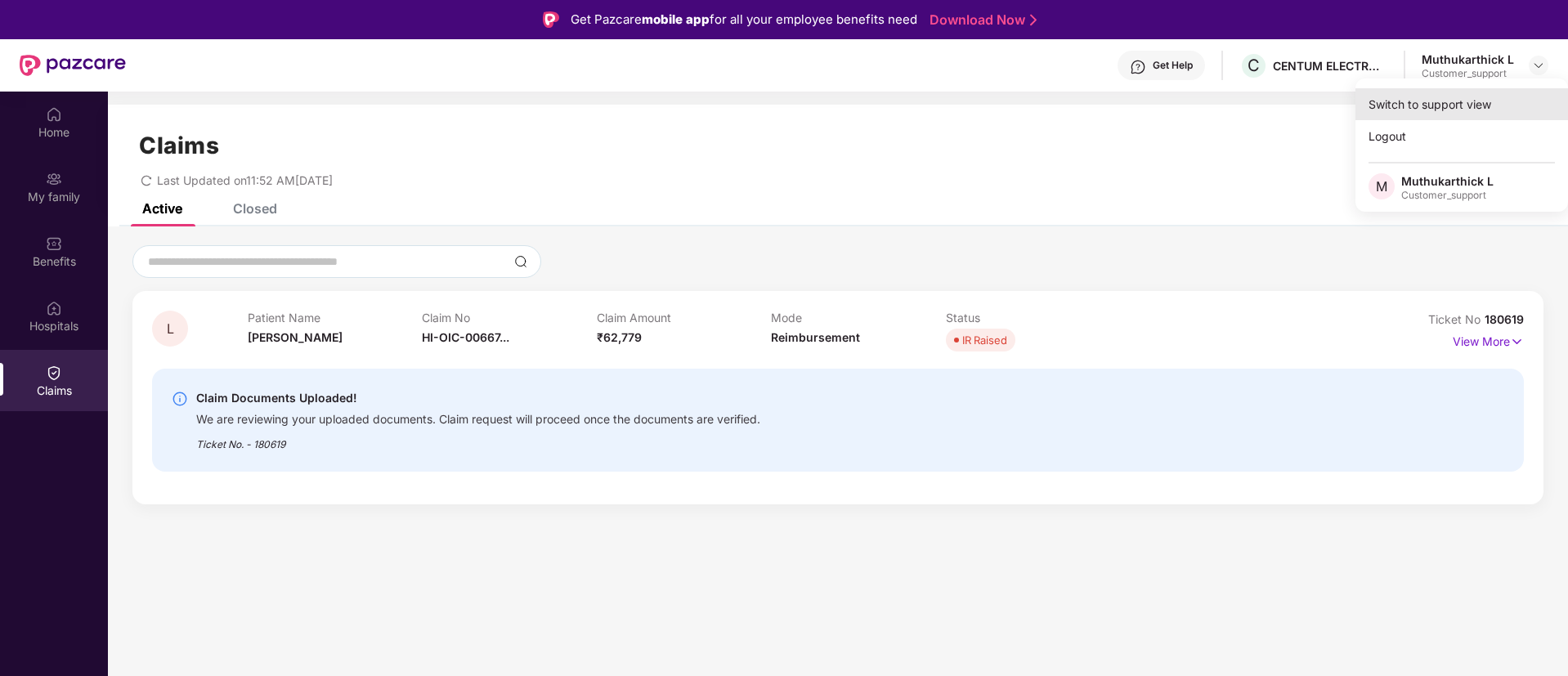
click at [1416, 105] on div "Switch to support view" at bounding box center [1462, 105] width 213 height 32
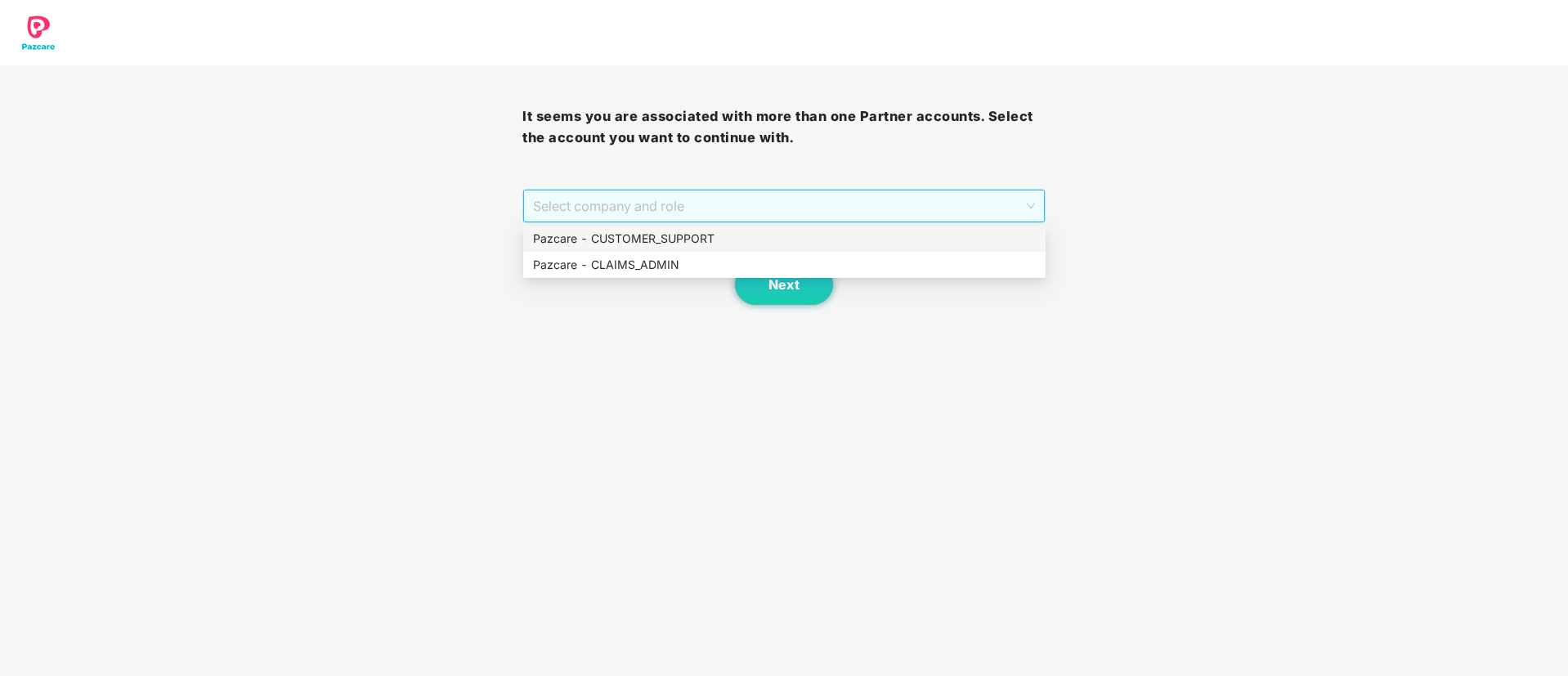
click at [671, 220] on span "Select company and role" at bounding box center [783, 206] width 501 height 31
click at [666, 233] on div "Pazcare - CUSTOMER_SUPPORT" at bounding box center [784, 238] width 503 height 18
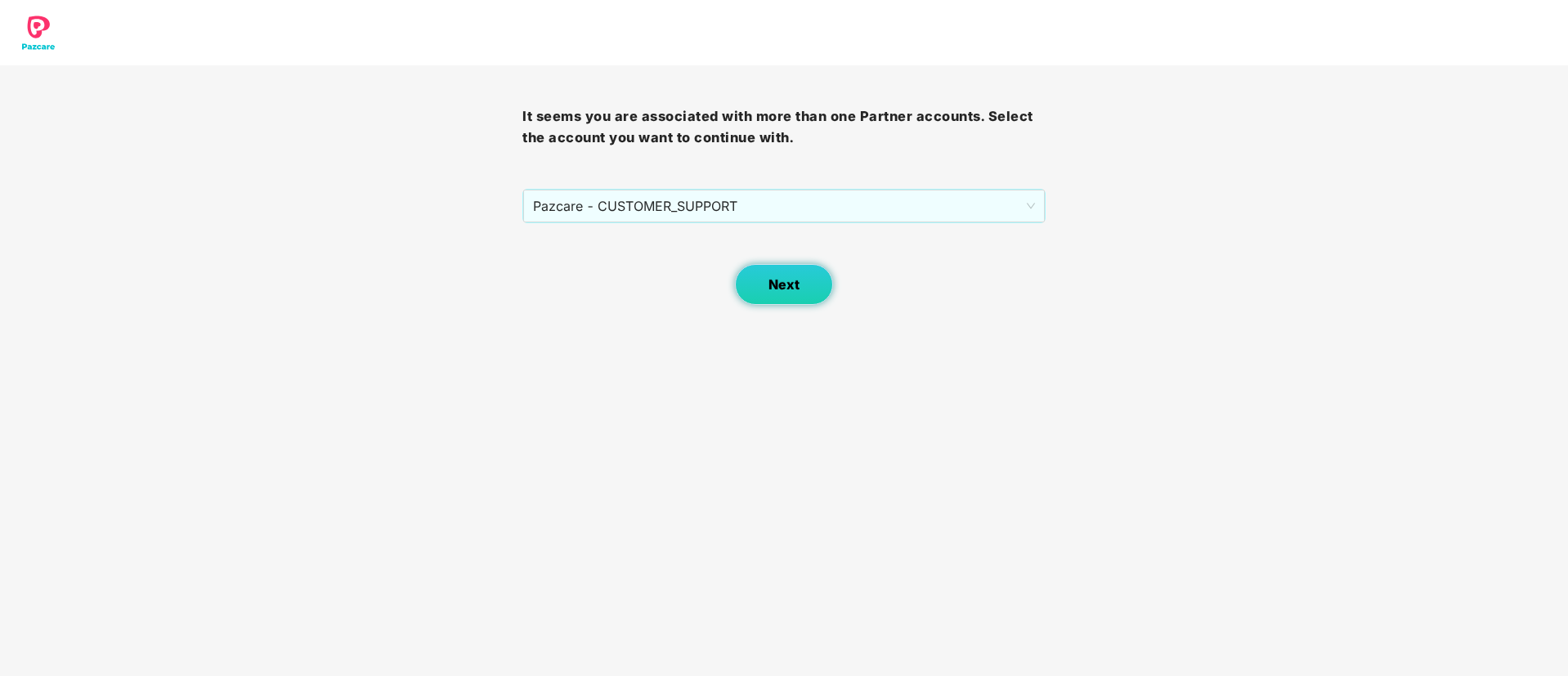
click at [790, 274] on button "Next" at bounding box center [784, 284] width 98 height 41
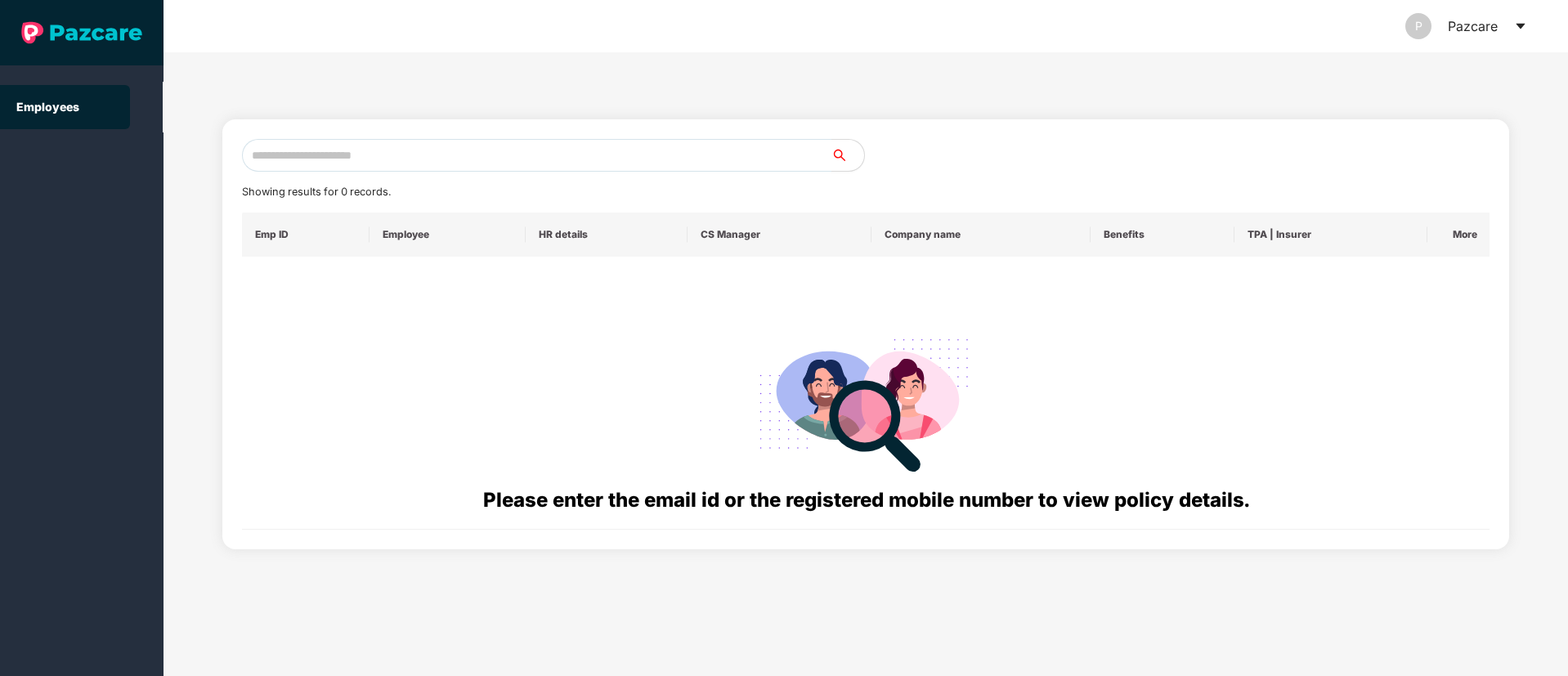
click at [273, 160] on input "text" at bounding box center [537, 155] width 589 height 33
paste input "**********"
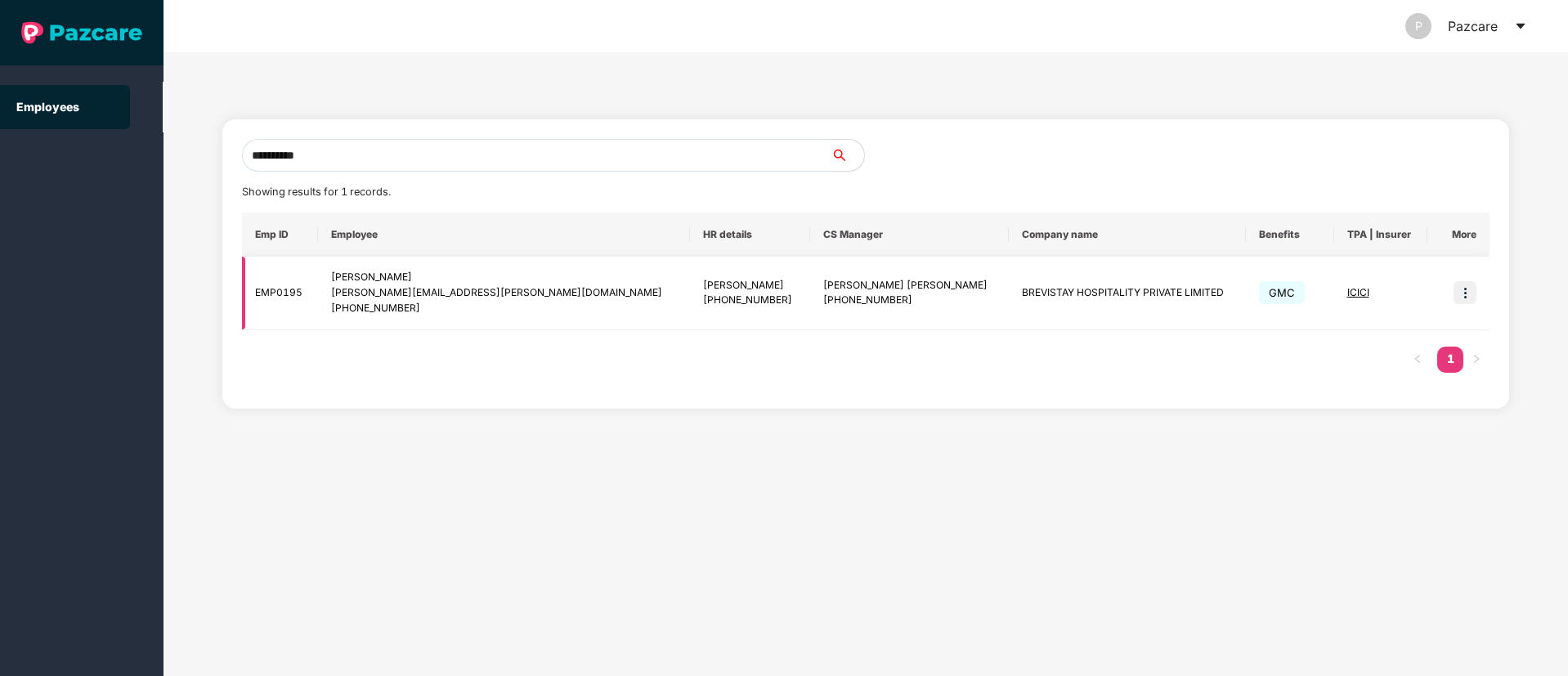
click at [1460, 300] on img at bounding box center [1464, 292] width 23 height 23
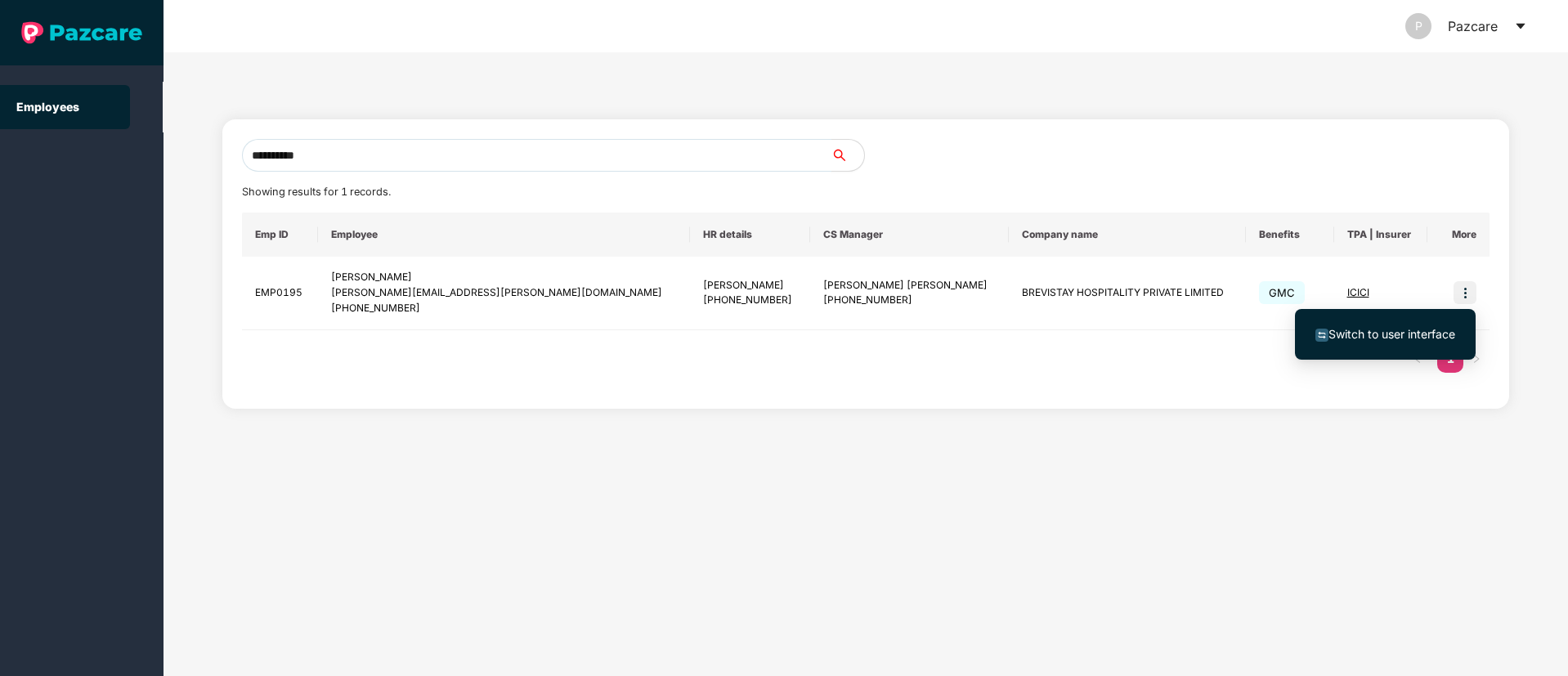
click at [340, 152] on input "**********" at bounding box center [537, 155] width 589 height 33
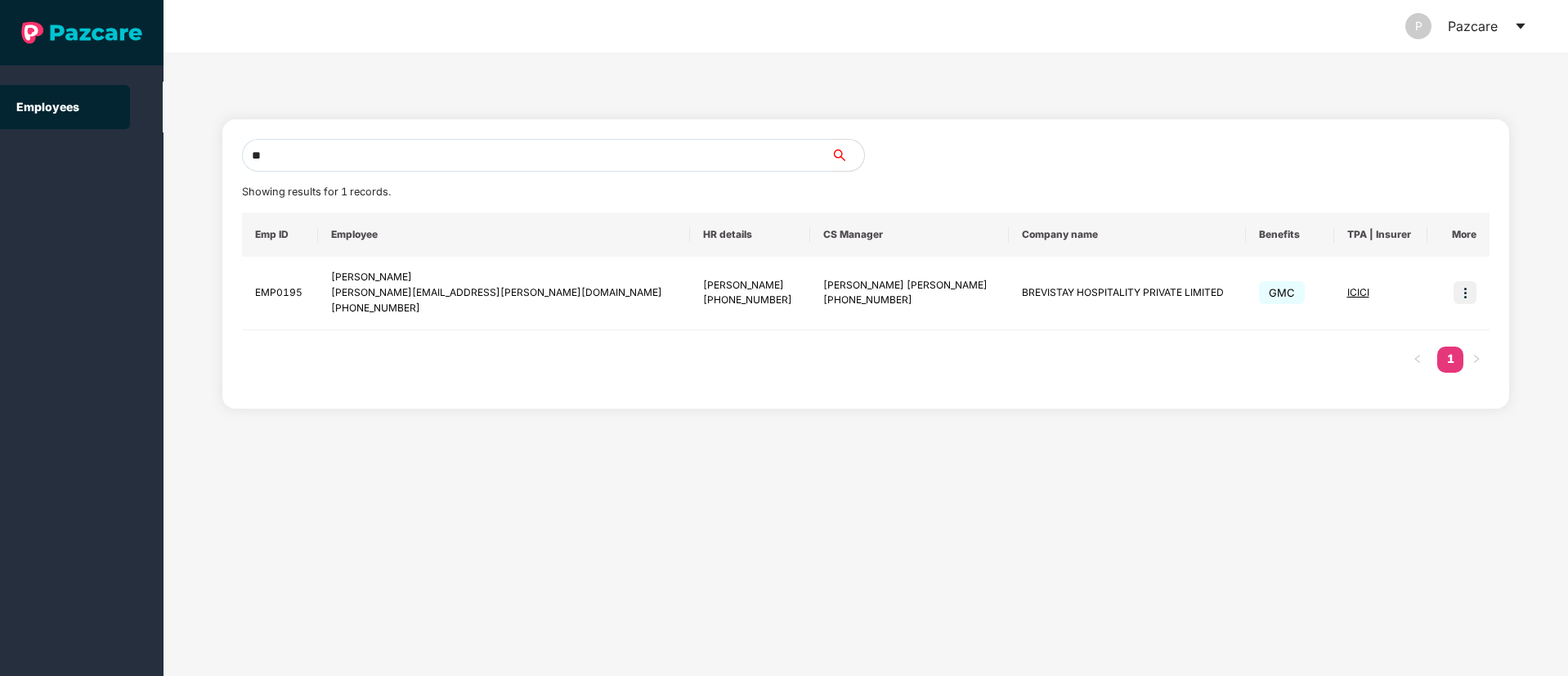
type input "*"
click at [311, 149] on input "text" at bounding box center [537, 155] width 589 height 33
paste input "**********"
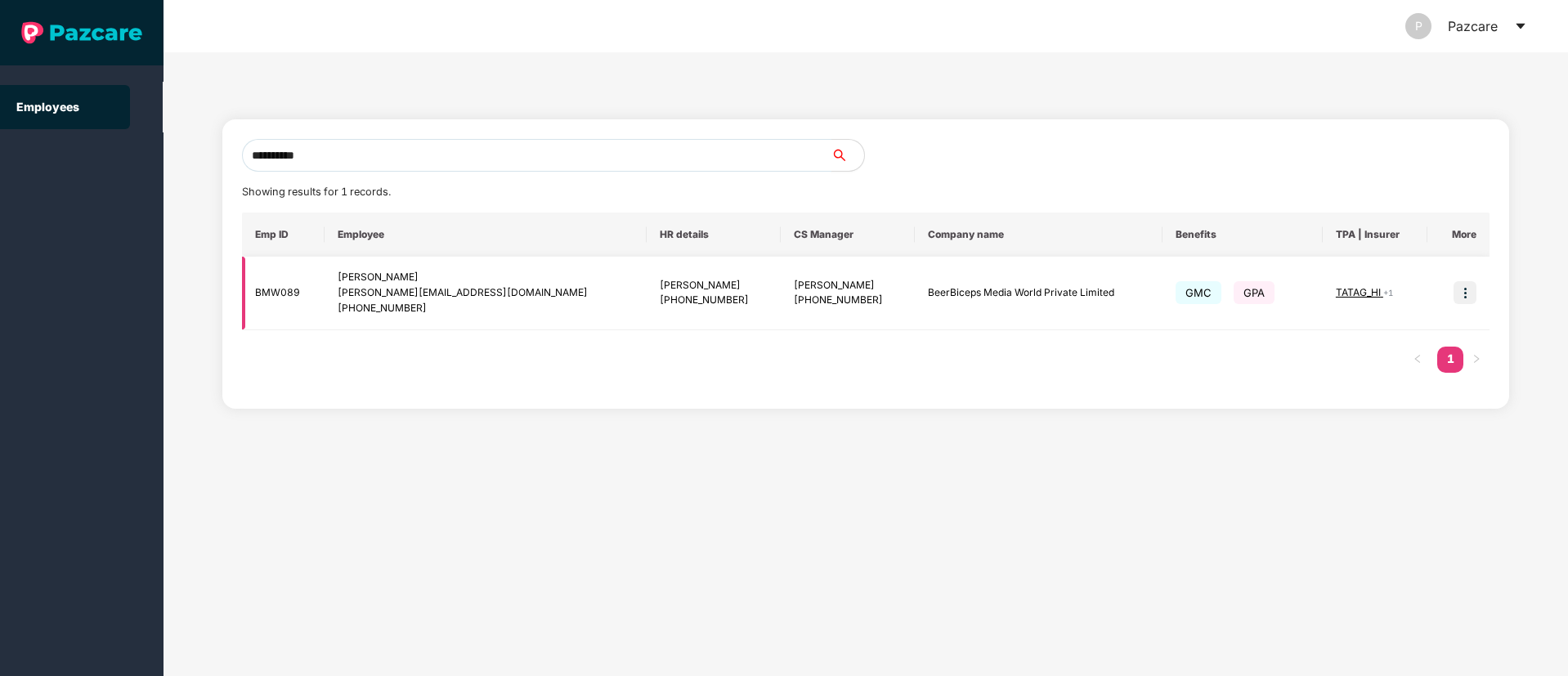
type input "**********"
click at [1468, 298] on img at bounding box center [1464, 292] width 23 height 23
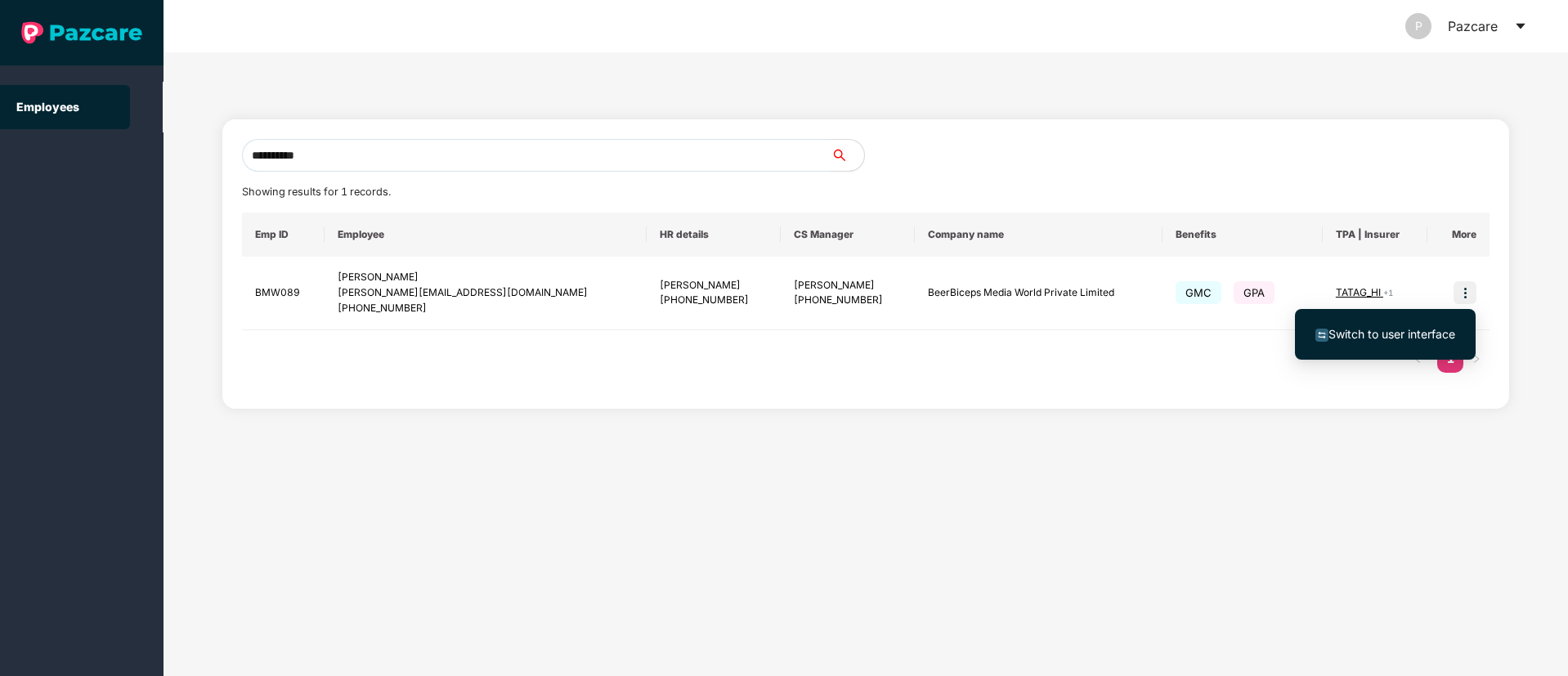
click at [1413, 336] on span "Switch to user interface" at bounding box center [1392, 333] width 127 height 14
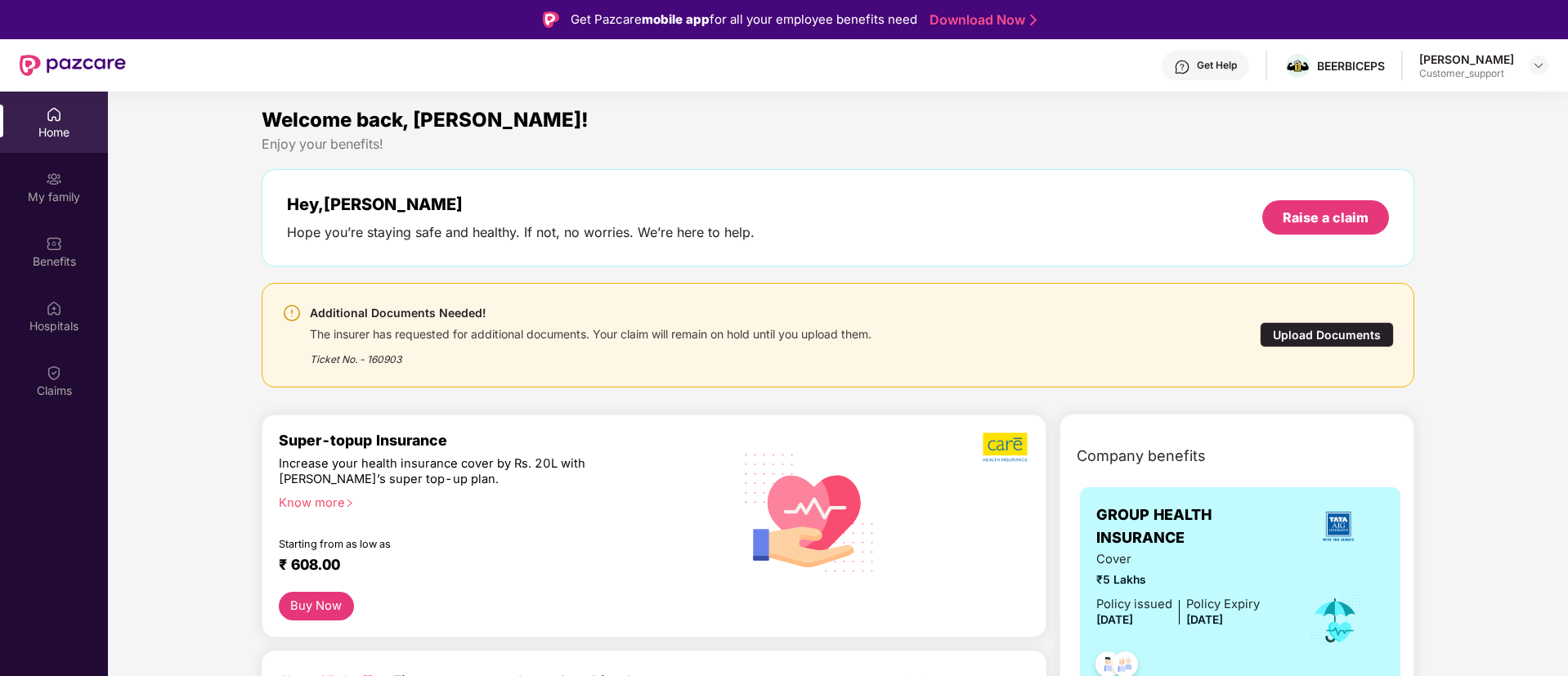
click at [378, 359] on div "Ticket No. - 160903" at bounding box center [590, 354] width 561 height 25
click at [56, 376] on img at bounding box center [53, 372] width 16 height 16
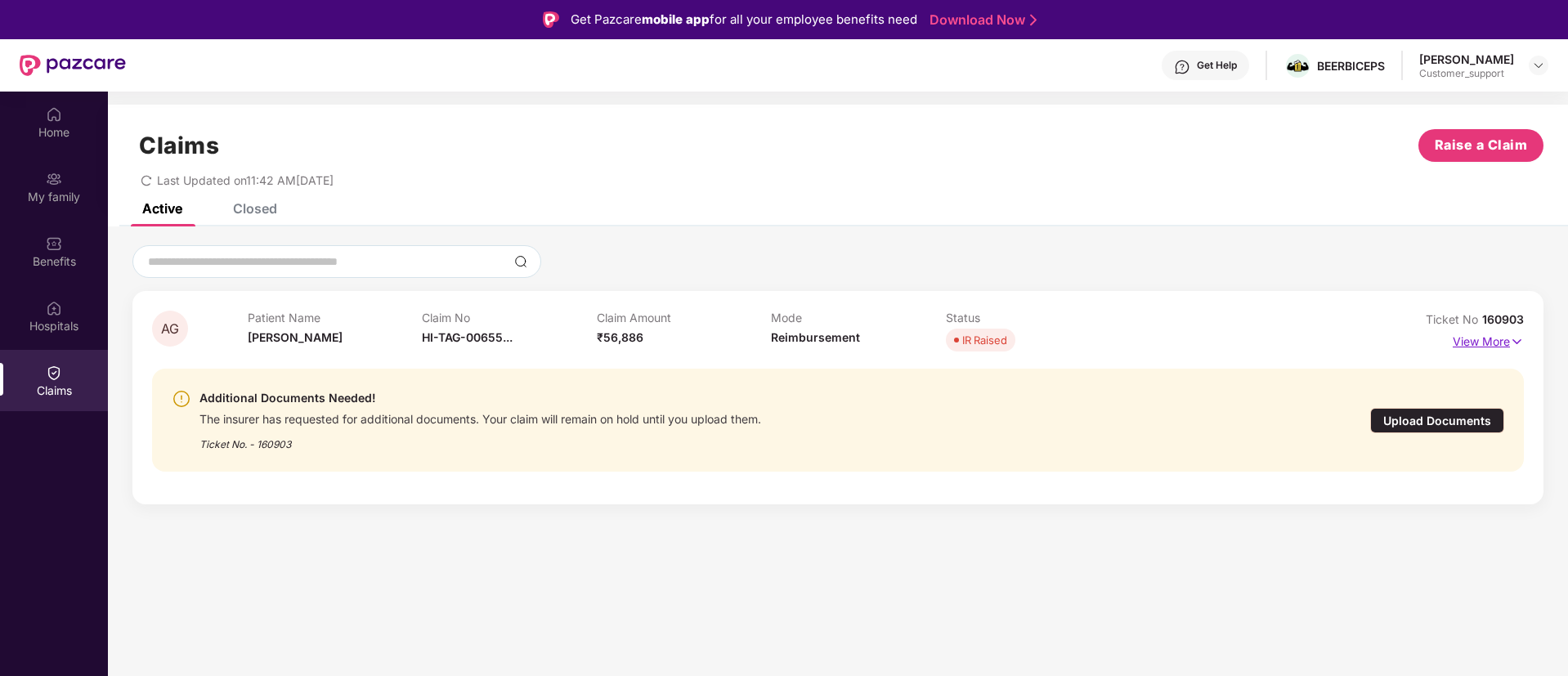
click at [1515, 338] on img at bounding box center [1517, 341] width 14 height 18
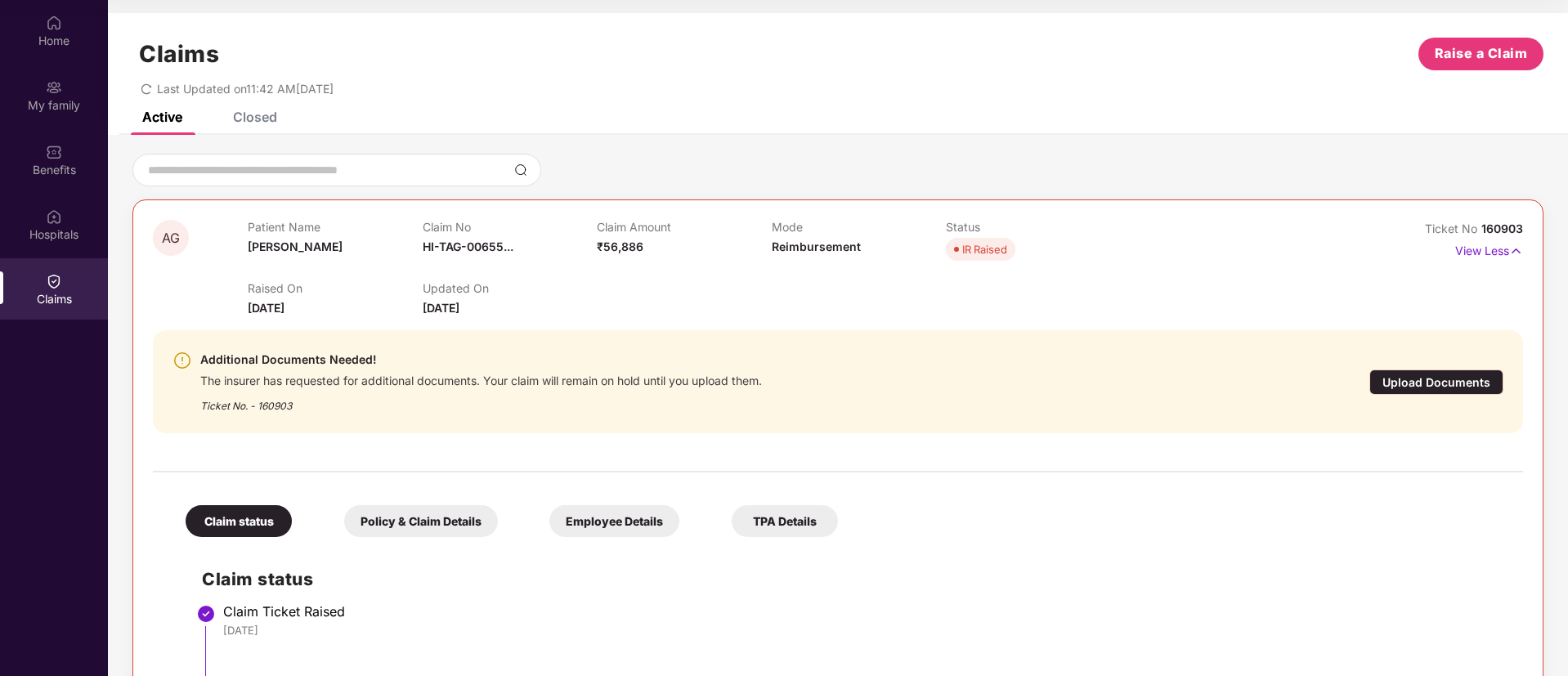
click at [1425, 376] on div "Upload Documents" at bounding box center [1436, 382] width 134 height 25
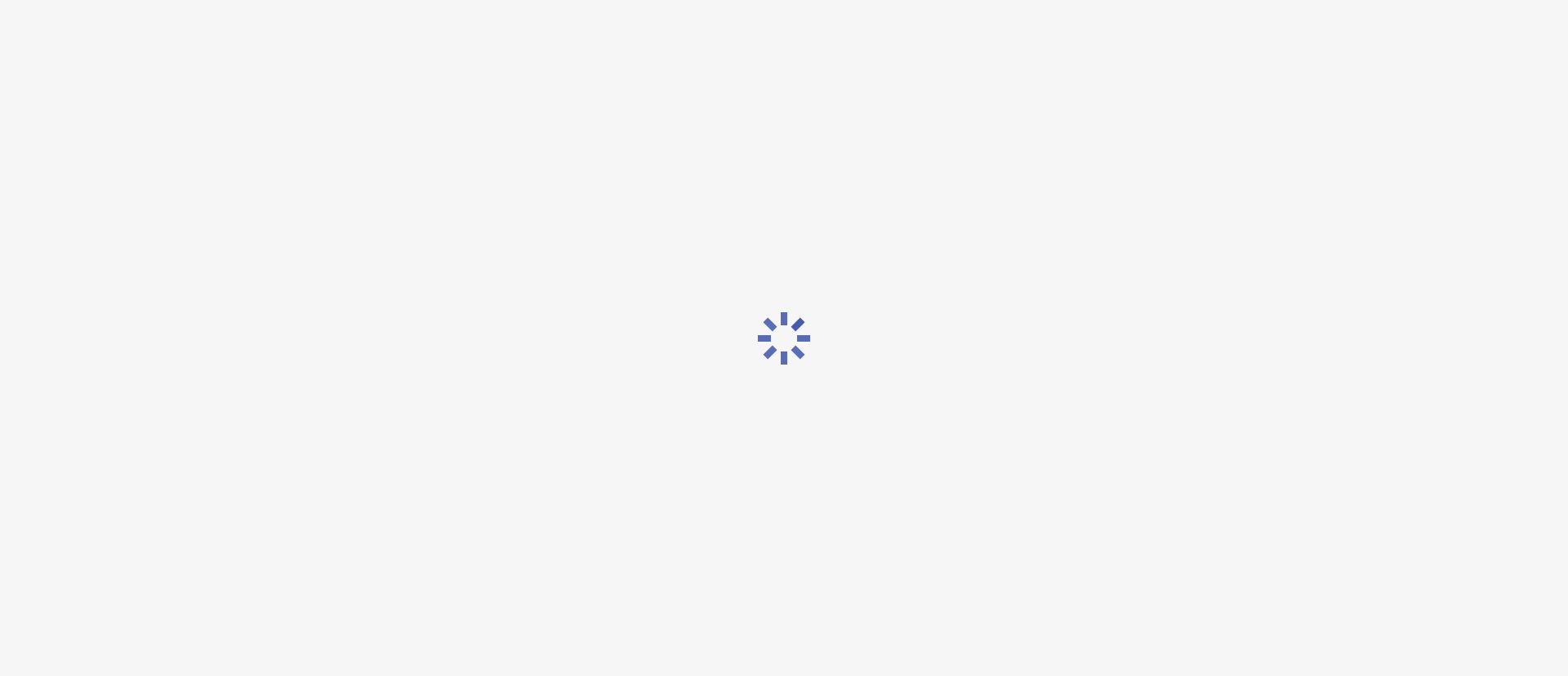
scroll to position [39, 0]
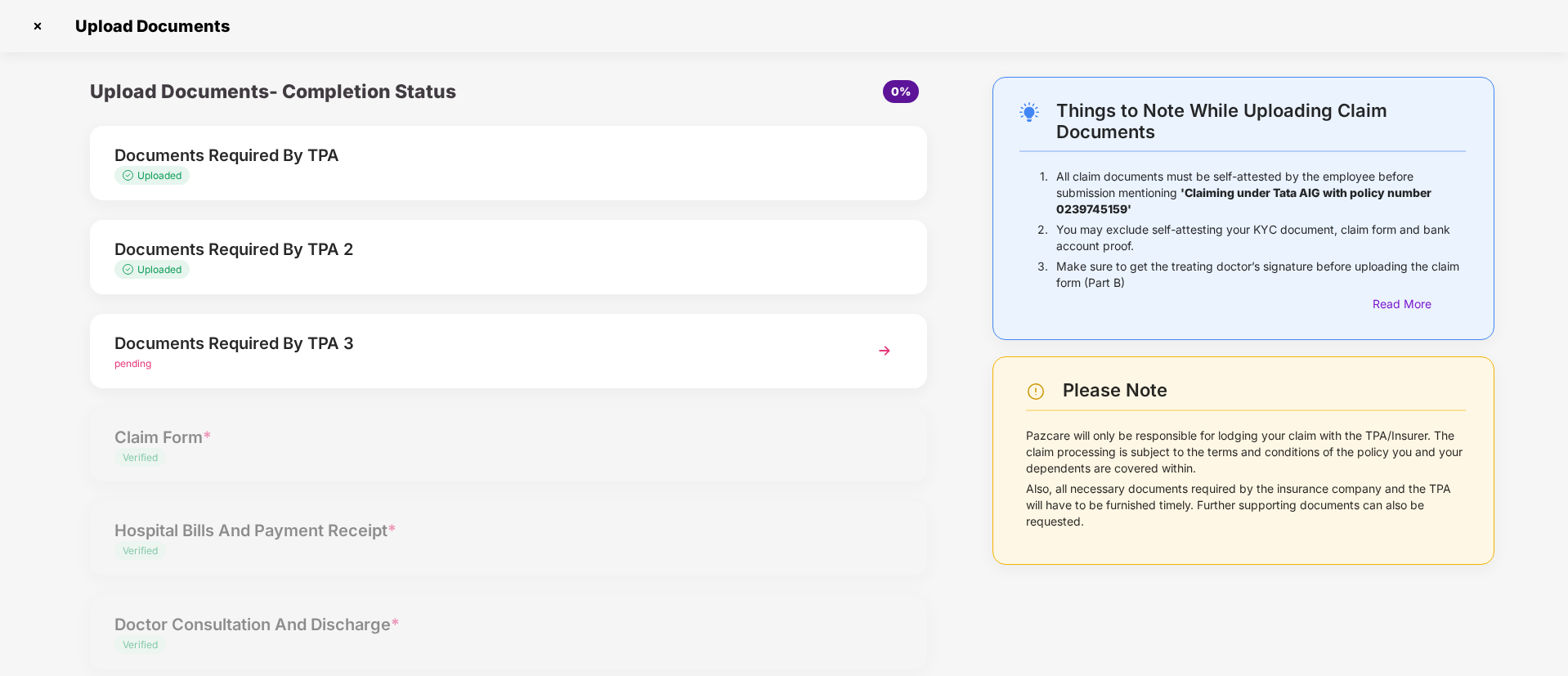
click at [879, 353] on img at bounding box center [884, 350] width 30 height 30
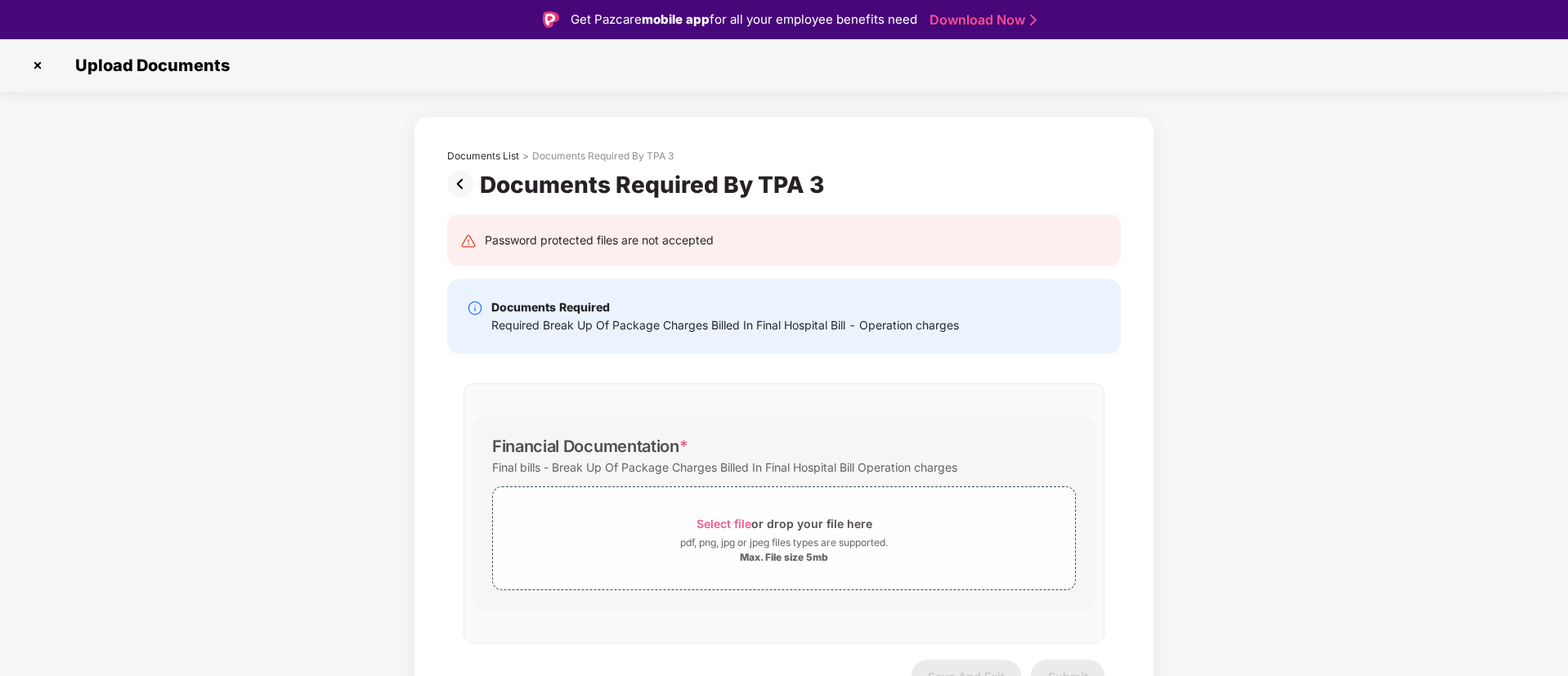
click at [34, 59] on img at bounding box center [37, 65] width 26 height 26
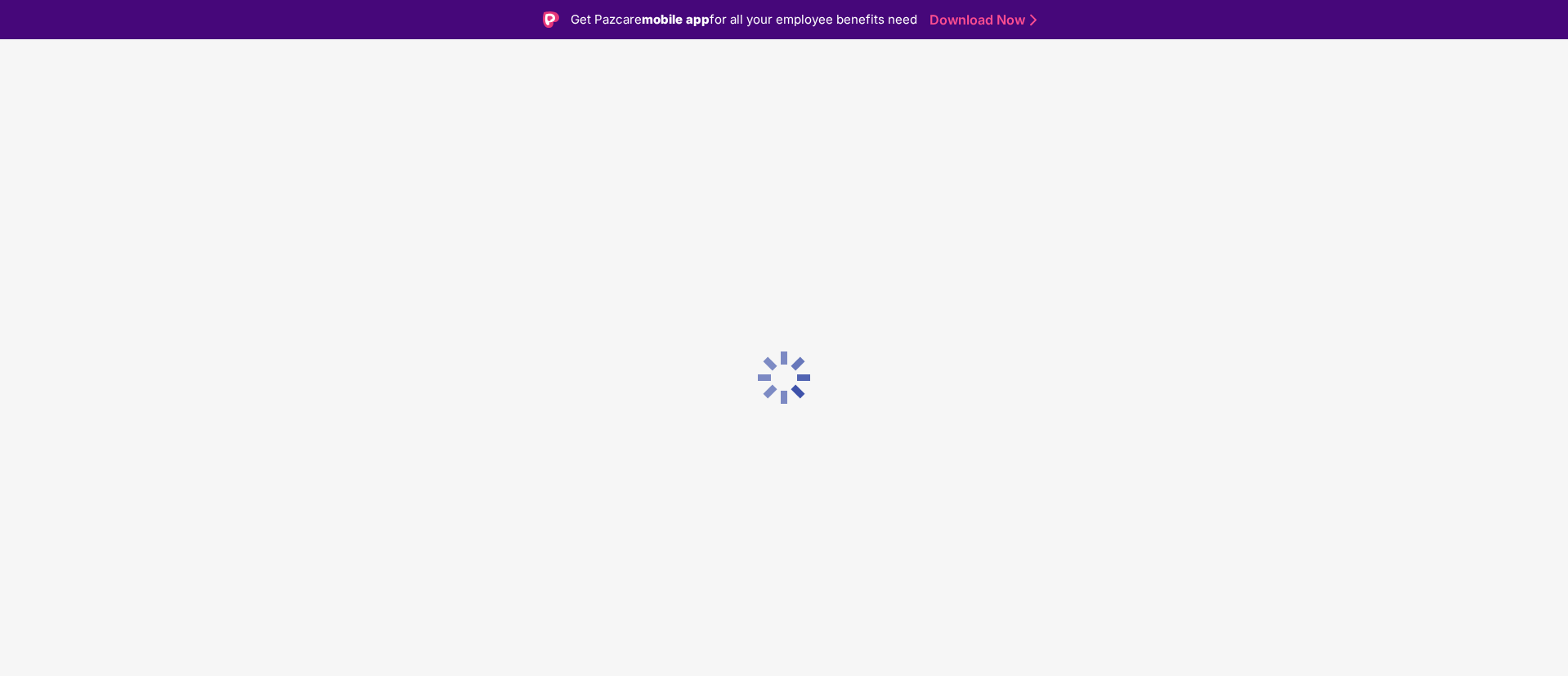
scroll to position [39, 0]
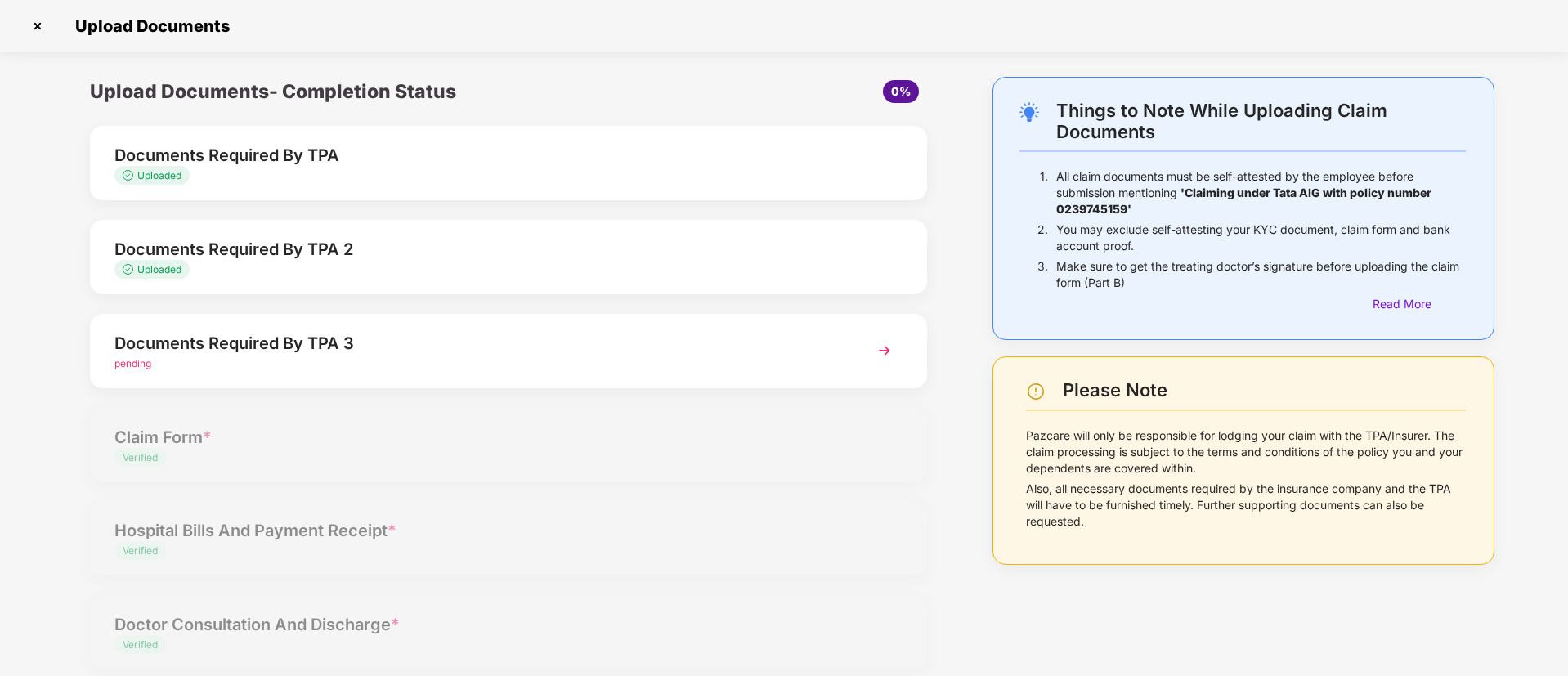
click at [881, 350] on img at bounding box center [884, 350] width 30 height 30
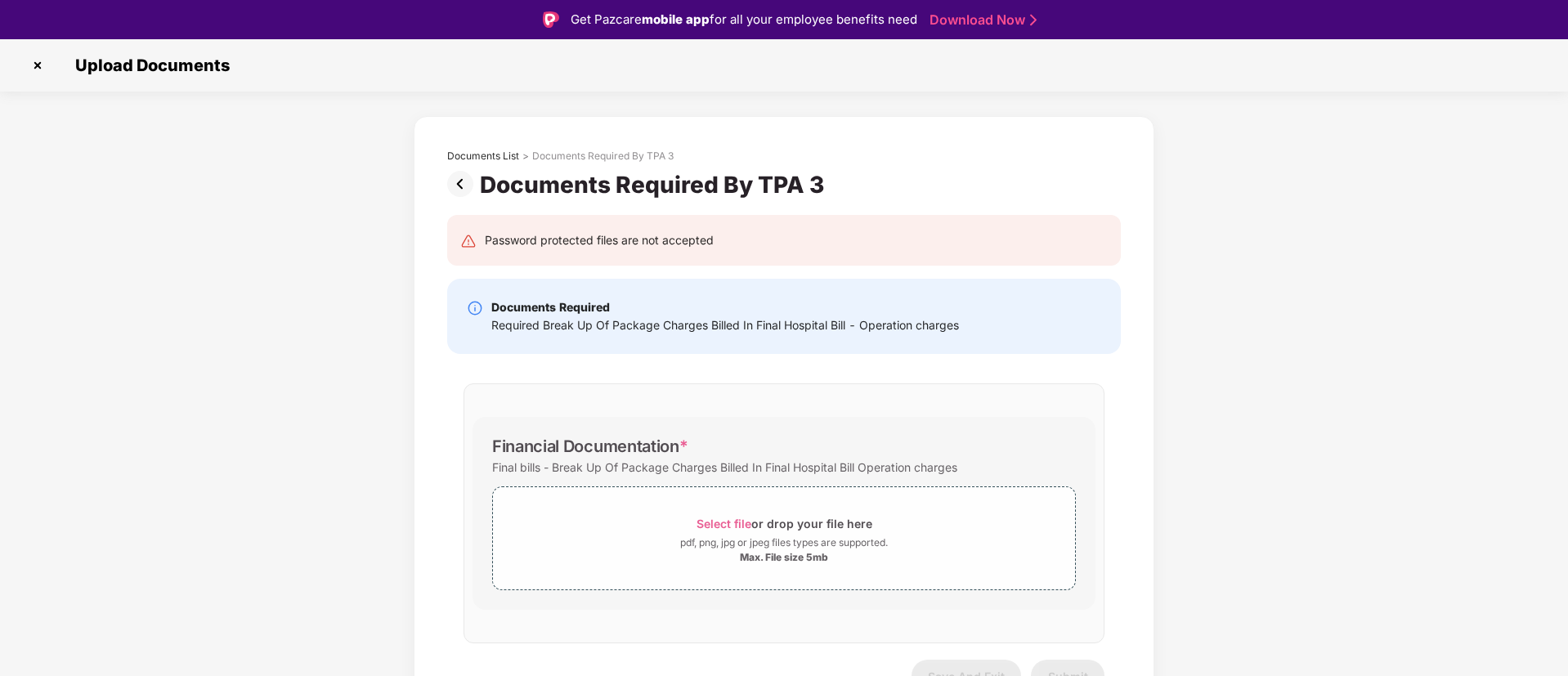
click at [36, 63] on img at bounding box center [37, 65] width 26 height 26
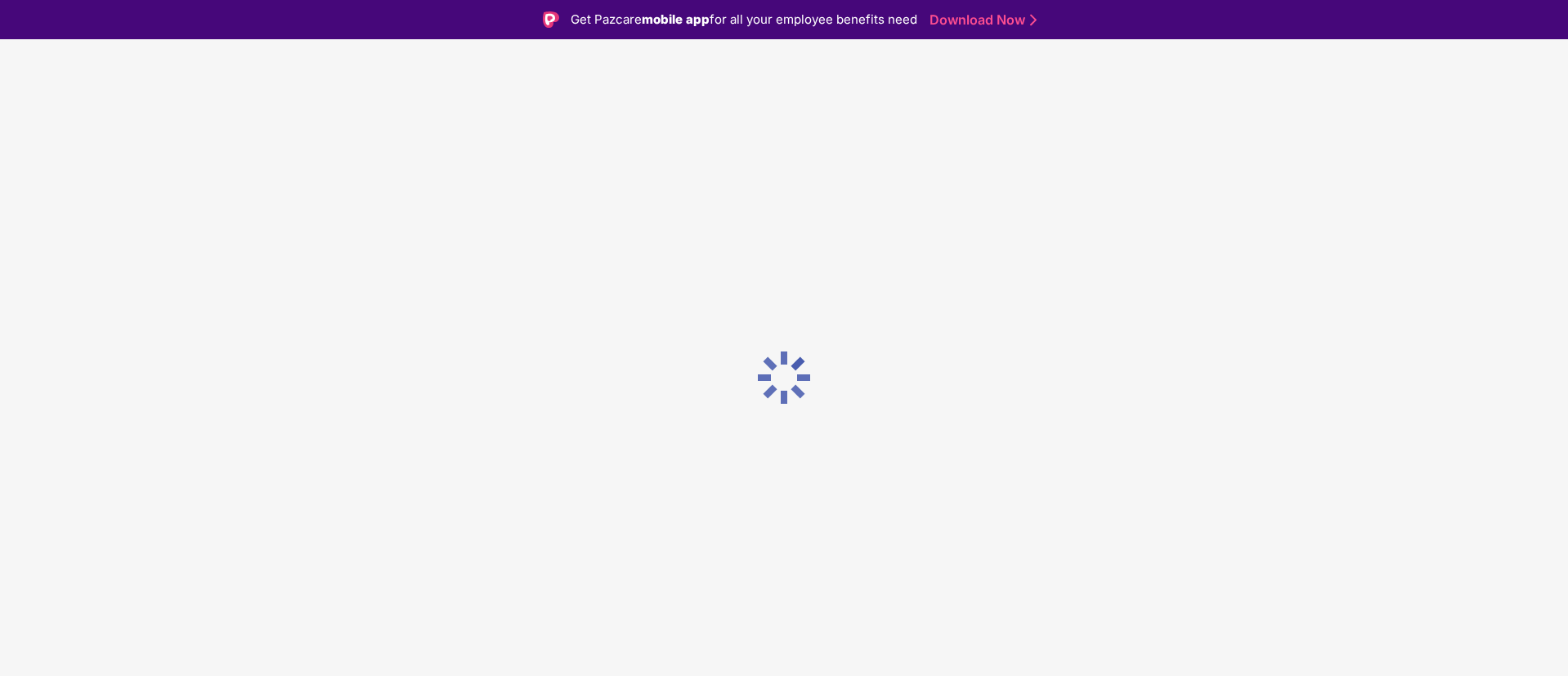
scroll to position [39, 0]
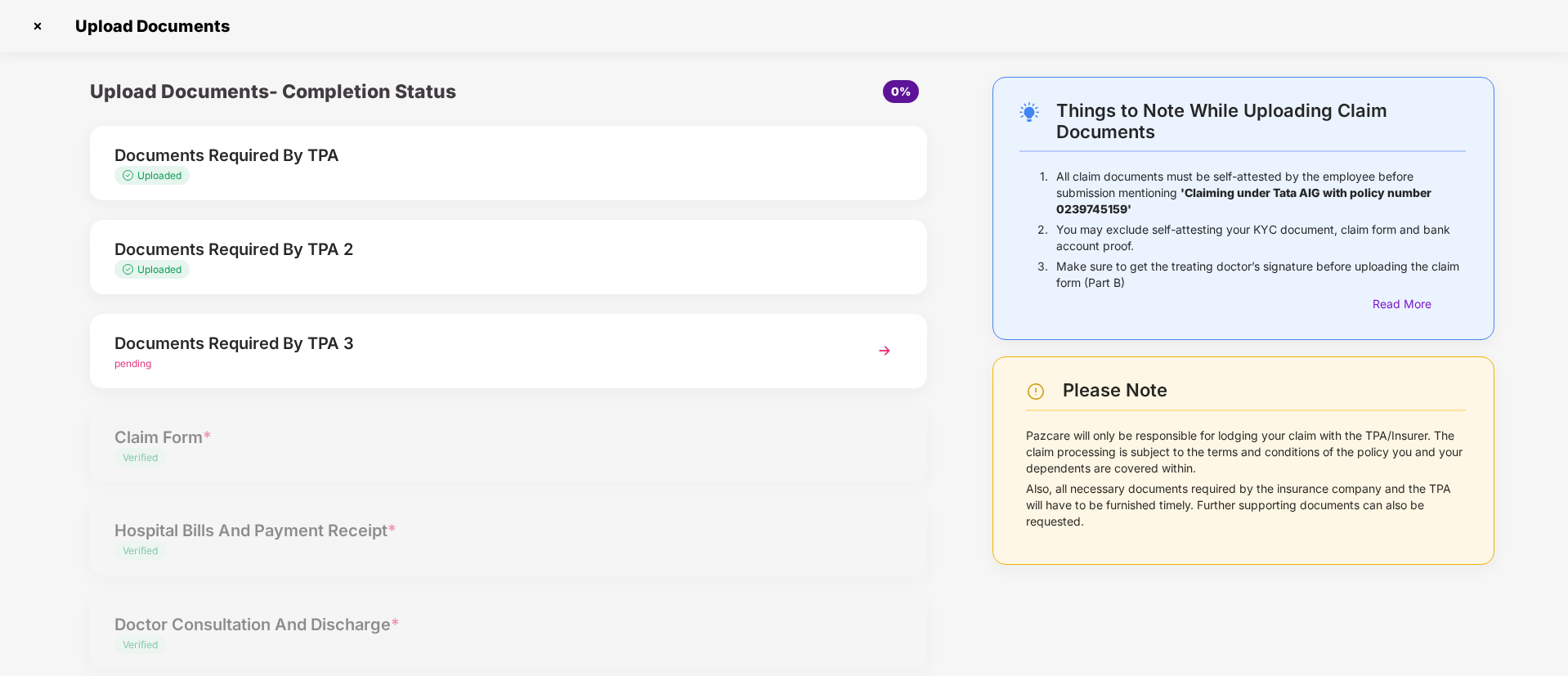
click at [888, 355] on img at bounding box center [884, 350] width 30 height 30
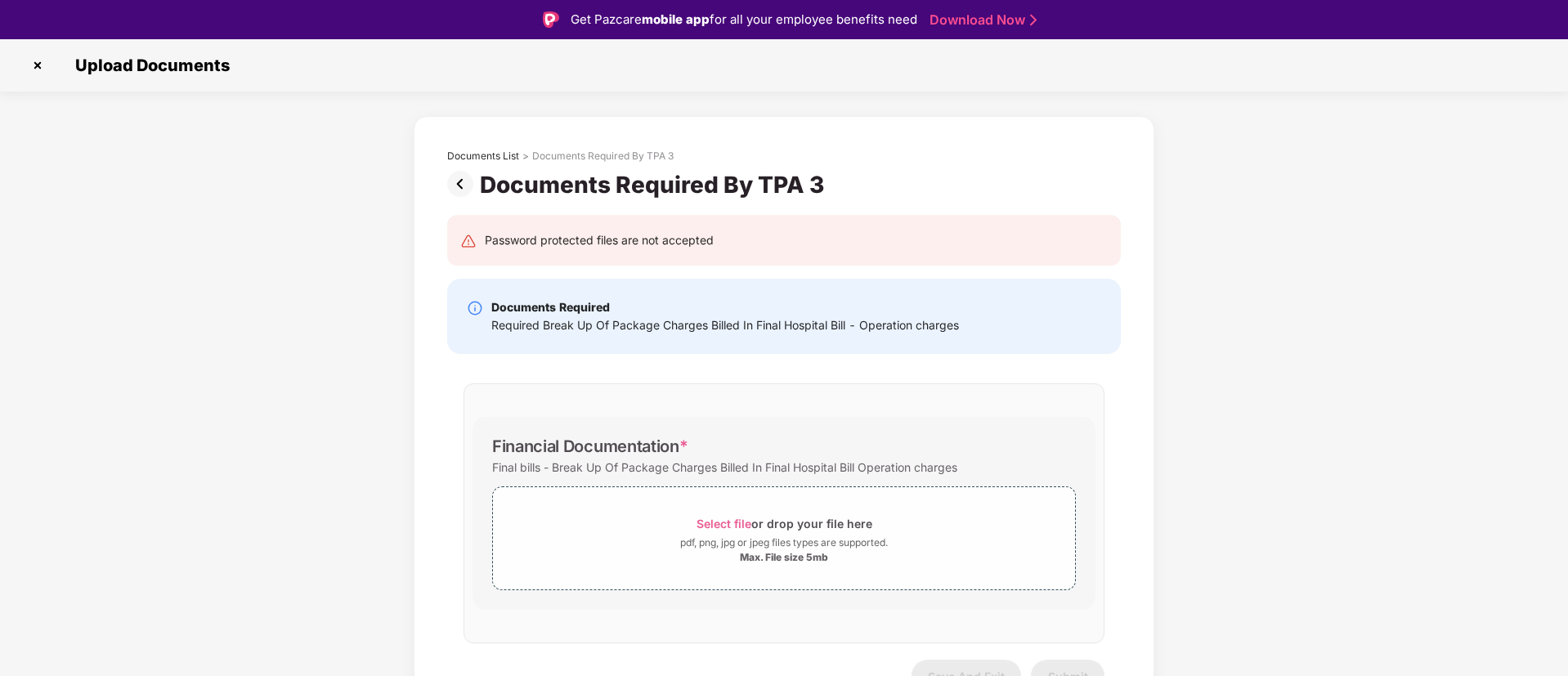
click at [34, 60] on img at bounding box center [37, 65] width 26 height 26
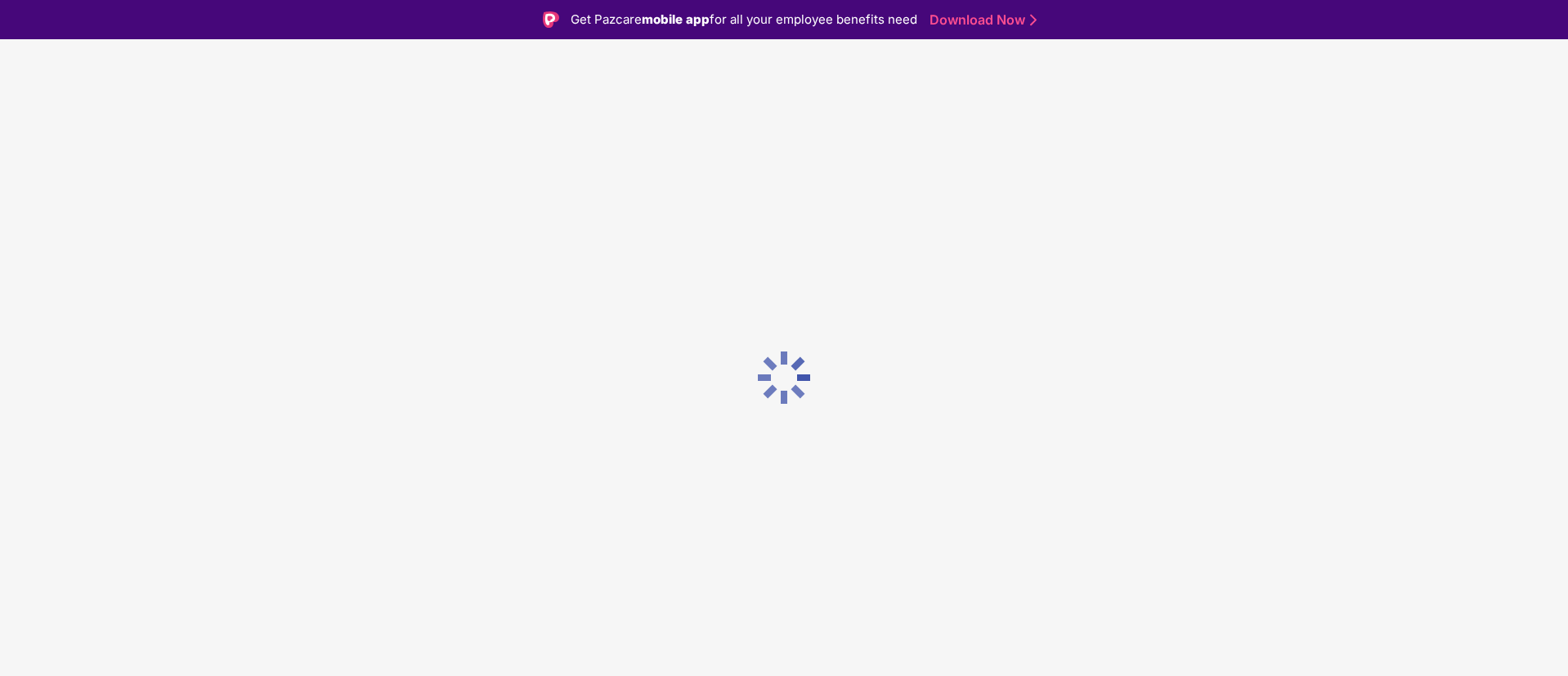
scroll to position [39, 0]
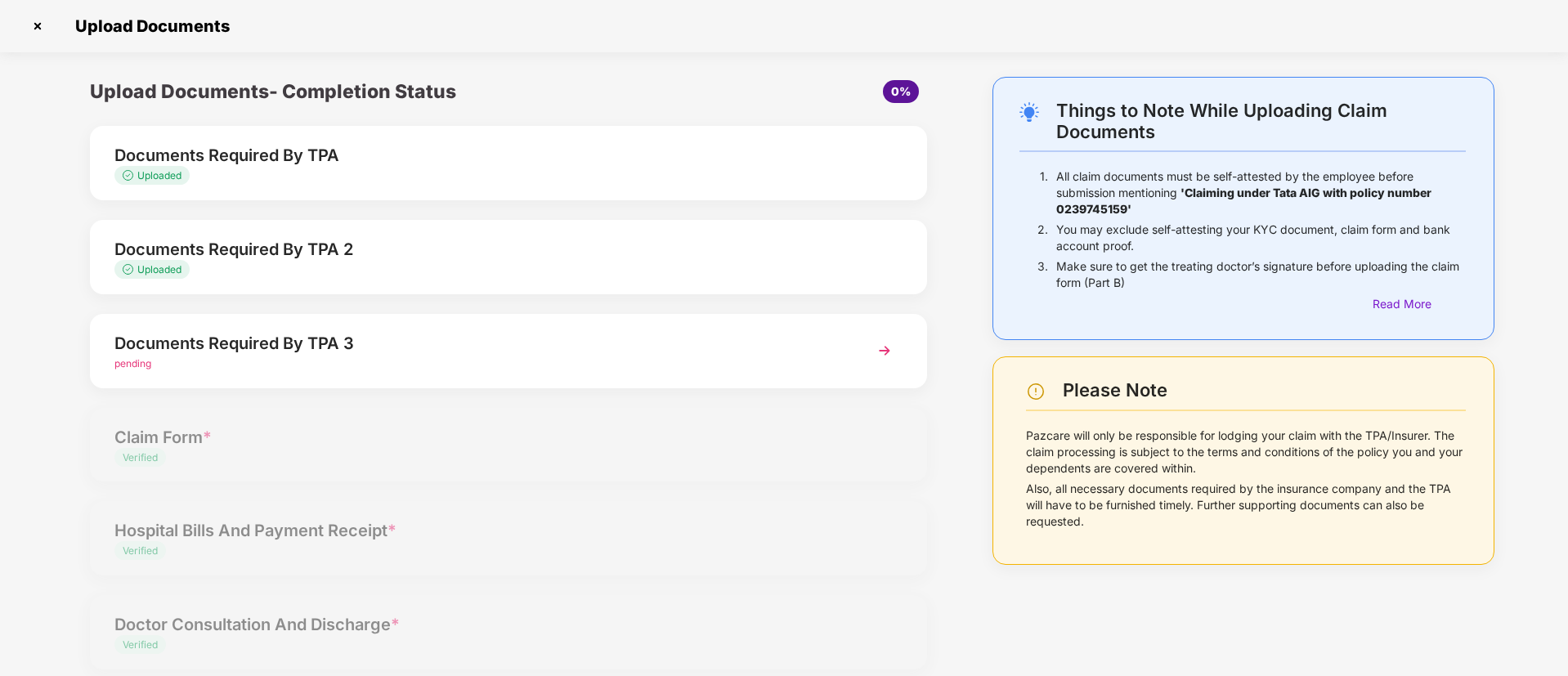
click at [33, 28] on img at bounding box center [37, 25] width 26 height 26
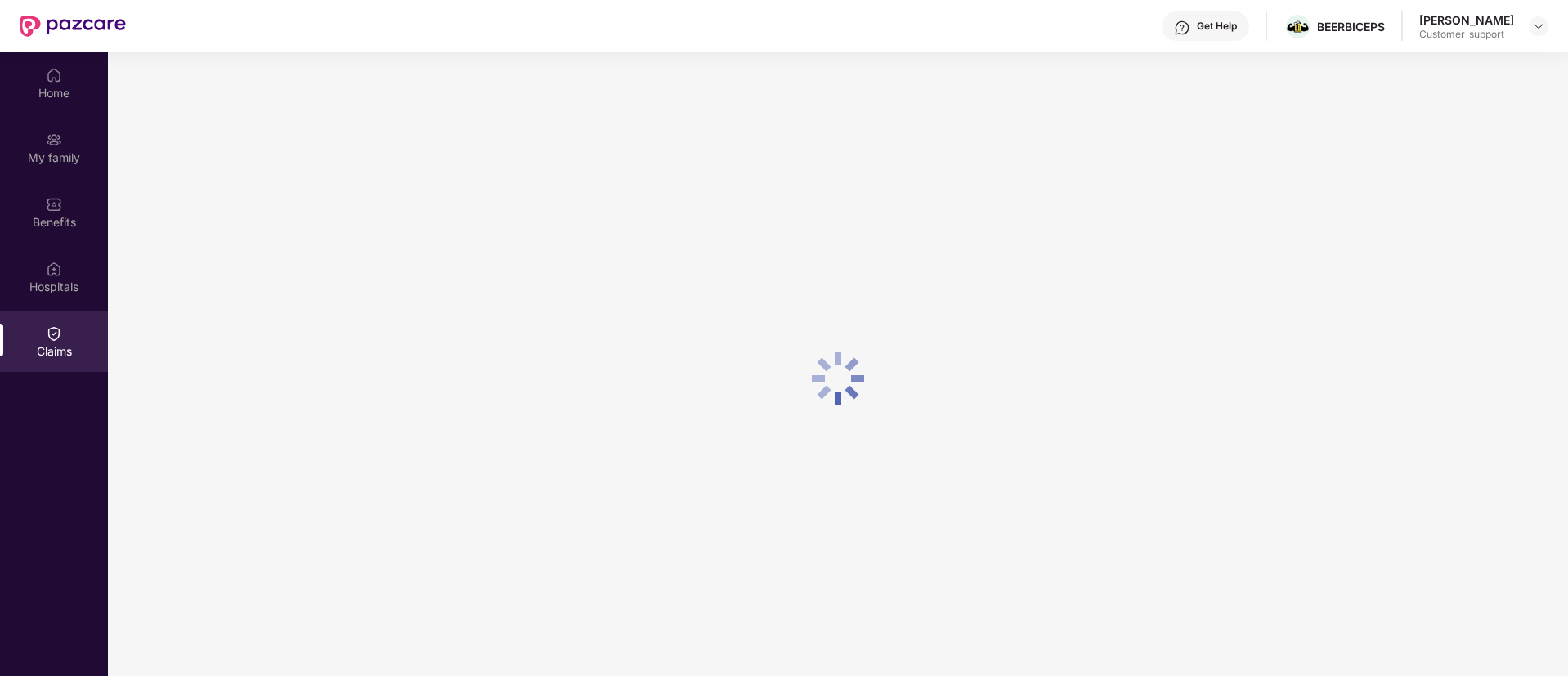
scroll to position [91, 0]
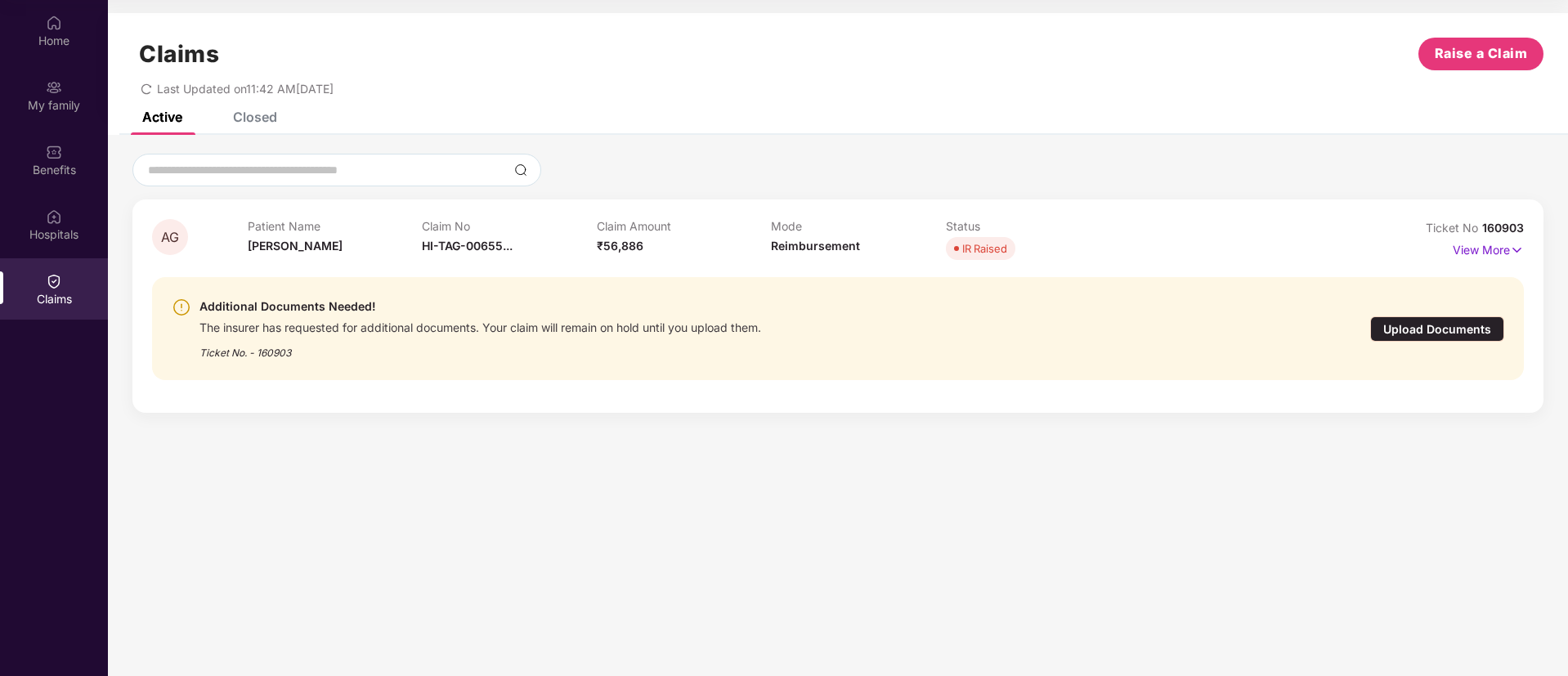
click at [277, 349] on div "Ticket No. - 160903" at bounding box center [479, 348] width 561 height 25
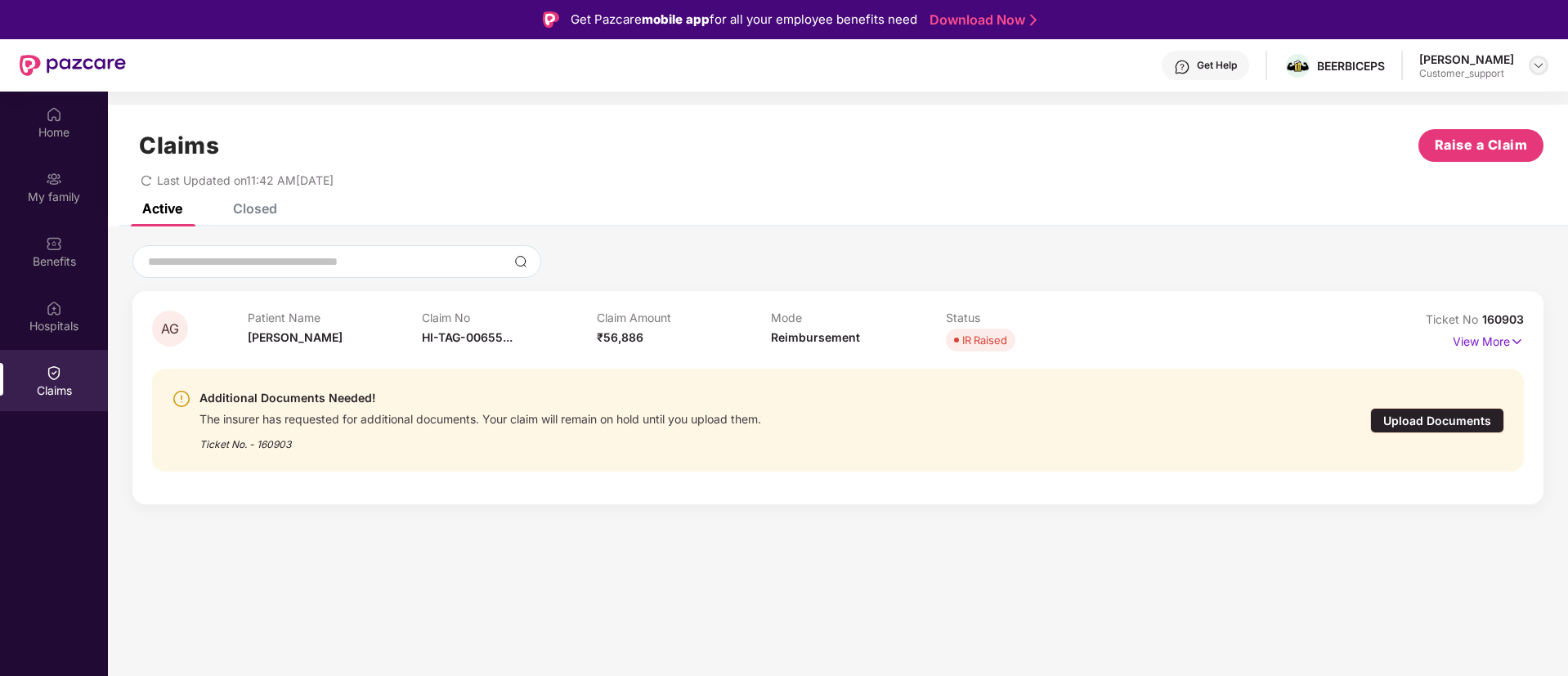
click at [1545, 63] on div at bounding box center [1538, 65] width 19 height 19
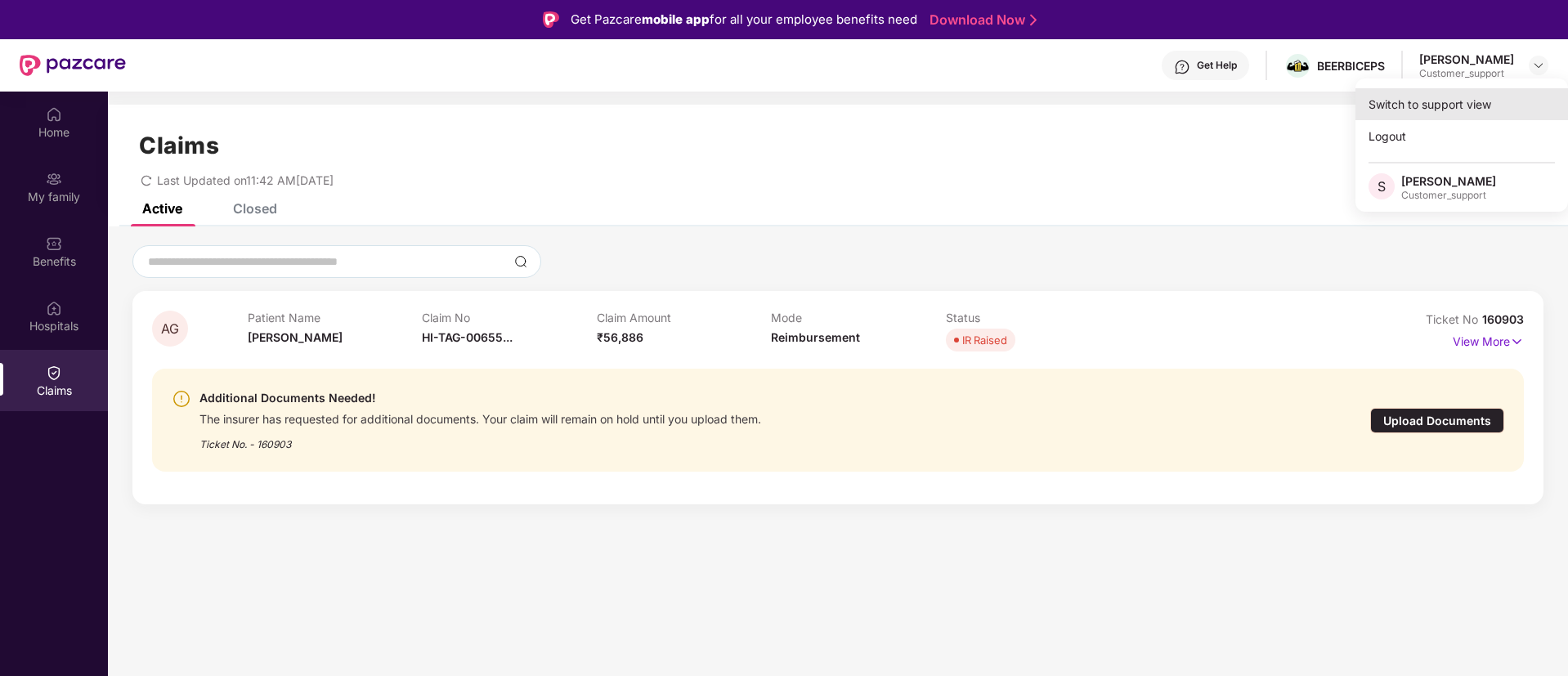
click at [1415, 100] on div "Switch to support view" at bounding box center [1462, 105] width 213 height 32
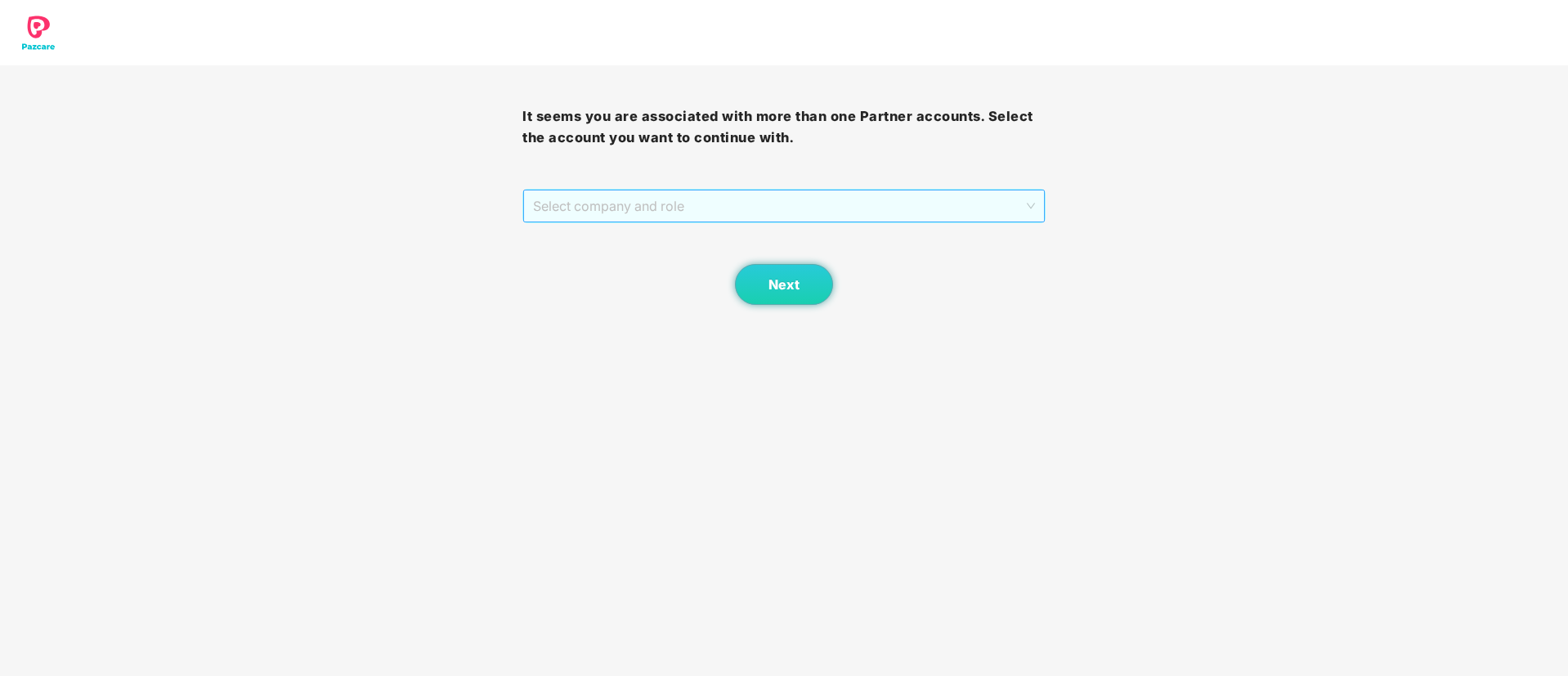
click at [801, 202] on span "Select company and role" at bounding box center [783, 206] width 501 height 31
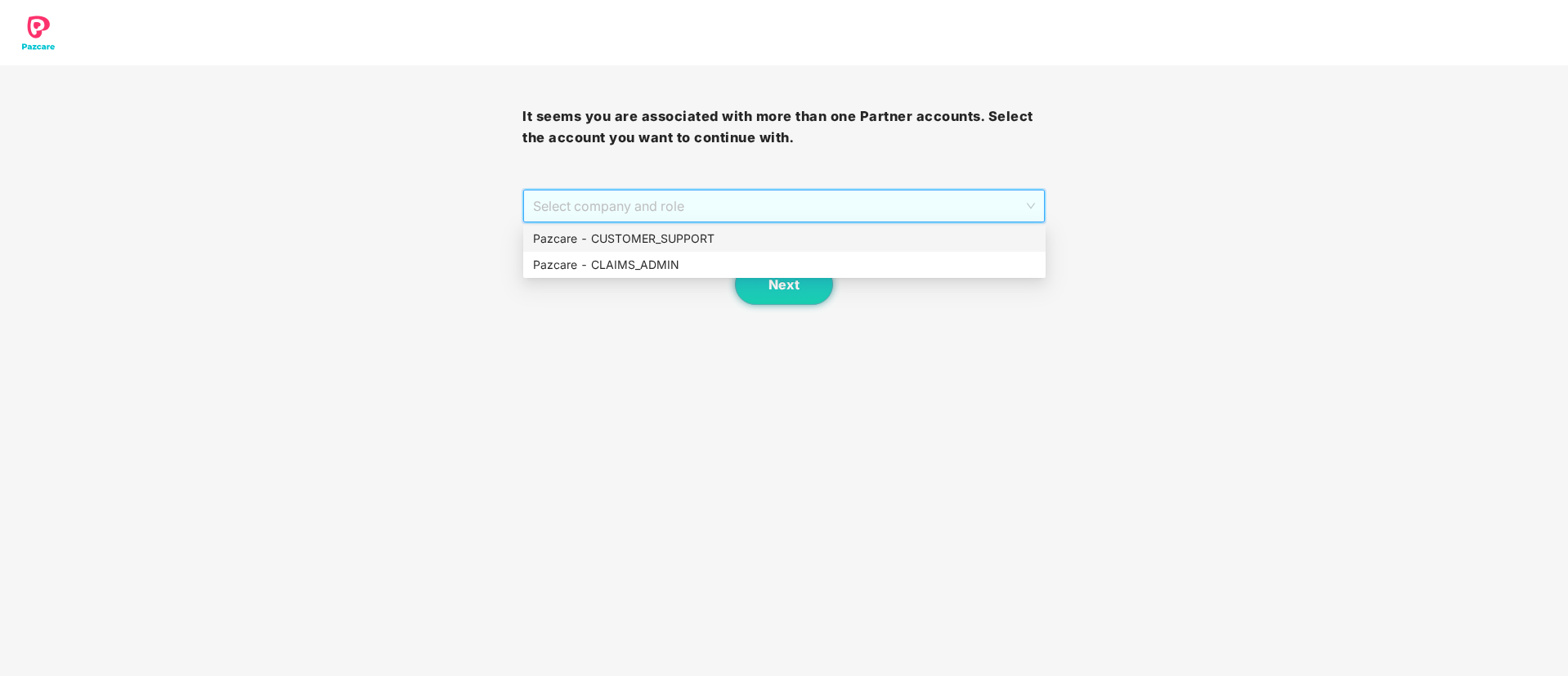
click at [672, 237] on div "Pazcare - CUSTOMER_SUPPORT" at bounding box center [784, 238] width 503 height 18
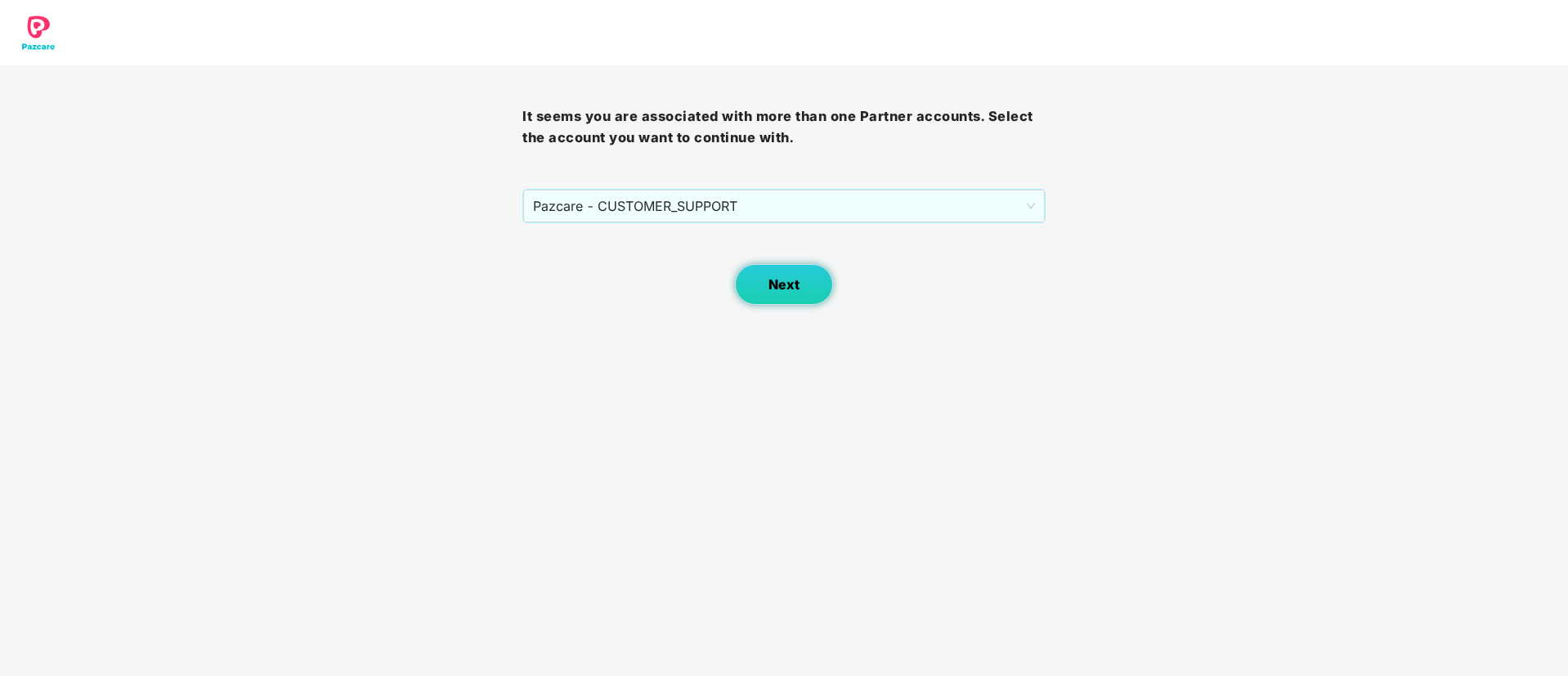
click at [776, 277] on span "Next" at bounding box center [783, 284] width 31 height 15
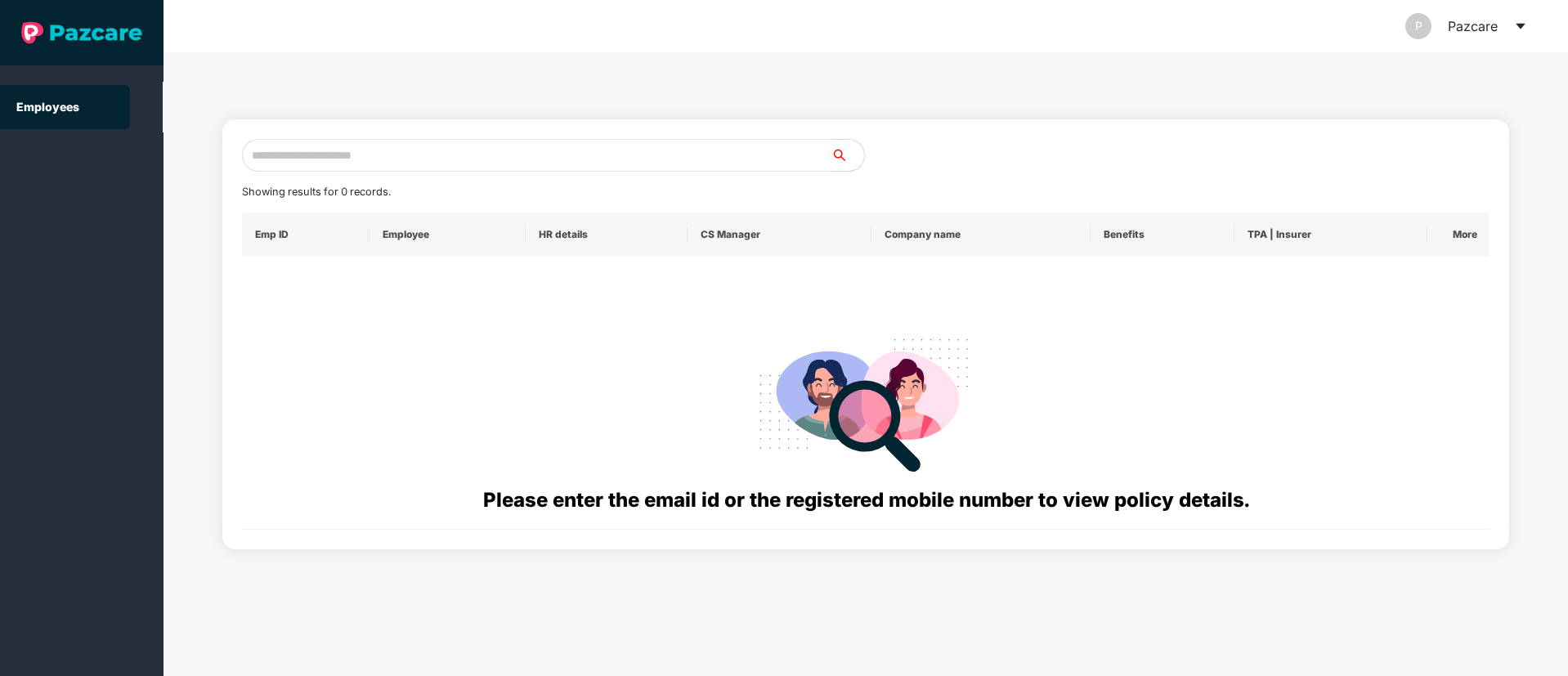
click at [282, 165] on input "text" at bounding box center [537, 155] width 589 height 33
paste input "**********"
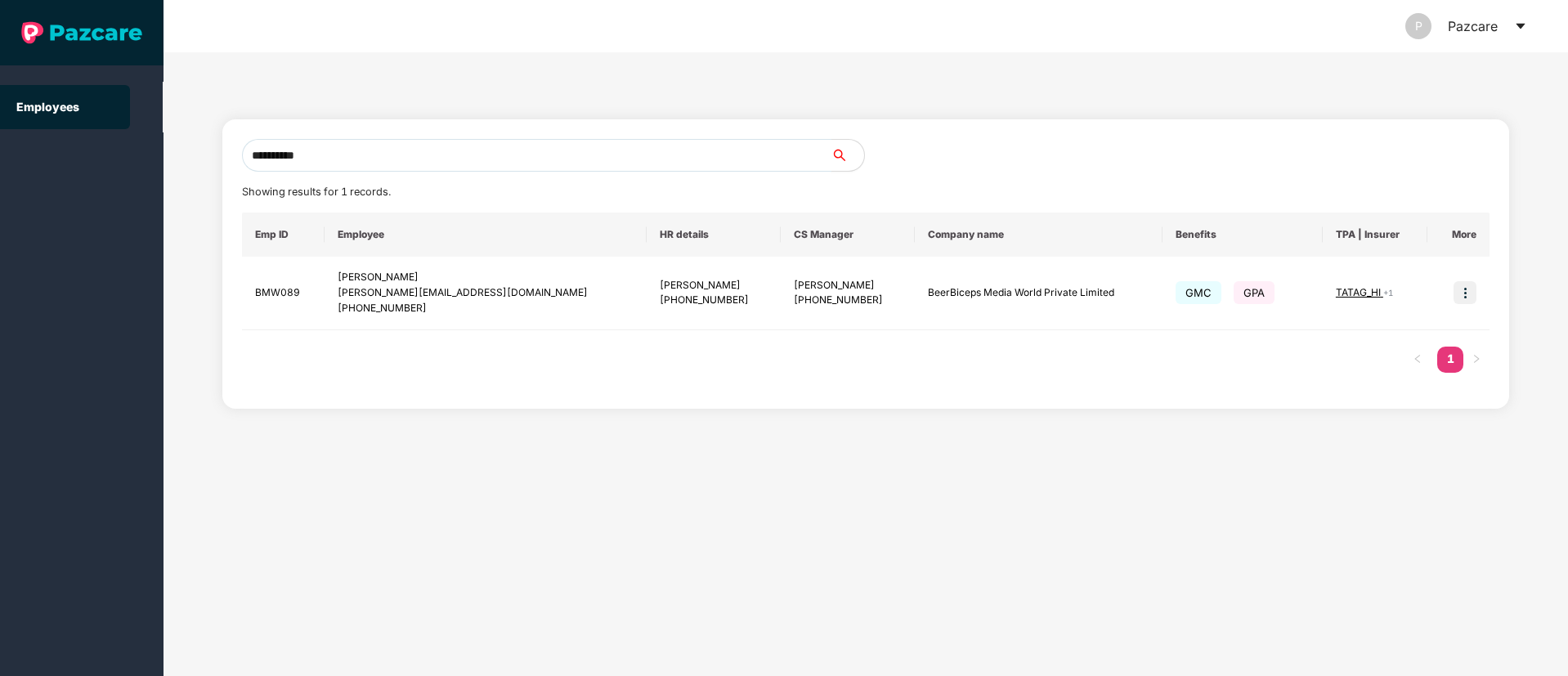
click at [352, 154] on input "**********" at bounding box center [537, 155] width 589 height 33
type input "*"
paste input "**********"
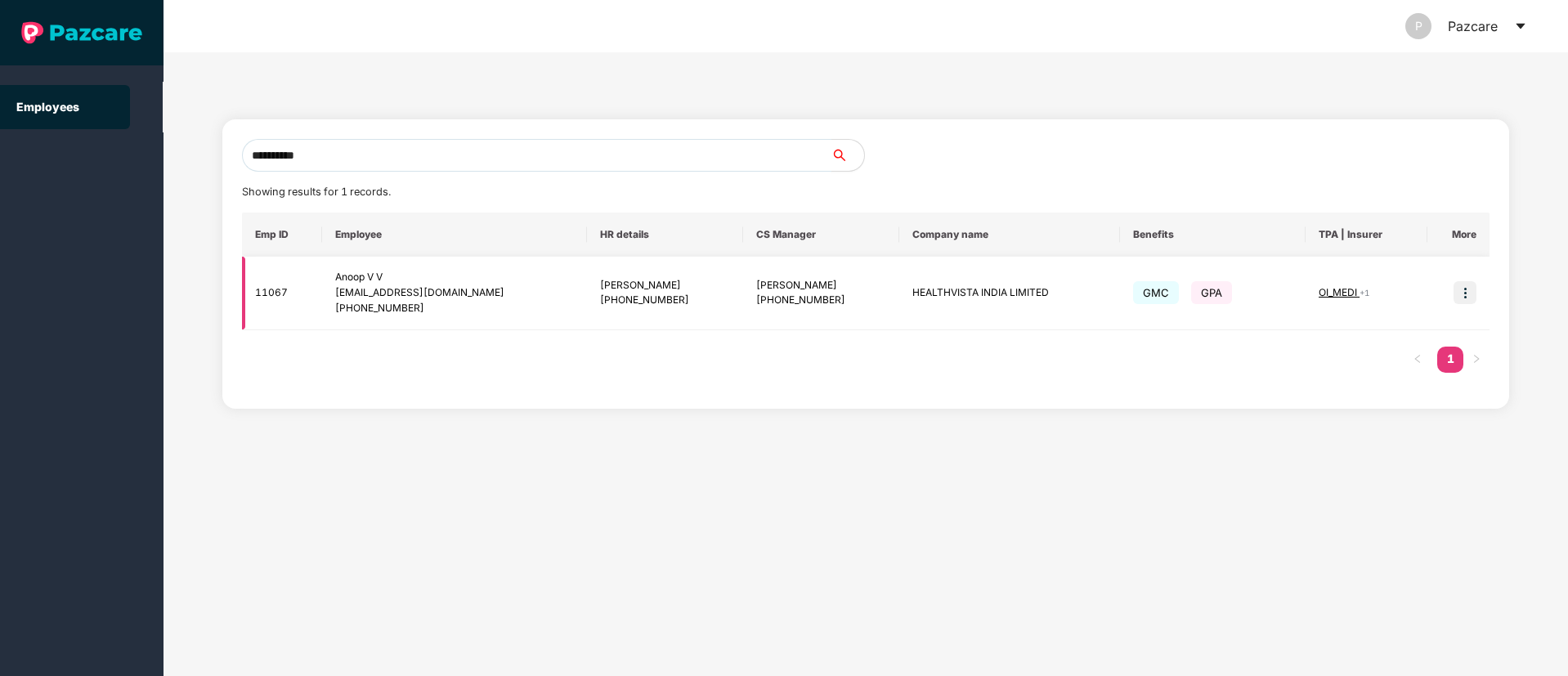
type input "**********"
click at [1468, 295] on img at bounding box center [1464, 292] width 23 height 23
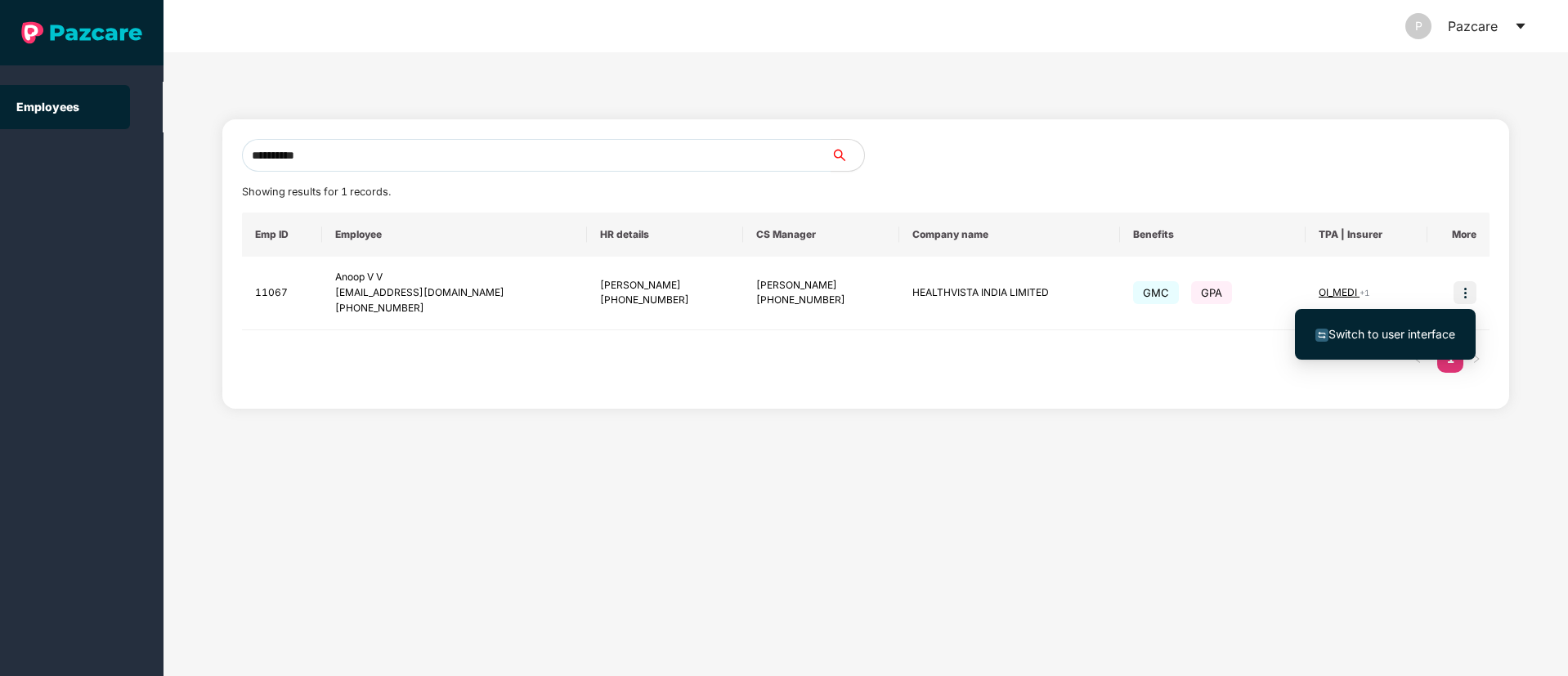
click at [1405, 337] on span "Switch to user interface" at bounding box center [1392, 333] width 127 height 14
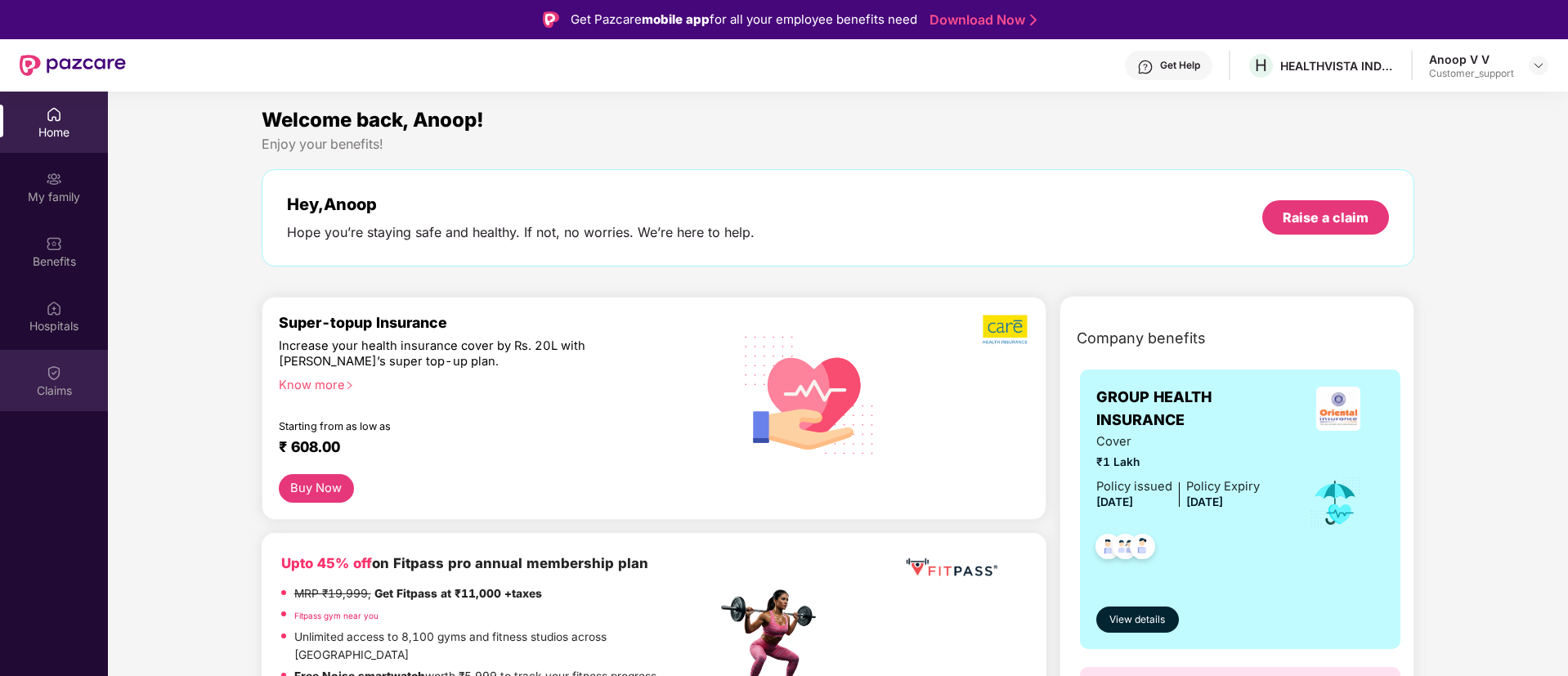
click at [54, 386] on div "Claims" at bounding box center [54, 390] width 108 height 16
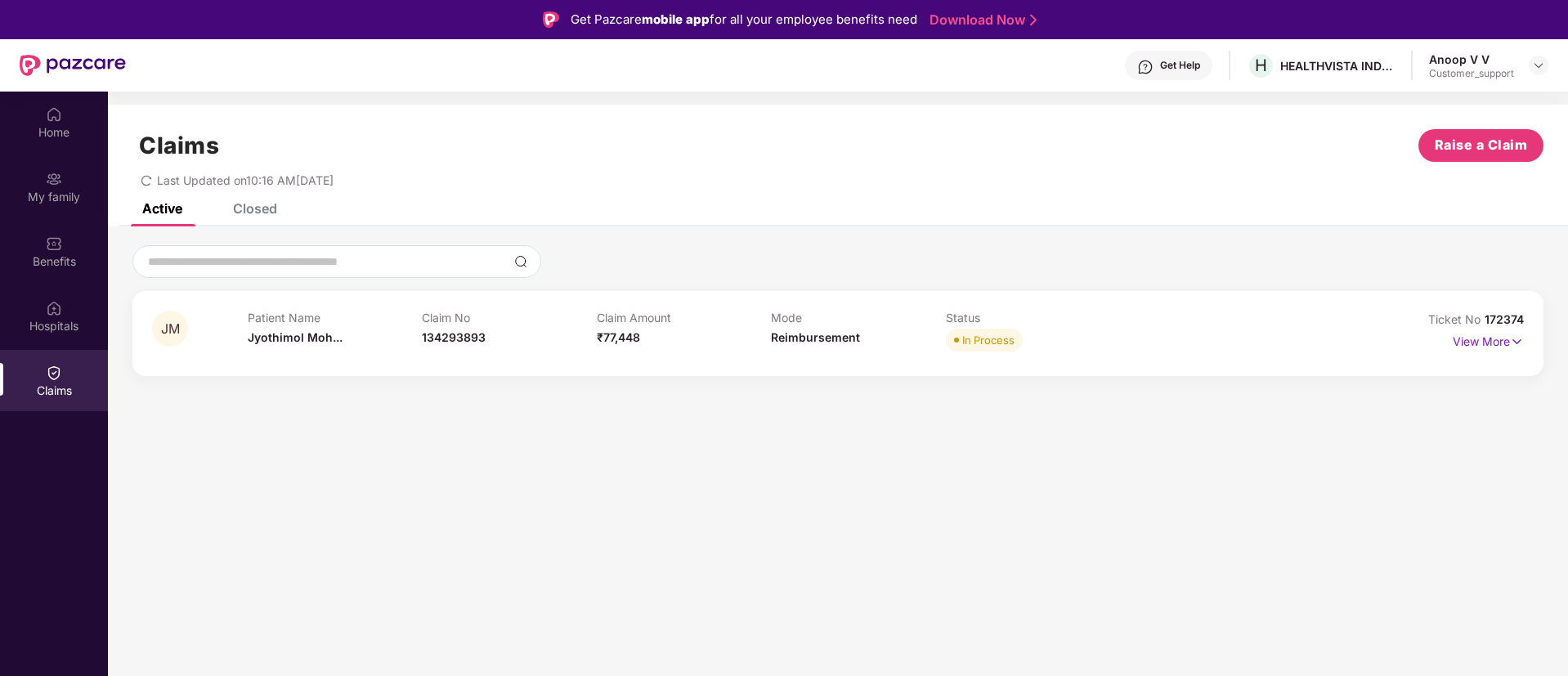
click at [1525, 340] on div "JM Patient Name [PERSON_NAME]... Claim No 134293893 Claim Amount ₹77,448 Mode R…" at bounding box center [838, 333] width 1411 height 85
click at [1513, 340] on img at bounding box center [1517, 341] width 14 height 18
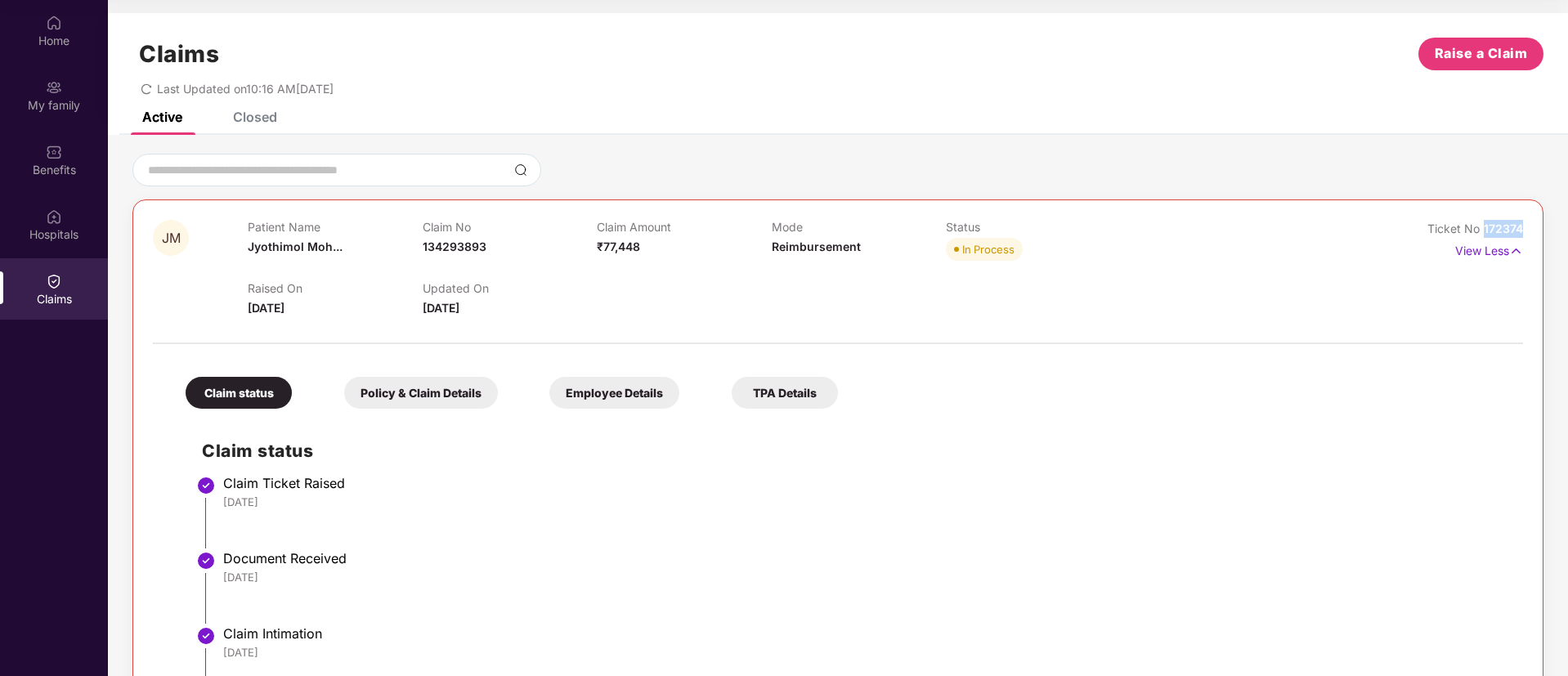
drag, startPoint x: 1520, startPoint y: 229, endPoint x: 1482, endPoint y: 229, distance: 38.0
click at [1484, 229] on span "172374" at bounding box center [1503, 228] width 39 height 14
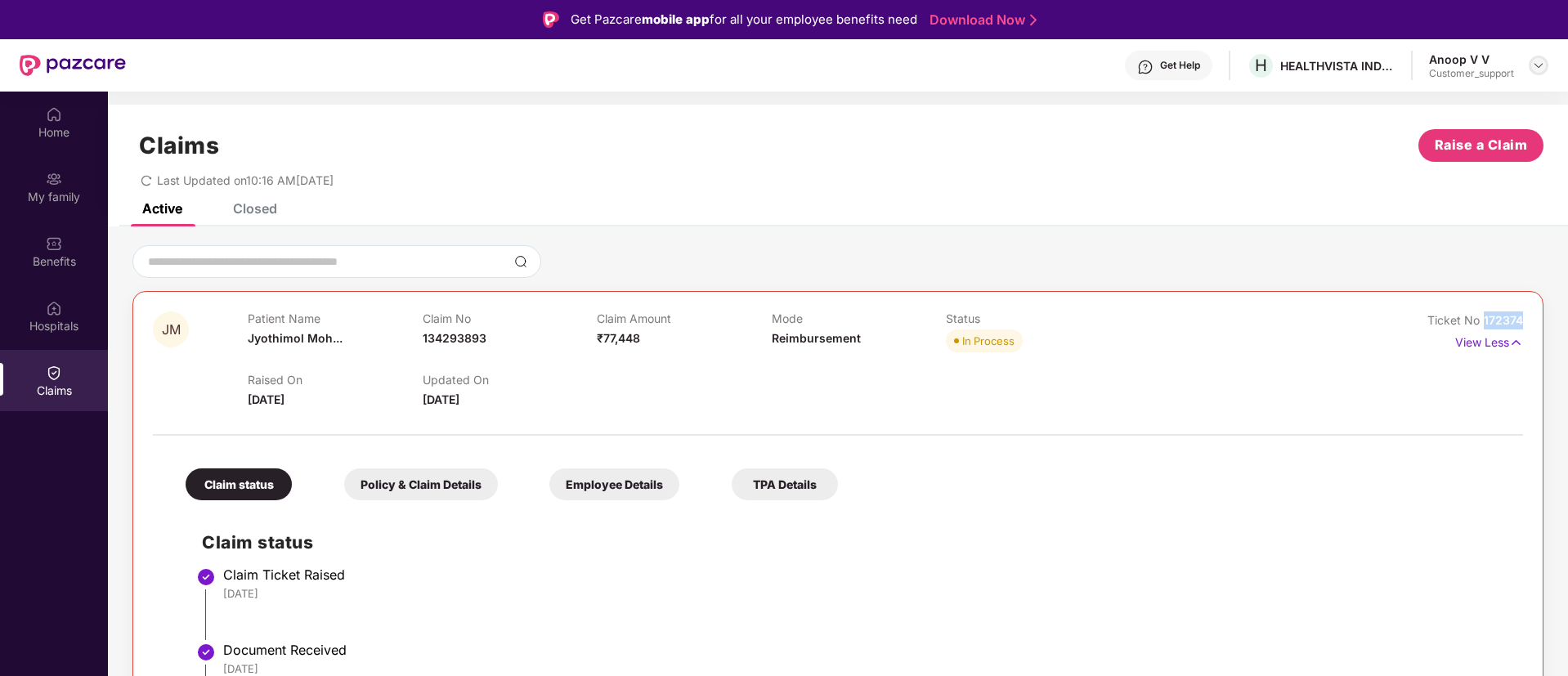
click at [1537, 66] on img at bounding box center [1538, 65] width 13 height 13
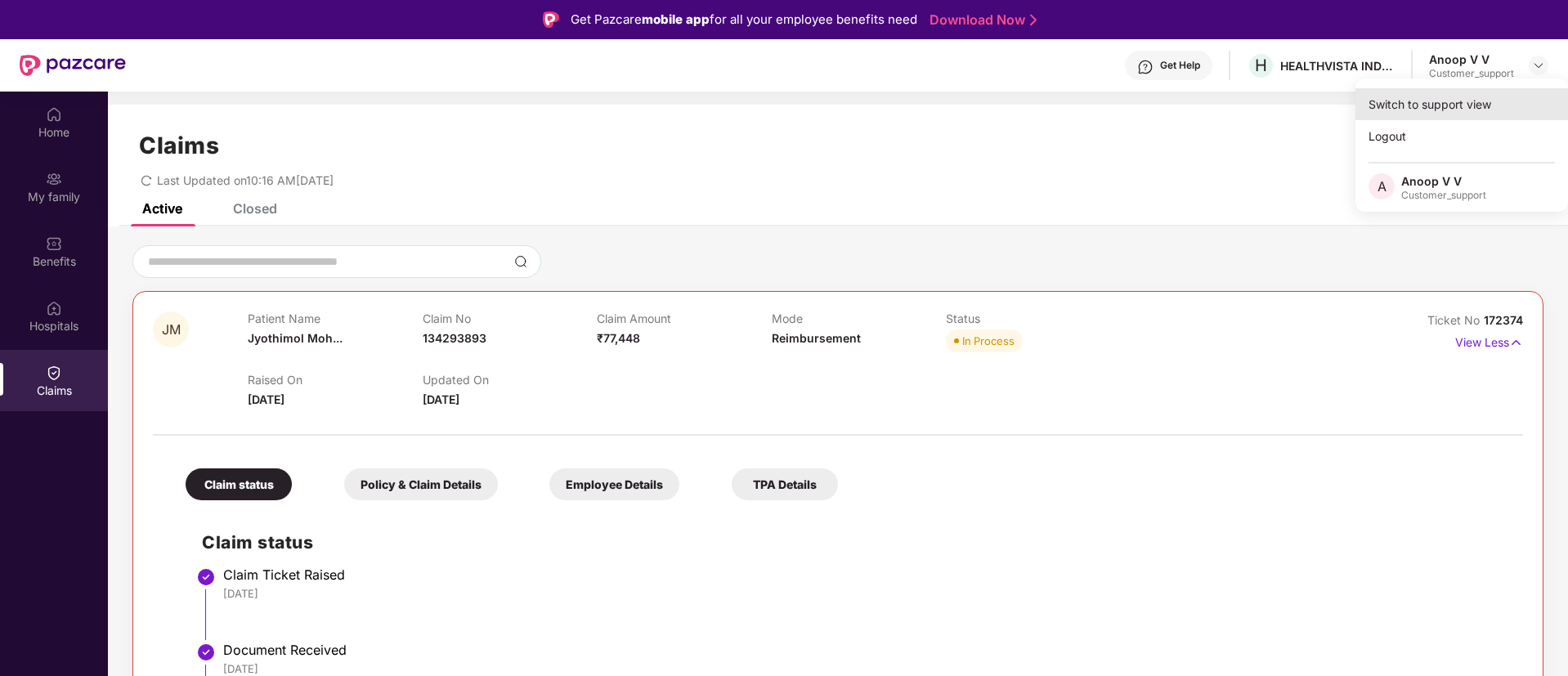
click at [1415, 115] on div "Switch to support view" at bounding box center [1462, 105] width 213 height 32
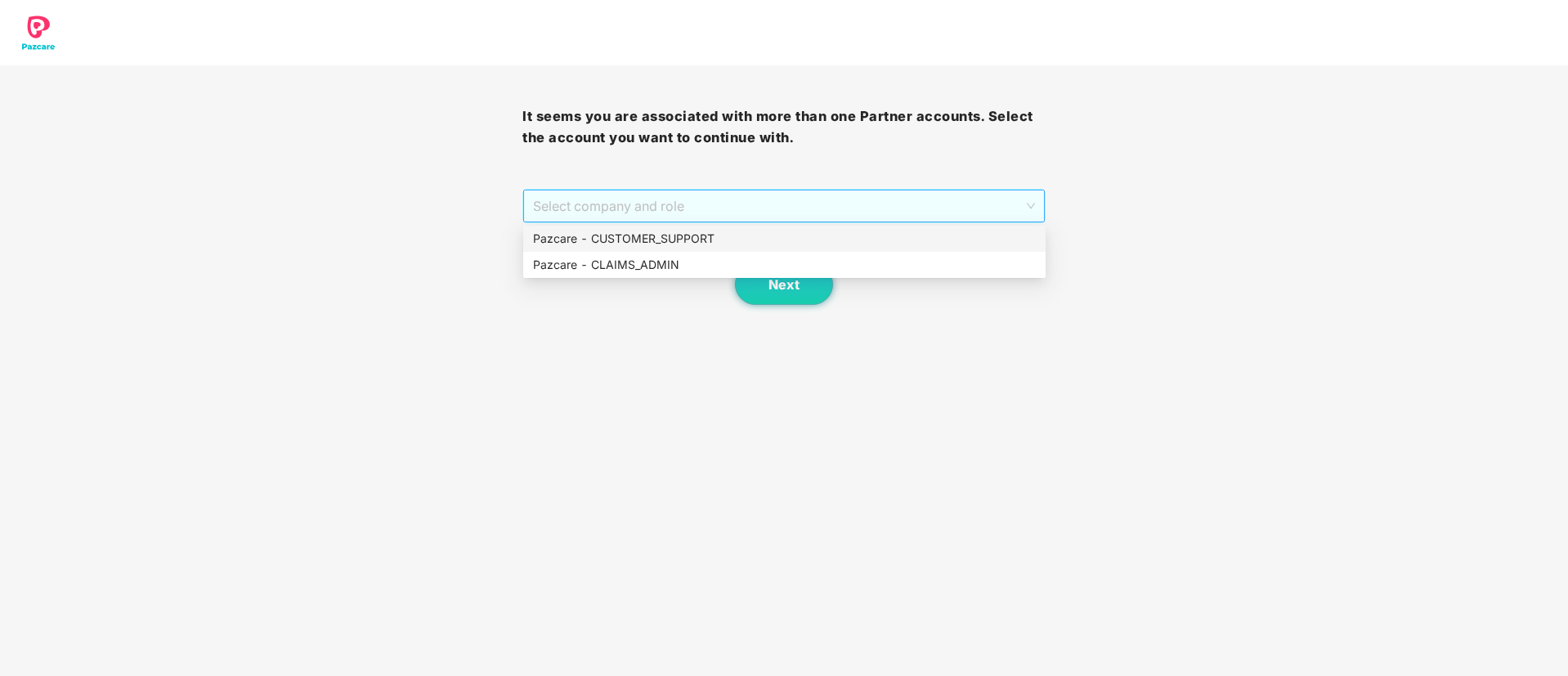
click at [870, 205] on span "Select company and role" at bounding box center [783, 206] width 501 height 31
click at [743, 241] on div "Pazcare - CUSTOMER_SUPPORT" at bounding box center [784, 238] width 503 height 18
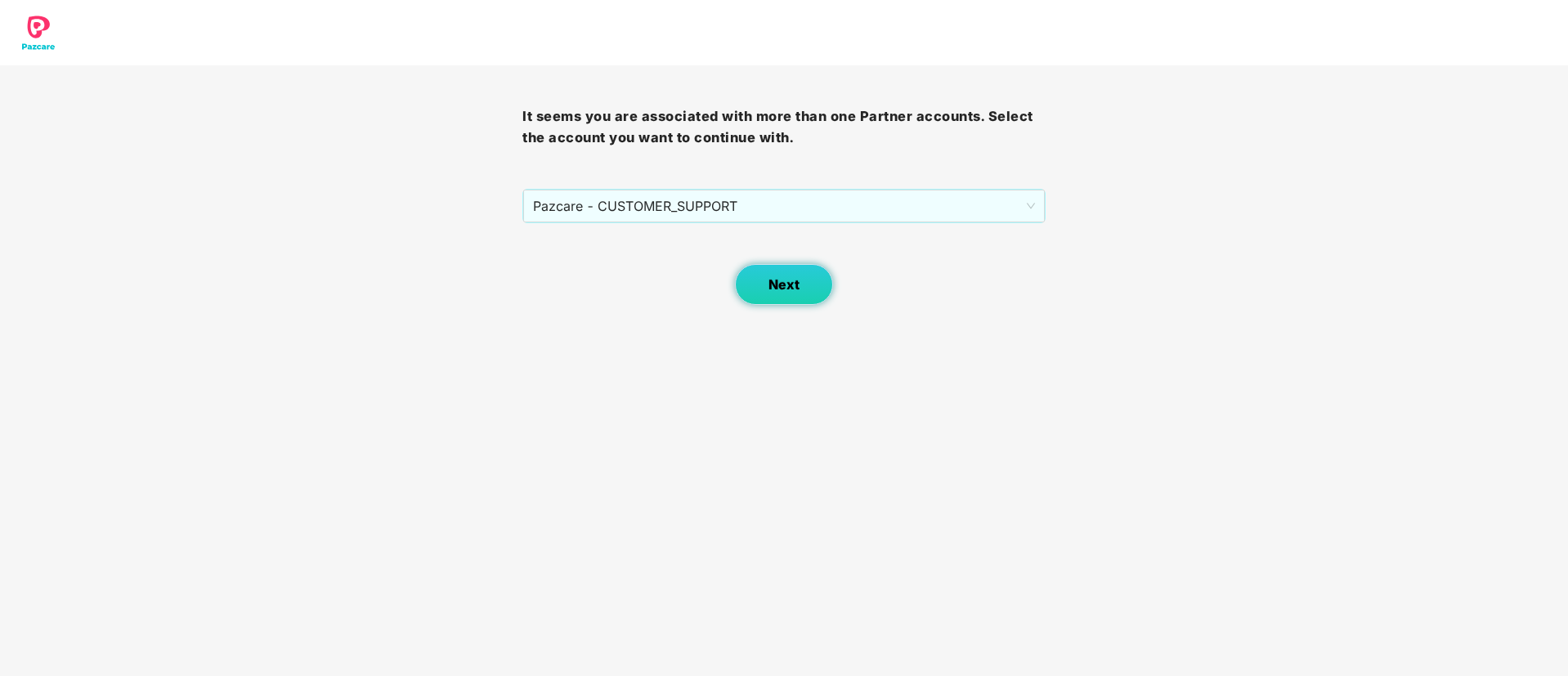
click at [770, 282] on span "Next" at bounding box center [783, 284] width 31 height 15
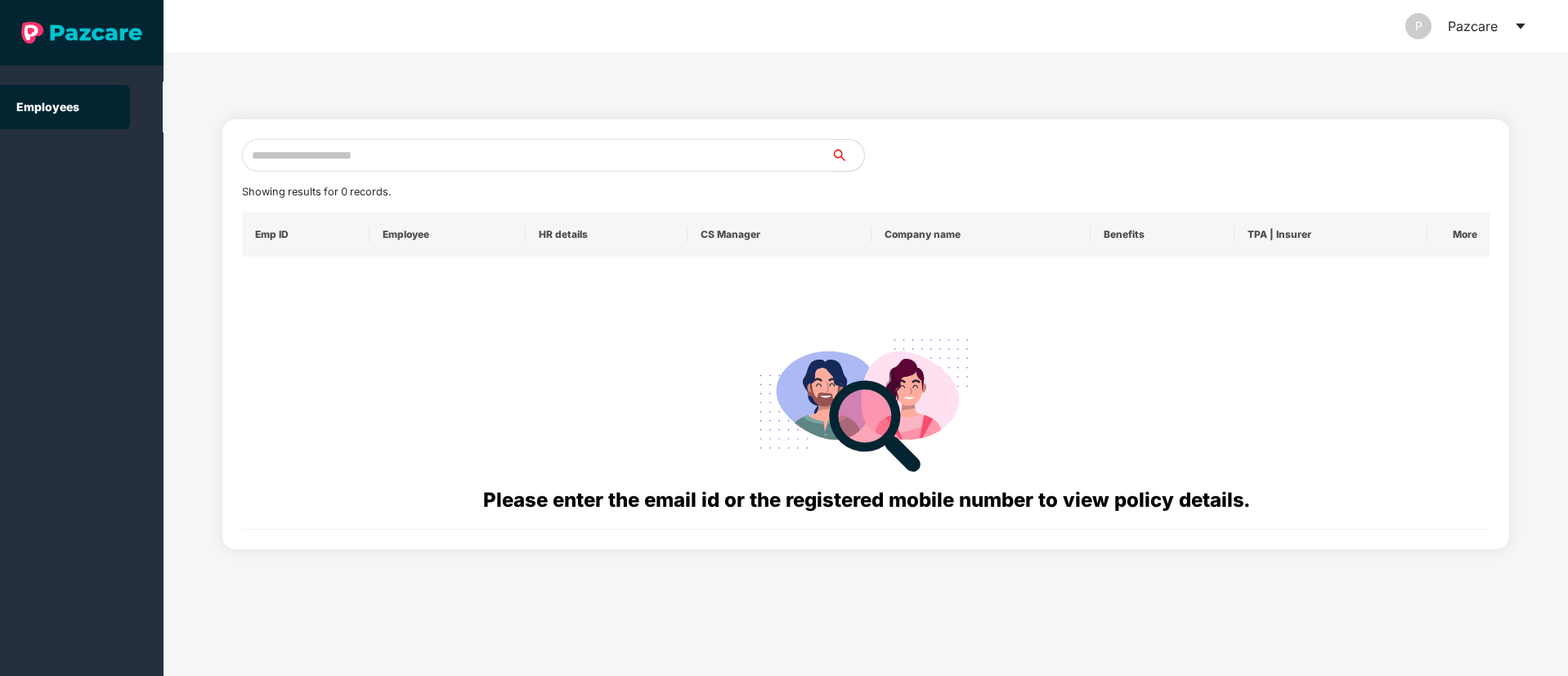
click at [294, 154] on input "text" at bounding box center [537, 155] width 589 height 33
paste input "**********"
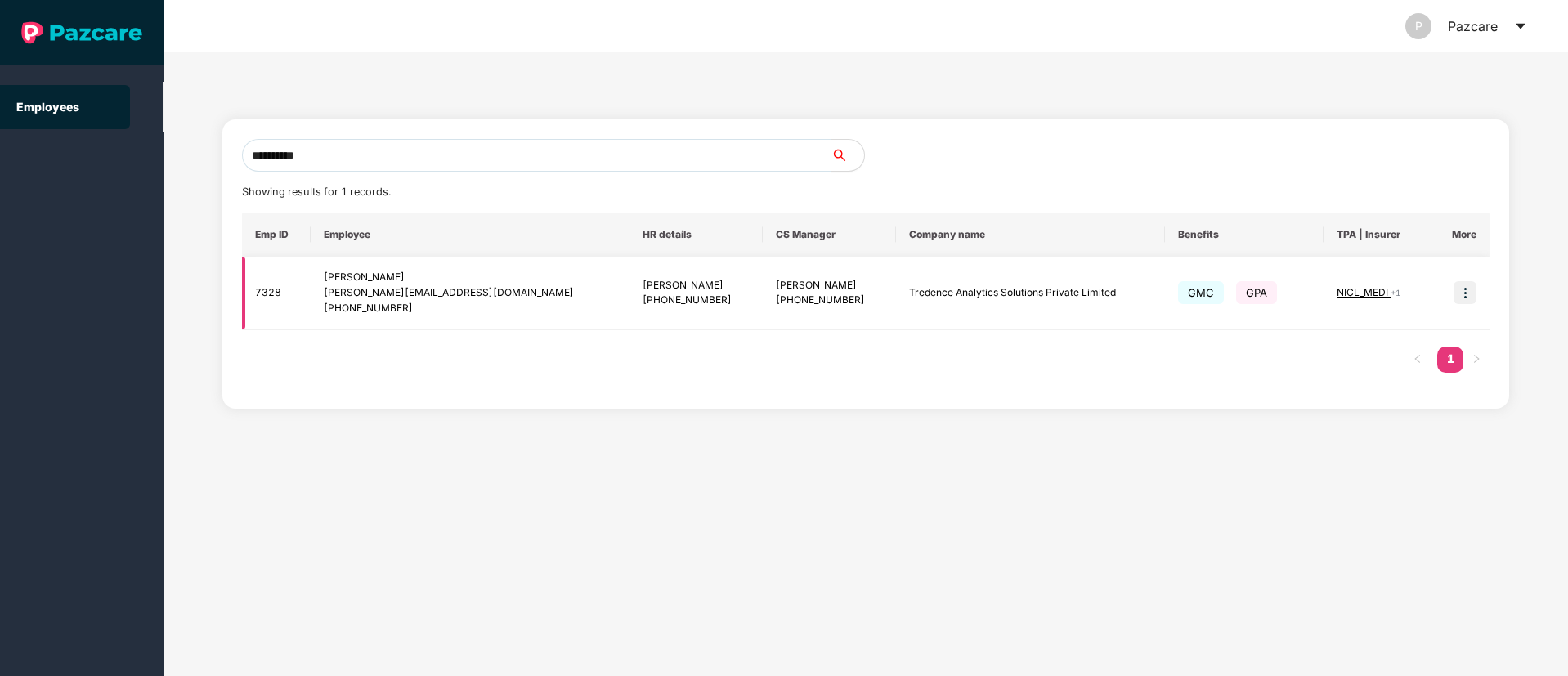
type input "**********"
click at [1463, 294] on img at bounding box center [1464, 292] width 23 height 23
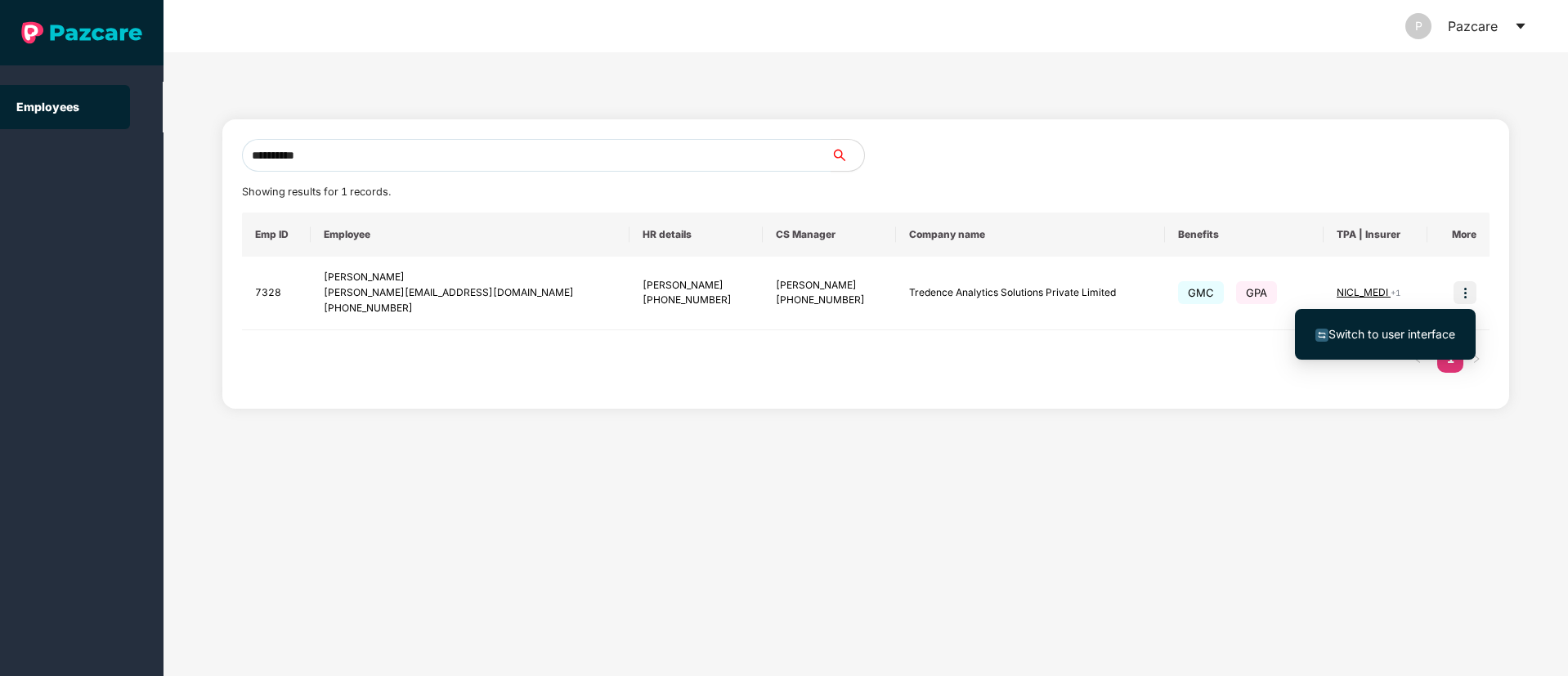
click at [1363, 325] on span "Switch to user interface" at bounding box center [1385, 333] width 140 height 18
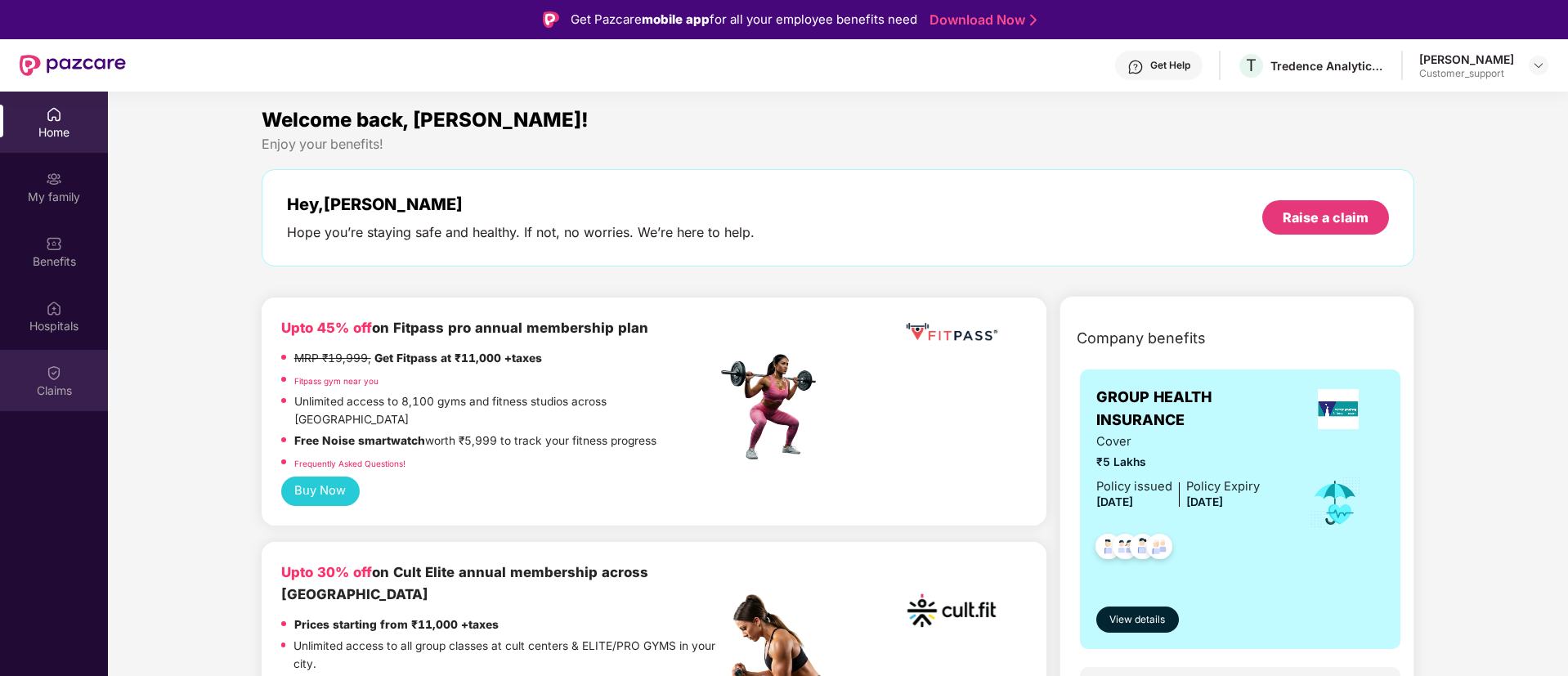
click at [59, 383] on div "Claims" at bounding box center [54, 390] width 108 height 16
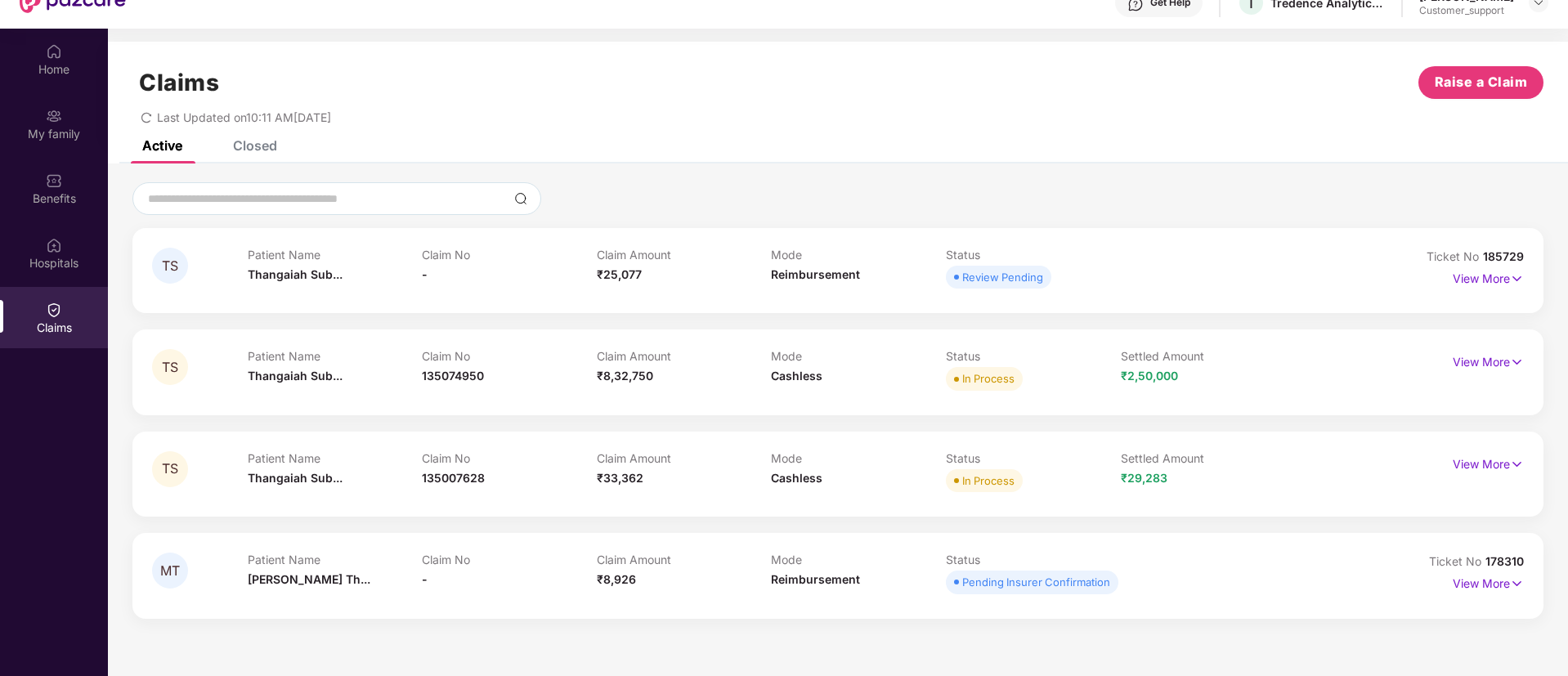
scroll to position [65, 0]
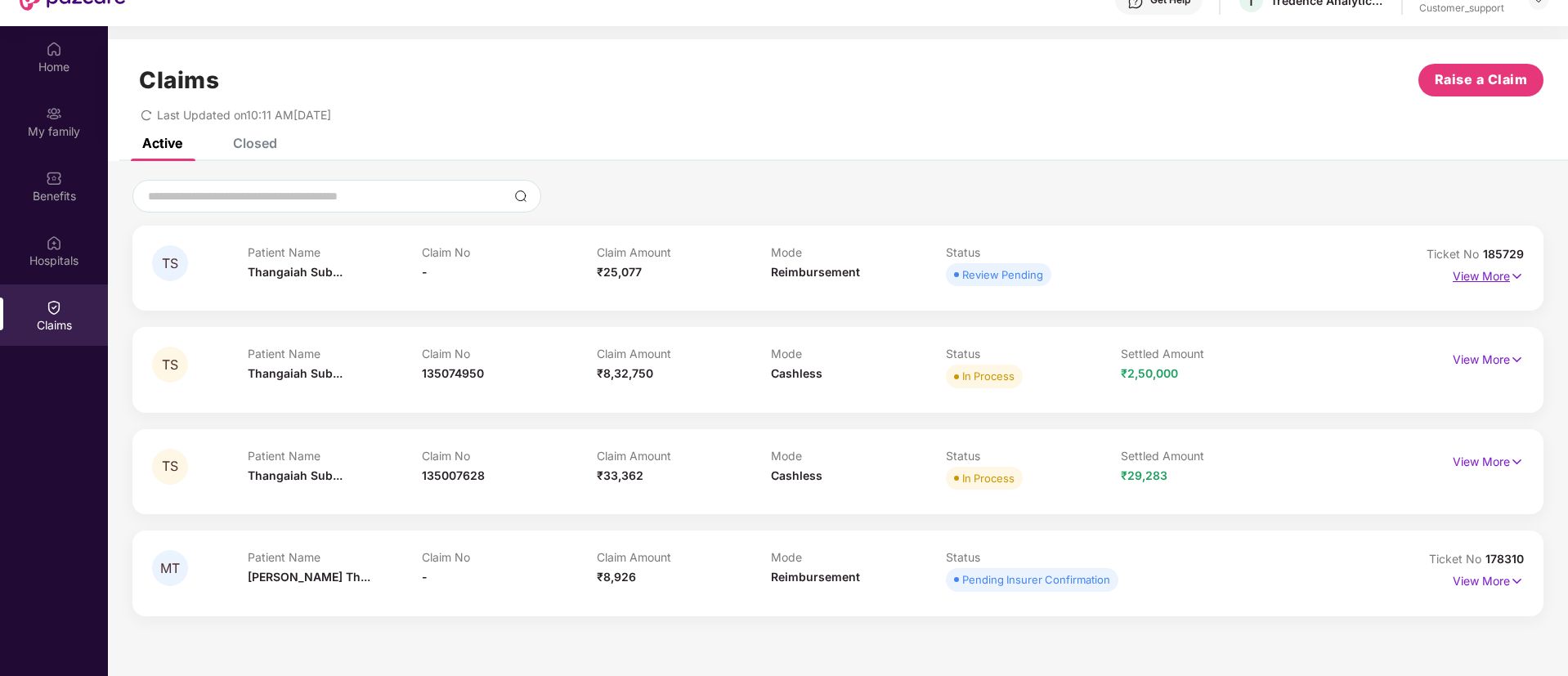
click at [1520, 273] on img at bounding box center [1517, 276] width 14 height 18
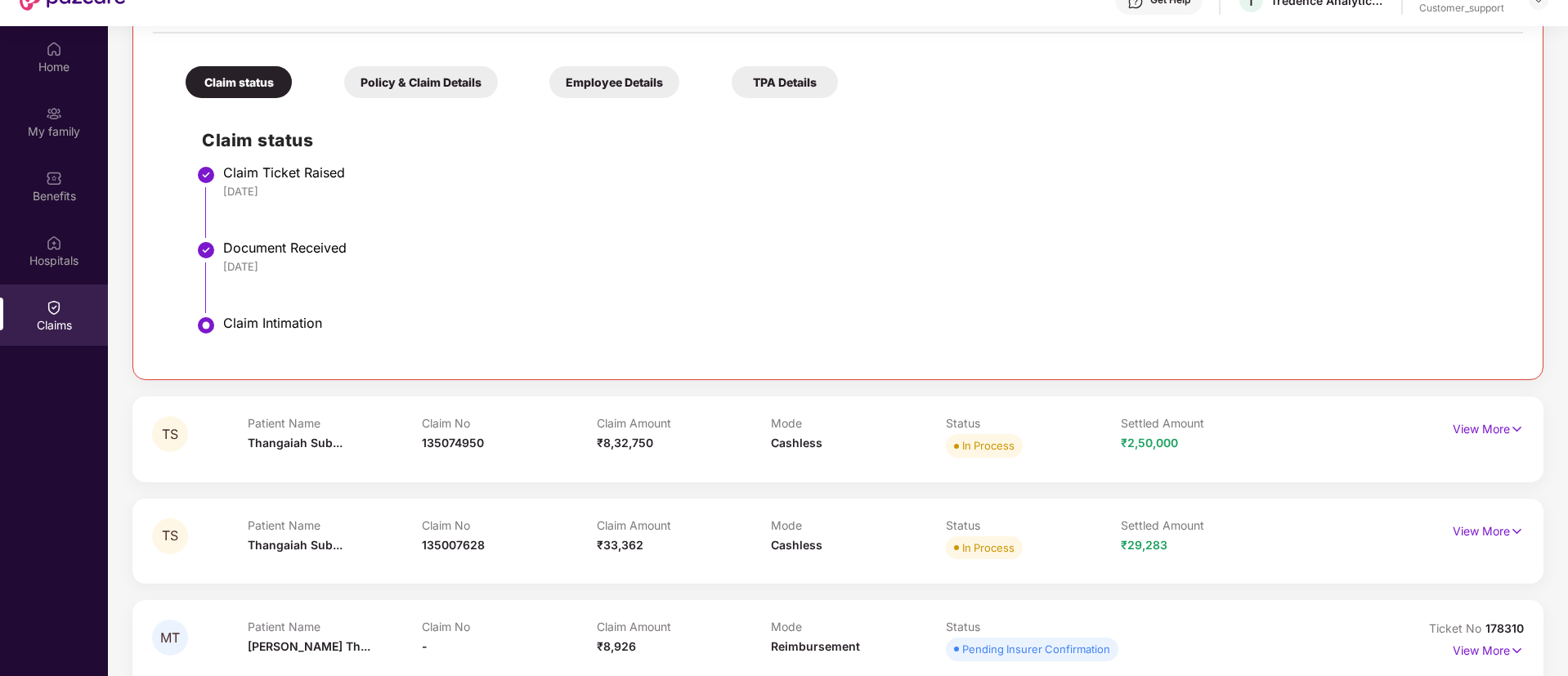
scroll to position [91, 0]
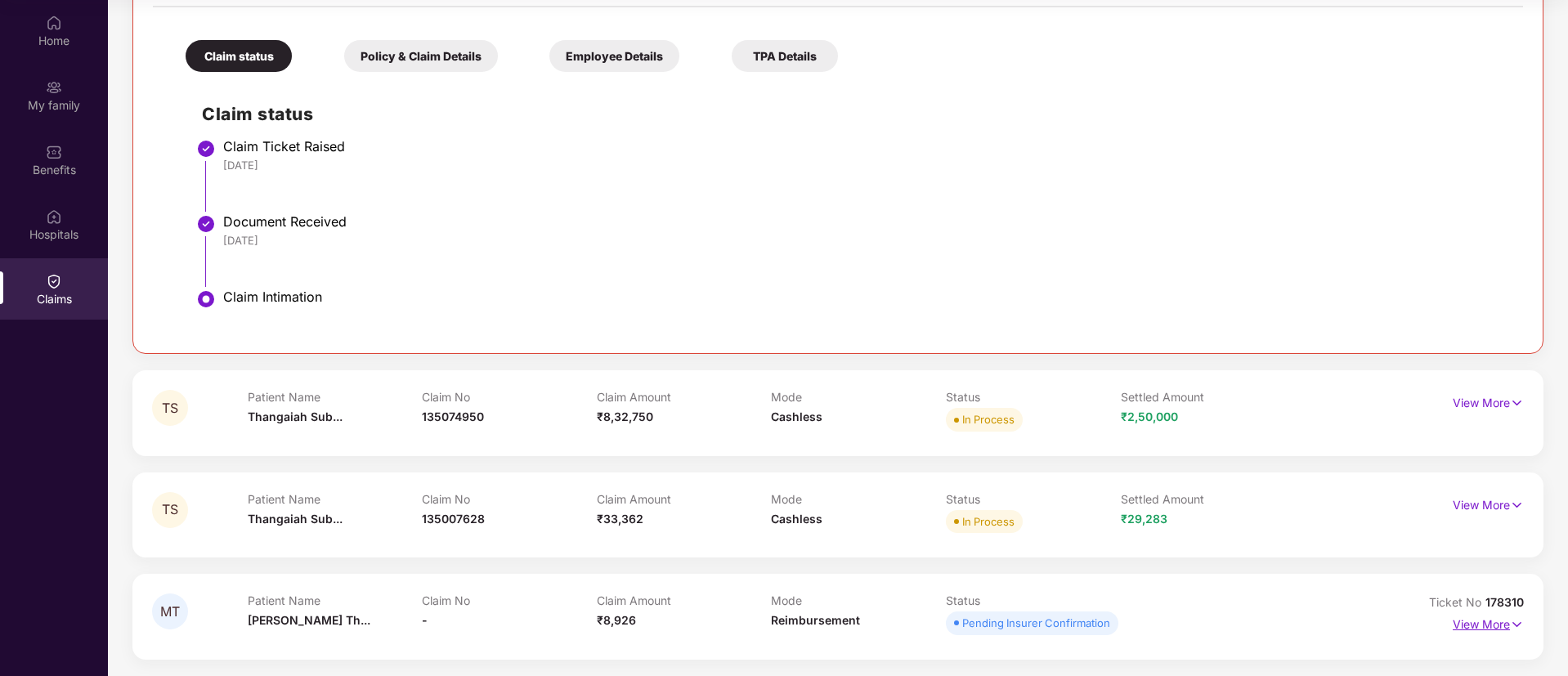
click at [1517, 620] on img at bounding box center [1517, 624] width 14 height 18
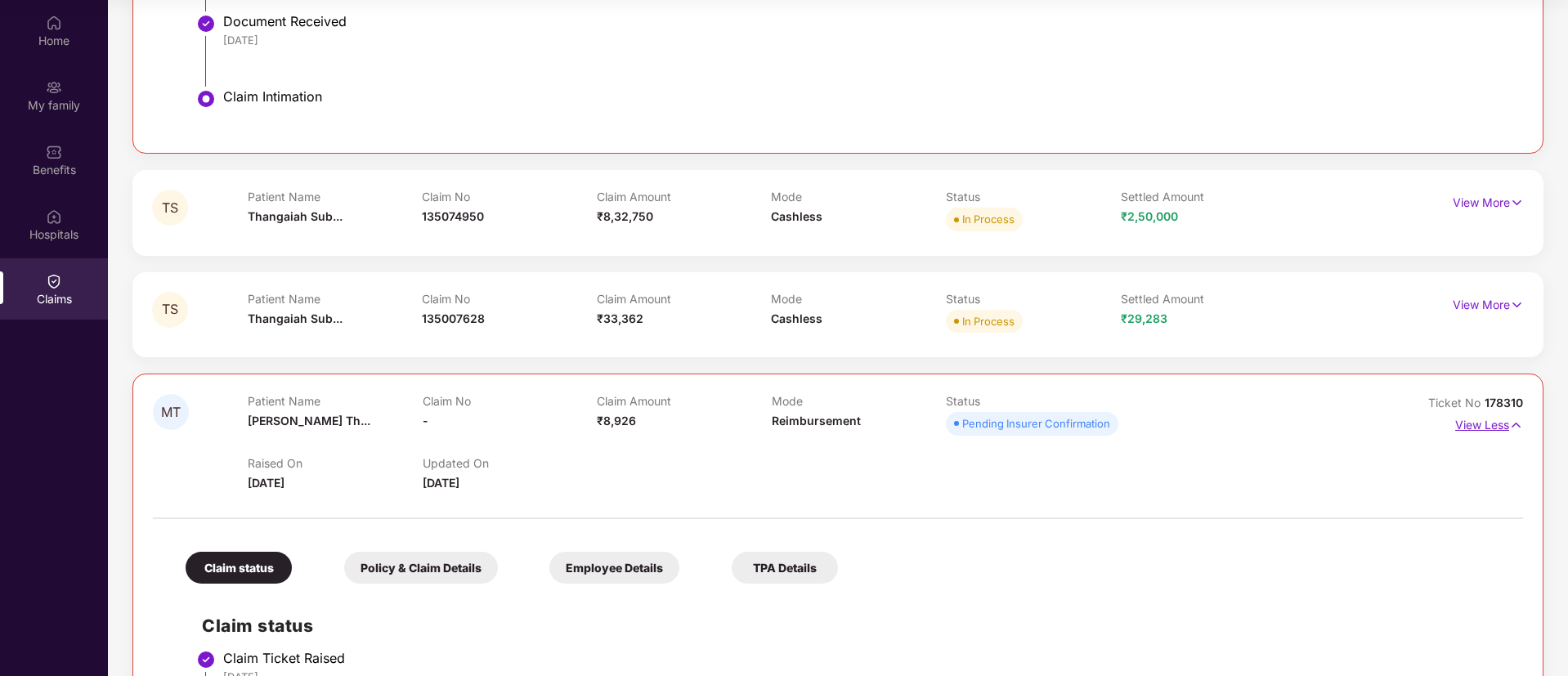
scroll to position [537, 0]
click at [1508, 401] on span "178310" at bounding box center [1504, 403] width 39 height 14
click at [1522, 403] on div "MT Patient Name [PERSON_NAME]... Claim No - Claim Amount ₹8,926 Mode Reimbursem…" at bounding box center [838, 657] width 1411 height 566
drag, startPoint x: 1521, startPoint y: 403, endPoint x: 1480, endPoint y: 406, distance: 41.1
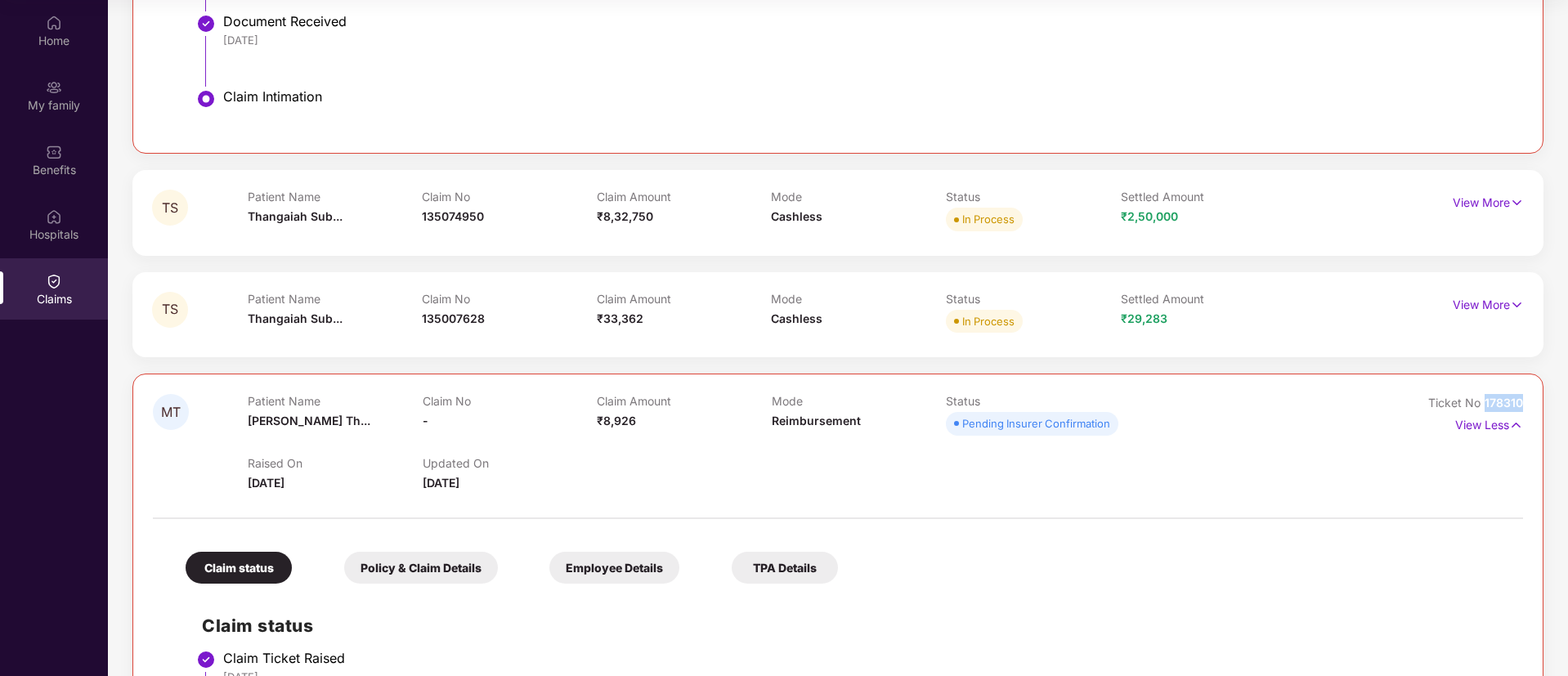
click at [1480, 406] on div "MT Patient Name [PERSON_NAME]... Claim No - Claim Amount ₹8,926 Mode Reimbursem…" at bounding box center [838, 657] width 1411 height 566
click at [47, 165] on div "Benefits" at bounding box center [54, 170] width 108 height 16
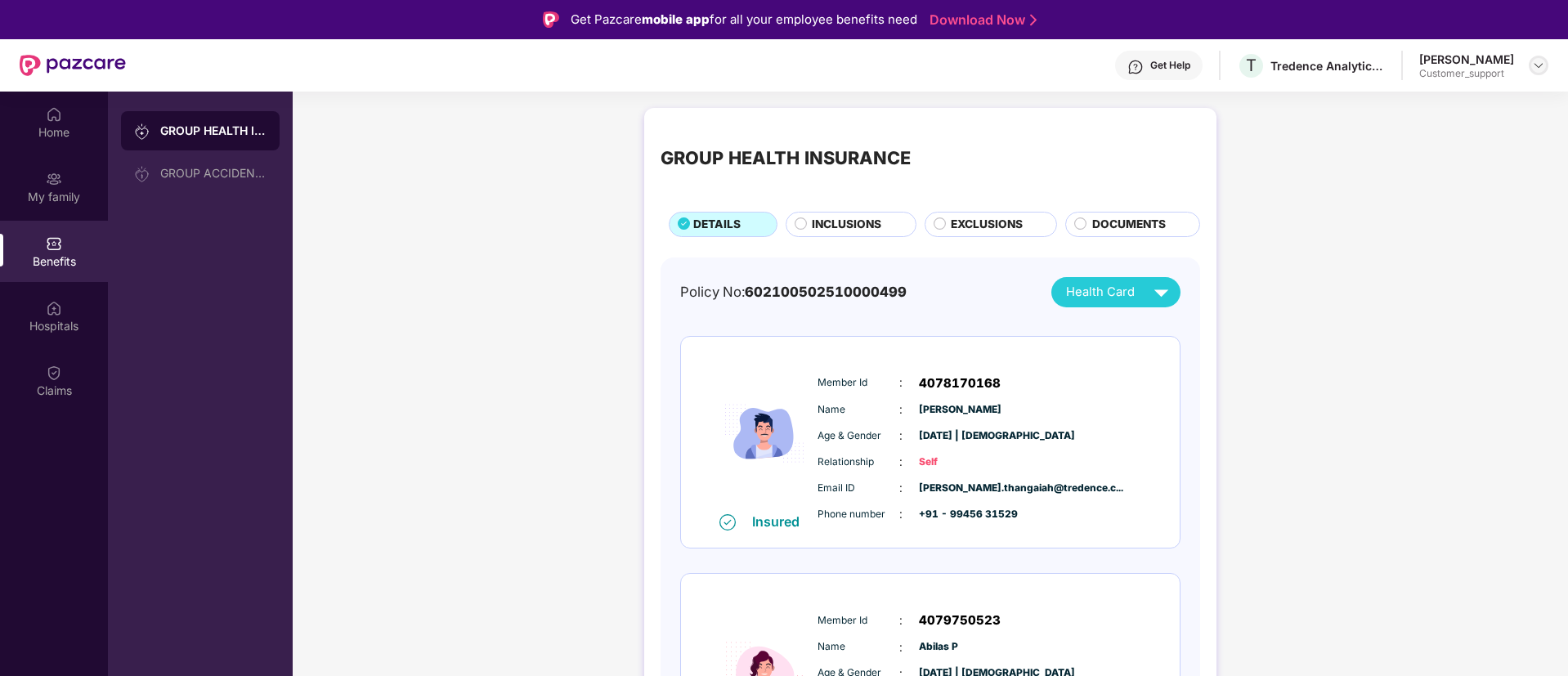
click at [1545, 62] on div at bounding box center [1538, 65] width 19 height 19
click at [1474, 95] on div "Switch to support view" at bounding box center [1462, 105] width 213 height 32
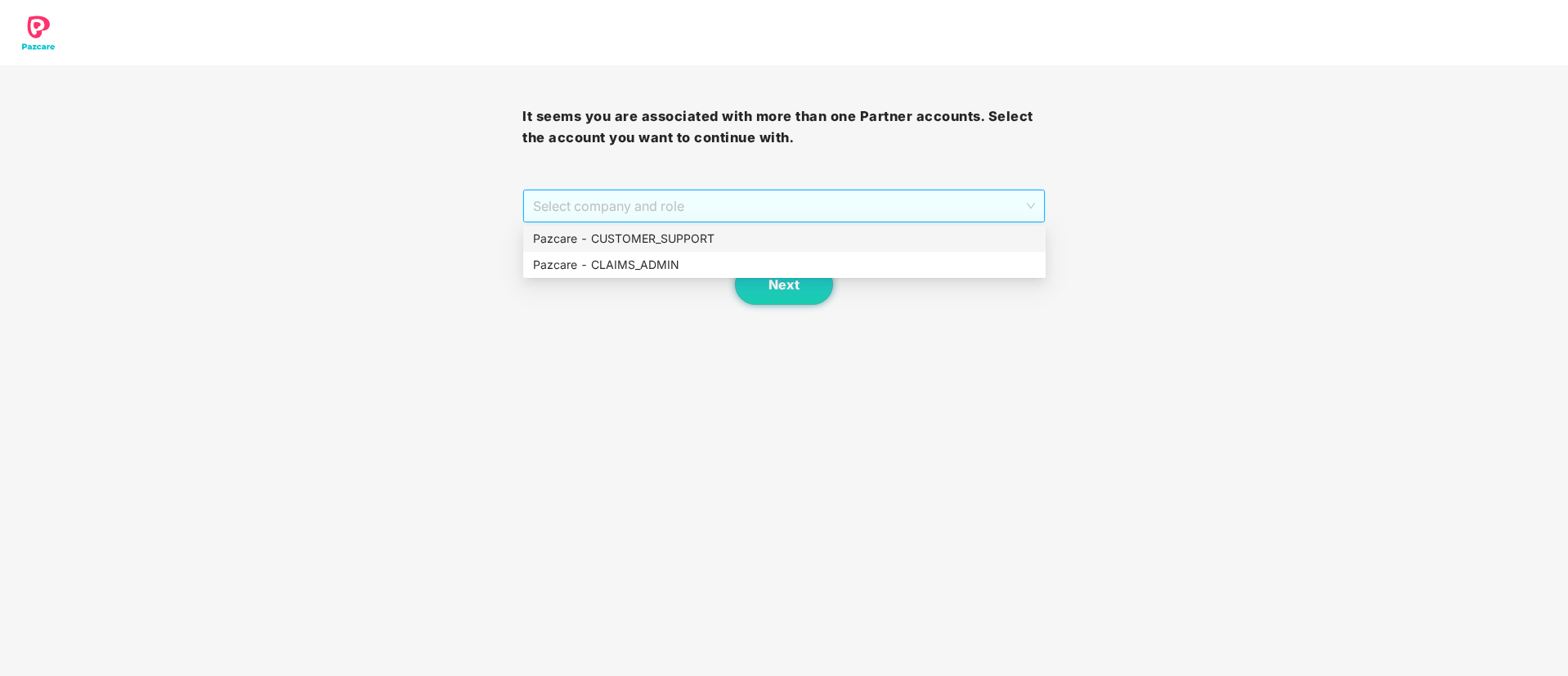
click at [898, 194] on span "Select company and role" at bounding box center [783, 206] width 501 height 31
click at [733, 233] on div "Pazcare - CUSTOMER_SUPPORT" at bounding box center [784, 238] width 503 height 18
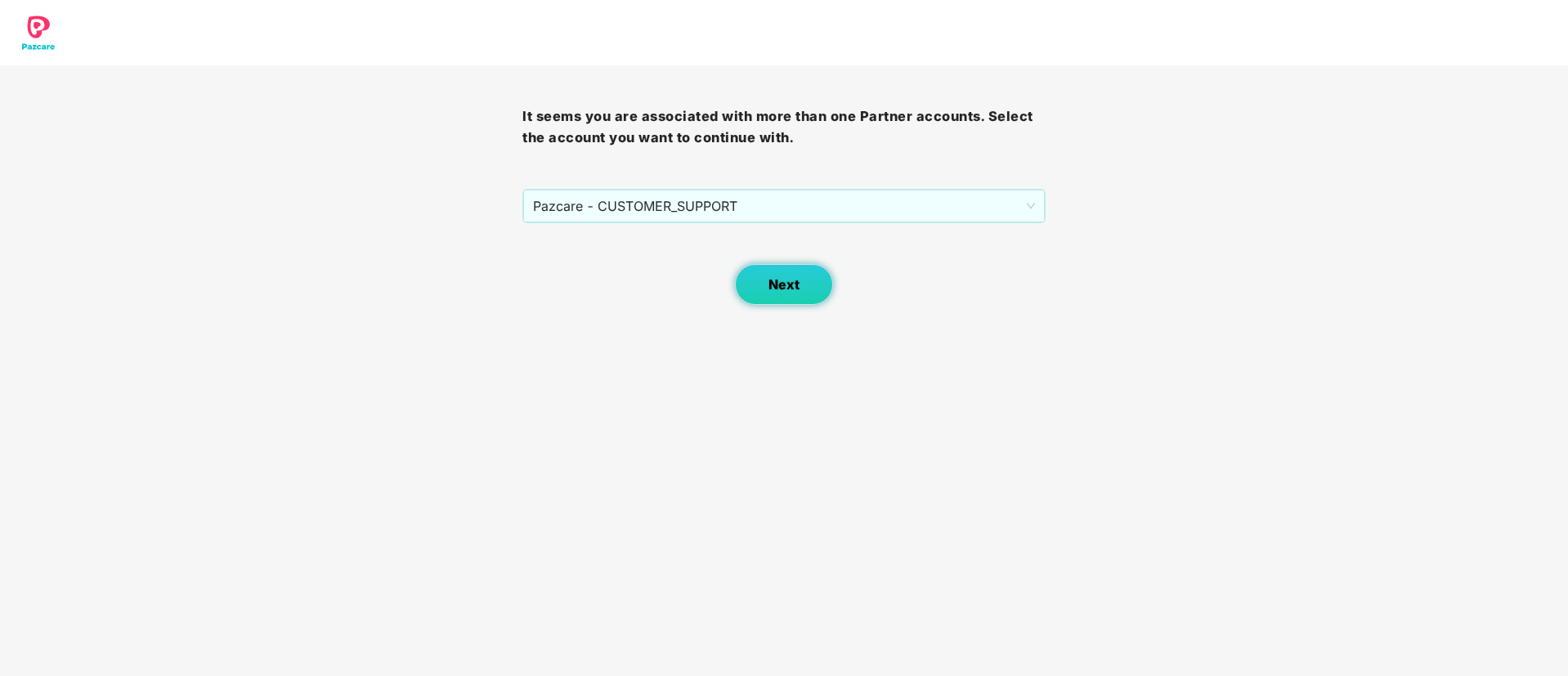
click at [754, 271] on button "Next" at bounding box center [784, 284] width 98 height 41
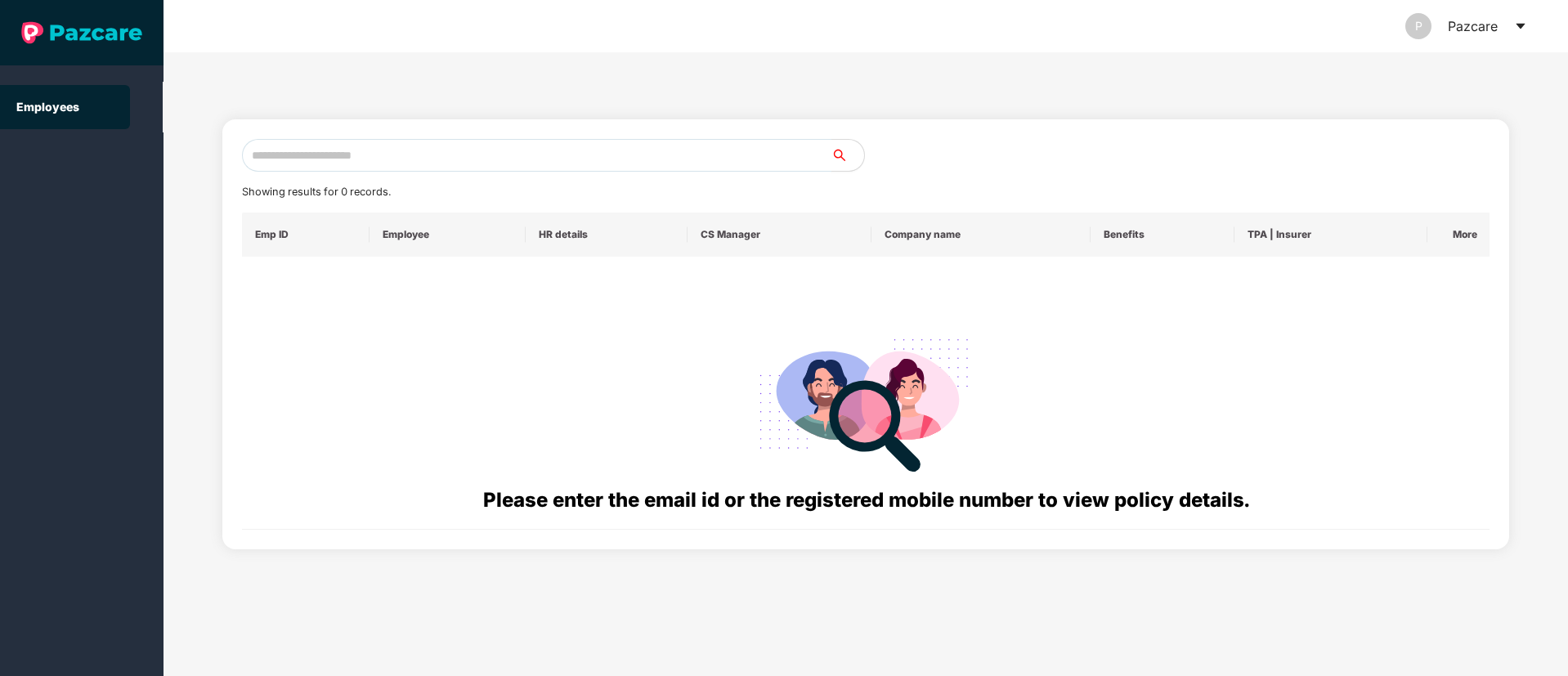
click at [335, 151] on input "text" at bounding box center [537, 155] width 589 height 33
paste input "**********"
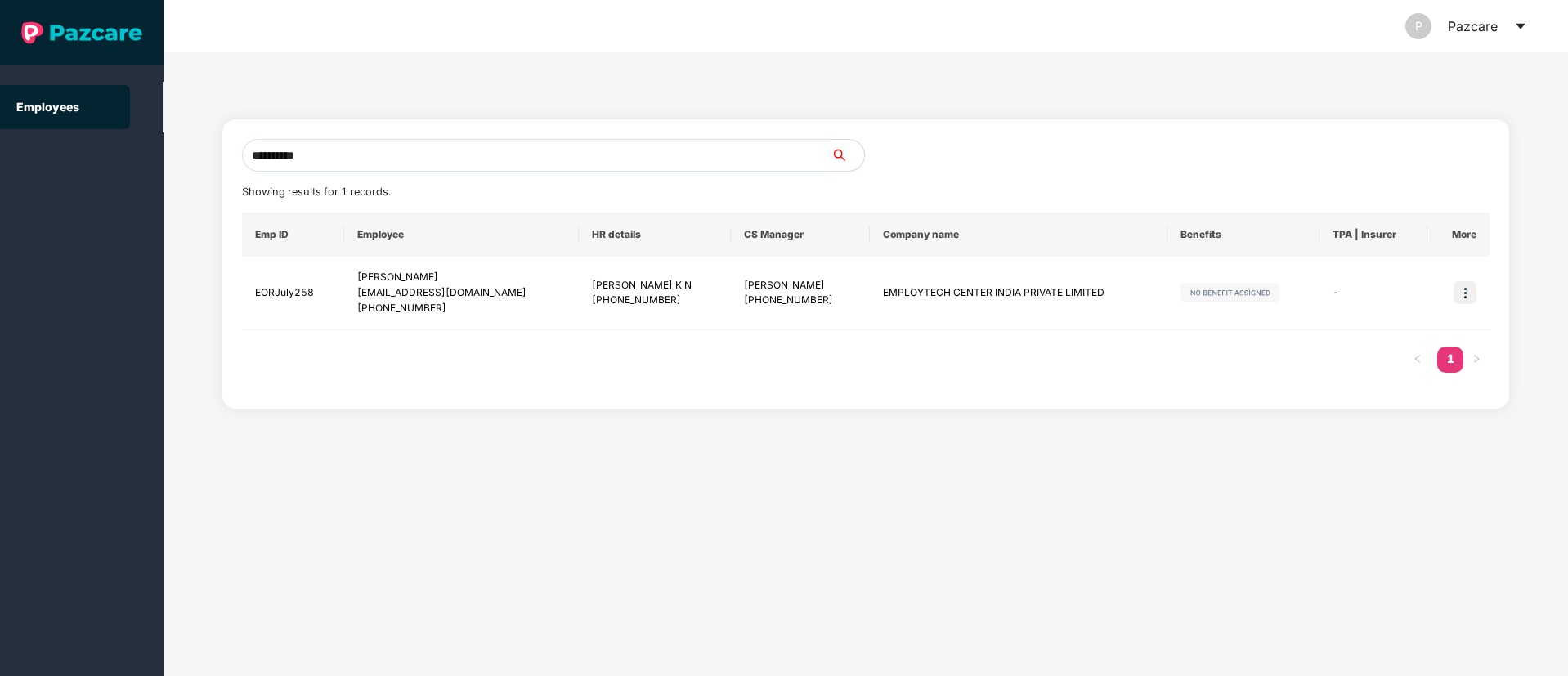
click at [362, 155] on input "**********" at bounding box center [537, 155] width 589 height 33
type input "*"
paste input "**********"
drag, startPoint x: 449, startPoint y: 307, endPoint x: 362, endPoint y: 275, distance: 92.7
click at [362, 275] on div "[PERSON_NAME] [EMAIL_ADDRESS][DOMAIN_NAME] [PHONE_NUMBER]" at bounding box center [462, 293] width 209 height 46
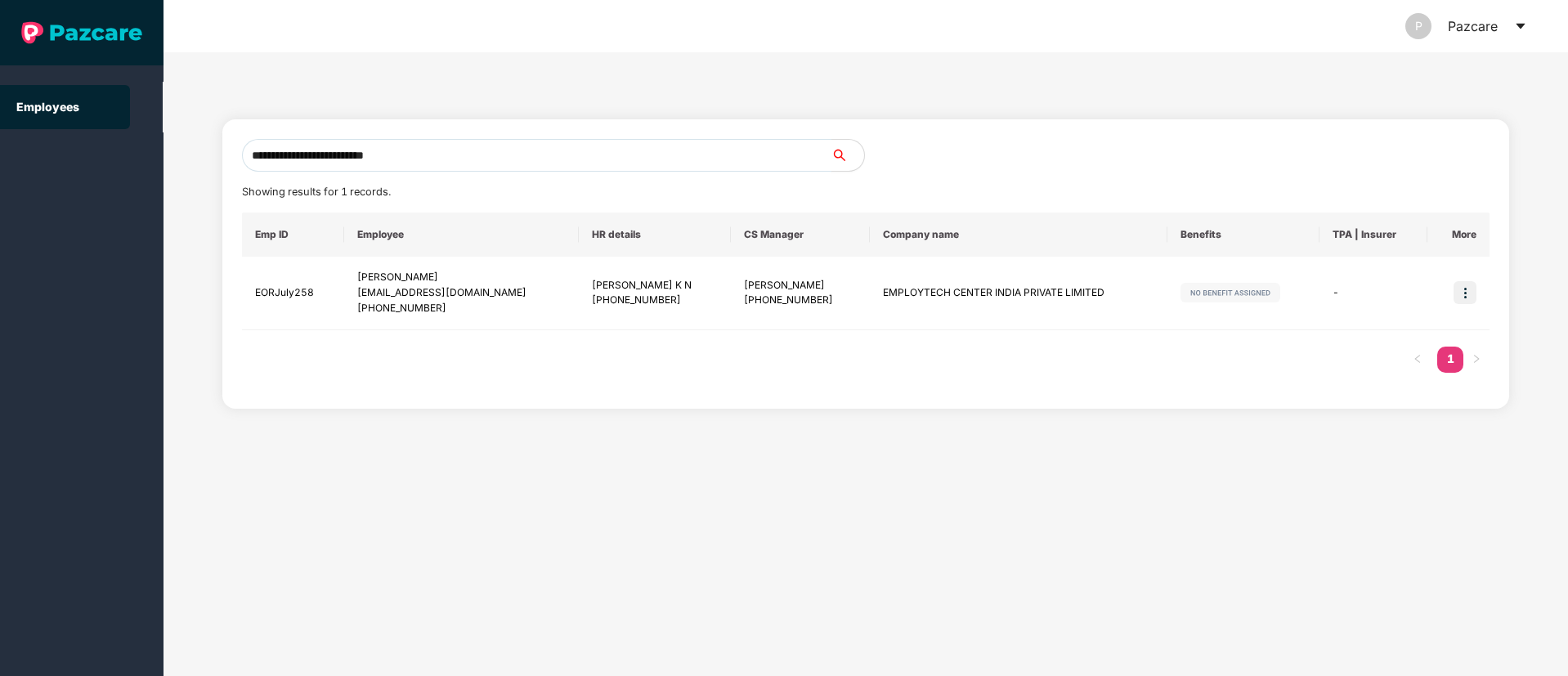
click at [435, 161] on input "**********" at bounding box center [537, 155] width 589 height 33
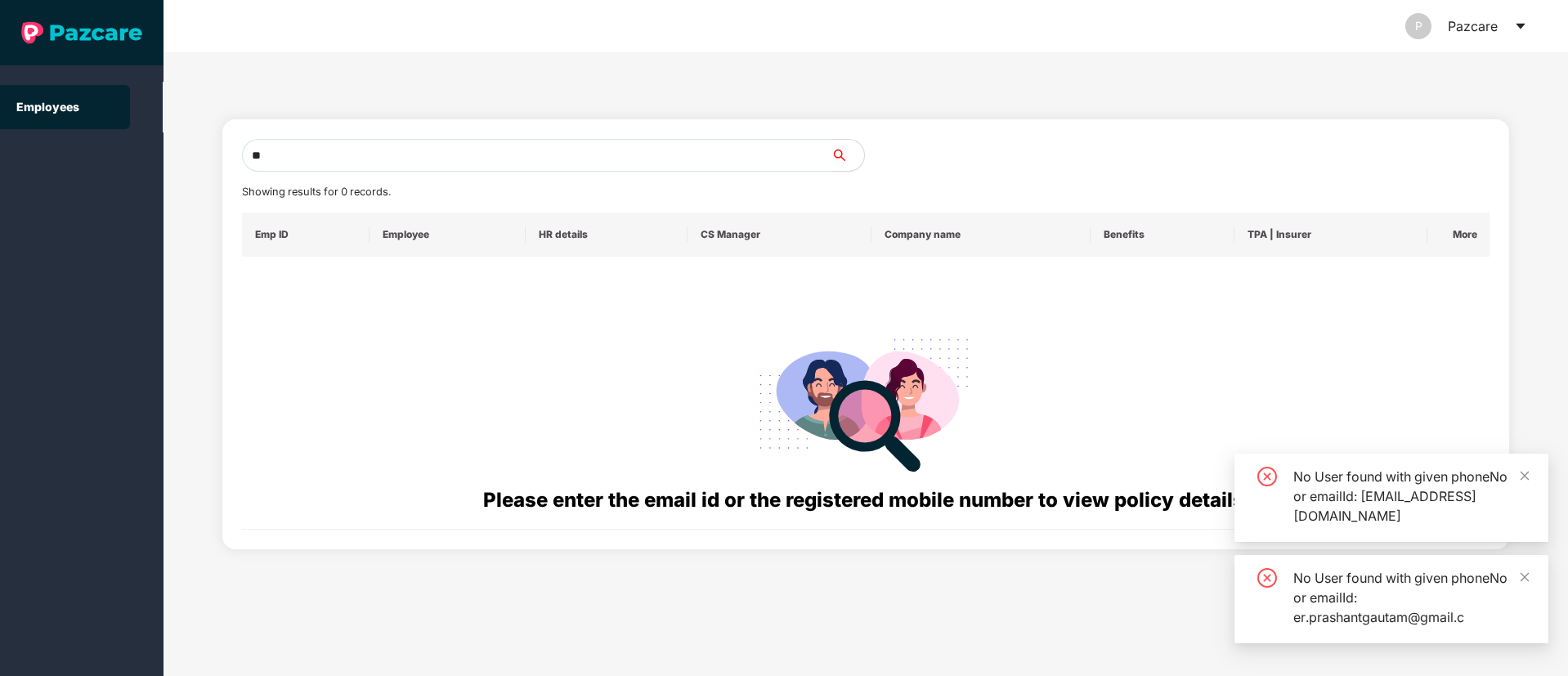
type input "*"
paste input "**********"
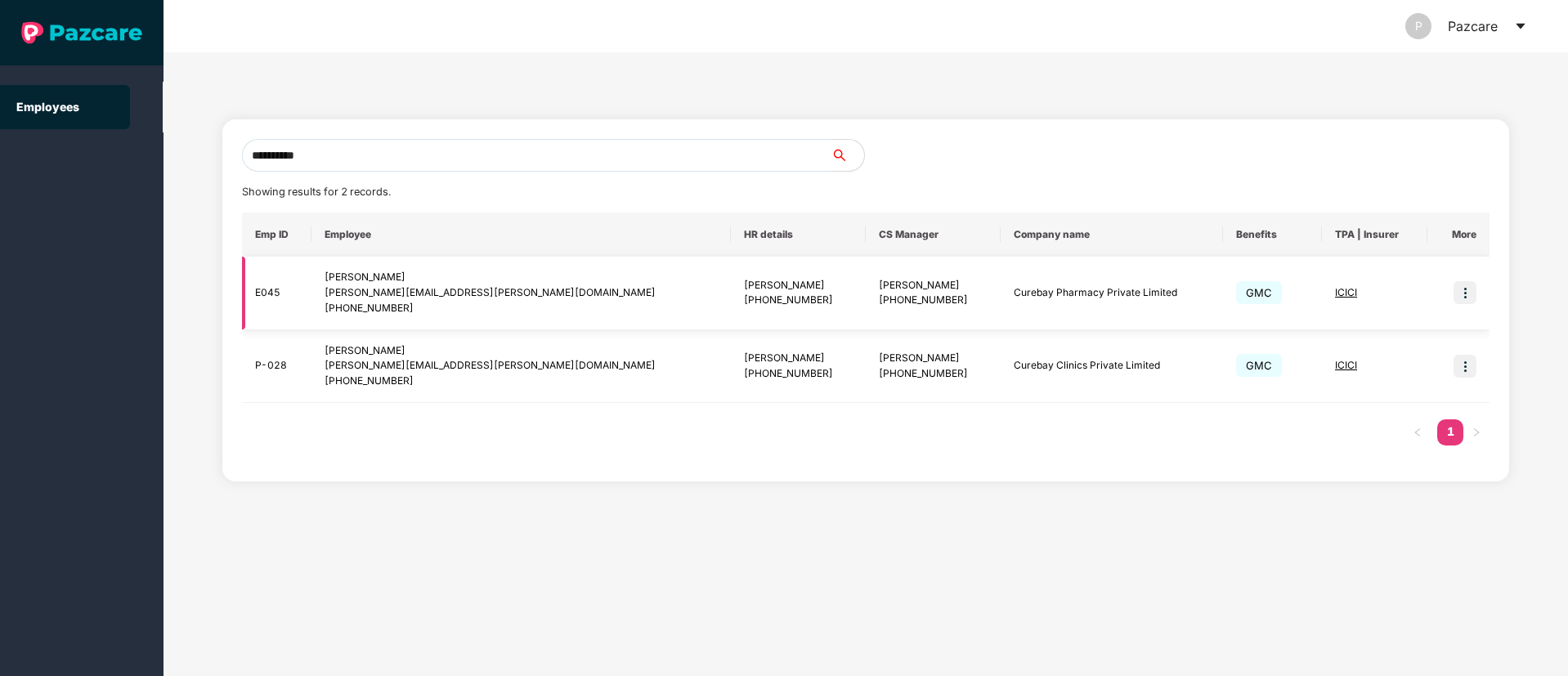
type input "**********"
click at [1464, 293] on img at bounding box center [1464, 292] width 23 height 23
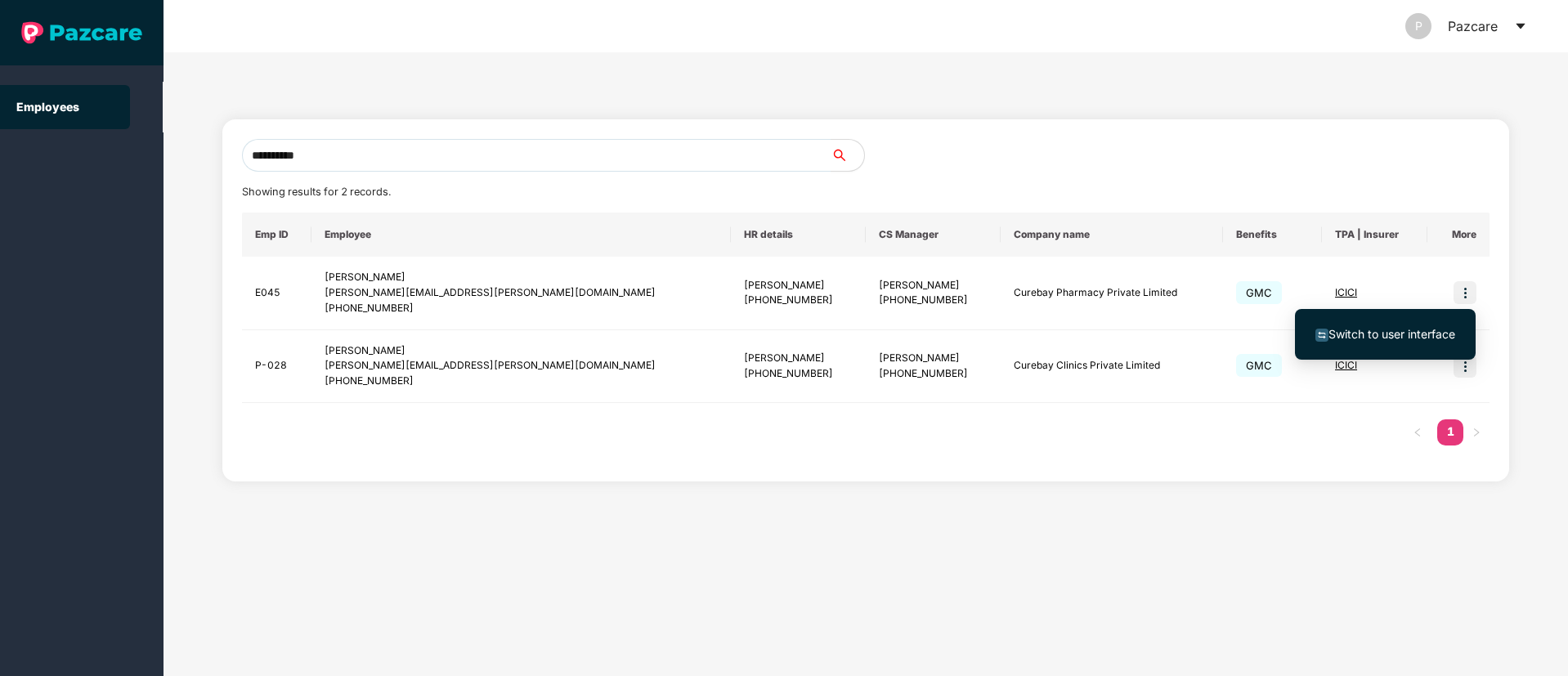
click at [1364, 338] on span "Switch to user interface" at bounding box center [1392, 333] width 127 height 14
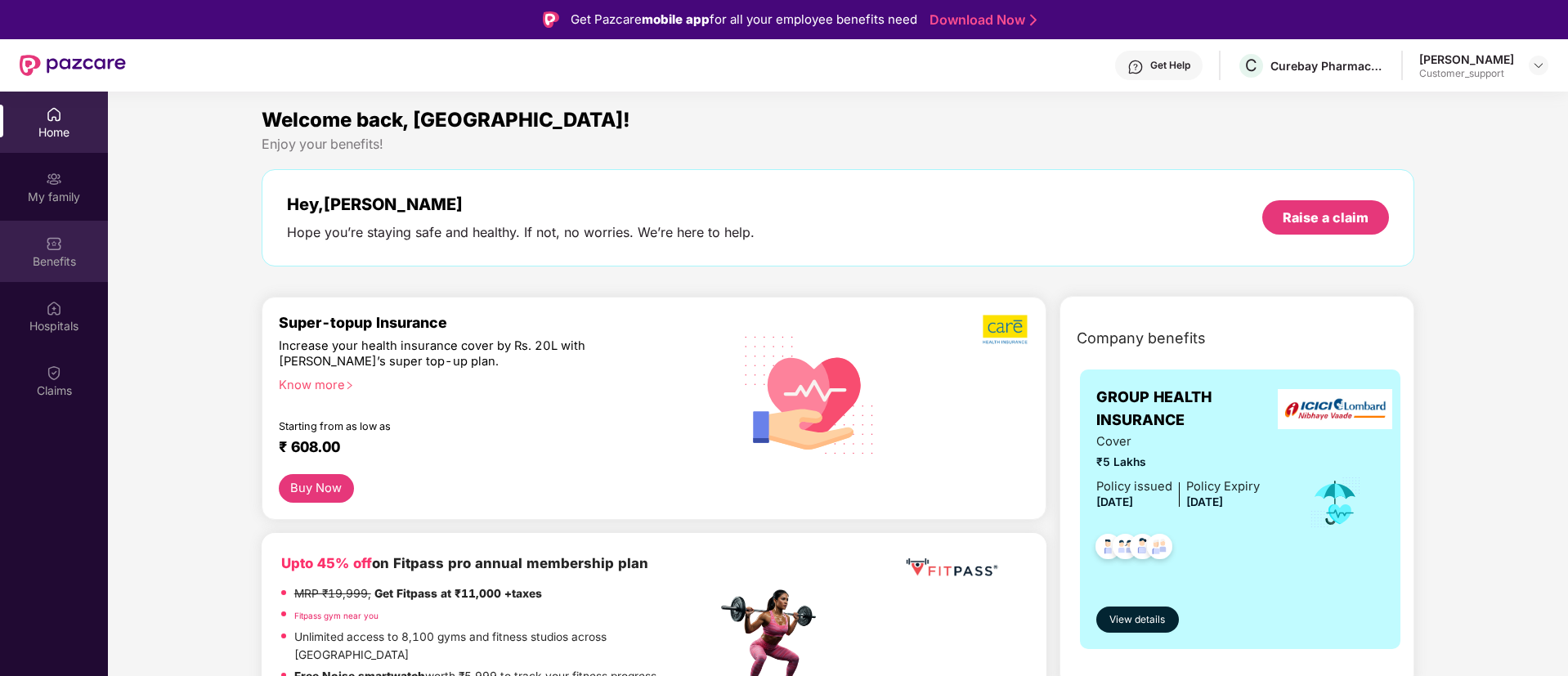
click at [56, 246] on img at bounding box center [53, 243] width 16 height 16
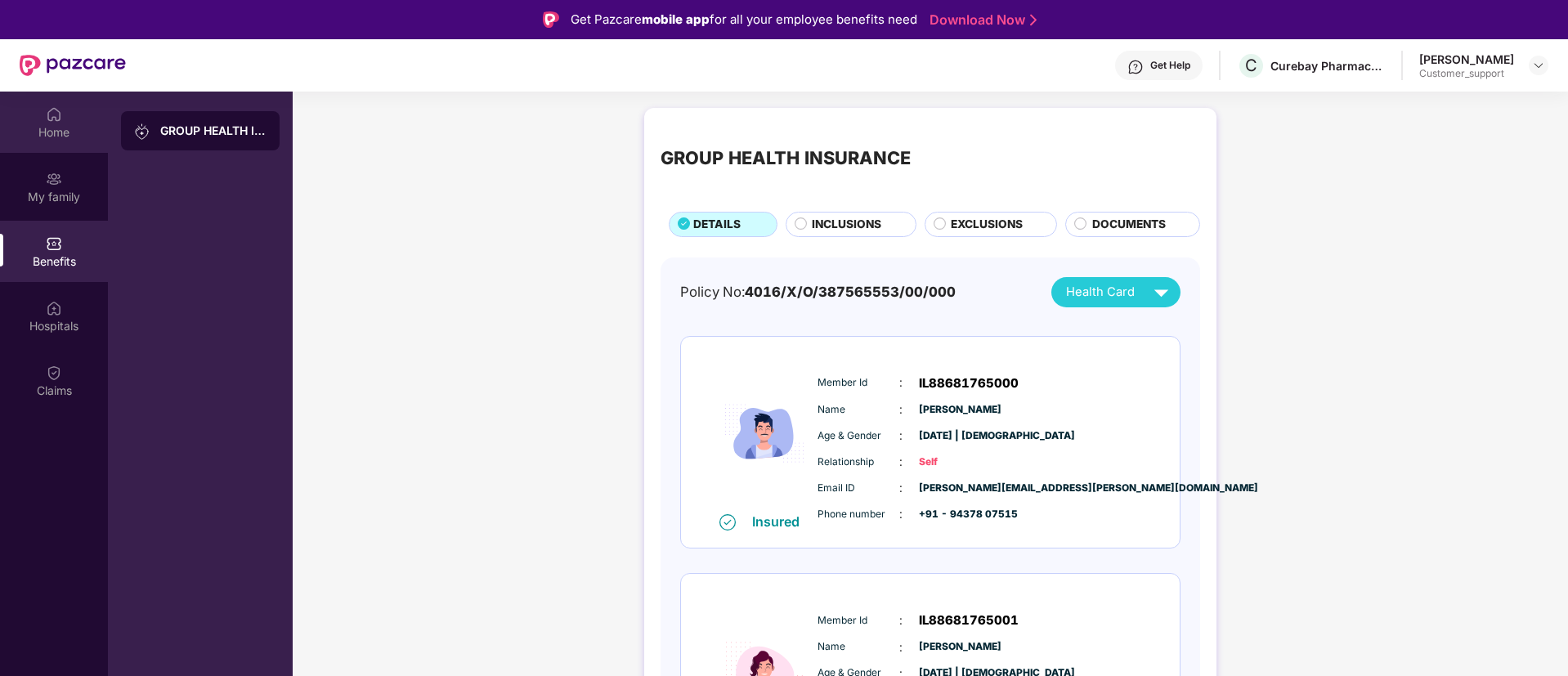
click at [41, 126] on div "Home" at bounding box center [54, 132] width 108 height 16
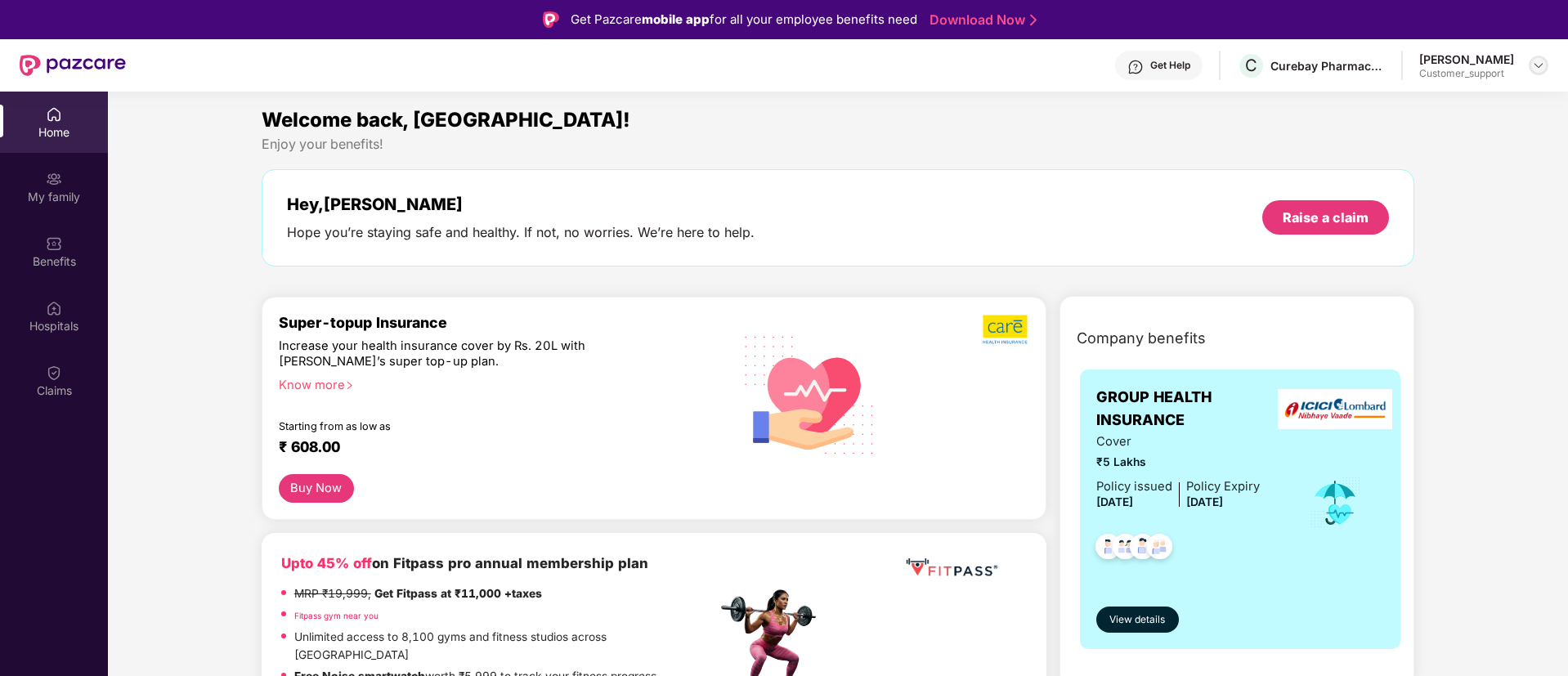
click at [1536, 67] on img at bounding box center [1538, 65] width 13 height 13
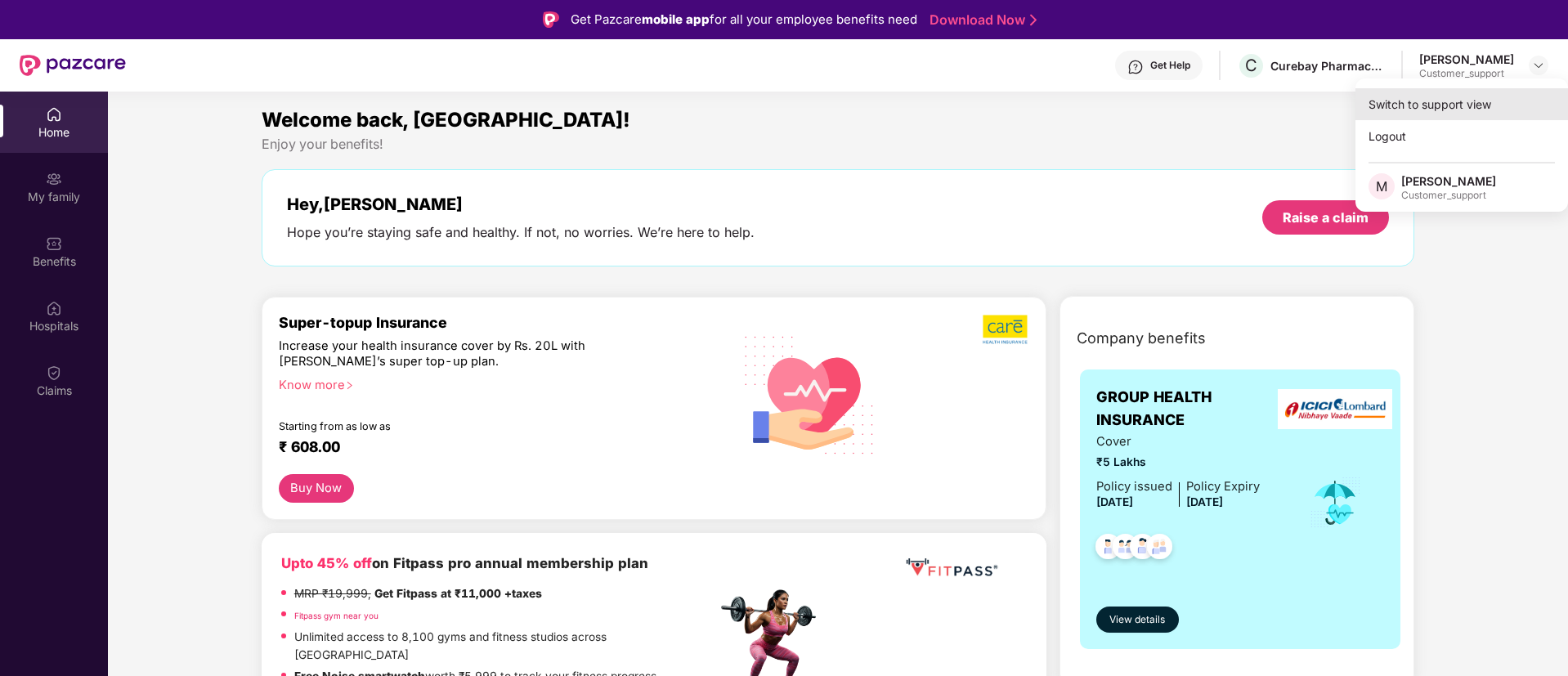
click at [1451, 108] on div "Switch to support view" at bounding box center [1462, 105] width 213 height 32
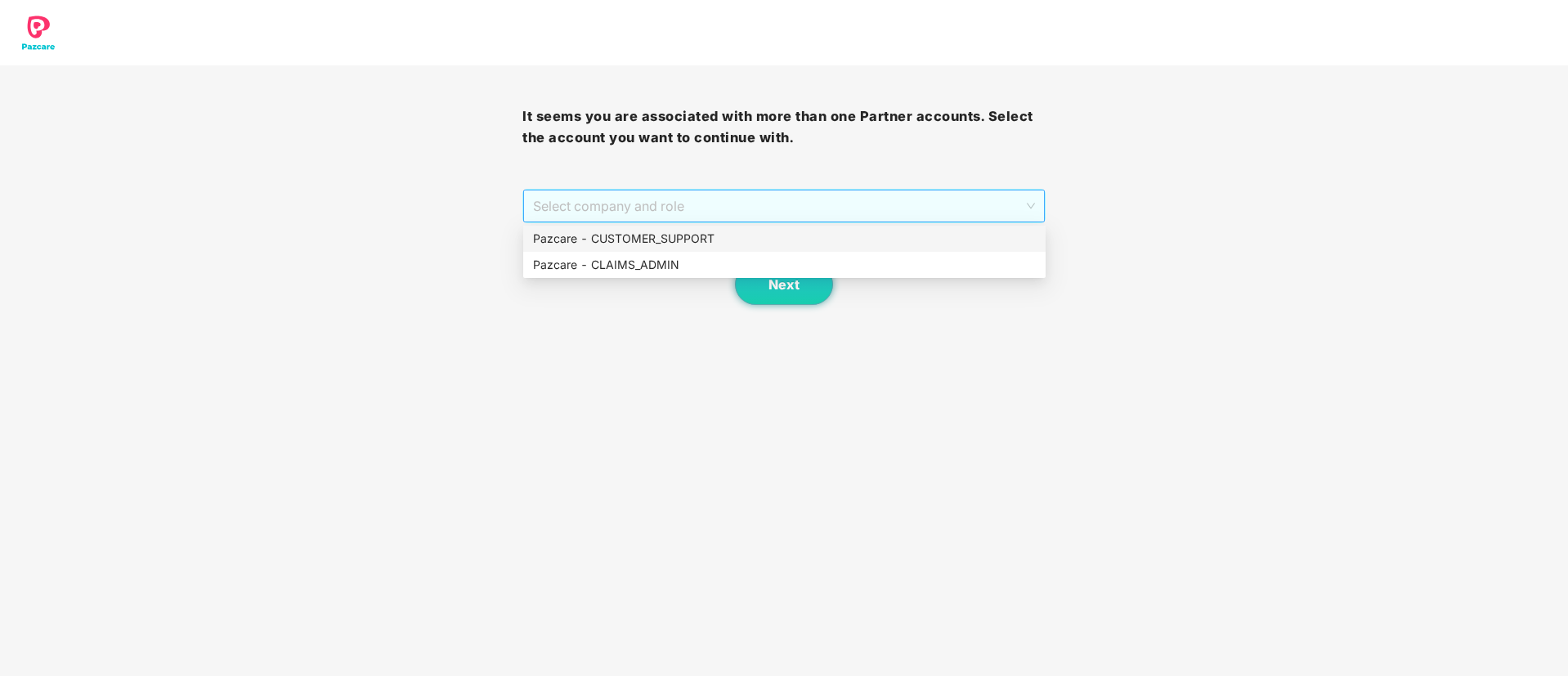
click at [811, 202] on span "Select company and role" at bounding box center [783, 206] width 501 height 31
click at [722, 246] on div "Pazcare - CUSTOMER_SUPPORT" at bounding box center [784, 238] width 503 height 18
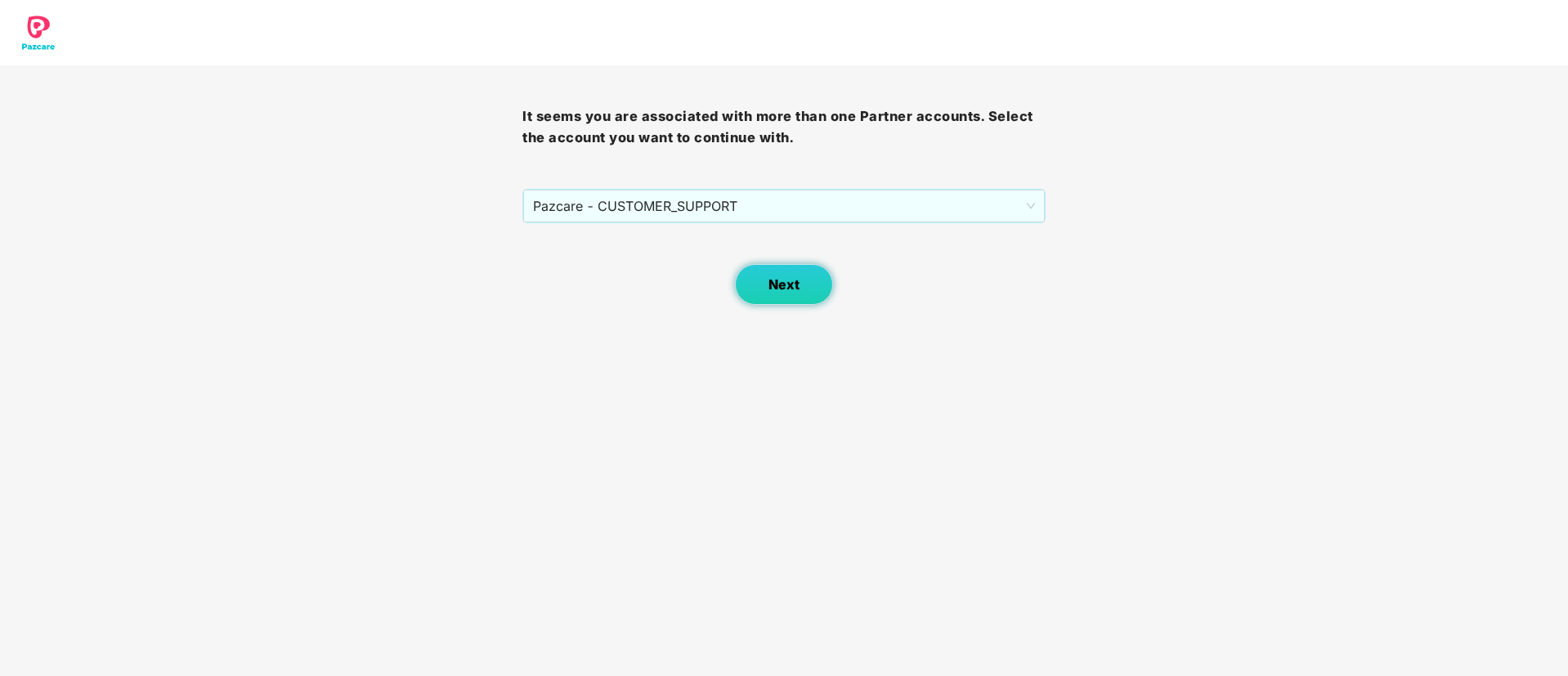
click at [779, 272] on button "Next" at bounding box center [784, 284] width 98 height 41
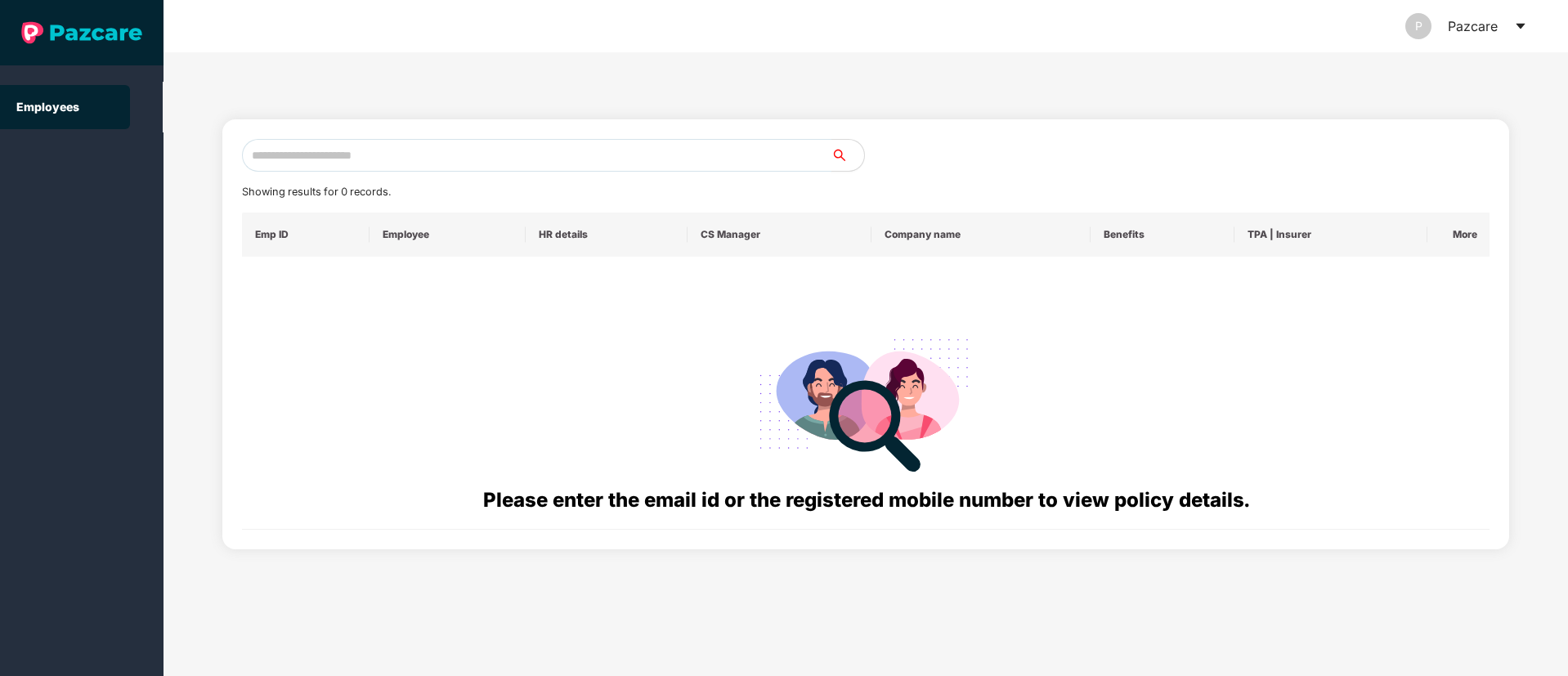
click at [300, 155] on input "text" at bounding box center [537, 155] width 589 height 33
paste input "**********"
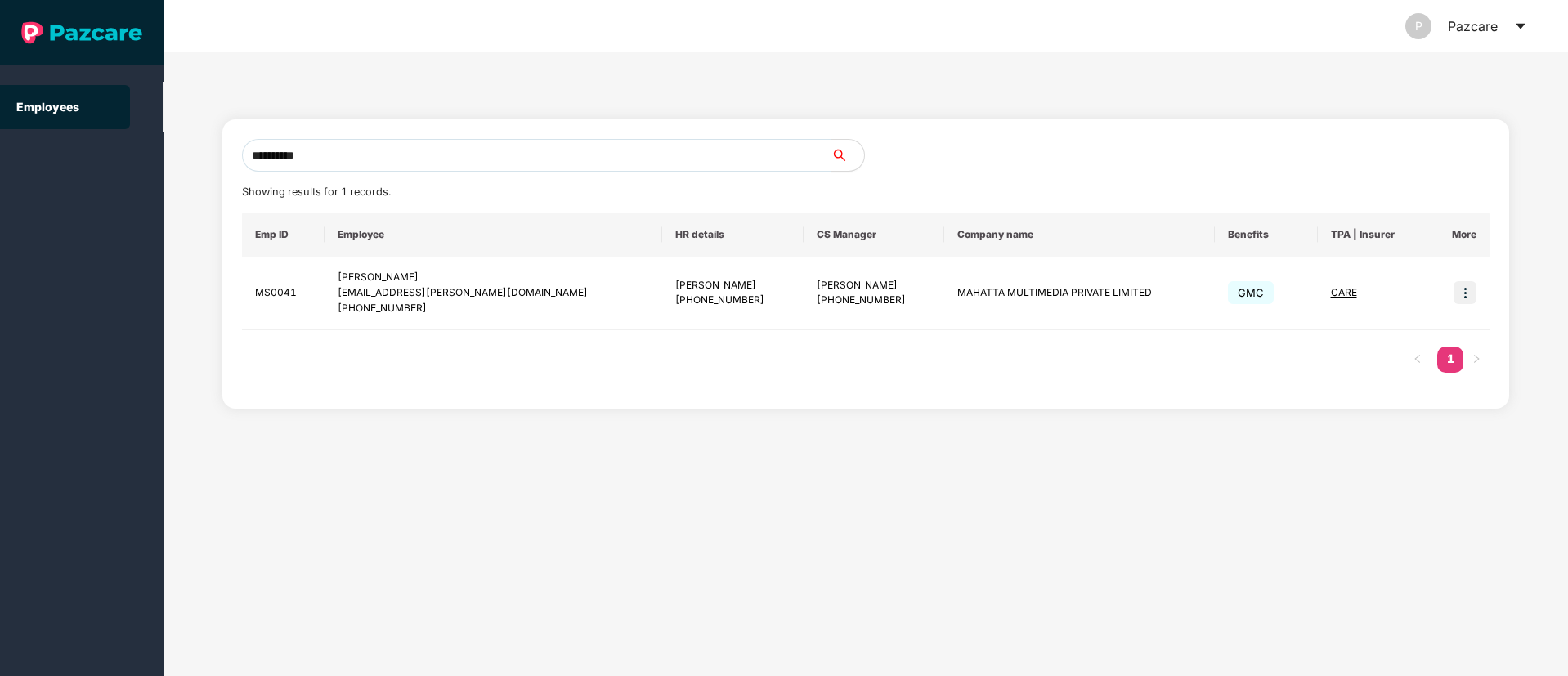
click at [300, 155] on input "**********" at bounding box center [537, 155] width 589 height 33
type input "**********"
click at [1459, 299] on img at bounding box center [1464, 292] width 23 height 23
click at [1386, 334] on span "Switch to user interface" at bounding box center [1392, 333] width 127 height 14
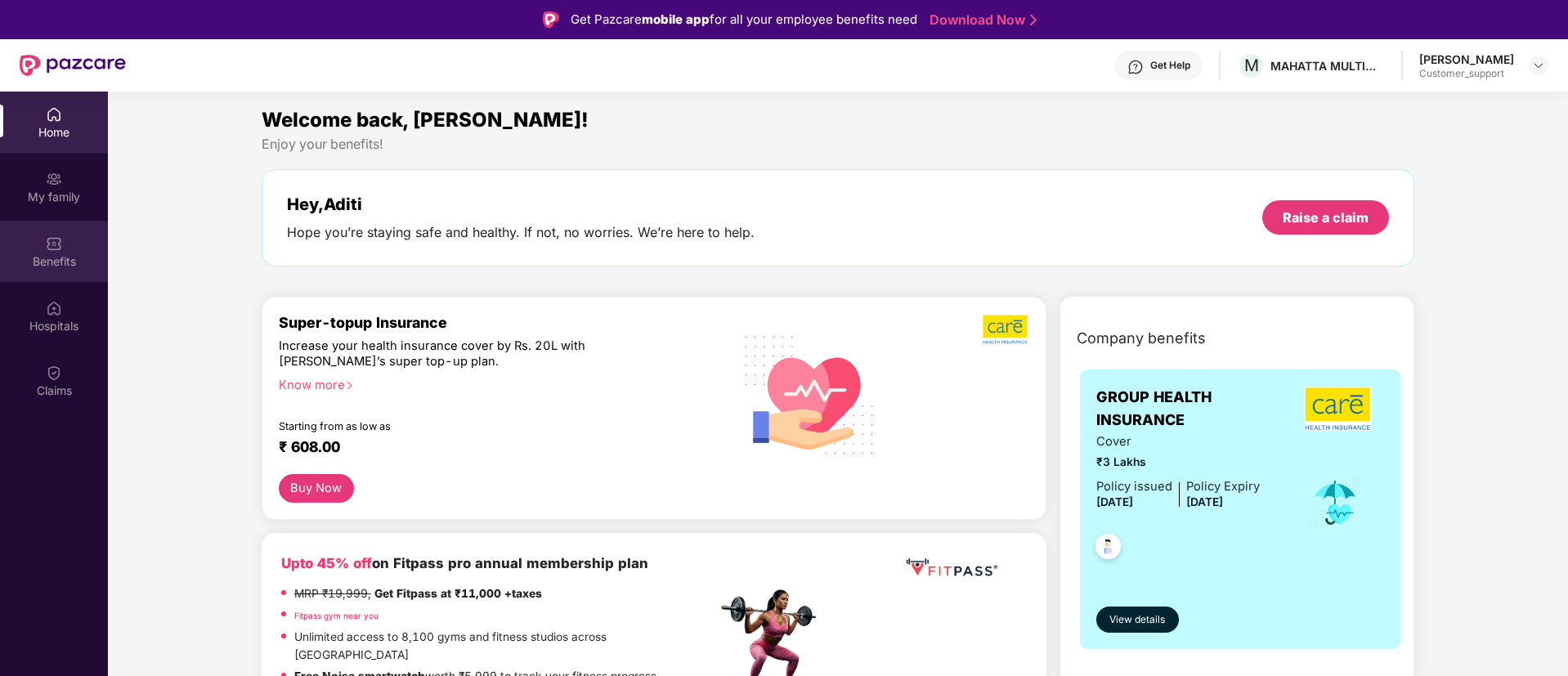
click at [41, 262] on div "Benefits" at bounding box center [54, 261] width 108 height 16
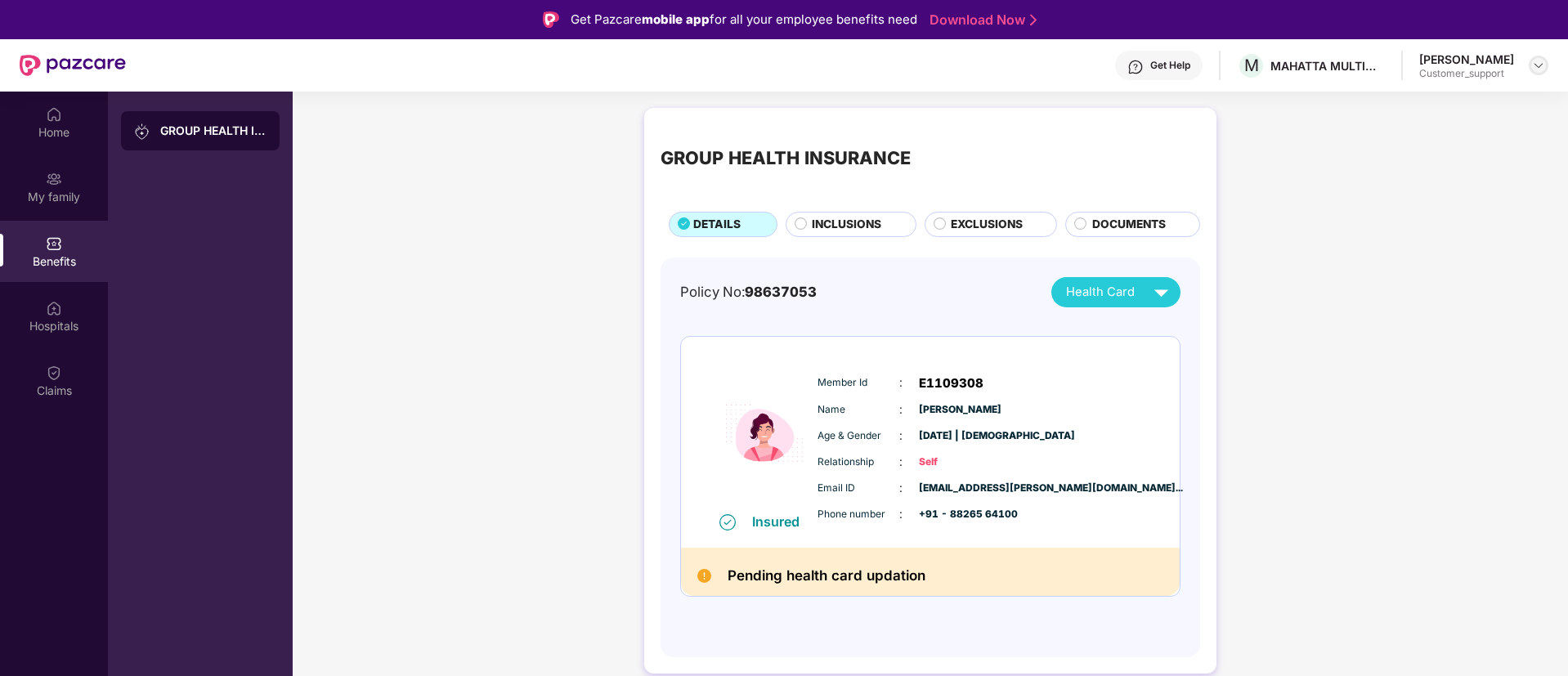
click at [1538, 69] on img at bounding box center [1538, 65] width 13 height 13
click at [1187, 67] on div "Get Help" at bounding box center [1170, 65] width 40 height 13
click at [1535, 70] on img at bounding box center [1538, 65] width 13 height 13
click at [1419, 96] on div "Switch to support view" at bounding box center [1462, 105] width 213 height 32
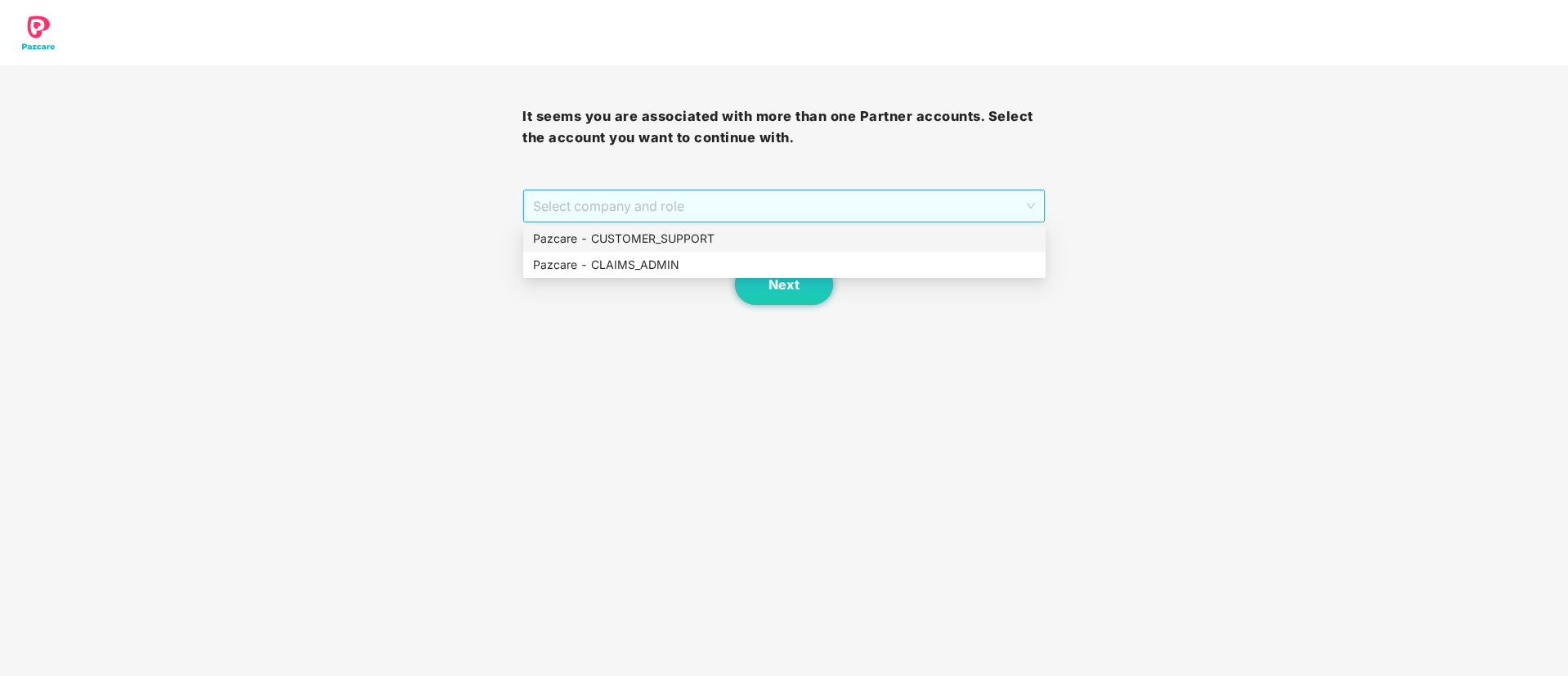
click at [768, 206] on span "Select company and role" at bounding box center [783, 206] width 501 height 31
click at [675, 230] on div "Pazcare - CUSTOMER_SUPPORT" at bounding box center [784, 238] width 503 height 18
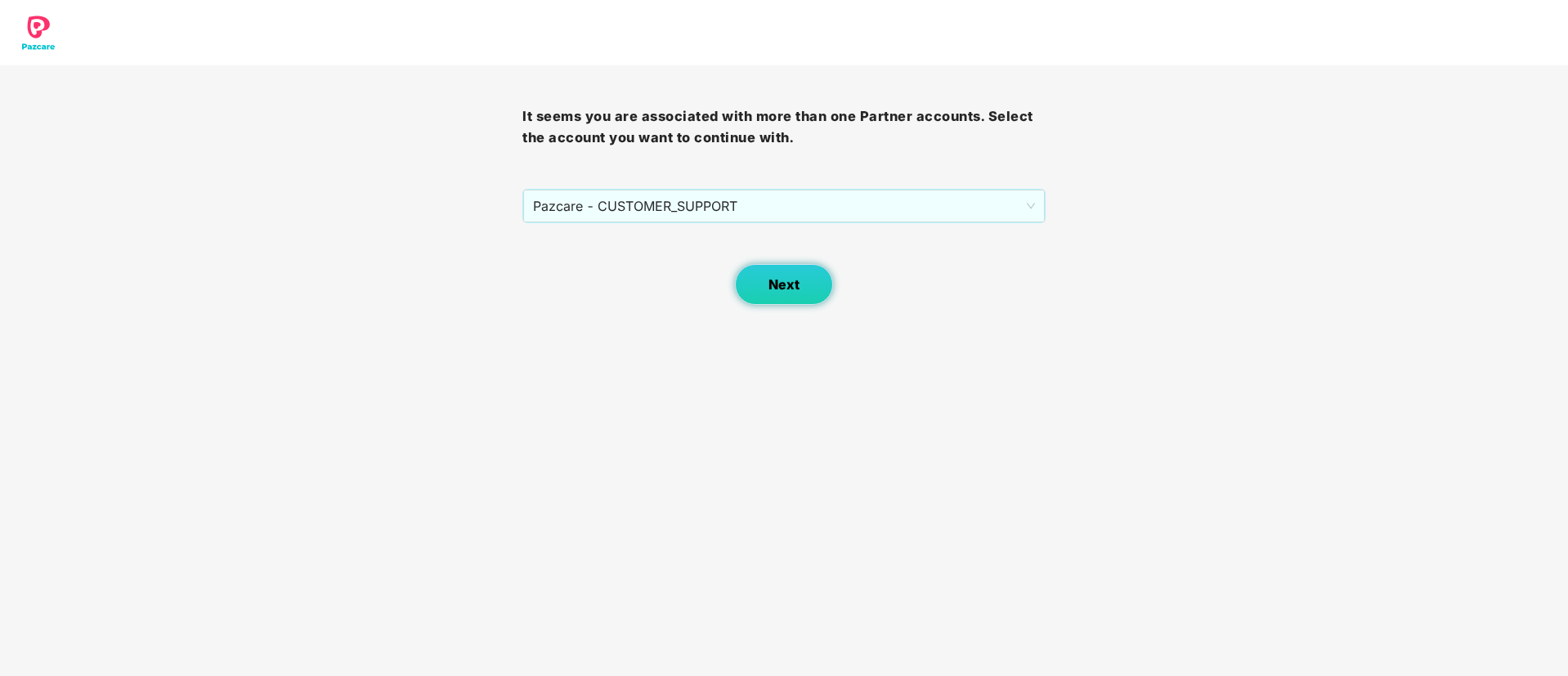
click at [764, 285] on button "Next" at bounding box center [784, 284] width 98 height 41
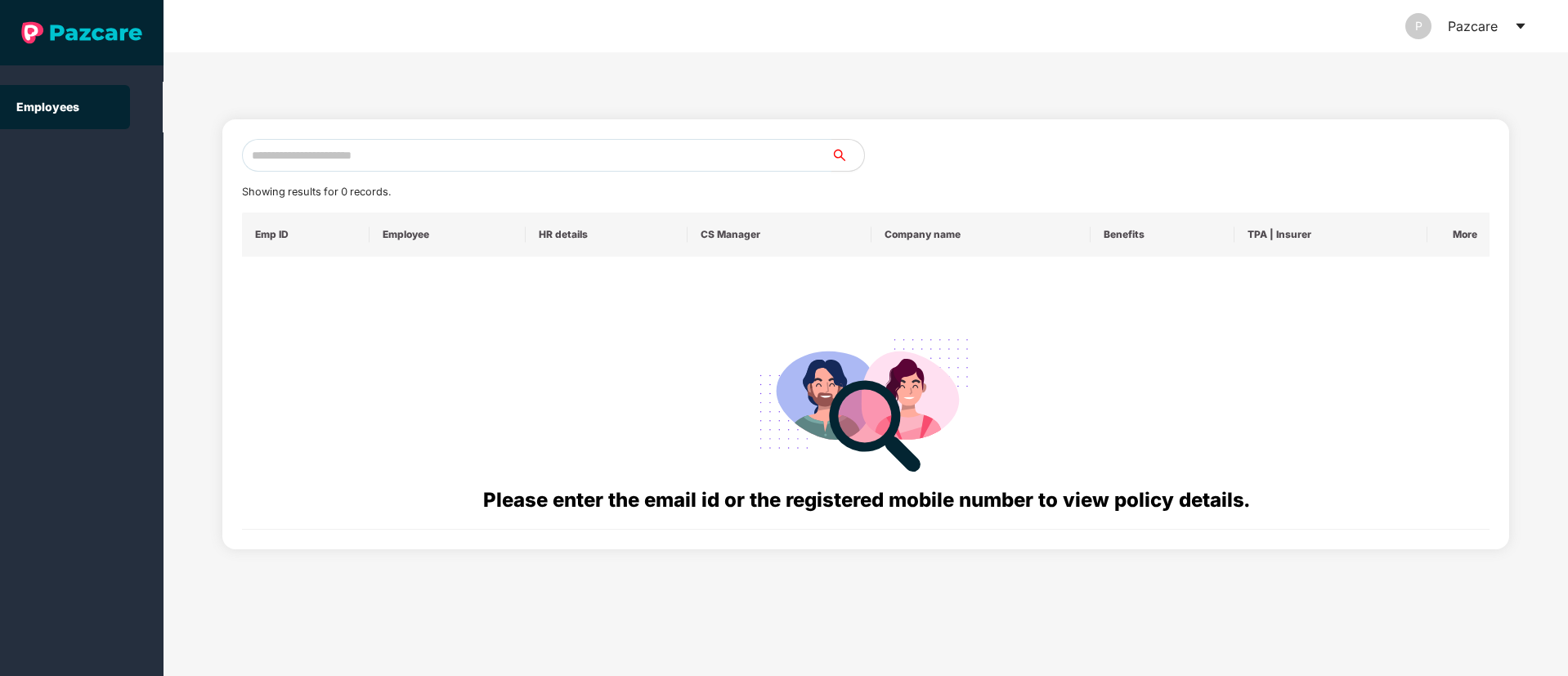
click at [296, 159] on input "text" at bounding box center [537, 155] width 589 height 33
paste input "**********"
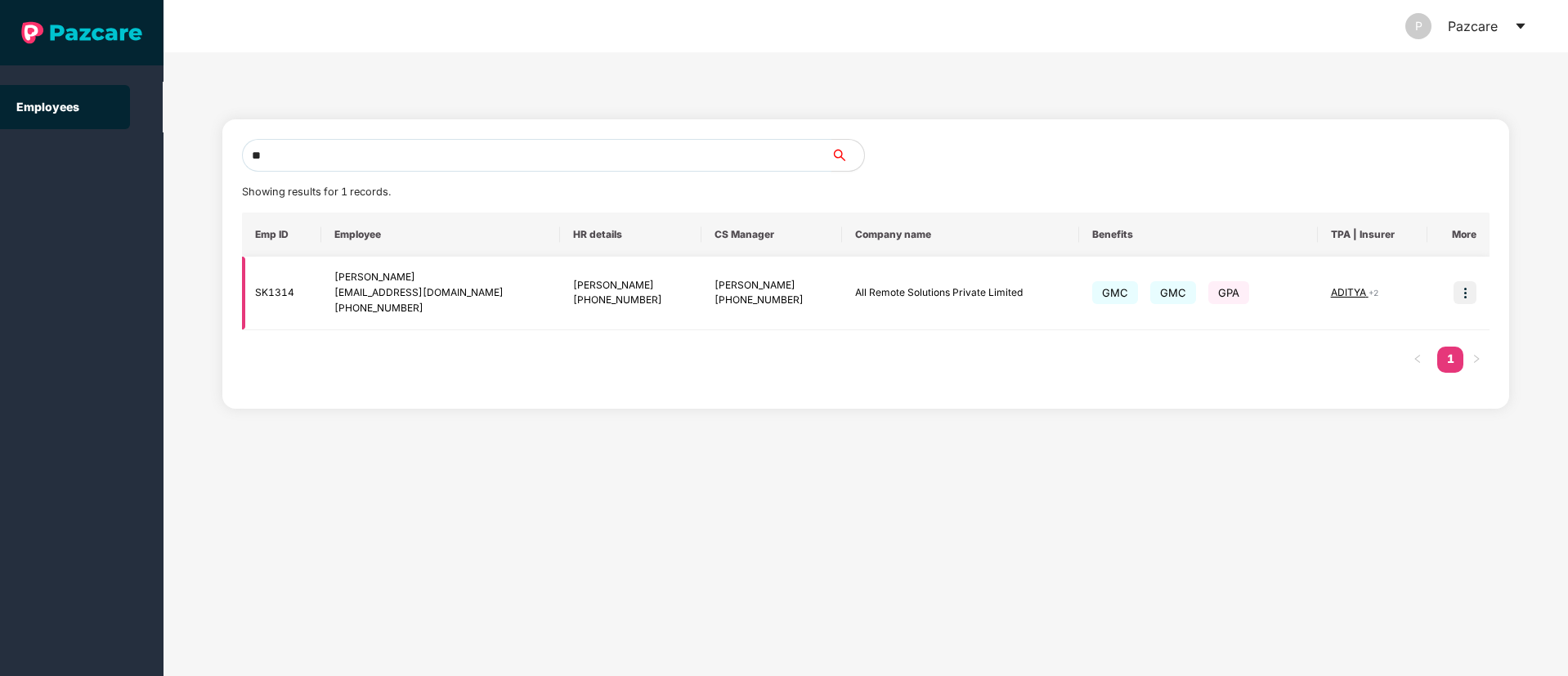
type input "*"
click at [274, 153] on input "text" at bounding box center [537, 155] width 589 height 33
paste input "**********"
type input "**********"
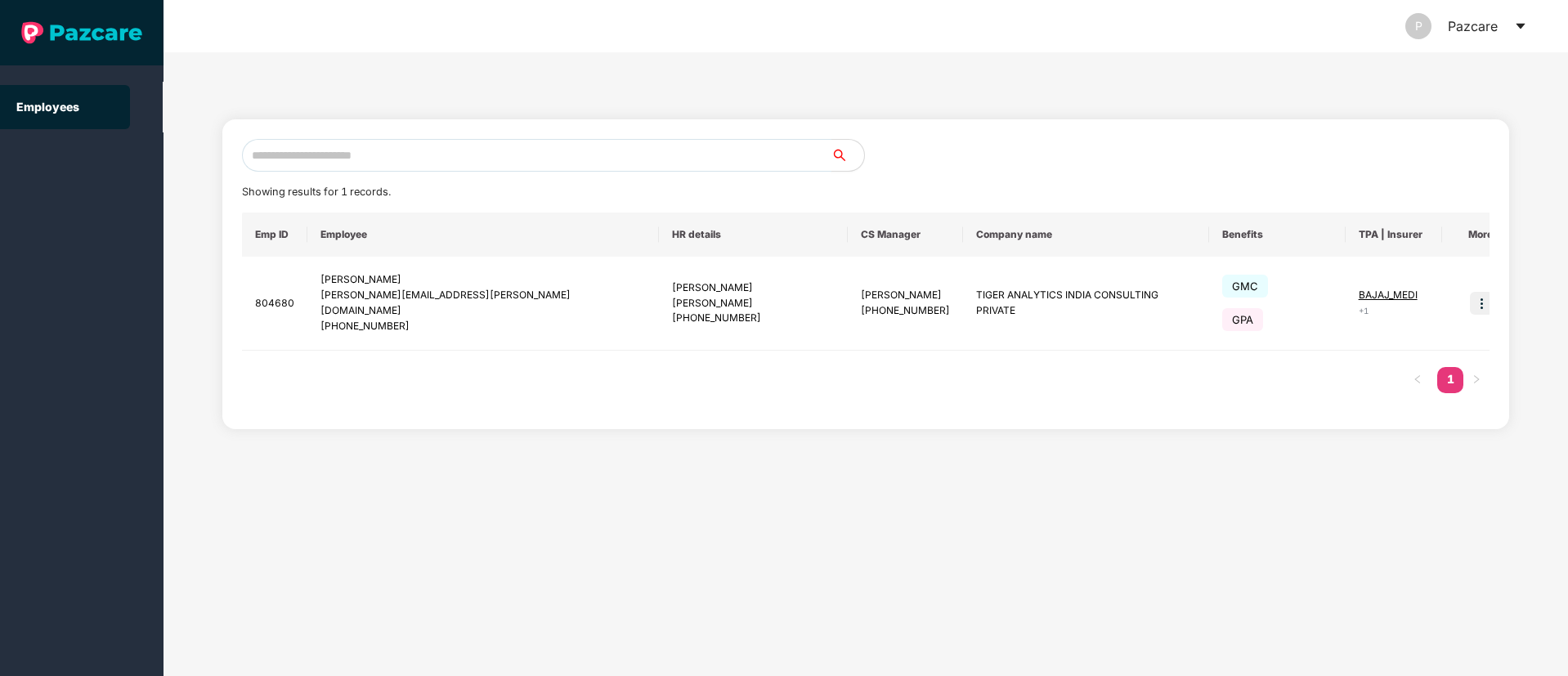
click at [284, 157] on input "text" at bounding box center [537, 155] width 589 height 33
paste input "**********"
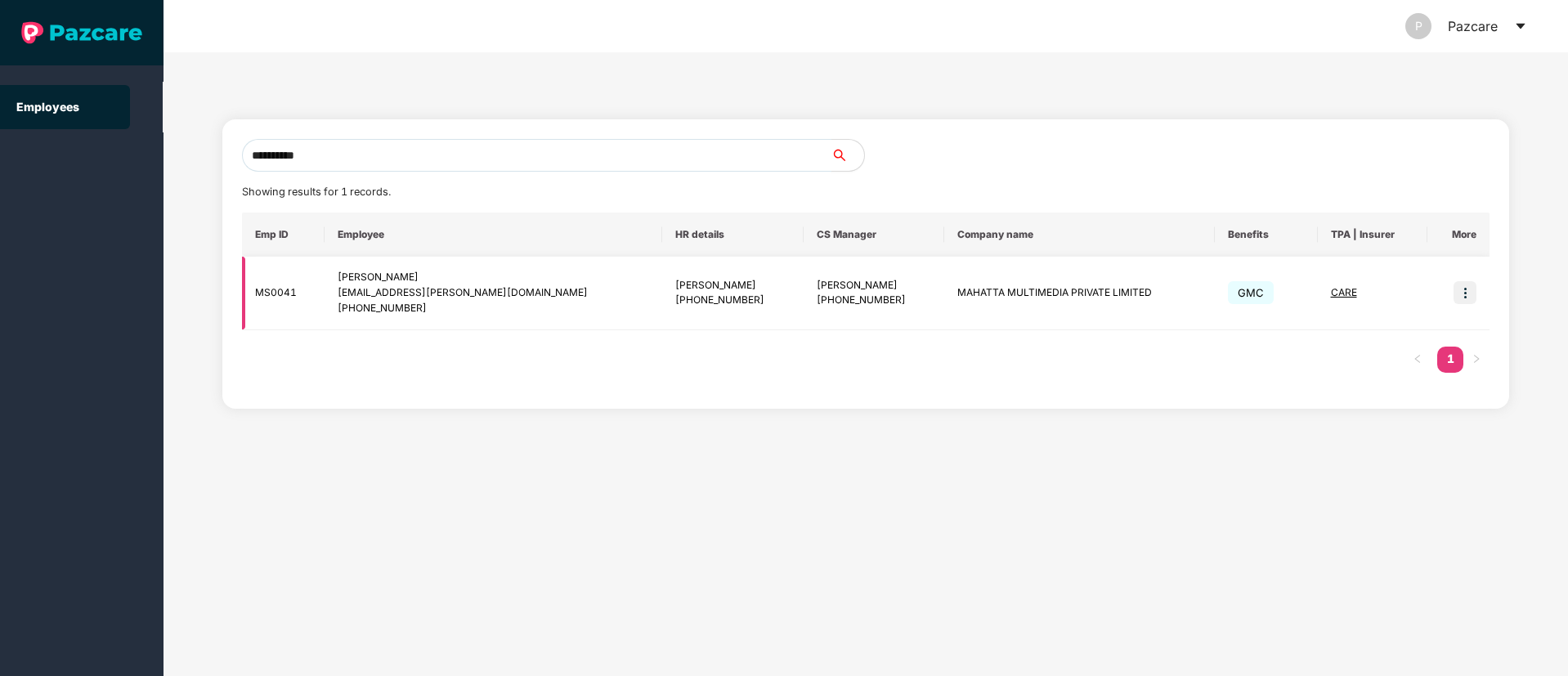
type input "**********"
click at [1458, 295] on img at bounding box center [1464, 292] width 23 height 23
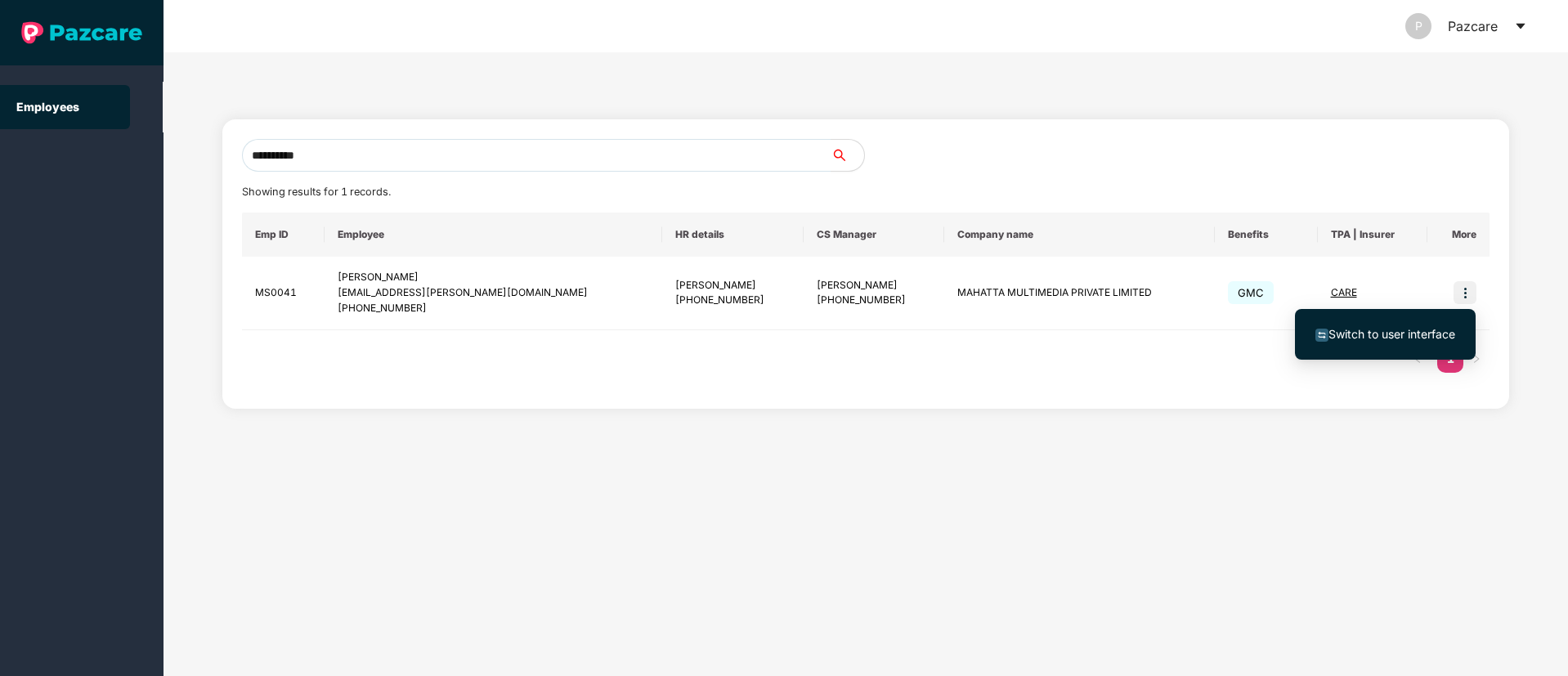
click at [1384, 333] on span "Switch to user interface" at bounding box center [1392, 333] width 127 height 14
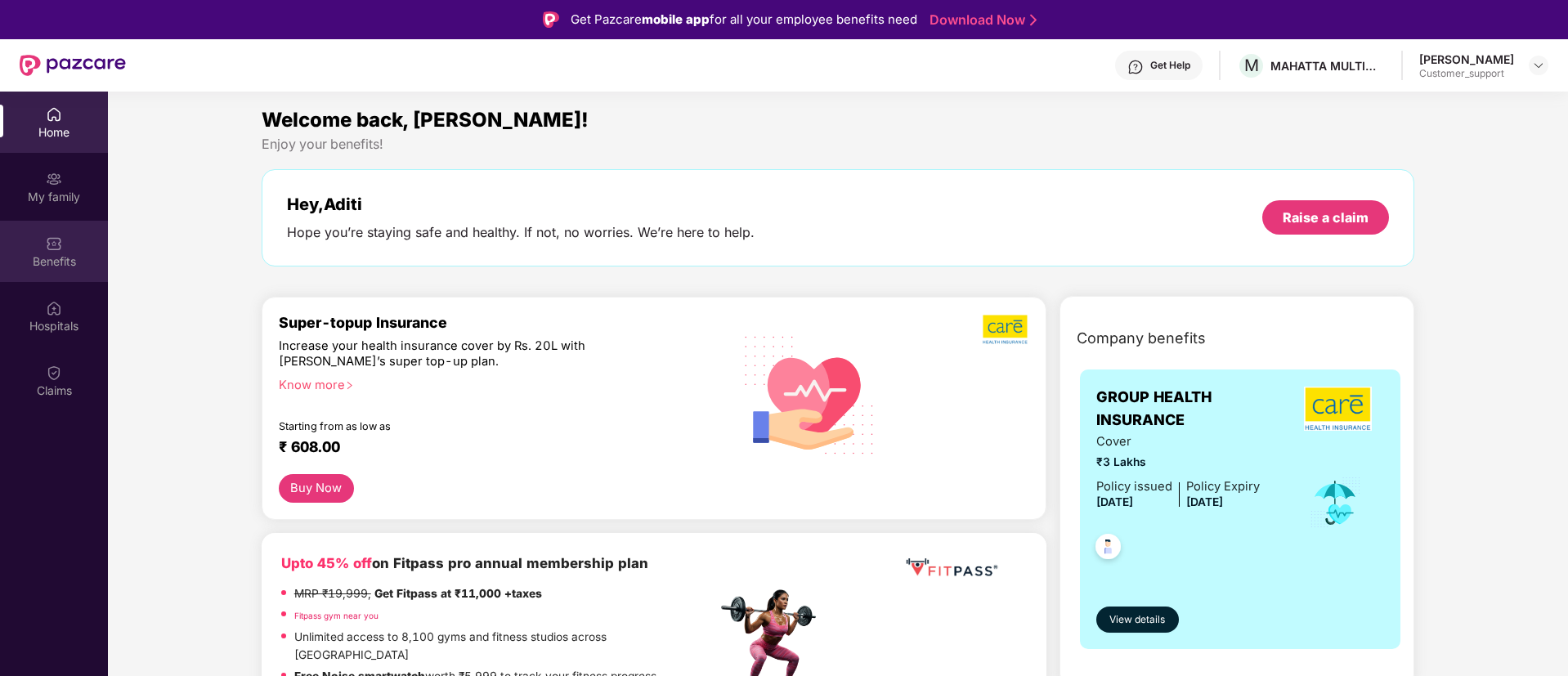
click at [51, 244] on img at bounding box center [53, 243] width 16 height 16
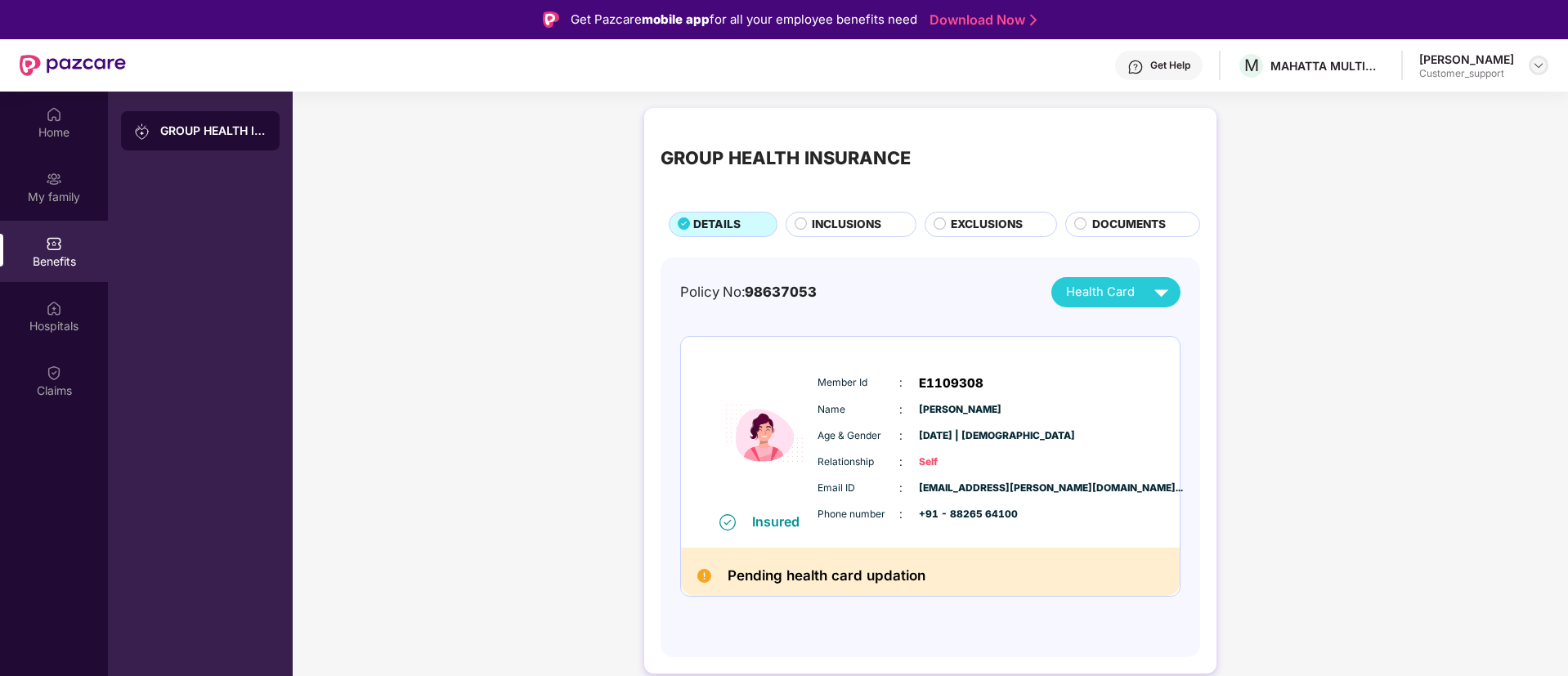
click at [1538, 65] on img at bounding box center [1538, 65] width 13 height 13
click at [1410, 105] on div "Switch to support view" at bounding box center [1462, 105] width 213 height 32
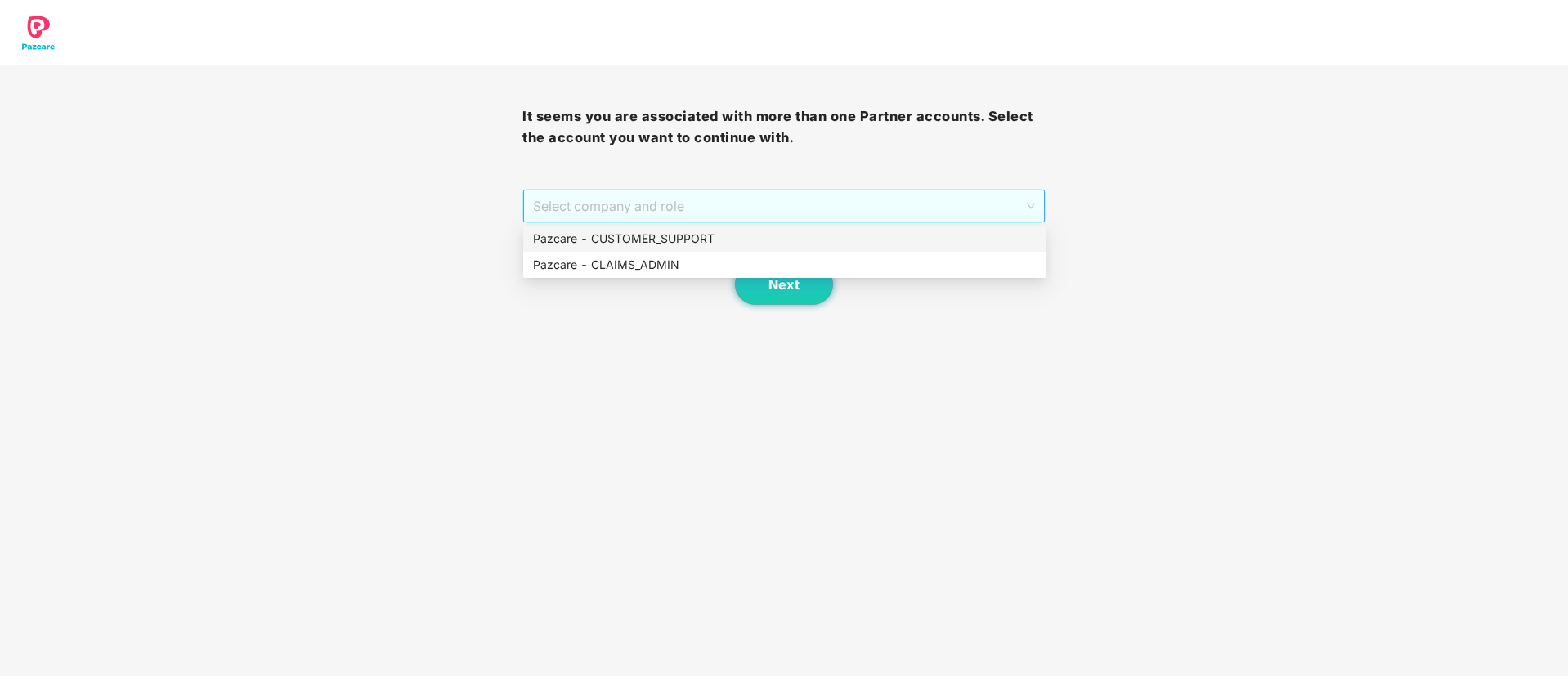
click at [749, 201] on span "Select company and role" at bounding box center [783, 206] width 501 height 31
click at [662, 237] on div "Pazcare - CUSTOMER_SUPPORT" at bounding box center [784, 238] width 503 height 18
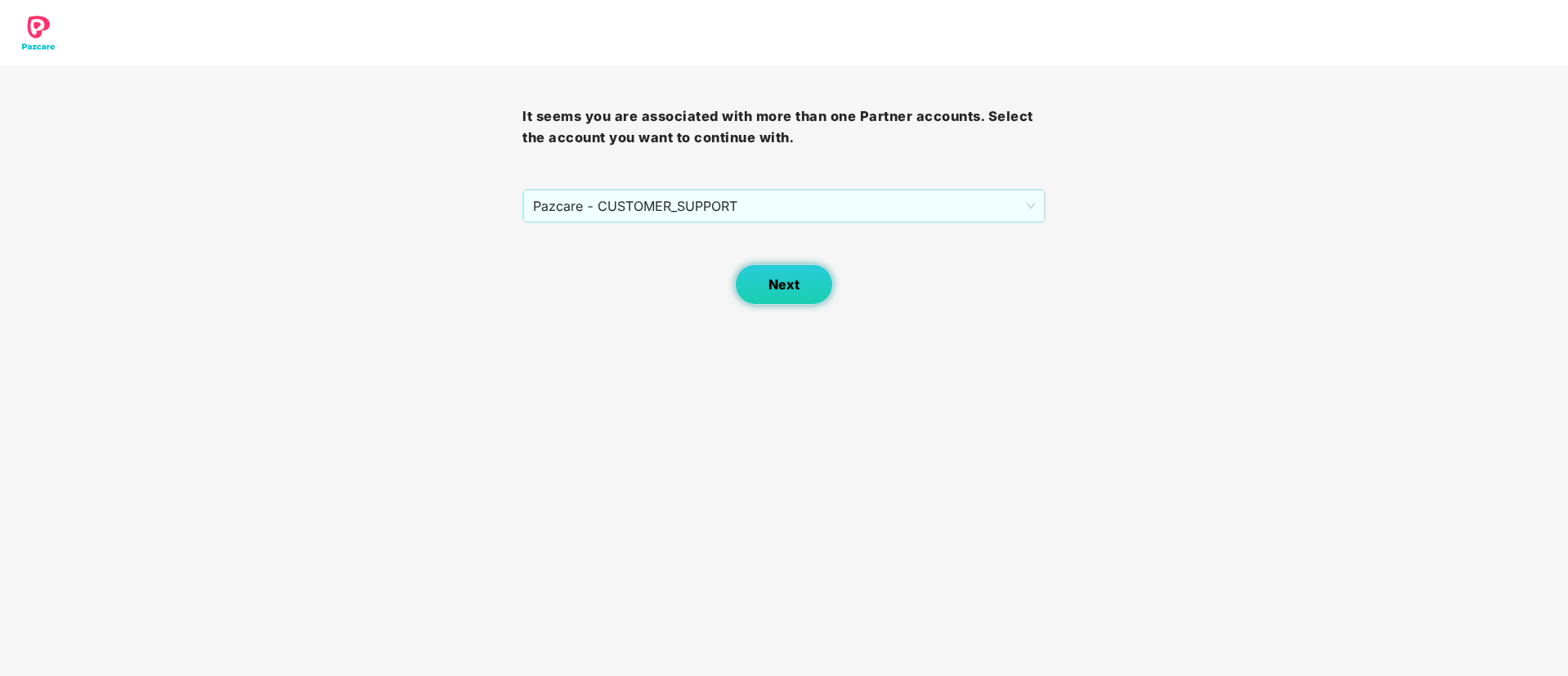
click at [796, 282] on span "Next" at bounding box center [783, 284] width 31 height 15
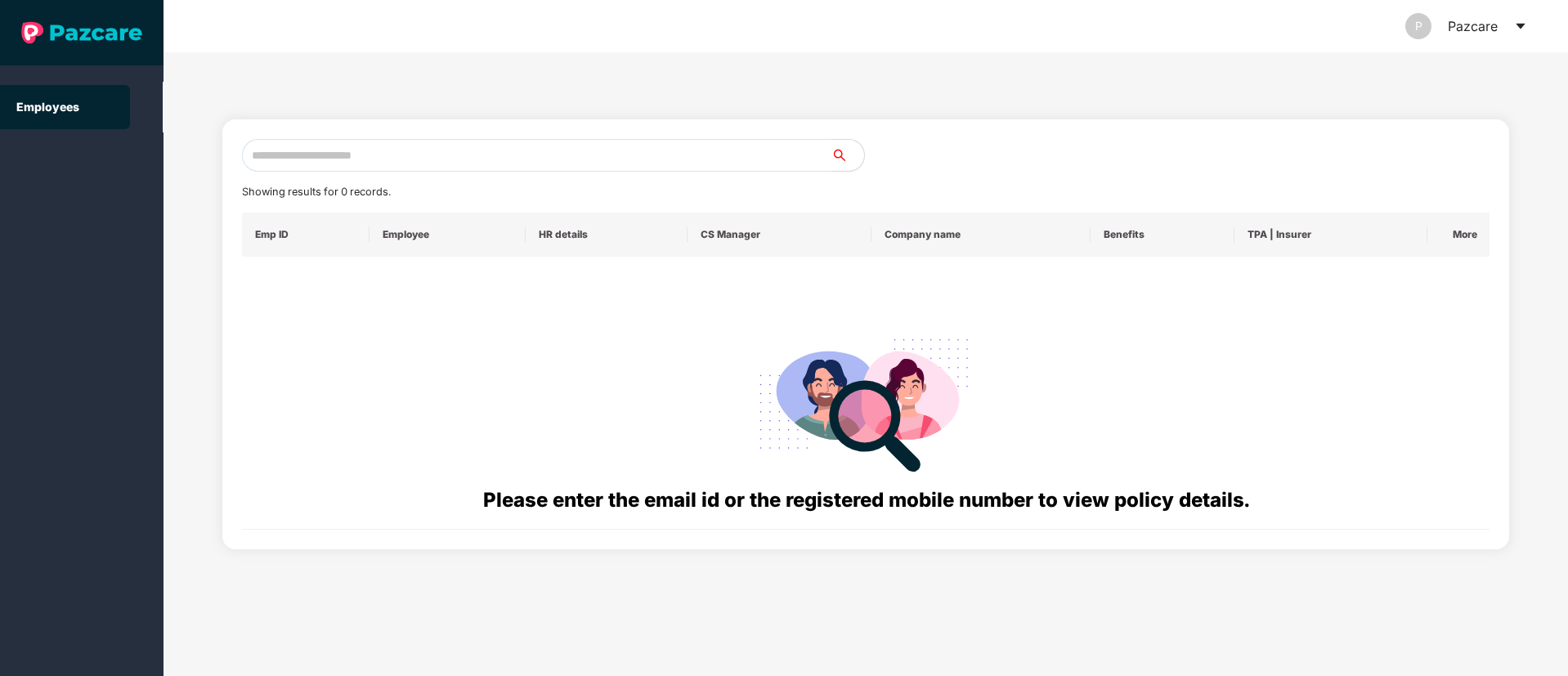
click at [275, 160] on input "text" at bounding box center [537, 155] width 589 height 33
paste input "**********"
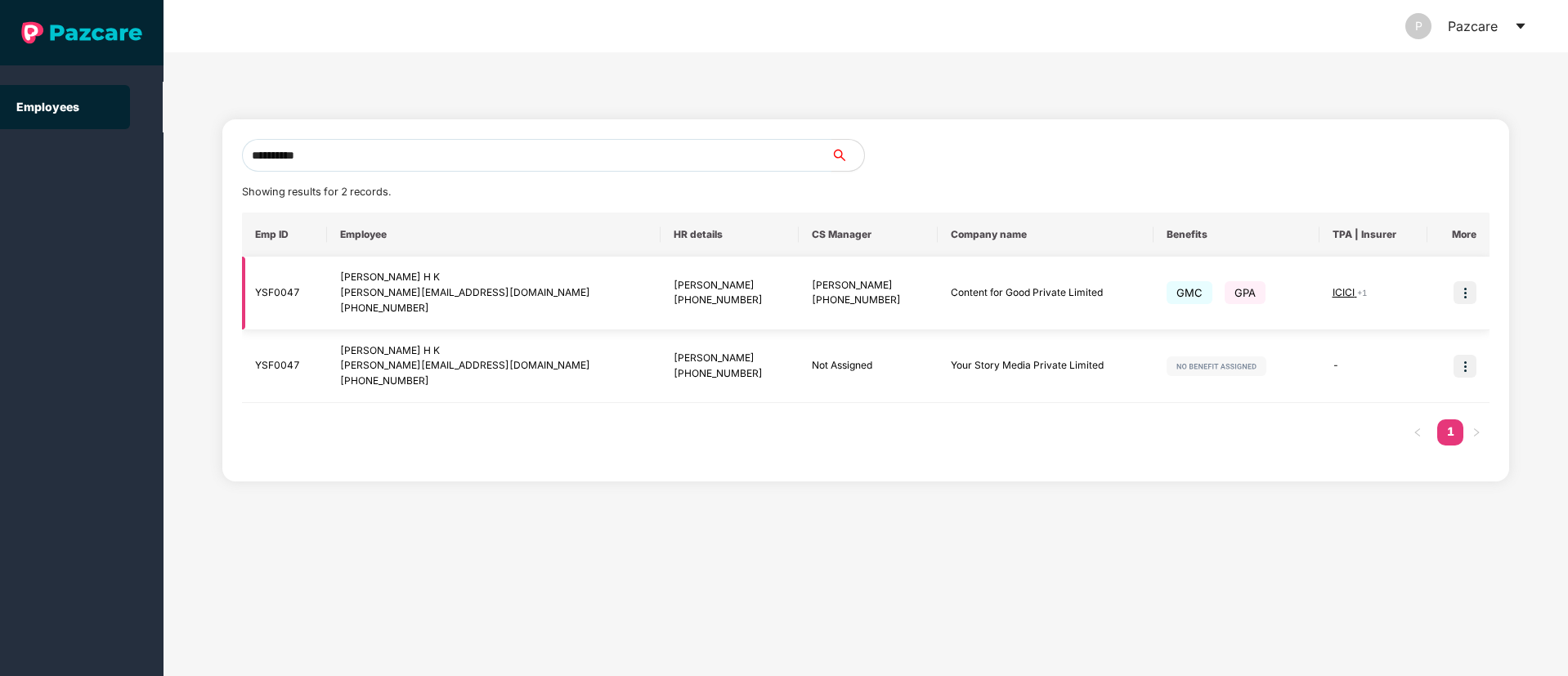
type input "**********"
click at [1469, 300] on img at bounding box center [1464, 292] width 23 height 23
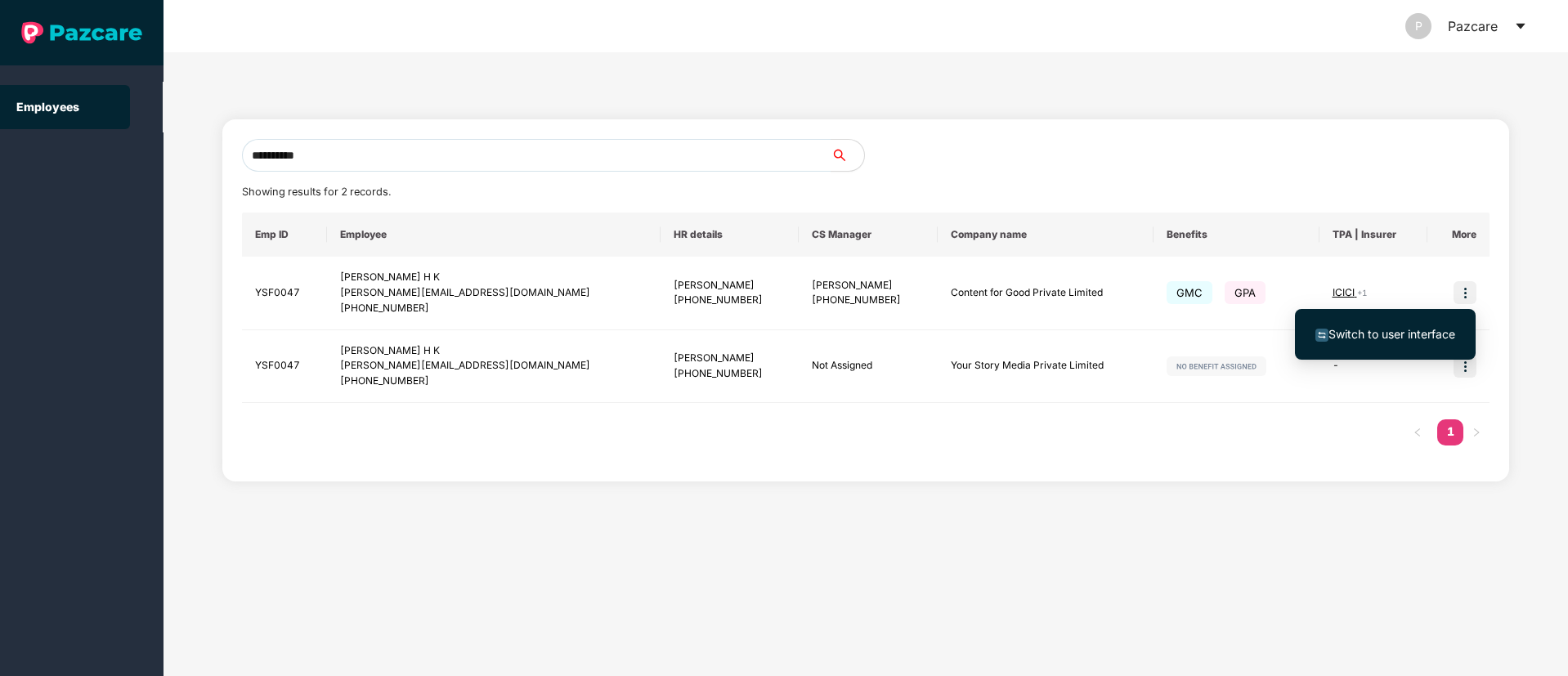
click at [1430, 325] on span "Switch to user interface" at bounding box center [1385, 333] width 140 height 18
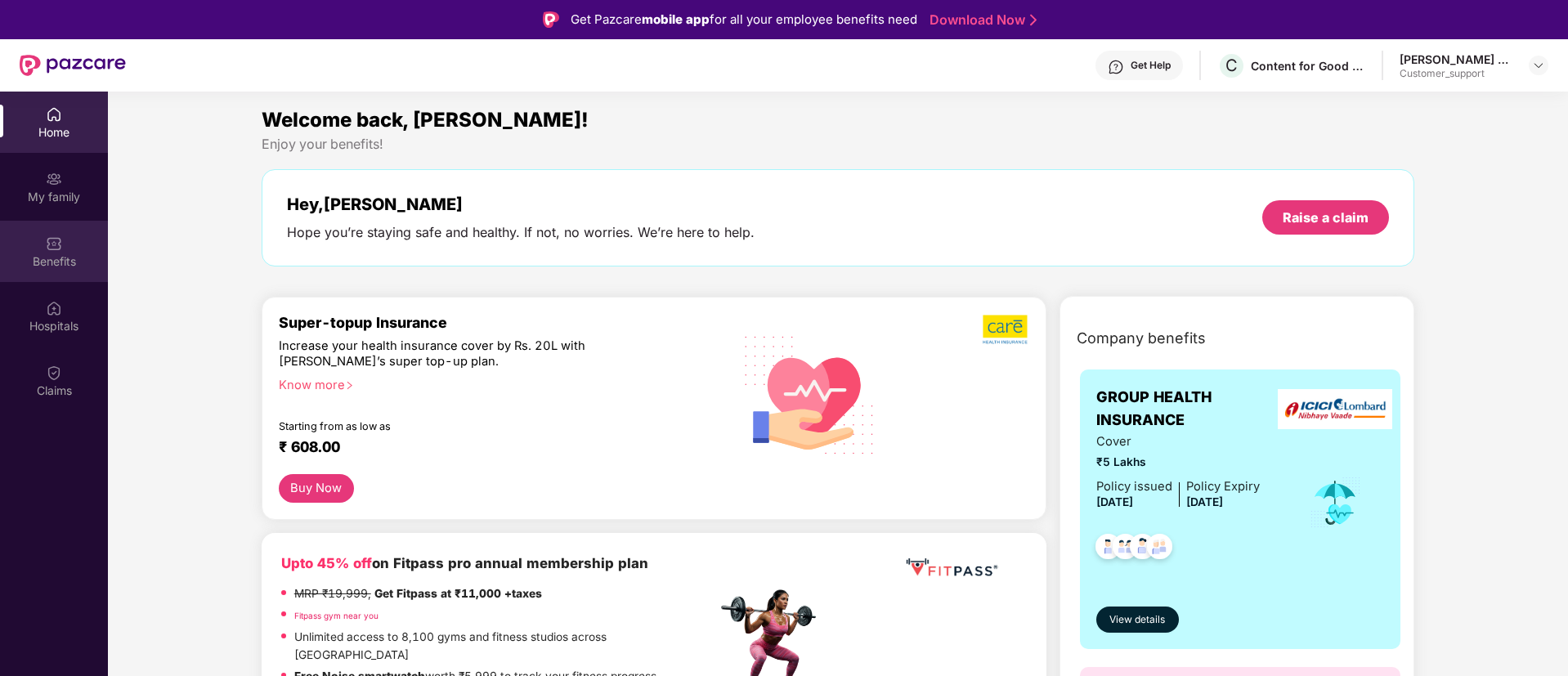
click at [59, 257] on div "Benefits" at bounding box center [54, 261] width 108 height 16
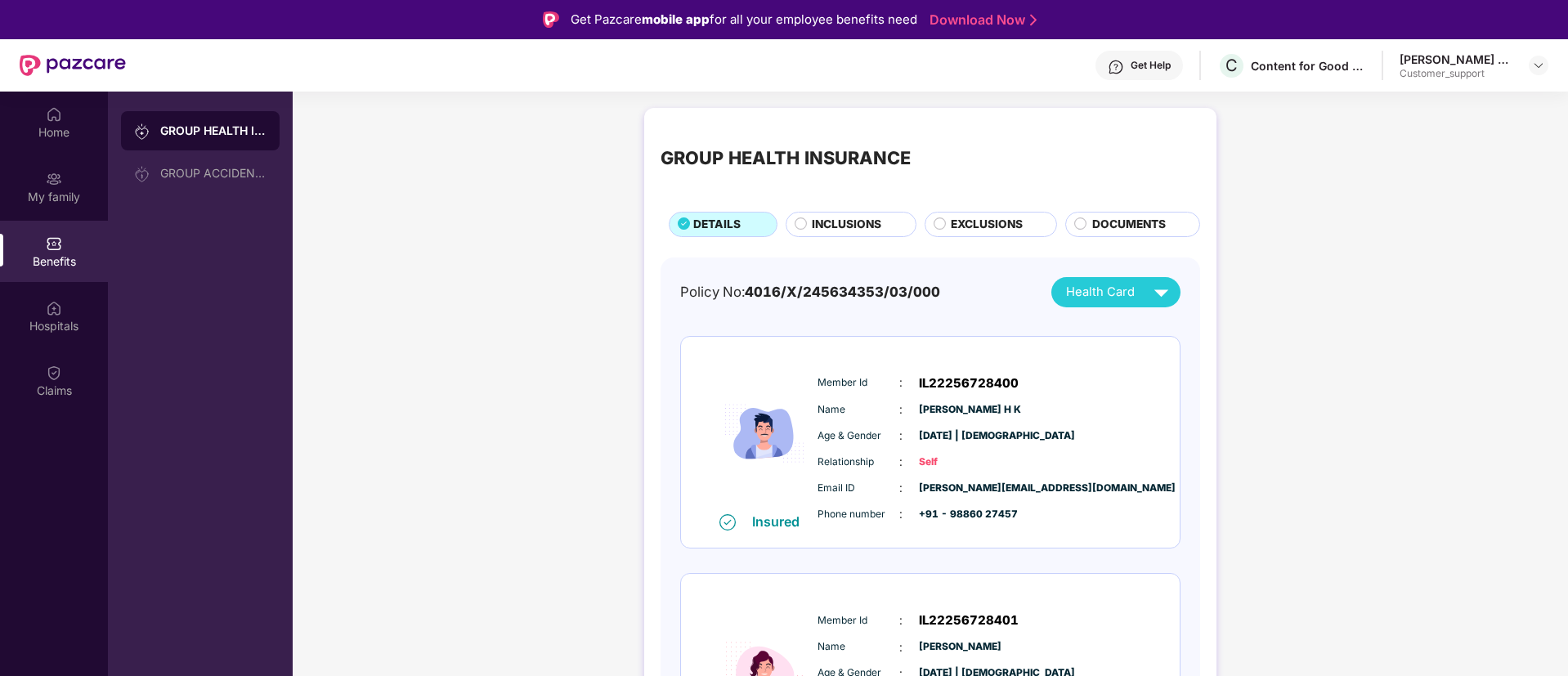
click at [970, 229] on span "EXCLUSIONS" at bounding box center [986, 224] width 72 height 18
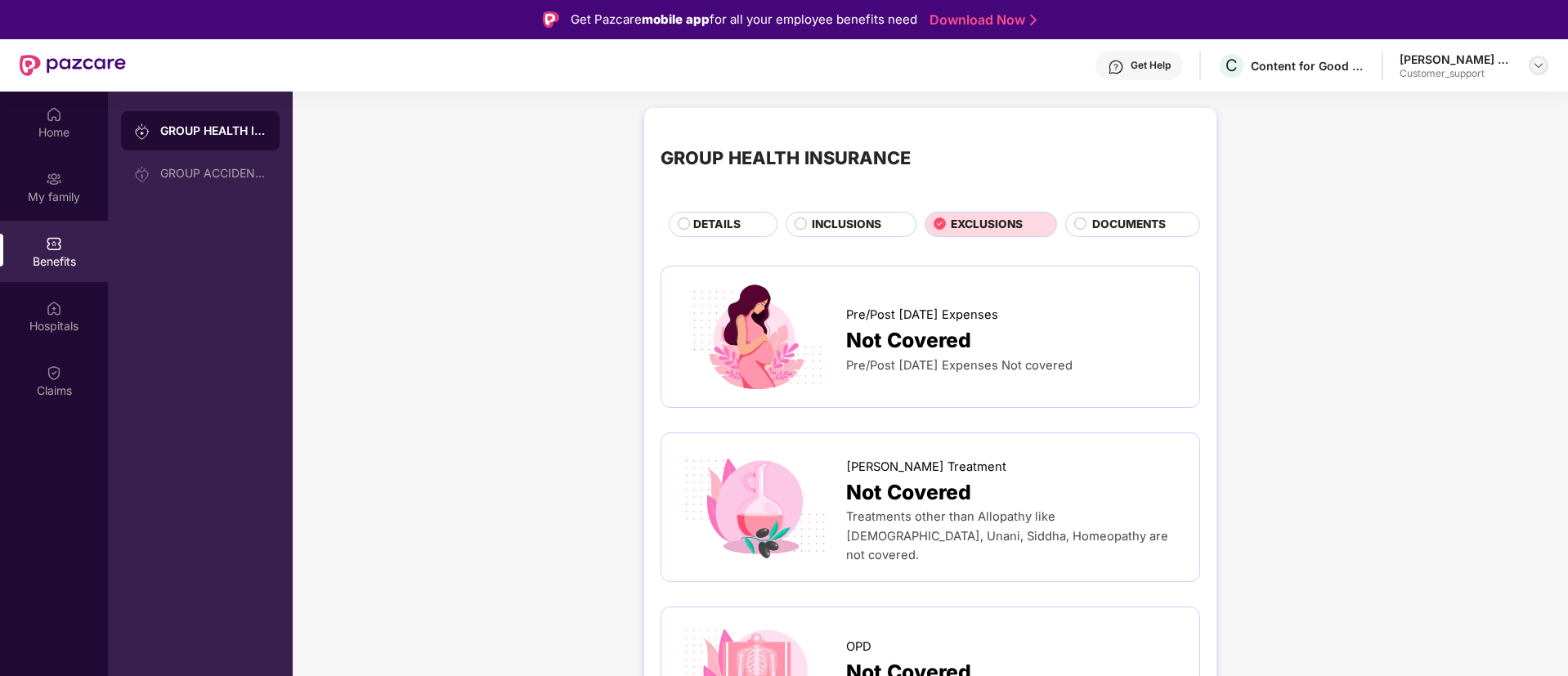
click at [1538, 66] on img at bounding box center [1538, 65] width 13 height 13
click at [1421, 102] on div "Switch to support view" at bounding box center [1462, 105] width 213 height 32
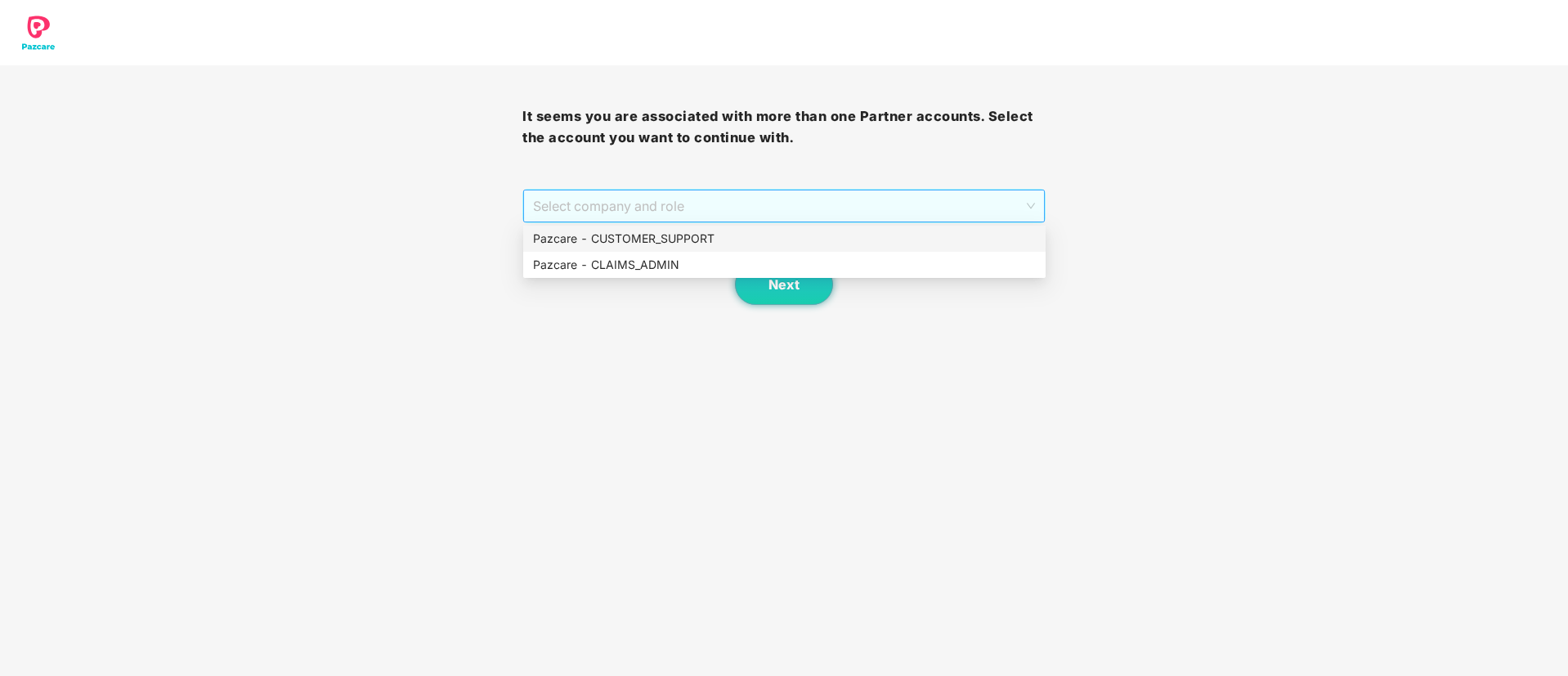
click at [649, 209] on span "Select company and role" at bounding box center [783, 206] width 501 height 31
click at [631, 239] on div "Pazcare - CUSTOMER_SUPPORT" at bounding box center [784, 238] width 503 height 18
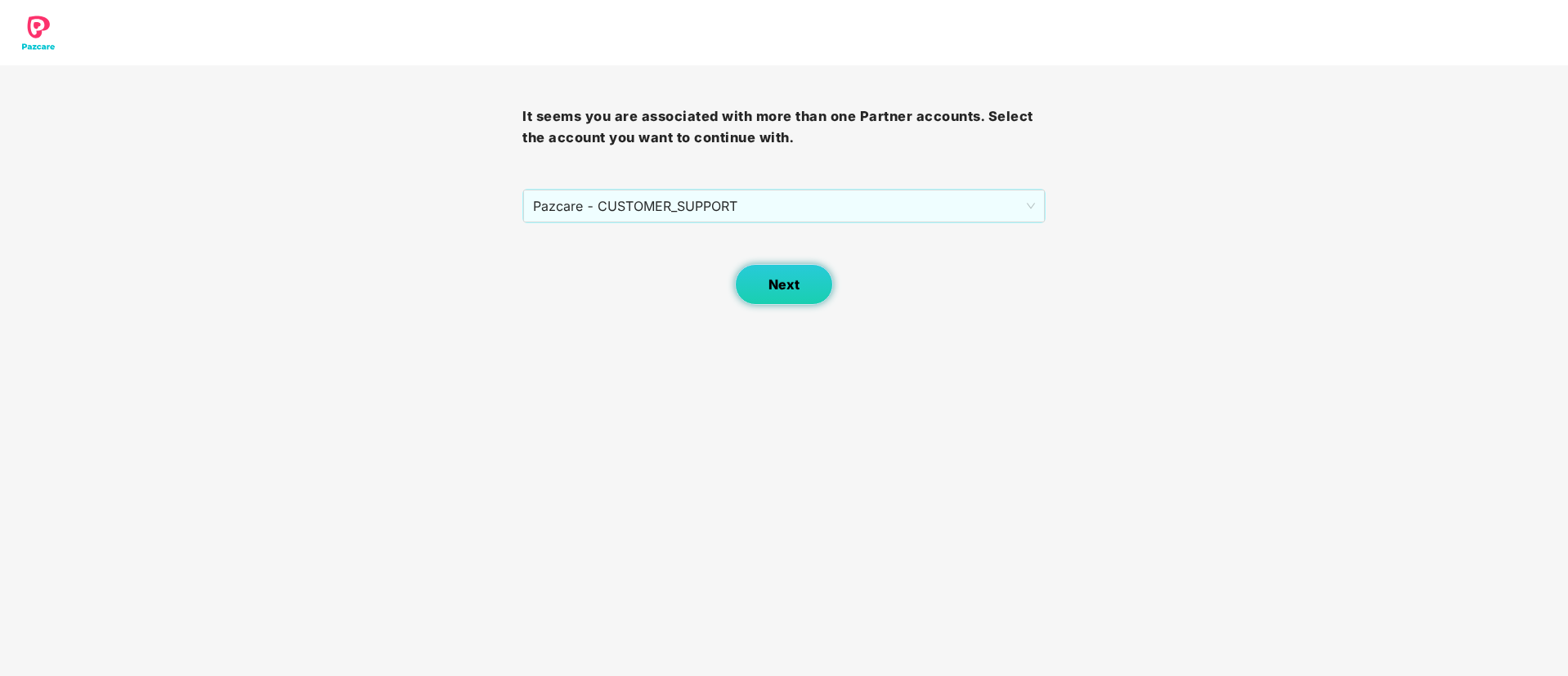
click at [766, 272] on button "Next" at bounding box center [784, 284] width 98 height 41
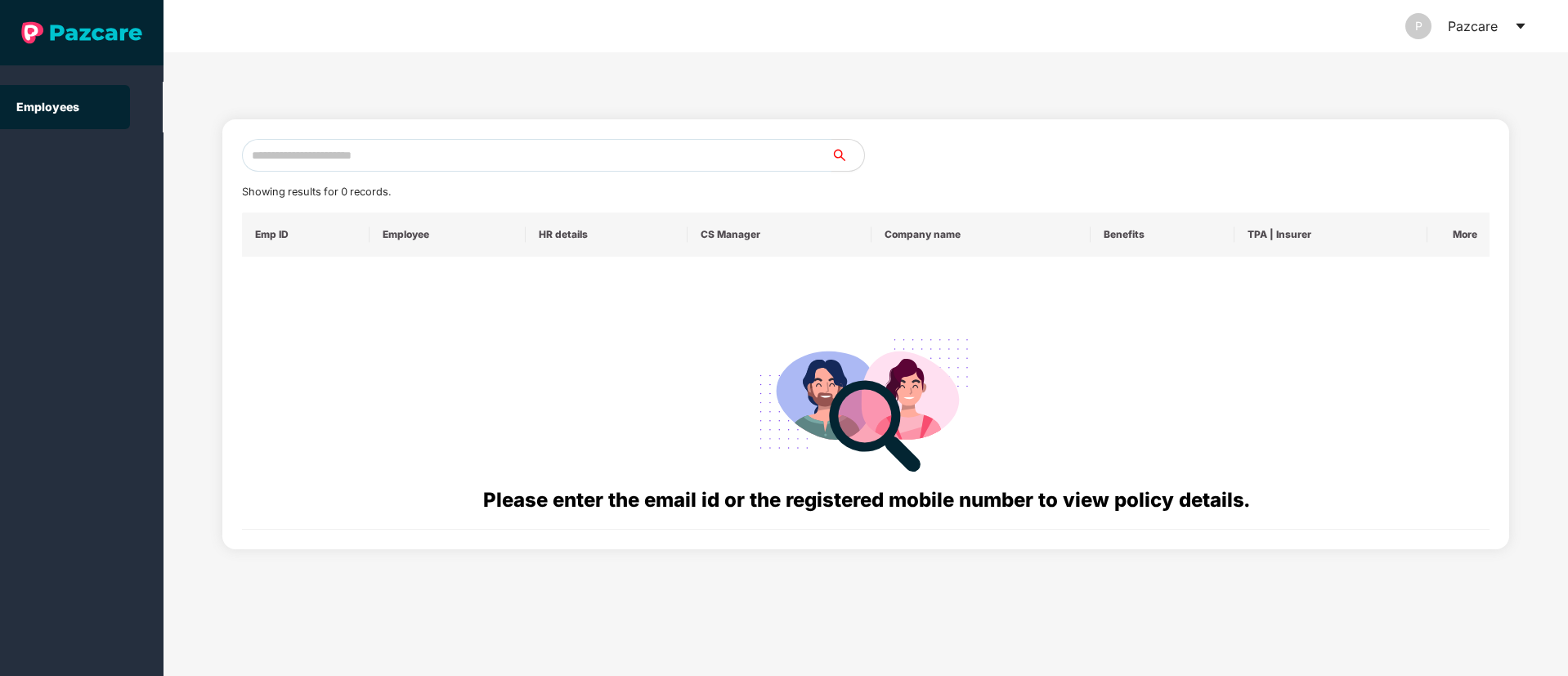
click at [299, 159] on input "text" at bounding box center [537, 155] width 589 height 33
paste input "**********"
type input "*"
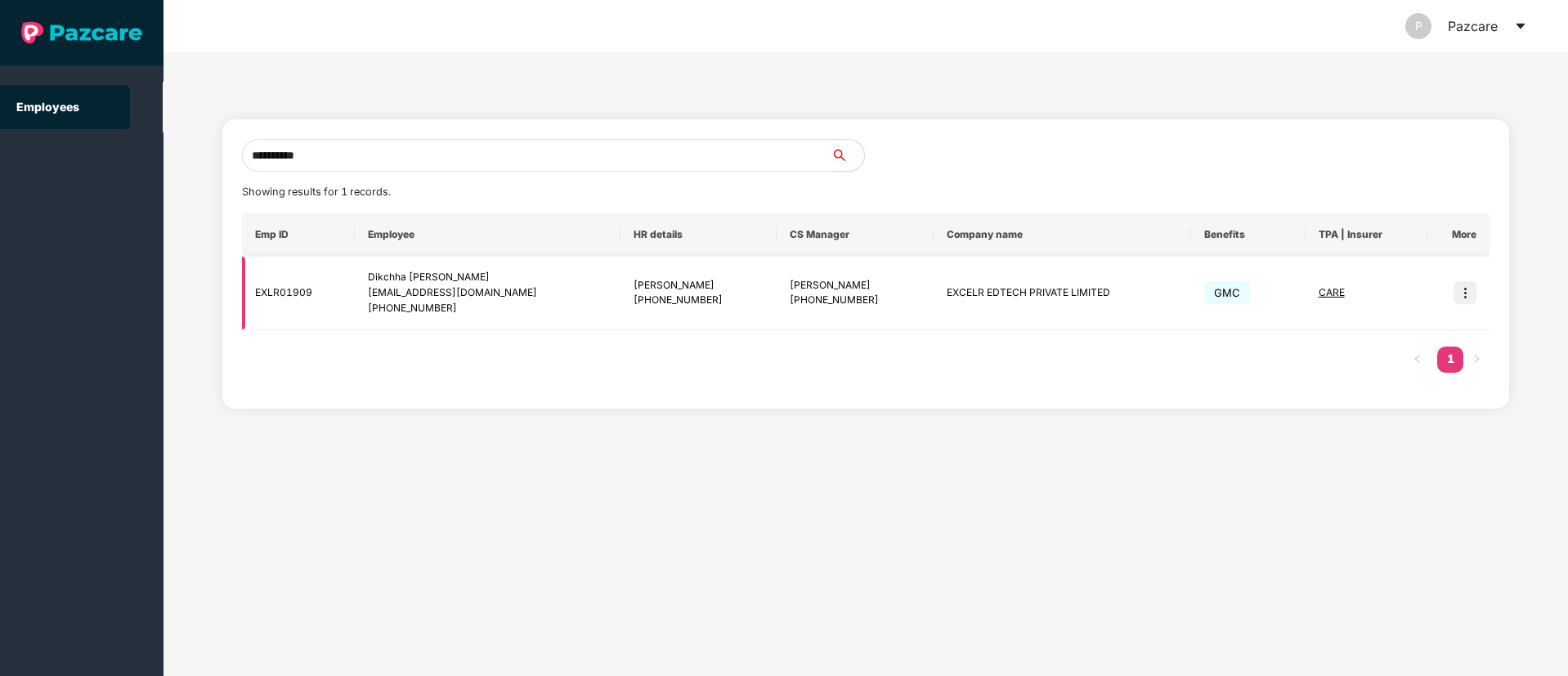
type input "**********"
click at [1466, 297] on img at bounding box center [1464, 292] width 23 height 23
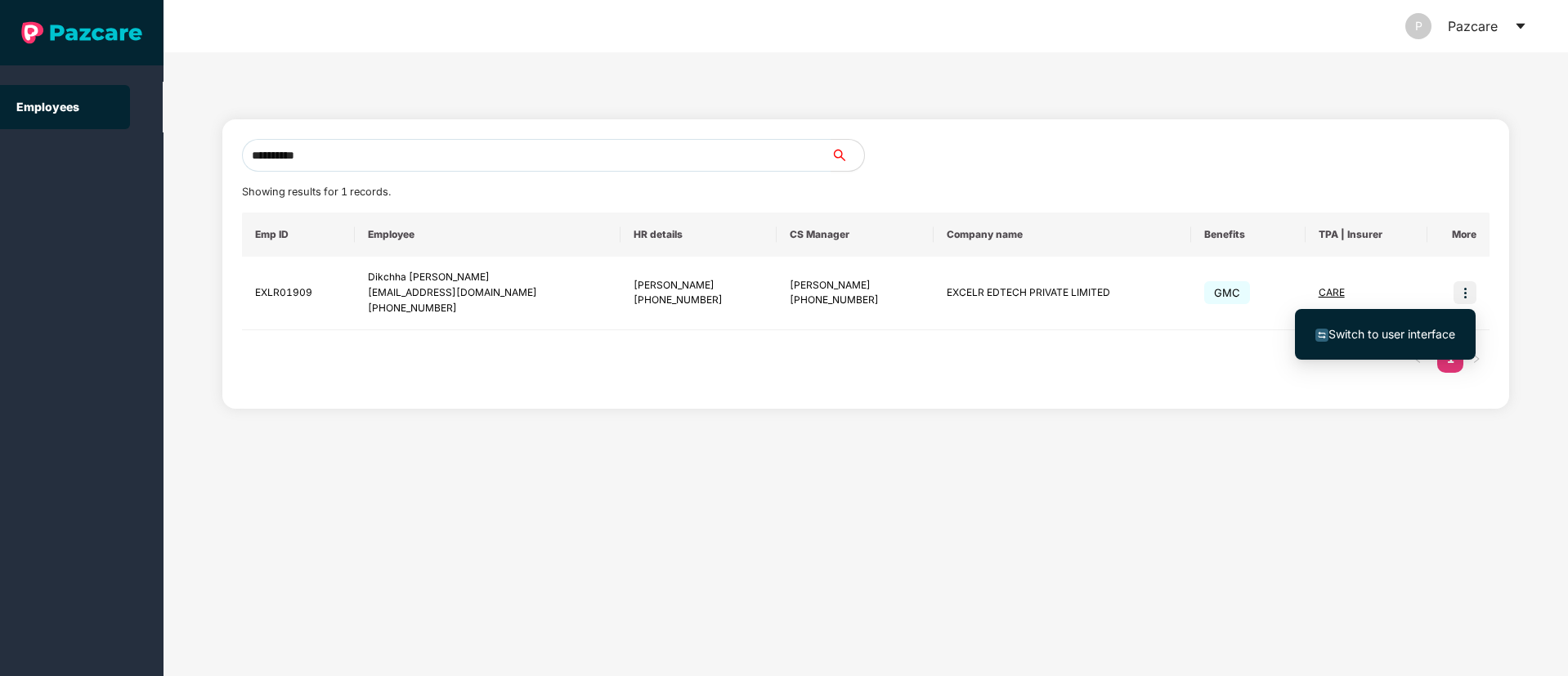
click at [1392, 338] on span "Switch to user interface" at bounding box center [1392, 333] width 127 height 14
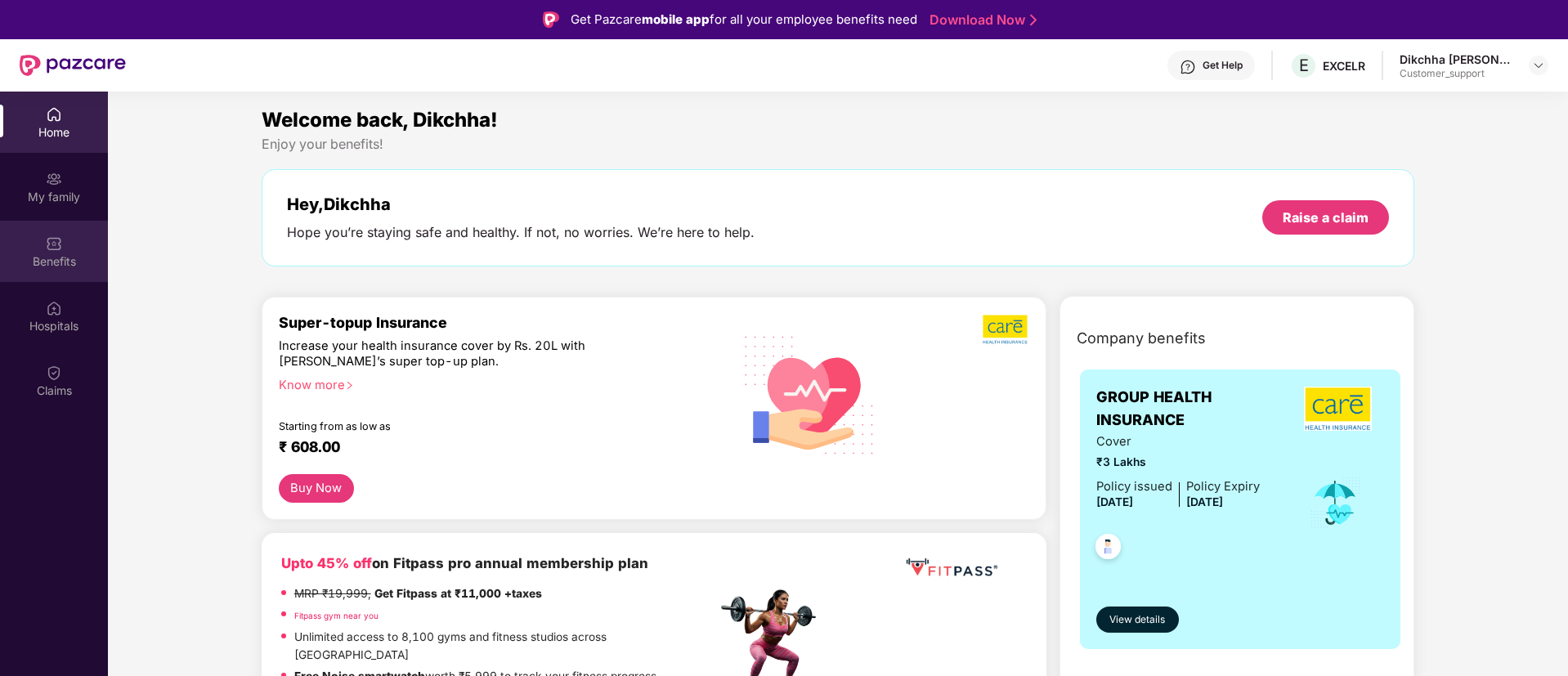
click at [48, 243] on img at bounding box center [53, 243] width 16 height 16
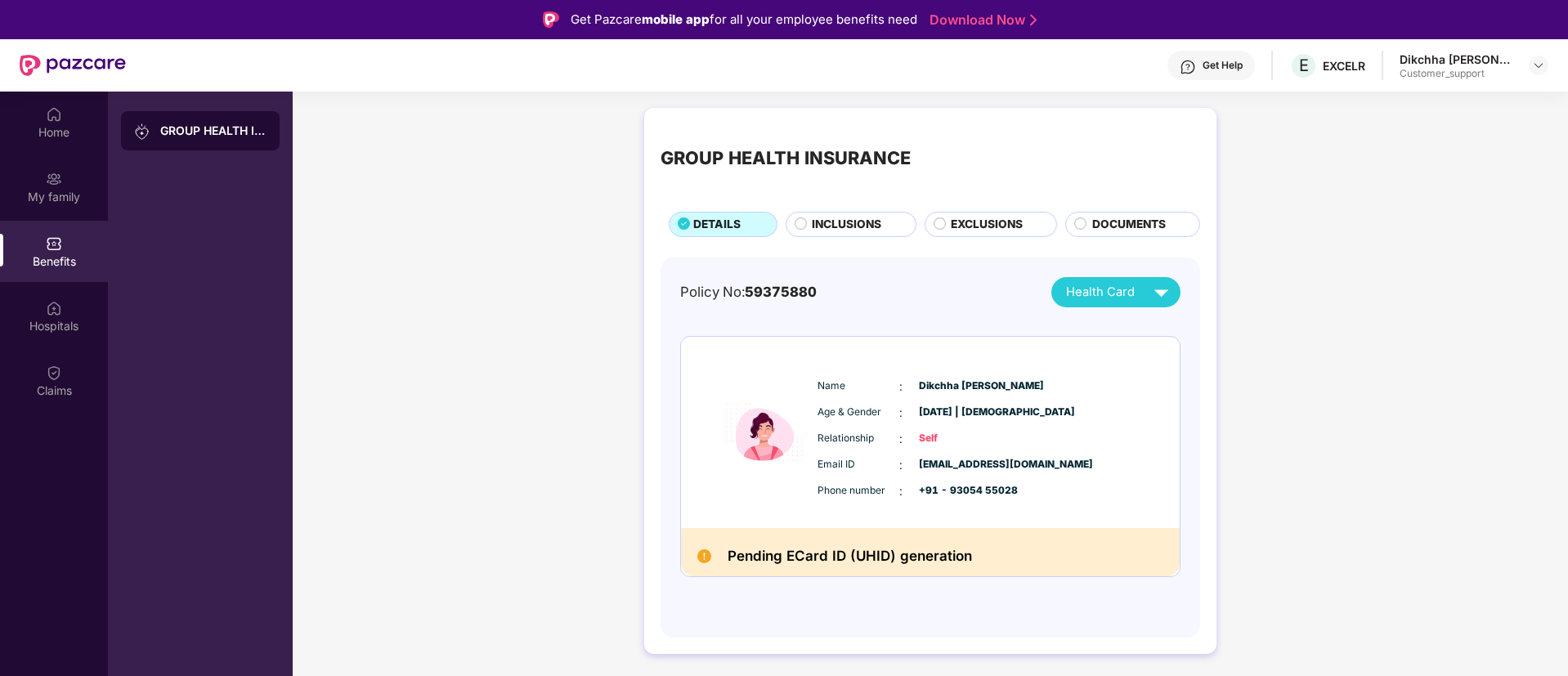
click at [835, 212] on div "INCLUSIONS" at bounding box center [851, 224] width 131 height 25
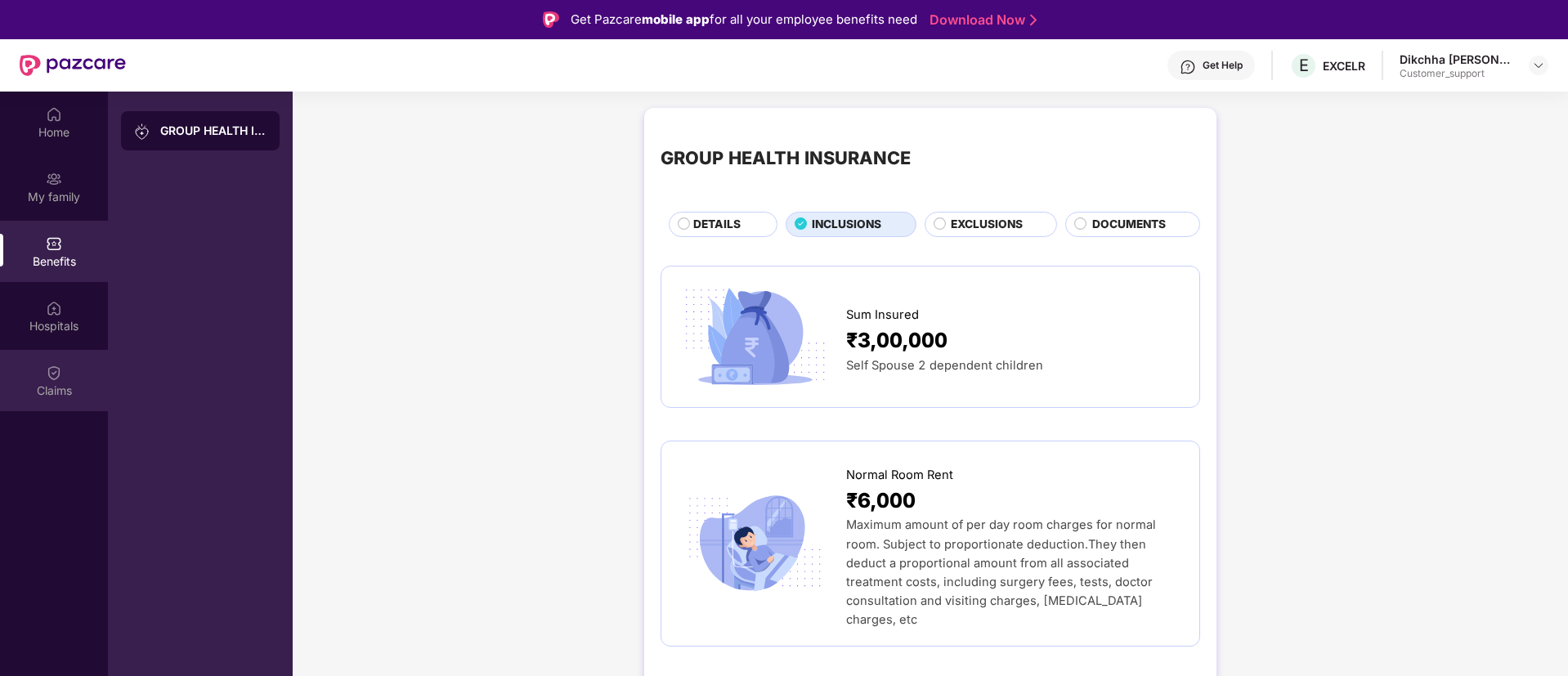
click at [55, 380] on img at bounding box center [53, 372] width 16 height 16
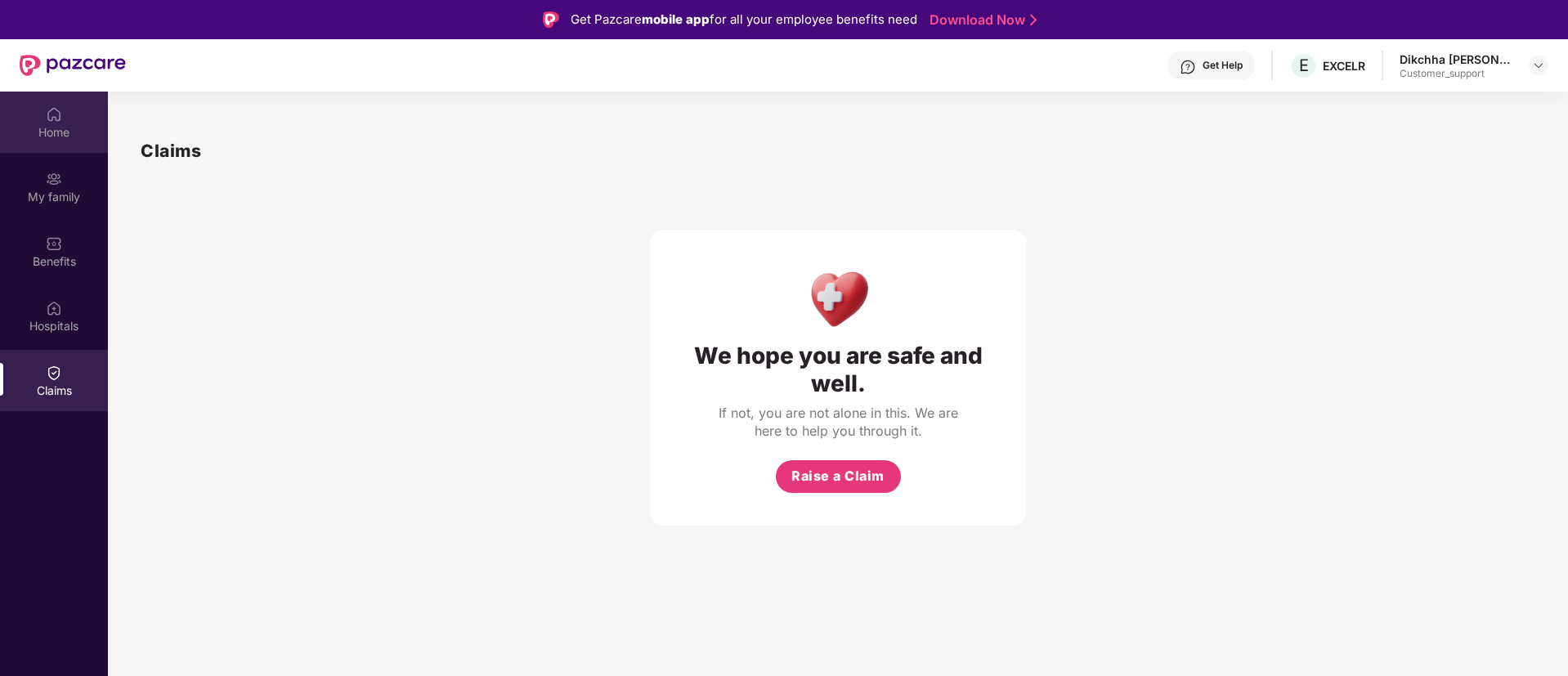
click at [46, 117] on img at bounding box center [53, 114] width 16 height 16
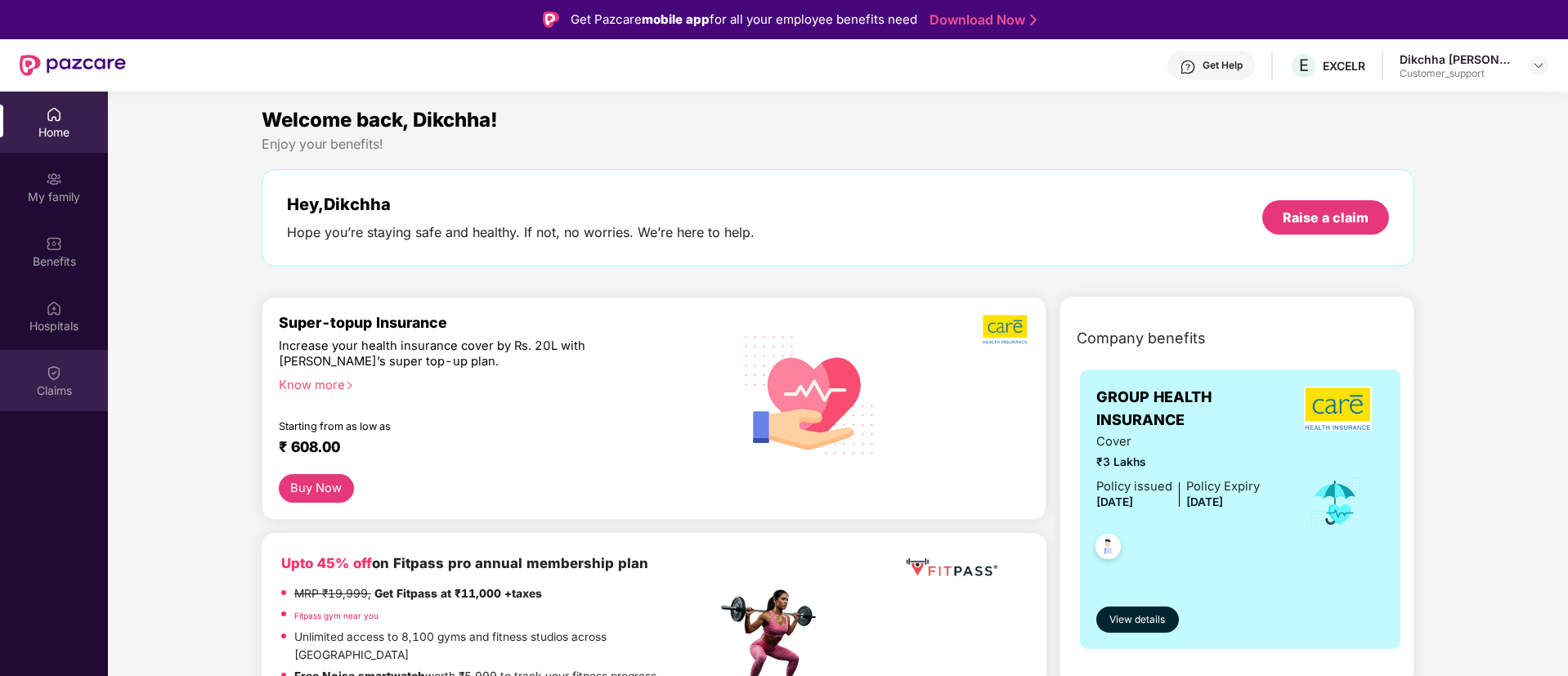
click at [51, 373] on img at bounding box center [53, 372] width 16 height 16
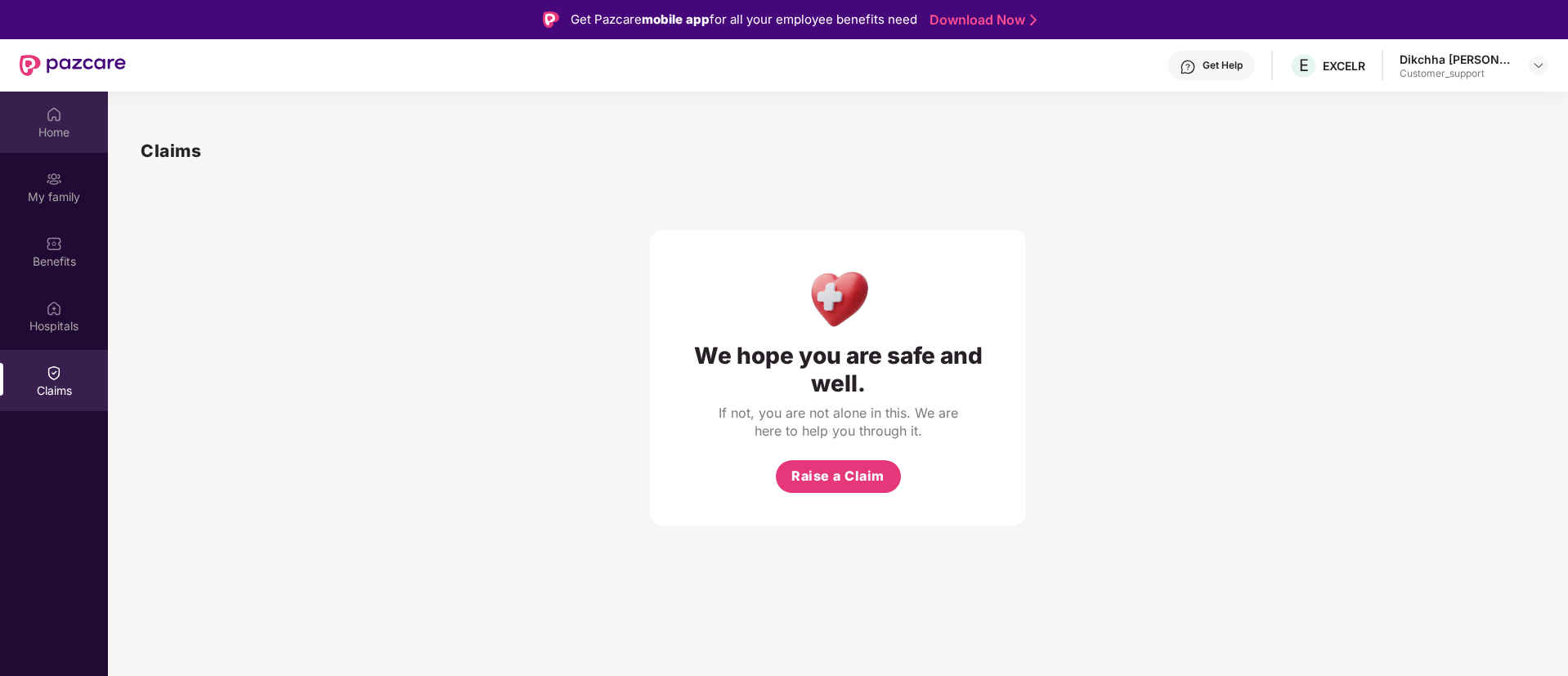
click at [55, 119] on img at bounding box center [53, 114] width 16 height 16
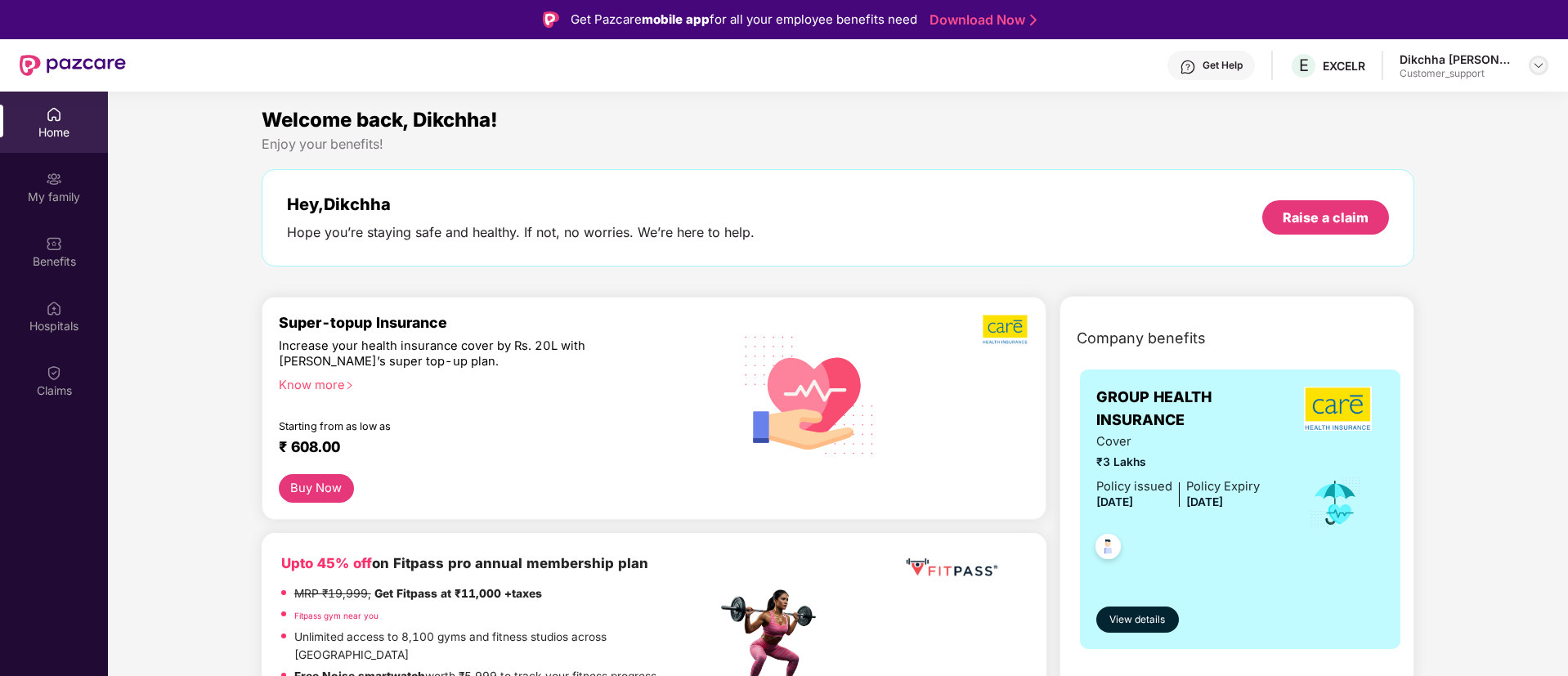
click at [1534, 67] on img at bounding box center [1538, 65] width 13 height 13
click at [1403, 101] on div "Switch to support view" at bounding box center [1462, 105] width 213 height 32
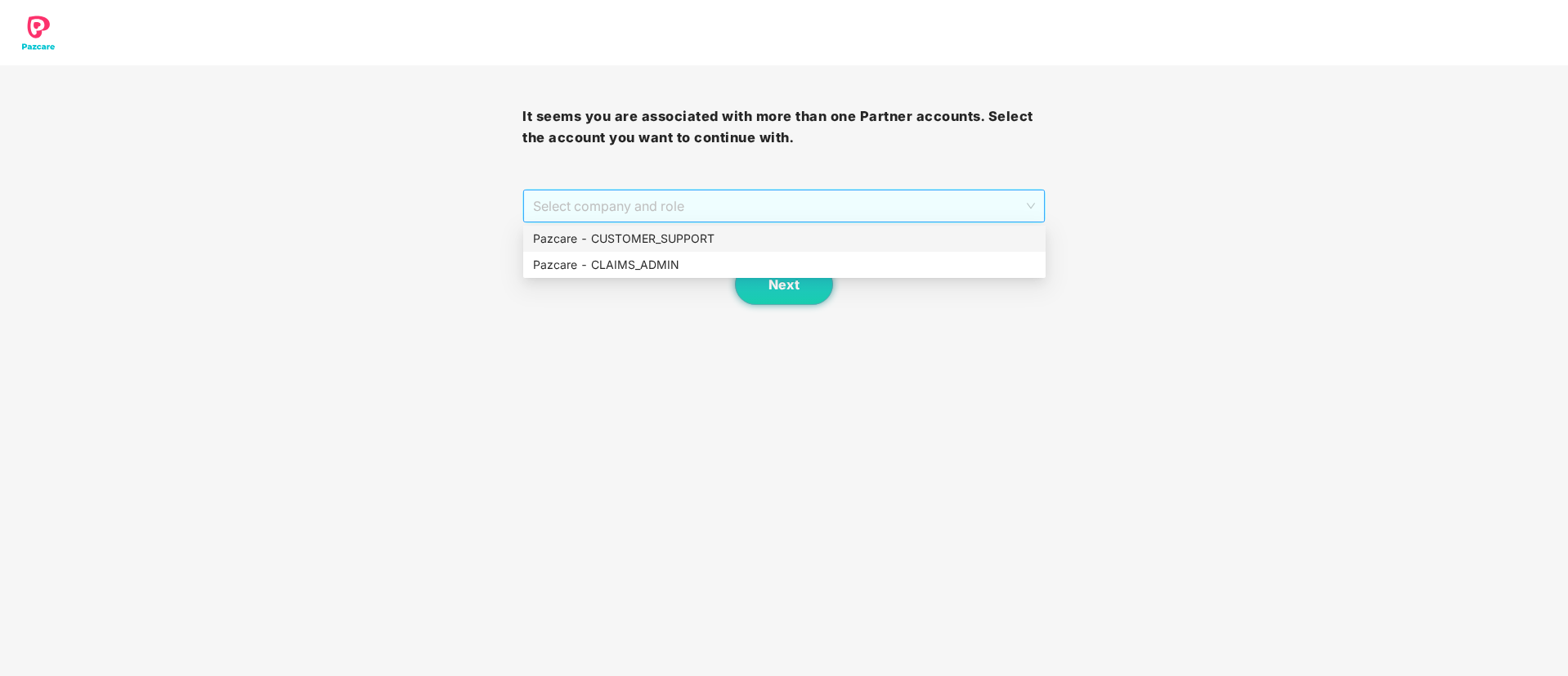
click at [700, 203] on span "Select company and role" at bounding box center [783, 206] width 501 height 31
click at [655, 241] on div "Pazcare - CUSTOMER_SUPPORT" at bounding box center [784, 238] width 503 height 18
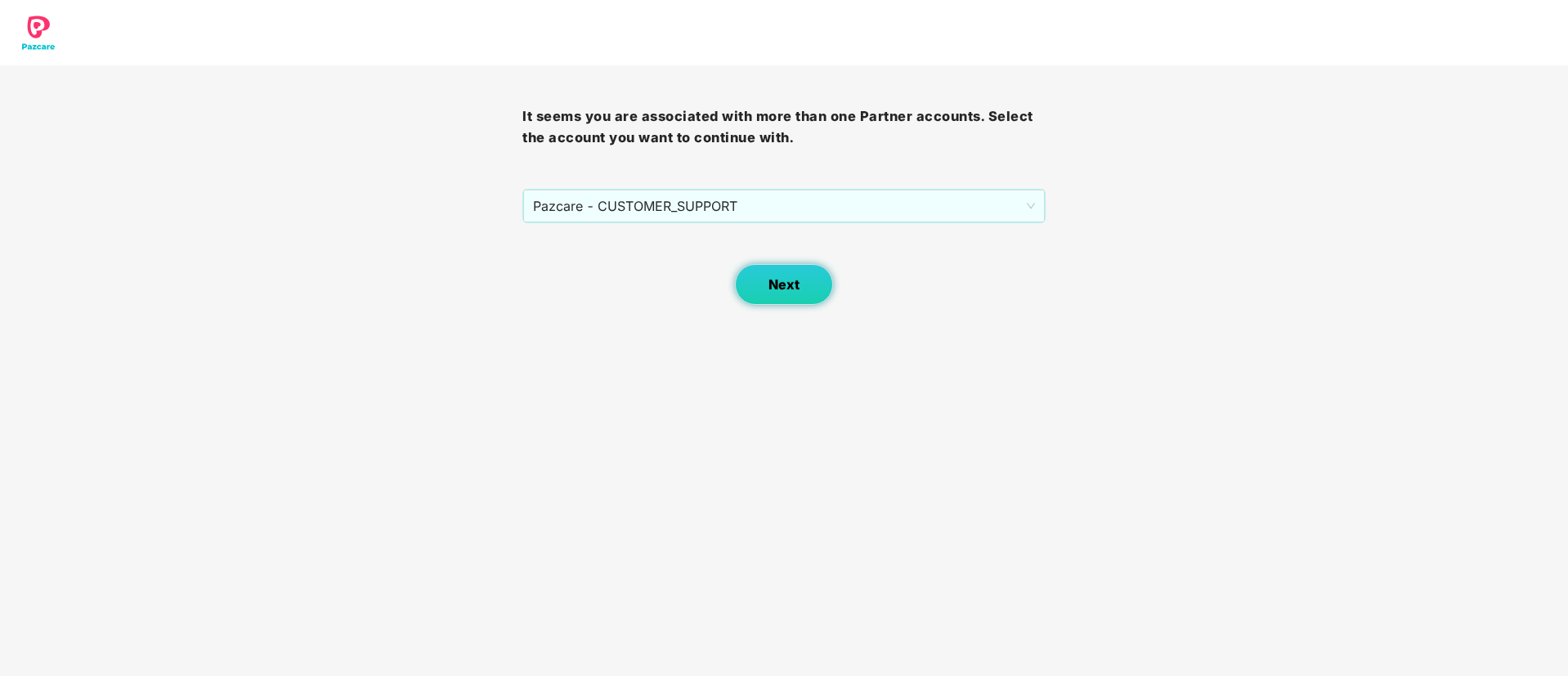
click at [768, 289] on span "Next" at bounding box center [783, 284] width 31 height 15
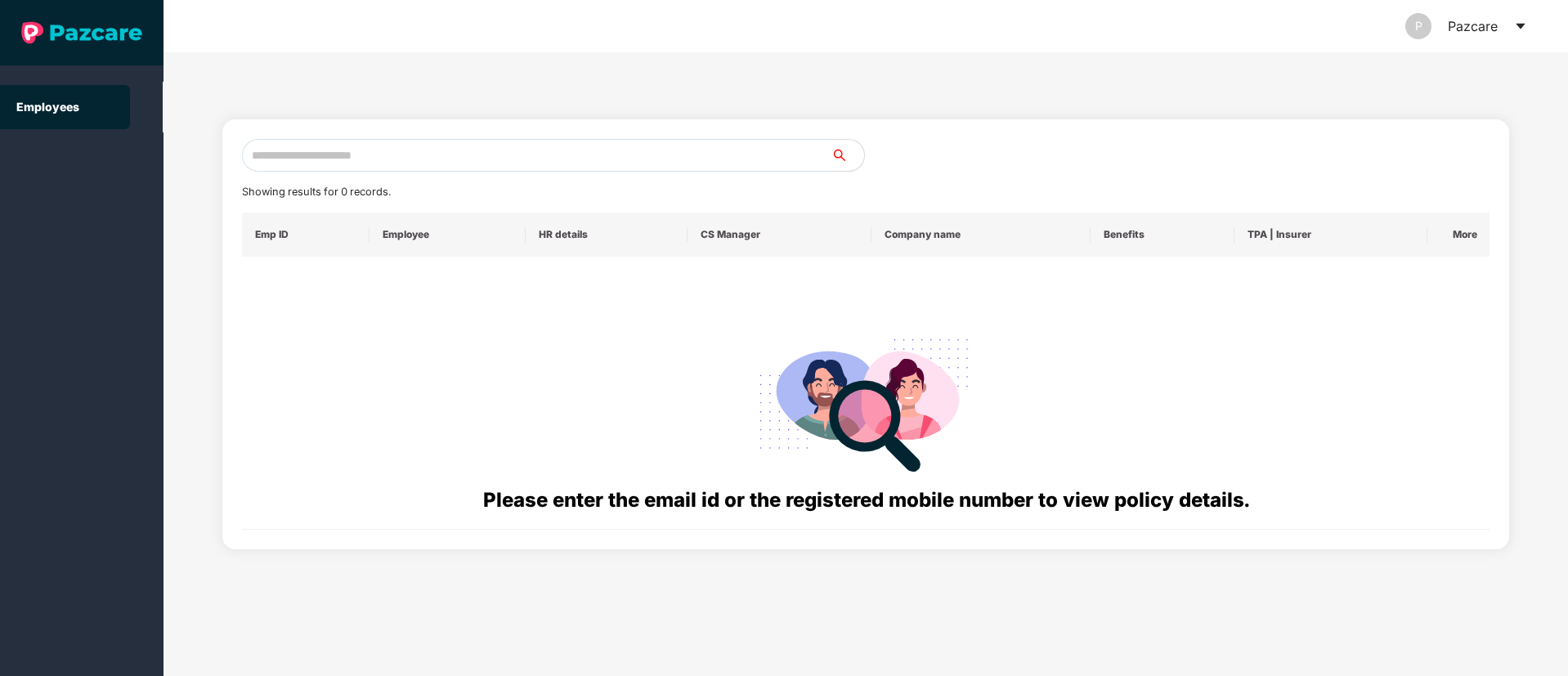
click at [331, 162] on input "text" at bounding box center [537, 155] width 589 height 33
paste input "**********"
type input "*"
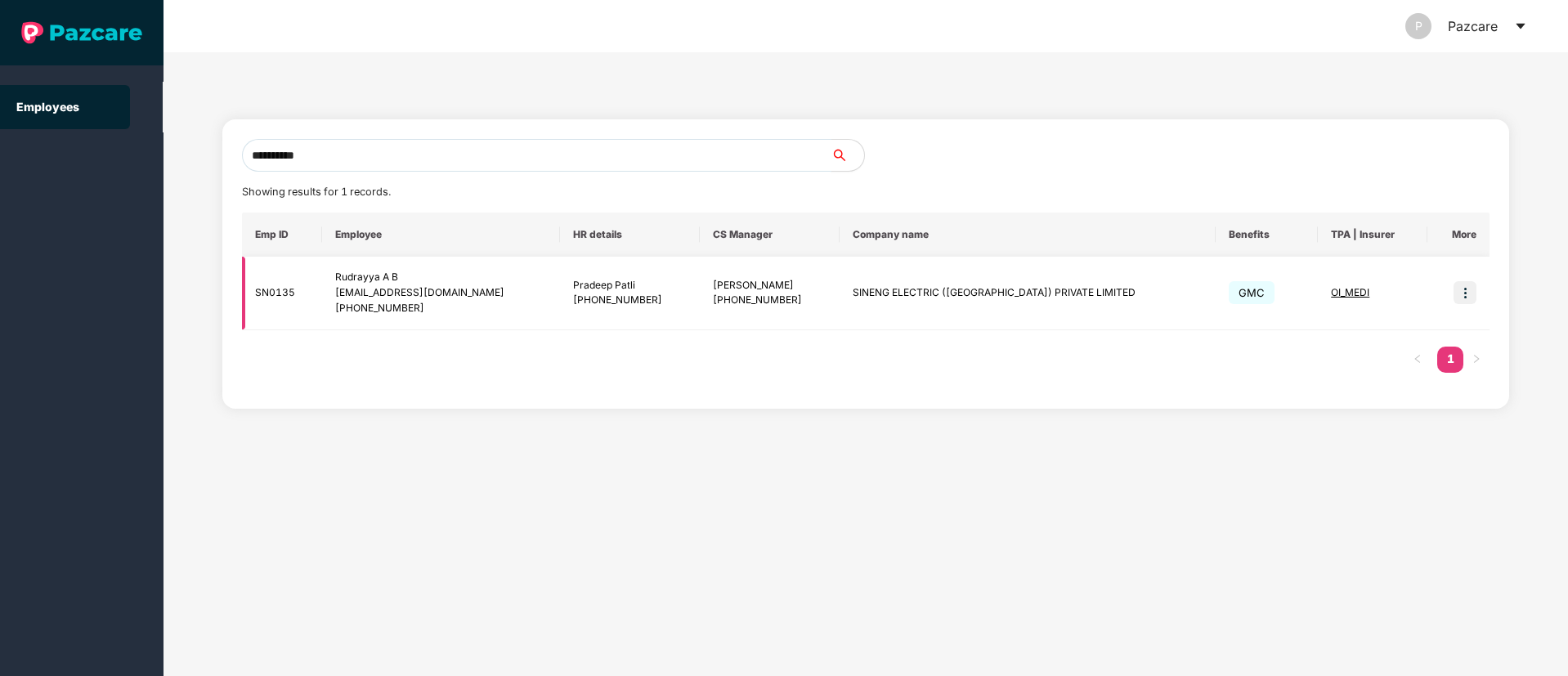
type input "**********"
click at [1467, 295] on img at bounding box center [1464, 292] width 23 height 23
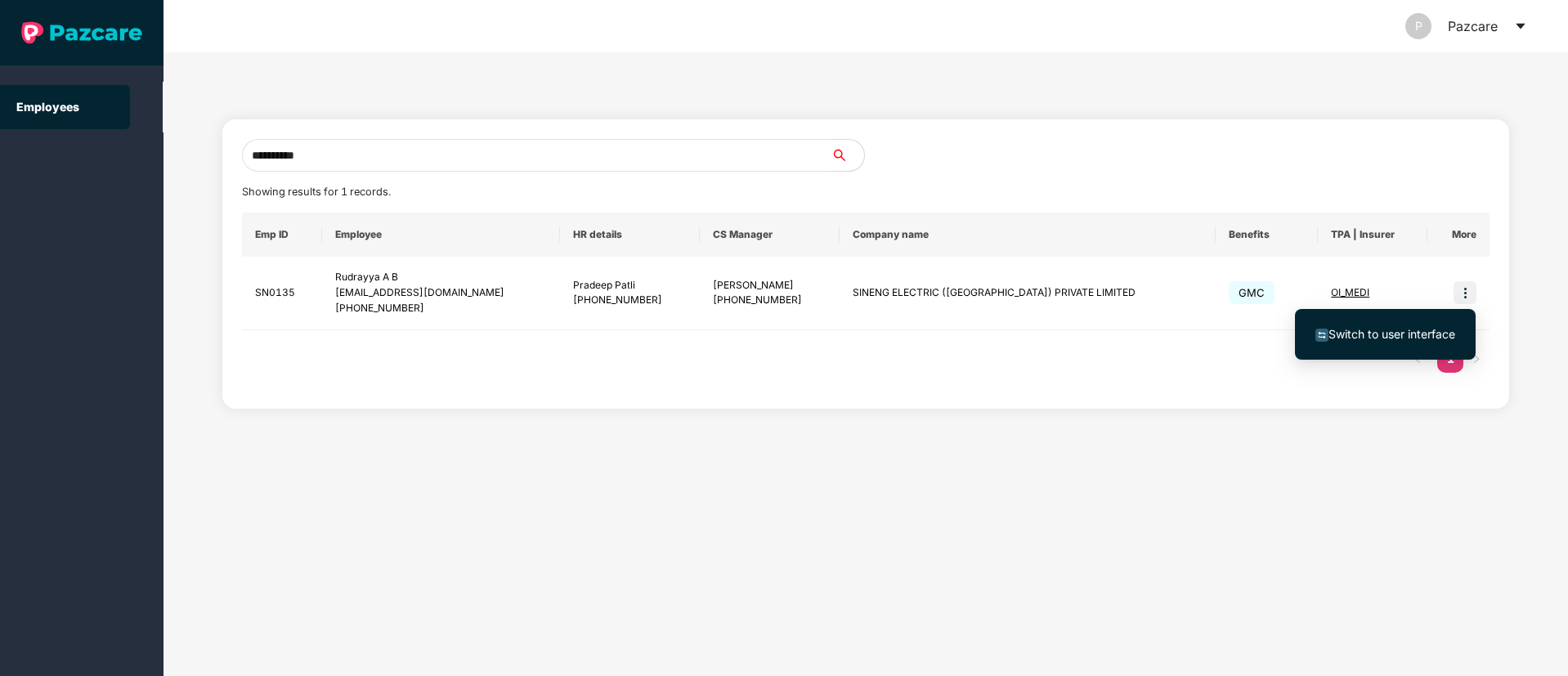
click at [1408, 333] on span "Switch to user interface" at bounding box center [1392, 333] width 127 height 14
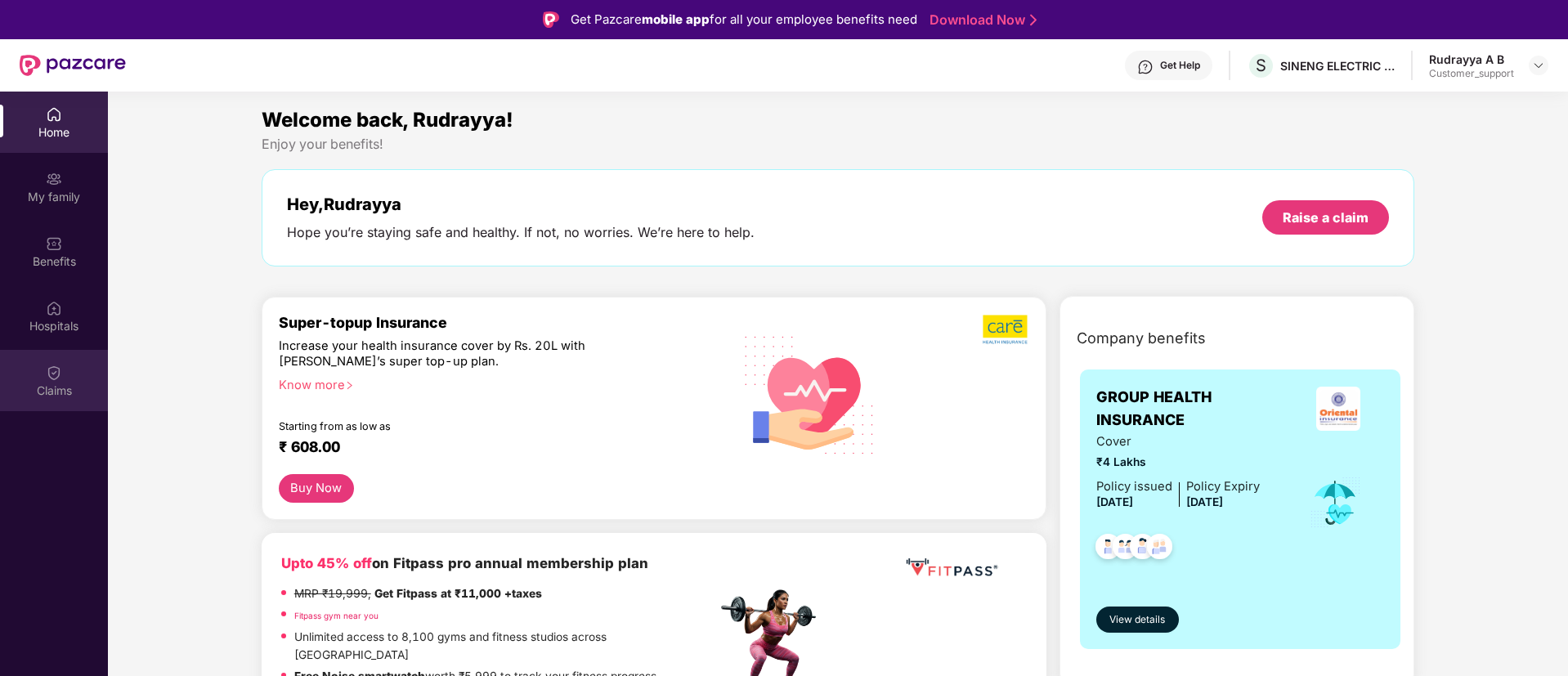
click at [43, 379] on div "Claims" at bounding box center [54, 381] width 108 height 62
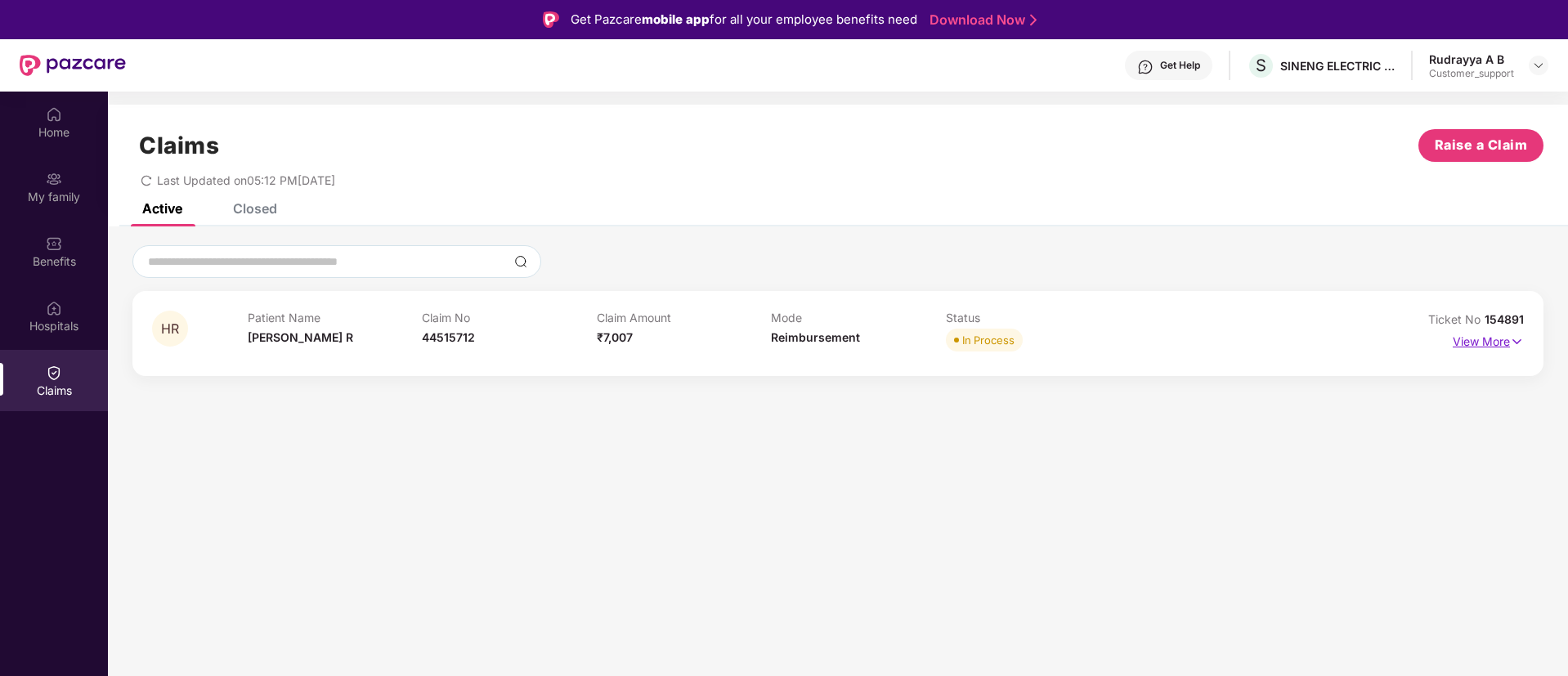
click at [1519, 338] on img at bounding box center [1517, 341] width 14 height 18
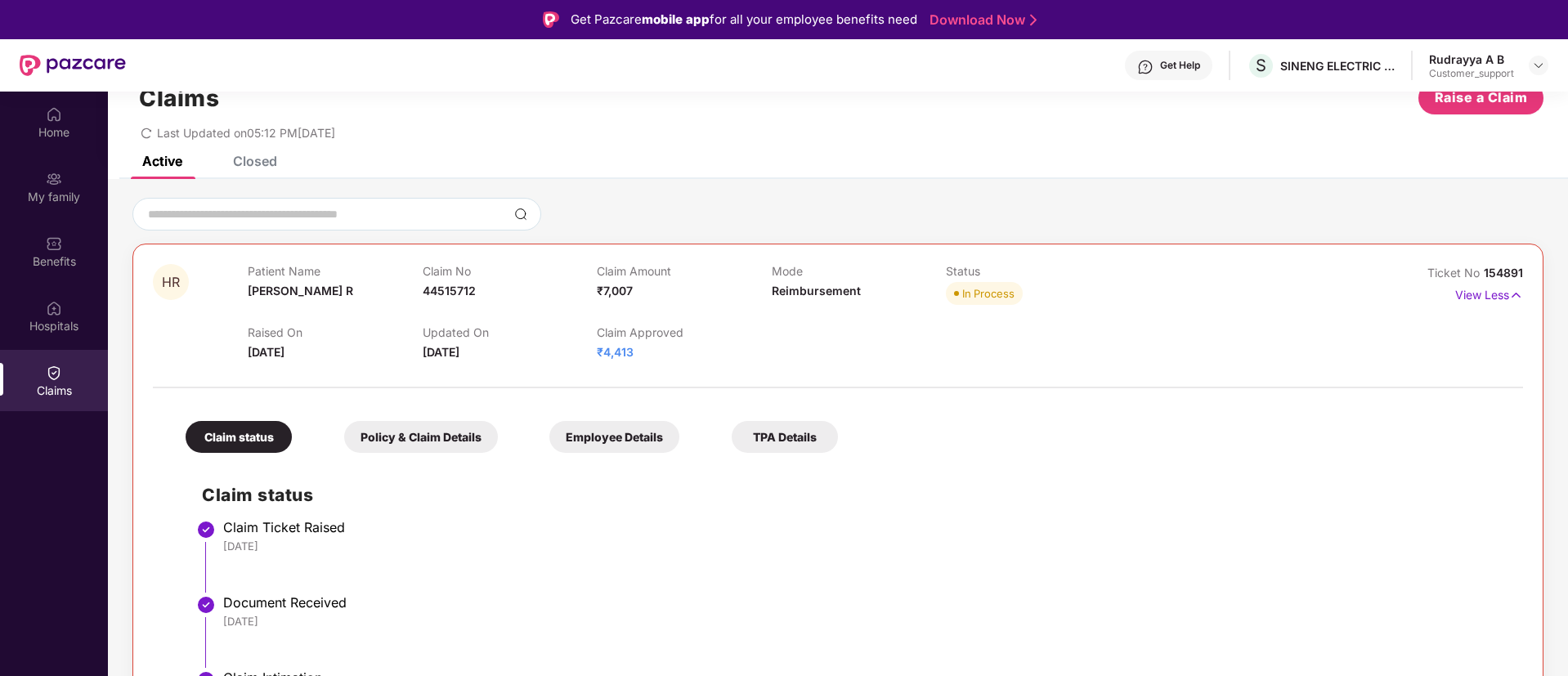
scroll to position [46, 0]
click at [1511, 273] on span "154891" at bounding box center [1503, 274] width 39 height 14
drag, startPoint x: 1522, startPoint y: 273, endPoint x: 1482, endPoint y: 270, distance: 40.1
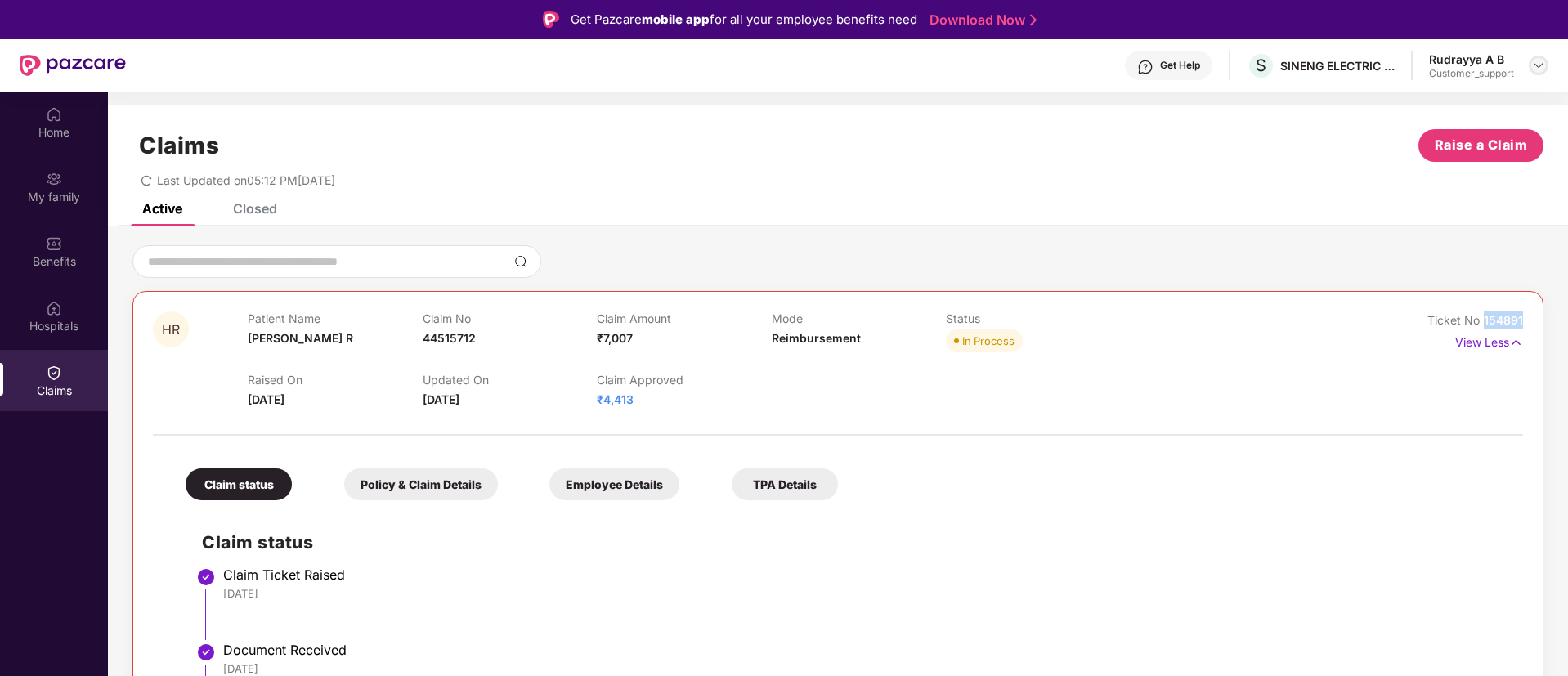
click at [1536, 66] on img at bounding box center [1538, 65] width 13 height 13
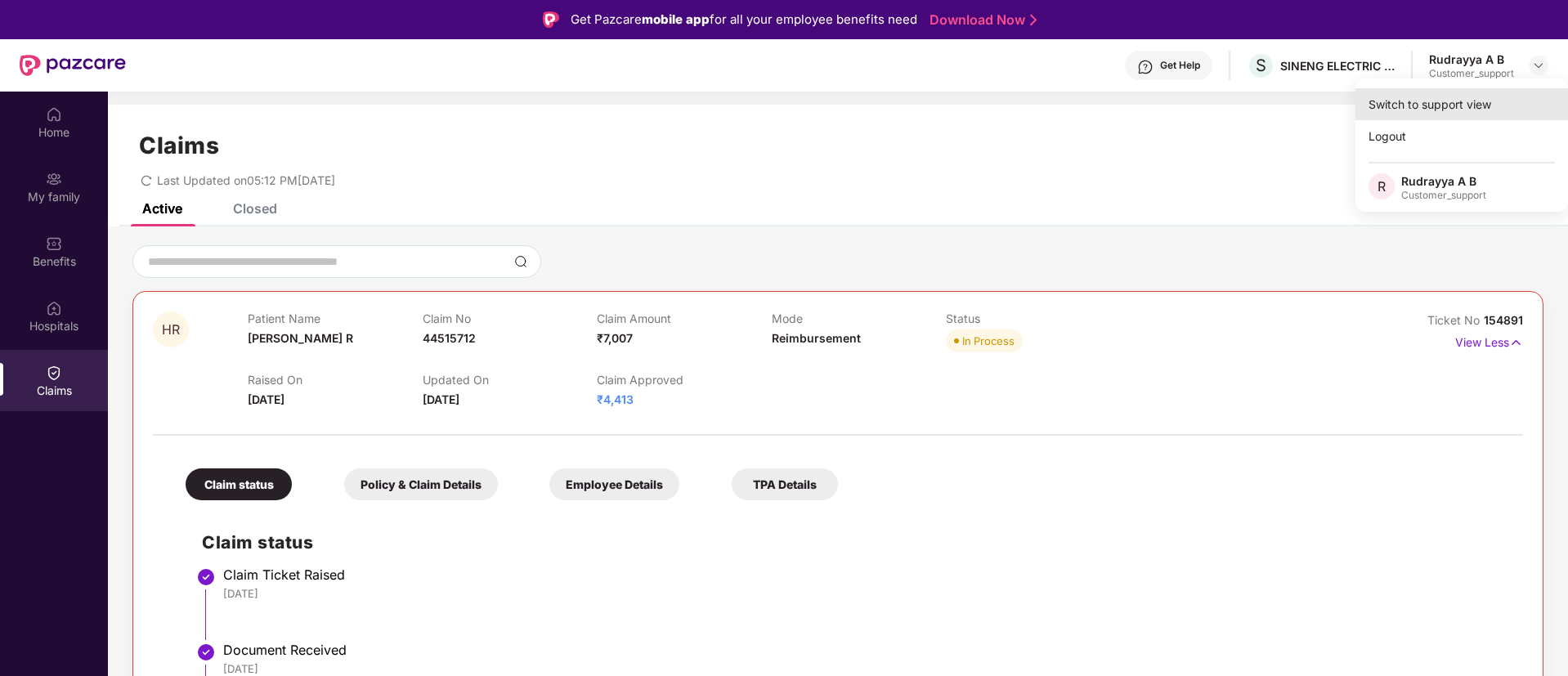
click at [1428, 96] on div "Switch to support view" at bounding box center [1462, 105] width 213 height 32
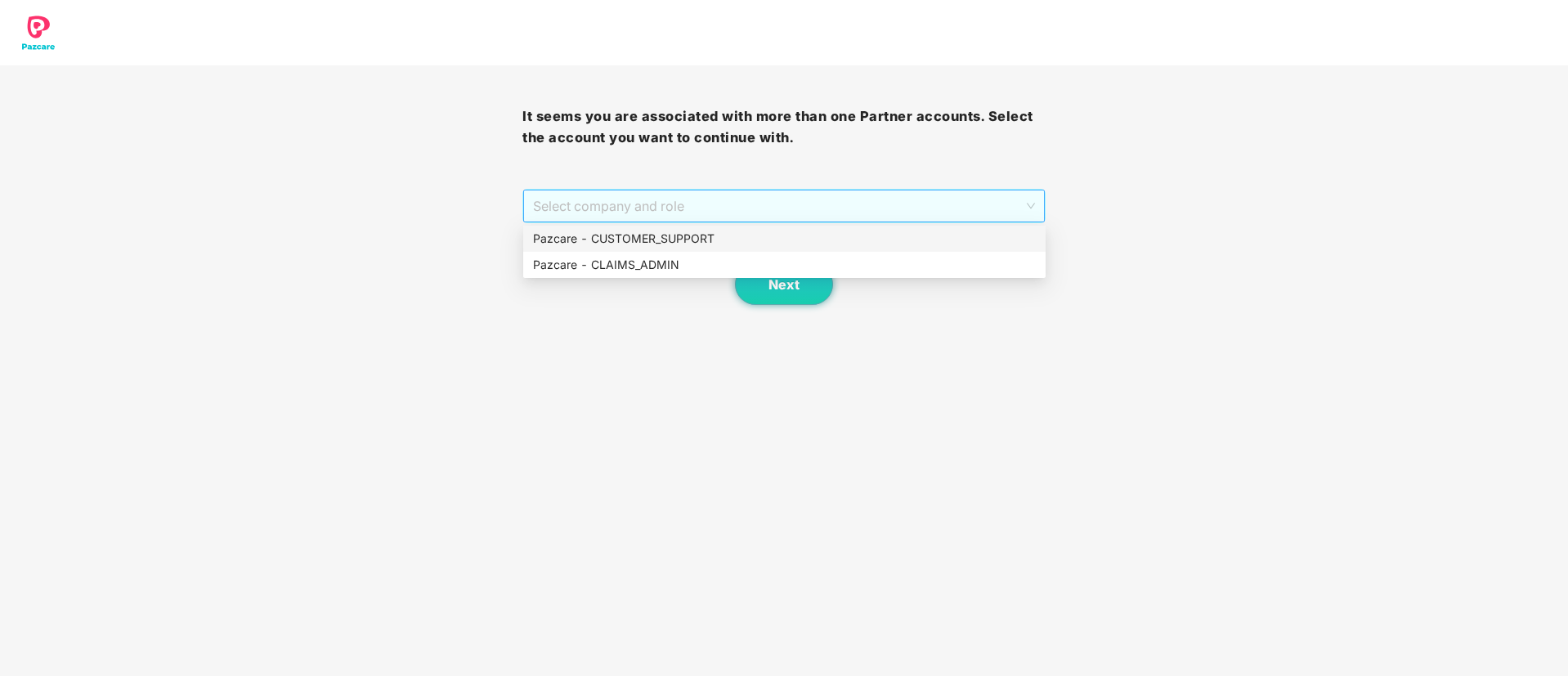
click at [782, 196] on span "Select company and role" at bounding box center [783, 206] width 501 height 31
click at [670, 233] on div "Pazcare - CUSTOMER_SUPPORT" at bounding box center [784, 238] width 503 height 18
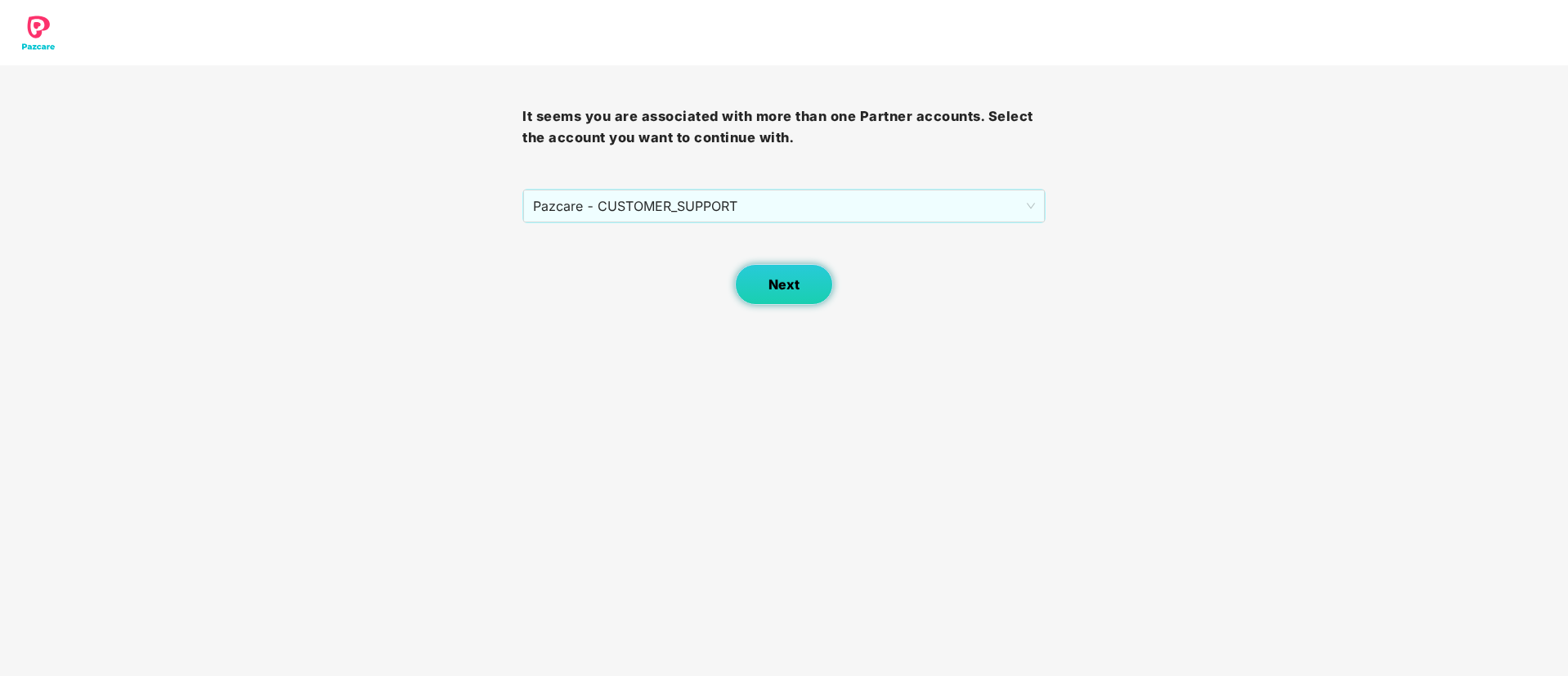
click at [781, 280] on span "Next" at bounding box center [783, 284] width 31 height 15
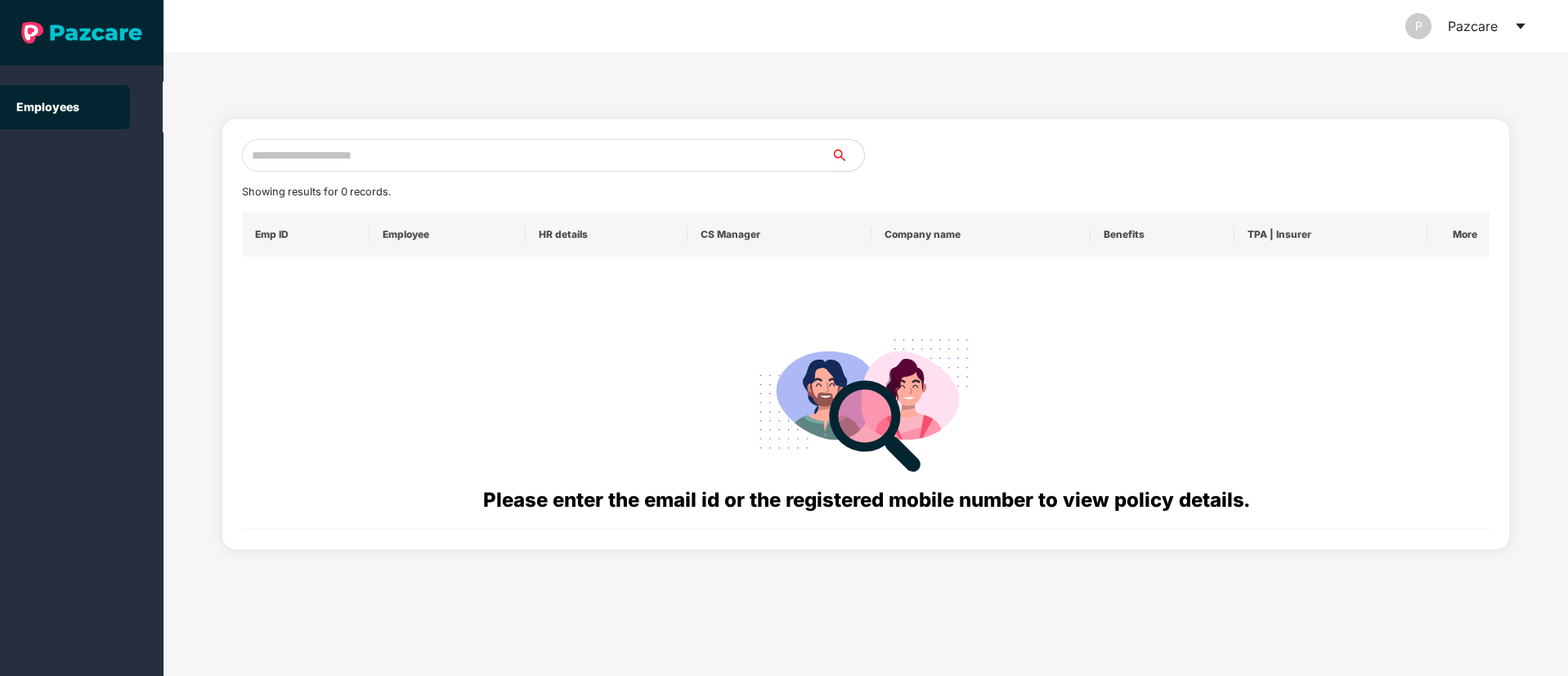
click at [325, 156] on input "text" at bounding box center [537, 155] width 589 height 33
paste input "**********"
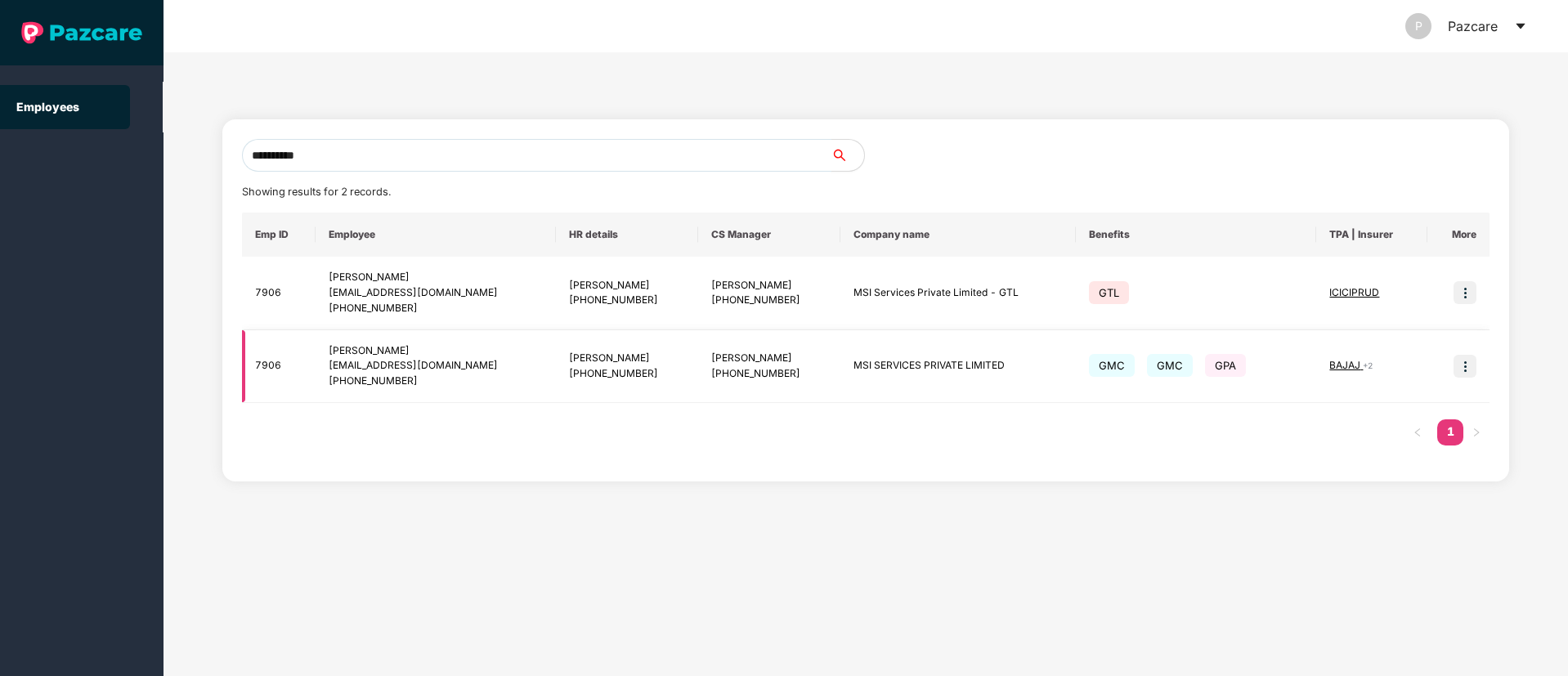
type input "**********"
click at [1463, 363] on img at bounding box center [1464, 365] width 23 height 23
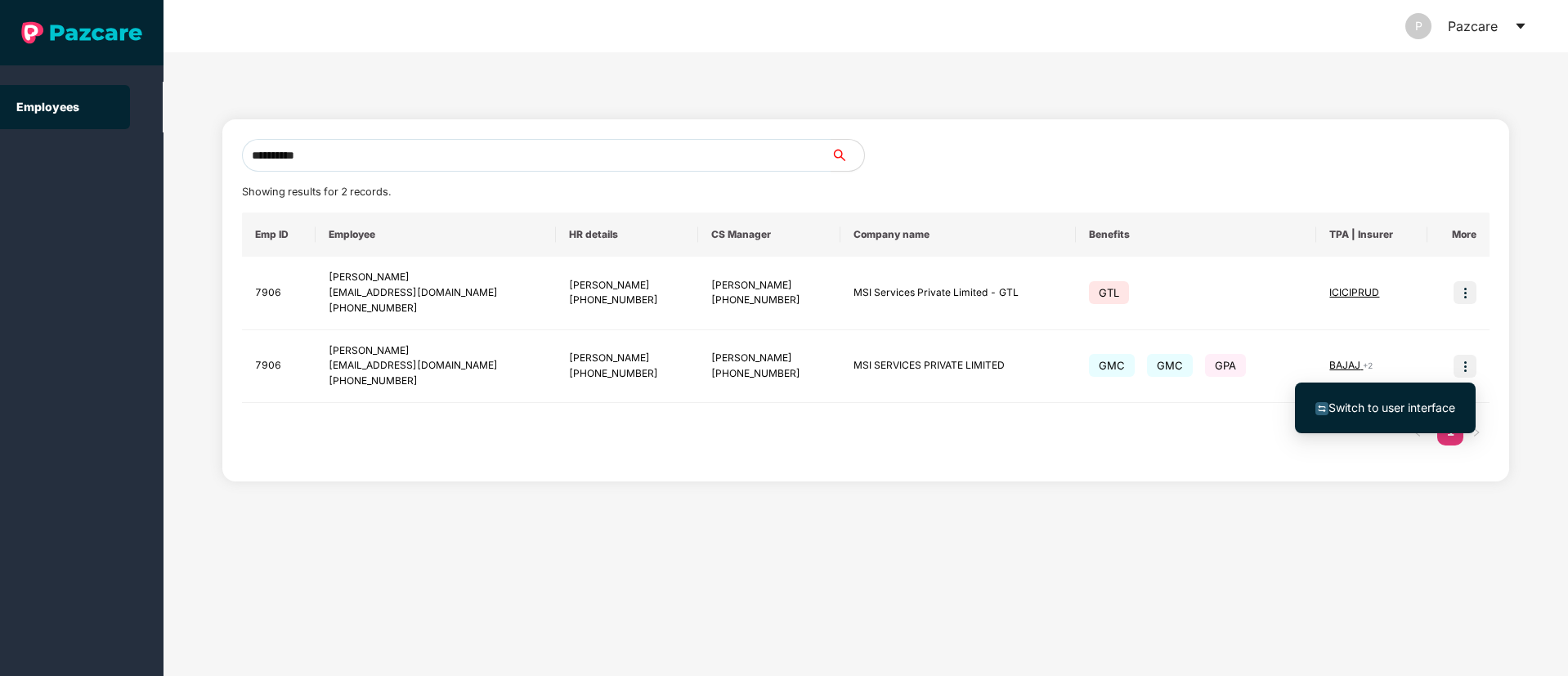
click at [1396, 404] on span "Switch to user interface" at bounding box center [1392, 408] width 127 height 14
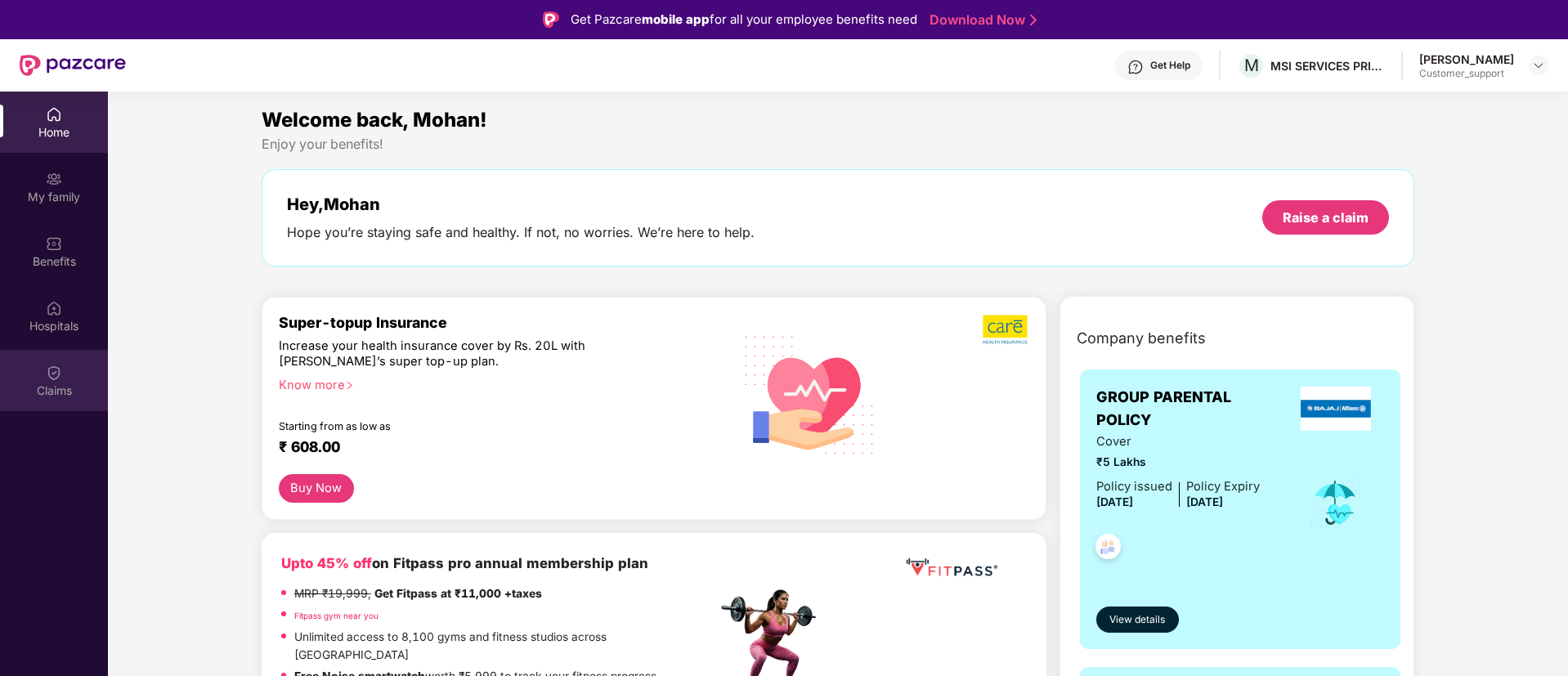
click at [61, 379] on img at bounding box center [53, 372] width 16 height 16
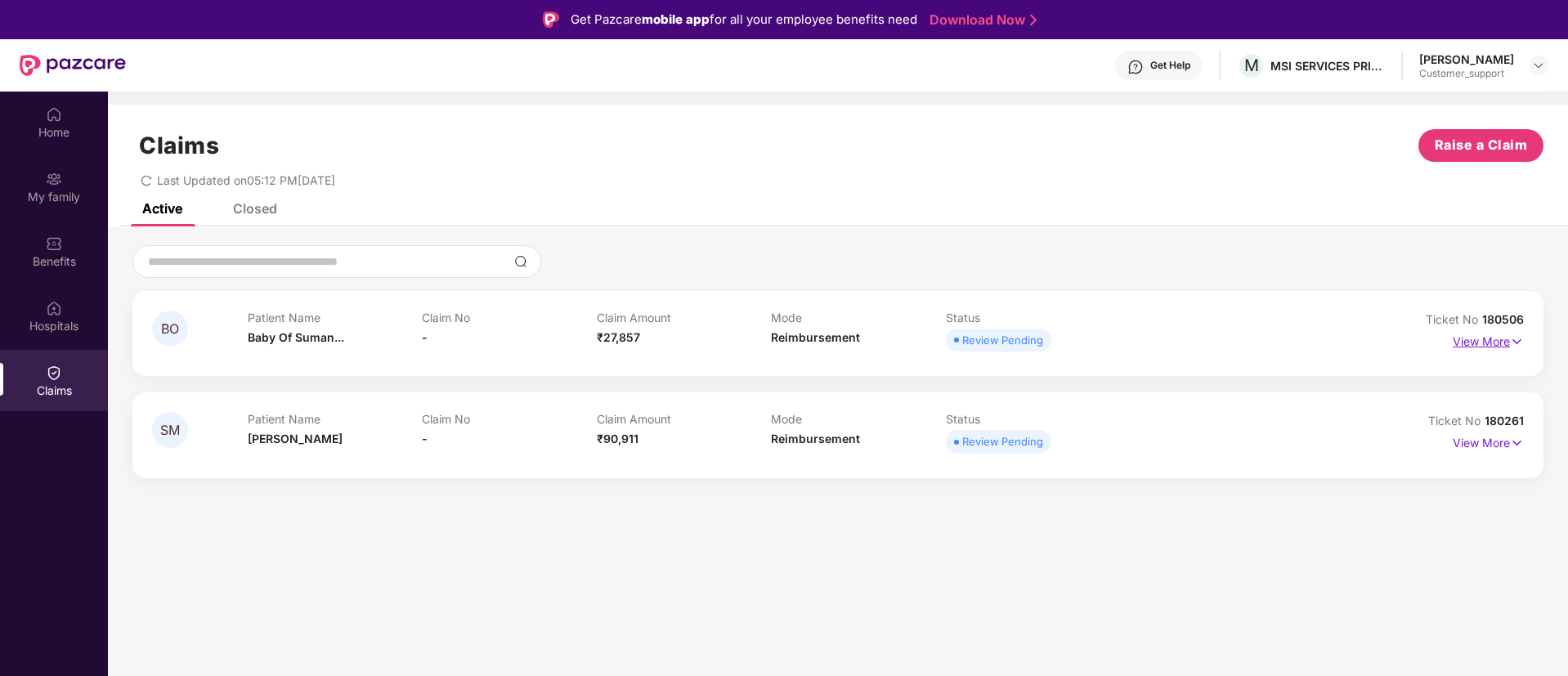
click at [1518, 338] on img at bounding box center [1517, 341] width 14 height 18
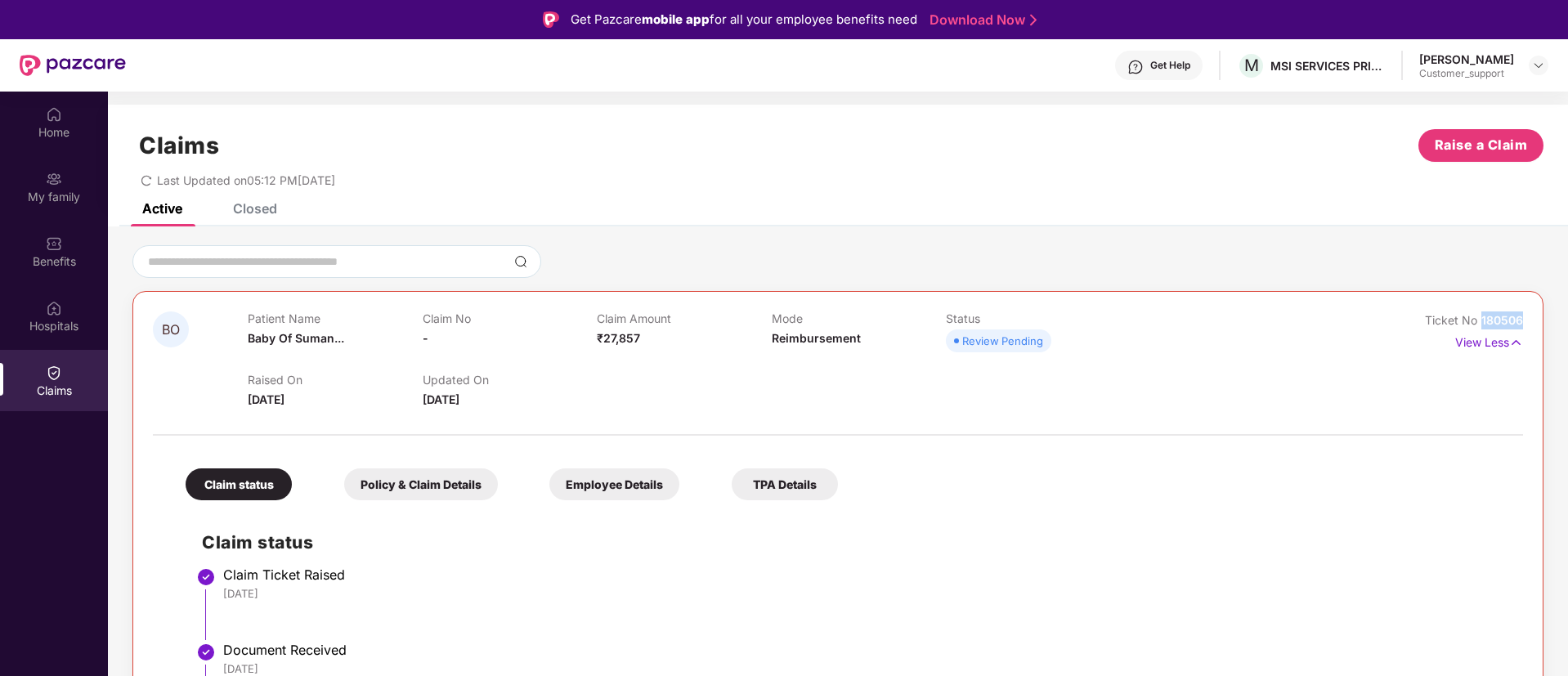
drag, startPoint x: 1523, startPoint y: 322, endPoint x: 1476, endPoint y: 319, distance: 47.1
click at [1532, 65] on img at bounding box center [1538, 65] width 13 height 13
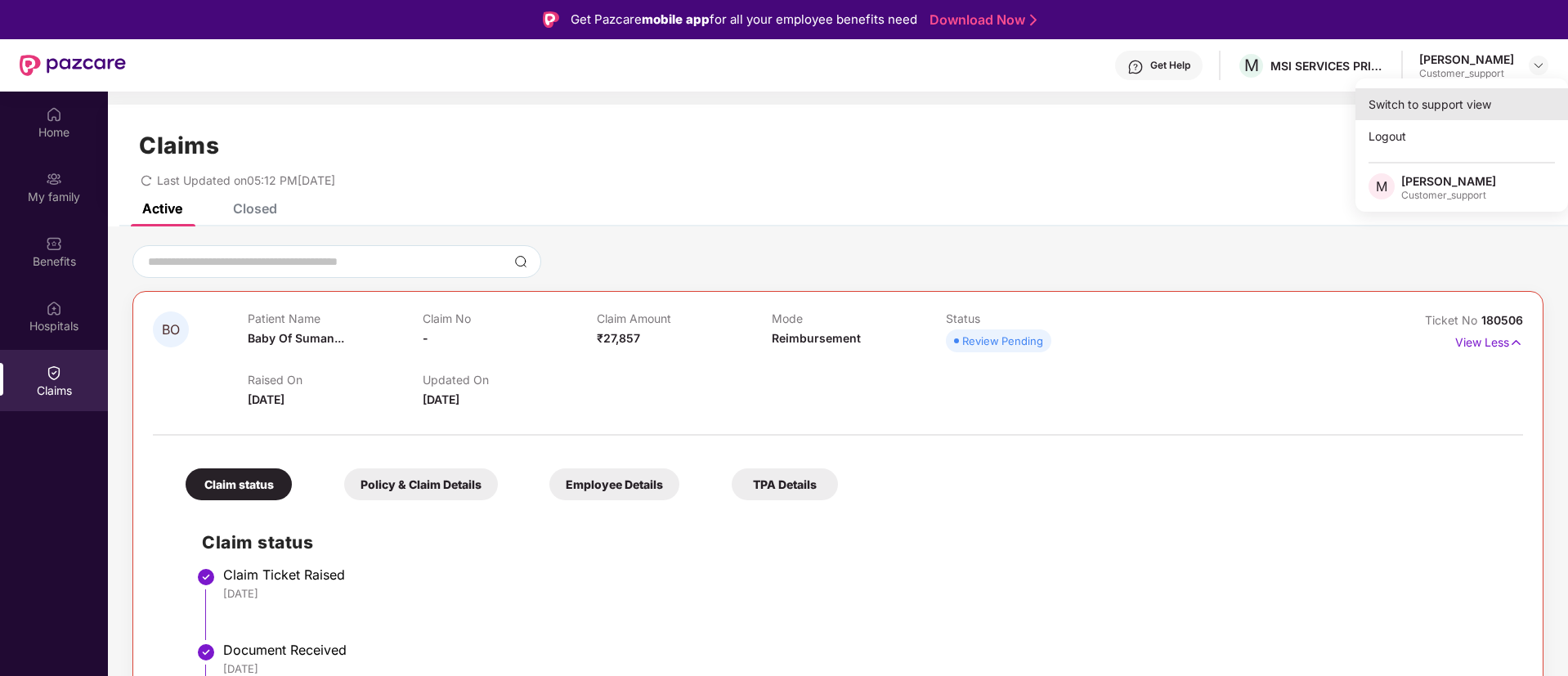
click at [1431, 98] on div "Switch to support view" at bounding box center [1462, 105] width 213 height 32
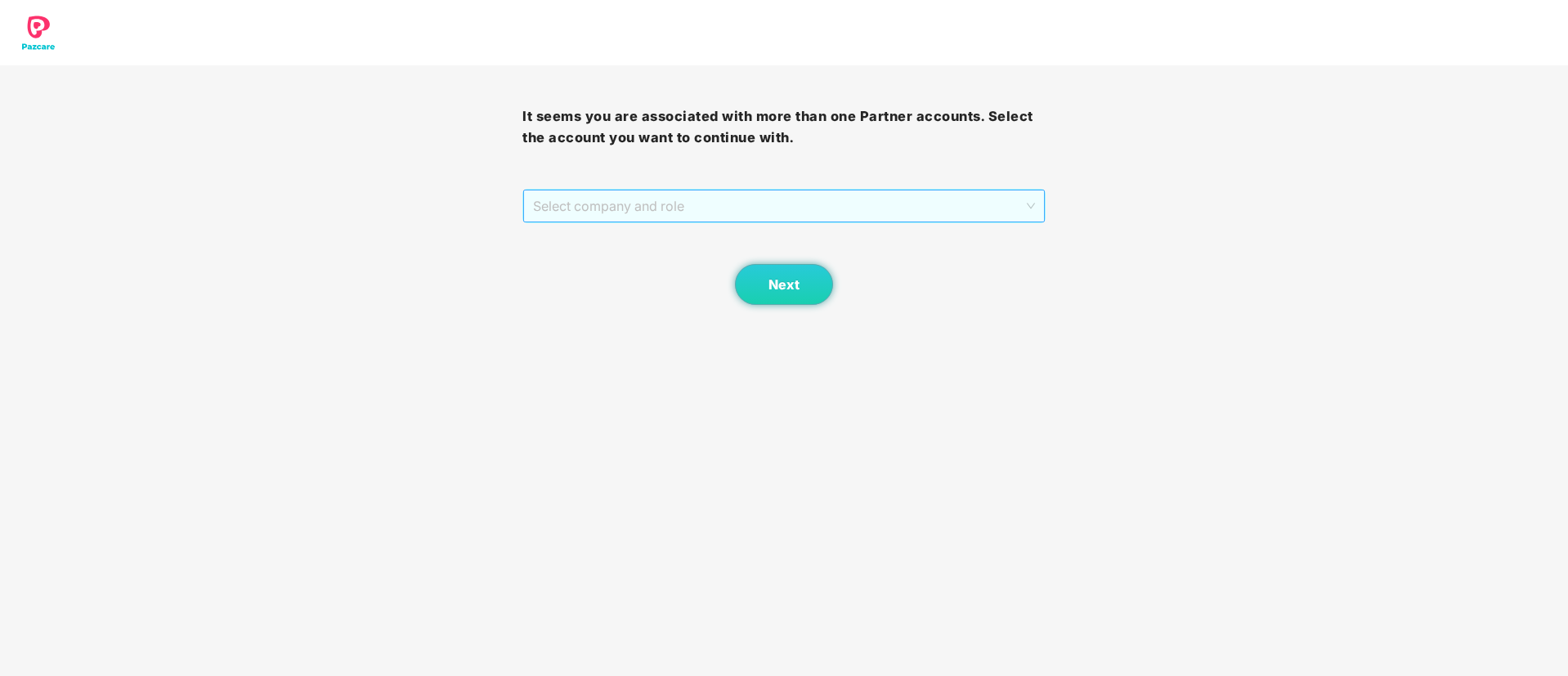
click at [805, 206] on span "Select company and role" at bounding box center [783, 206] width 501 height 31
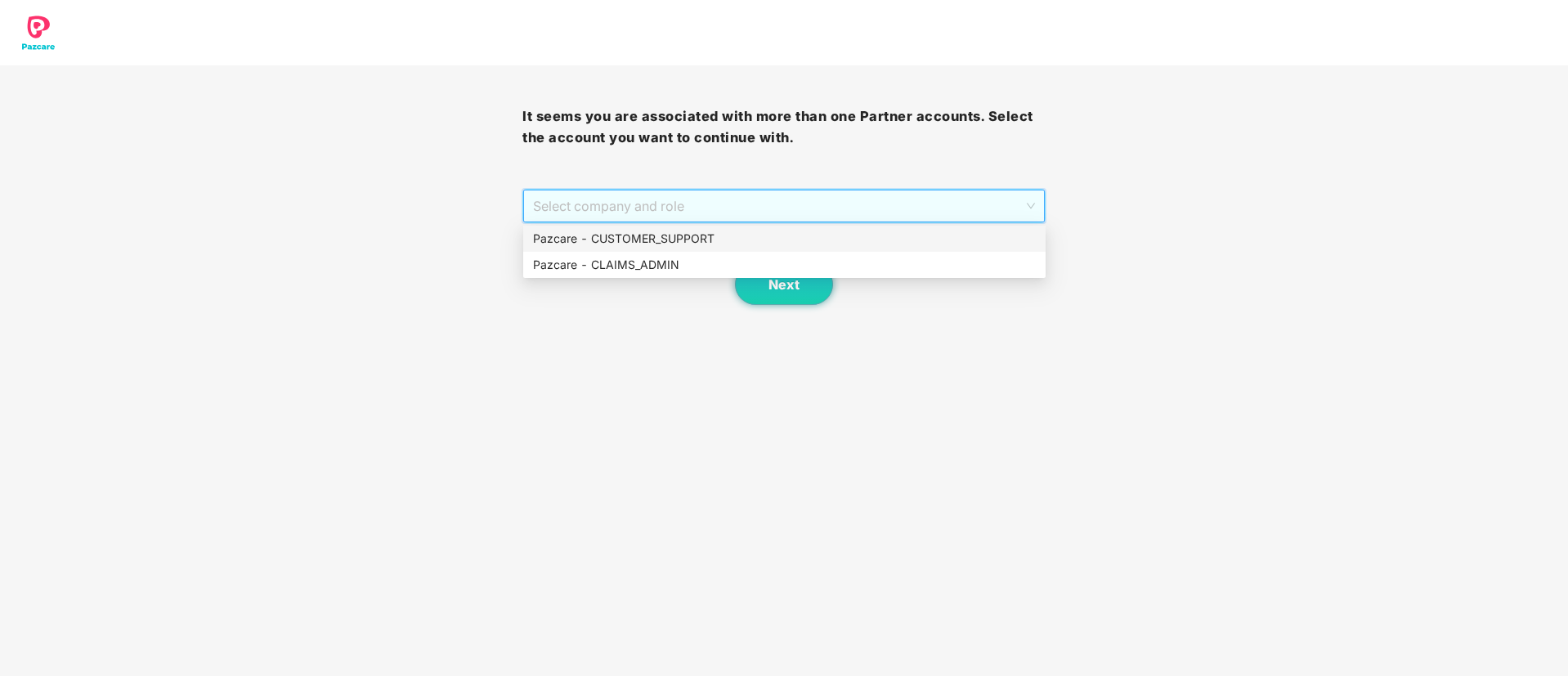
click at [670, 241] on div "Pazcare - CUSTOMER_SUPPORT" at bounding box center [784, 238] width 503 height 18
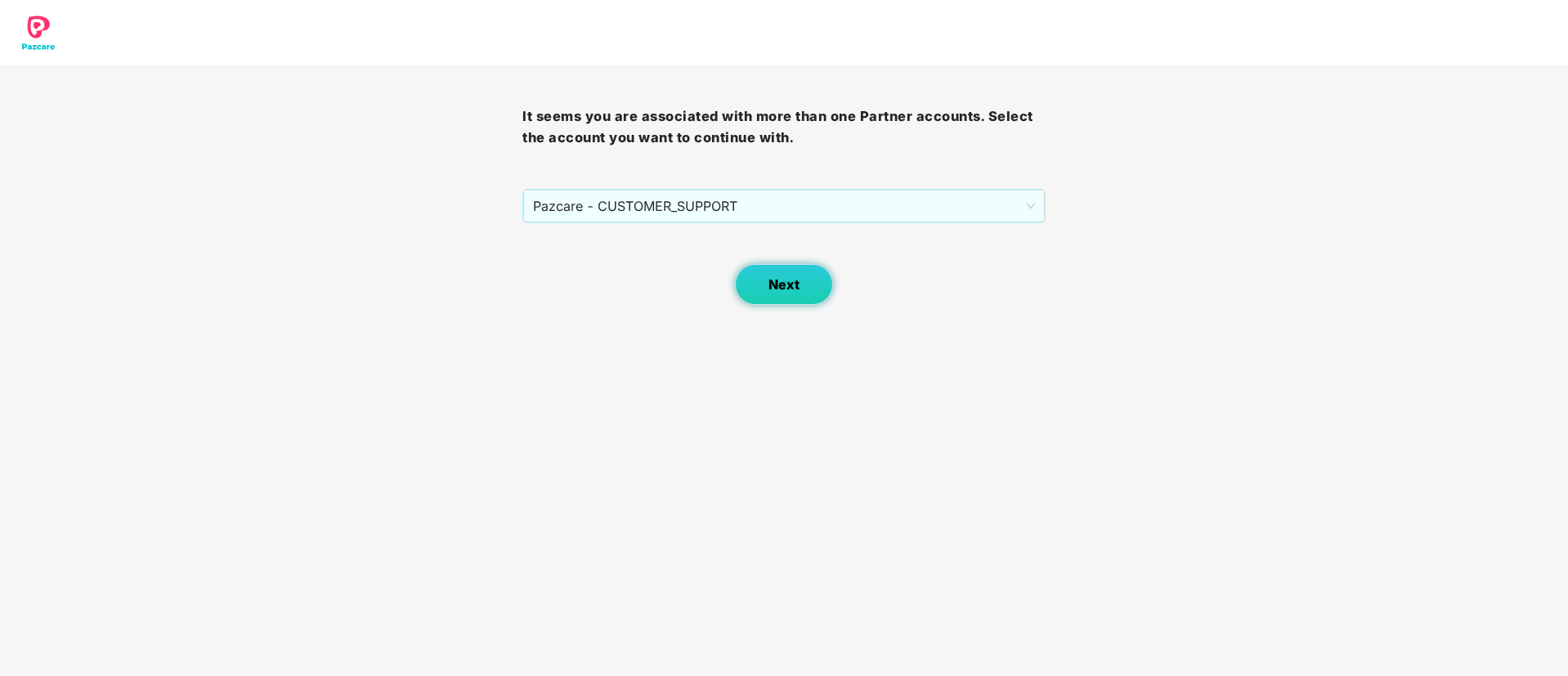
click at [761, 275] on button "Next" at bounding box center [784, 284] width 98 height 41
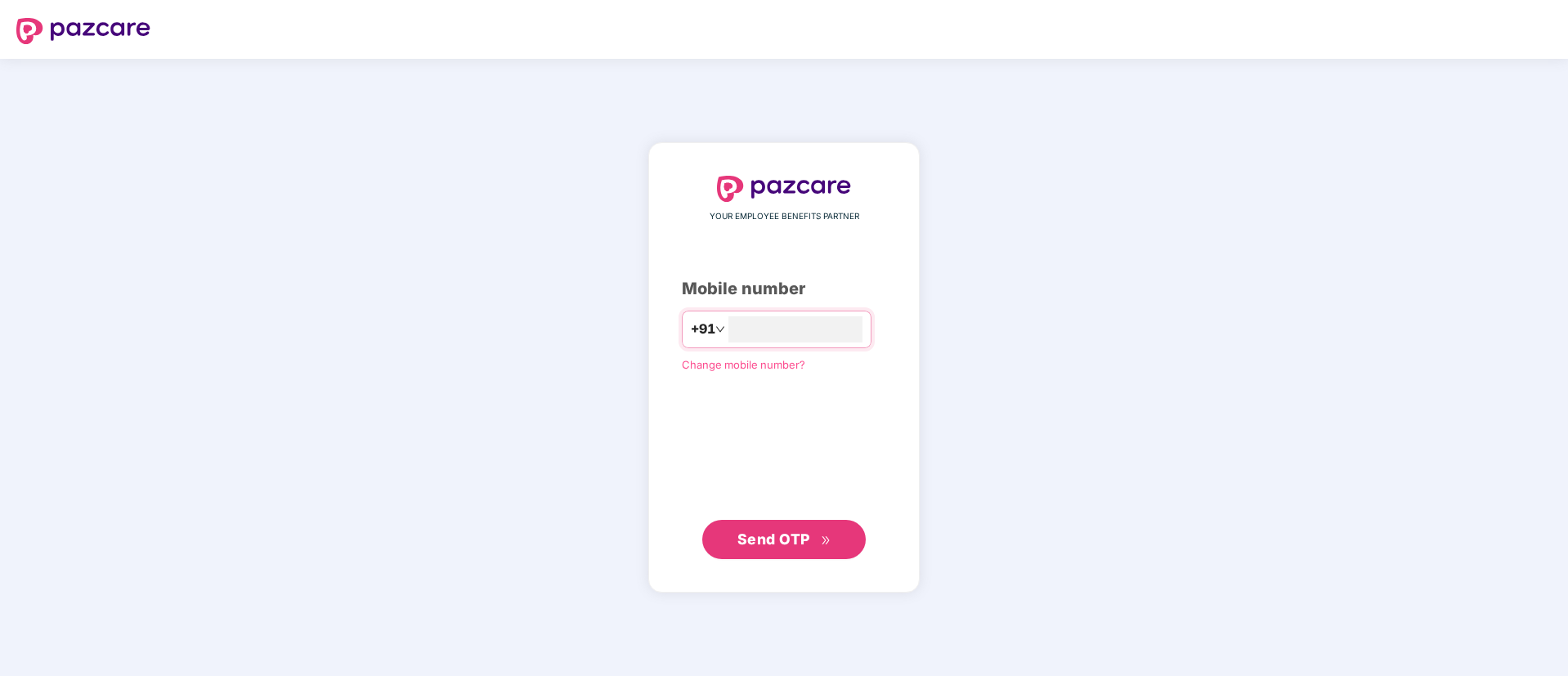
type input "**********"
click at [774, 531] on span "Send OTP" at bounding box center [774, 538] width 73 height 17
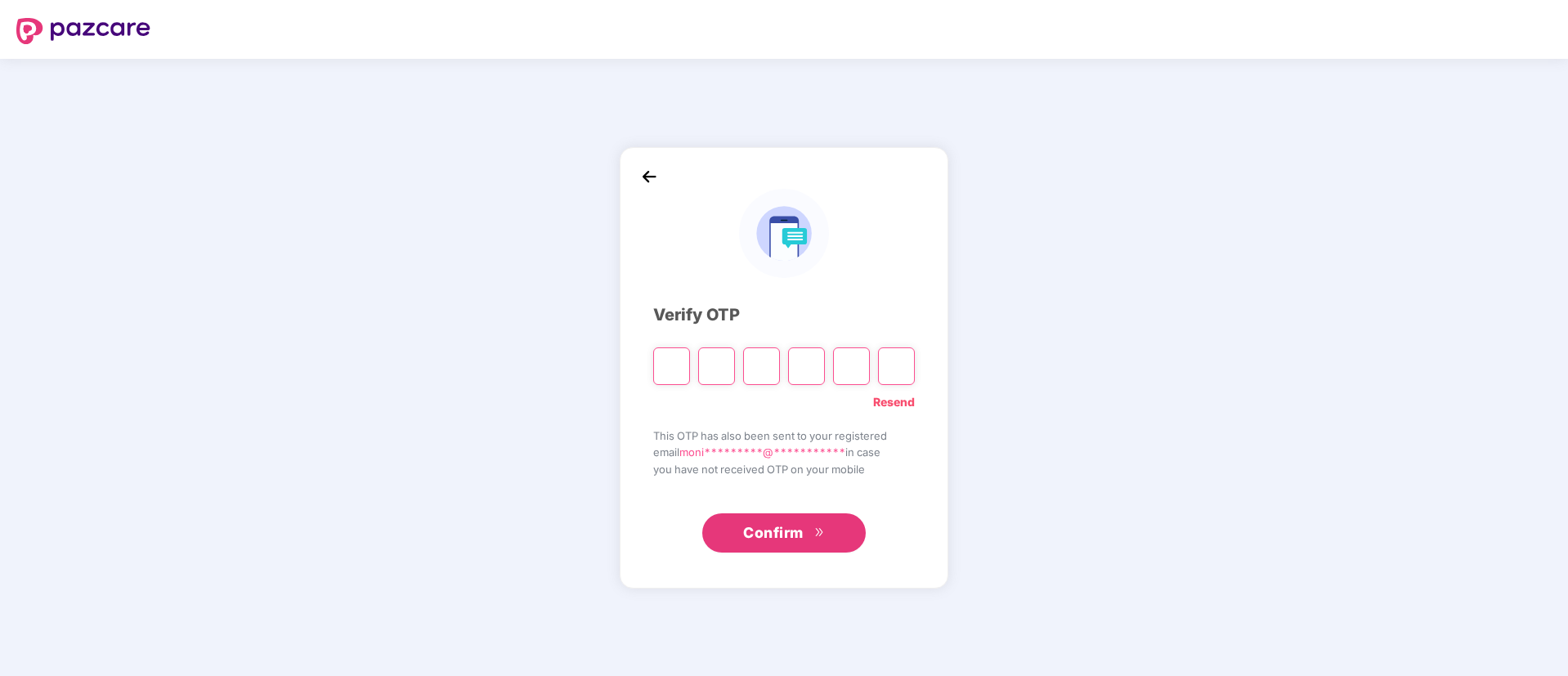
type input "*"
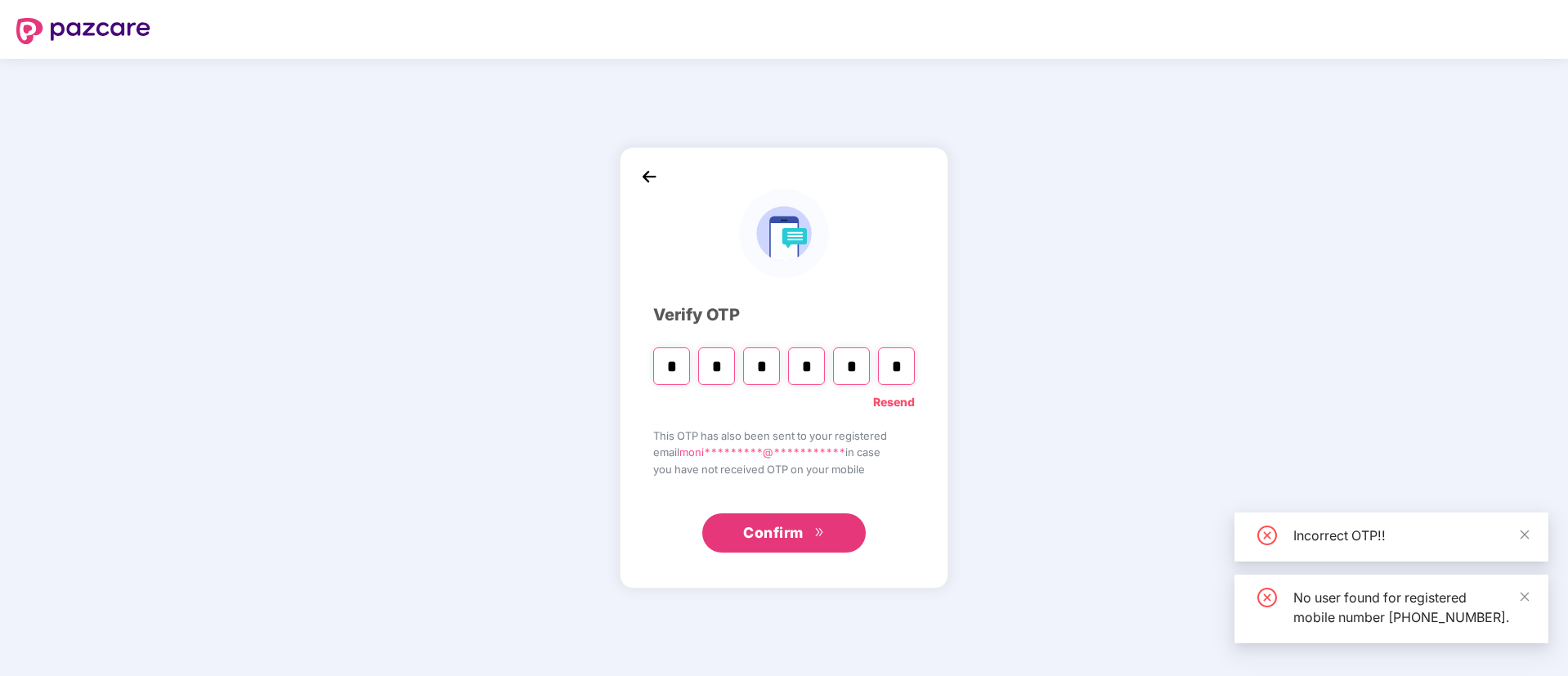
type input "*"
click at [774, 531] on span "Confirm" at bounding box center [773, 533] width 61 height 23
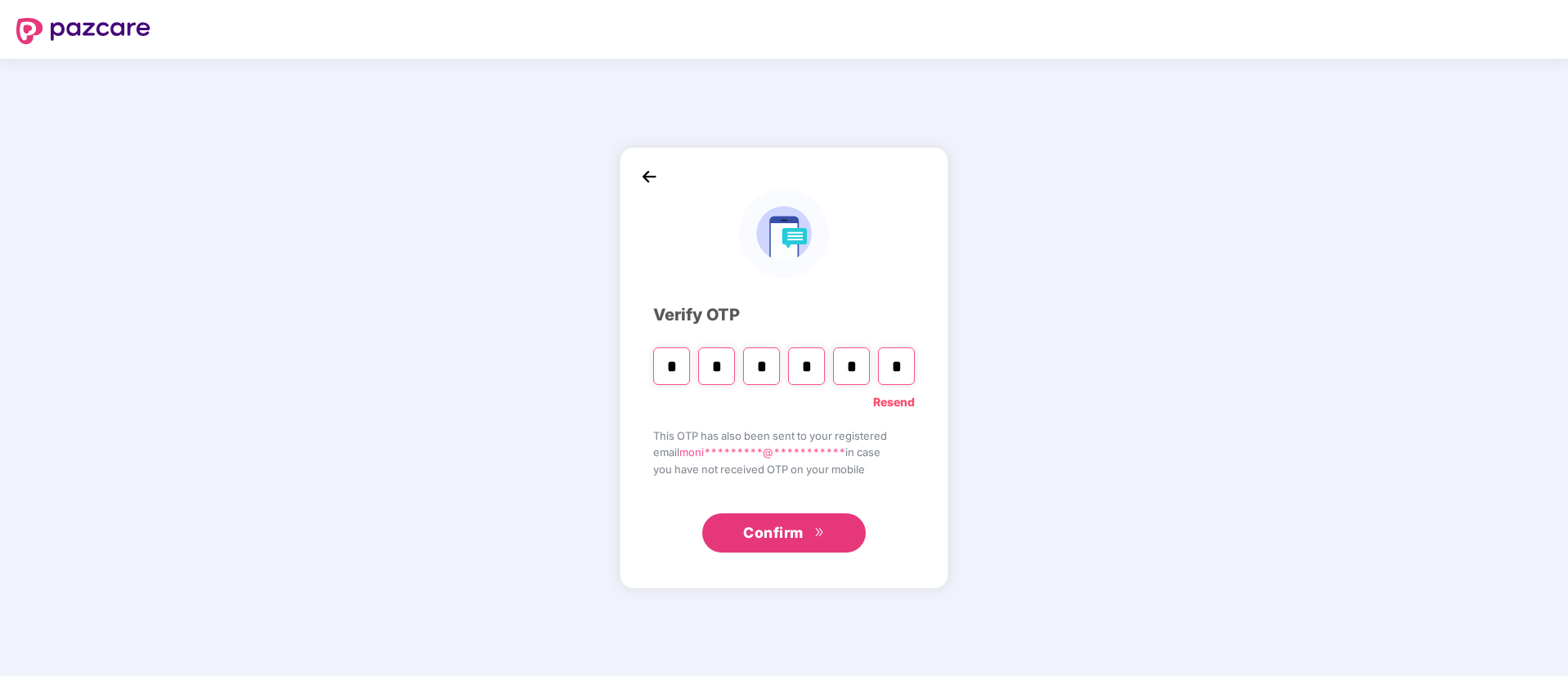
click at [857, 369] on input "*" at bounding box center [852, 366] width 37 height 38
type input "*"
click at [898, 365] on input "Digit 6" at bounding box center [896, 366] width 37 height 38
type input "*"
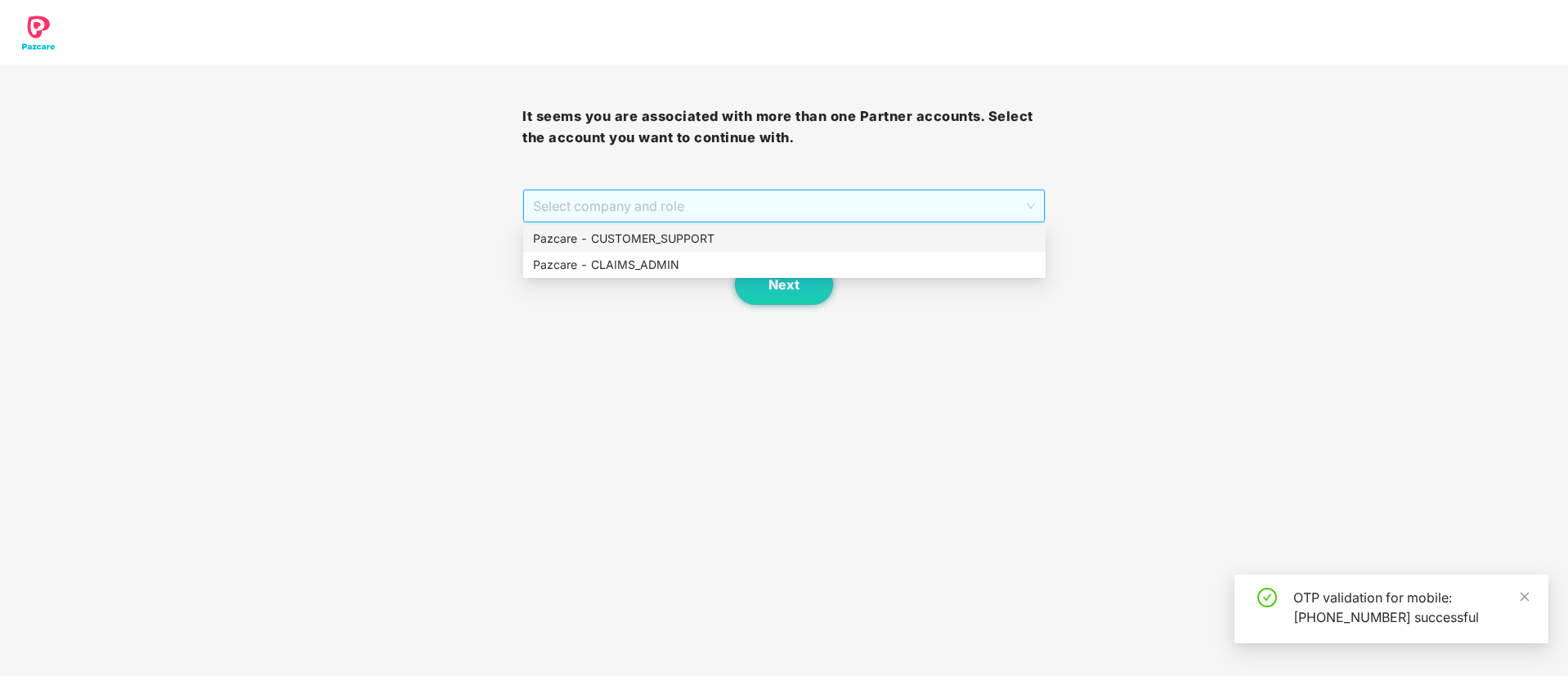
click at [668, 195] on span "Select company and role" at bounding box center [783, 206] width 501 height 31
click at [635, 262] on div "Pazcare - CLAIMS_ADMIN" at bounding box center [784, 264] width 503 height 18
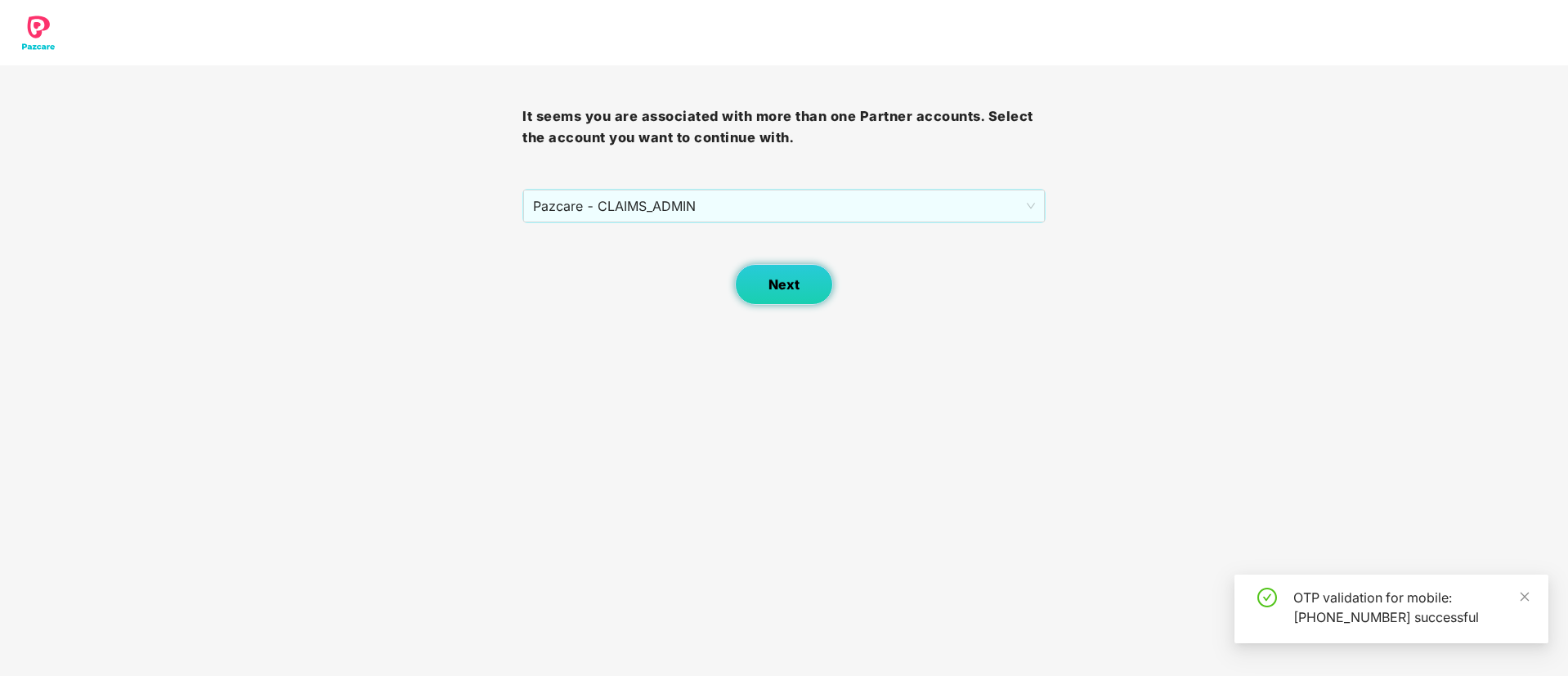
click at [786, 283] on span "Next" at bounding box center [783, 284] width 31 height 15
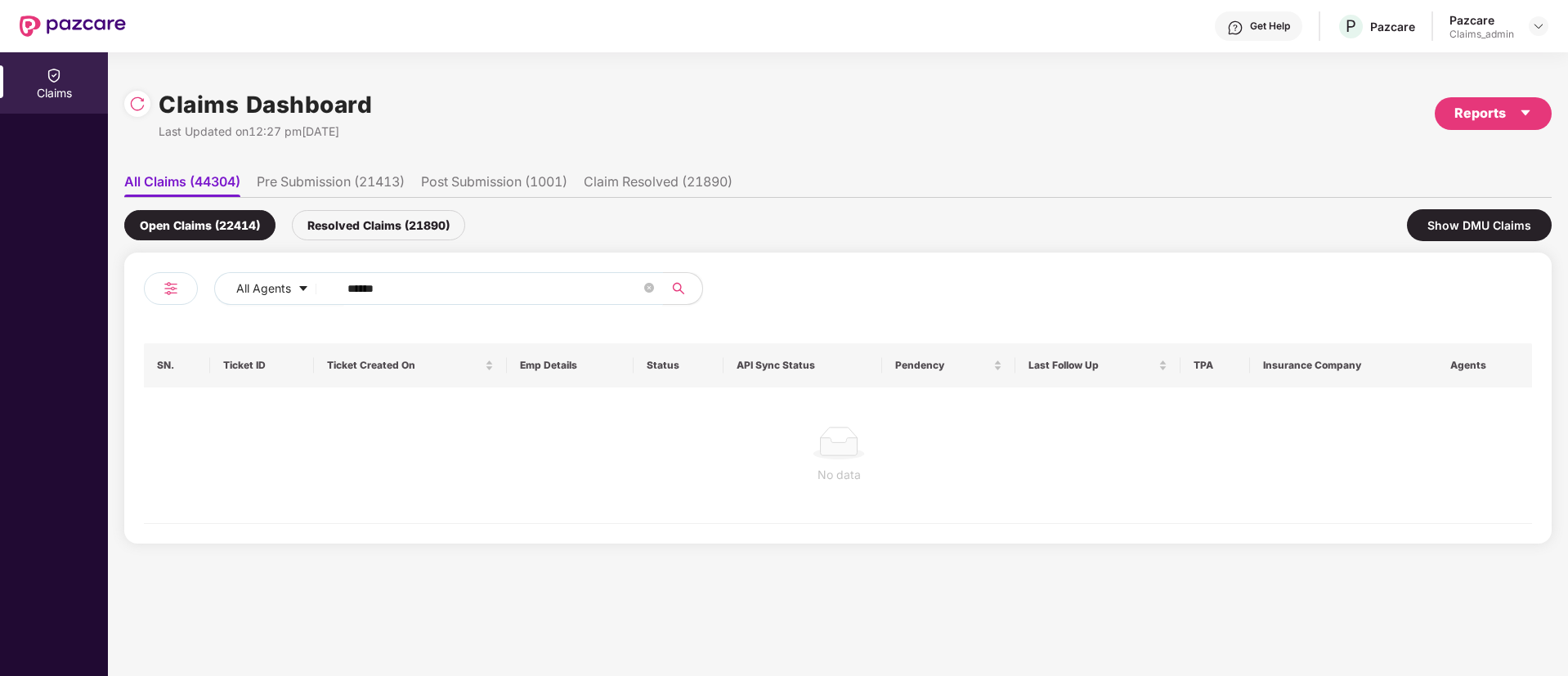
click at [403, 289] on input "******" at bounding box center [495, 288] width 294 height 24
type input "*"
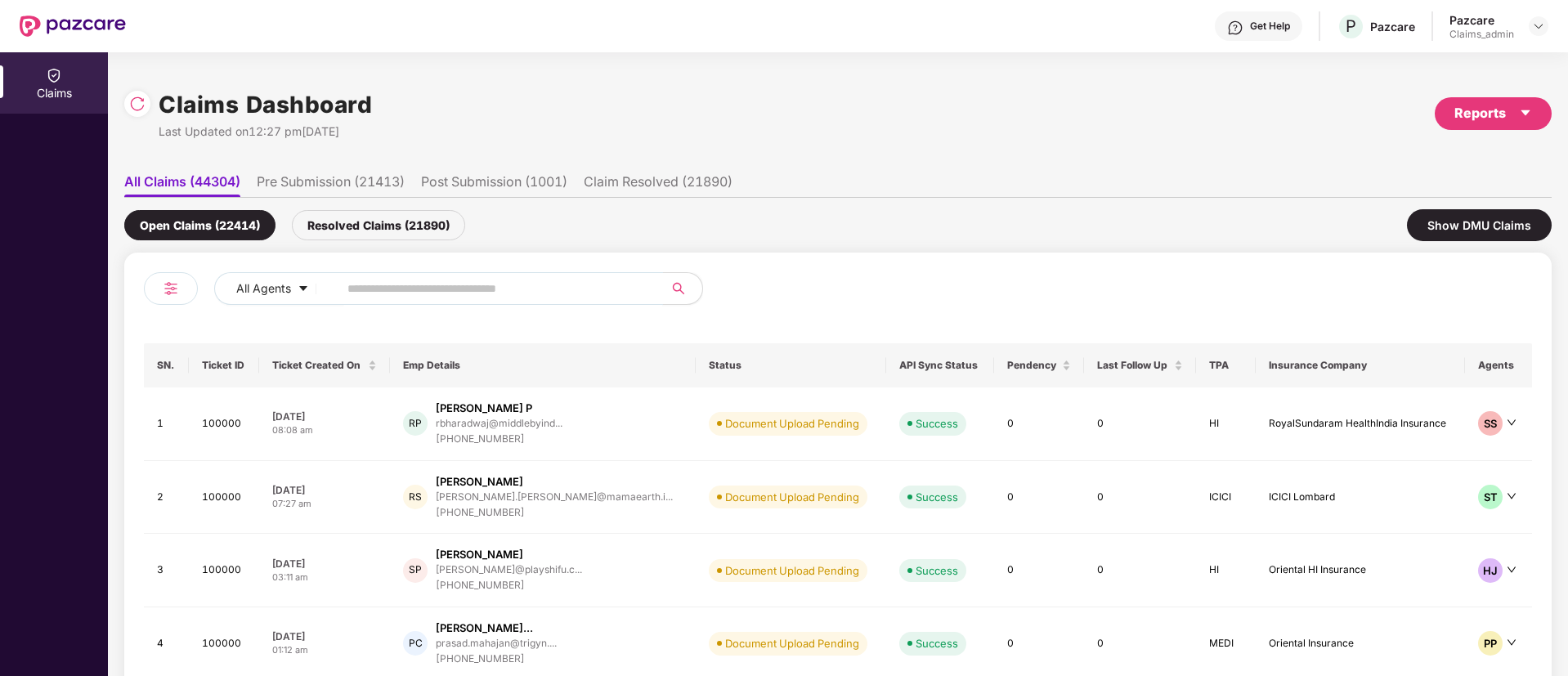
paste input "*******"
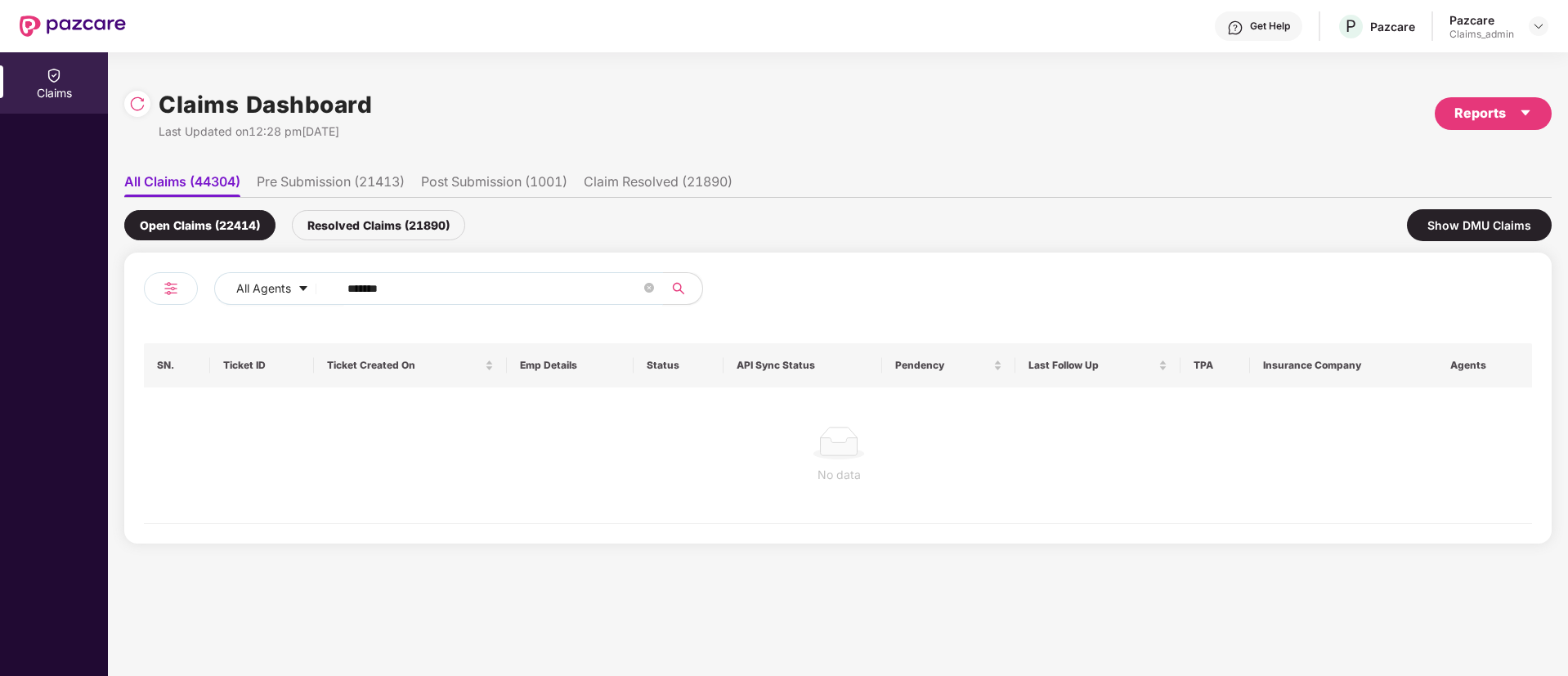
click at [352, 288] on input "*******" at bounding box center [495, 288] width 294 height 24
type input "******"
click at [383, 221] on div "Resolved Claims (21890)" at bounding box center [378, 225] width 173 height 30
